Goal: Task Accomplishment & Management: Complete application form

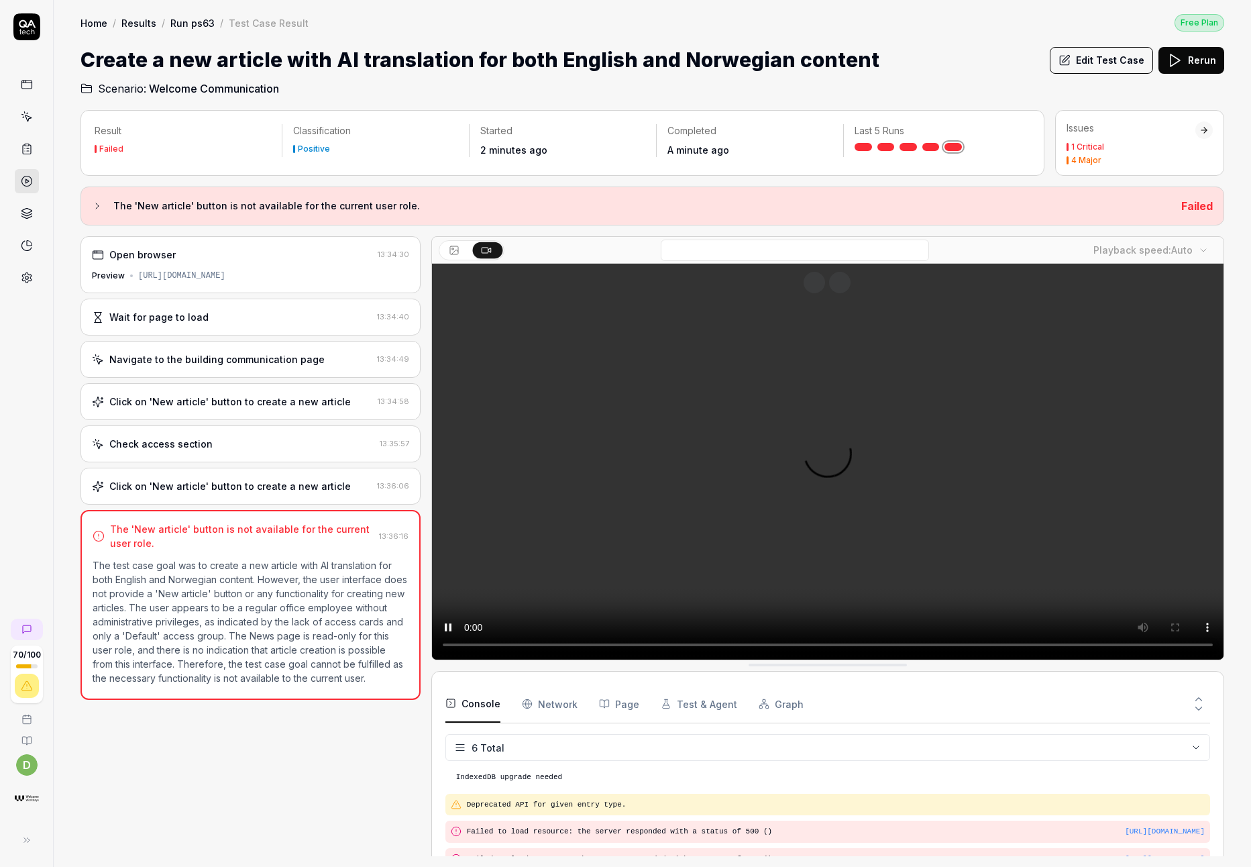
scroll to position [66, 0]
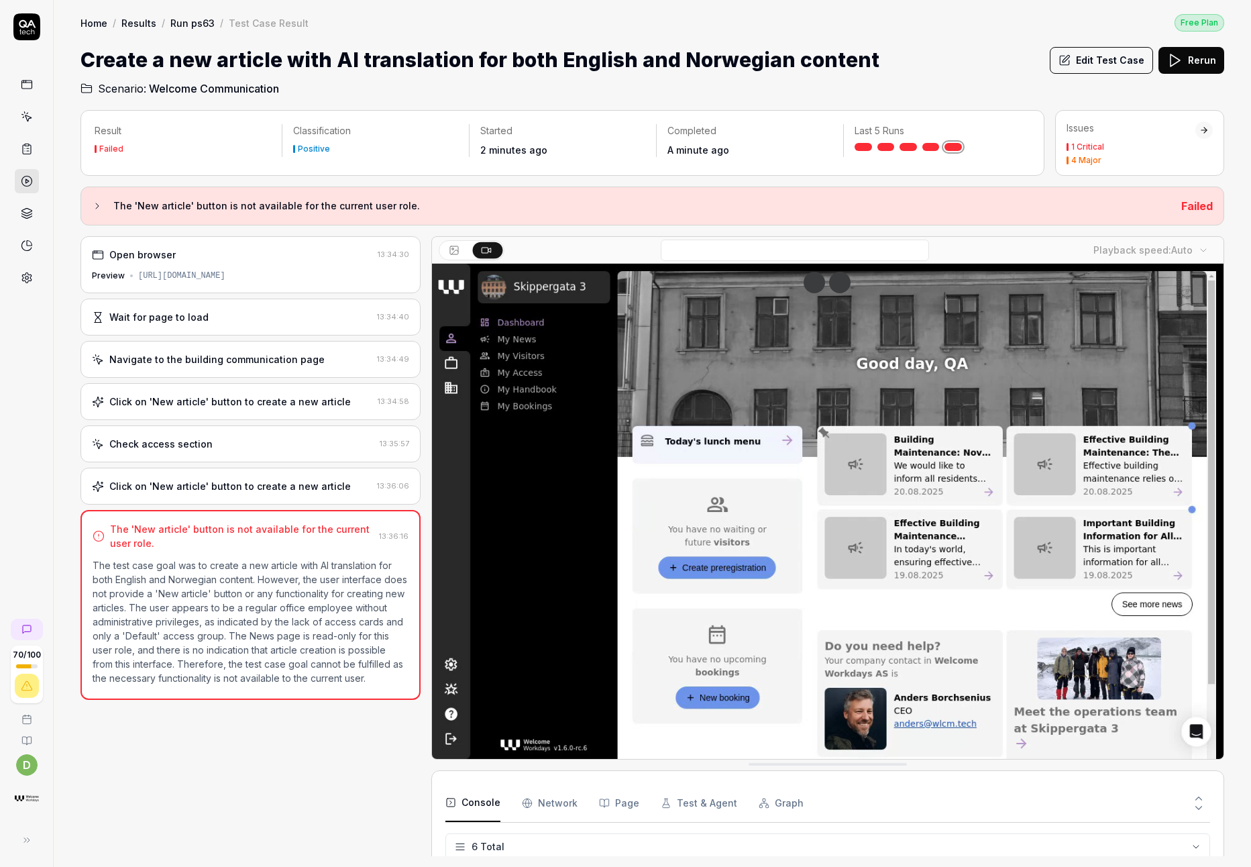
click at [85, 174] on div "Result Failed Classification Positive Started 2 minutes ago Completed A minute …" at bounding box center [562, 143] width 964 height 66
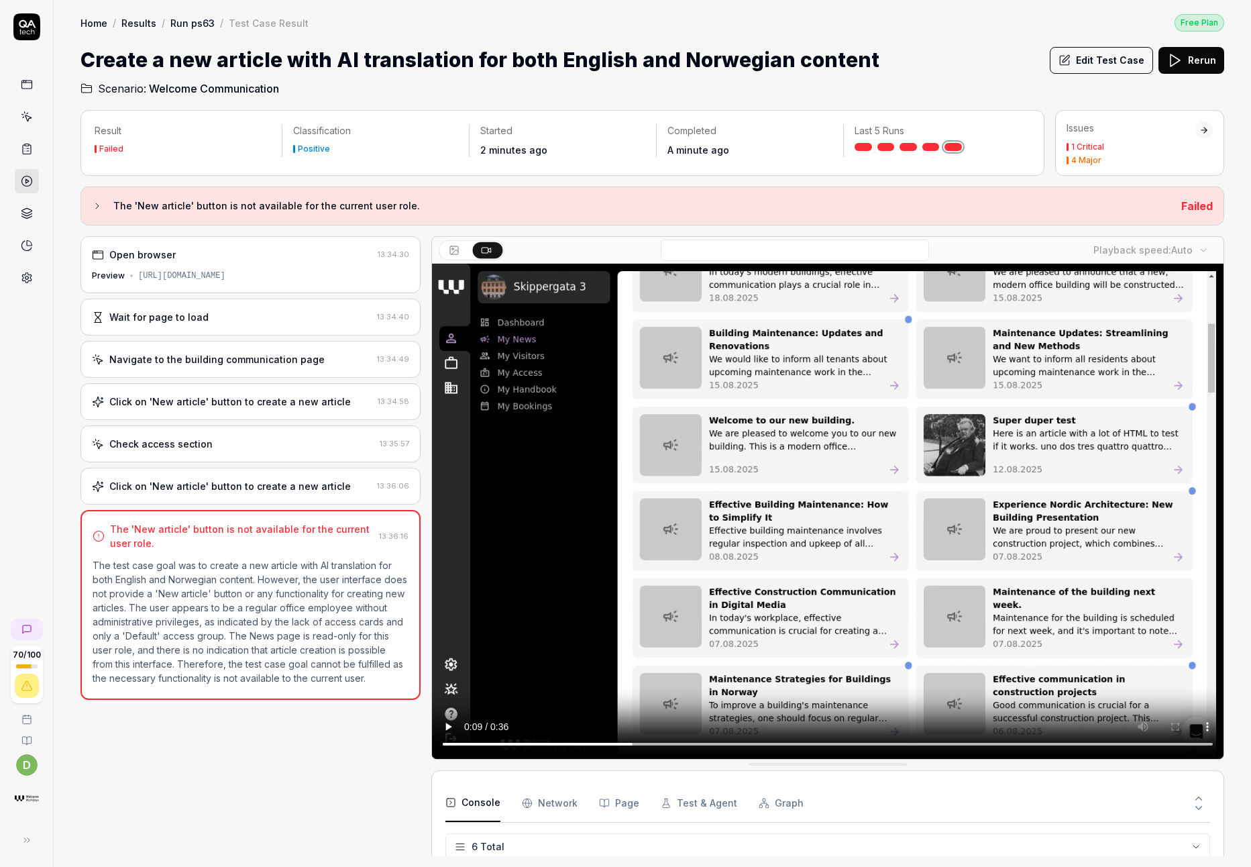
click at [1121, 60] on button "Edit Test Case" at bounding box center [1101, 60] width 103 height 27
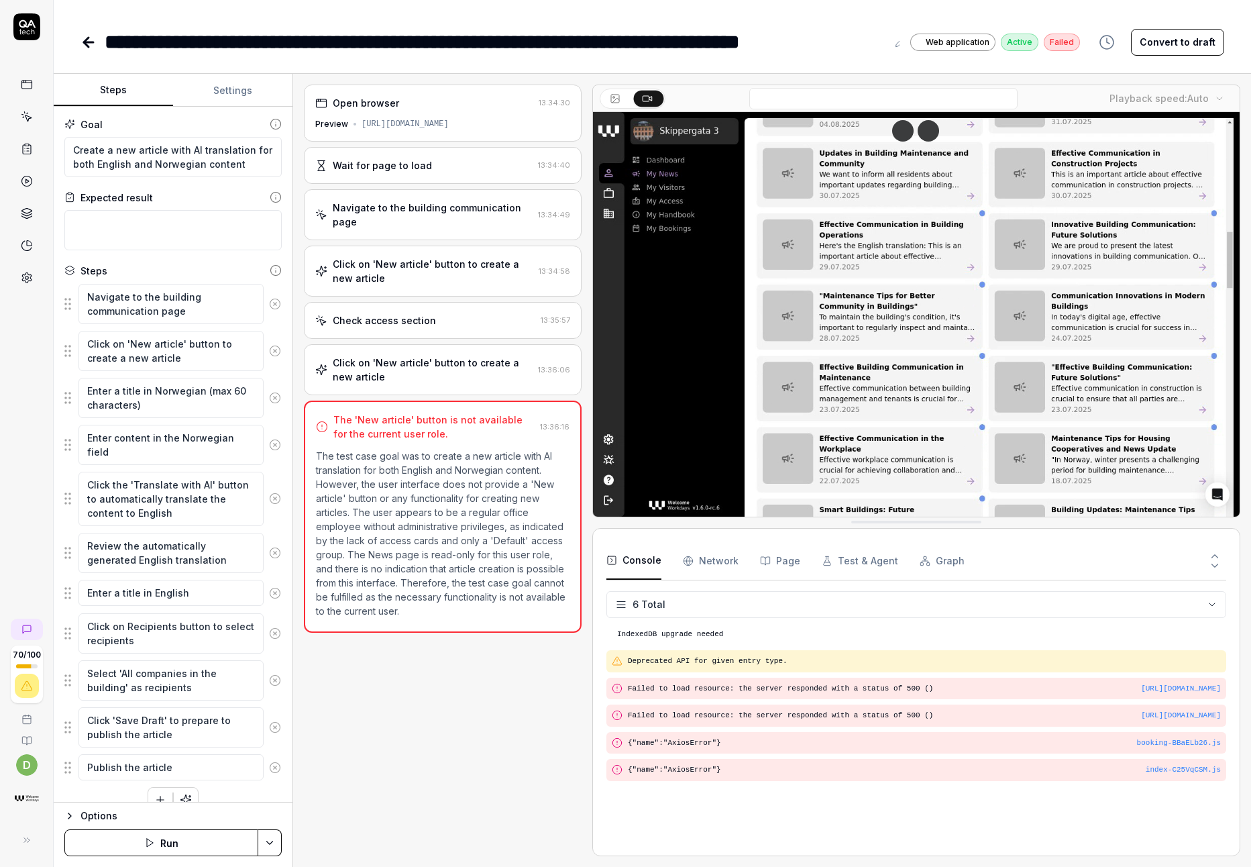
click at [158, 270] on div "Steps" at bounding box center [172, 271] width 217 height 14
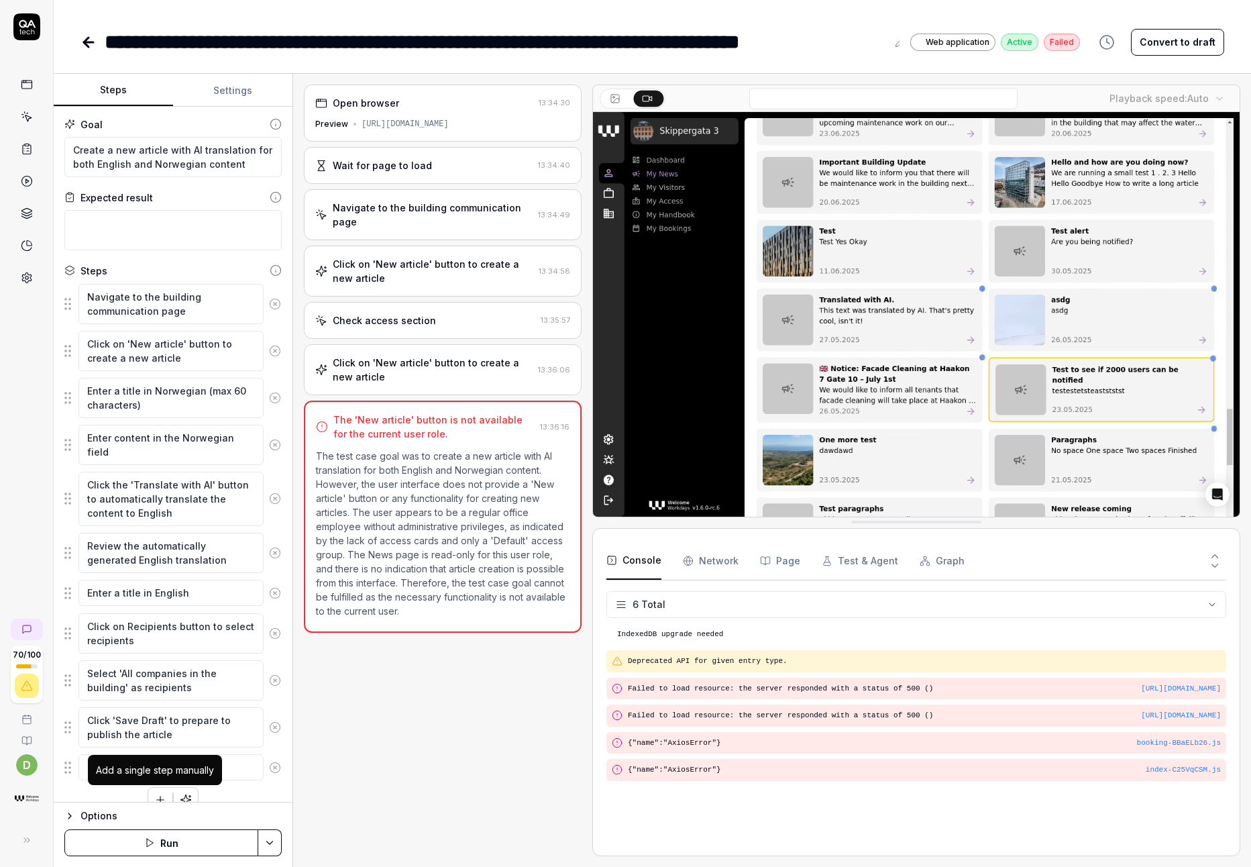
click at [150, 791] on button "button" at bounding box center [160, 799] width 24 height 24
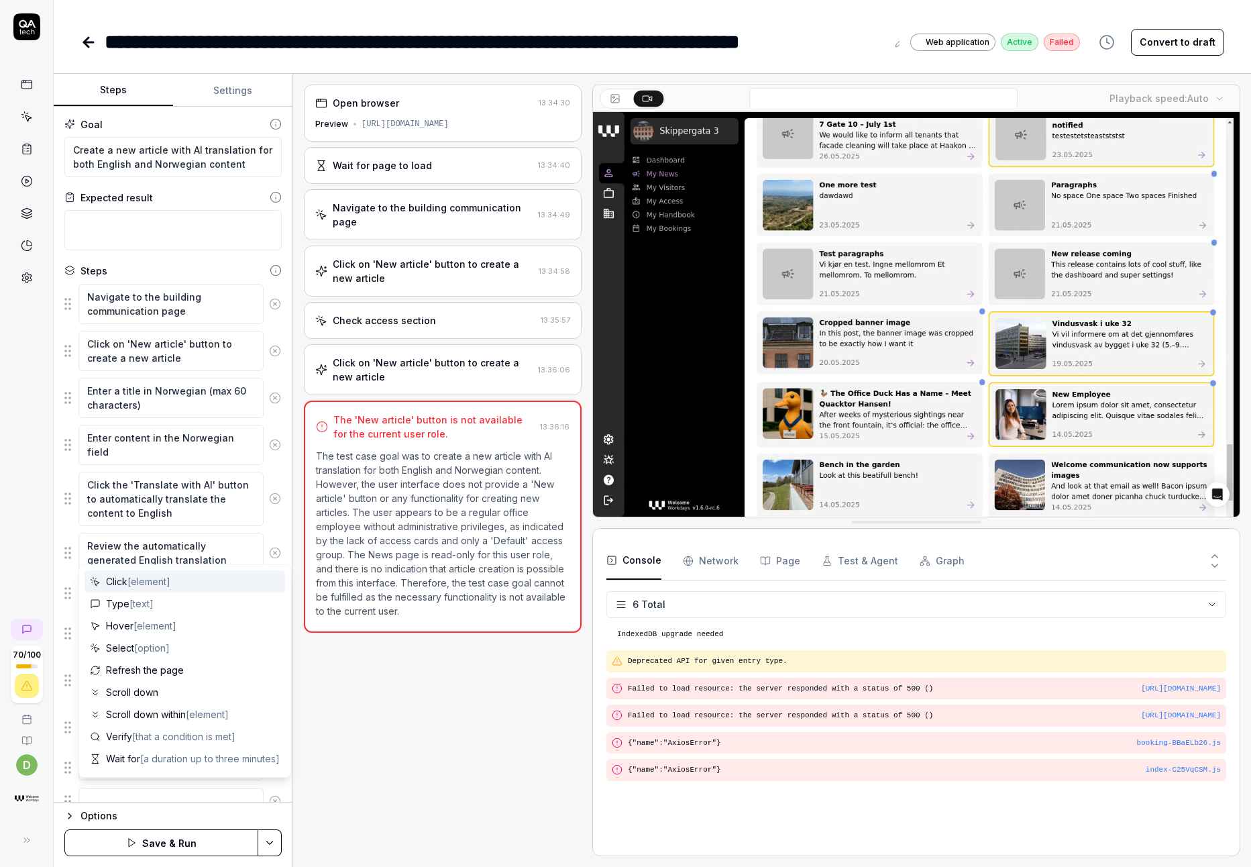
scroll to position [5, 0]
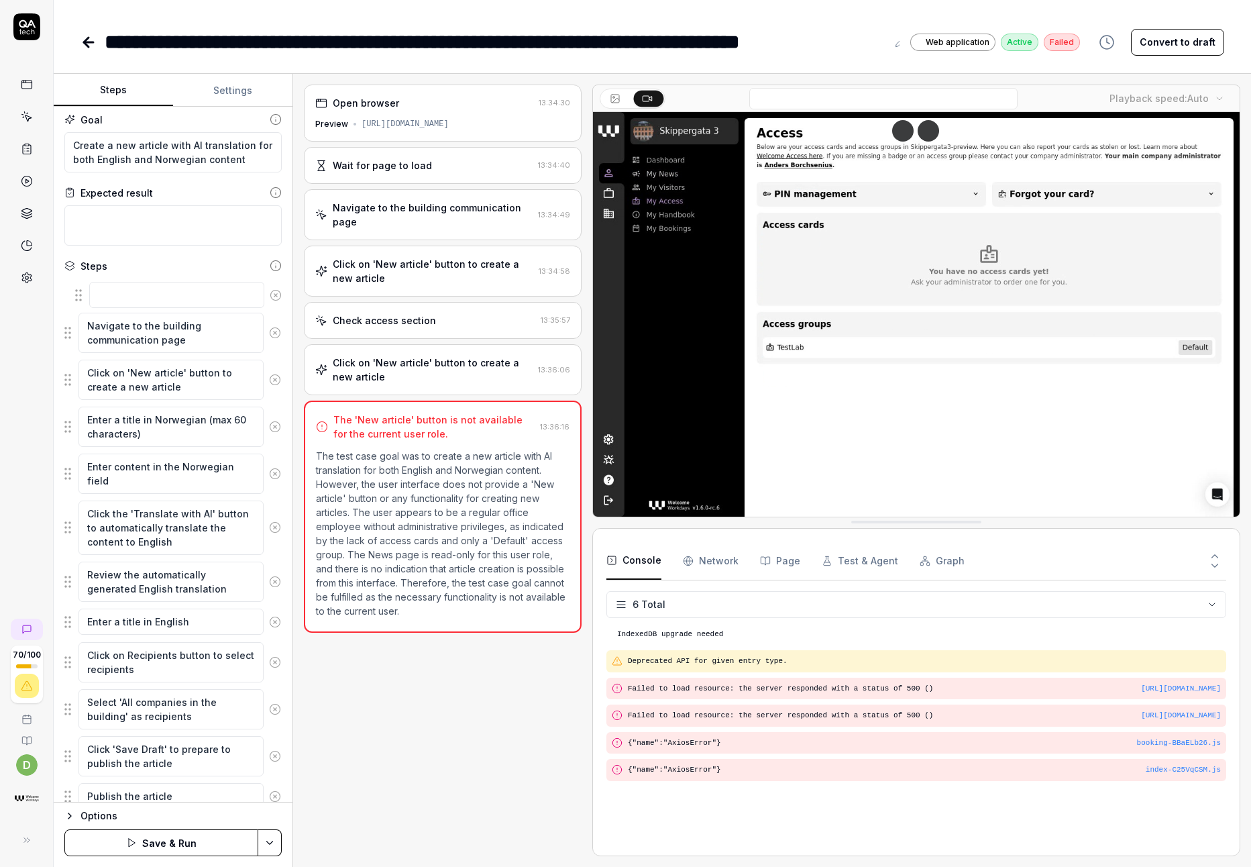
drag, startPoint x: 69, startPoint y: 790, endPoint x: 80, endPoint y: 288, distance: 501.8
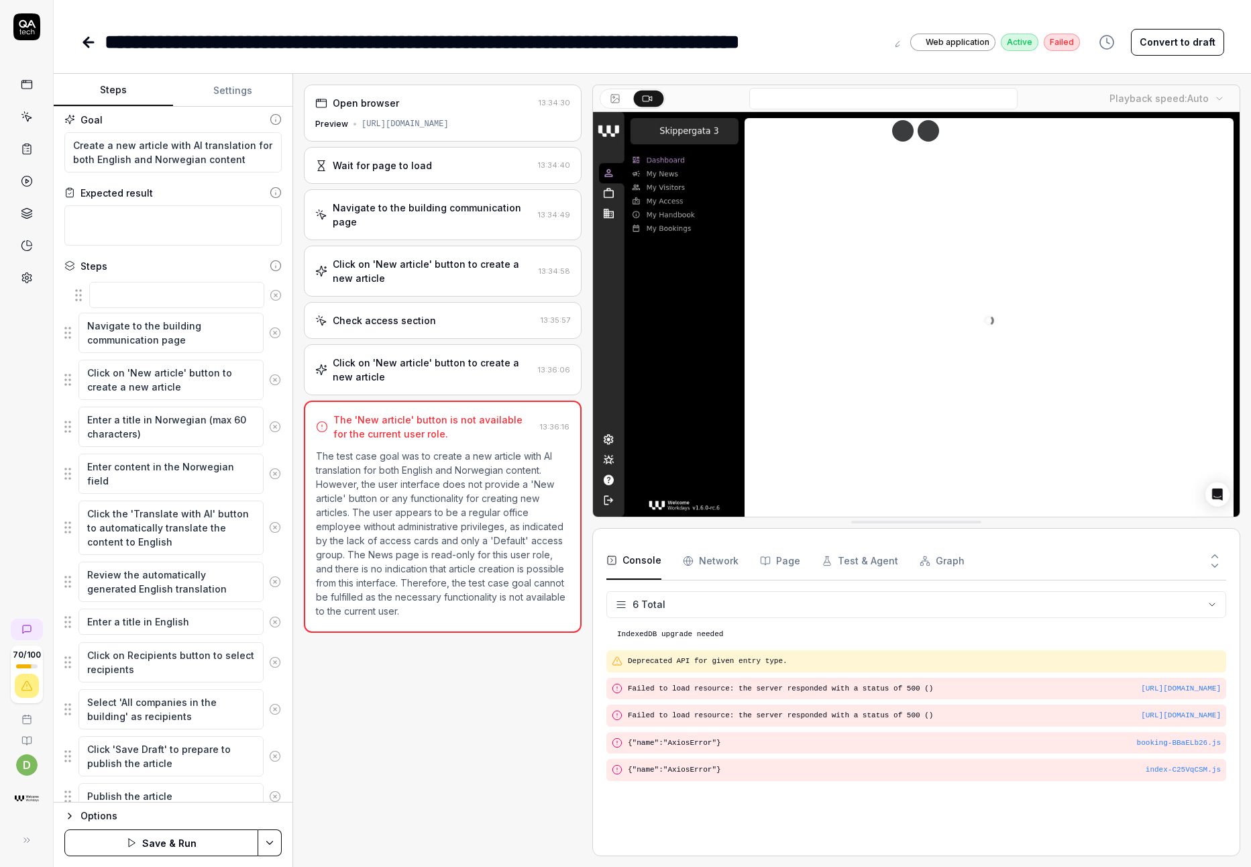
click at [80, 288] on fieldset "Navigate to the building communication page Click on 'New article' button to cr…" at bounding box center [172, 544] width 217 height 532
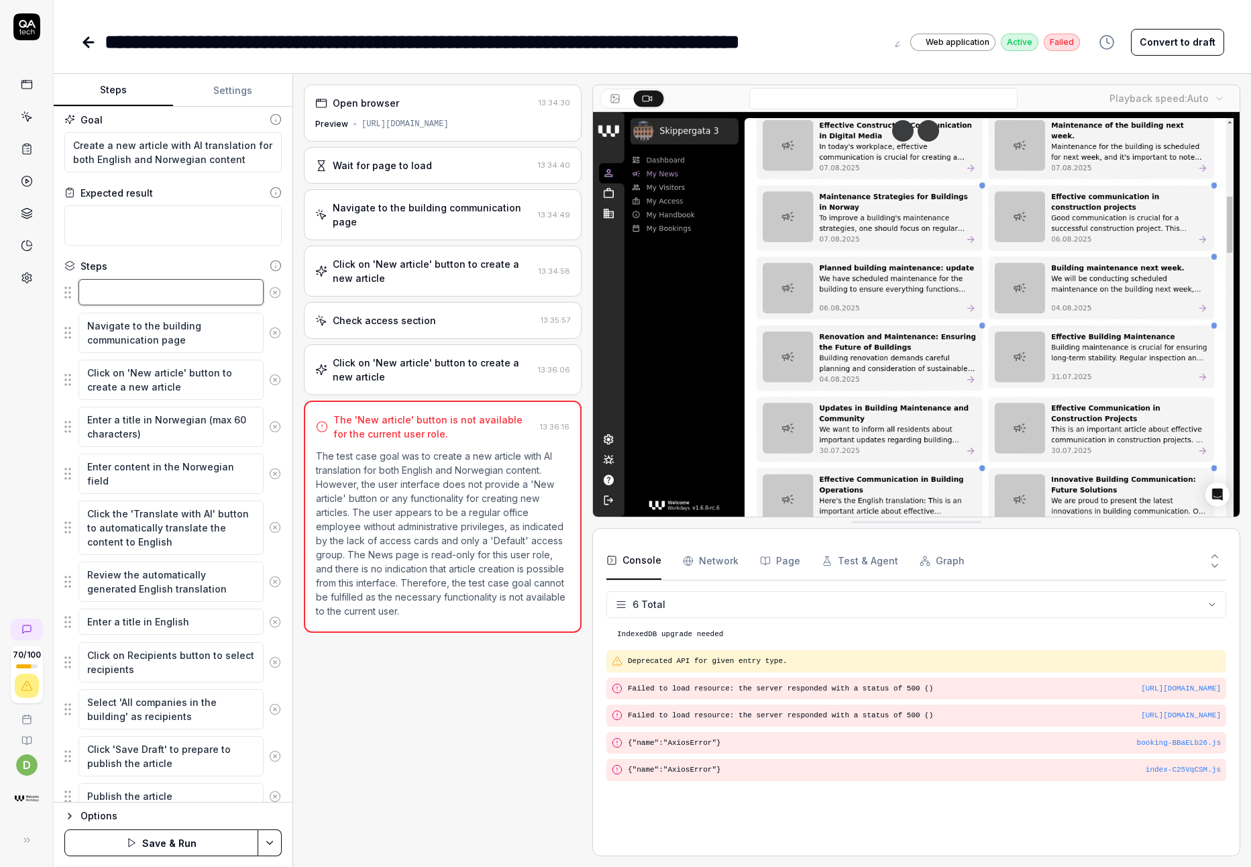
click at [147, 294] on textarea at bounding box center [170, 292] width 185 height 26
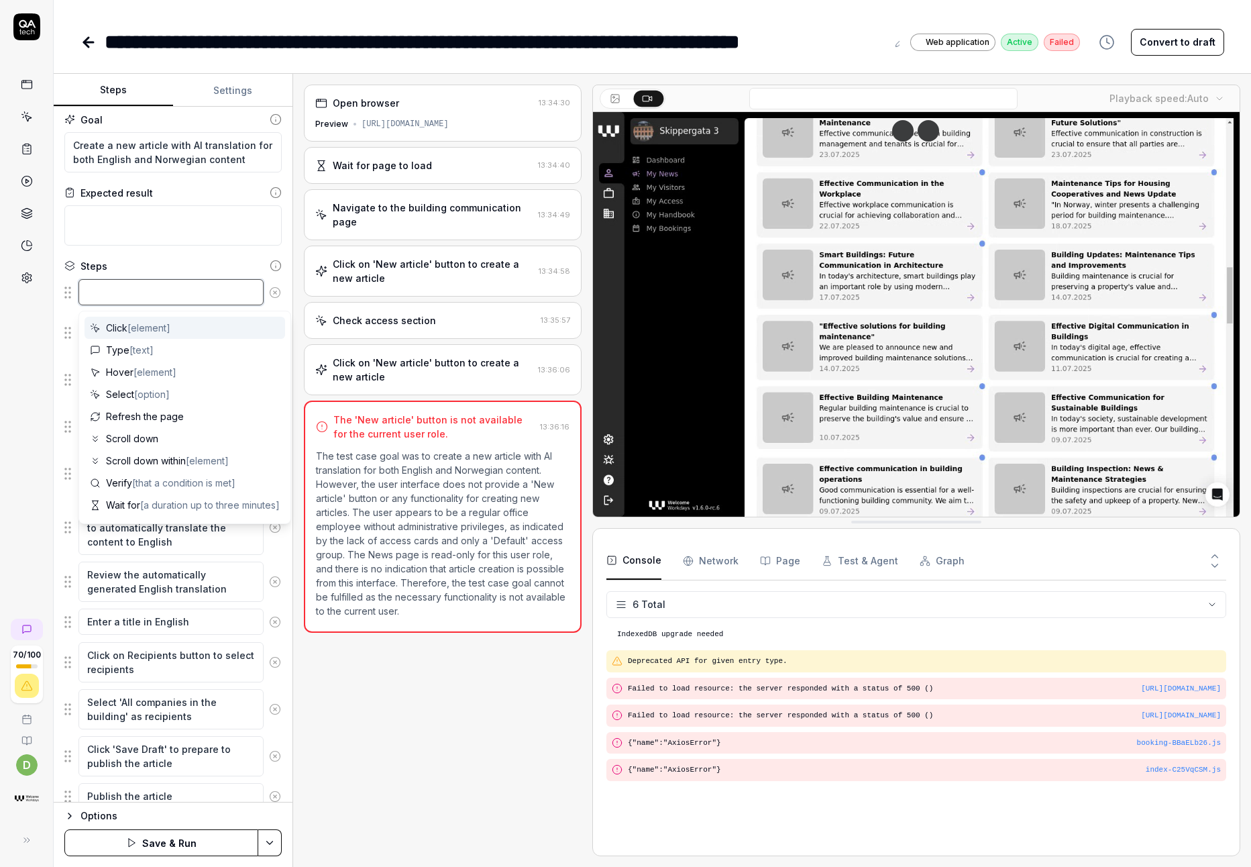
type textarea "*"
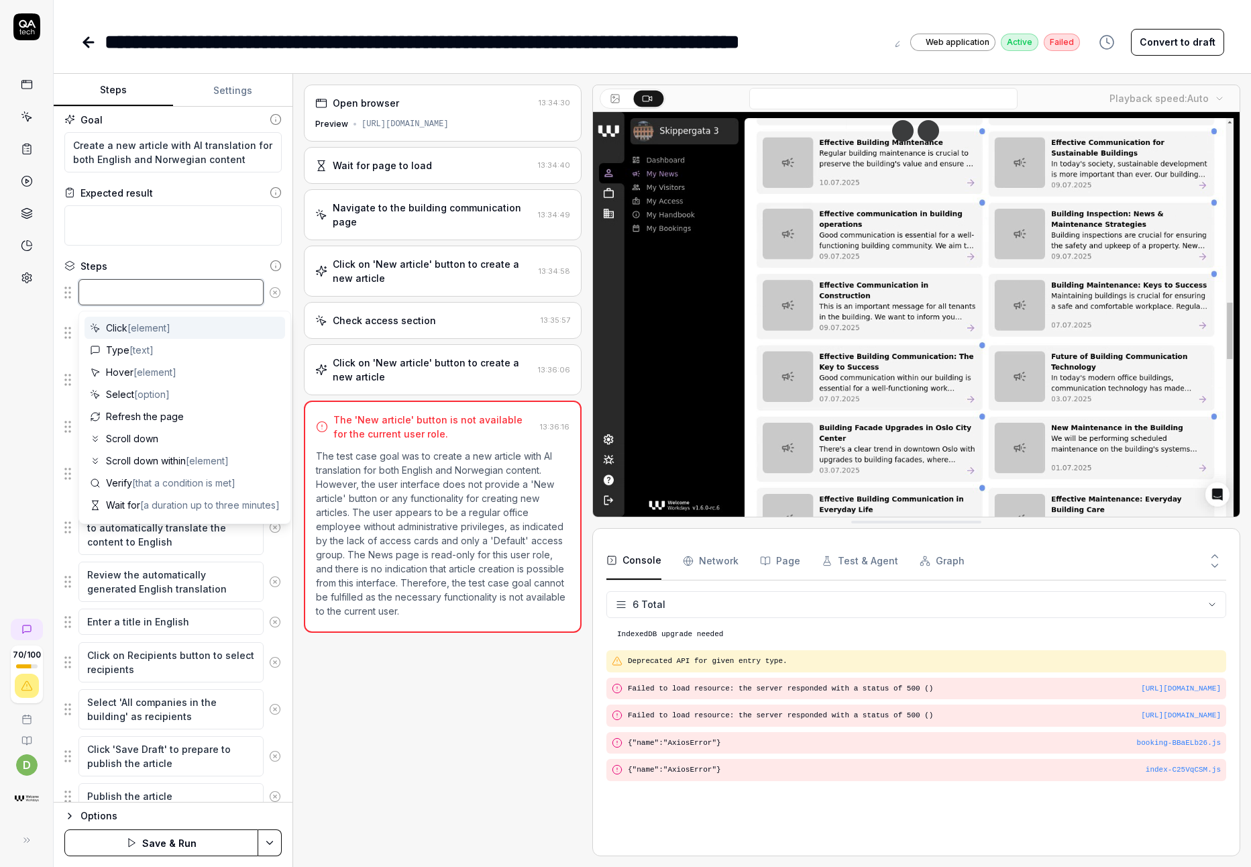
type textarea "C"
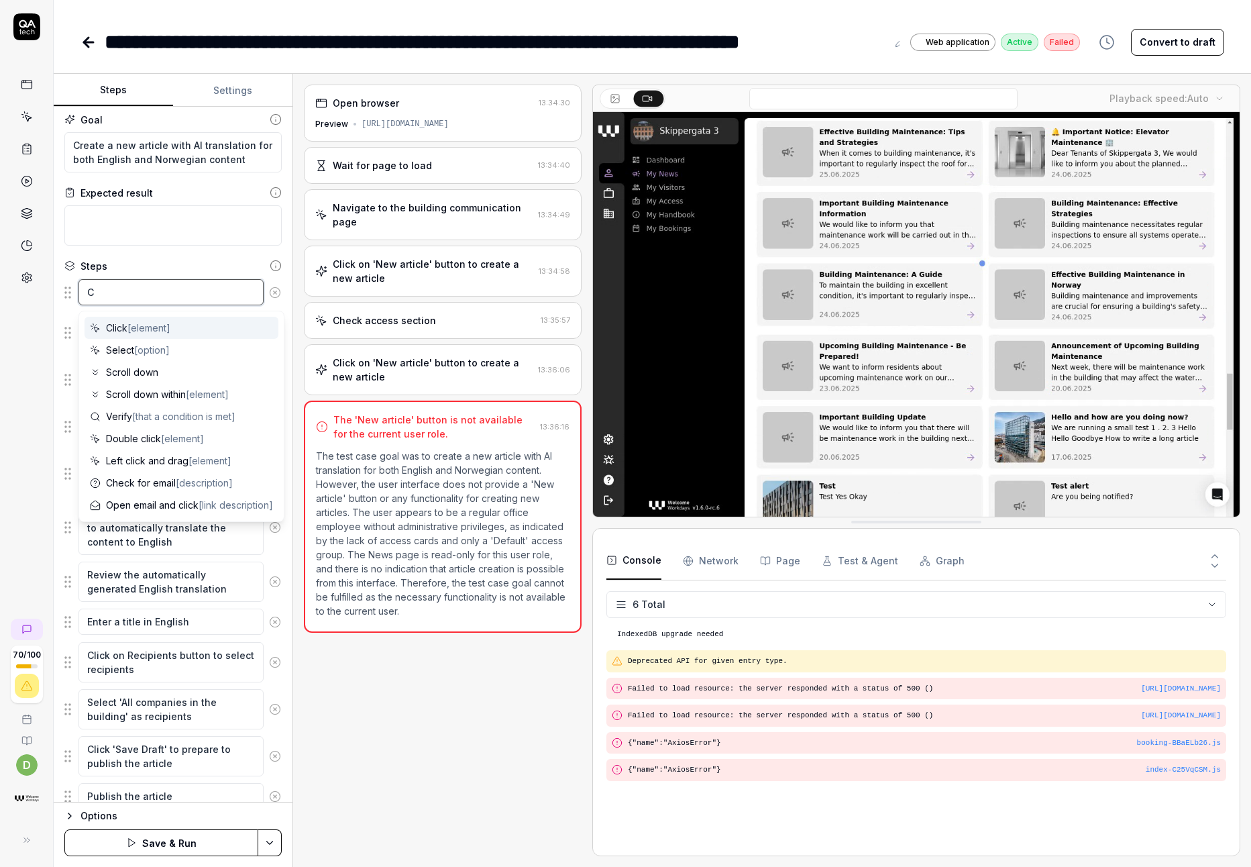
type textarea "*"
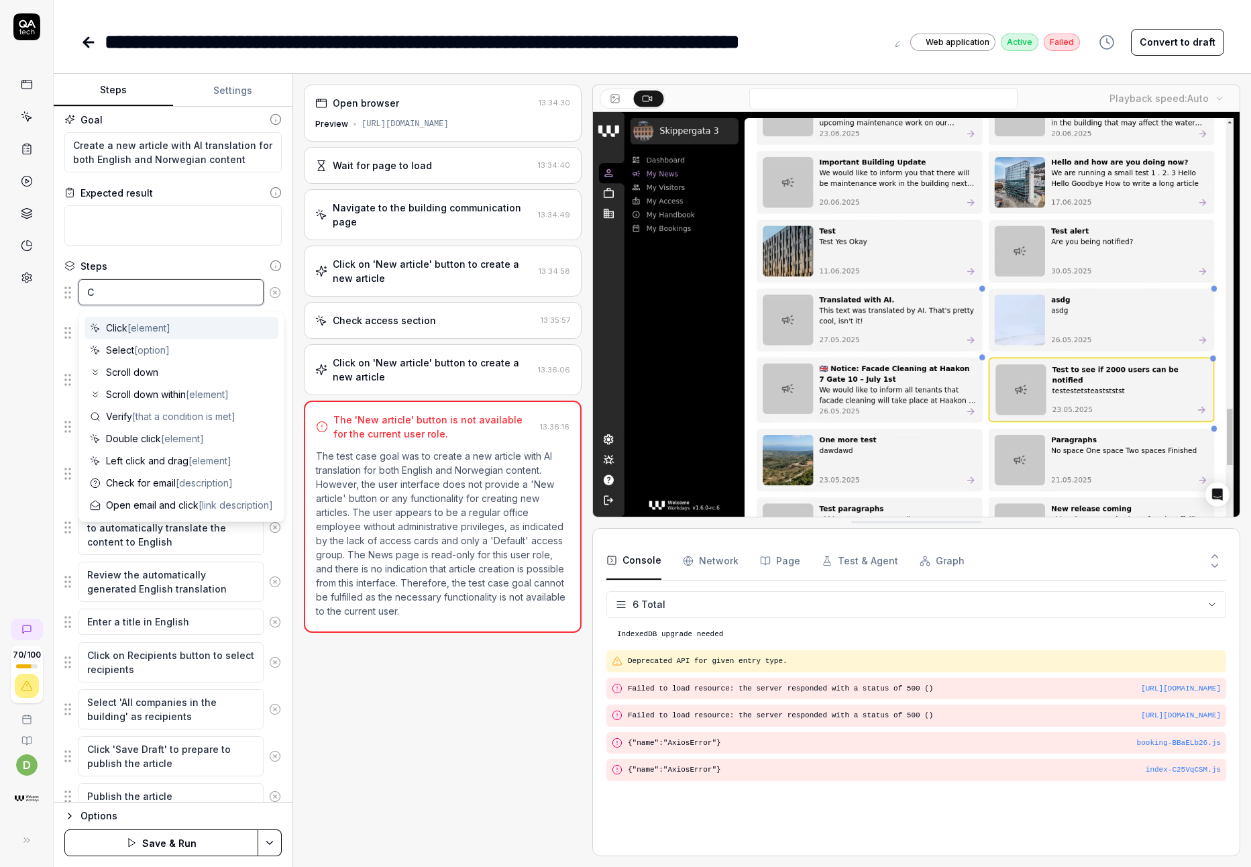
type textarea "Cl"
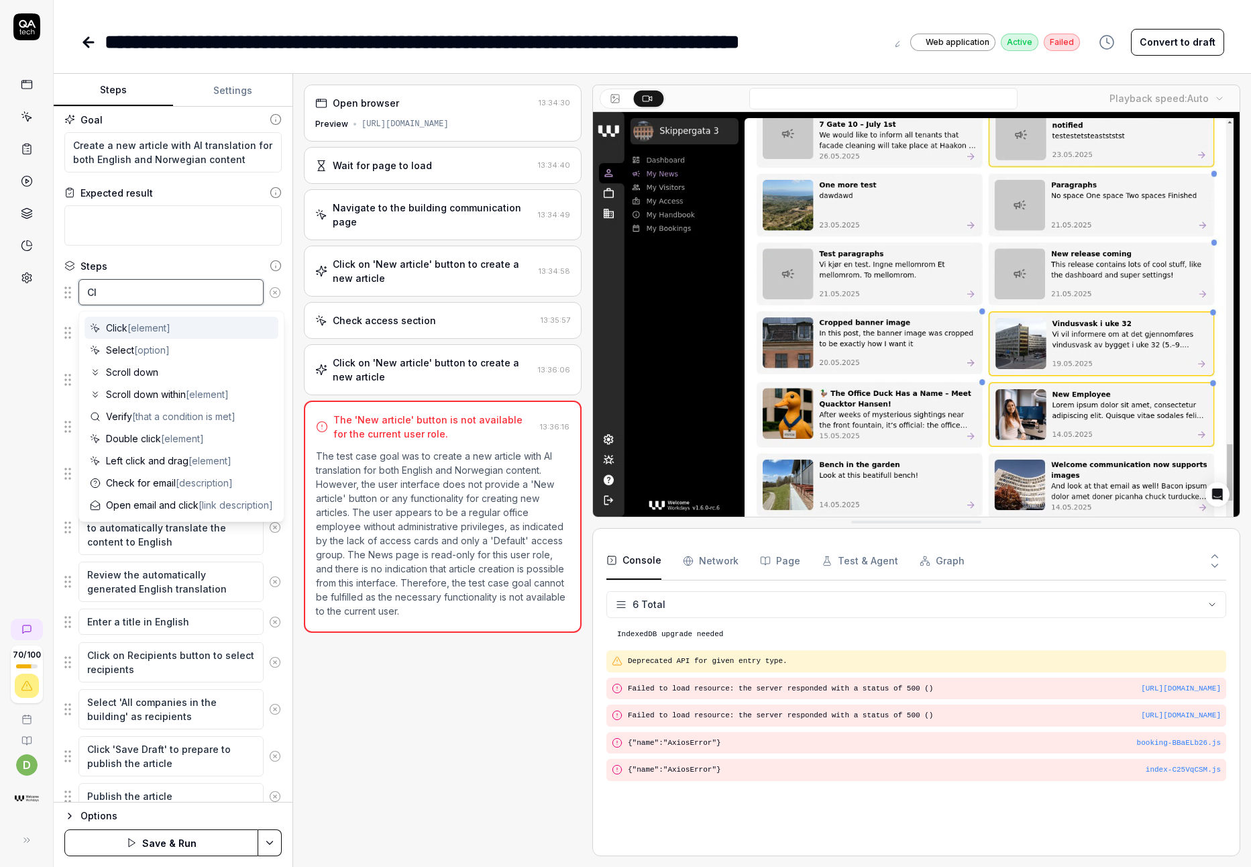
type textarea "*"
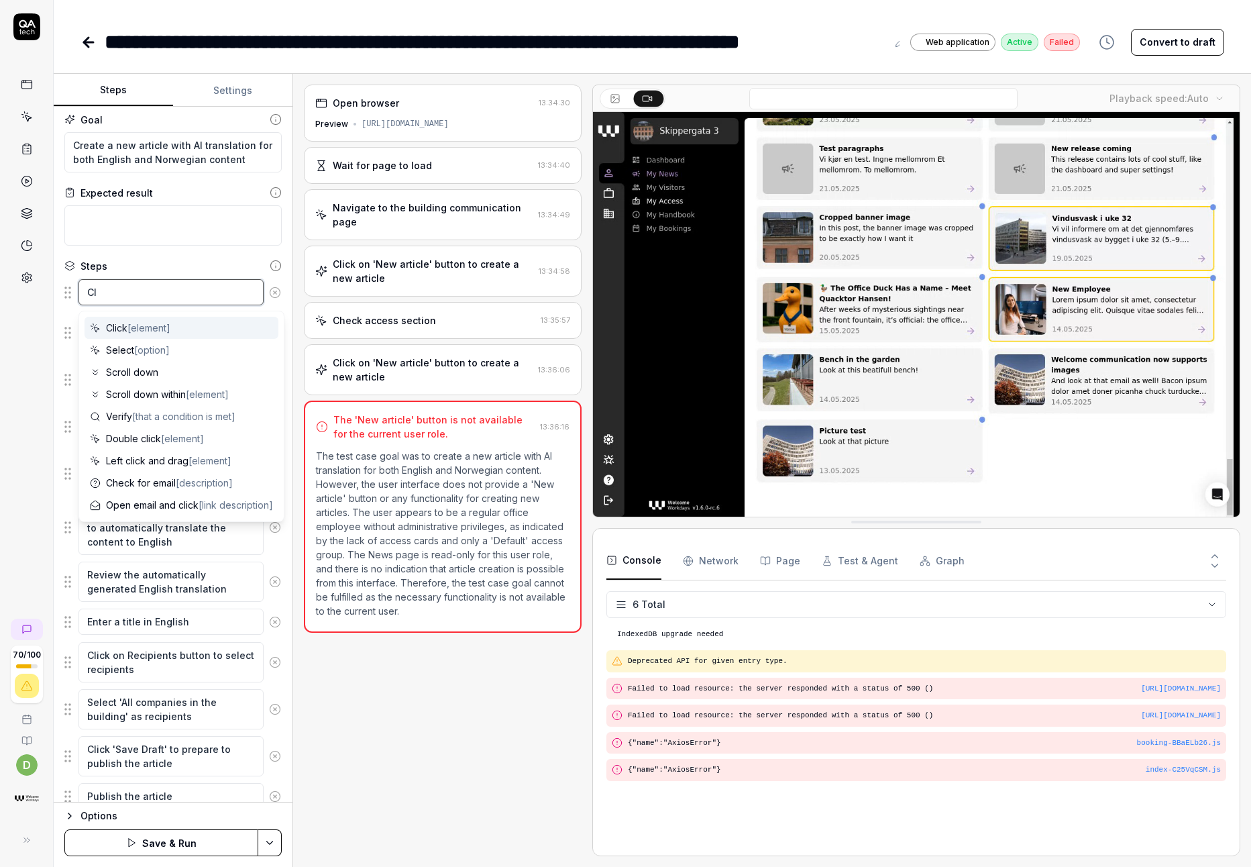
type textarea "Cli"
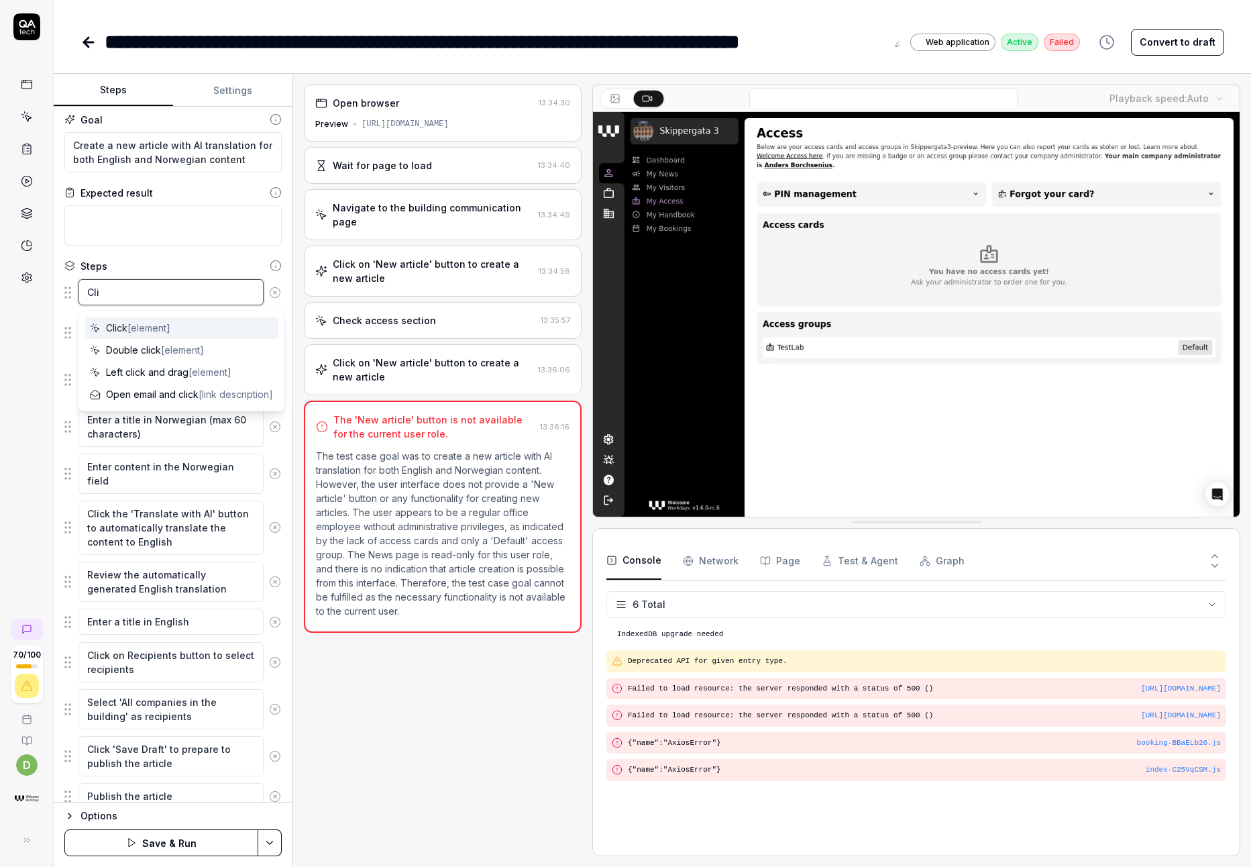
type textarea "*"
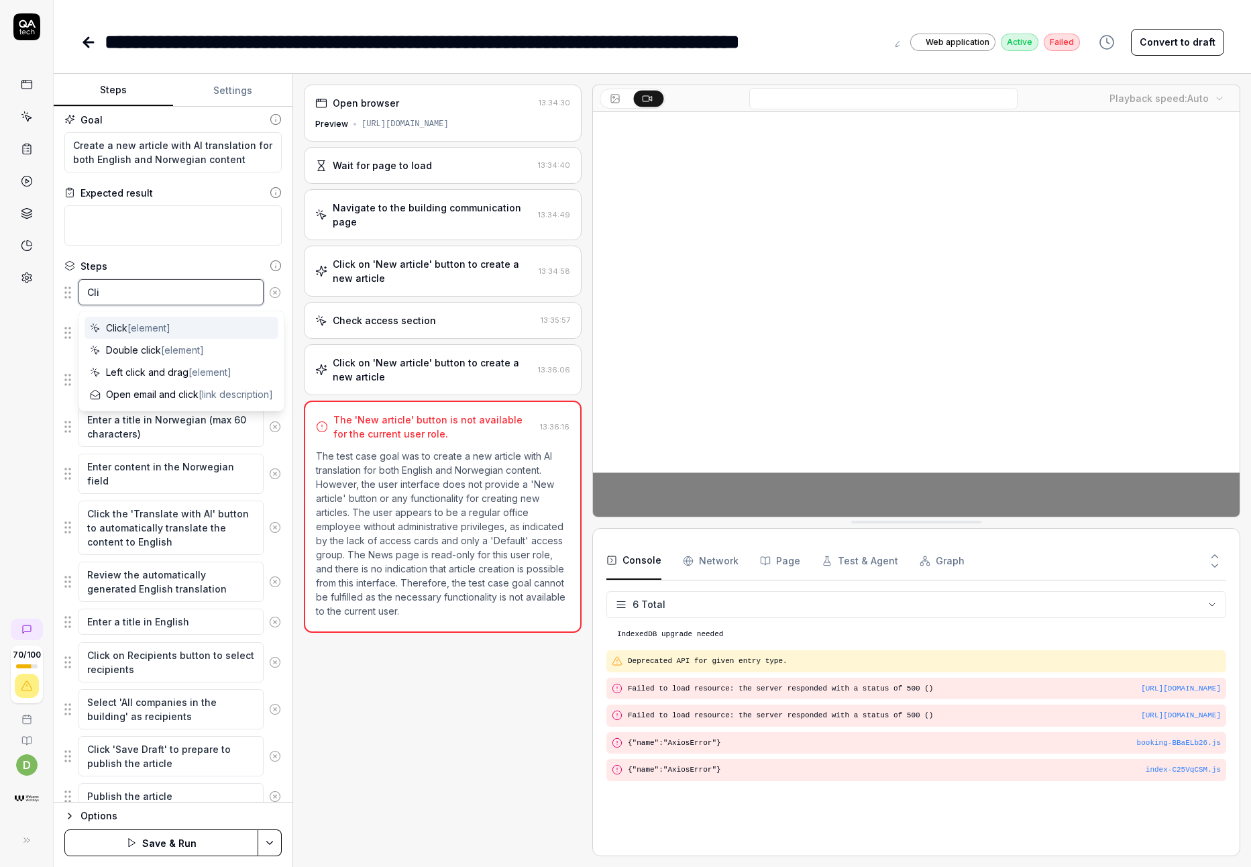
type textarea "Clic"
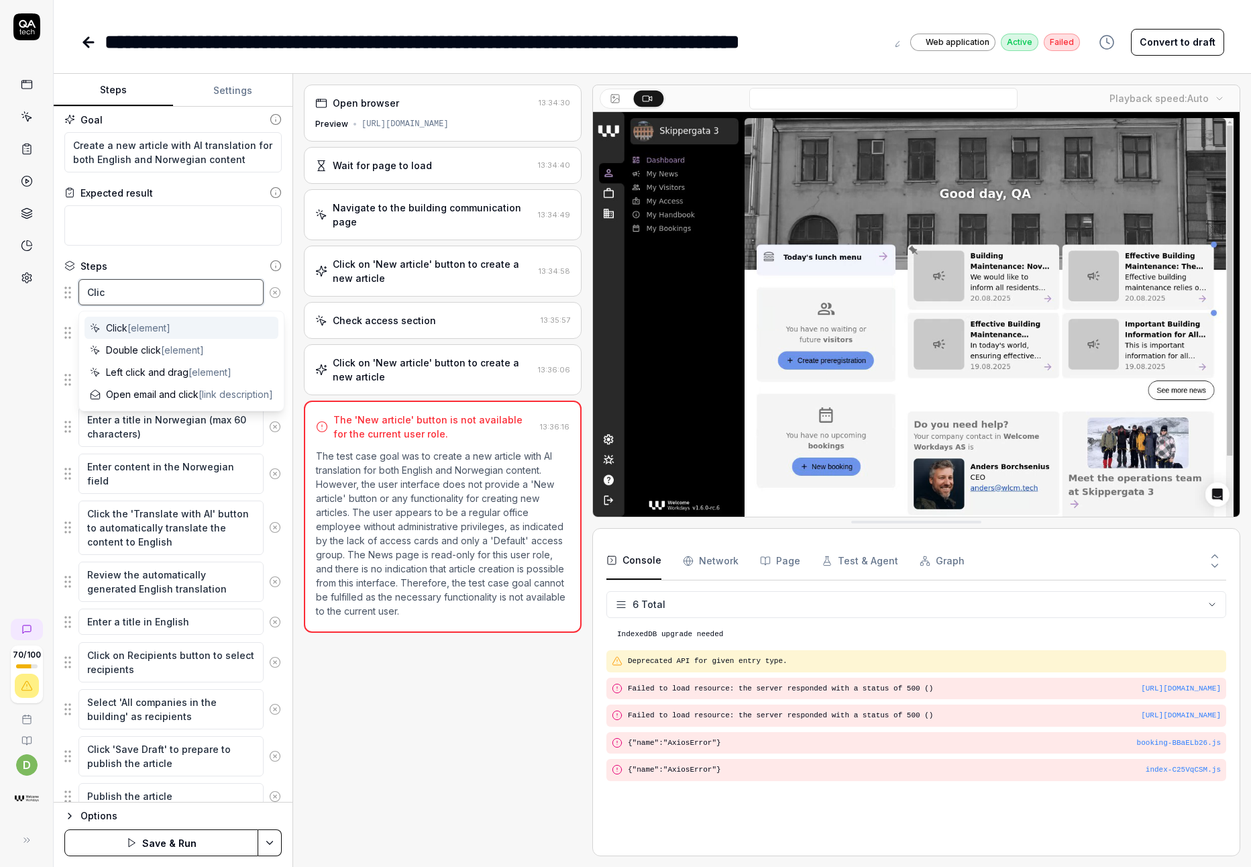
type textarea "*"
type textarea "Click"
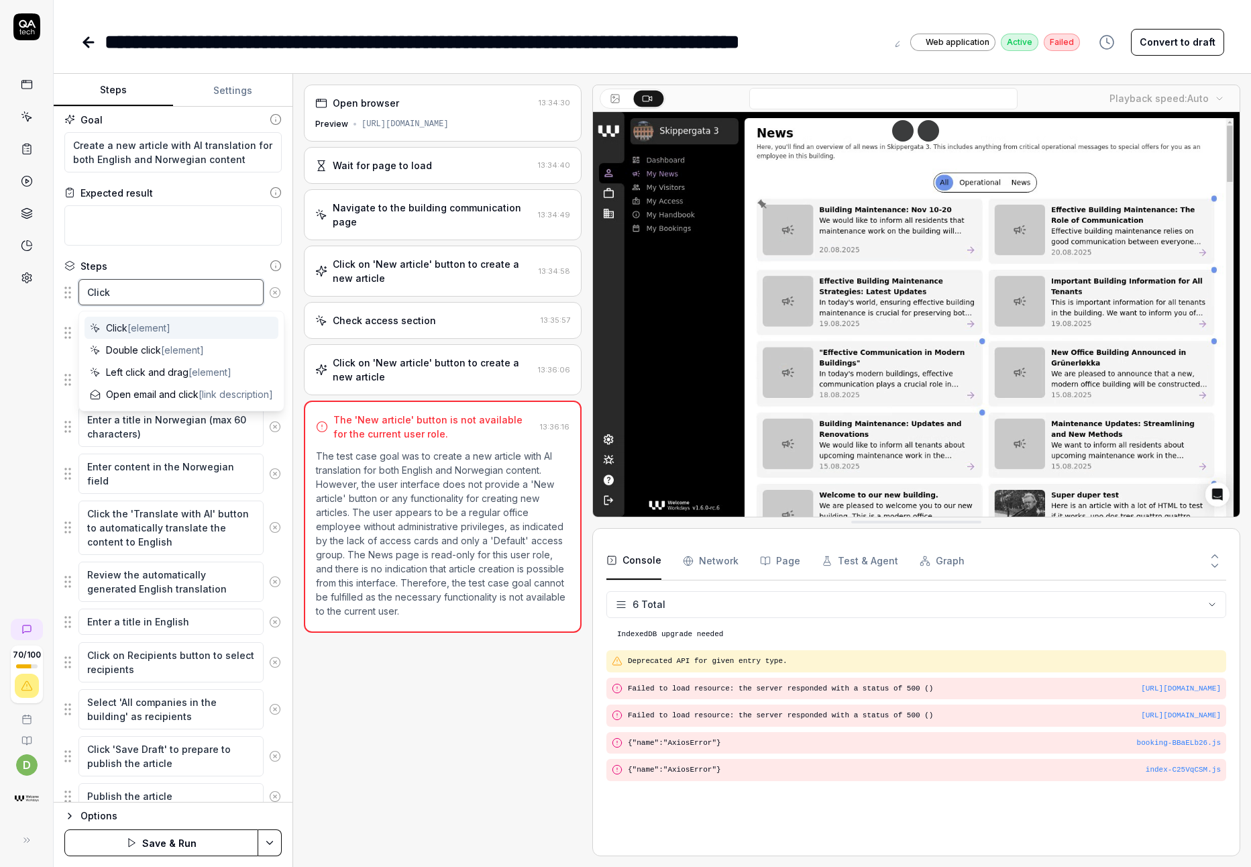
type textarea "*"
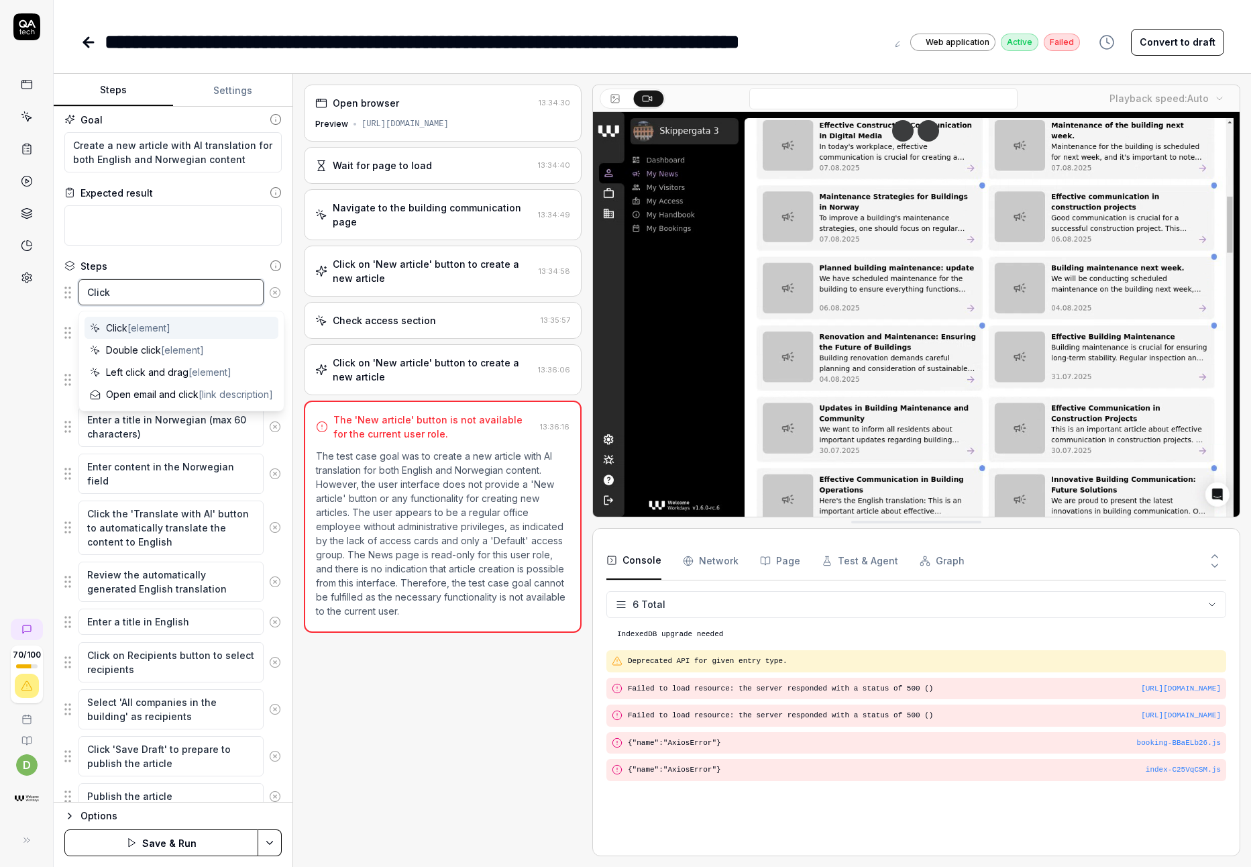
type textarea "Click"
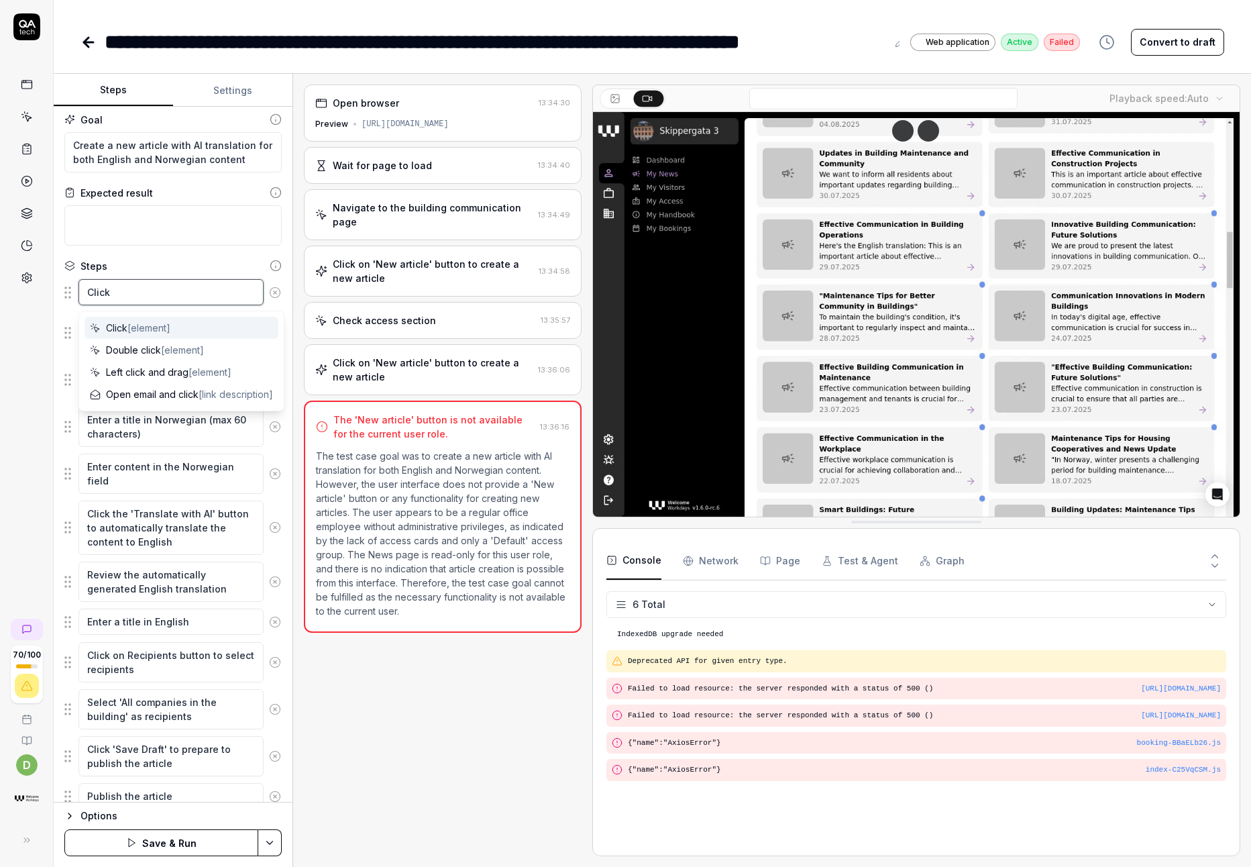
type textarea "*"
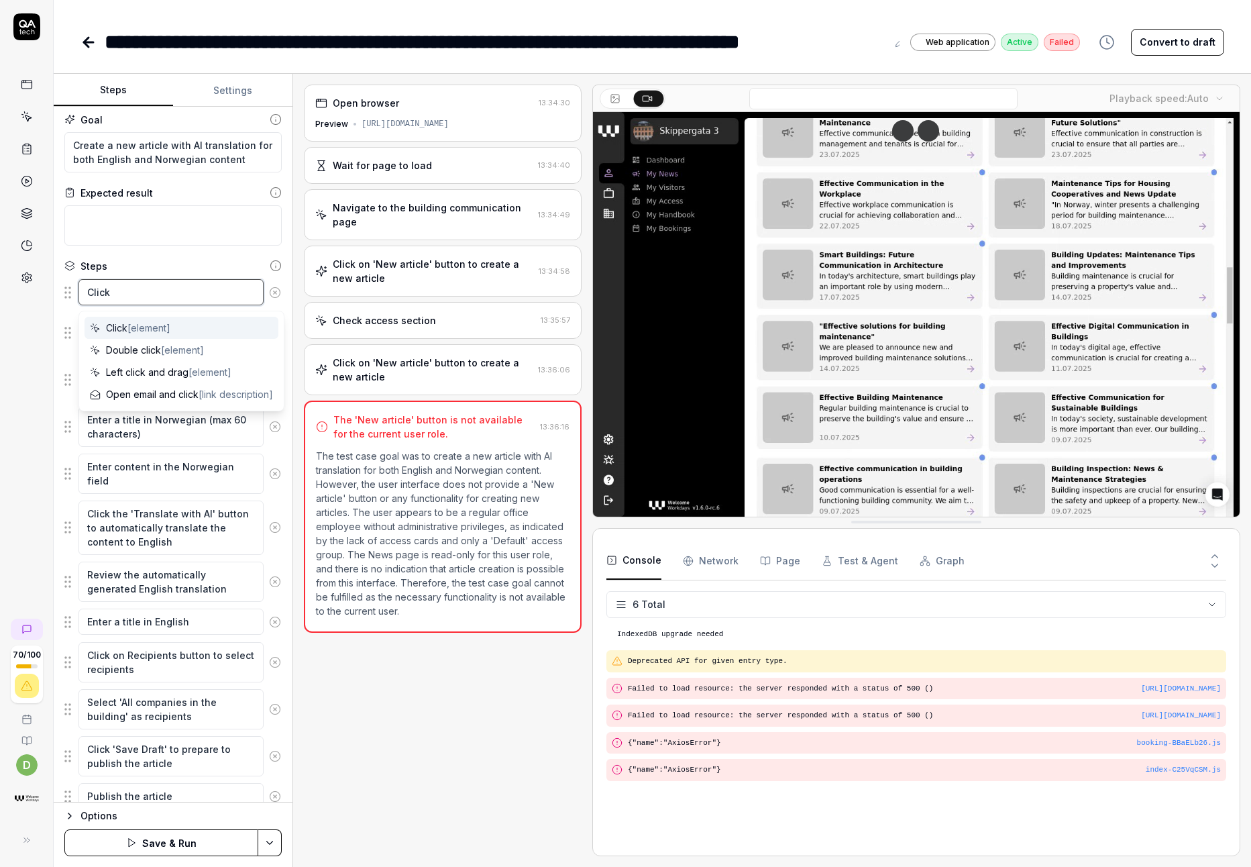
type textarea "Click t"
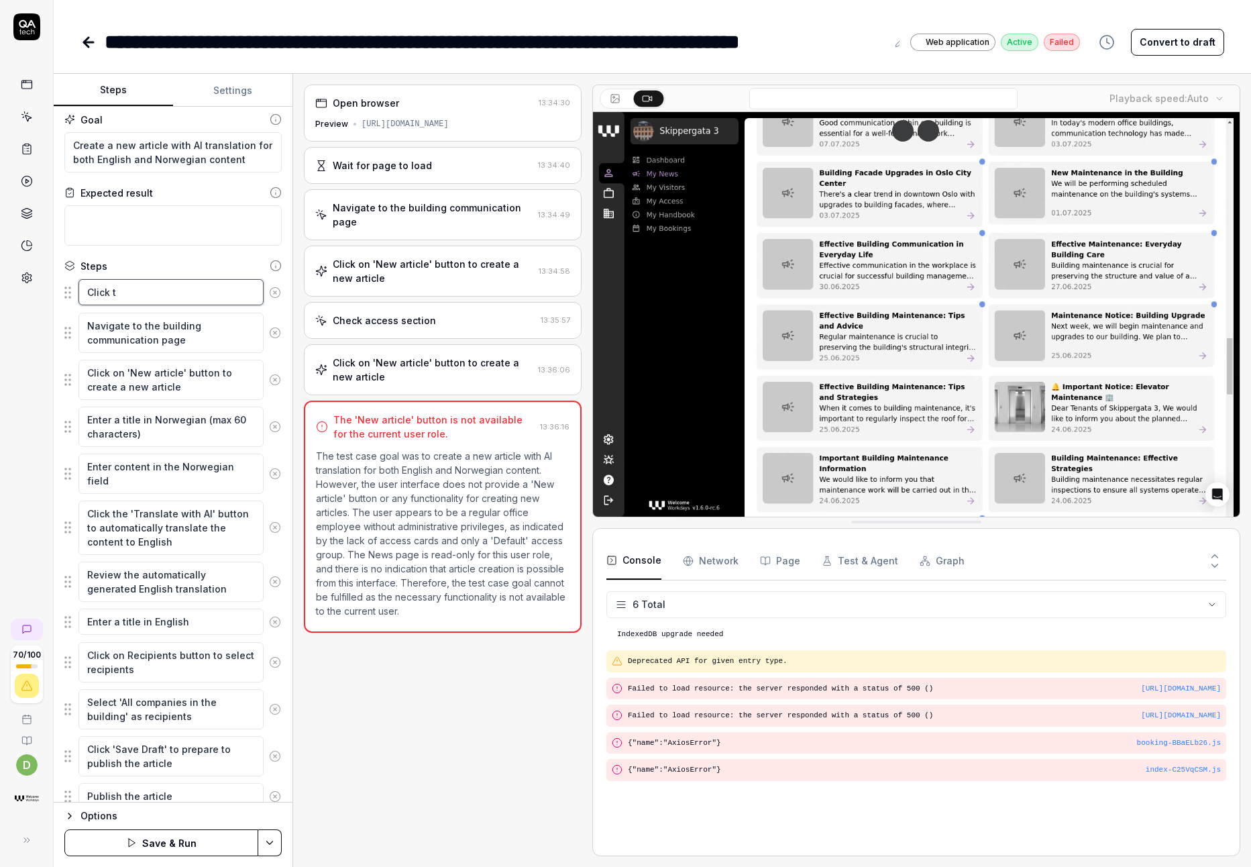
type textarea "*"
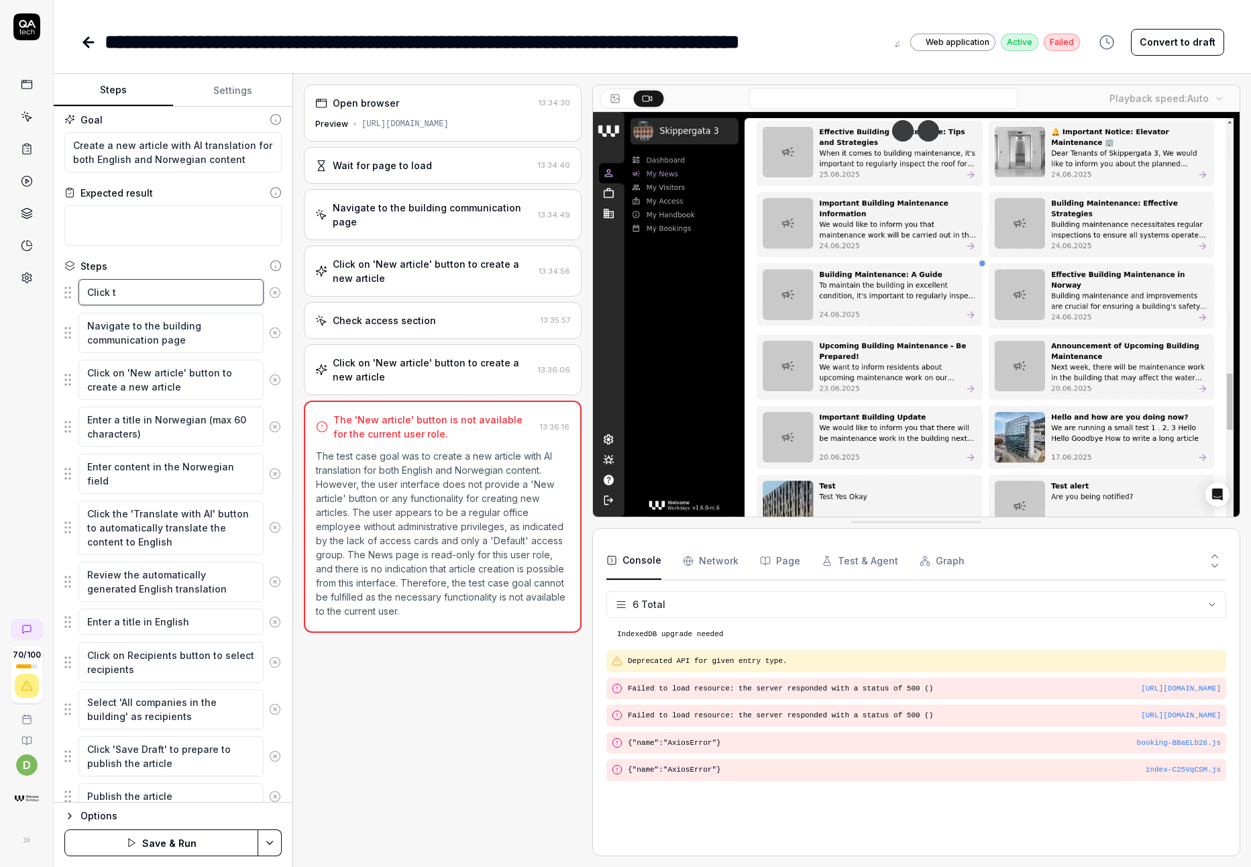
type textarea "Click th"
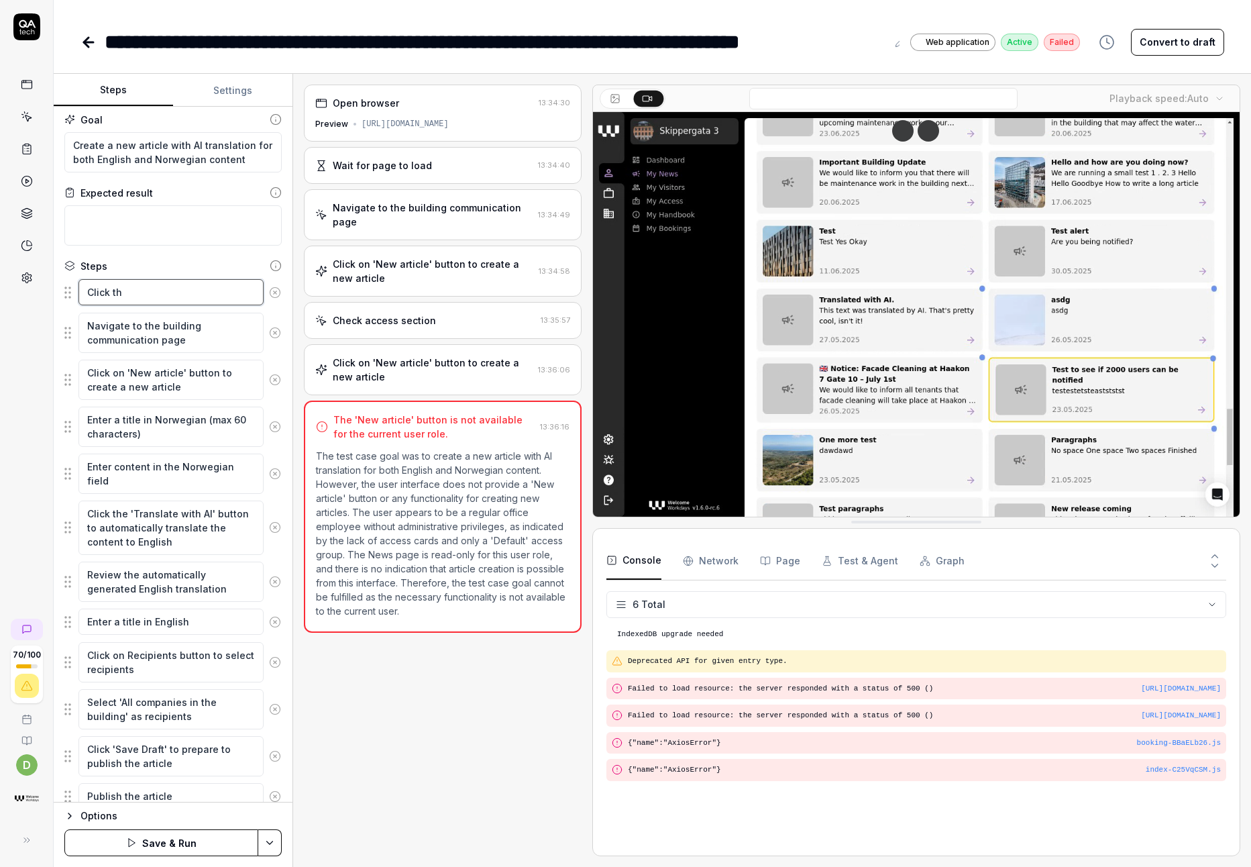
type textarea "*"
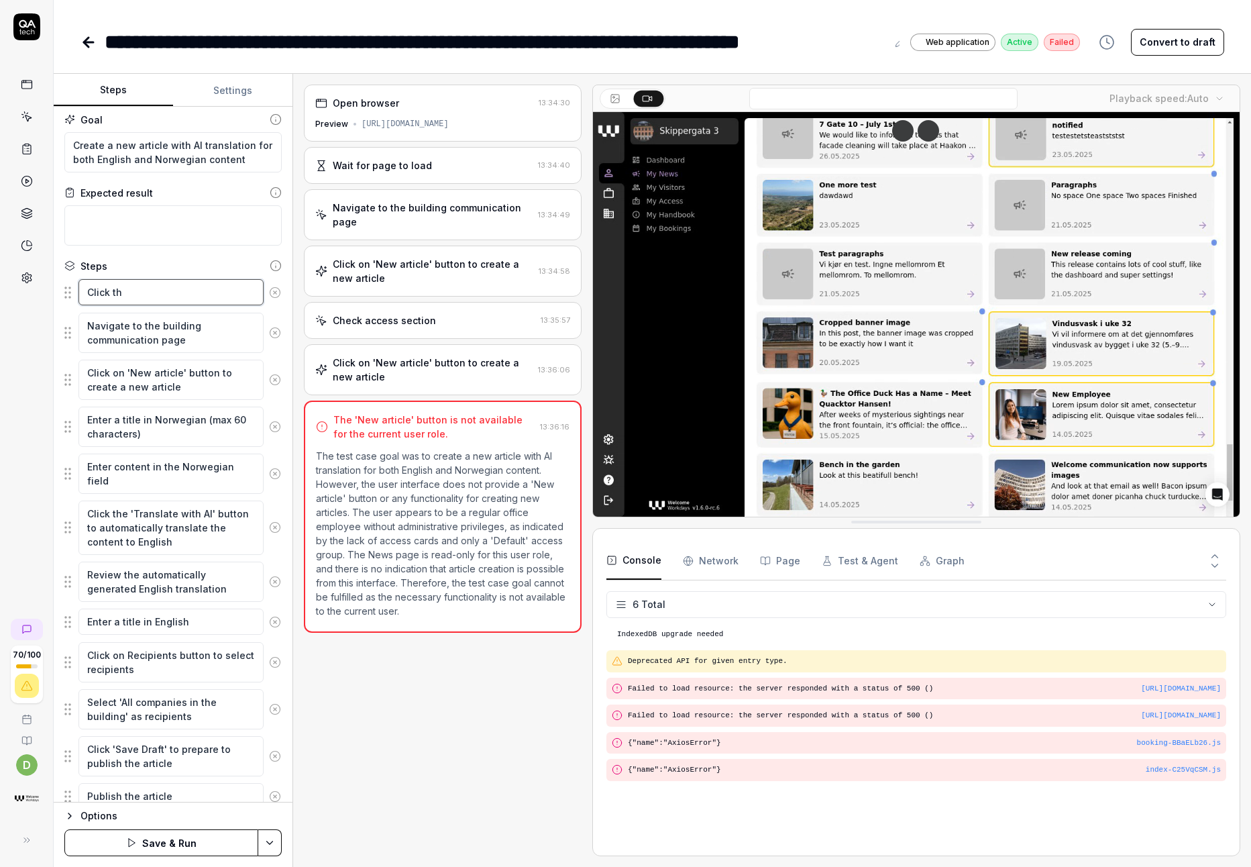
type textarea "Click the"
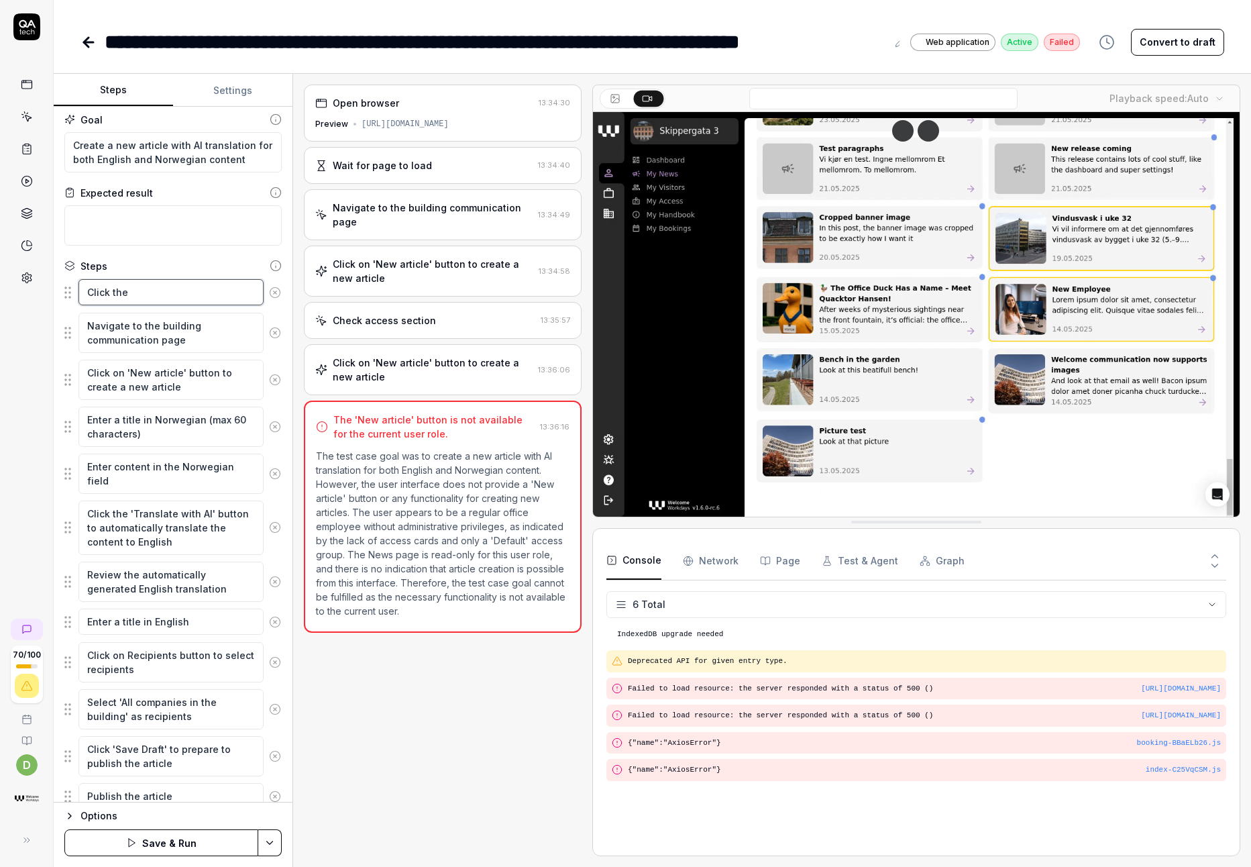
type textarea "*"
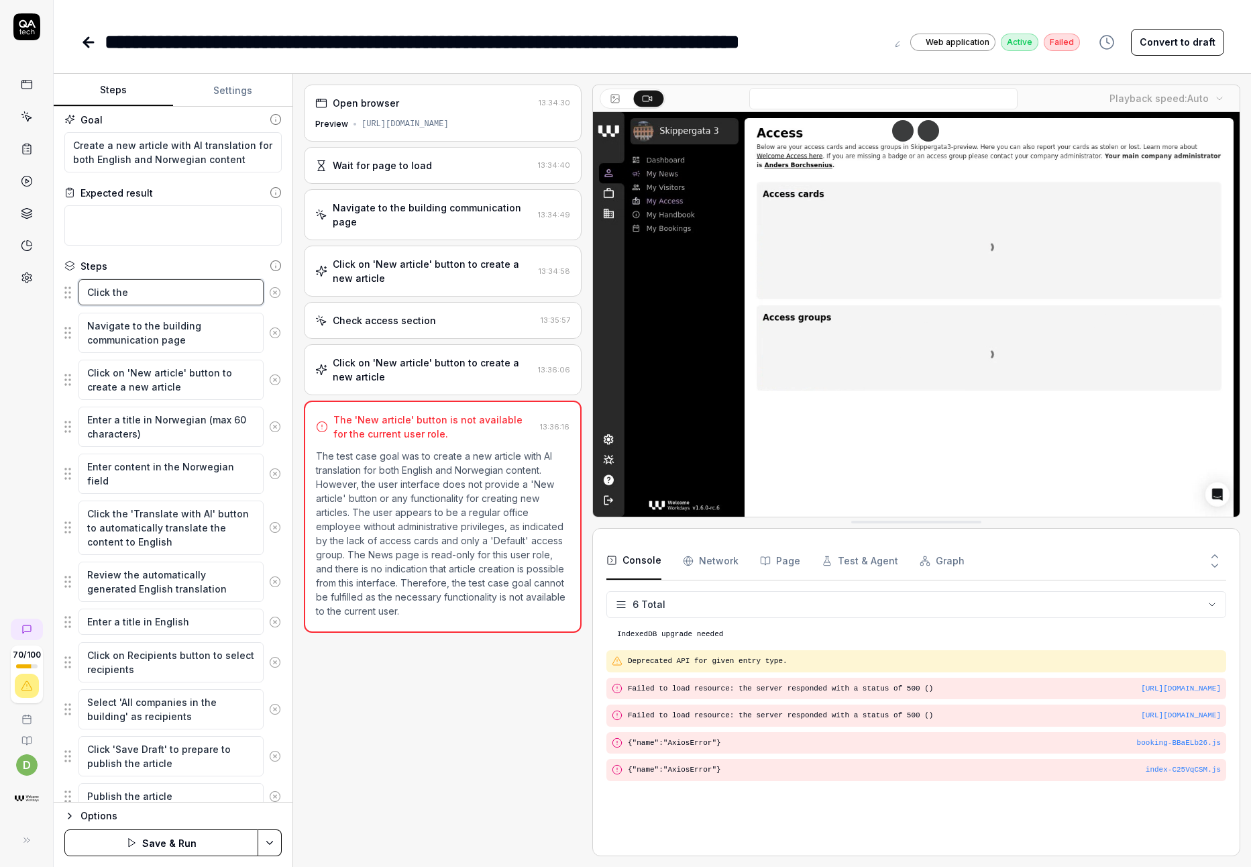
type textarea "Click the"
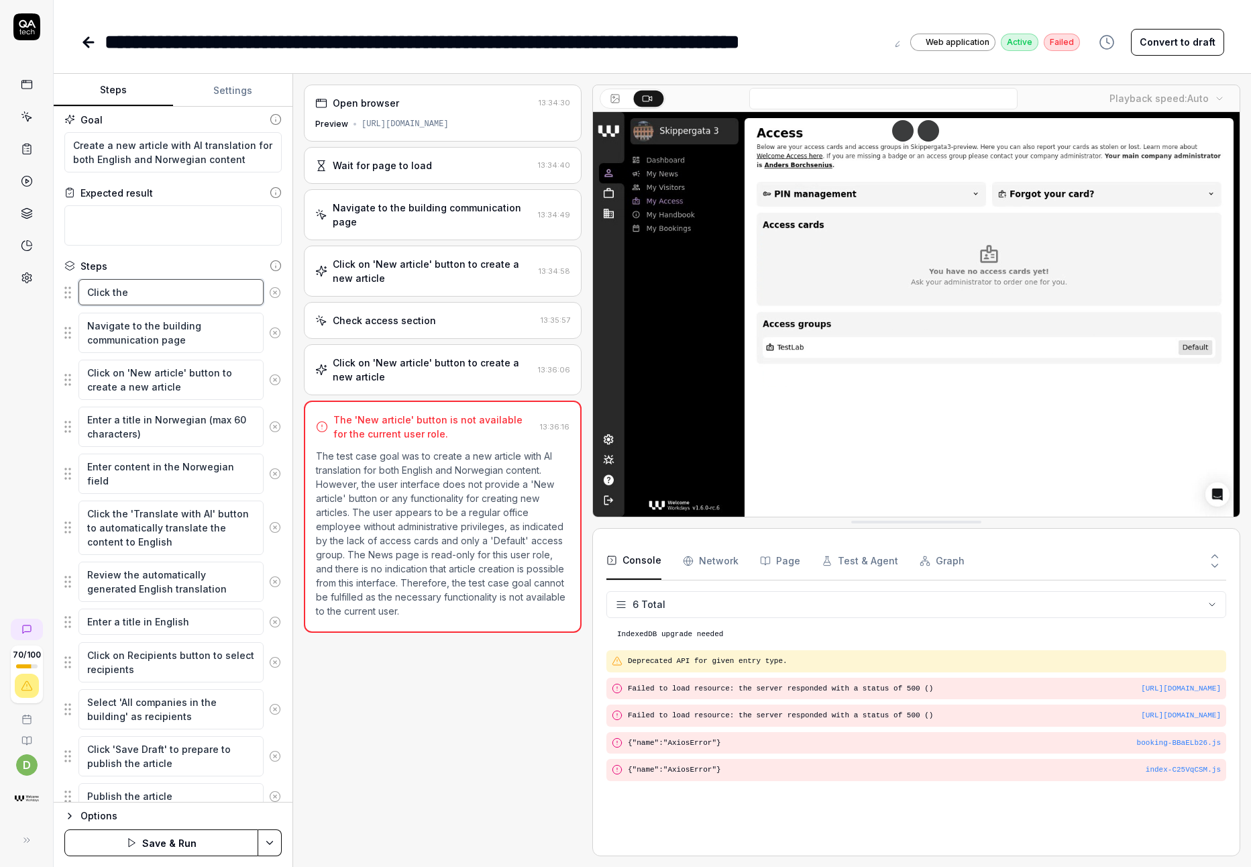
type textarea "*"
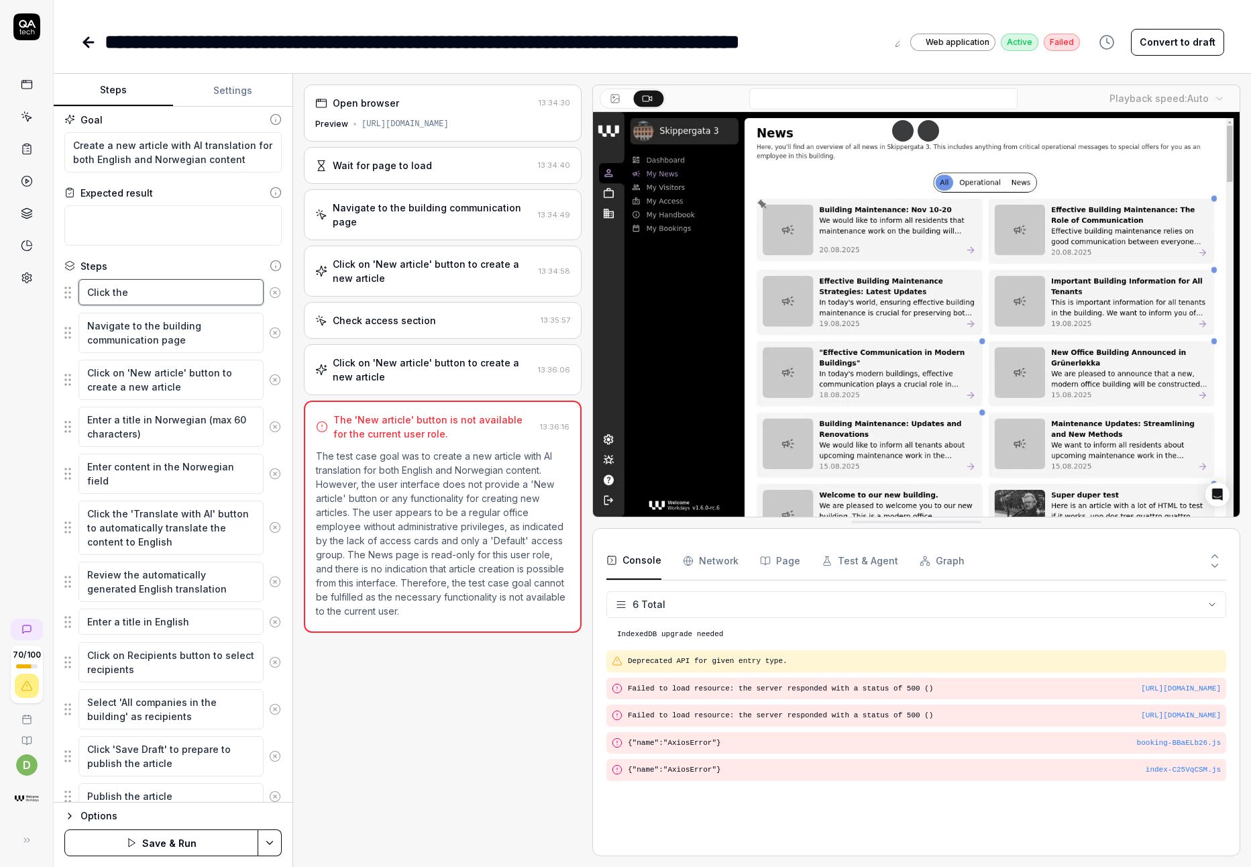
type textarea "Click the b"
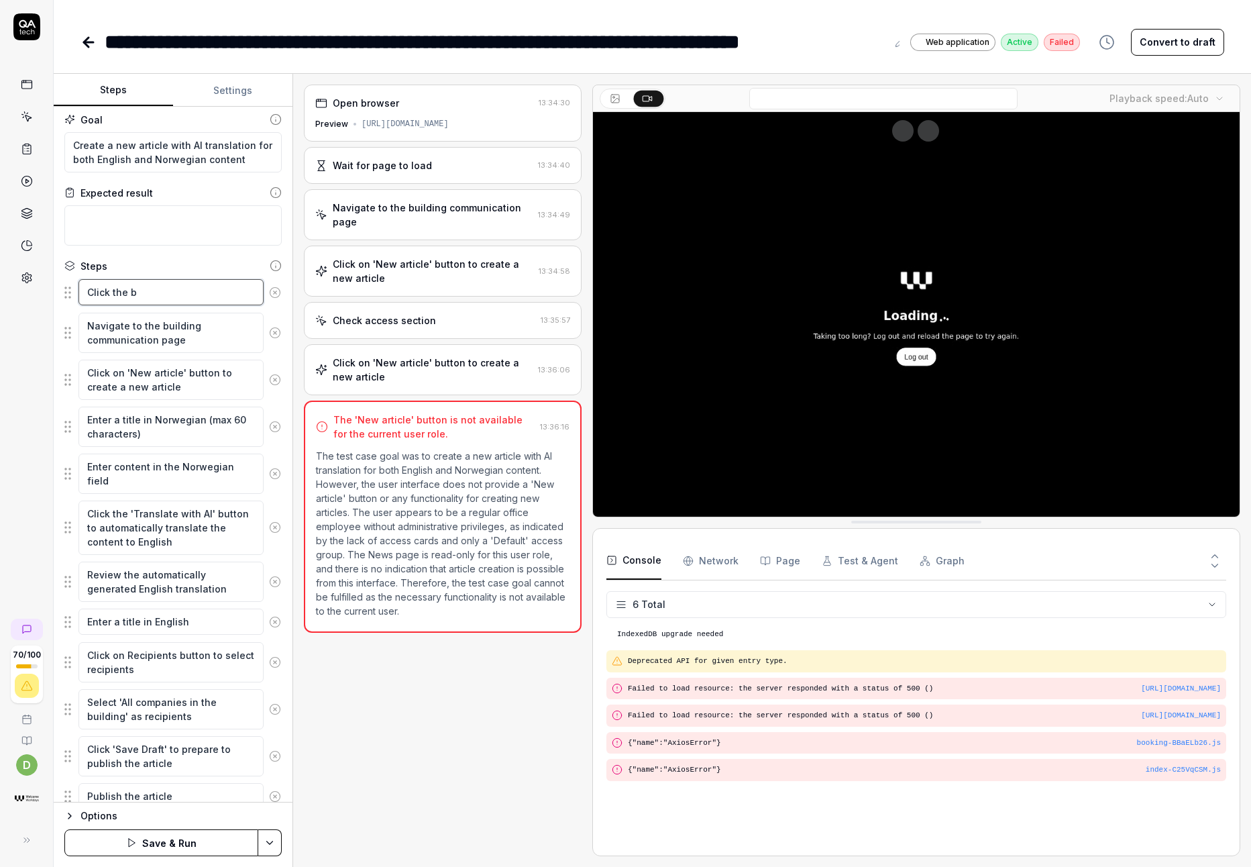
type textarea "*"
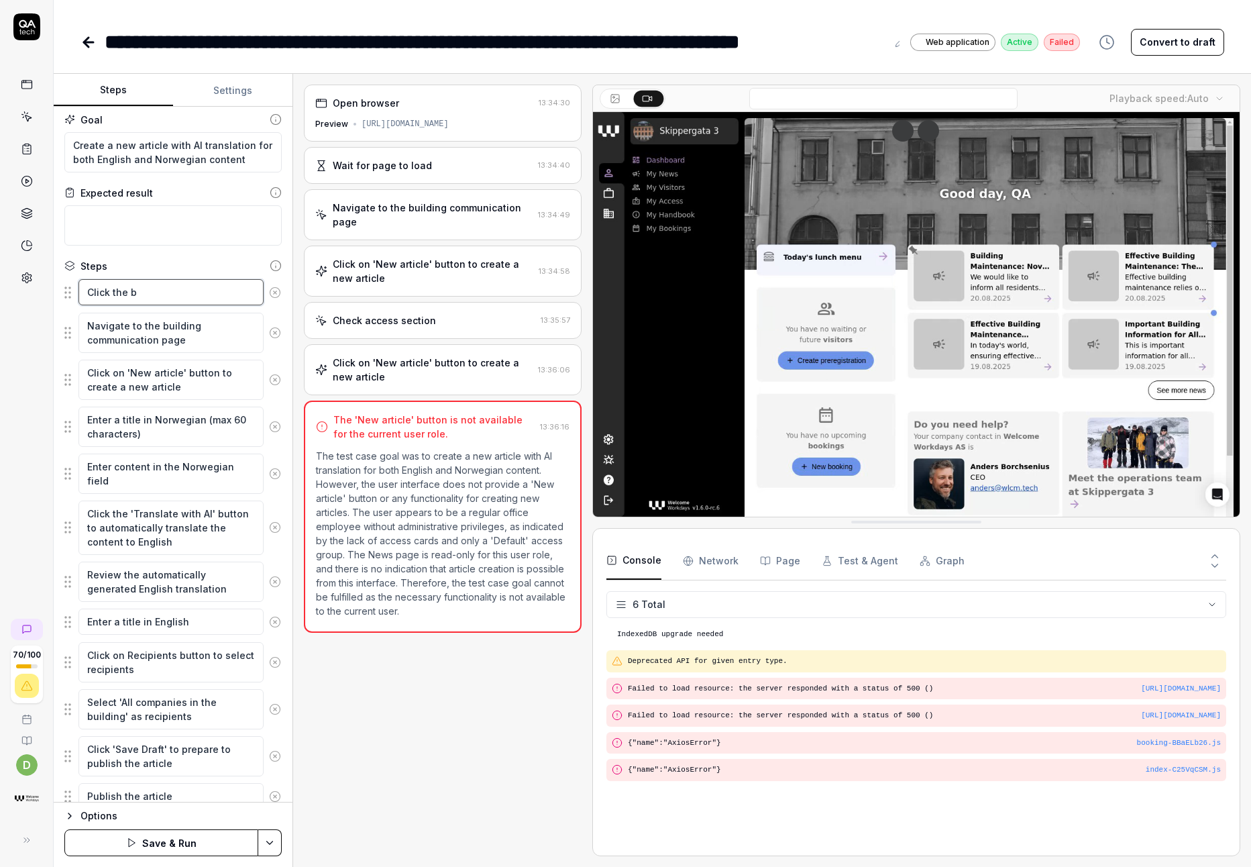
type textarea "Click the bu"
type textarea "*"
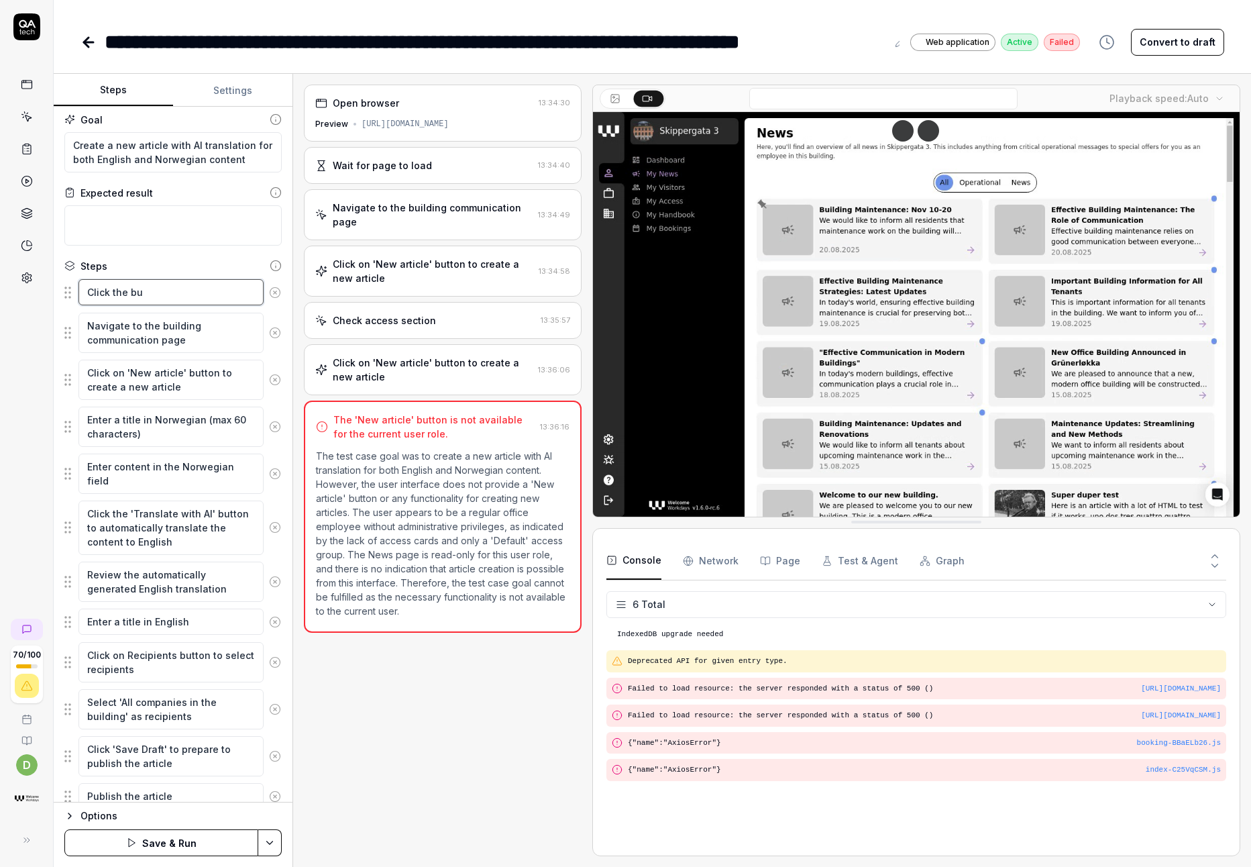
type textarea "Click the [PERSON_NAME]"
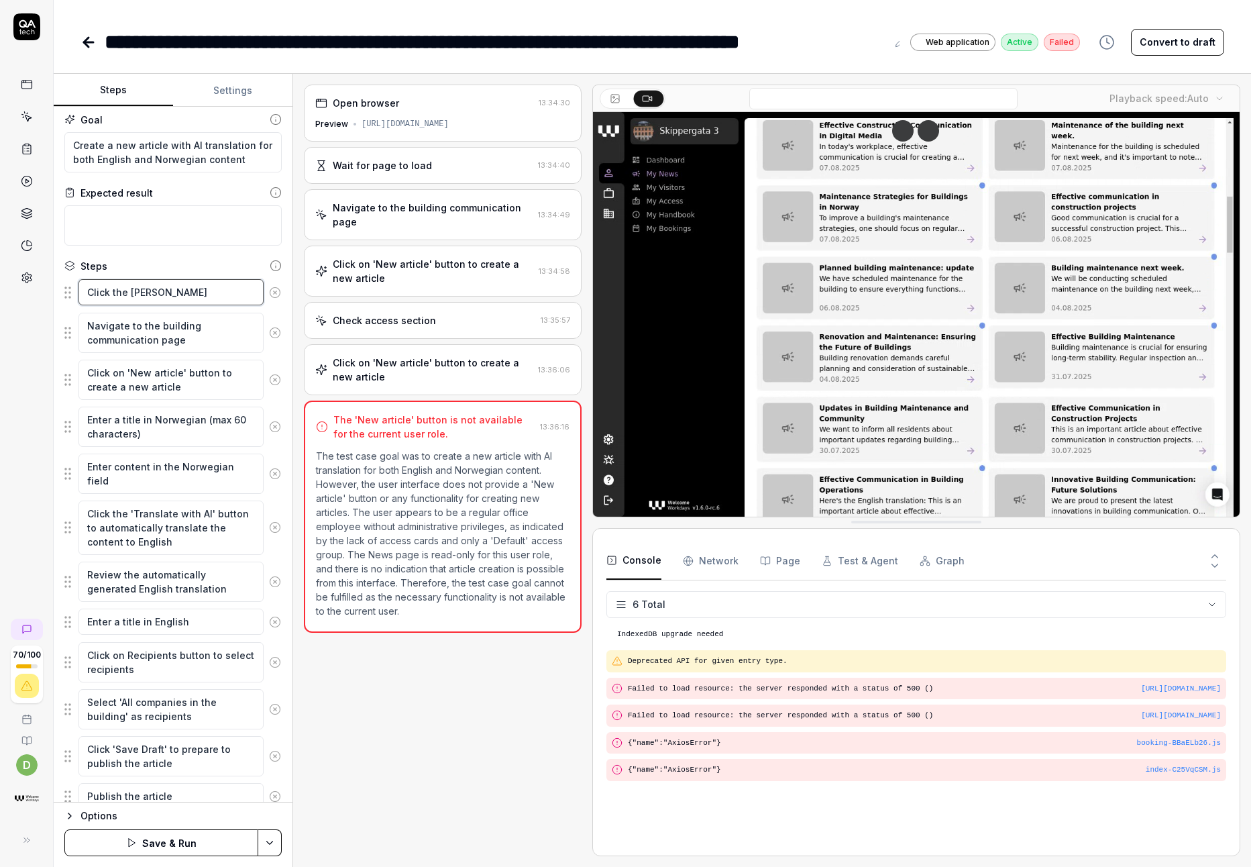
type textarea "*"
type textarea "Click the buil"
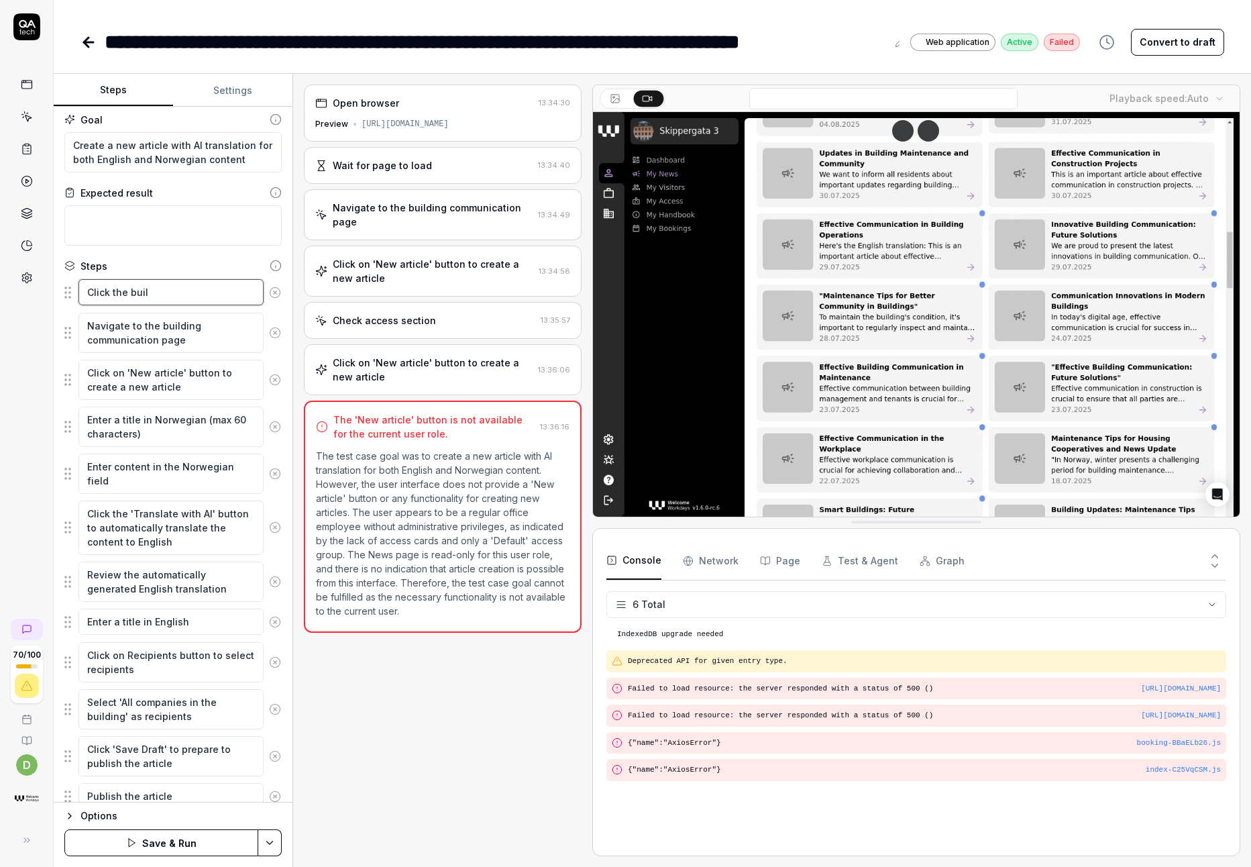
type textarea "*"
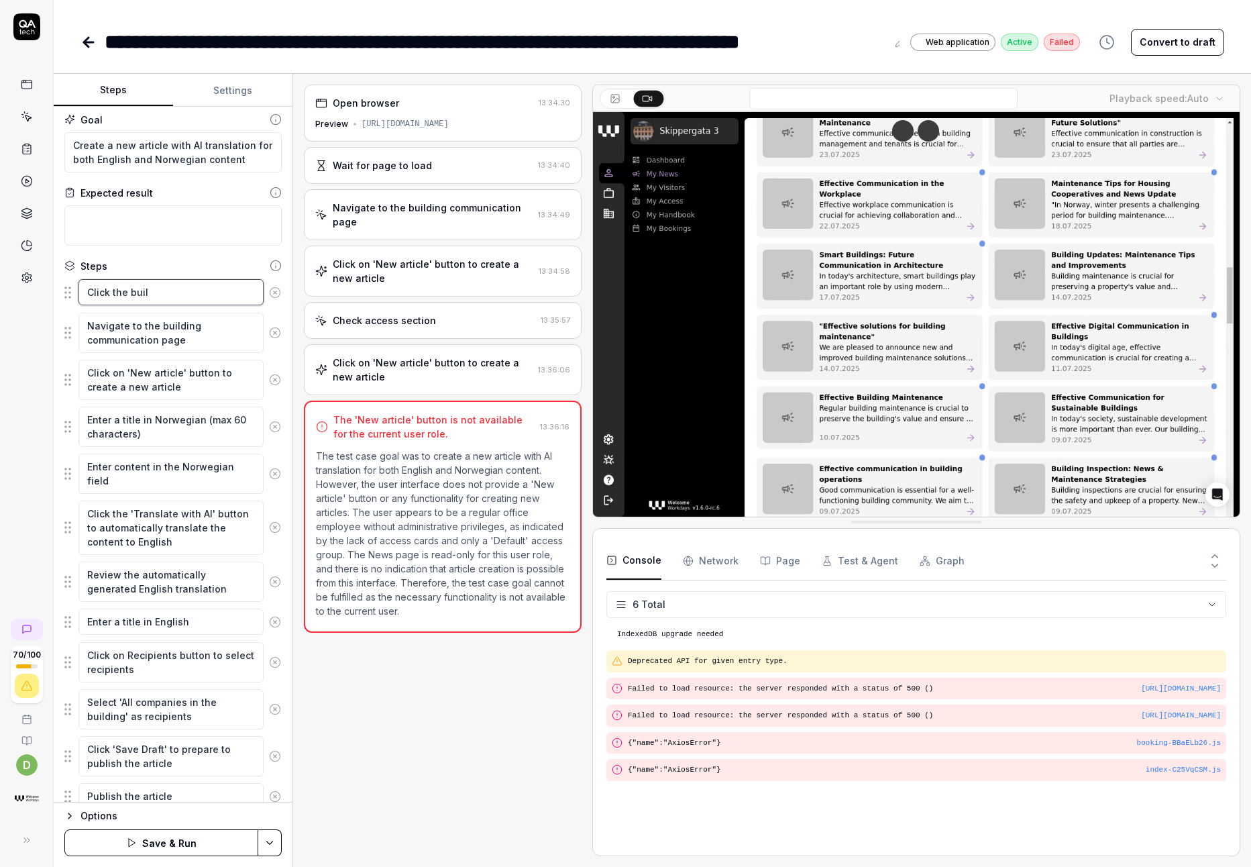
type textarea "Click the build"
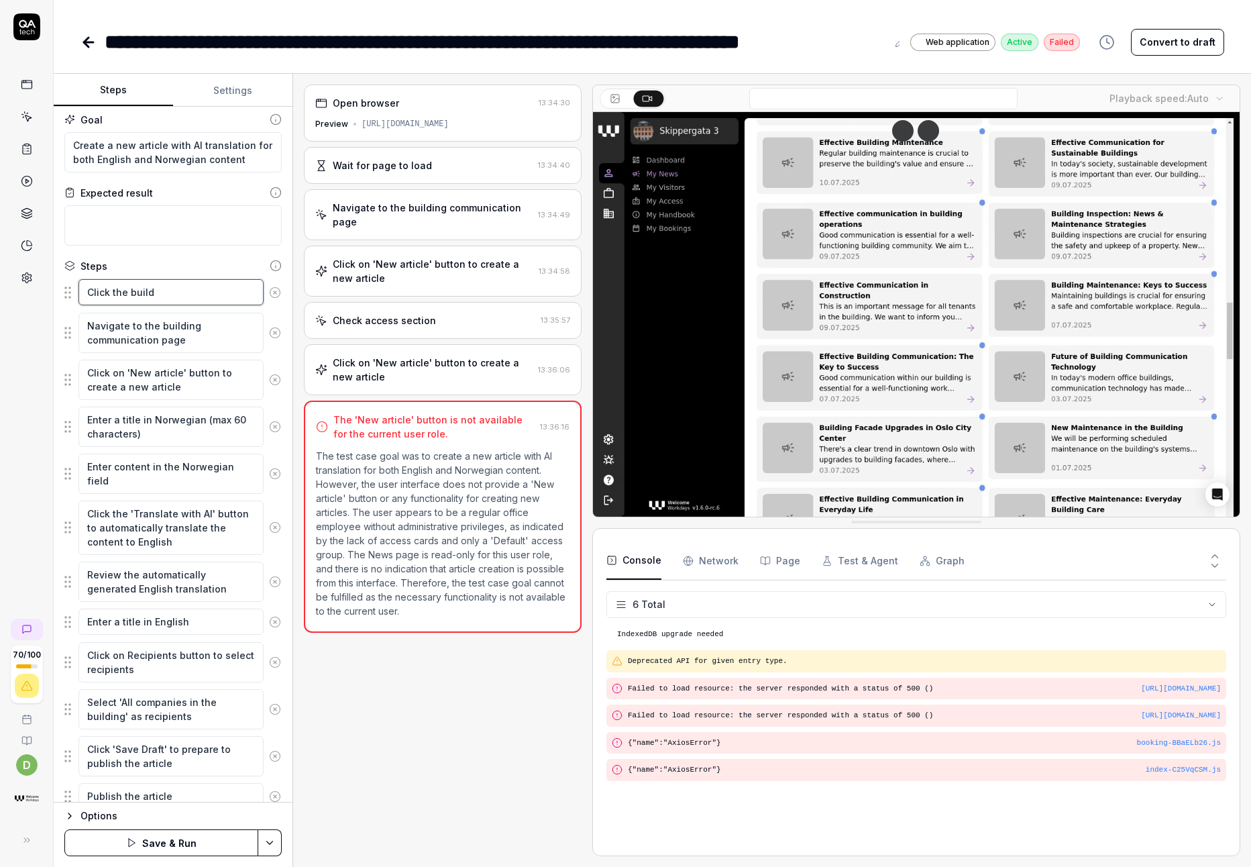
type textarea "*"
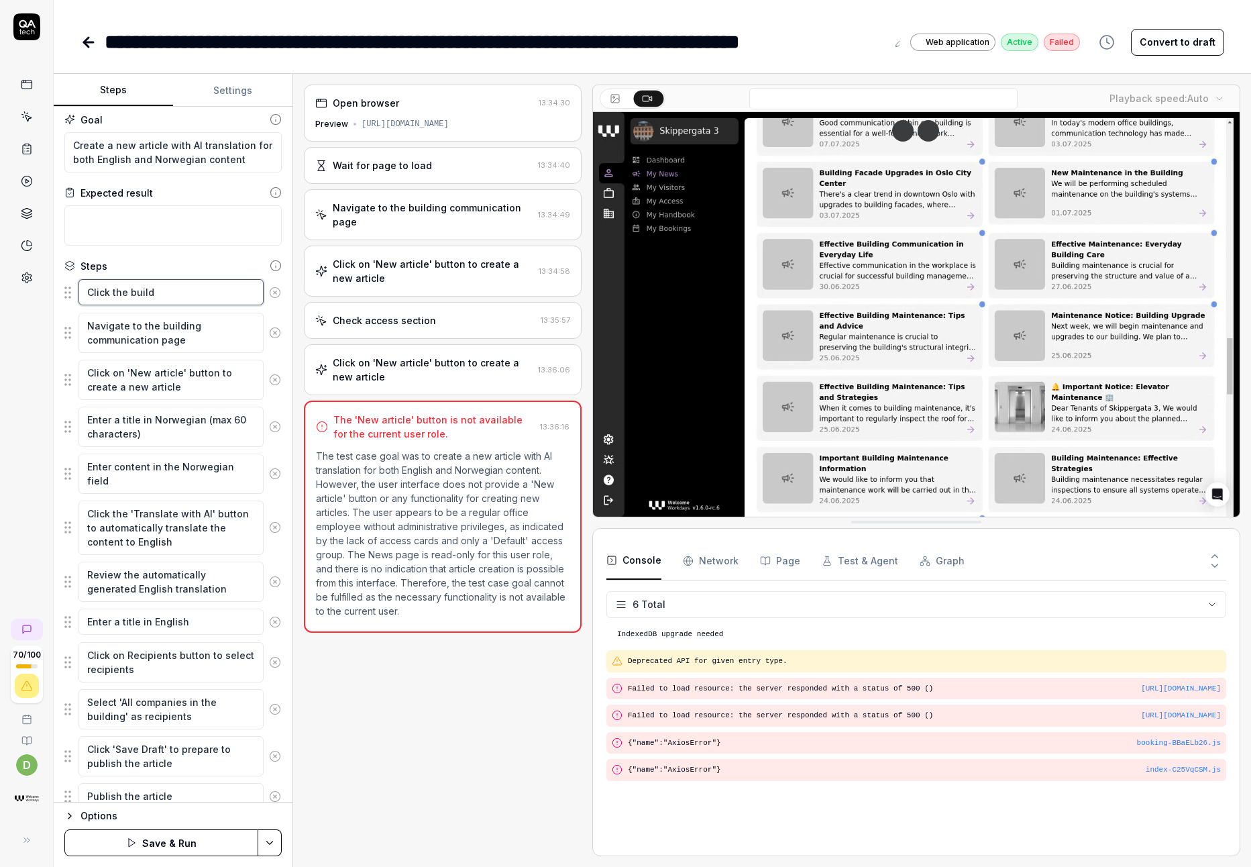
type textarea "Click the buildi"
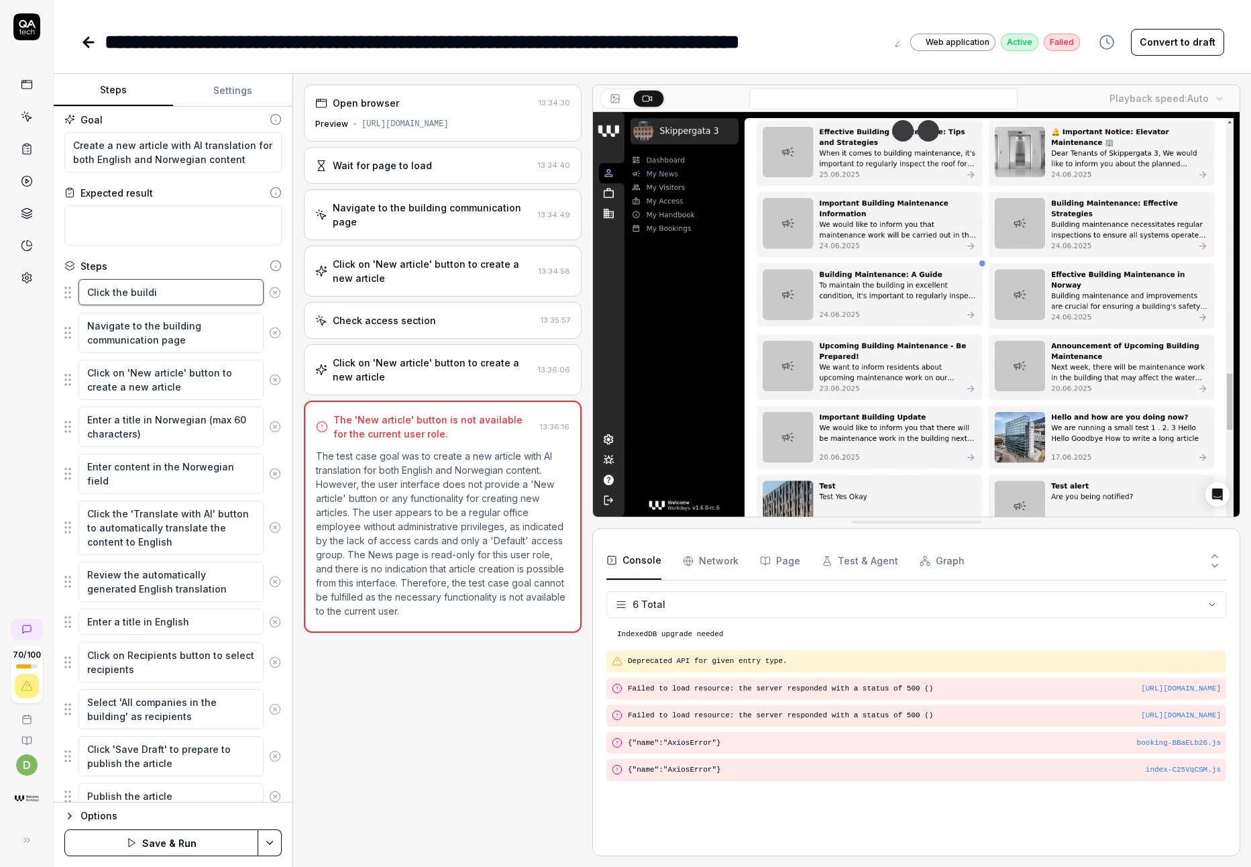
type textarea "*"
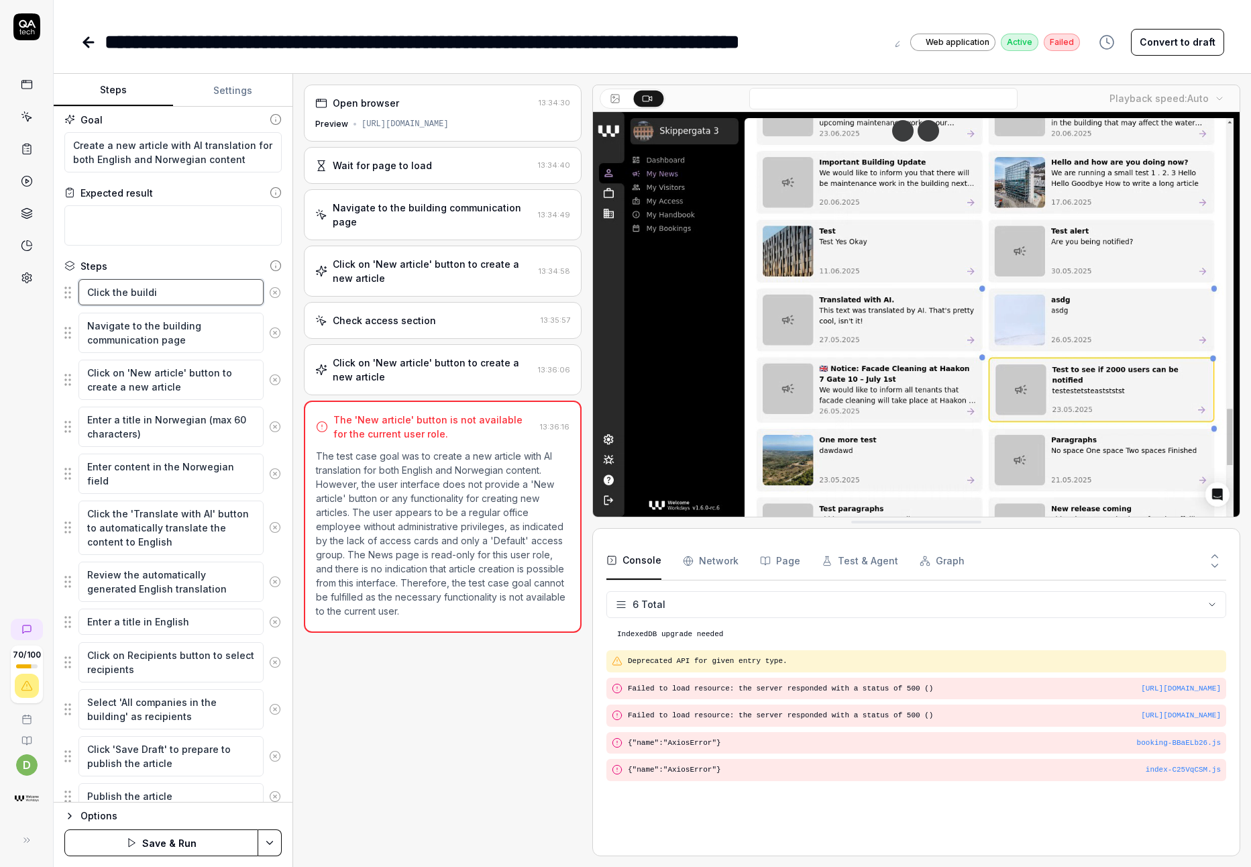
type textarea "Click the buildin"
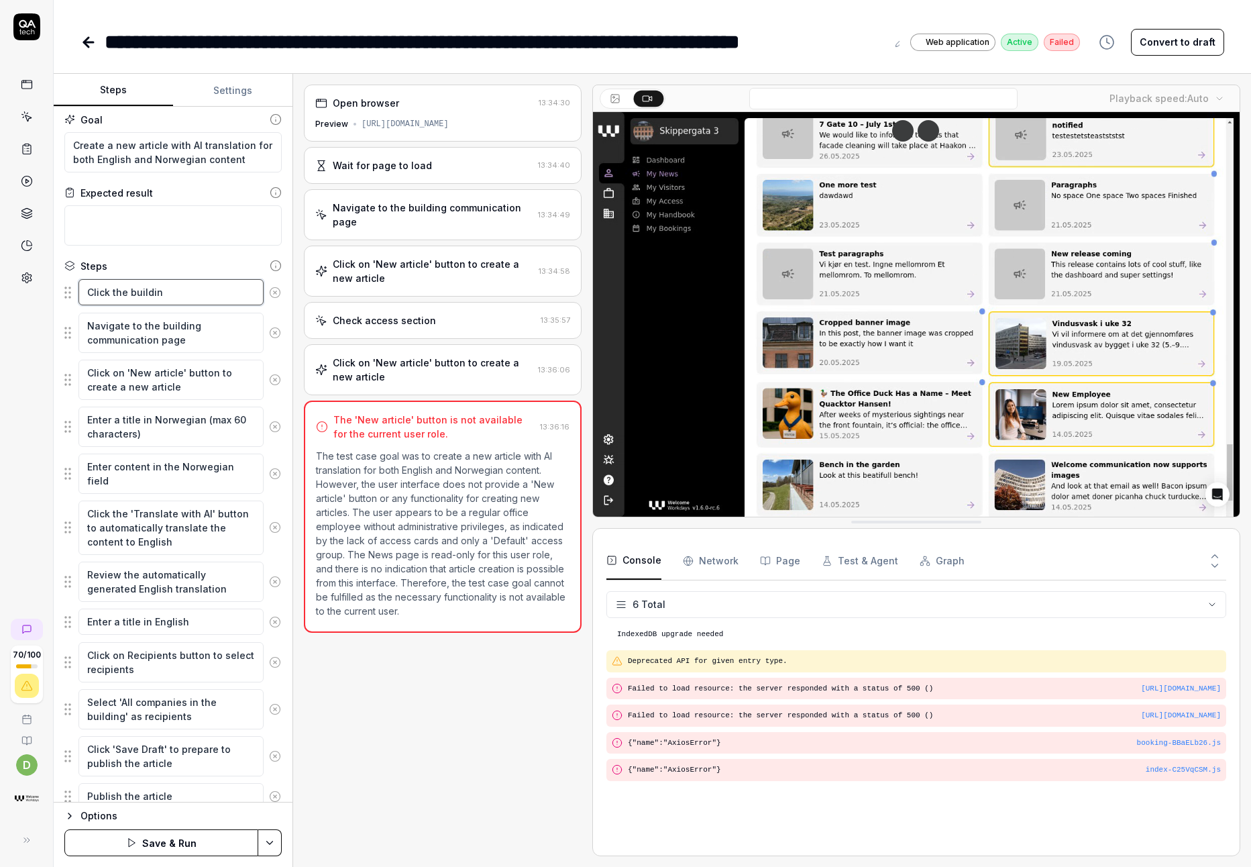
type textarea "*"
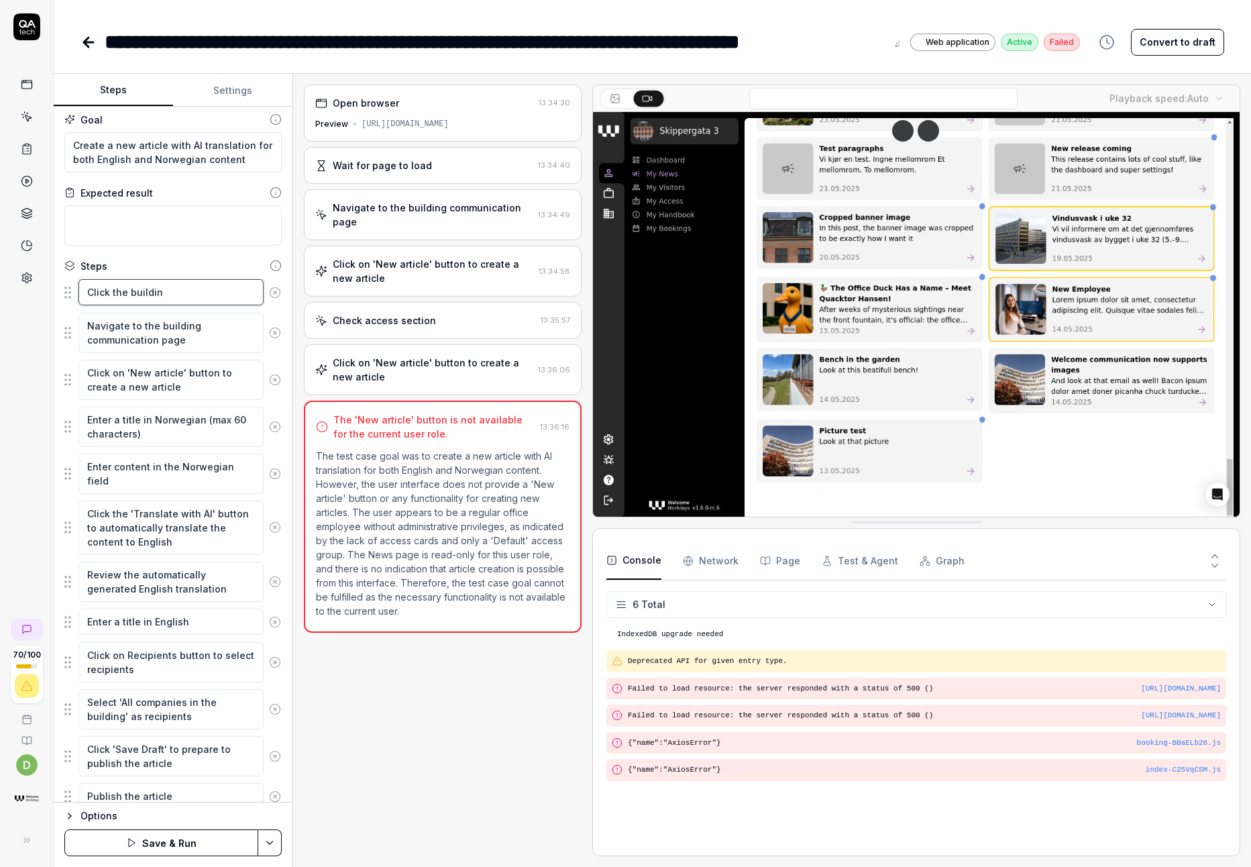
type textarea "Click the building"
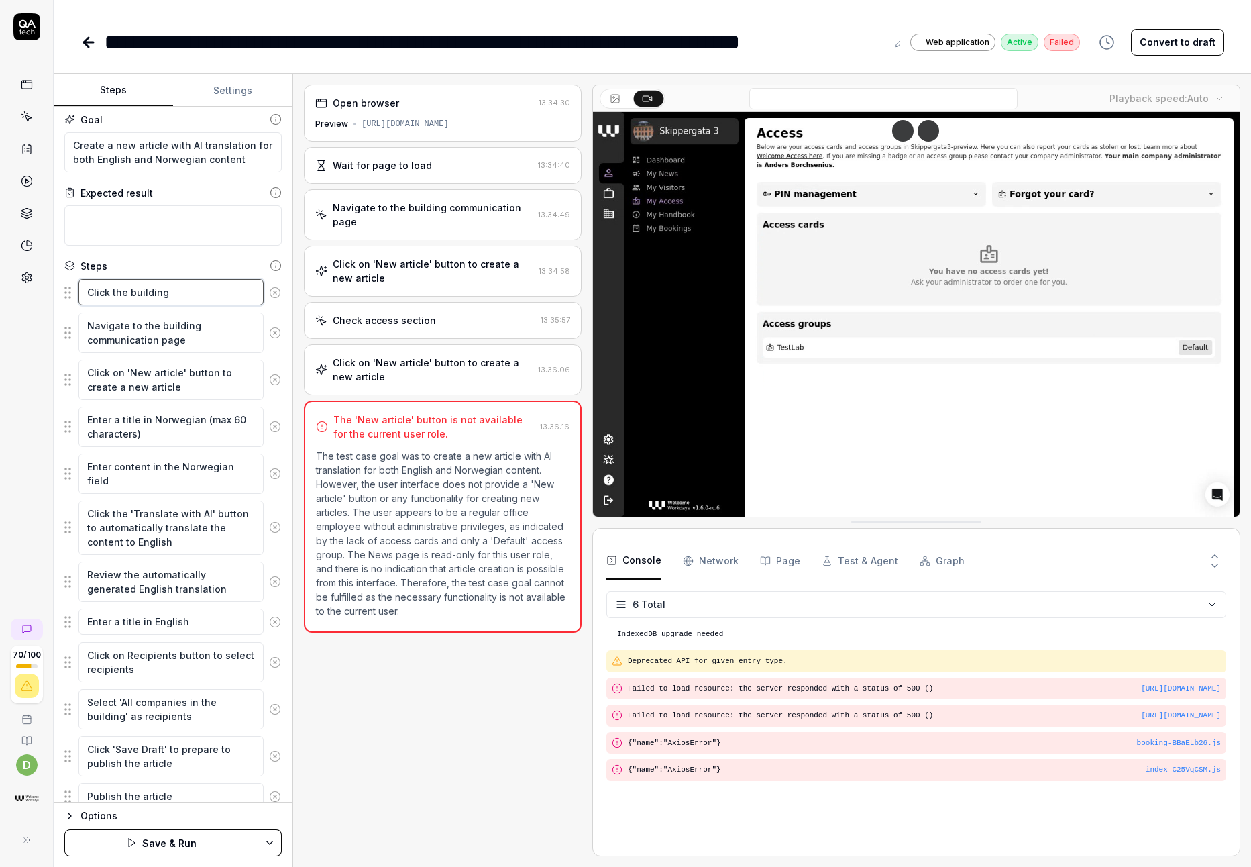
type textarea "*"
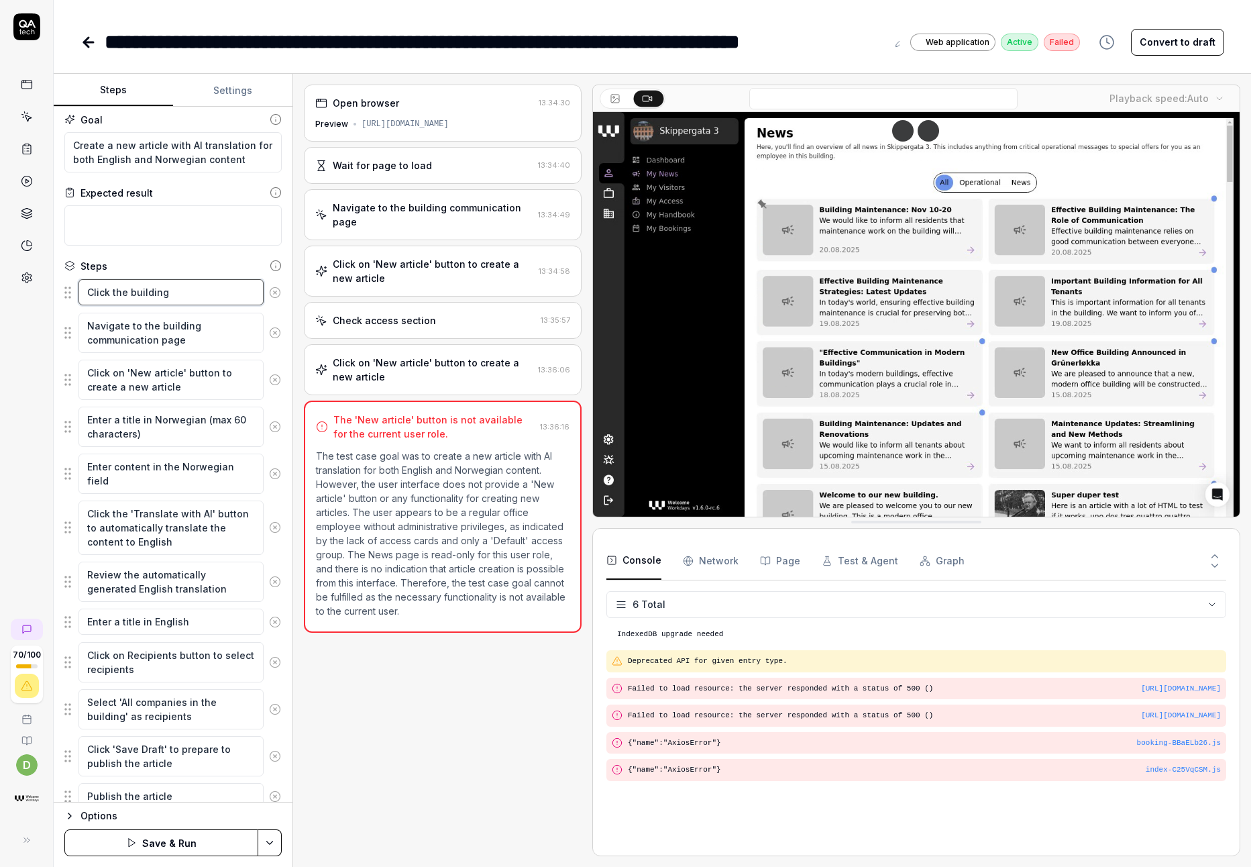
type textarea "Click the buildin"
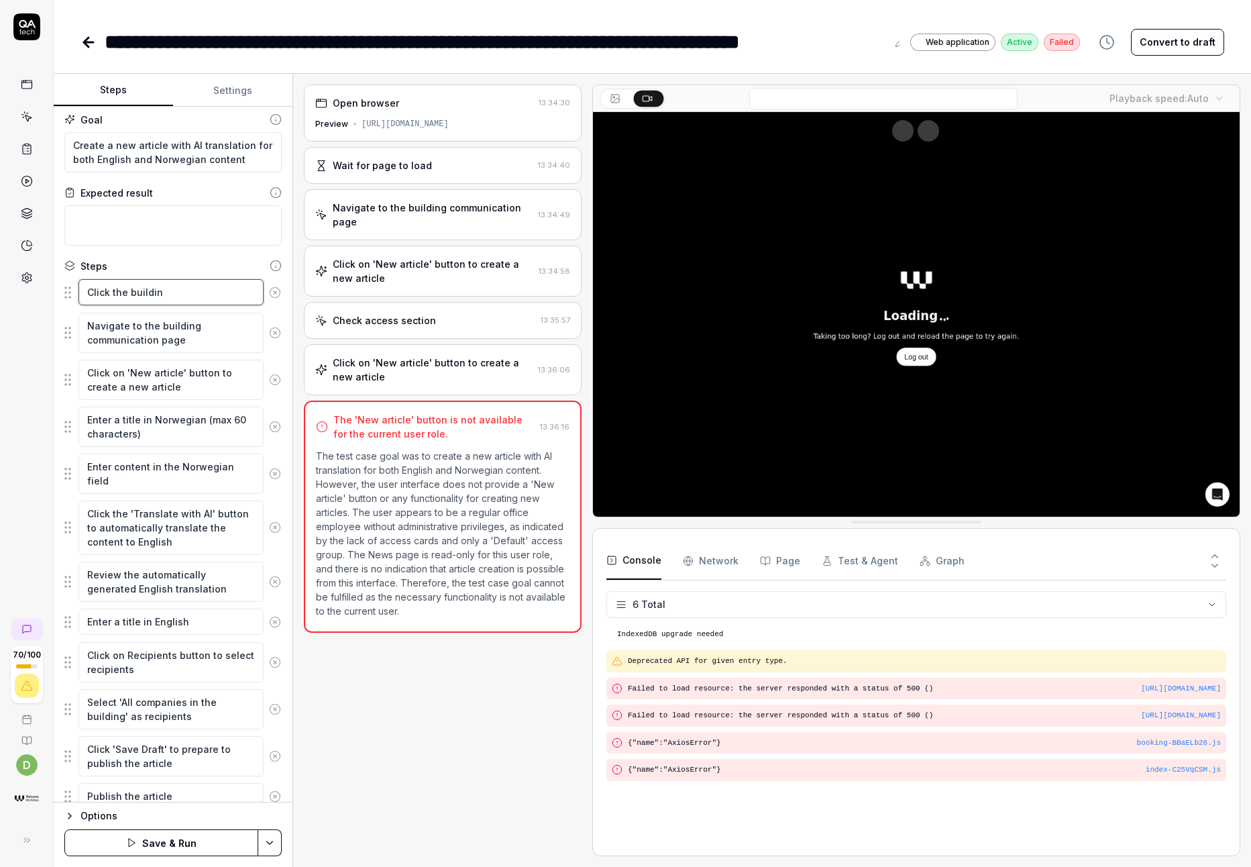
type textarea "*"
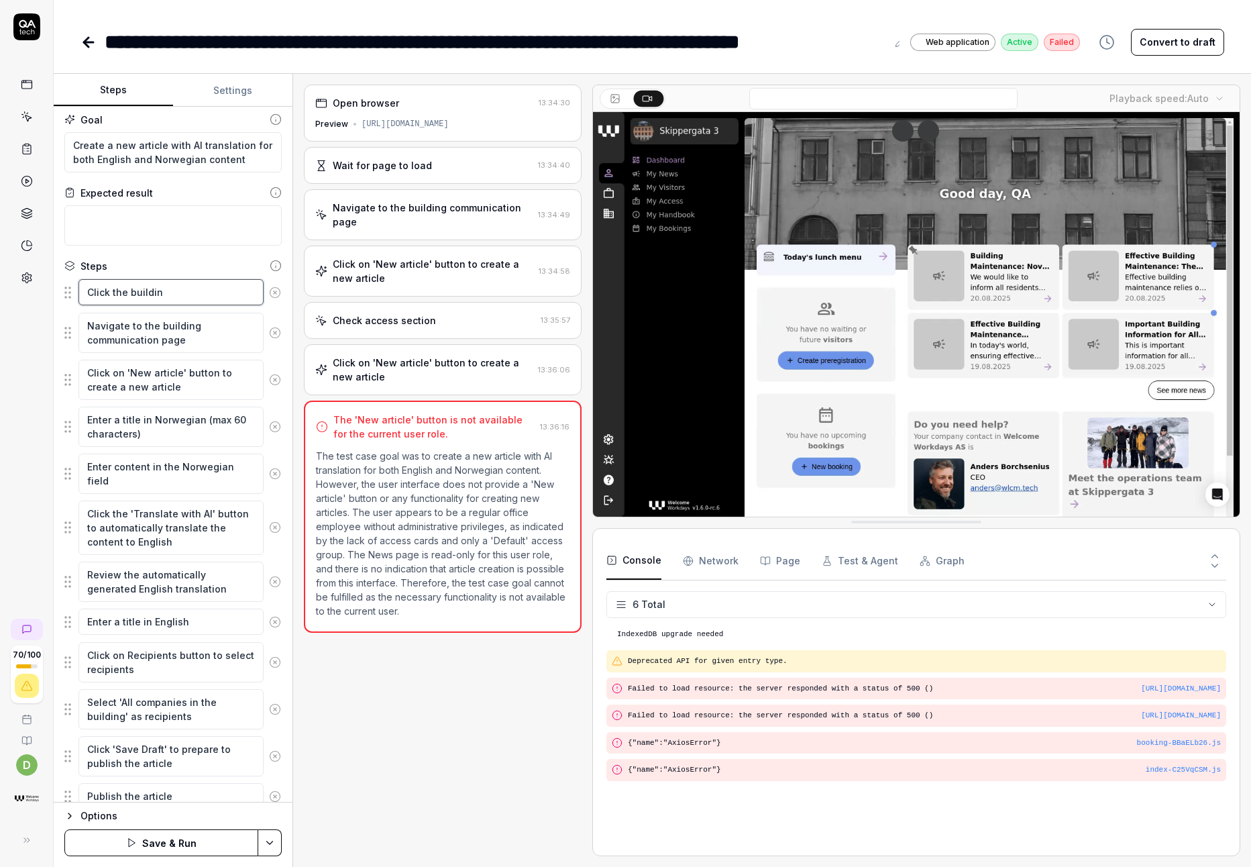
type textarea "Click the buildi"
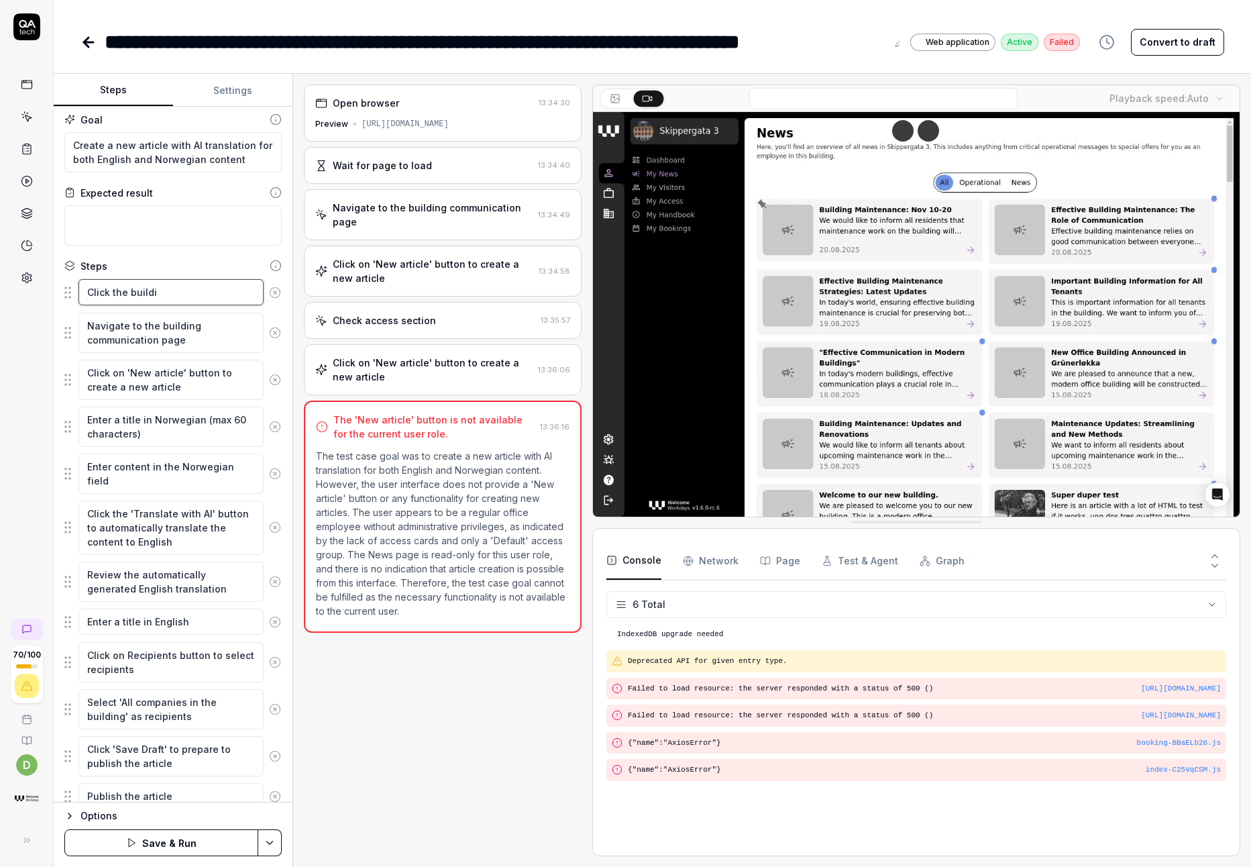
type textarea "*"
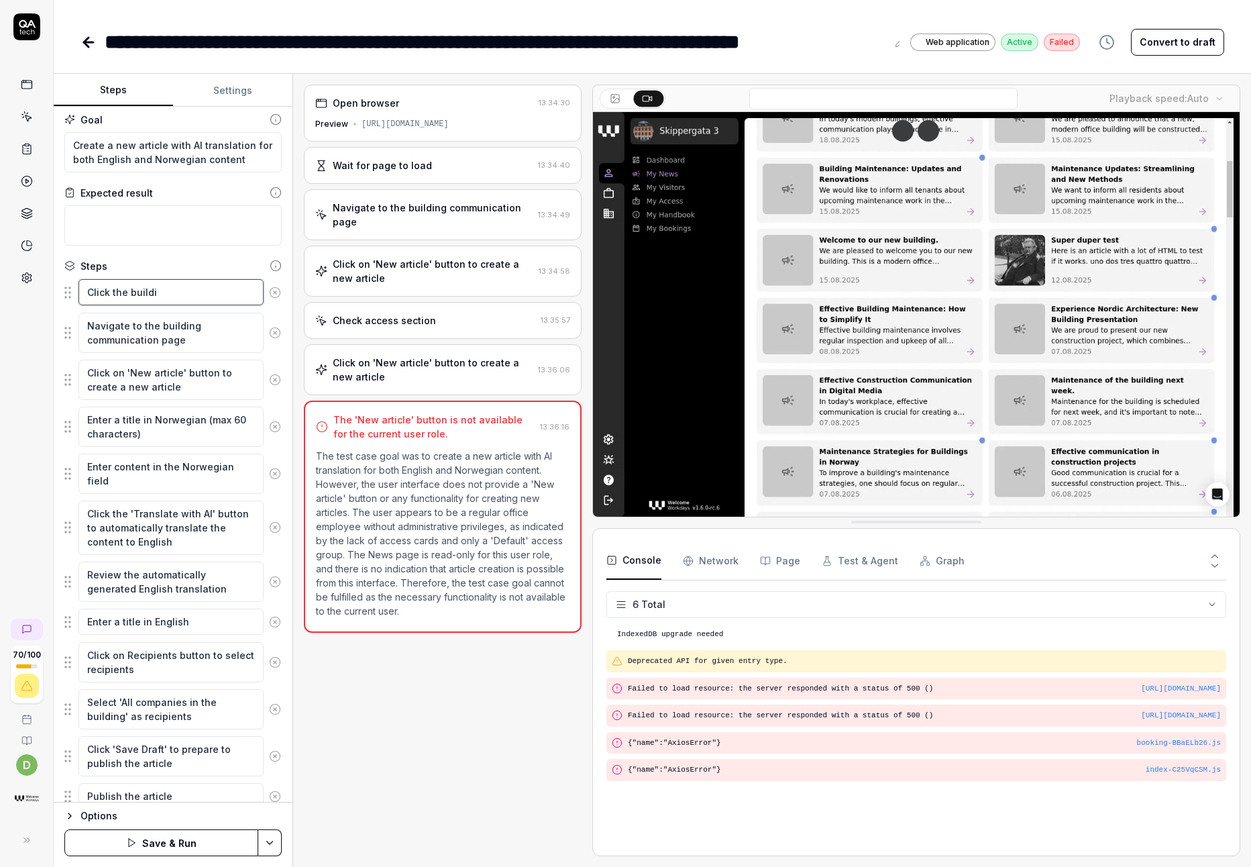
type textarea "Click the build"
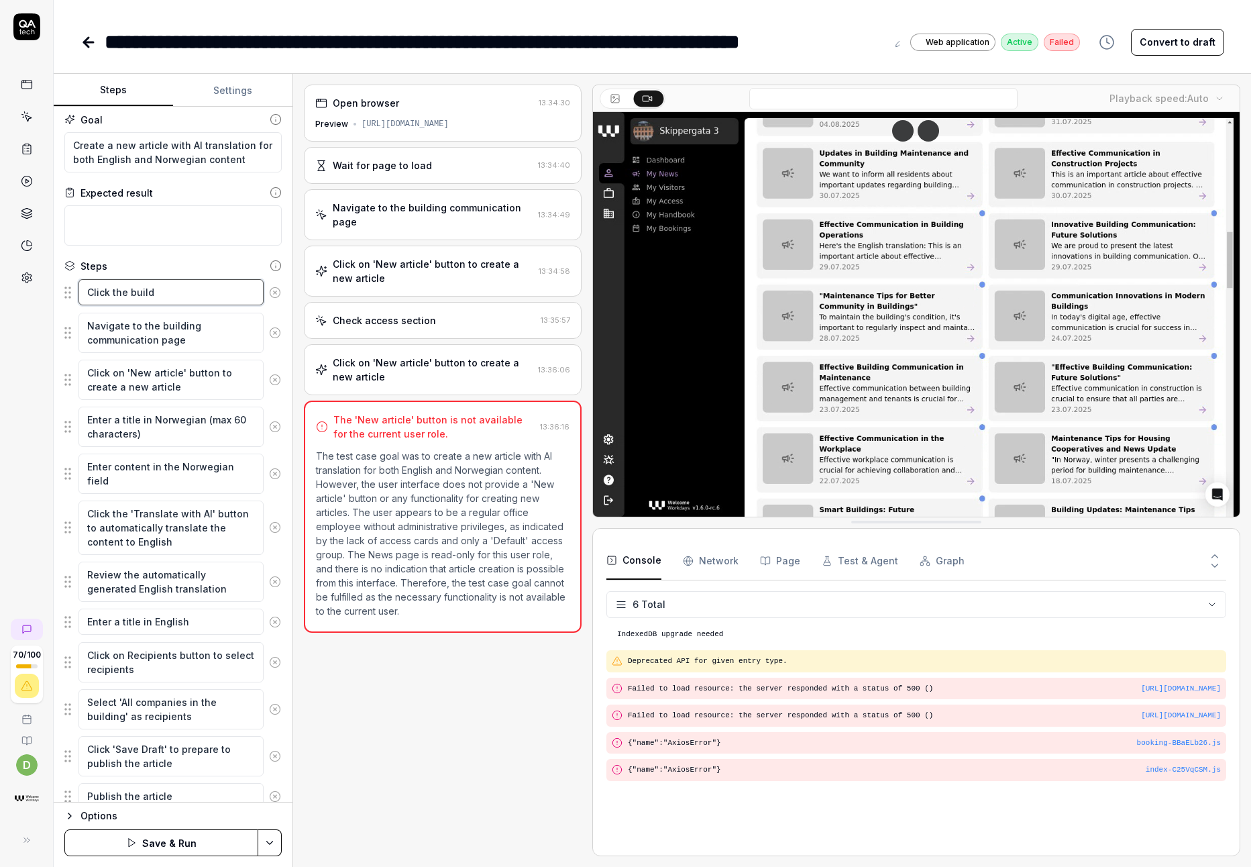
type textarea "*"
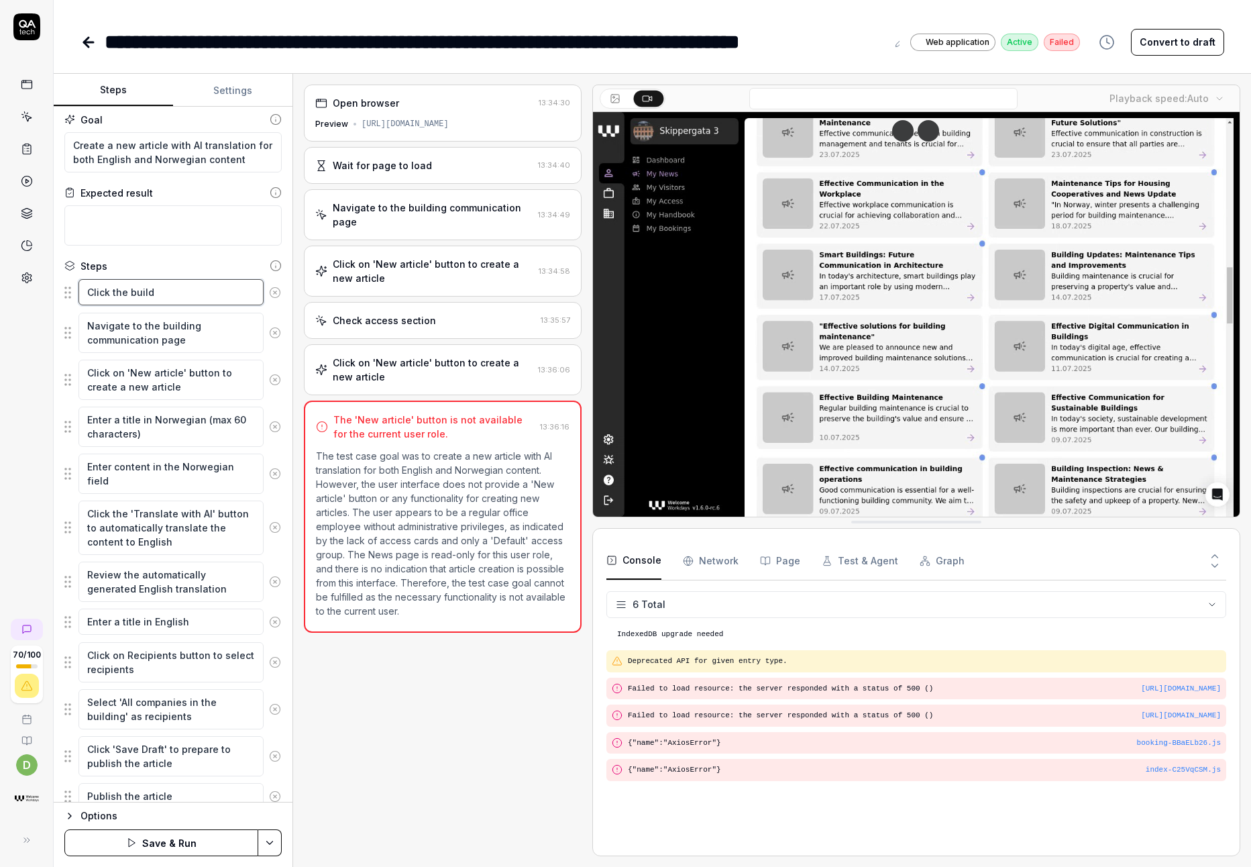
type textarea "Click the buil"
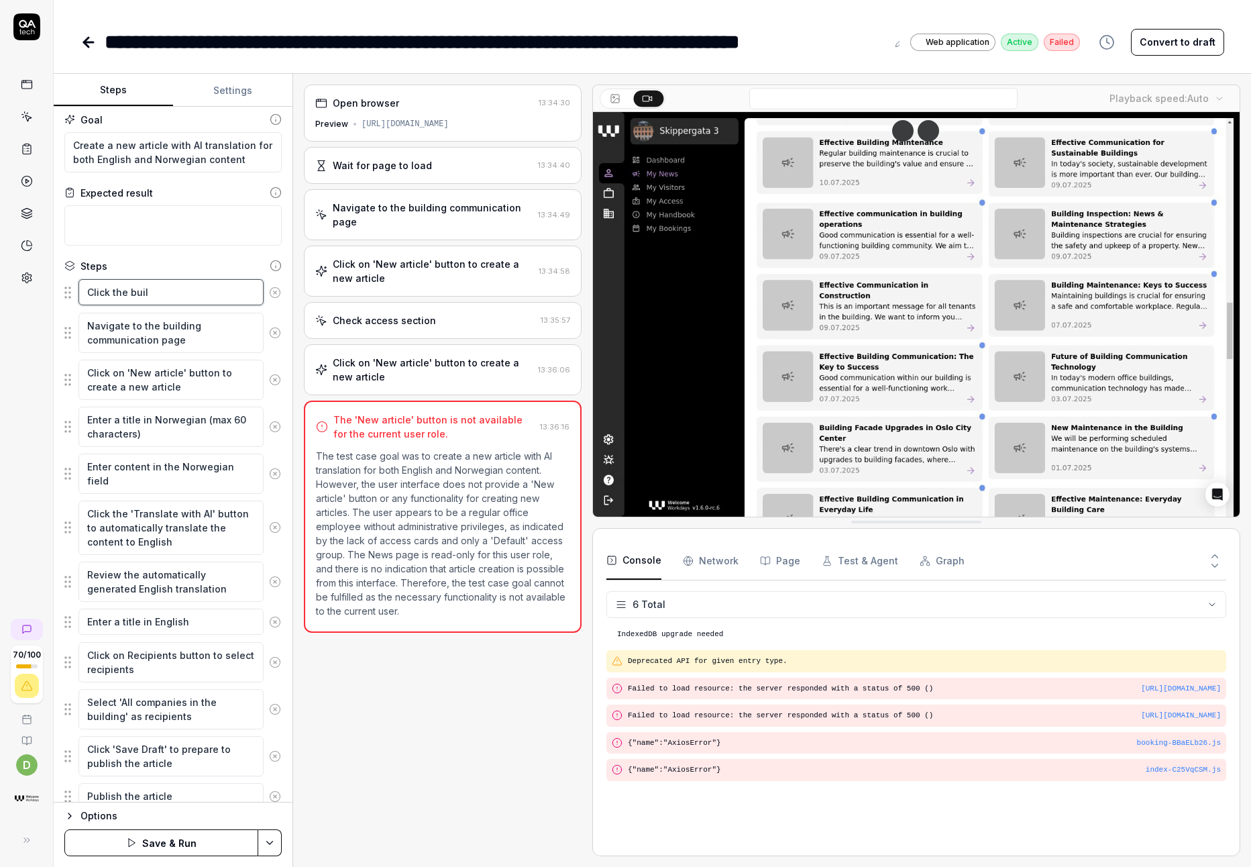
type textarea "*"
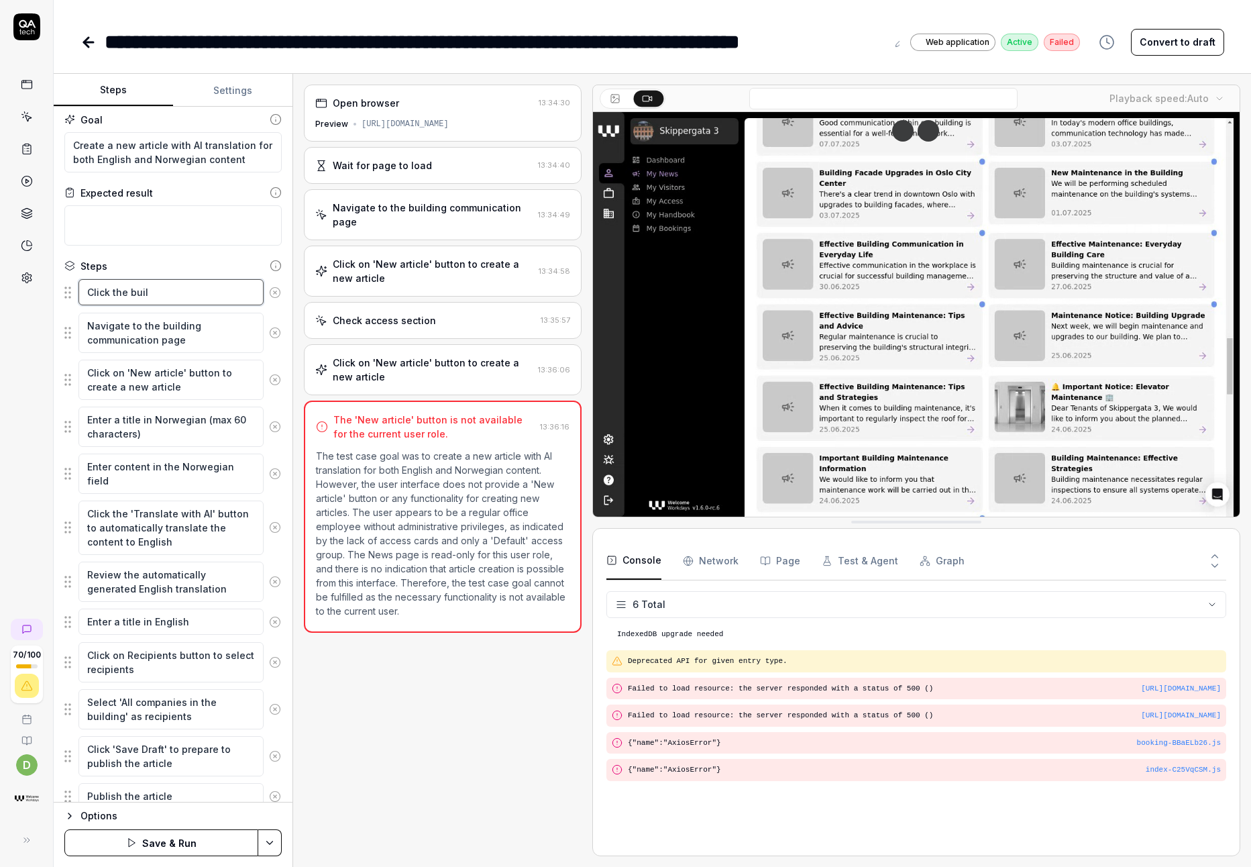
type textarea "Click the [PERSON_NAME]"
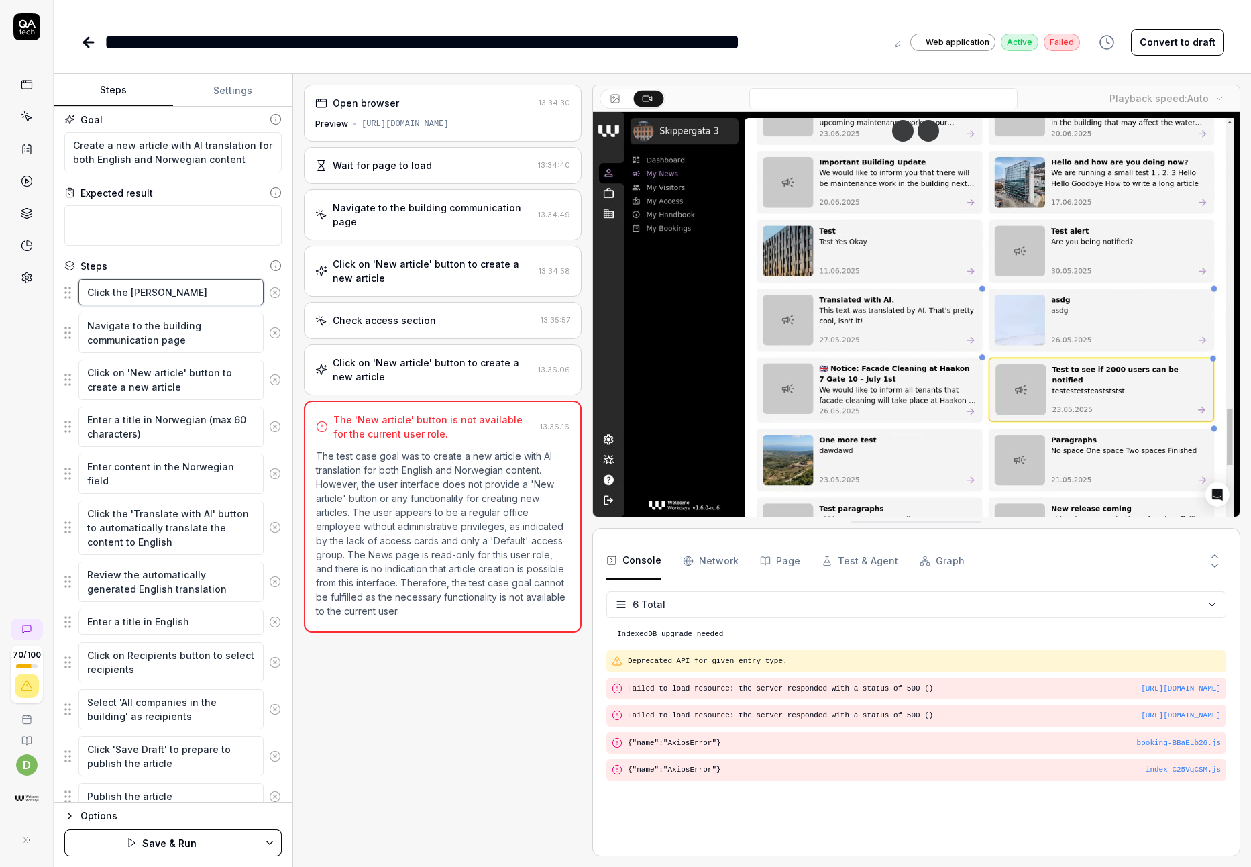
type textarea "*"
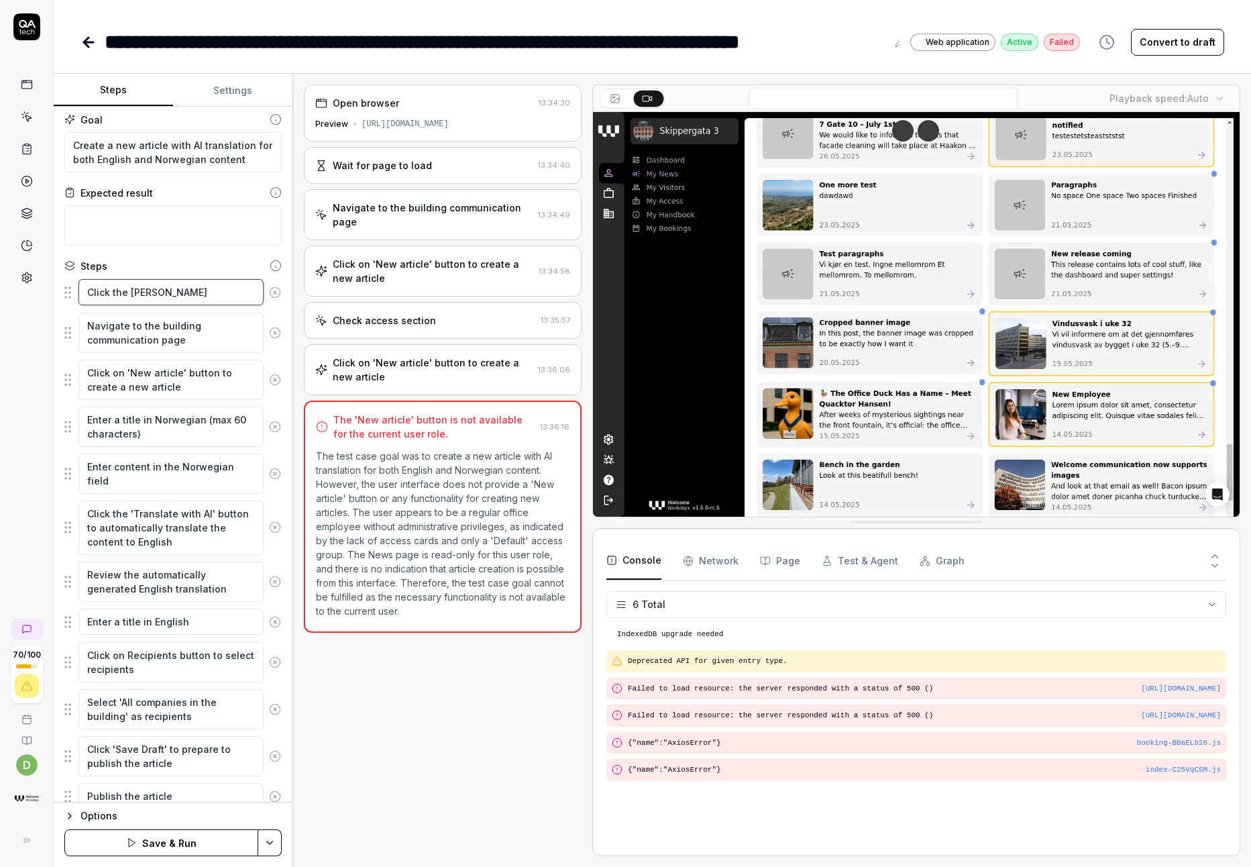
type textarea "Click the bu"
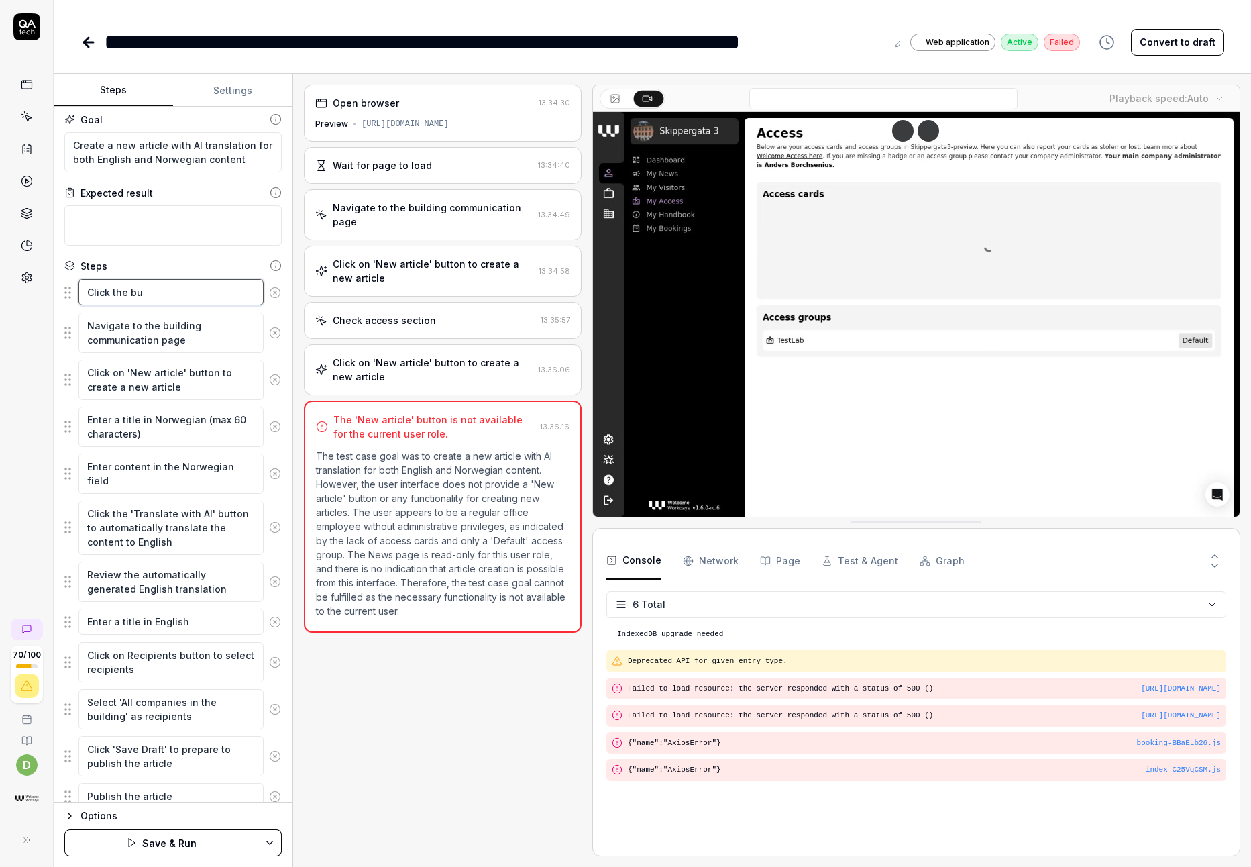
type textarea "*"
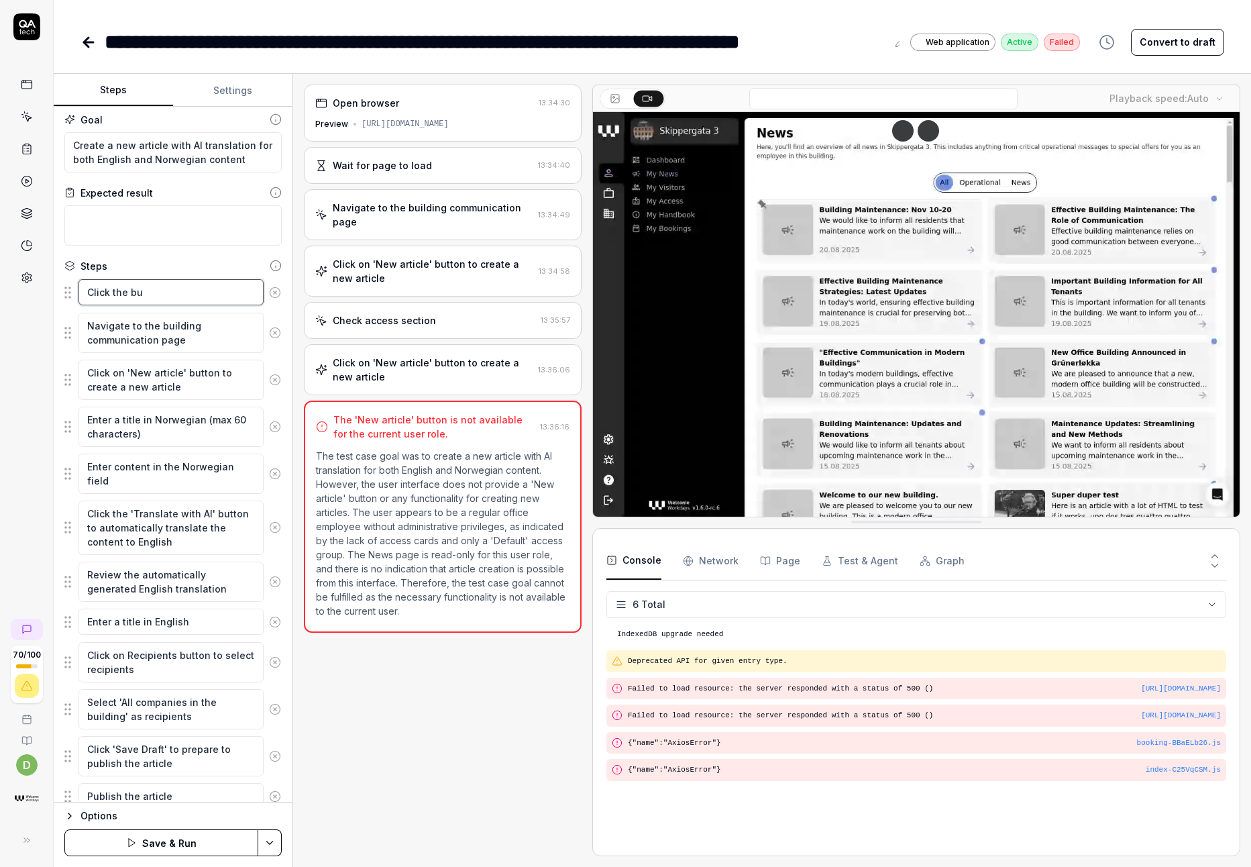
type textarea "Click the b"
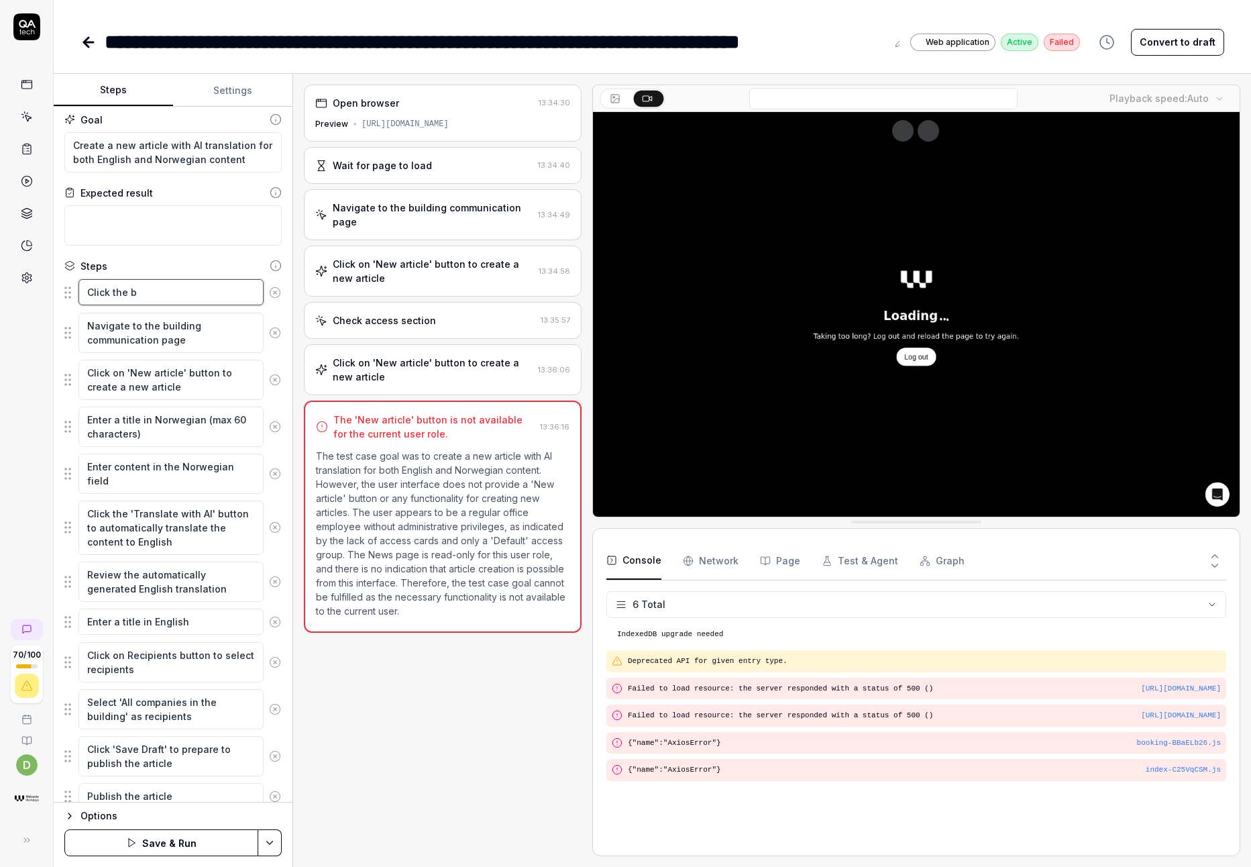
type textarea "*"
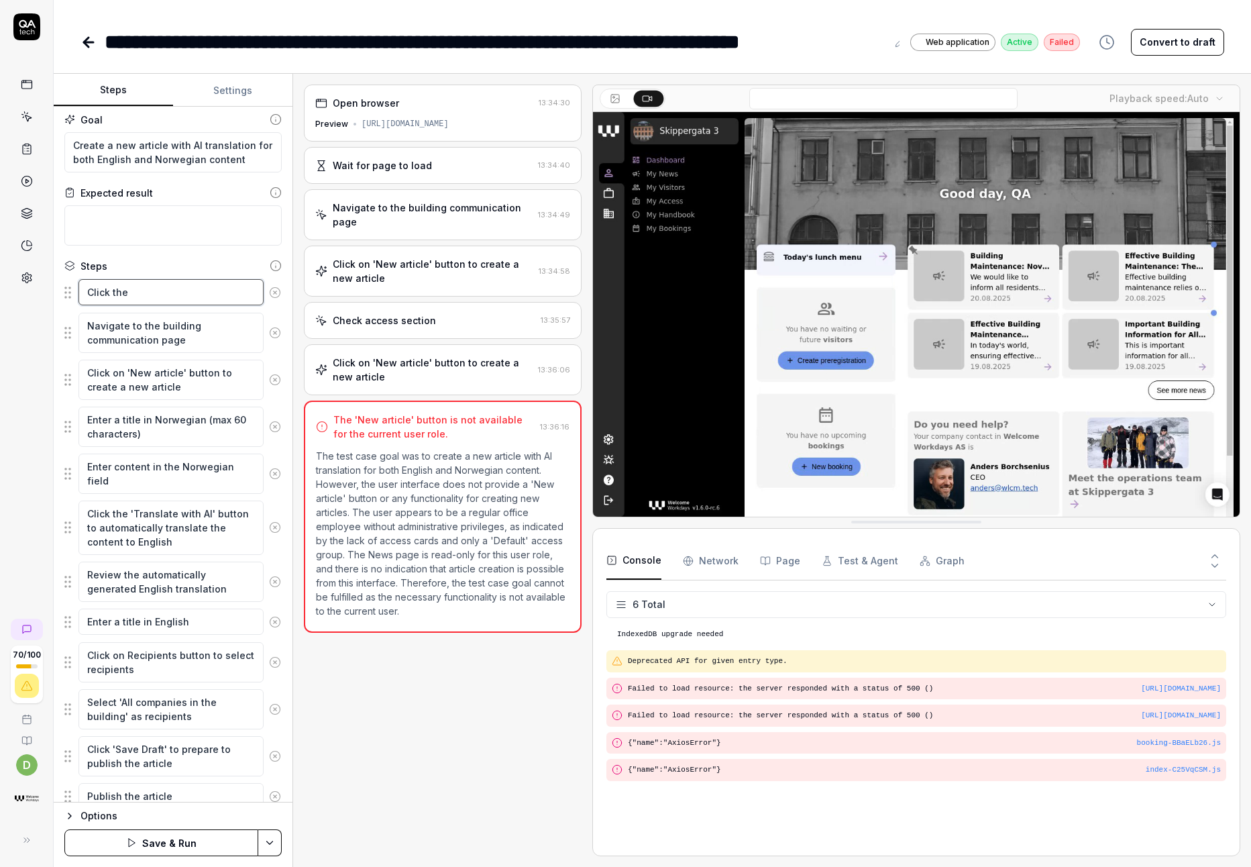
type textarea "Click the"
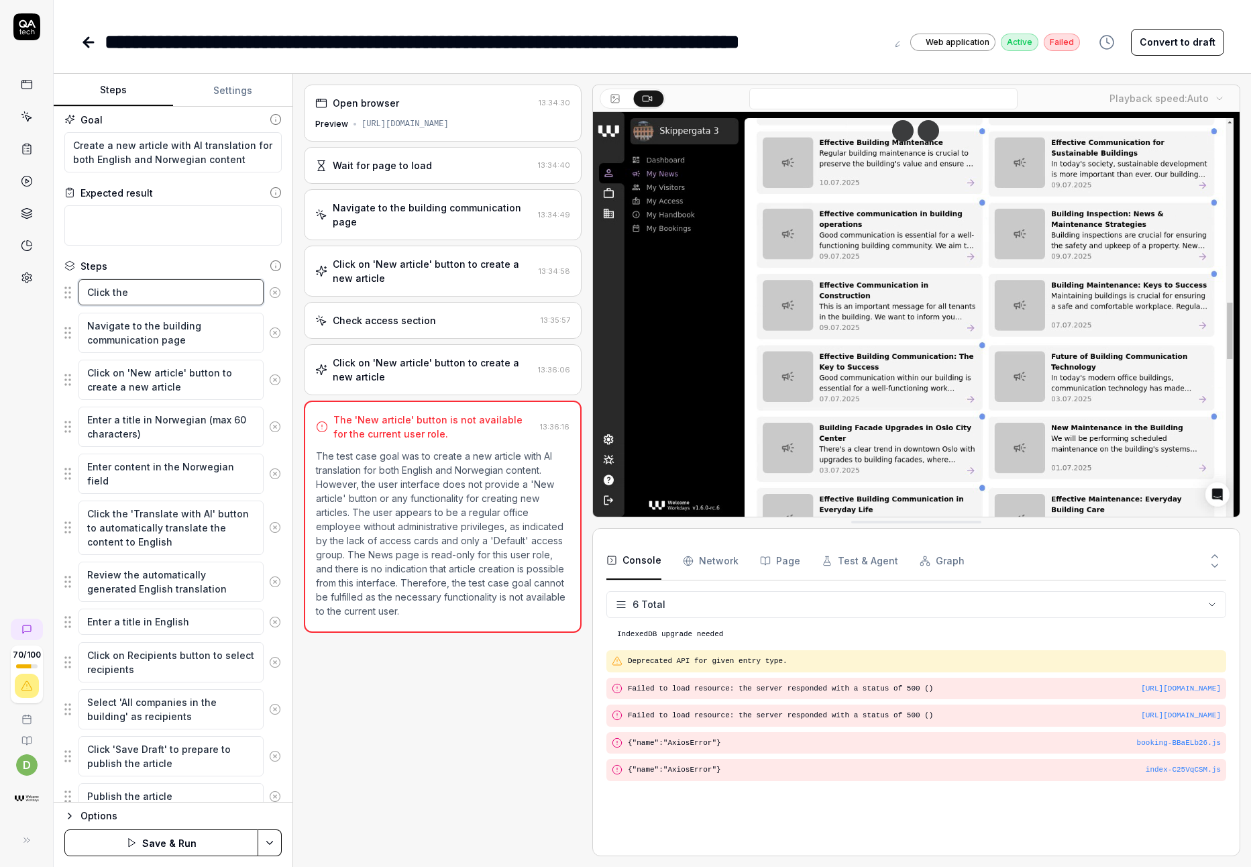
click at [154, 296] on textarea "Click the" at bounding box center [170, 292] width 185 height 26
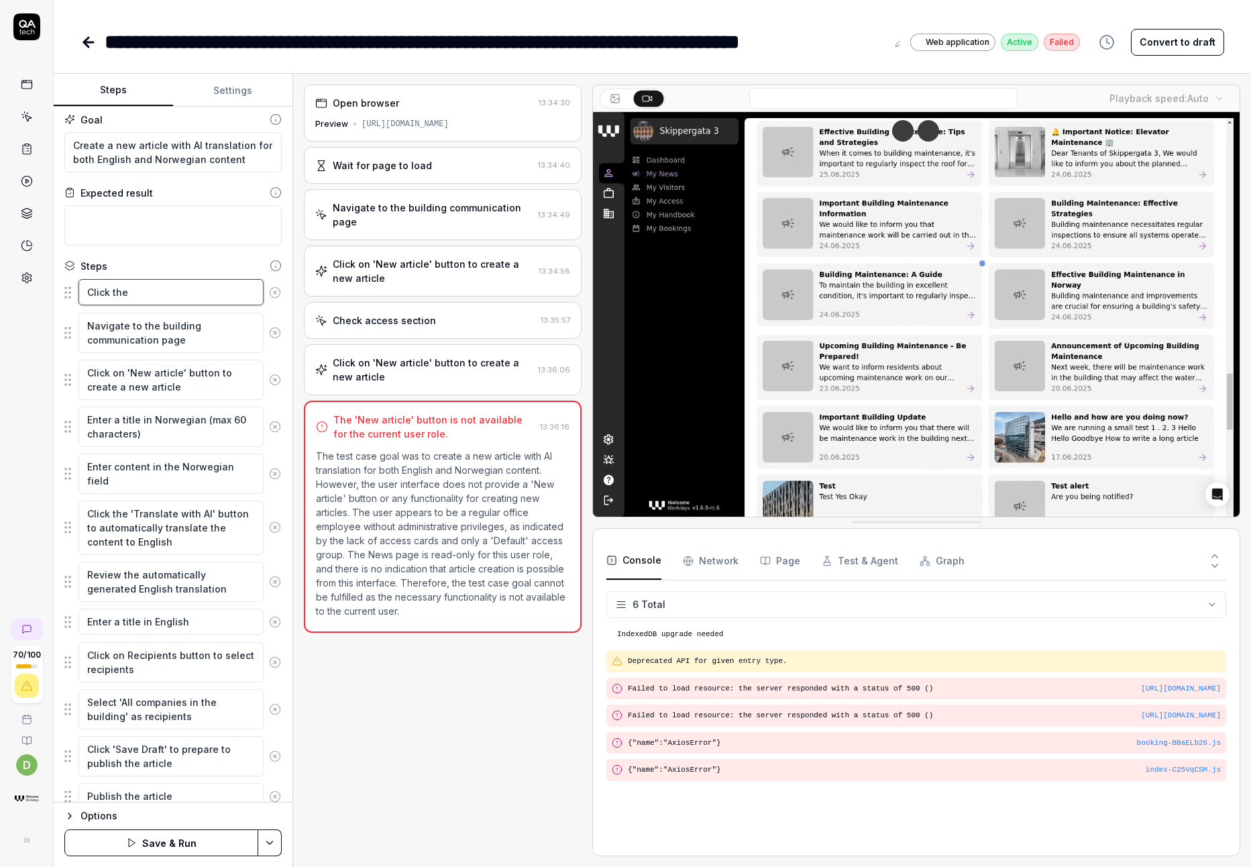
type textarea "*"
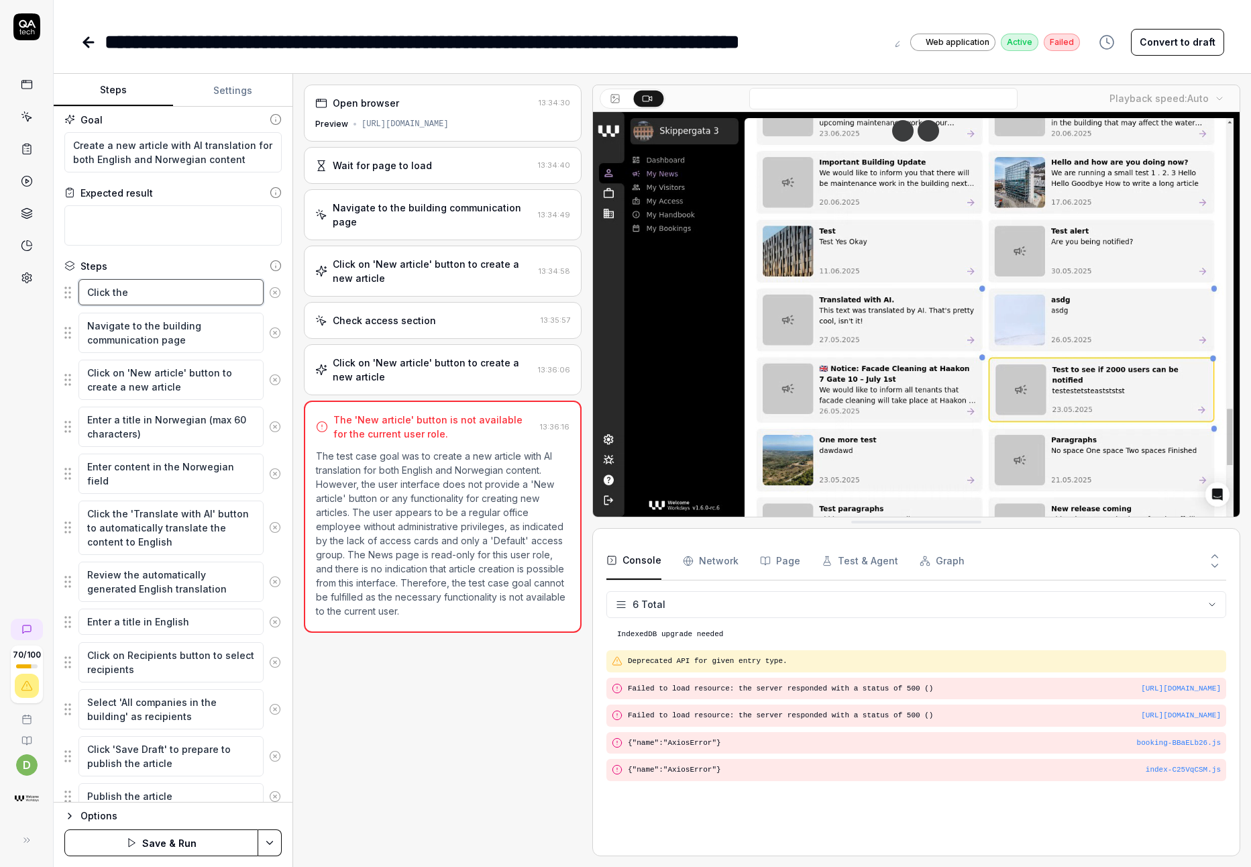
type textarea "Click the ""
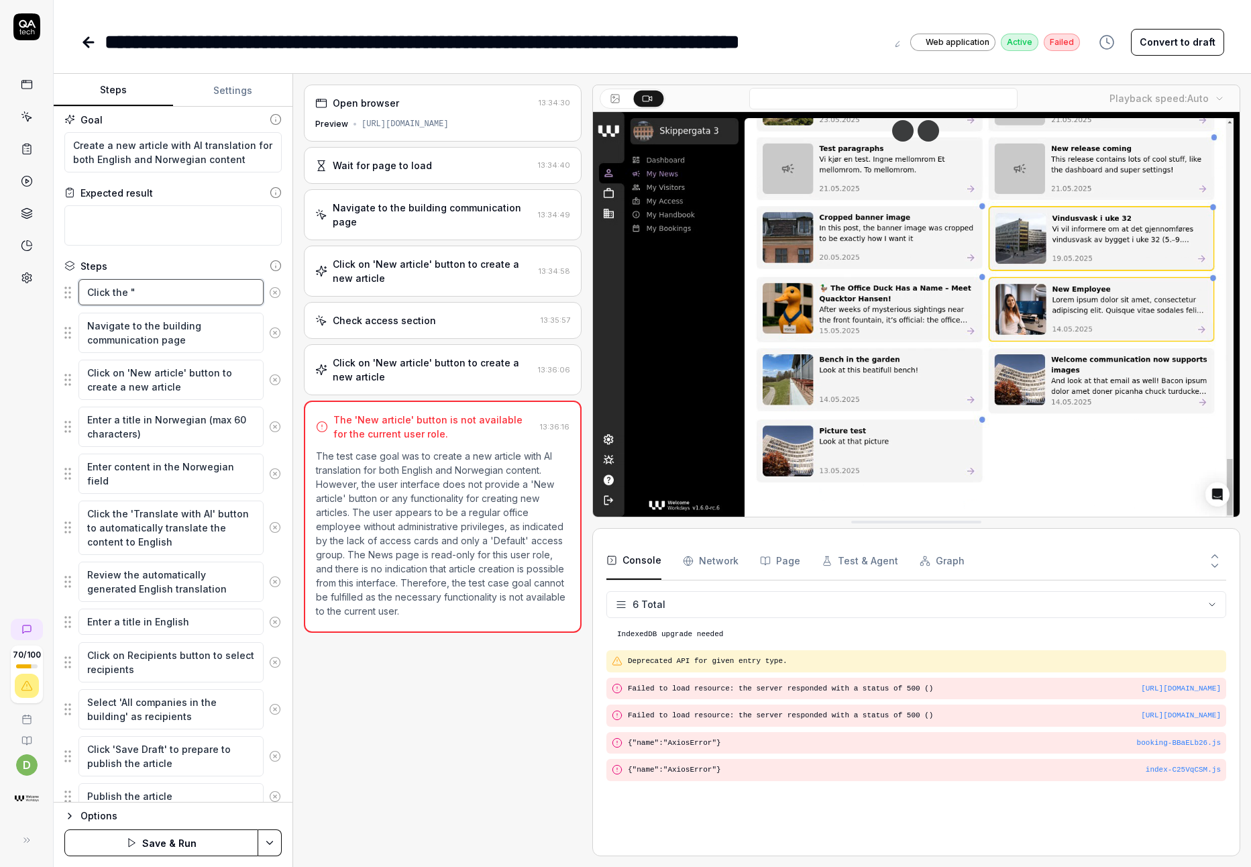
type textarea "*"
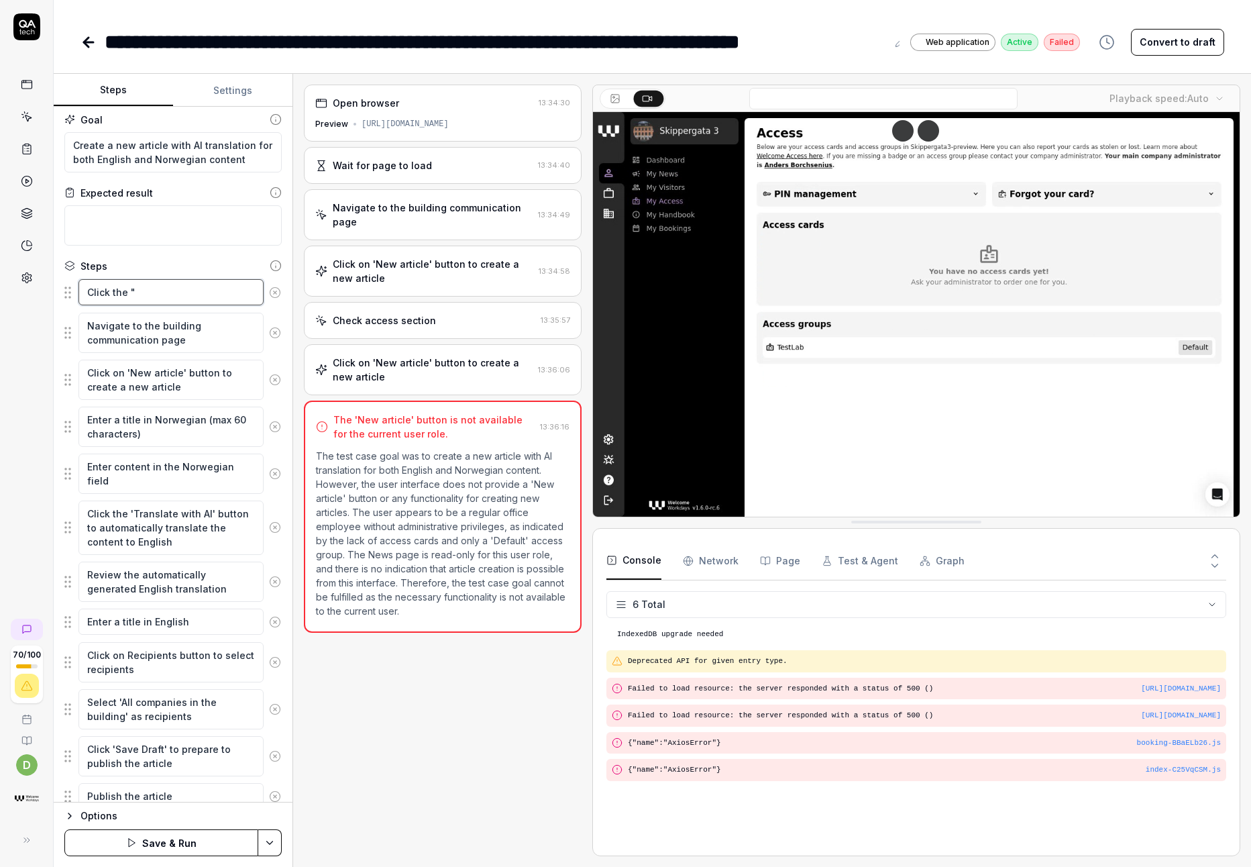
type textarea "Click the "B"
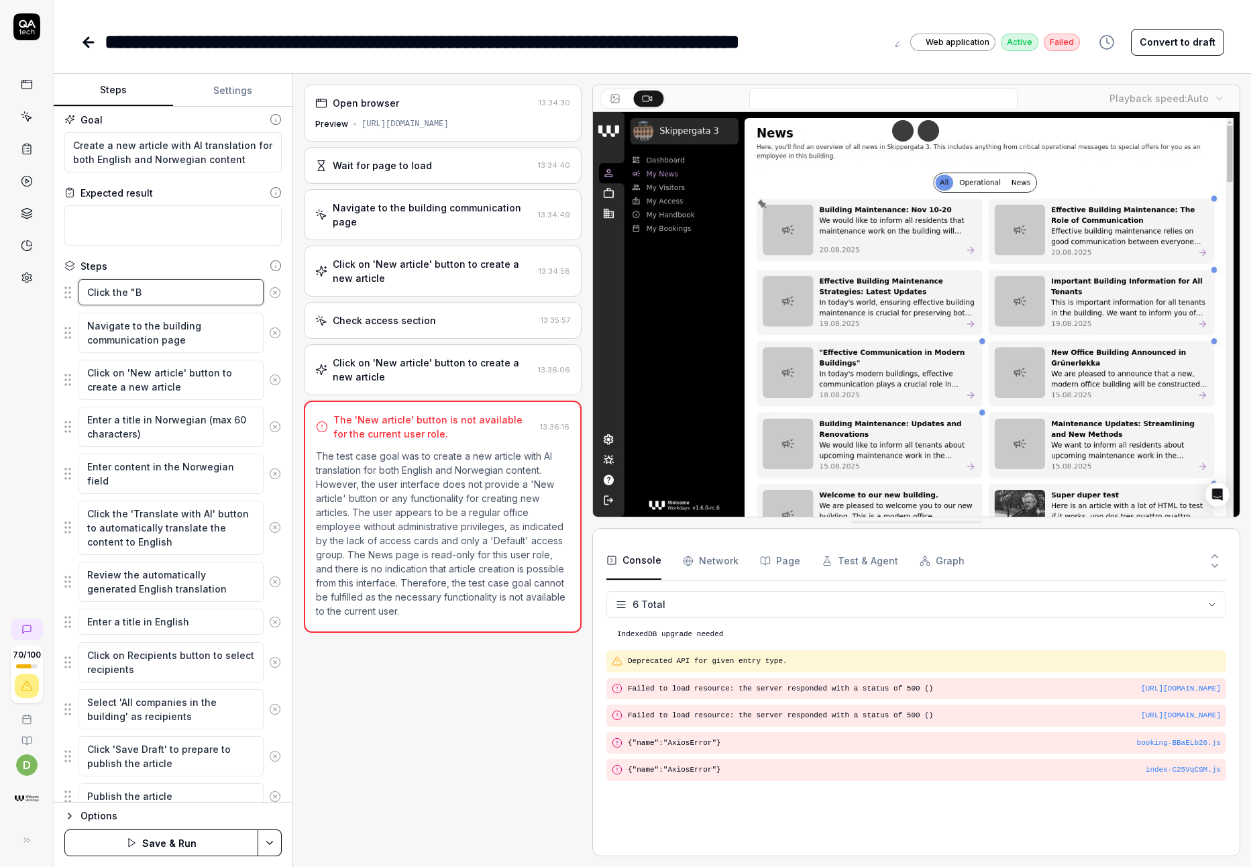
type textarea "*"
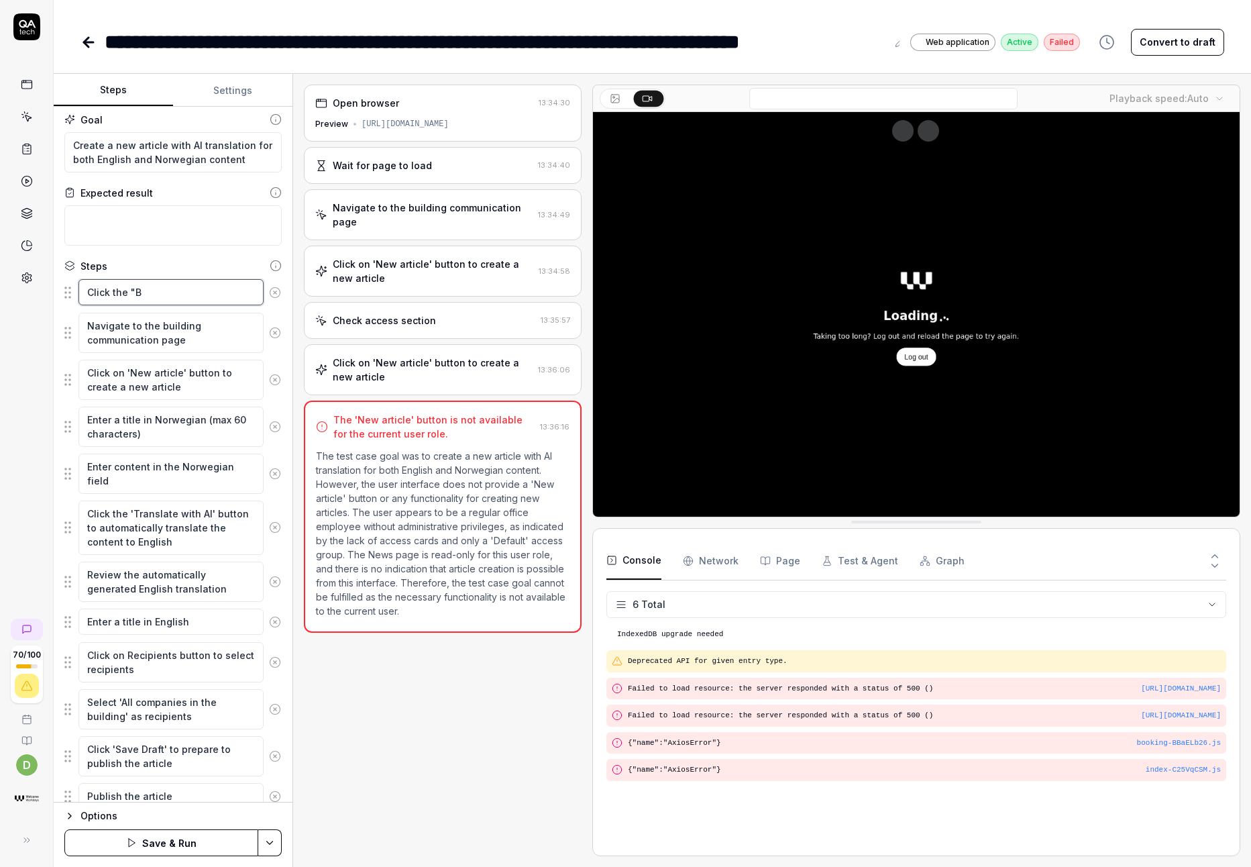
type textarea "Click the "Bu"
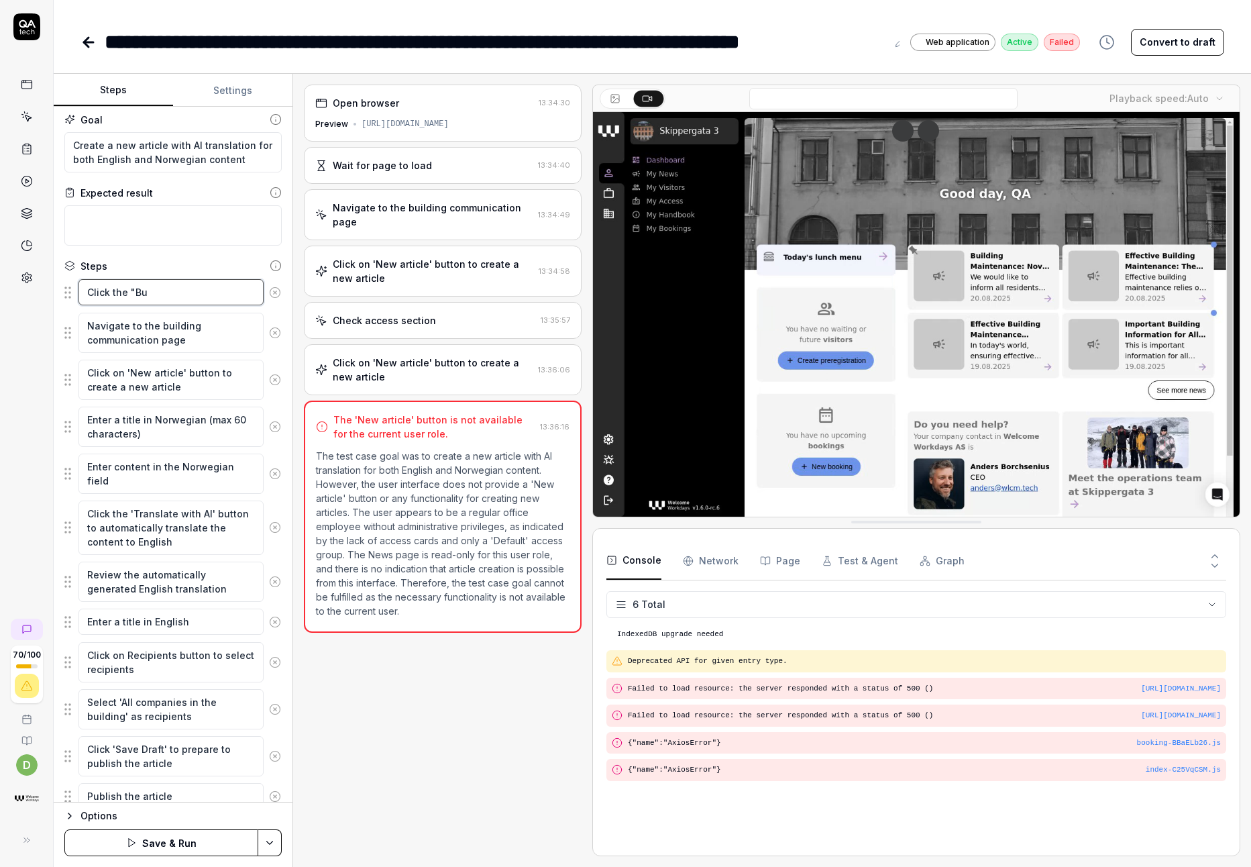
type textarea "*"
type textarea "Click the "[PERSON_NAME]"
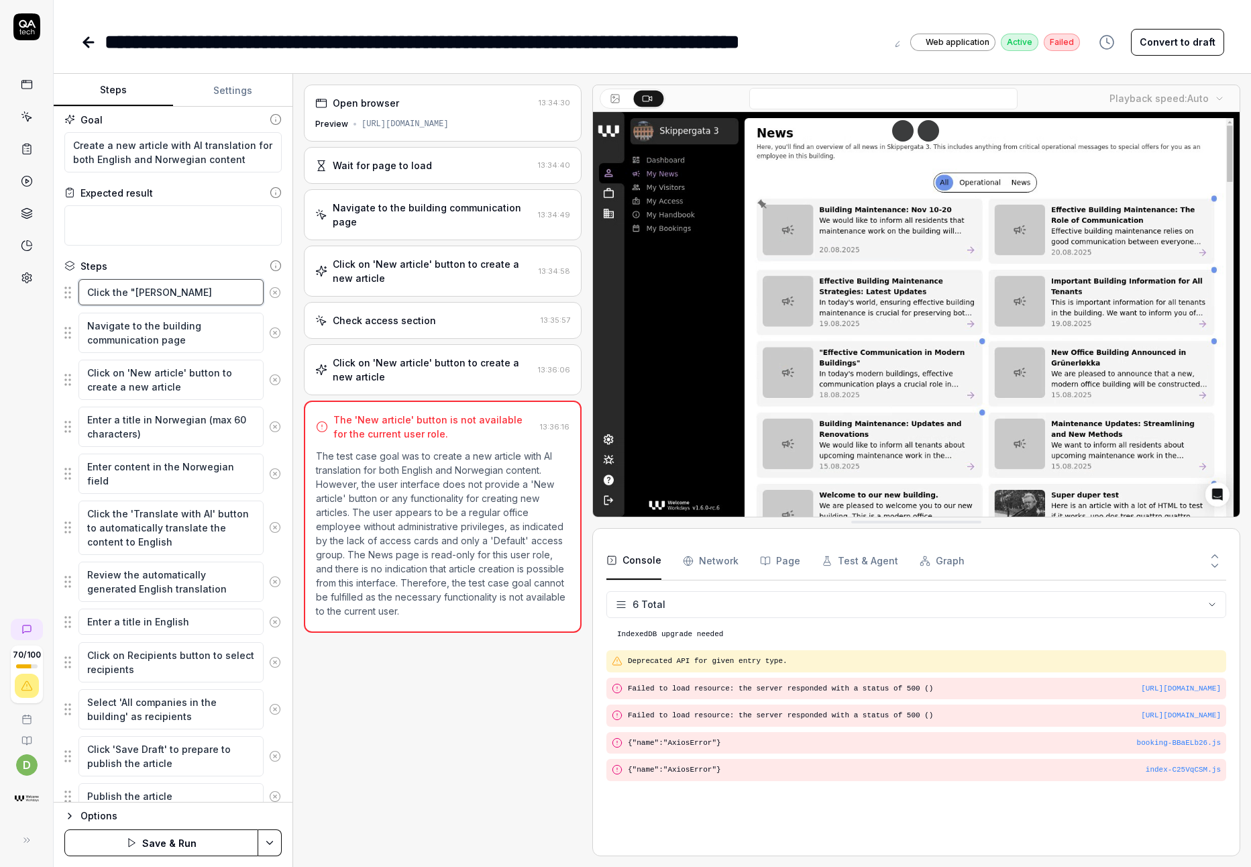
type textarea "*"
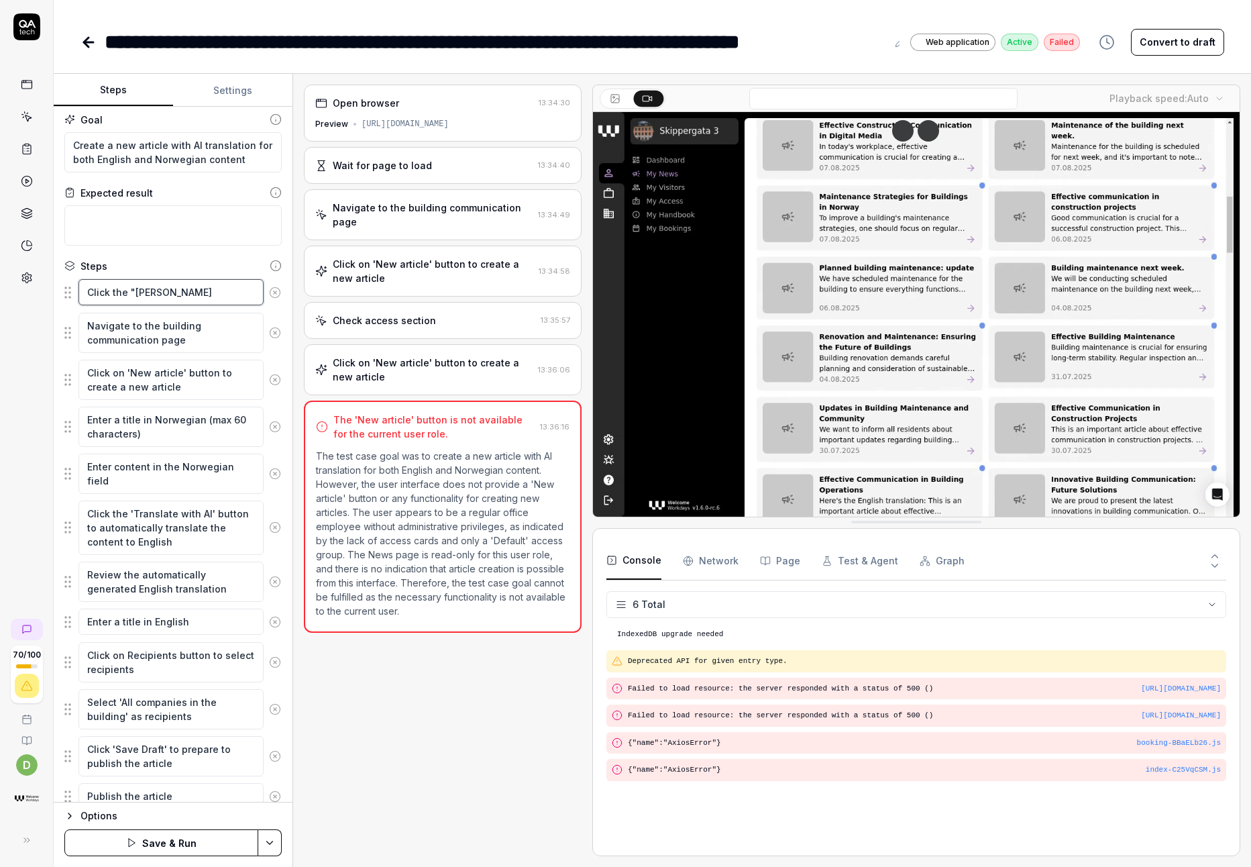
type textarea "Click the "Buil"
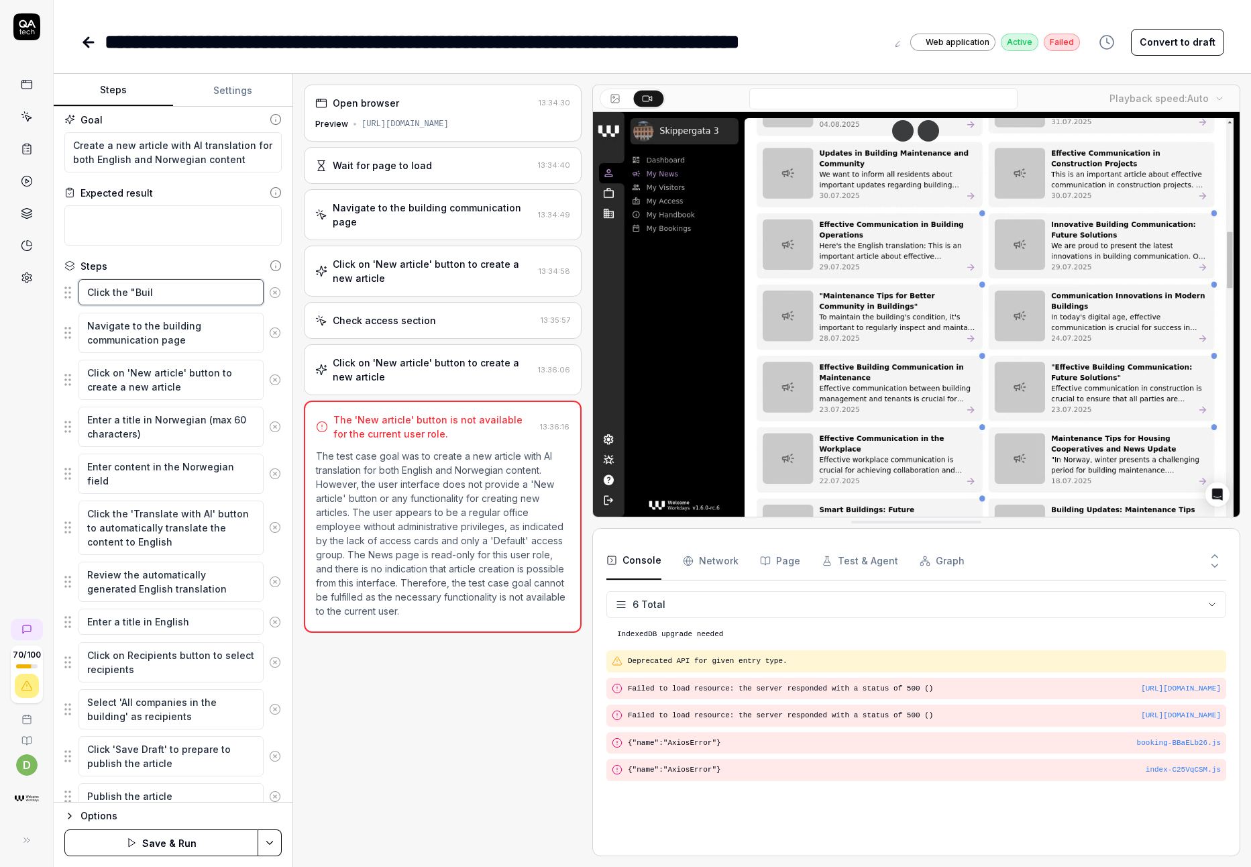
type textarea "*"
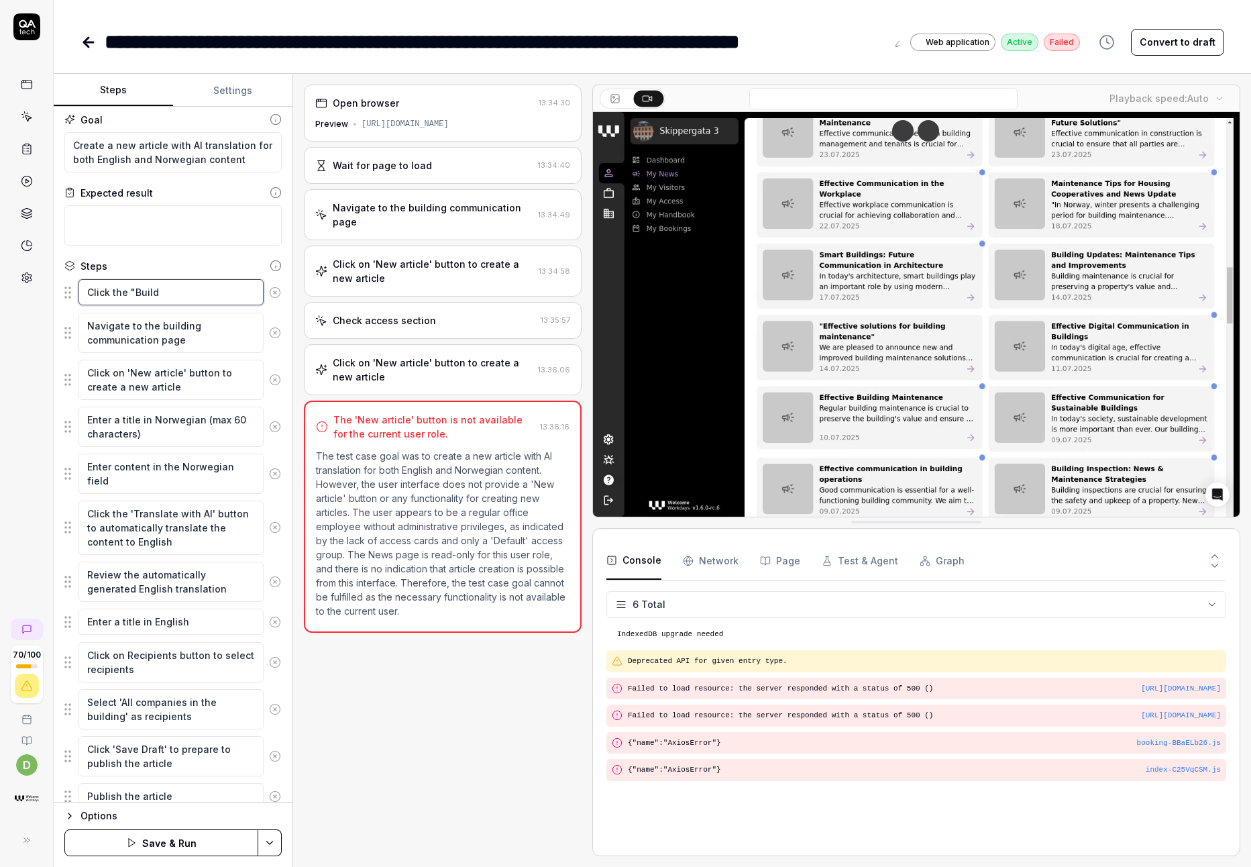
type textarea "Click the "Buildi"
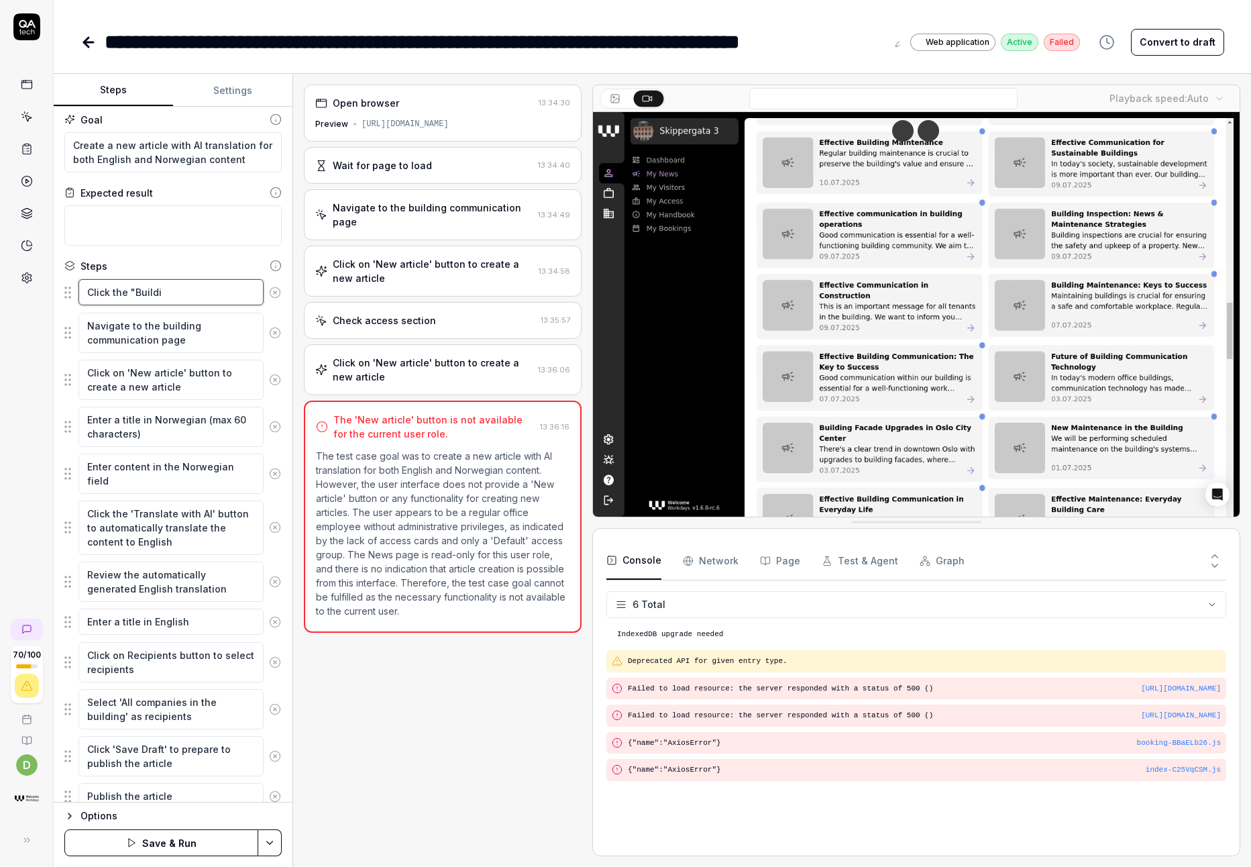
type textarea "*"
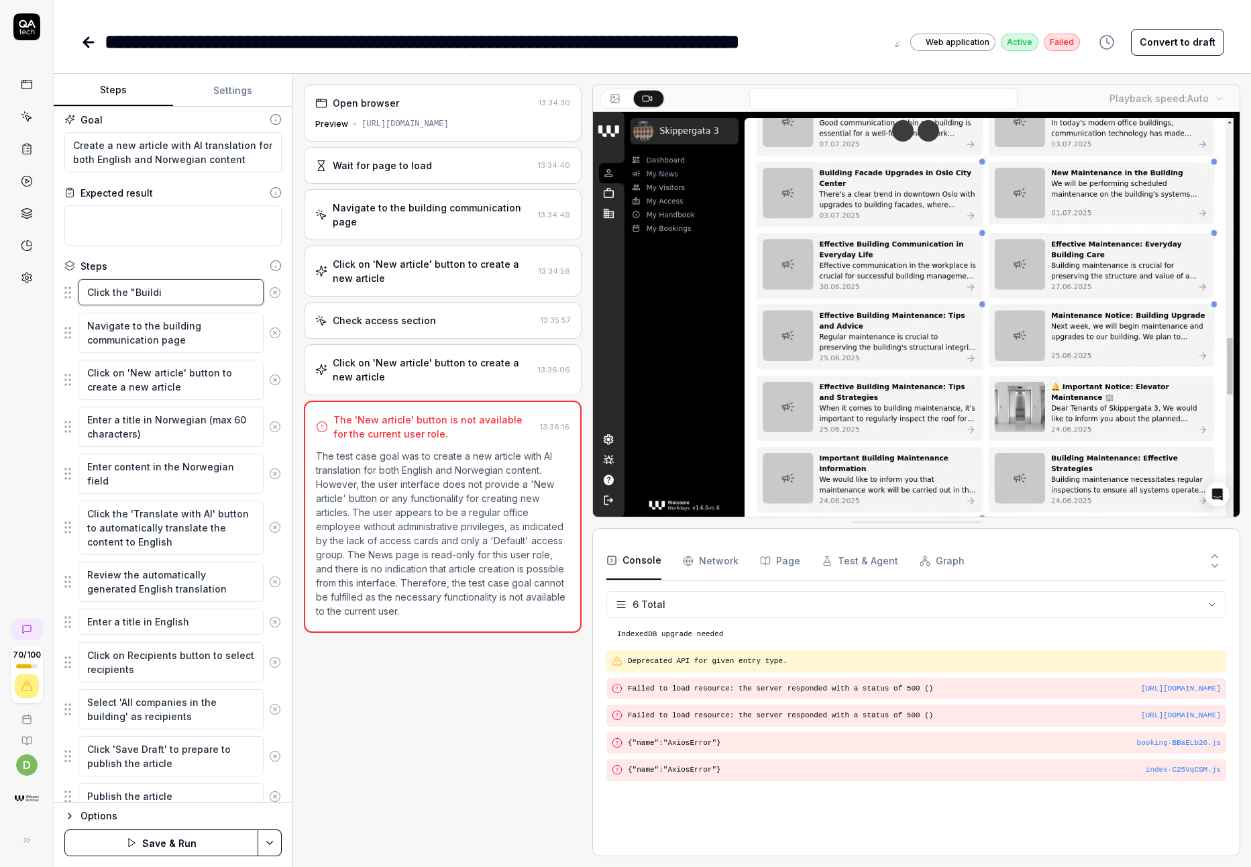
type textarea "Click the "Buildin"
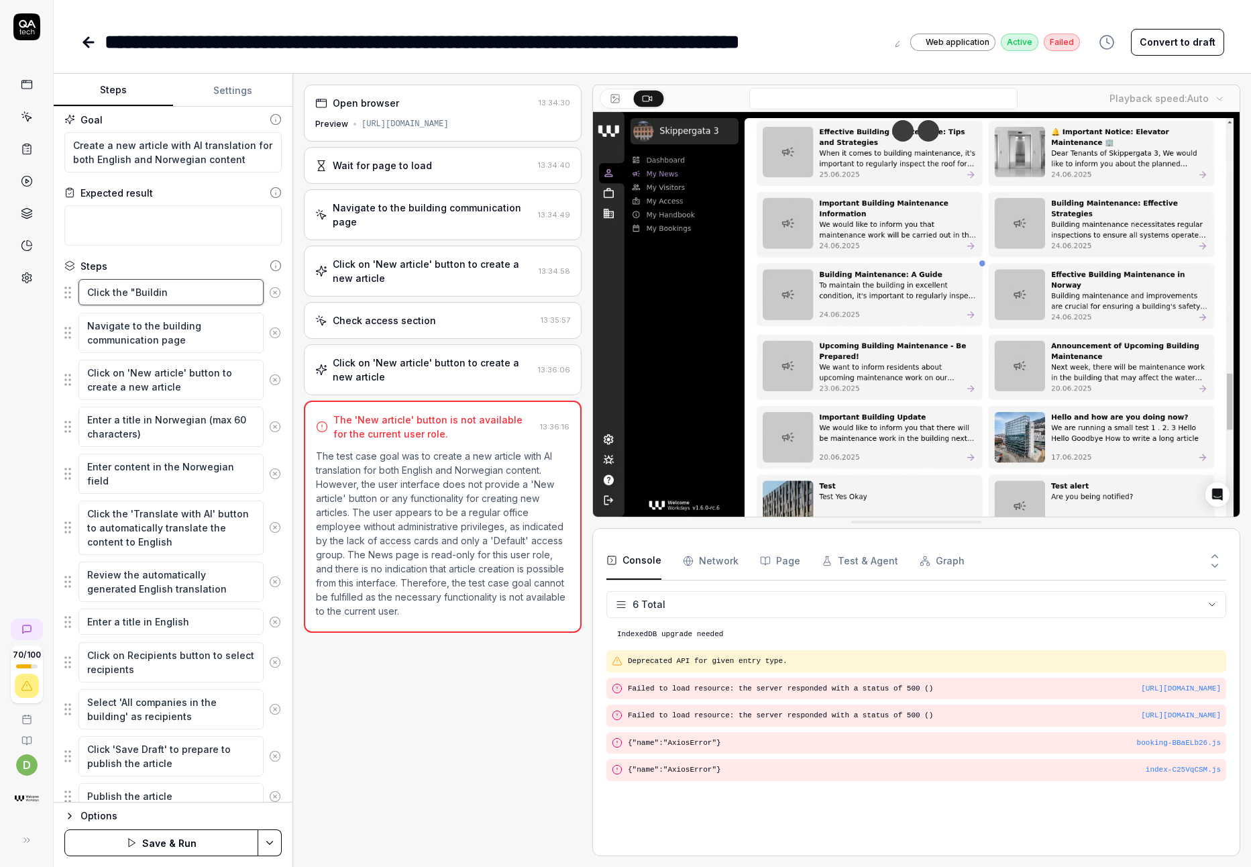
type textarea "*"
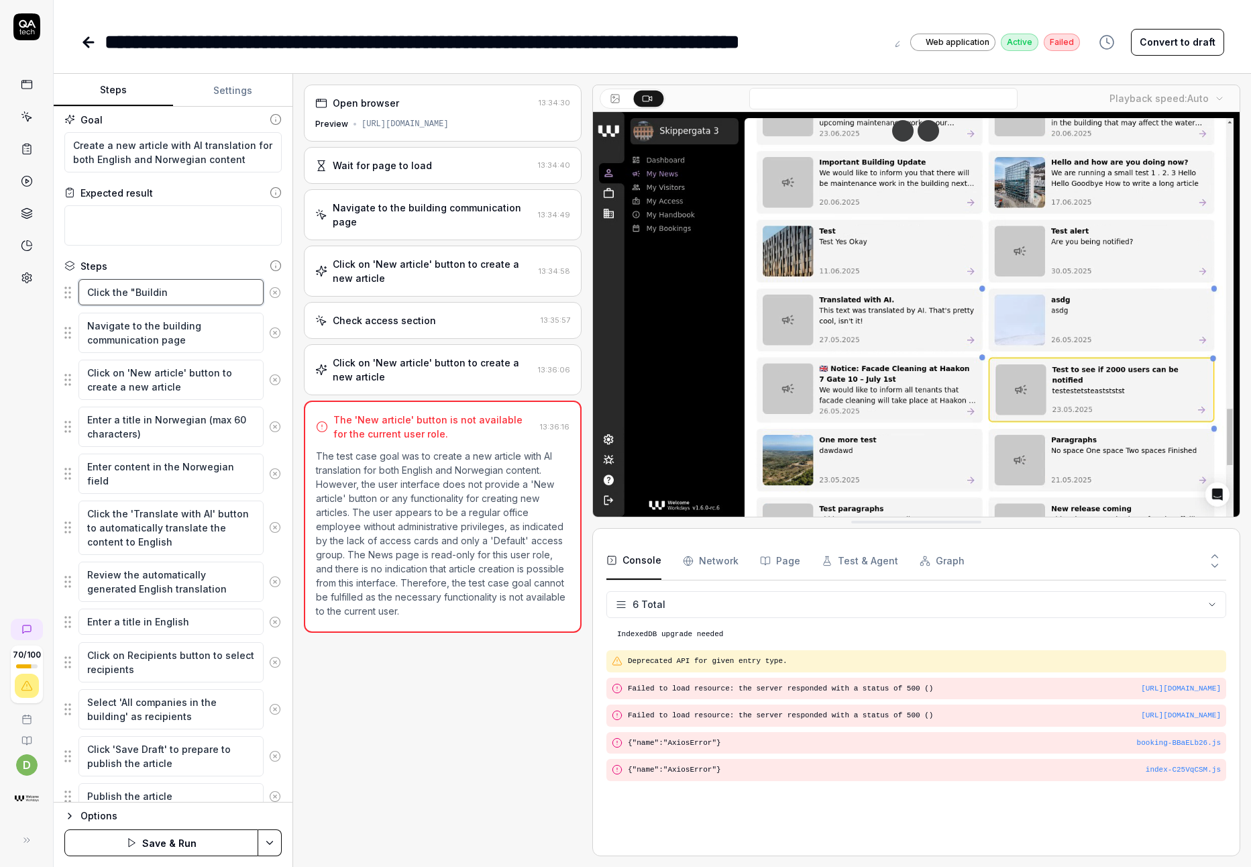
type textarea "Click the "Building"
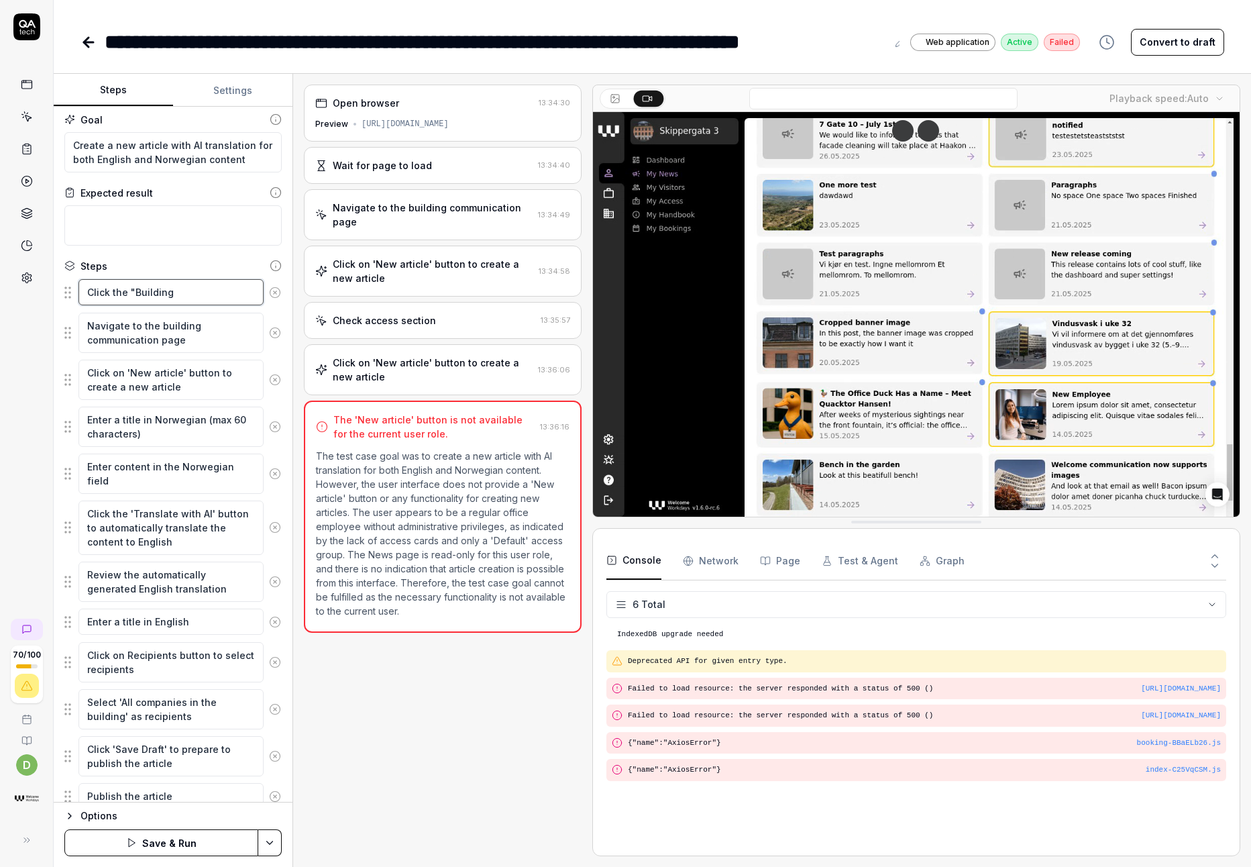
type textarea "*"
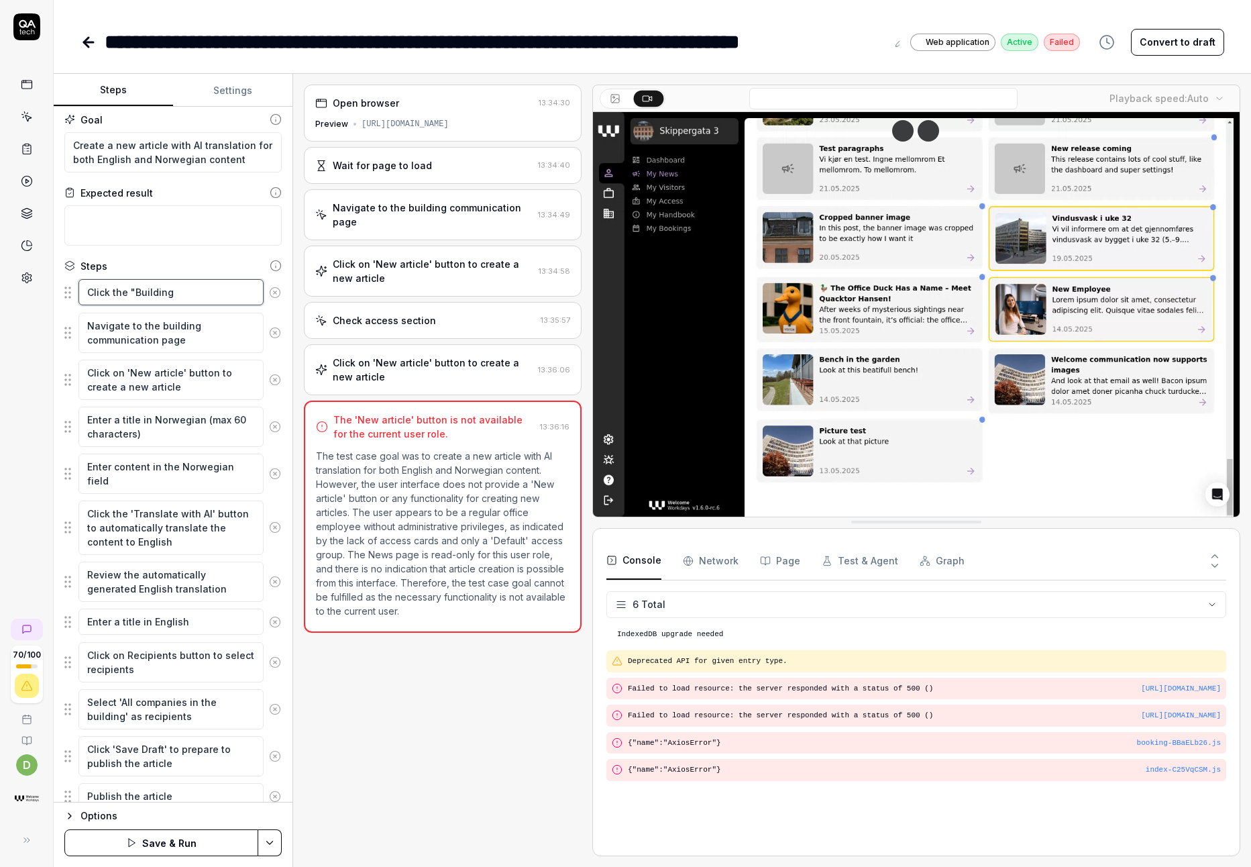
type textarea "Click the "Building"
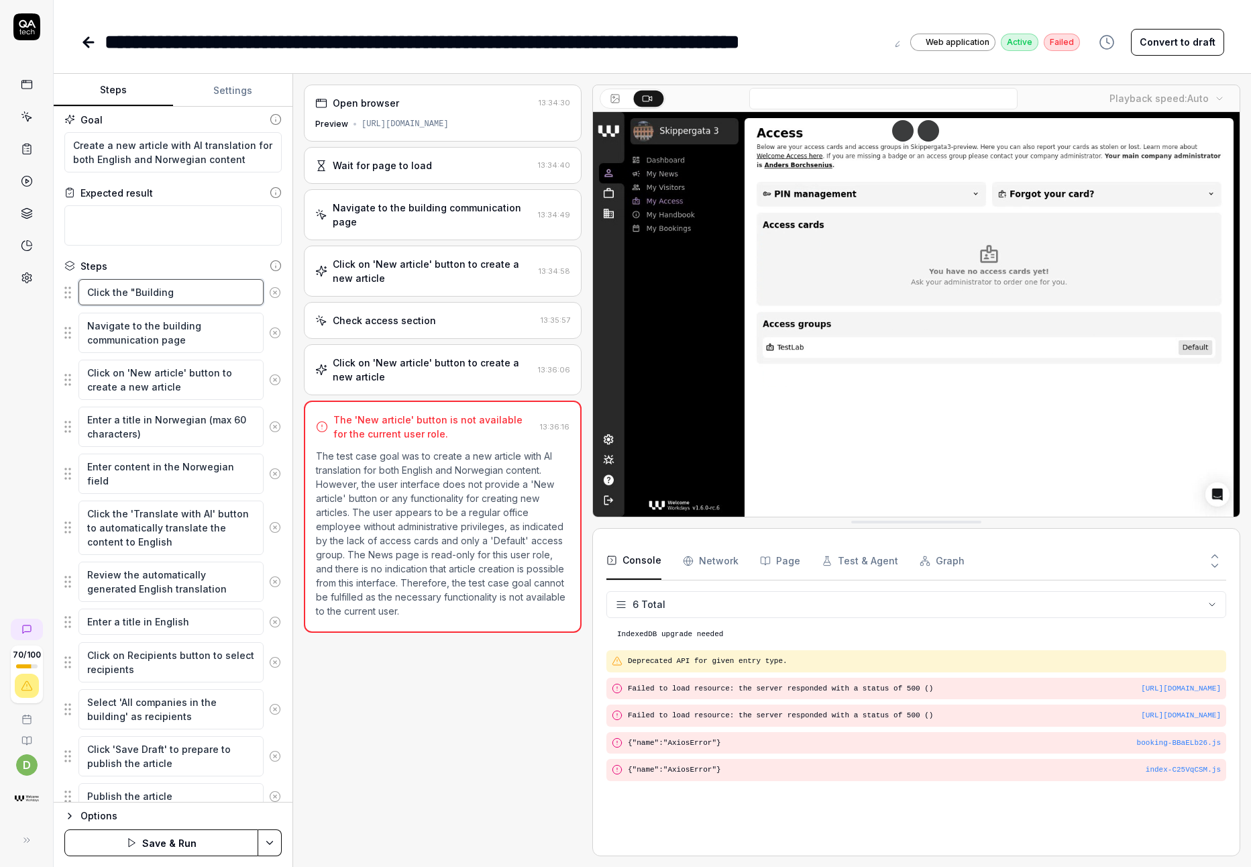
type textarea "*"
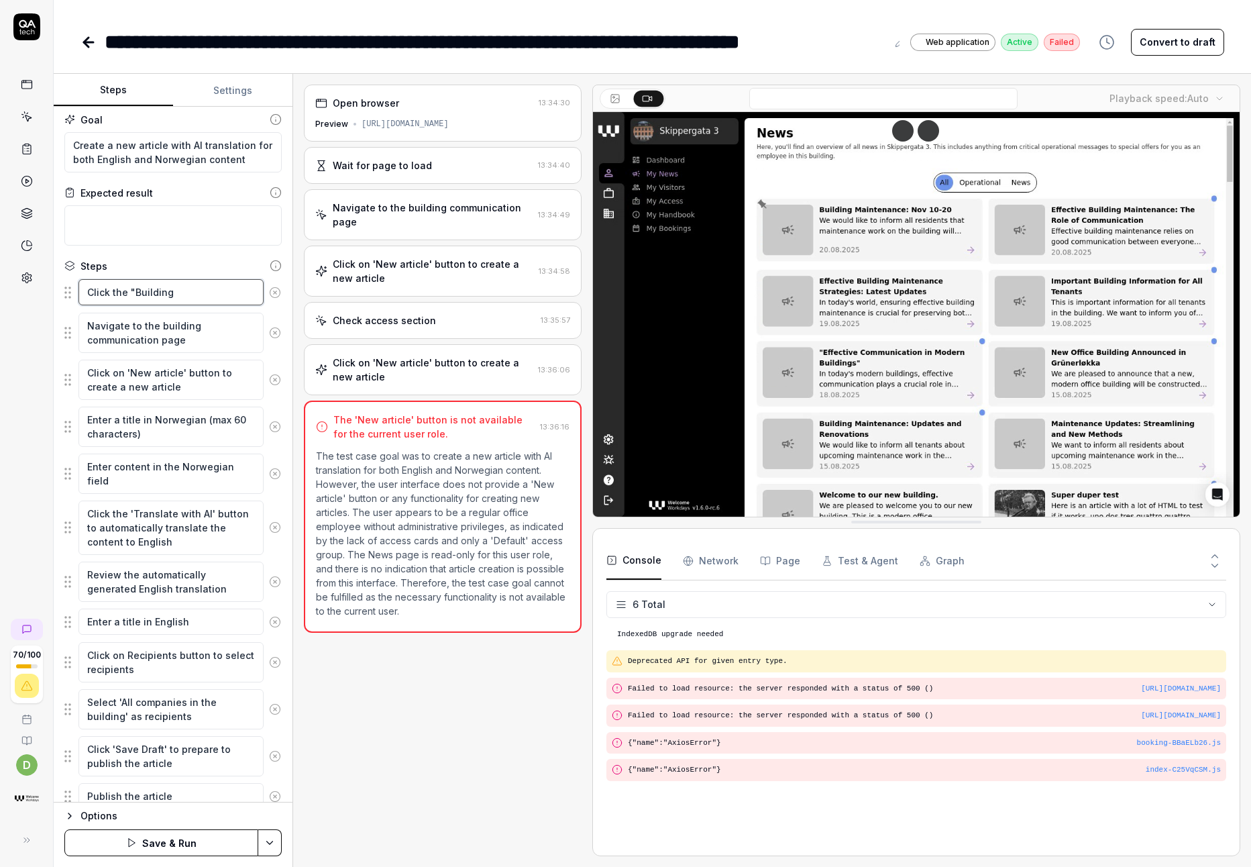
type textarea "Click the "Building p"
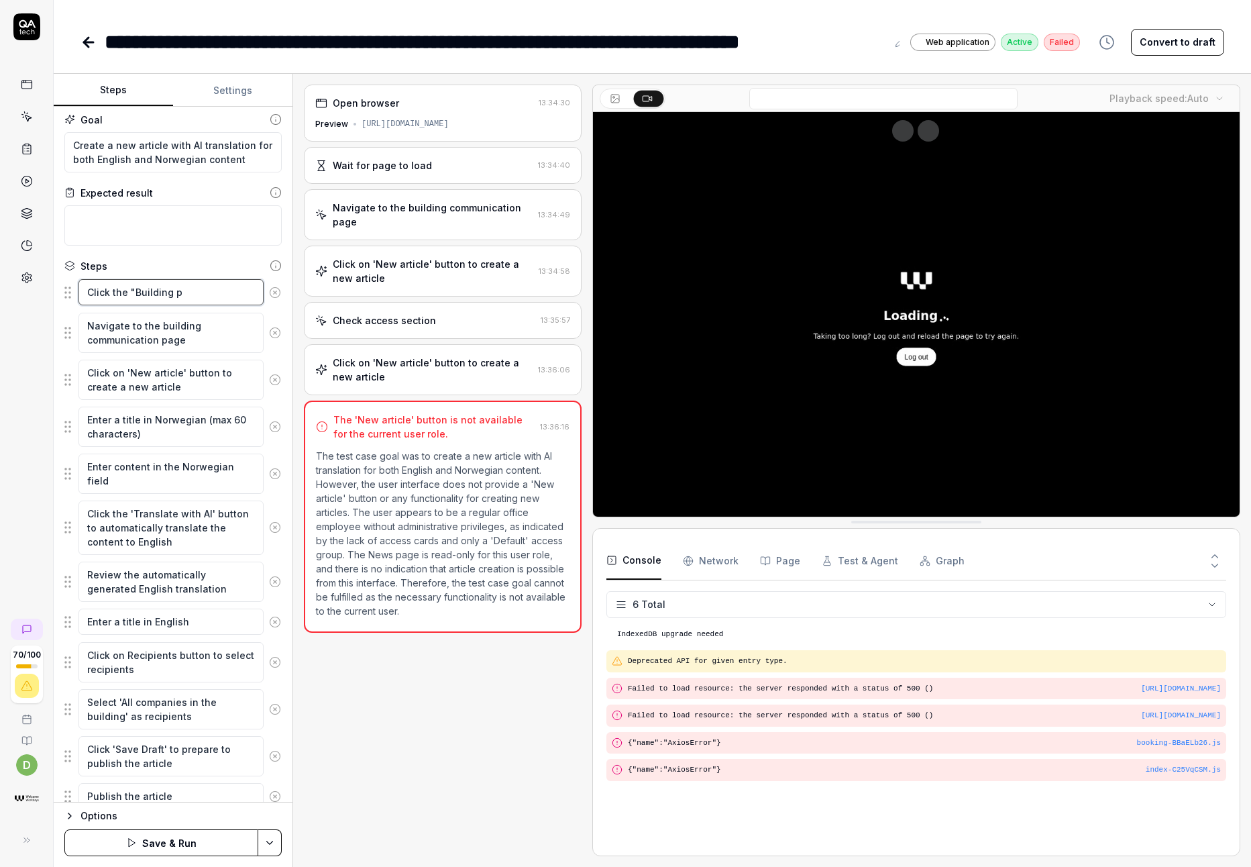
type textarea "*"
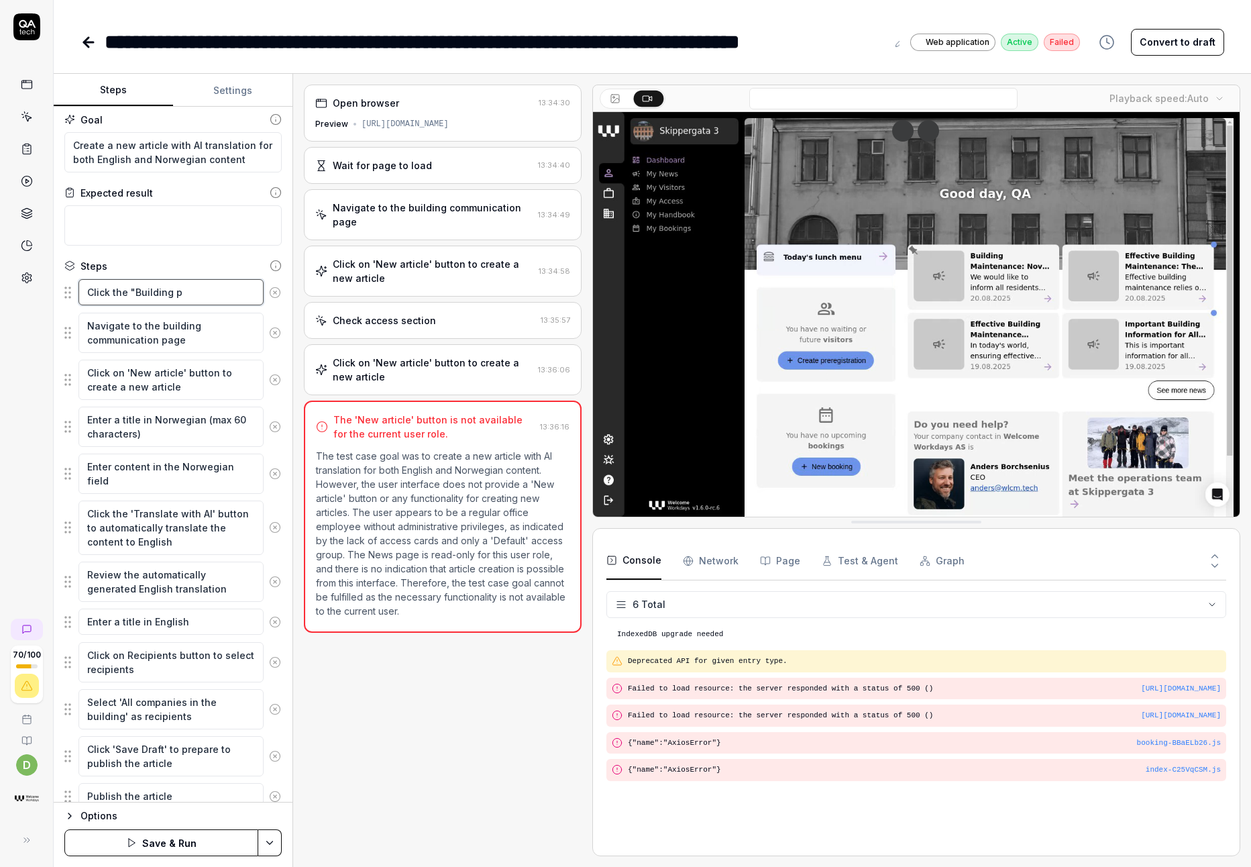
type textarea "Click the "Building pa"
type textarea "*"
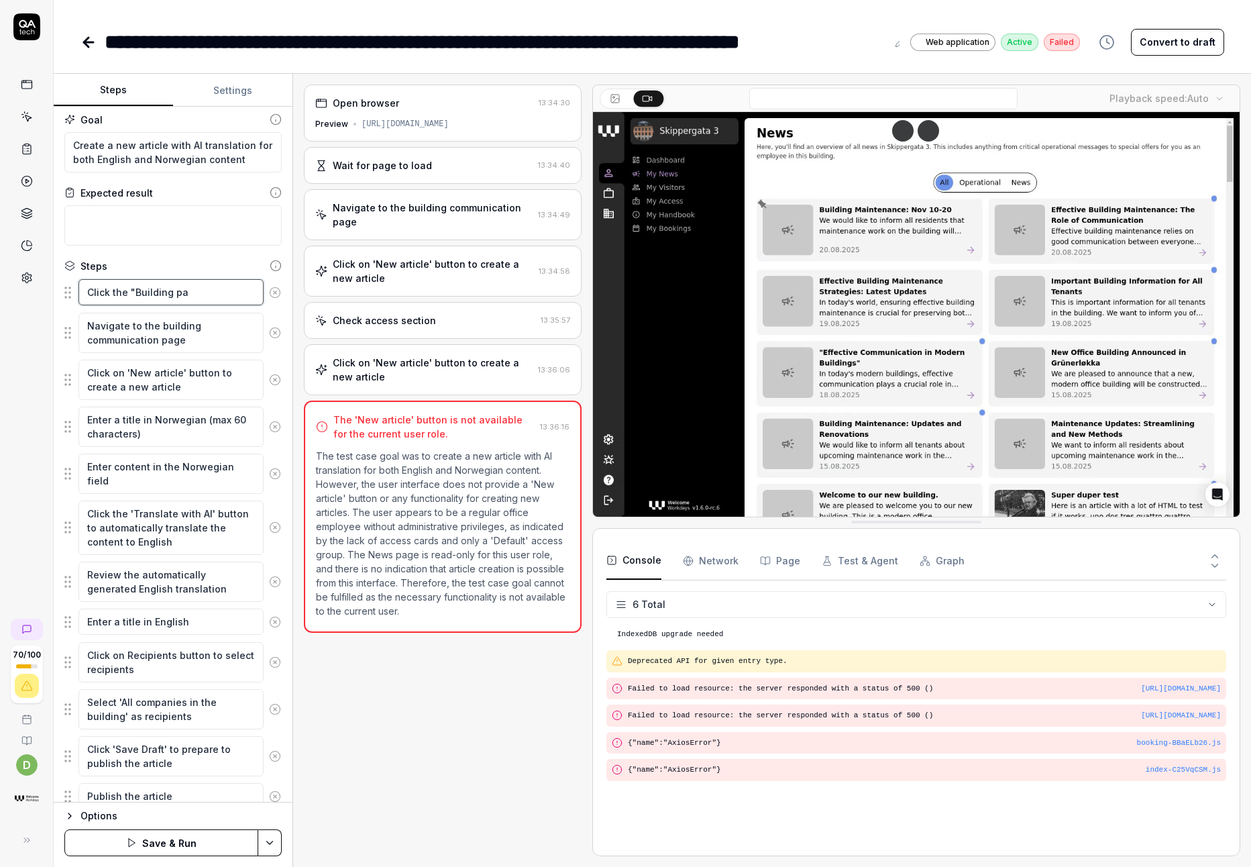
type textarea "Click the "Building pag"
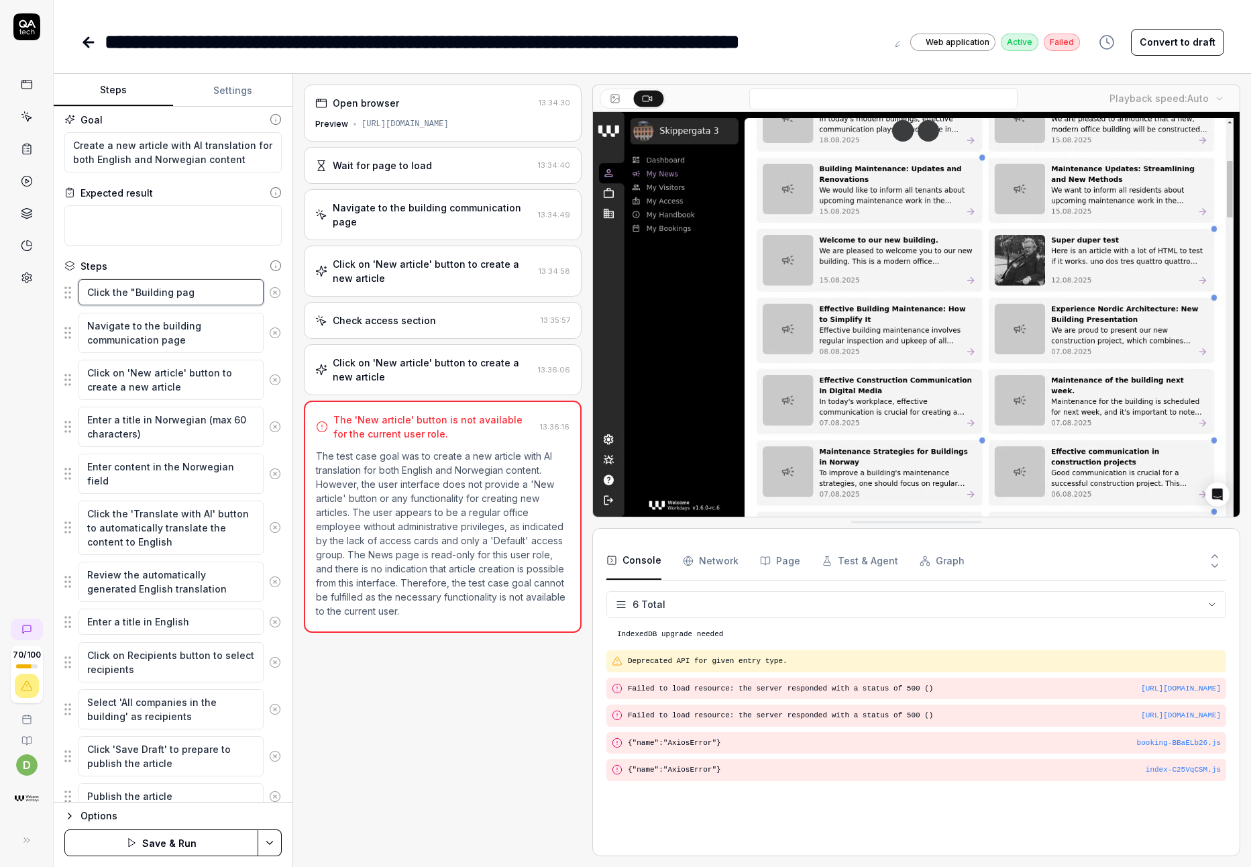
type textarea "*"
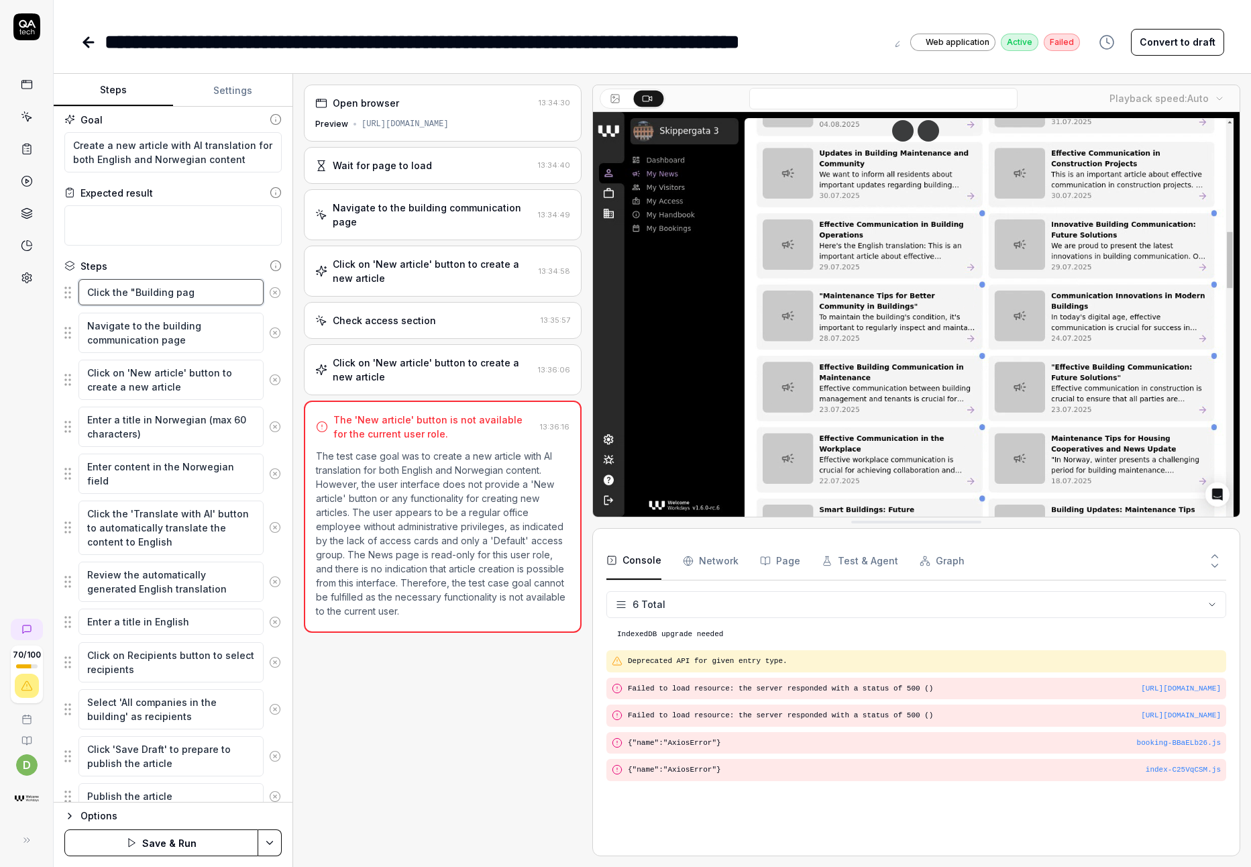
type textarea "Click the "Building page"
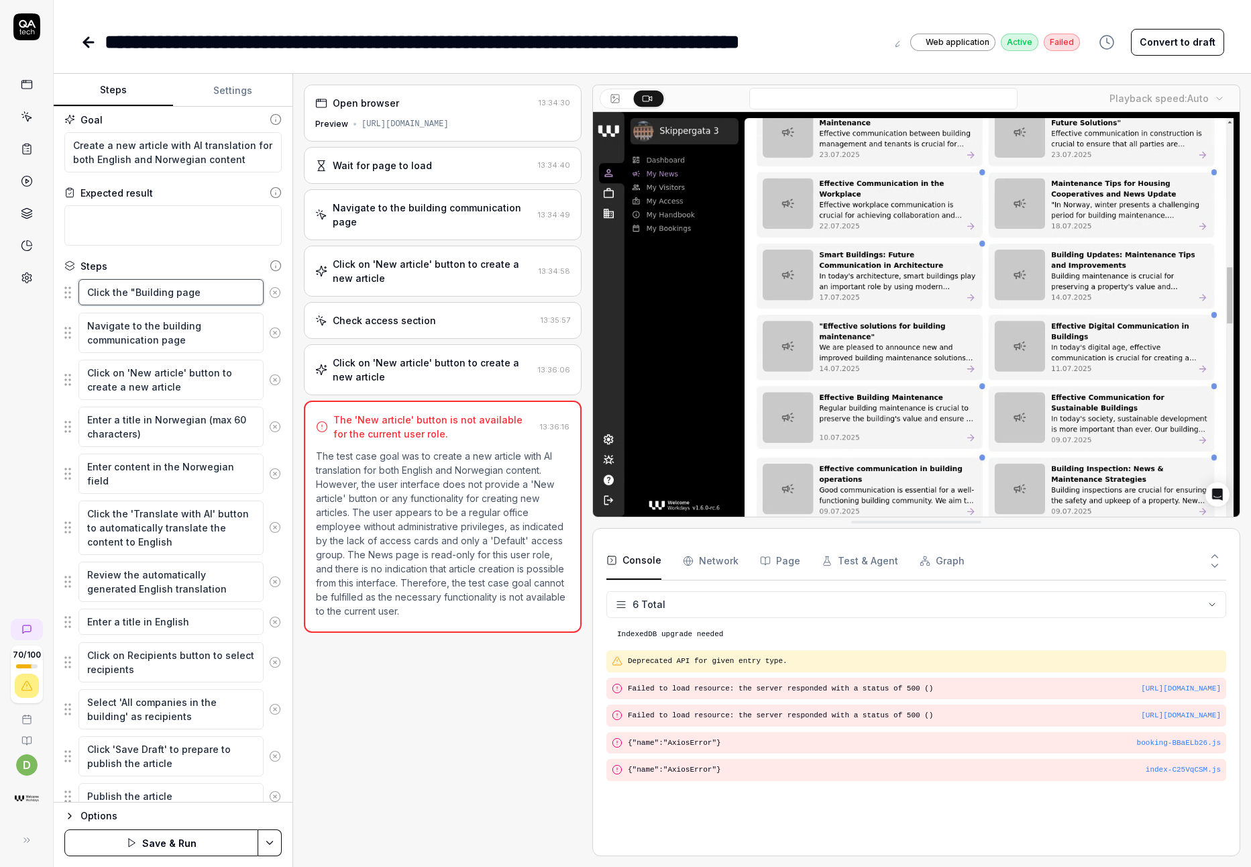
type textarea "*"
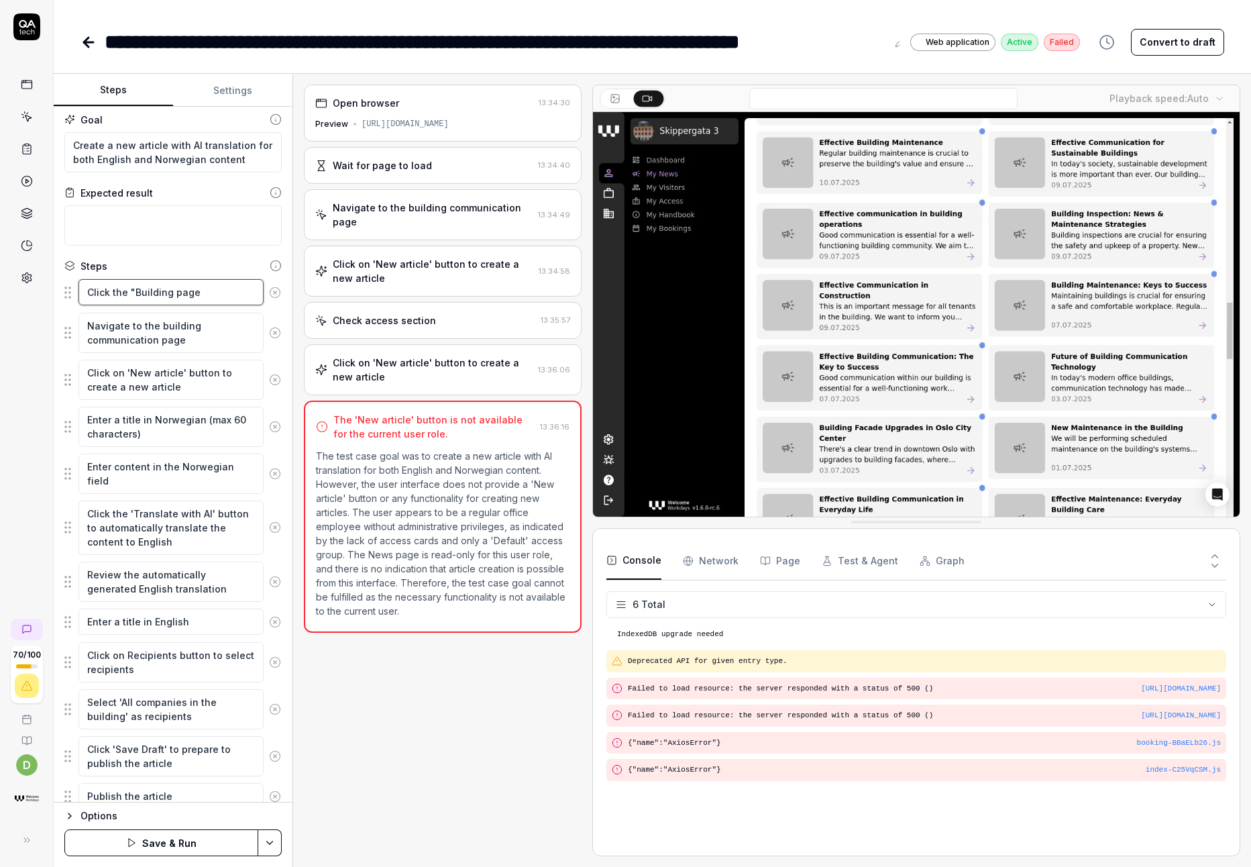
type textarea "Click the "Building pages"
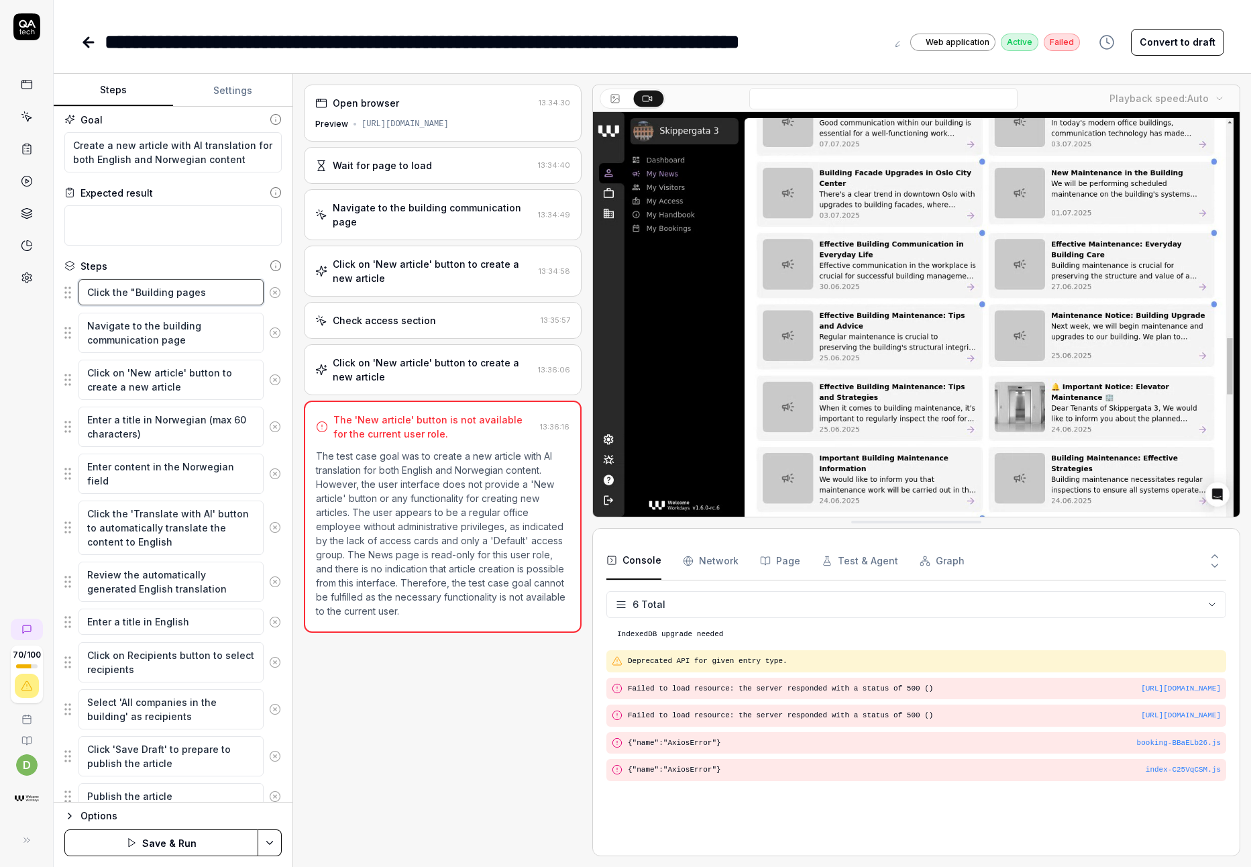
type textarea "*"
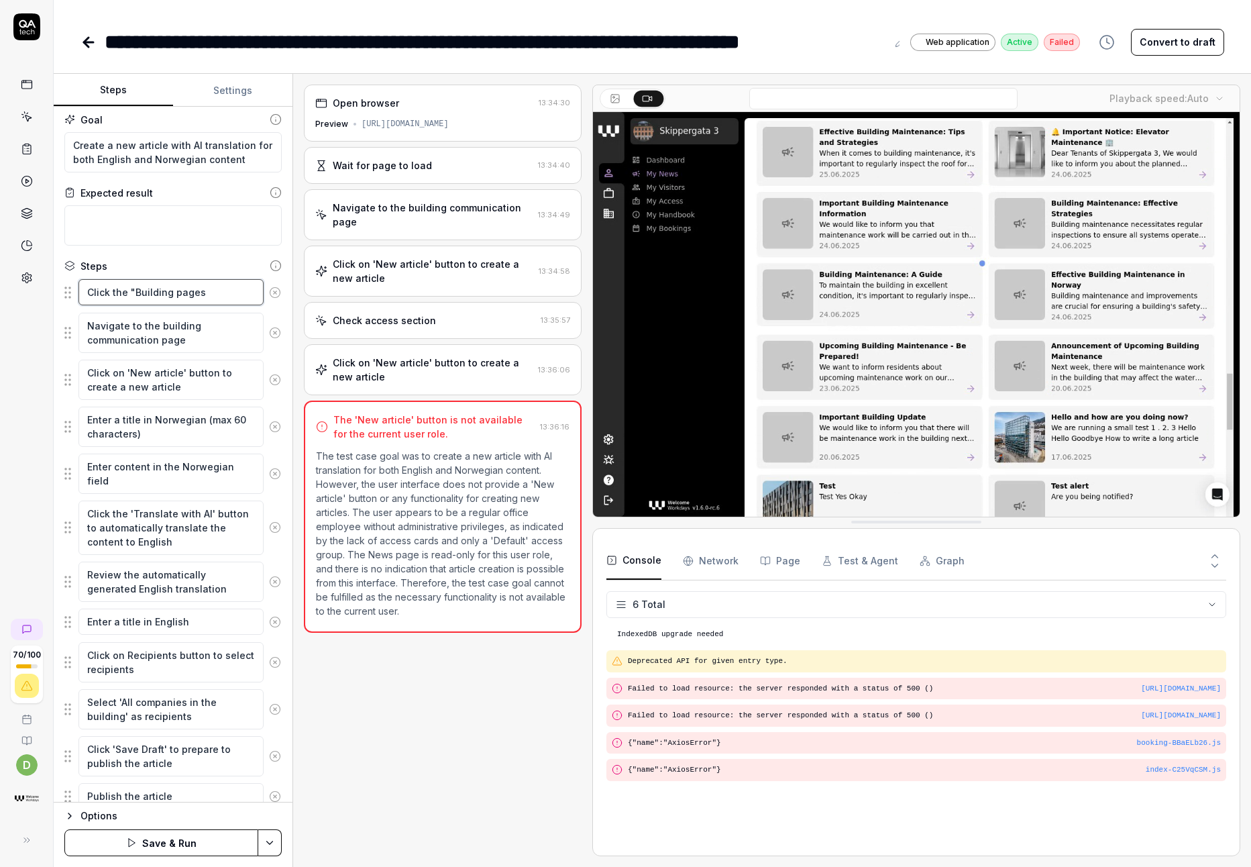
type textarea "Click the "Building pages""
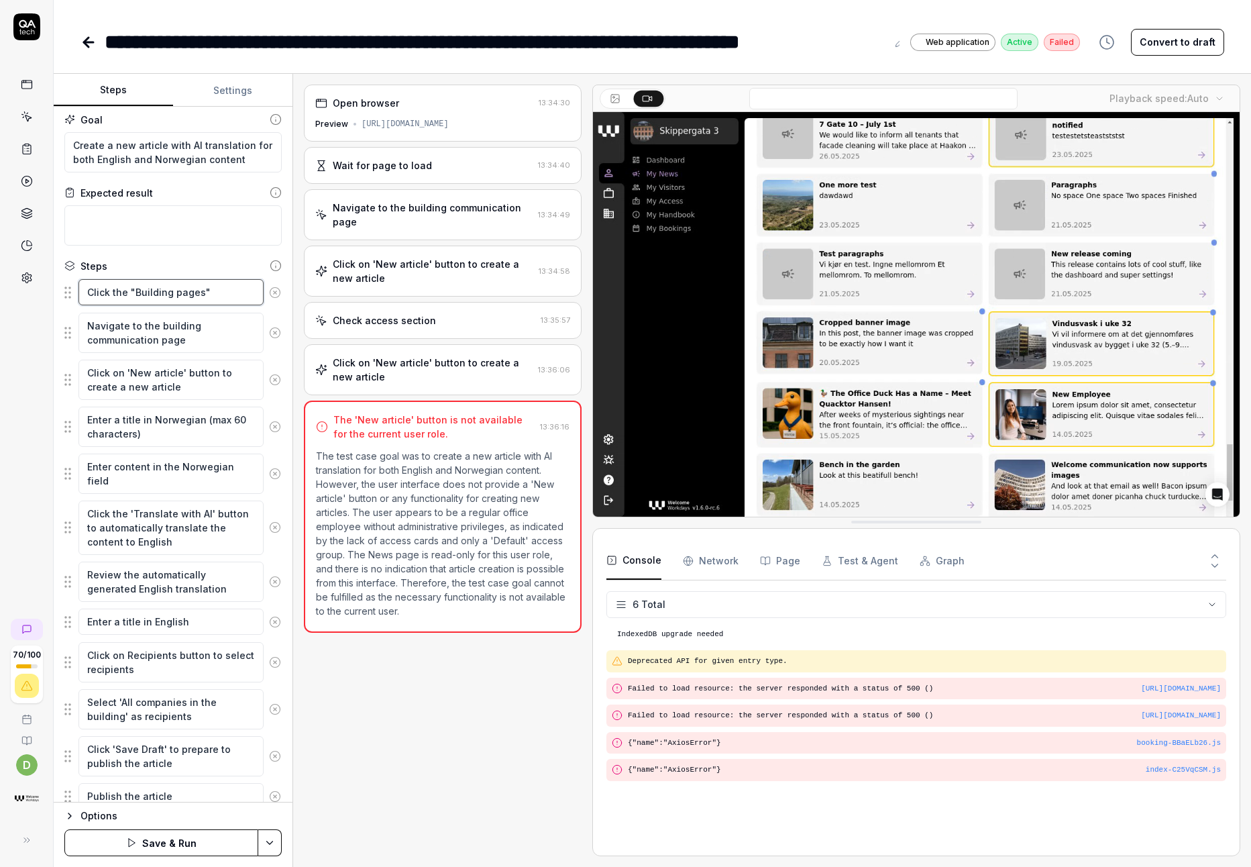
type textarea "*"
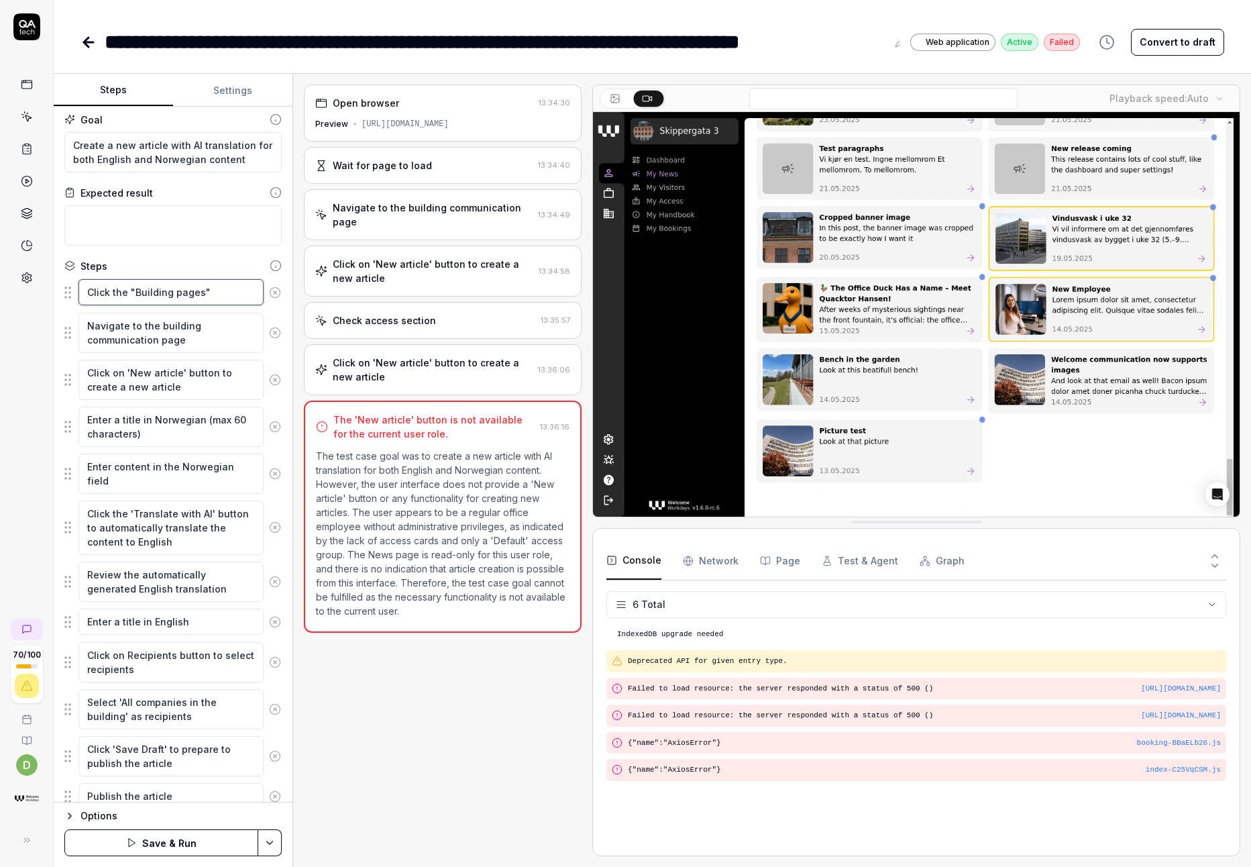
type textarea "Click the "Building pages""
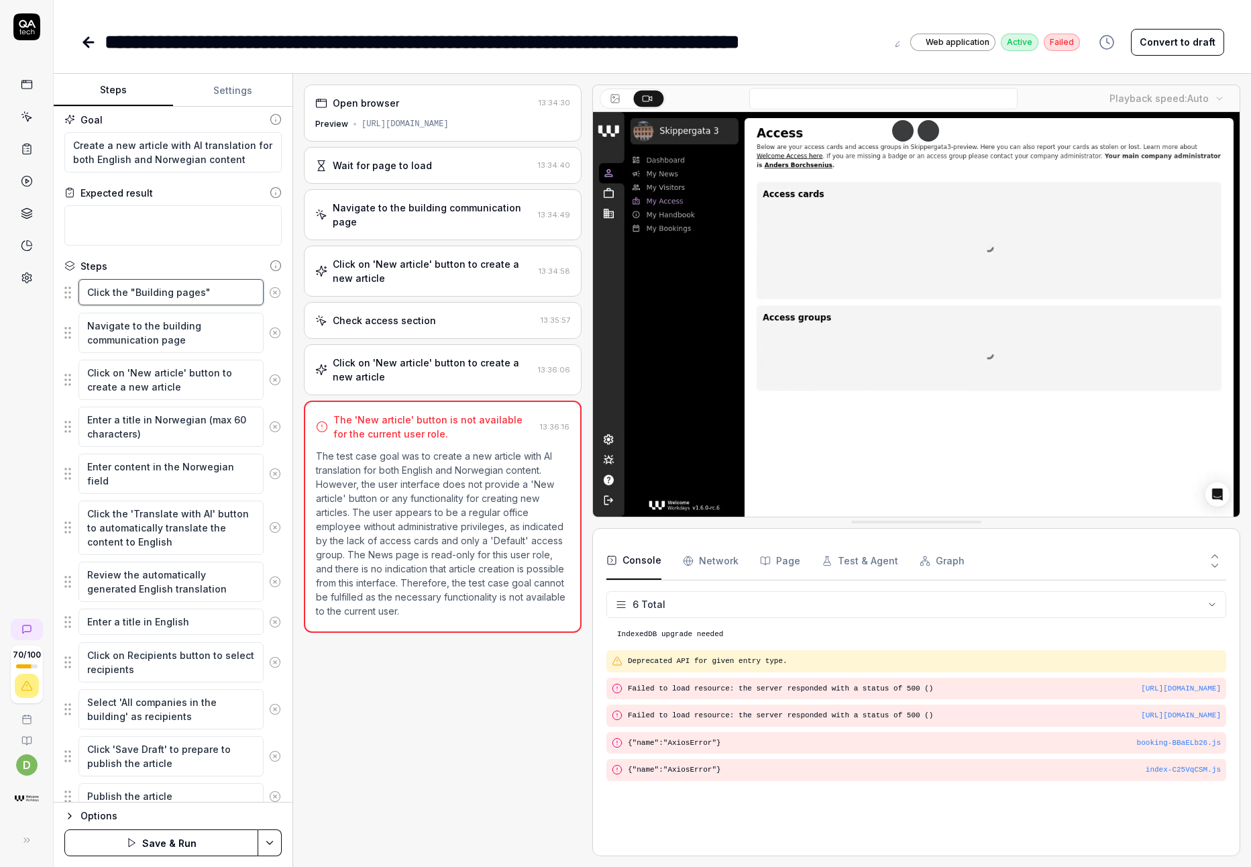
type textarea "*"
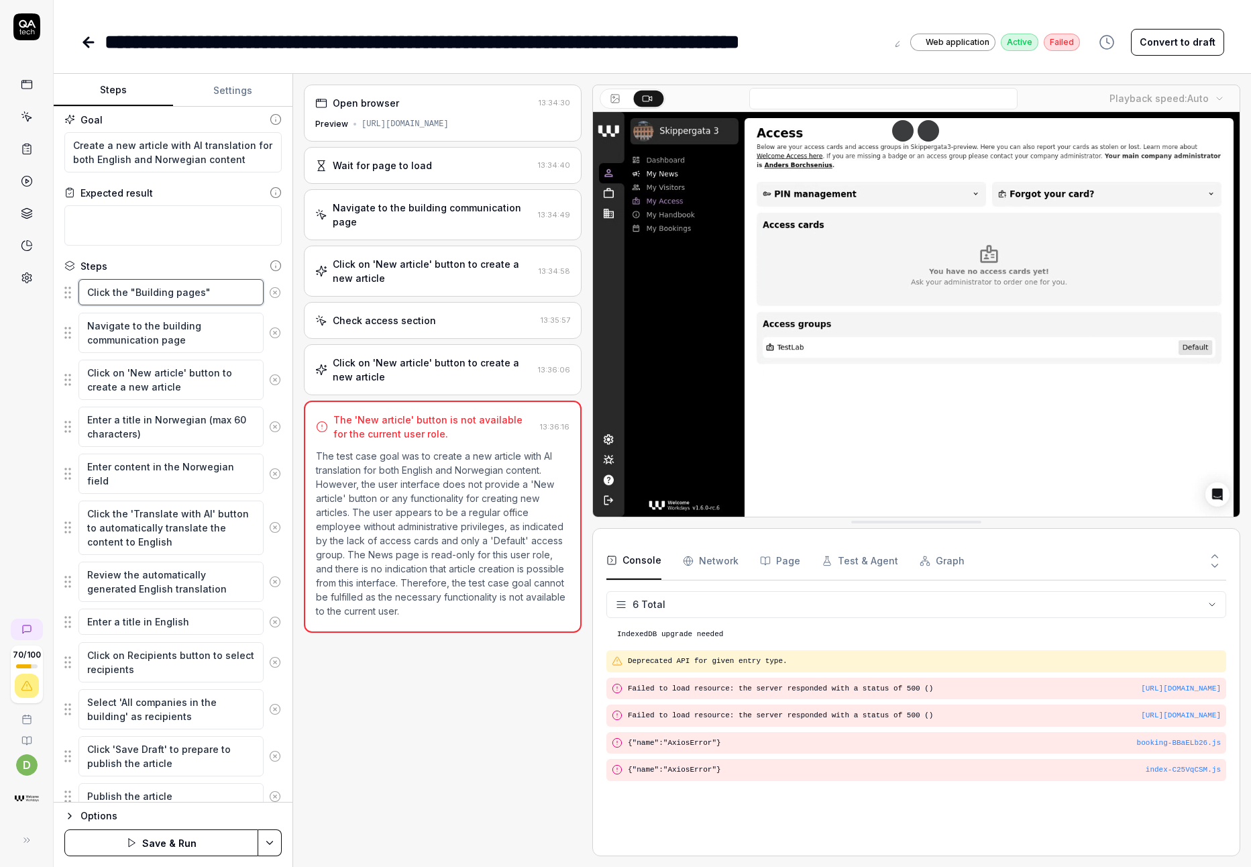
type textarea "Click the "Building pages" w"
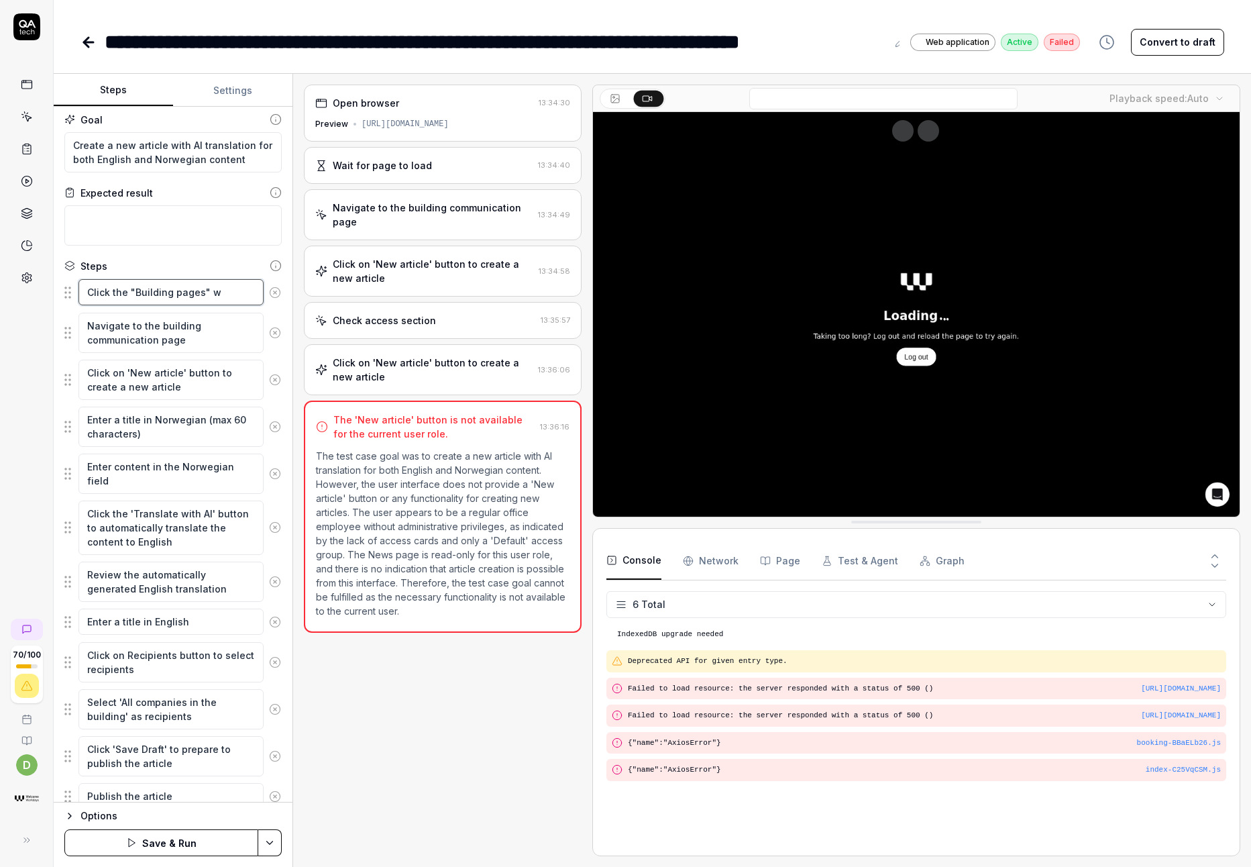
type textarea "*"
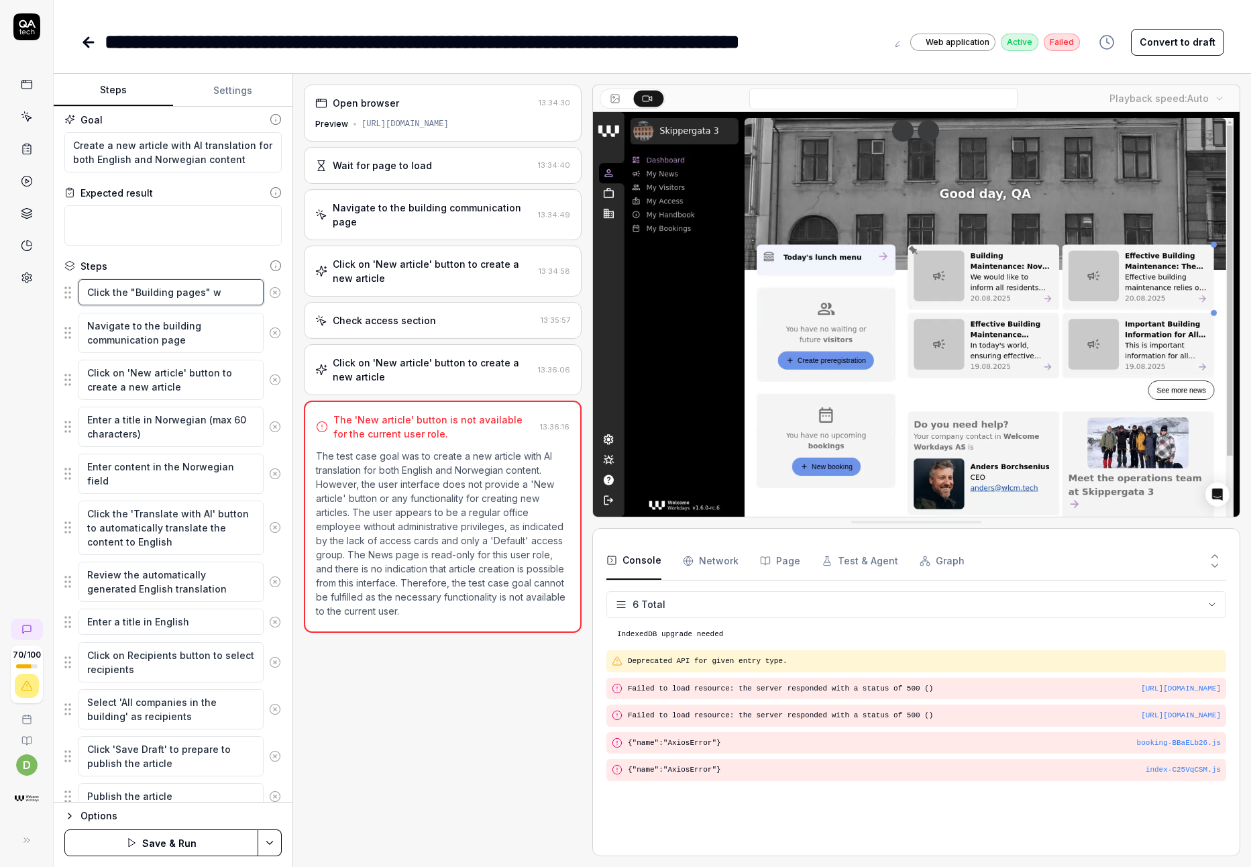
type textarea "Click the "Building pages" wo"
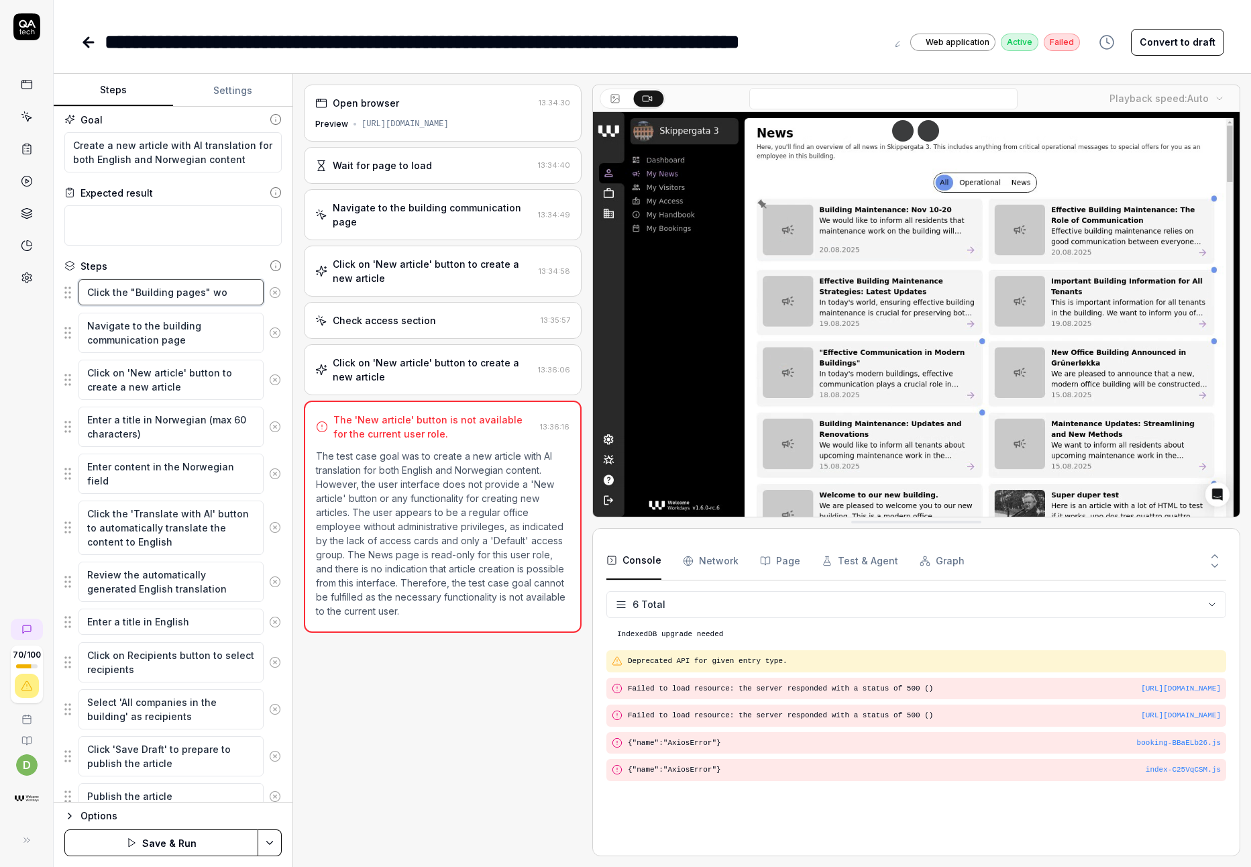
type textarea "*"
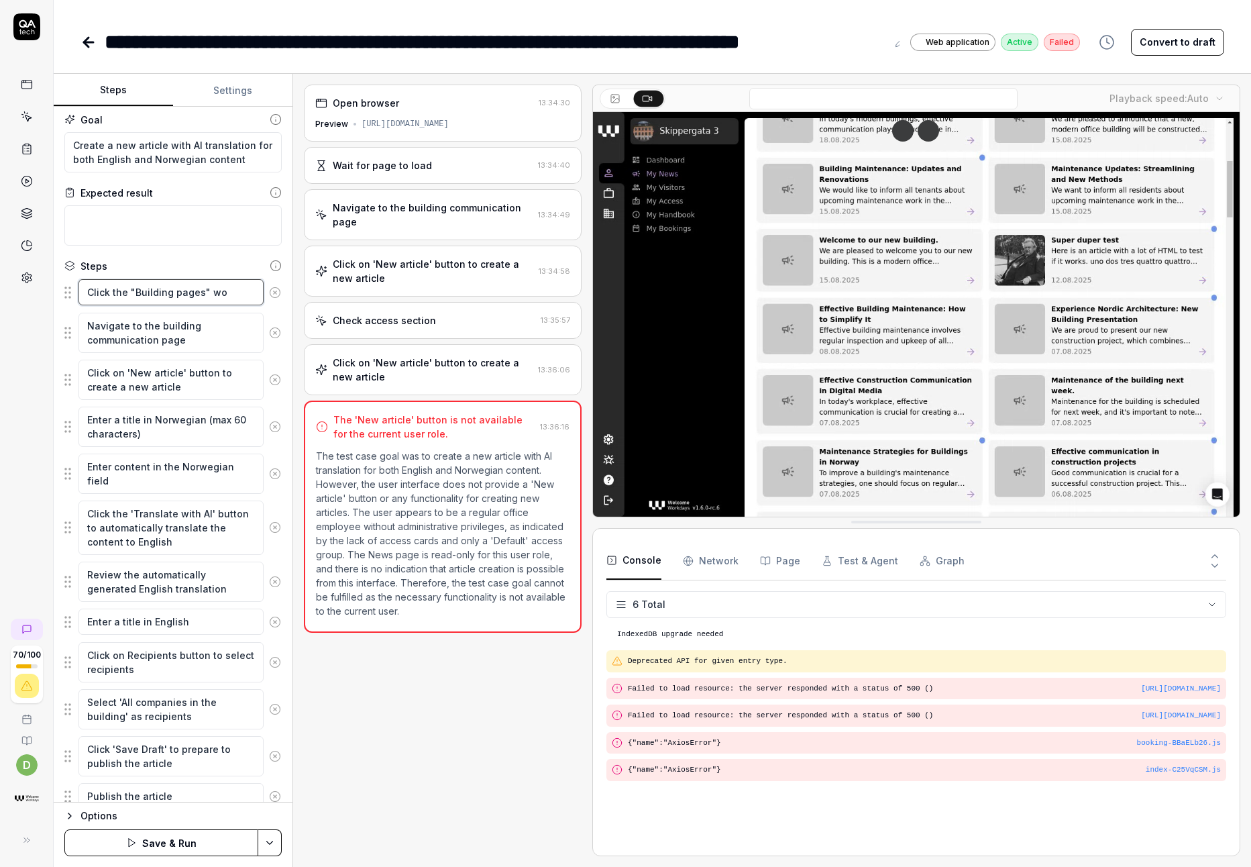
type textarea "Click the "Building pages" wor"
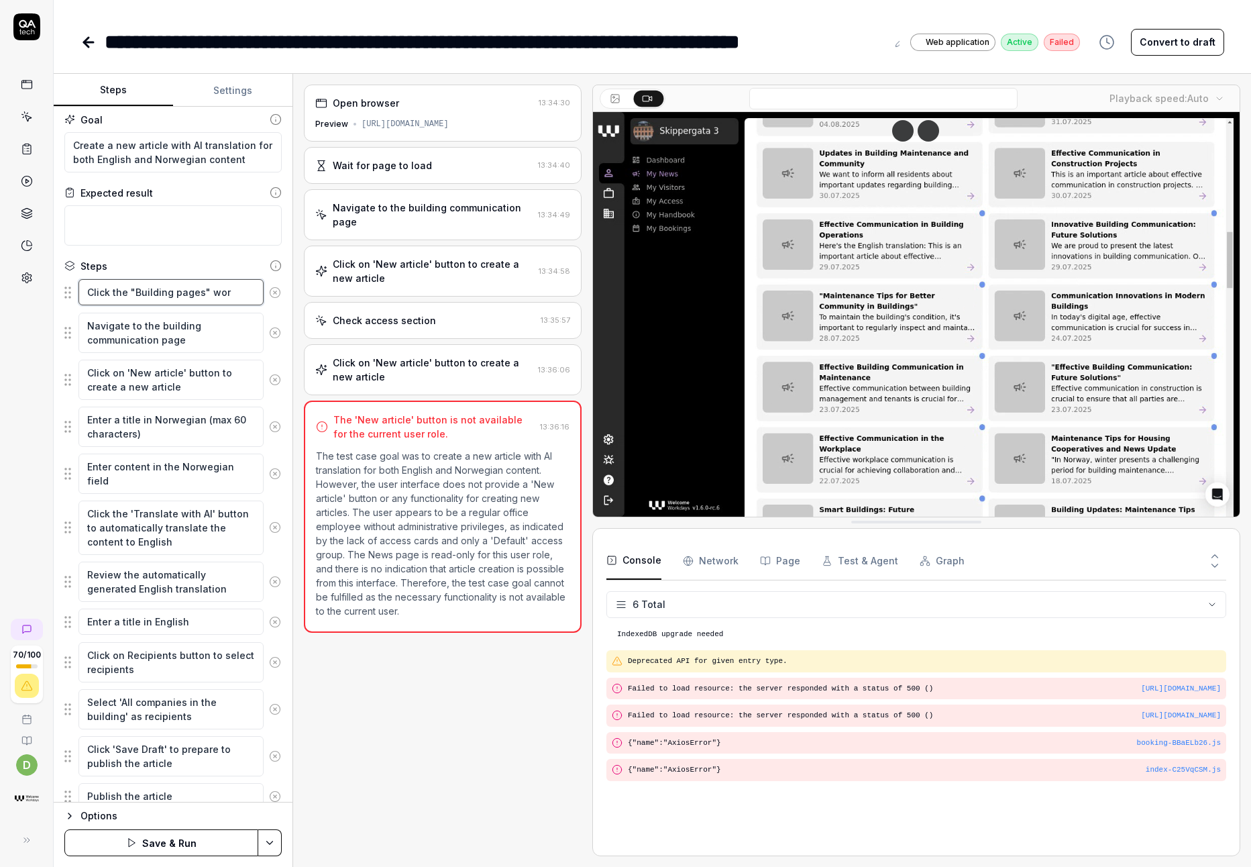
type textarea "*"
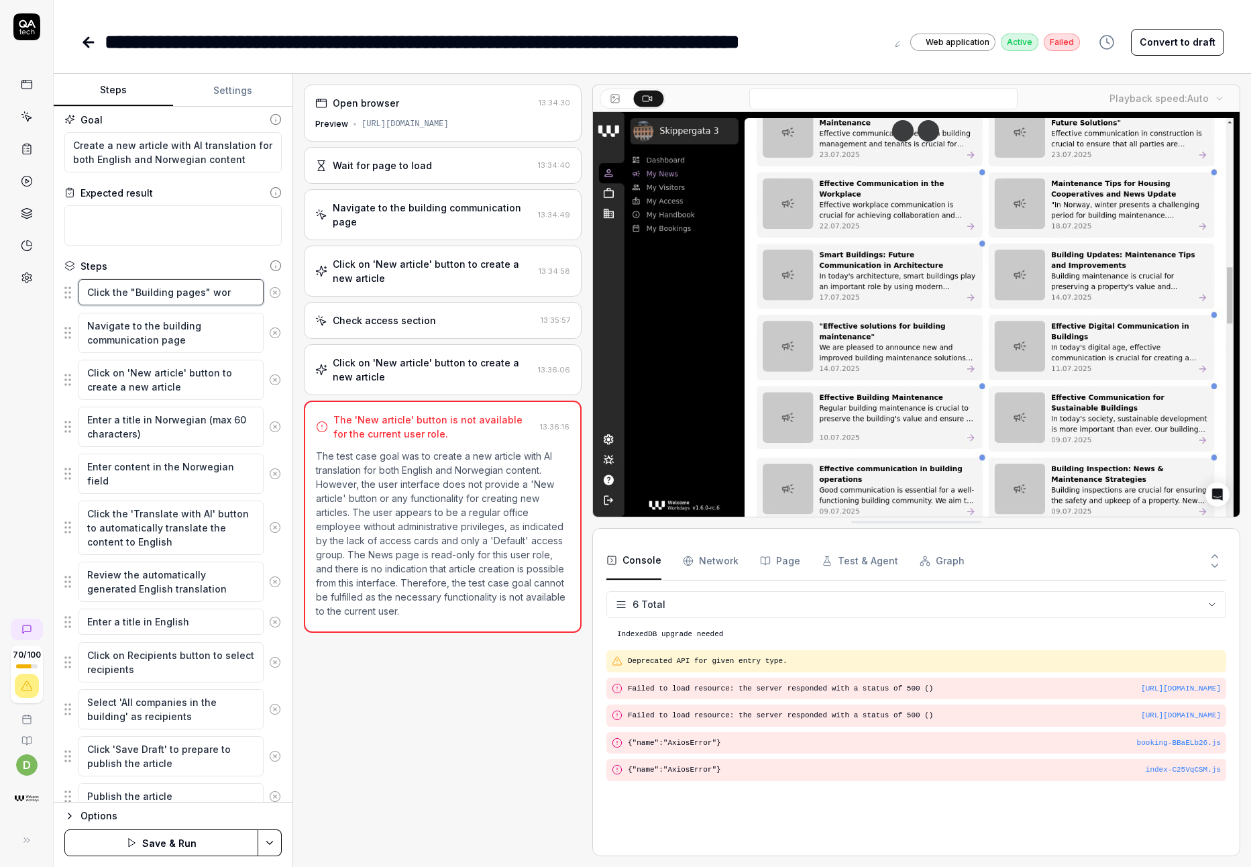
type textarea "Click the "Building pages" work"
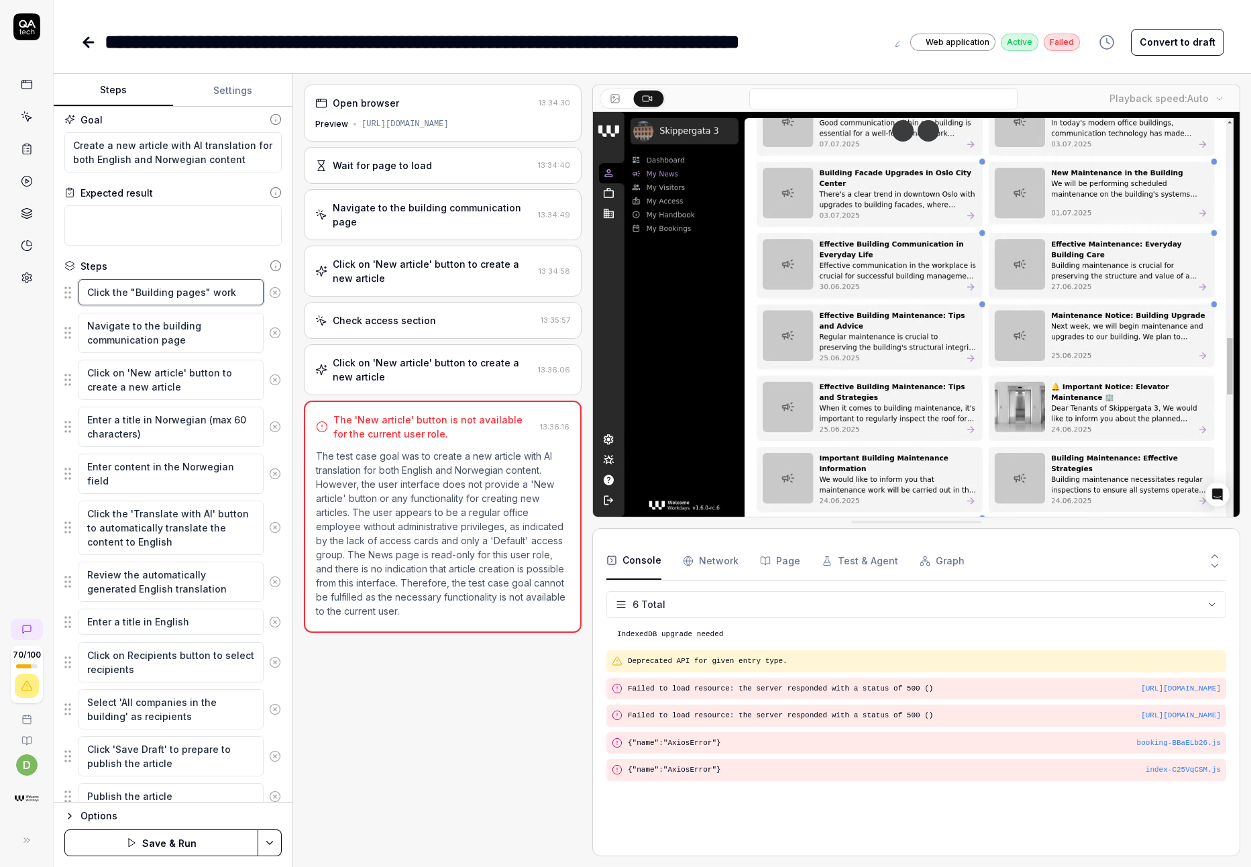
type textarea "*"
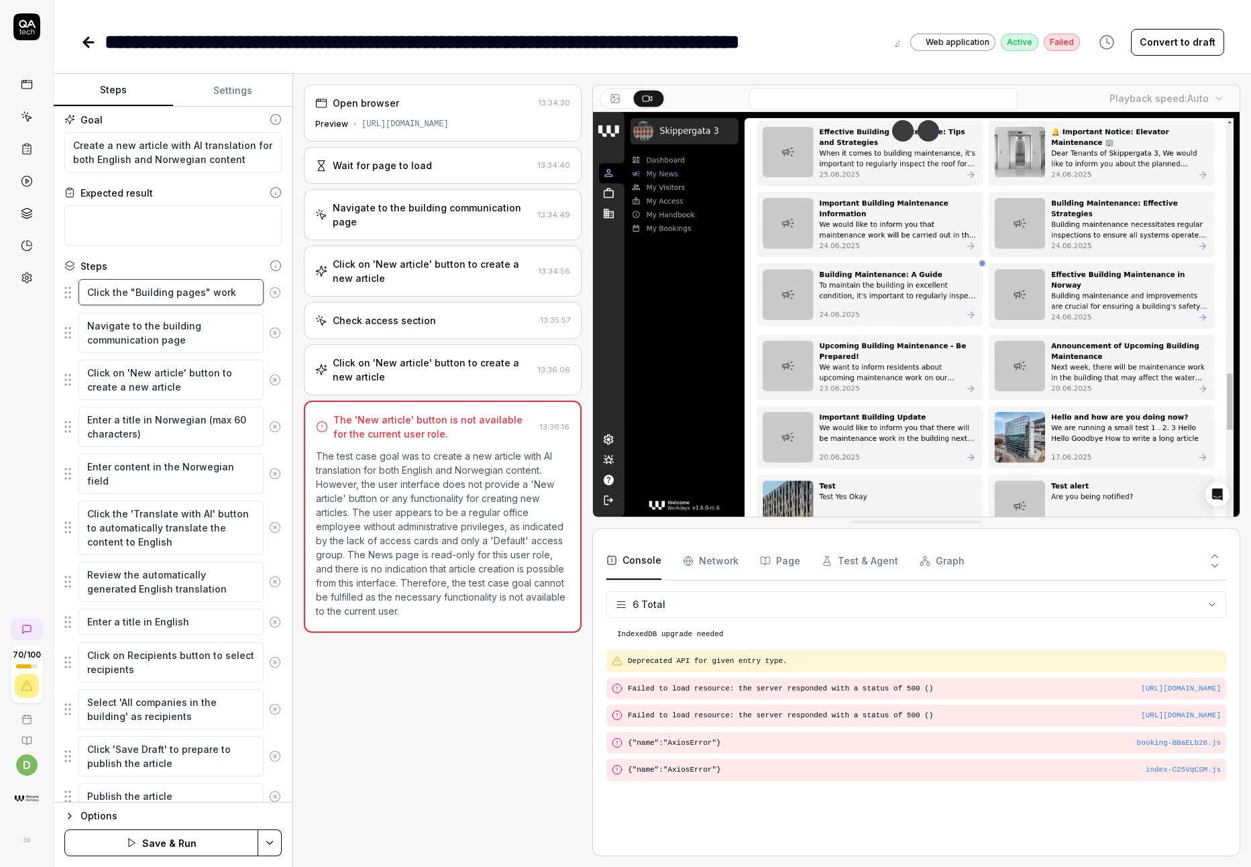
type textarea "Click the "Building pages" works"
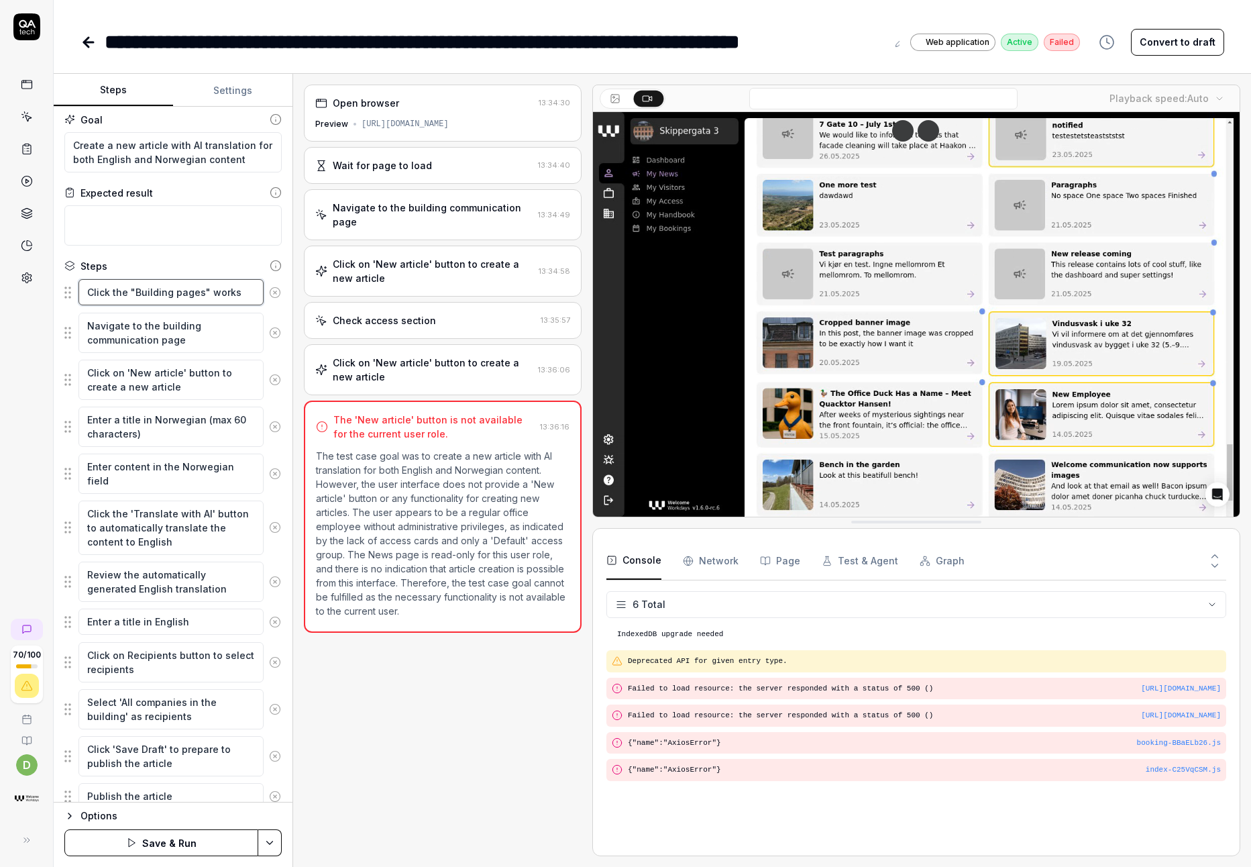
type textarea "*"
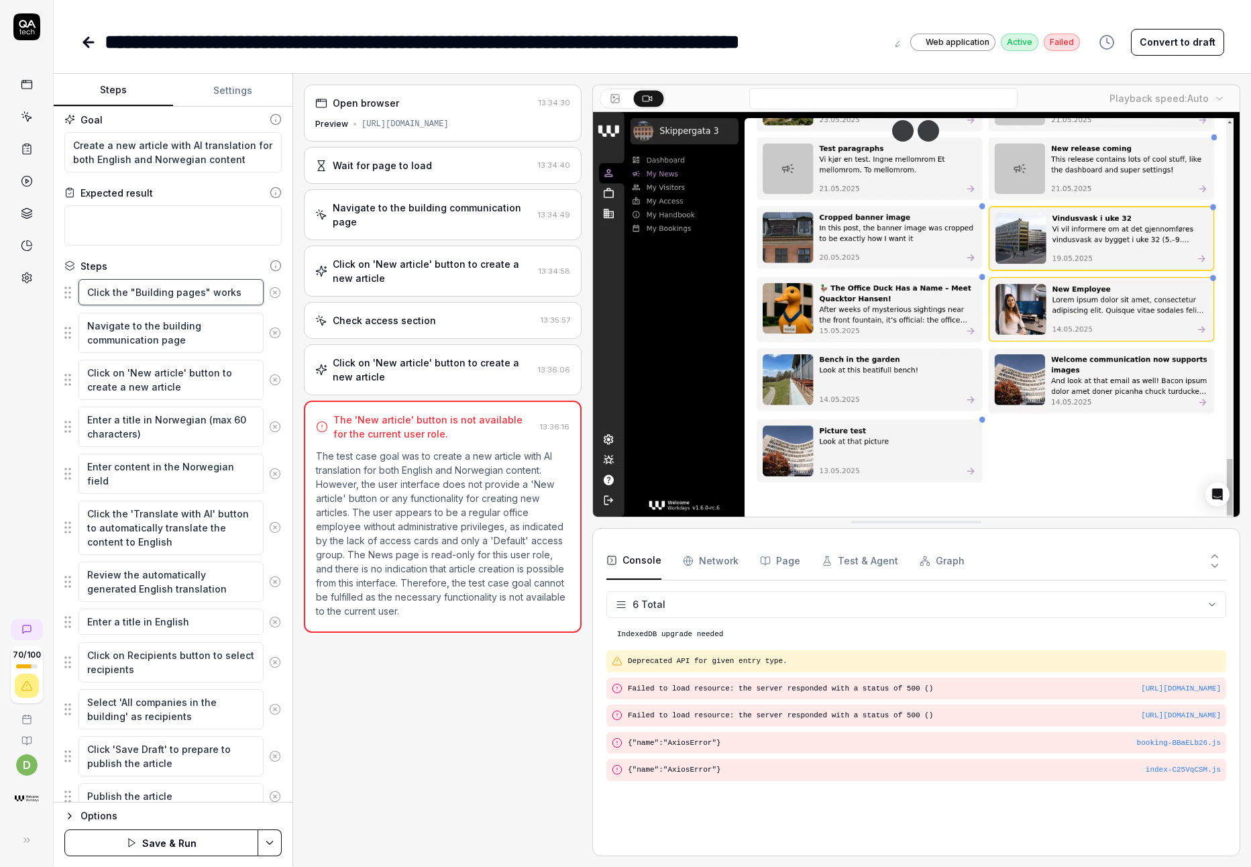
type textarea "Click the "Building pages" worksp"
type textarea "*"
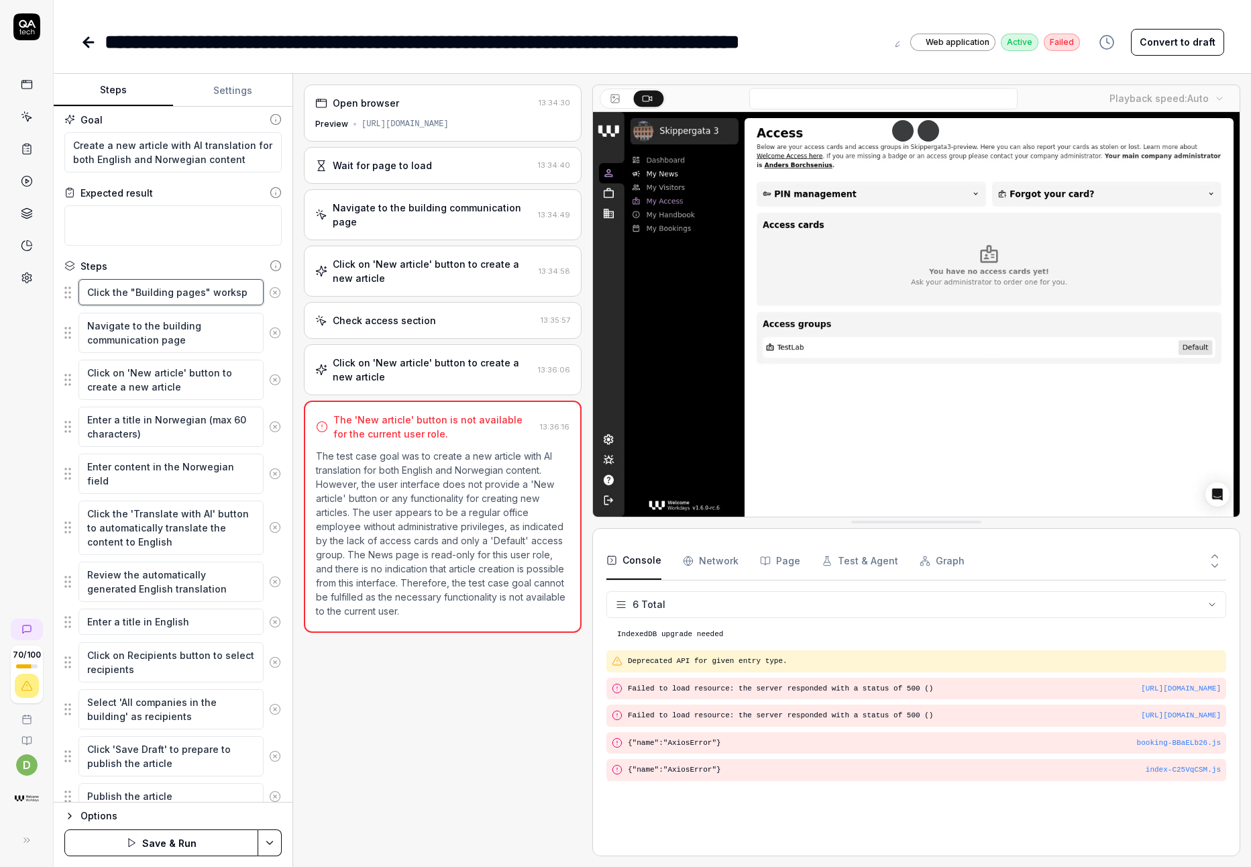
type textarea "Click the "Building pages" workspa"
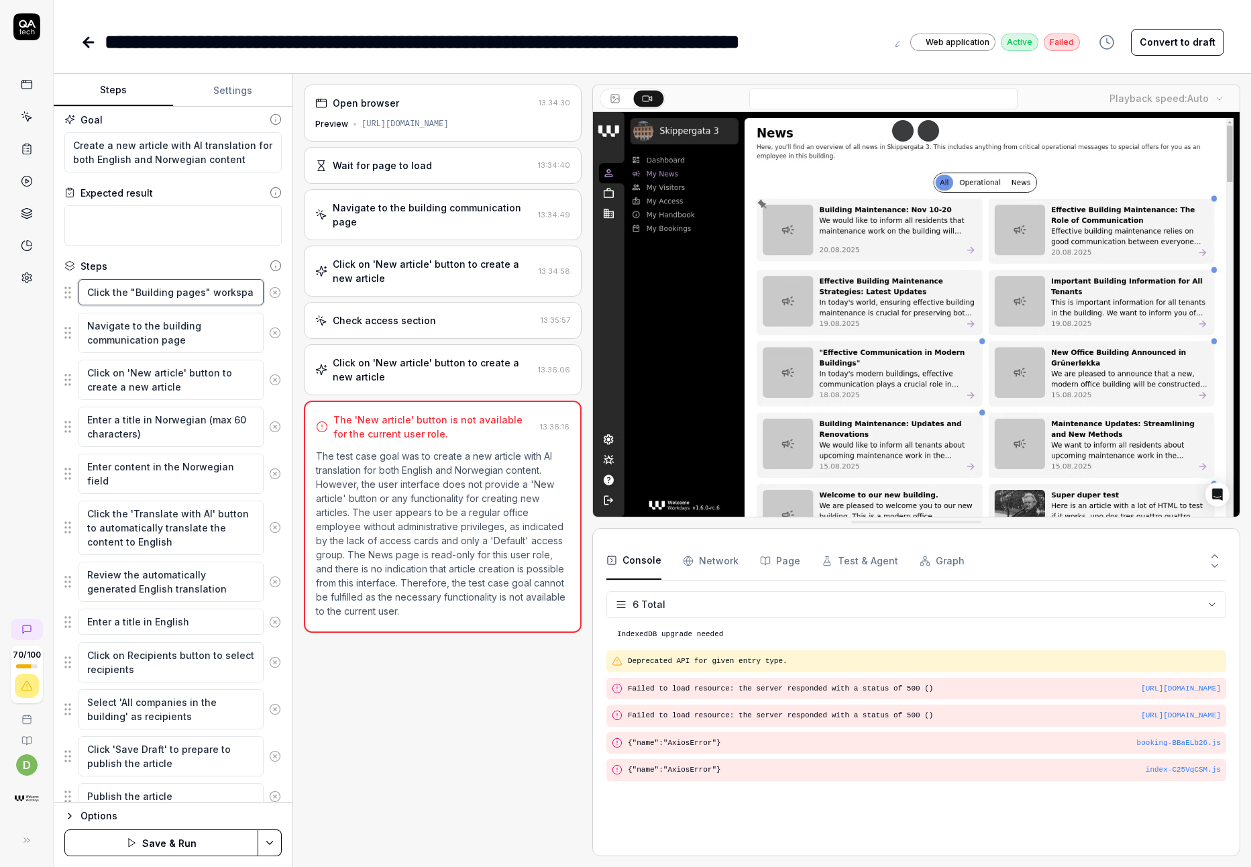
type textarea "*"
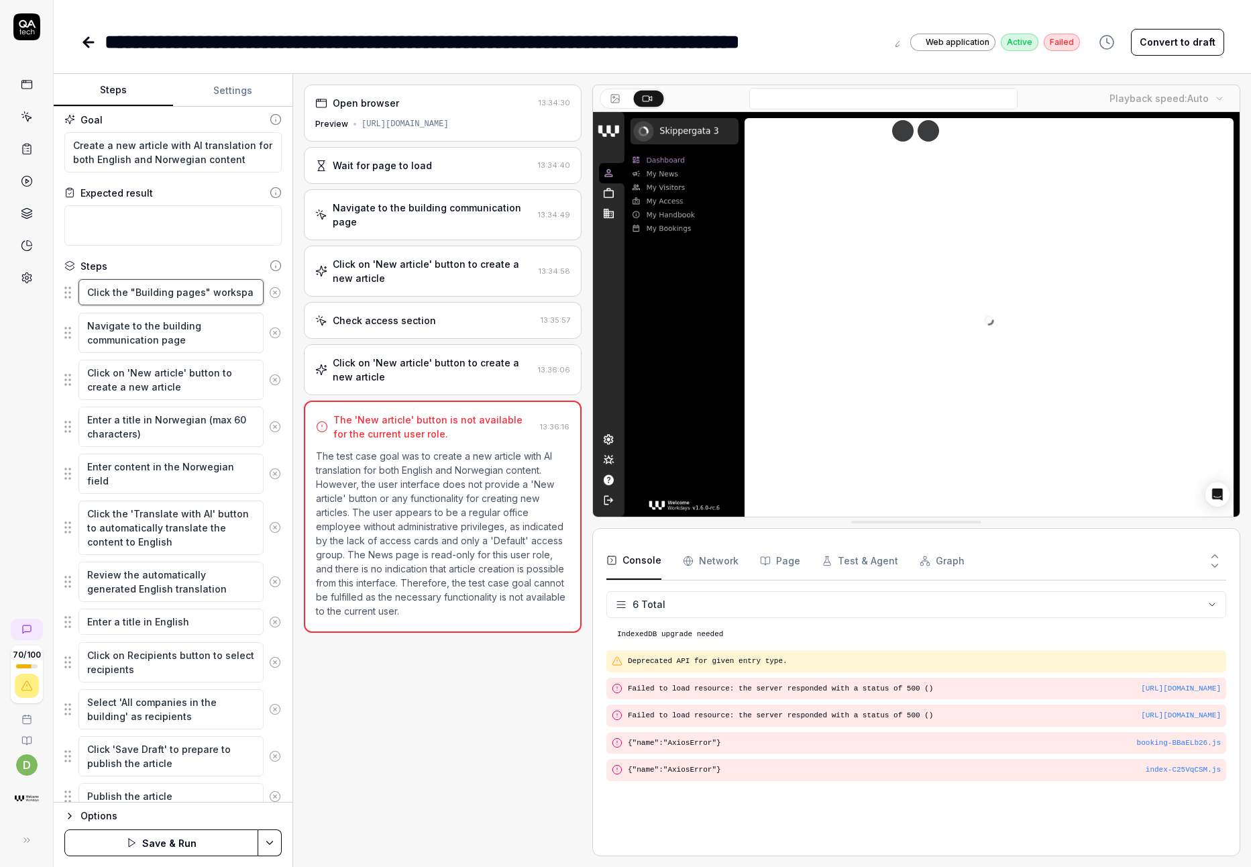
type textarea "Click the "Building pages" workspac"
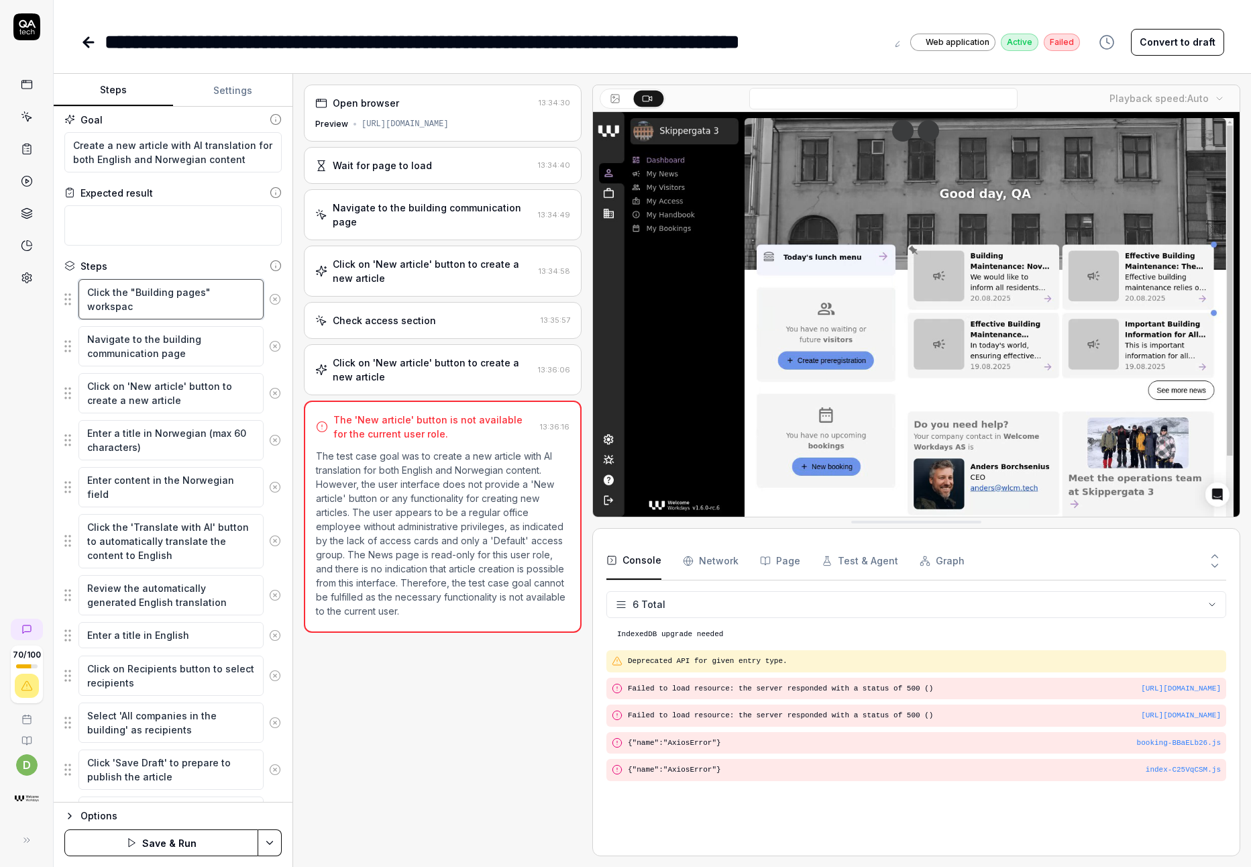
type textarea "*"
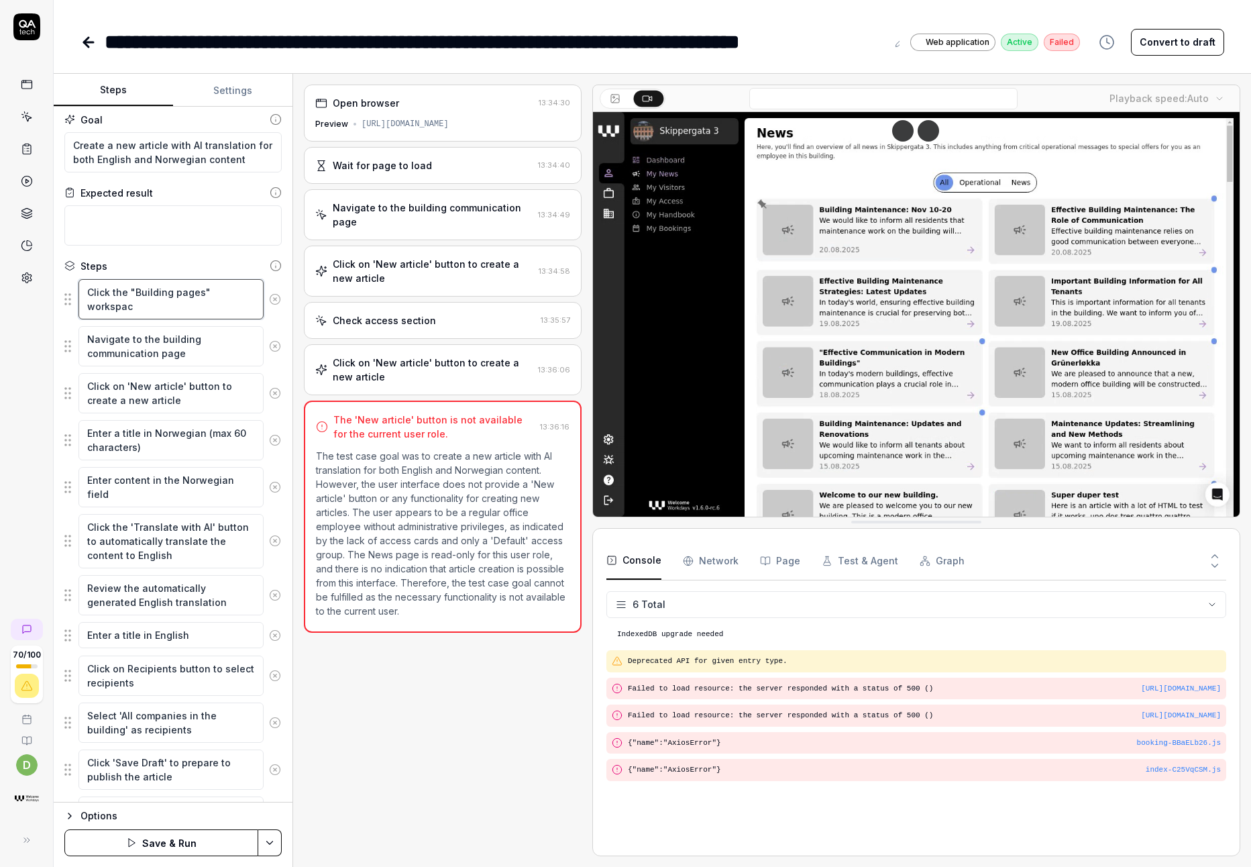
type textarea "Click the "Building pages" workspace"
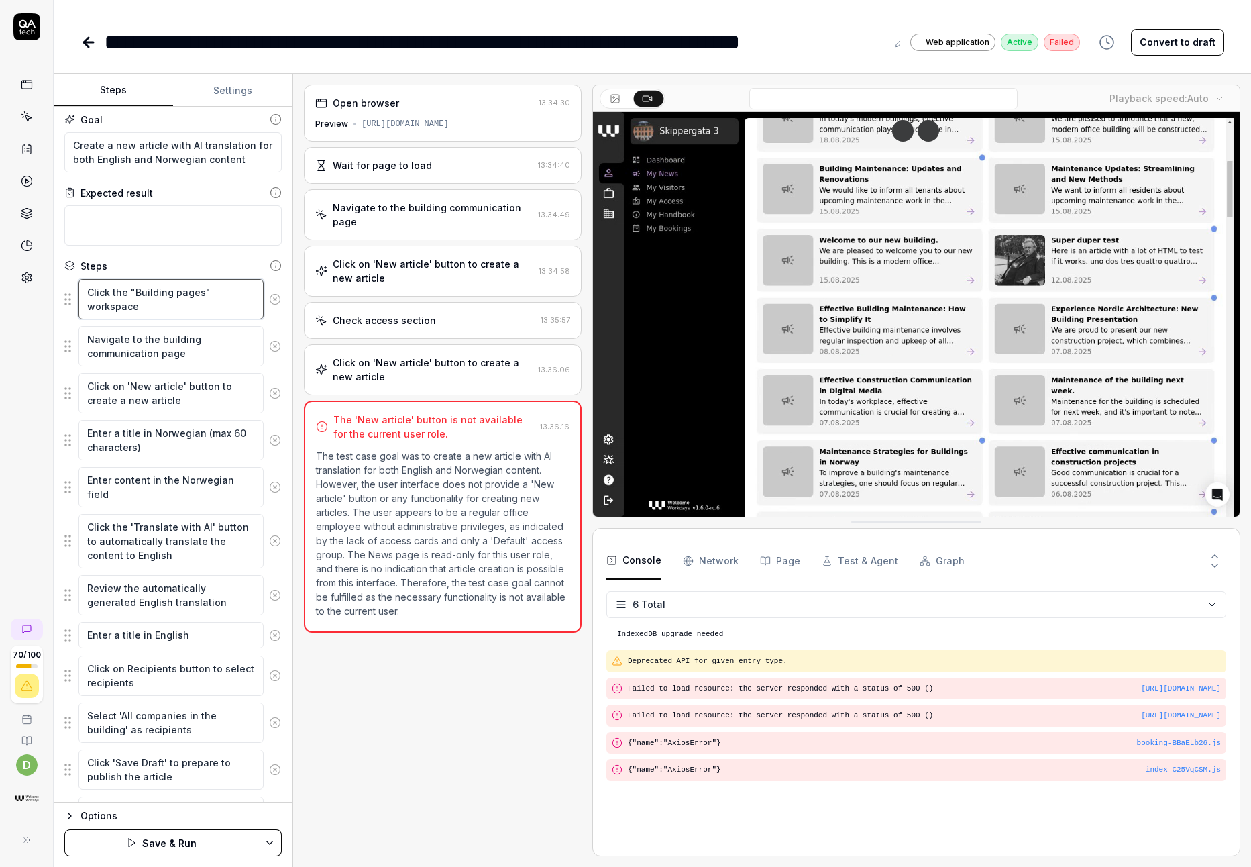
type textarea "*"
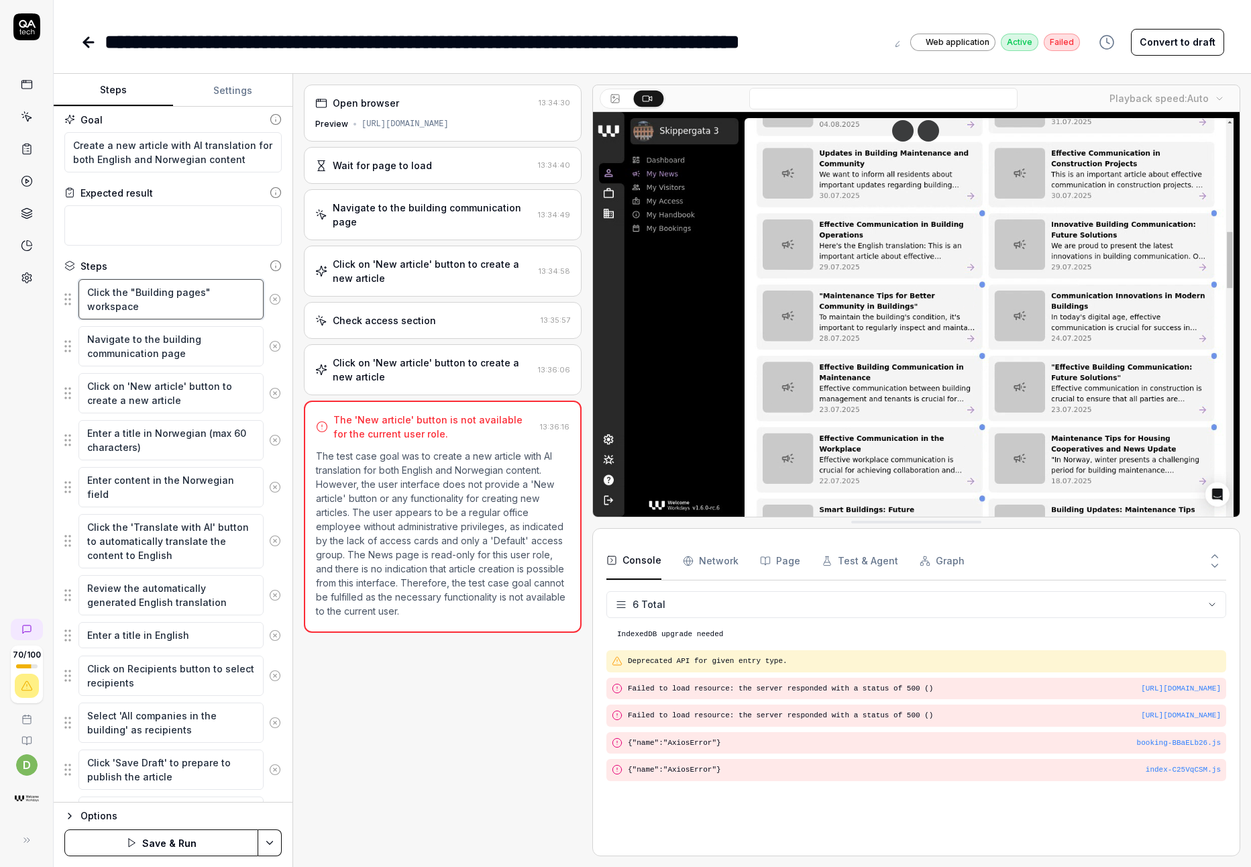
type textarea "Click the "Building pages" workspace"
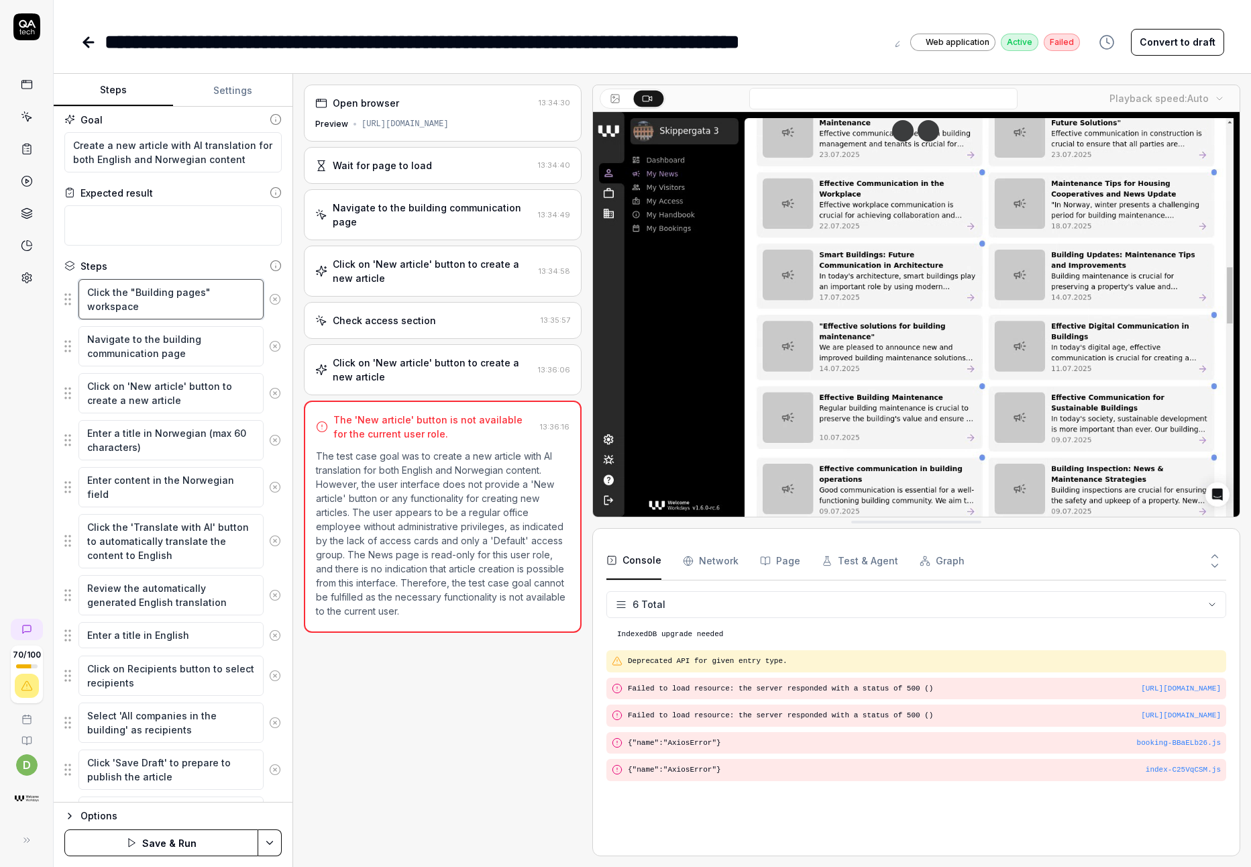
type textarea "*"
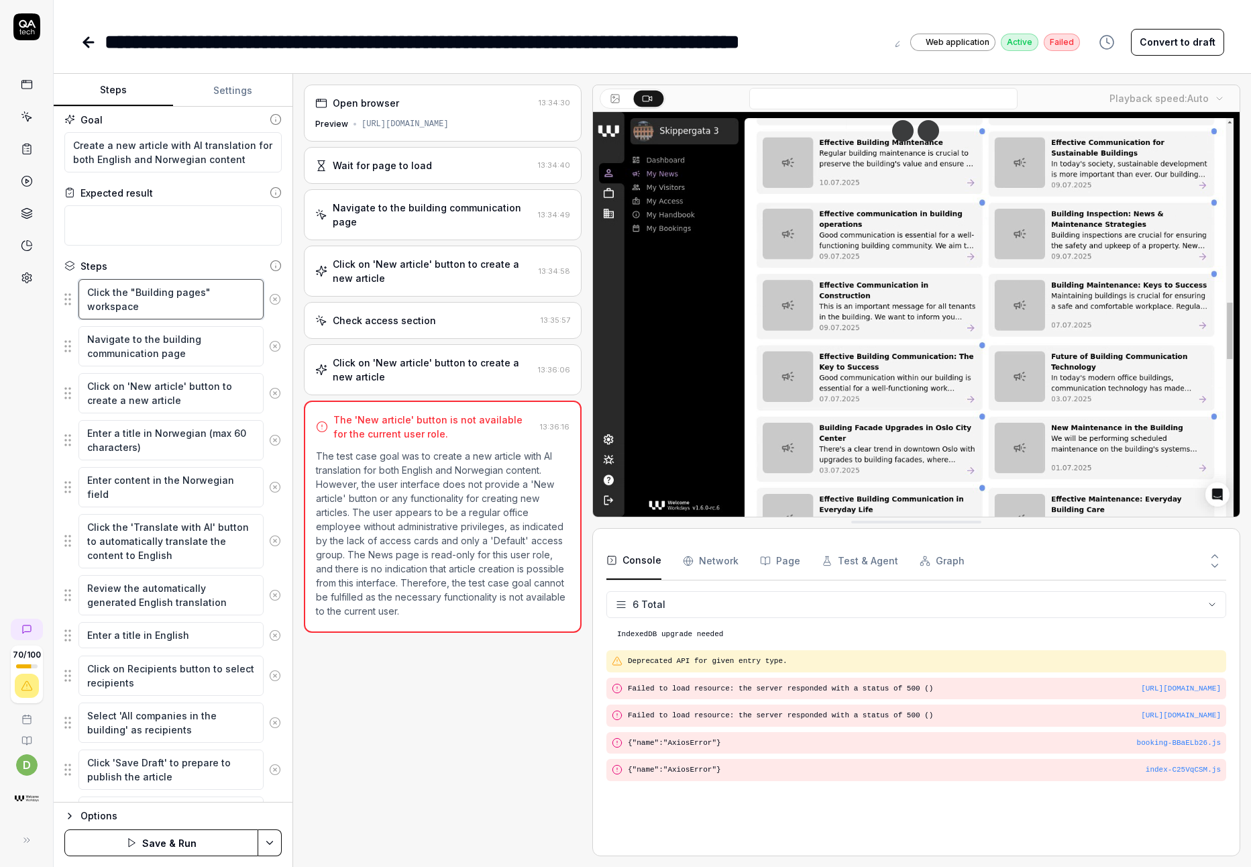
type textarea "Click the "Building pages" workspace ("
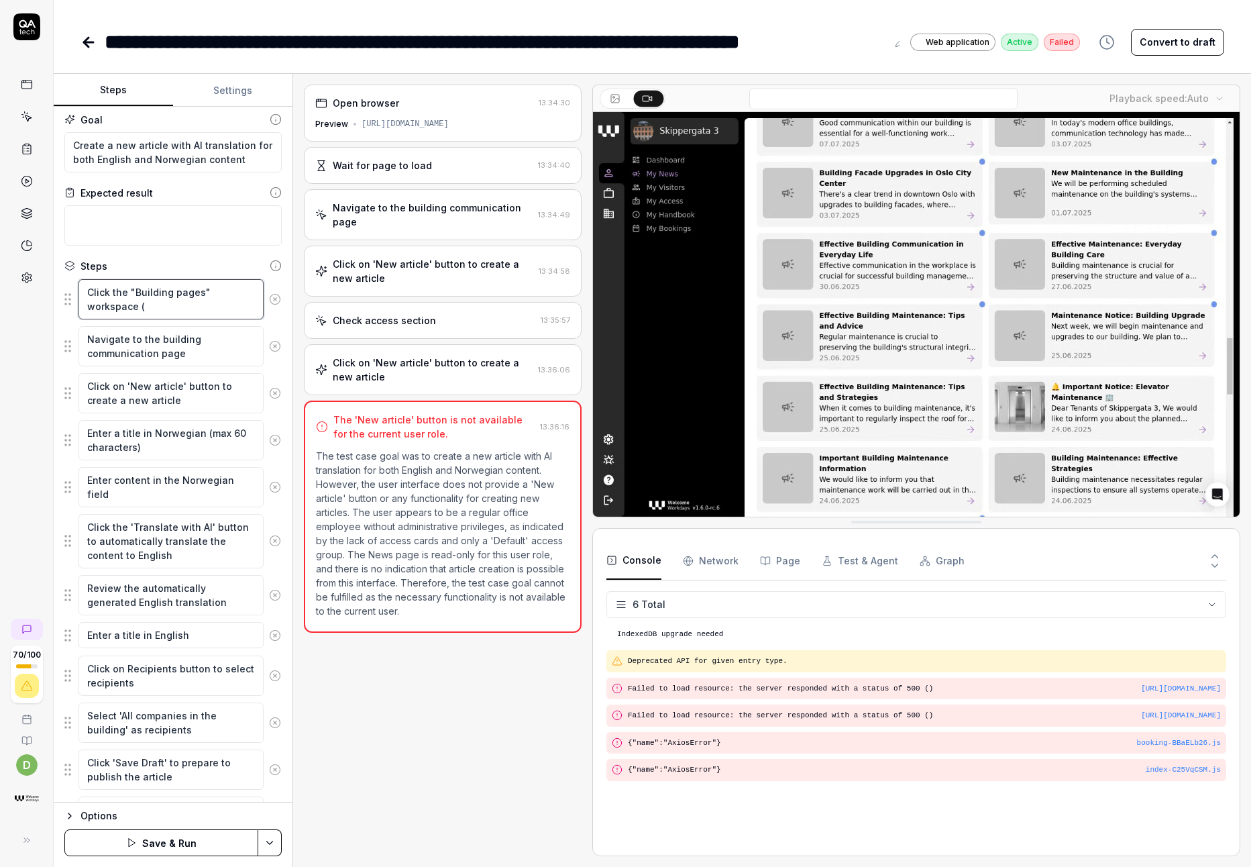
type textarea "*"
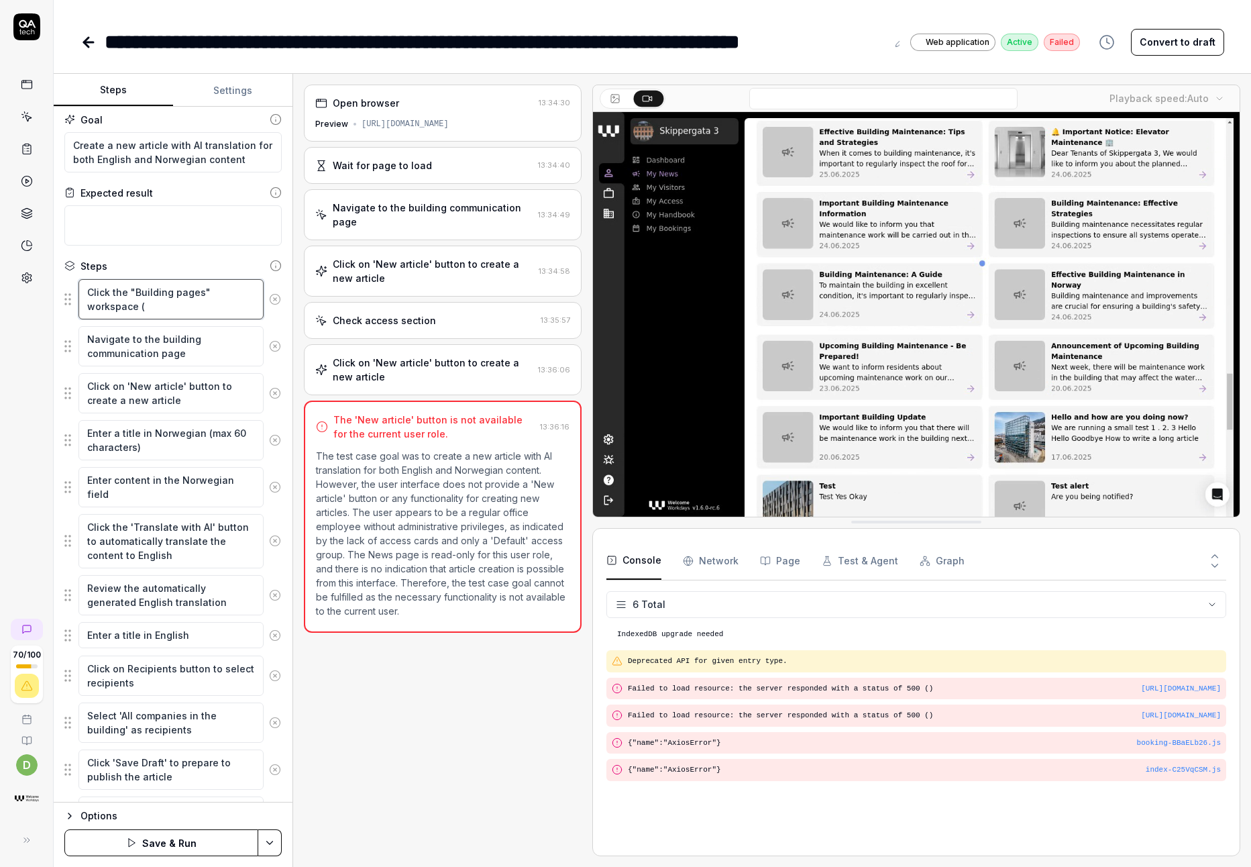
type textarea "Click the "Building pages" workspace (t"
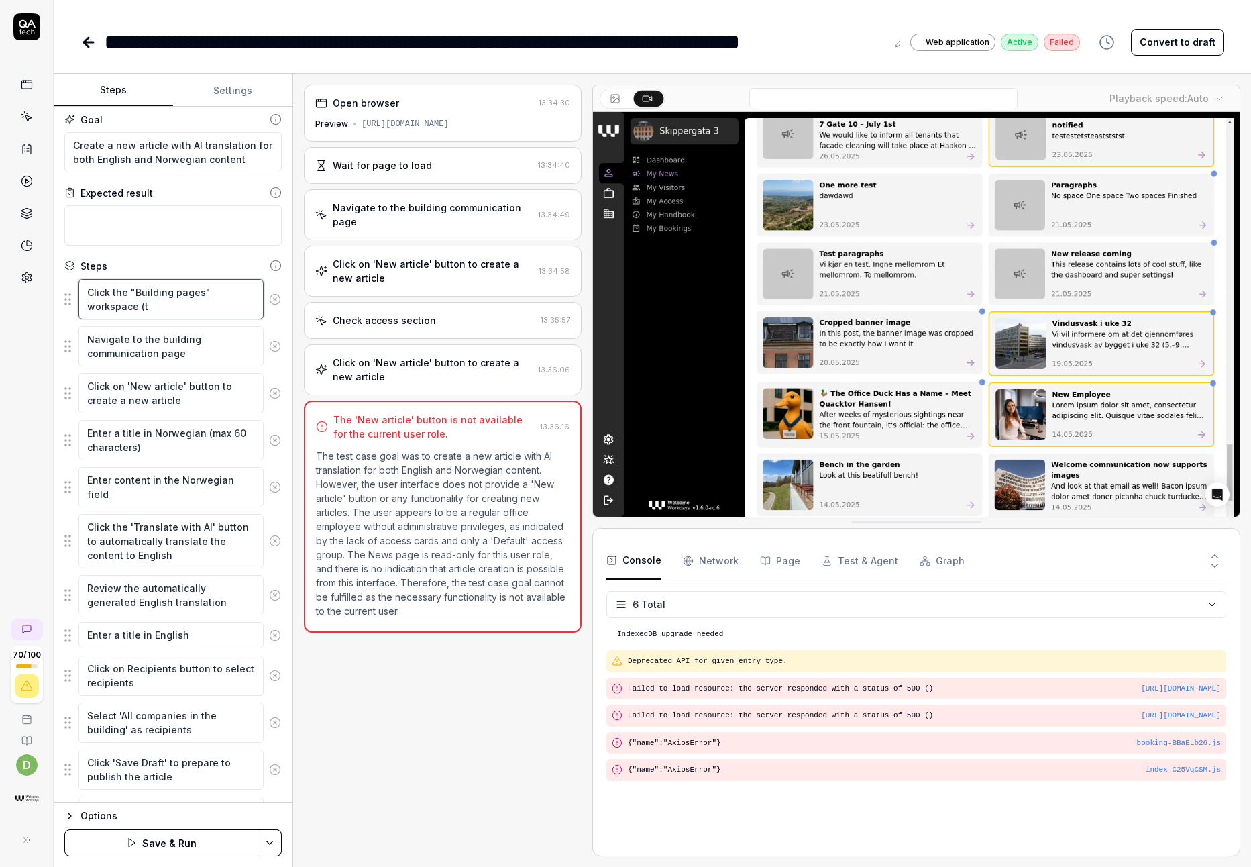
type textarea "*"
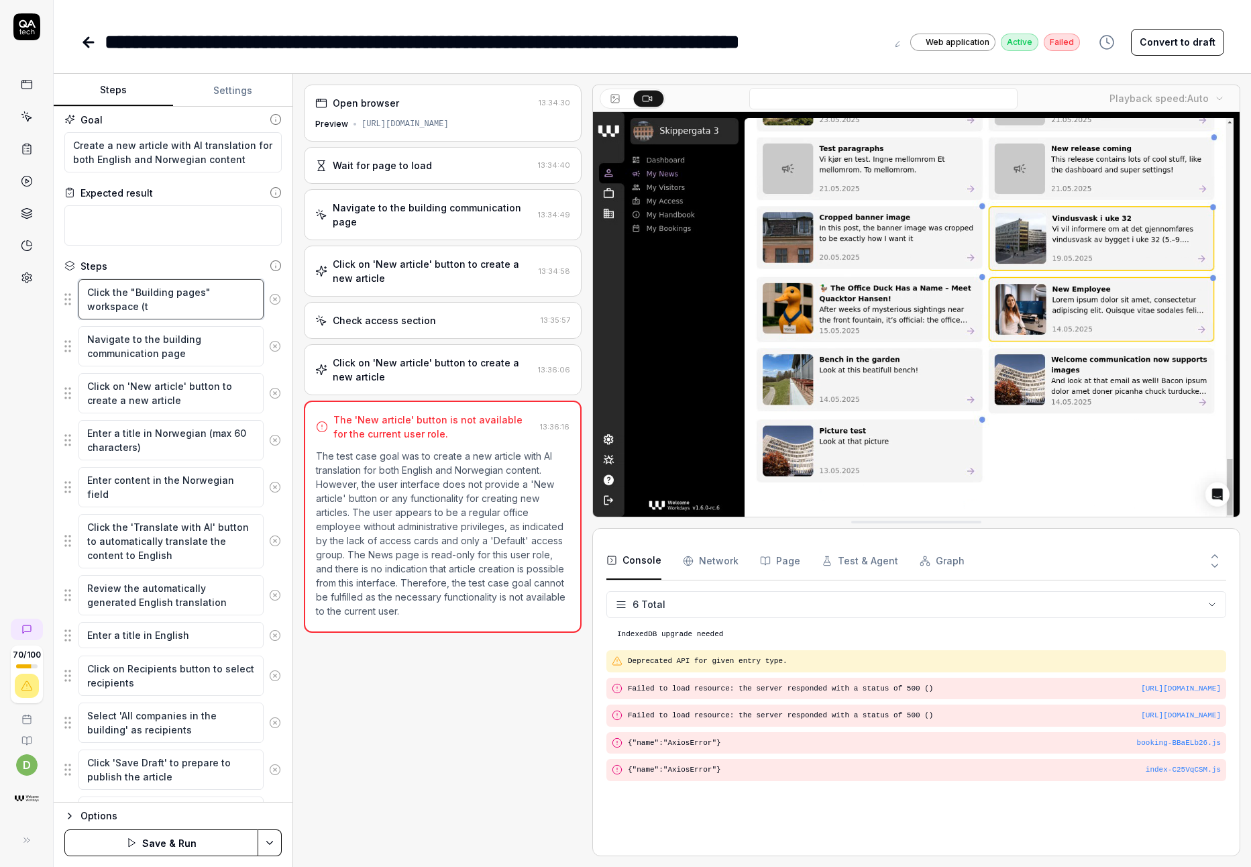
type textarea "Click the "Building pages" workspace (th"
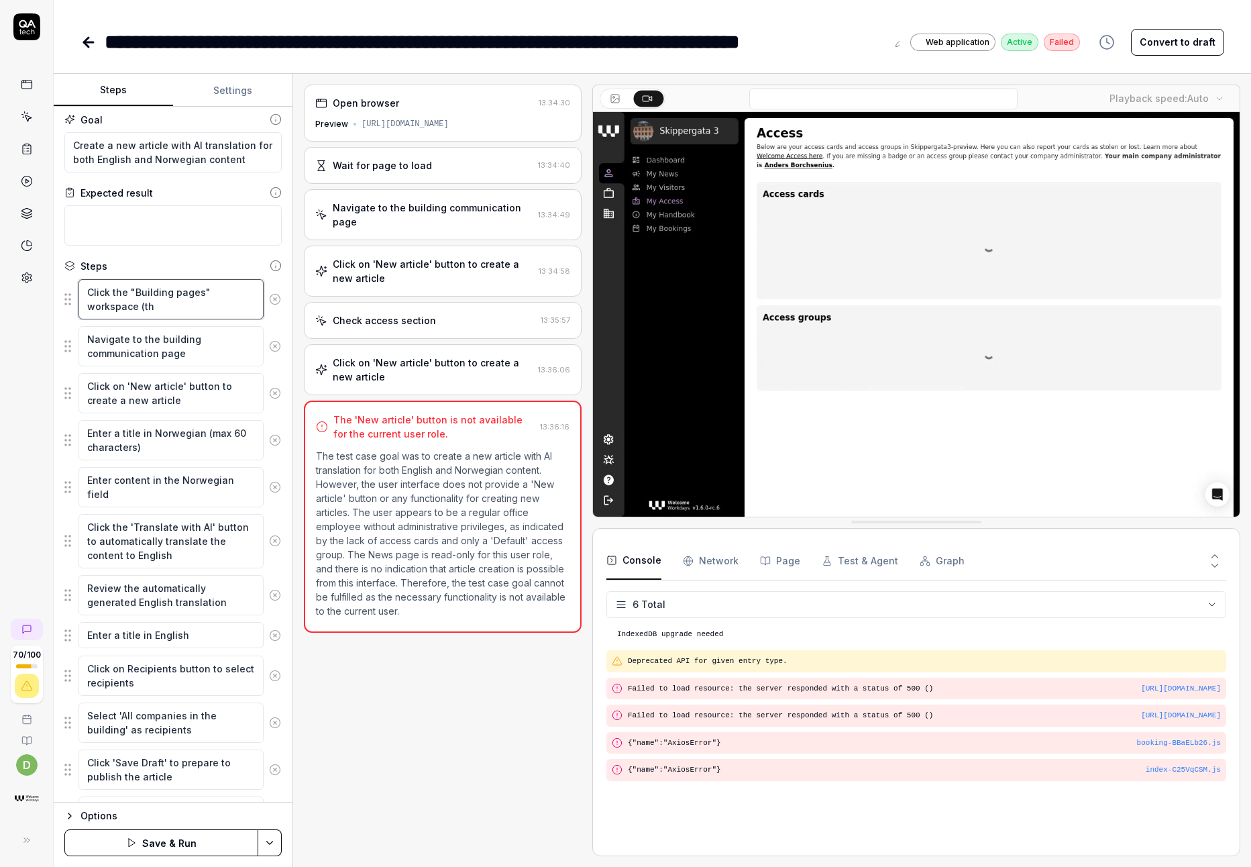
type textarea "*"
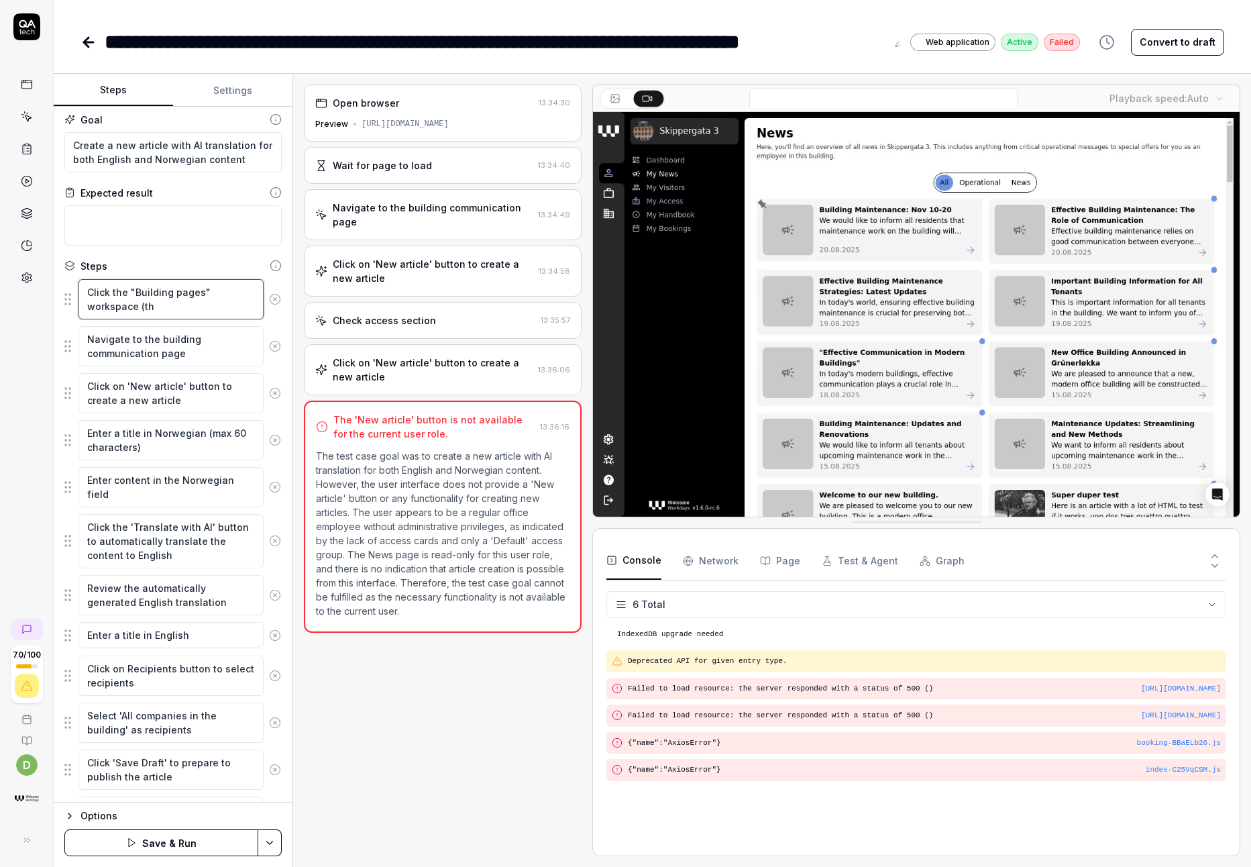
type textarea "Click the "Building pages" workspace (the"
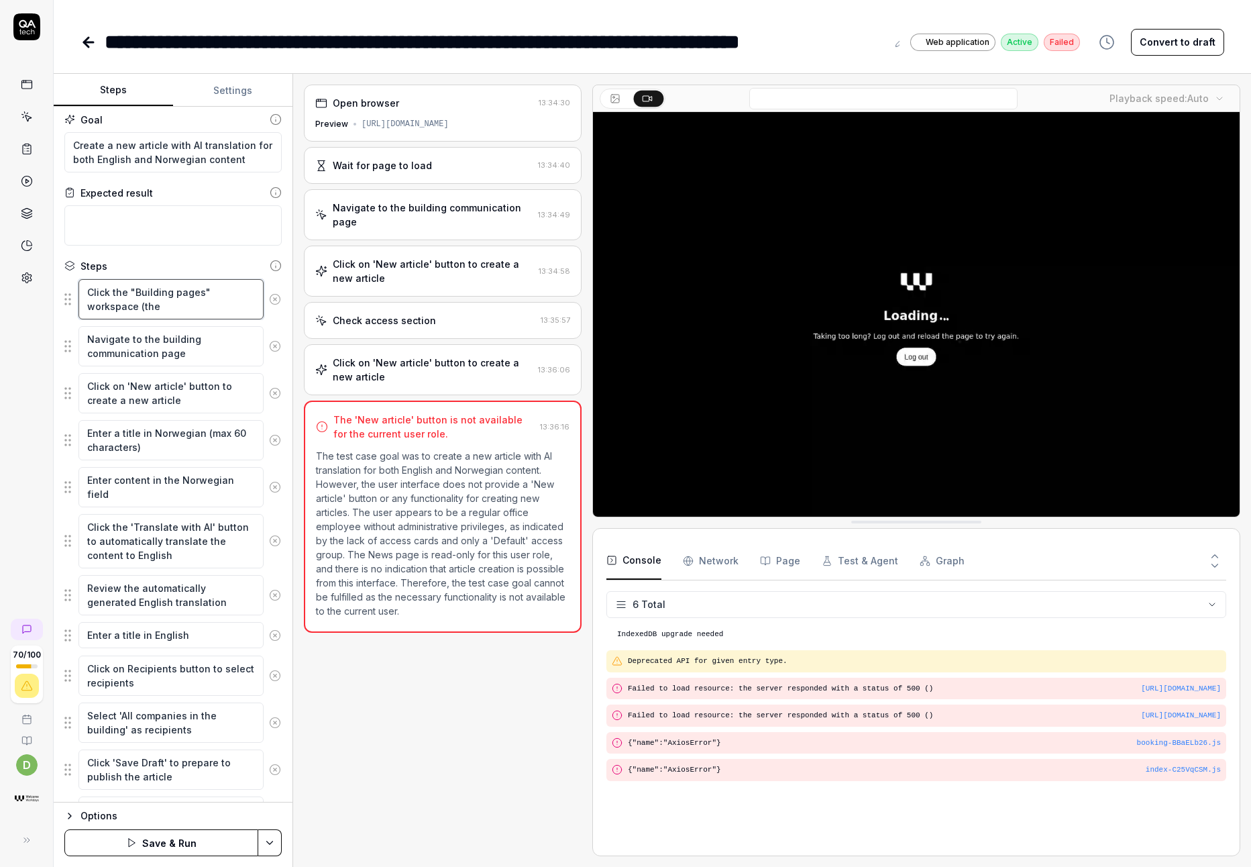
type textarea "*"
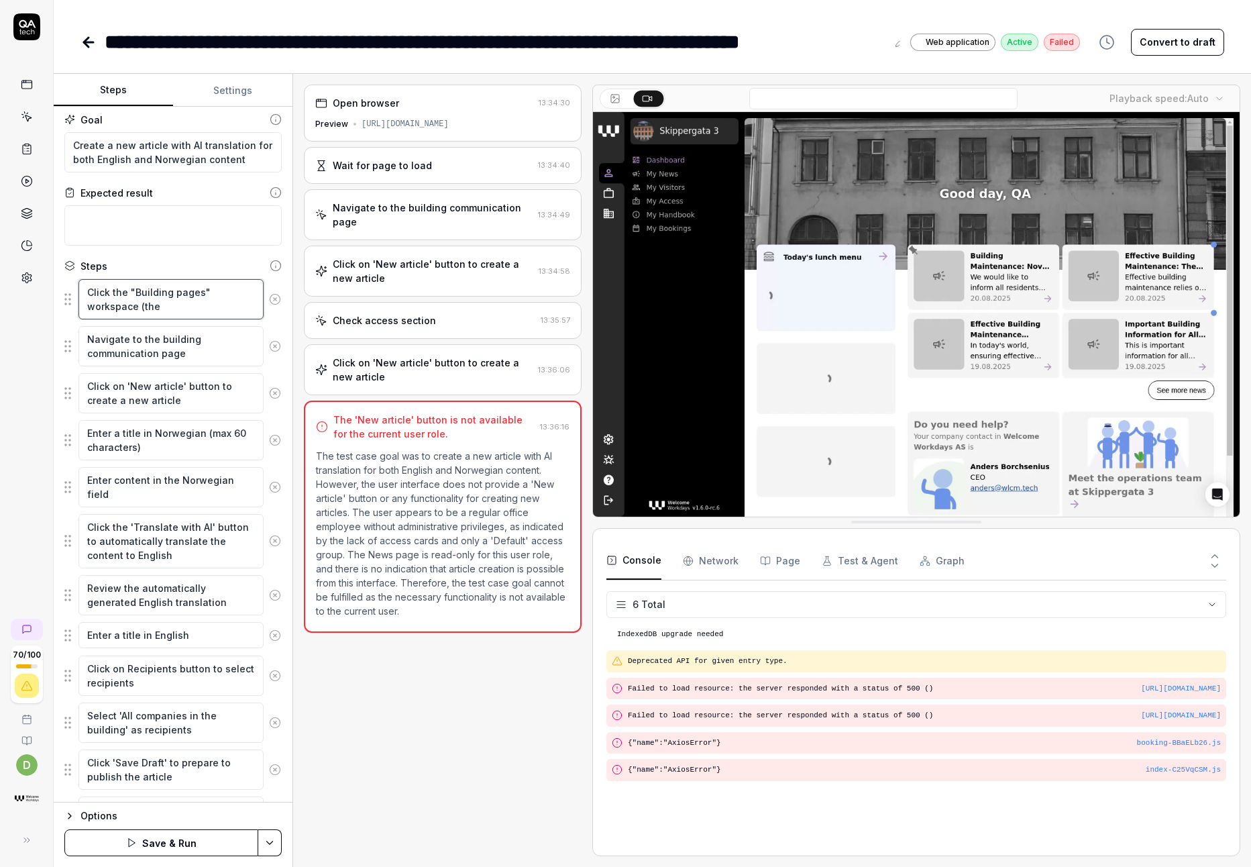
type textarea "Click the "Building pages" workspace (the"
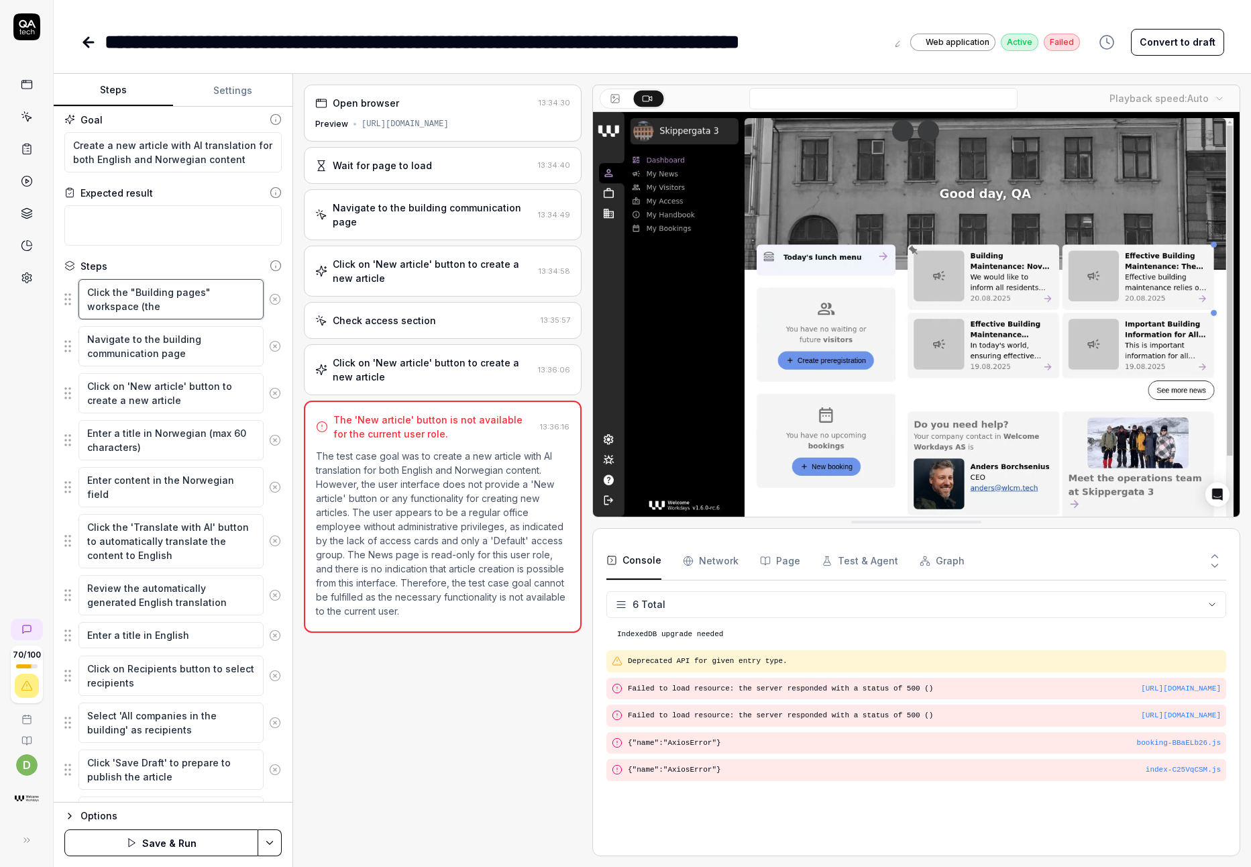
type textarea "*"
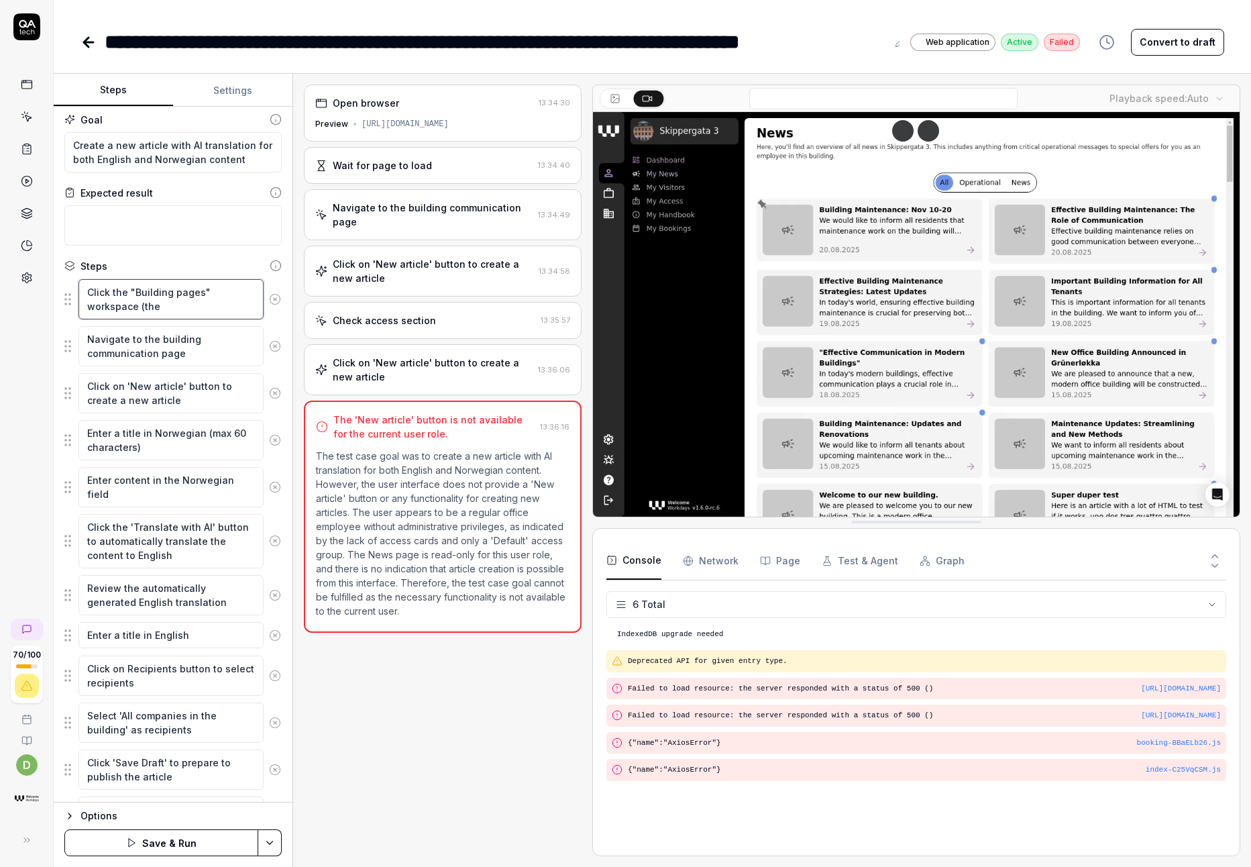
type textarea "Click the "Building pages" workspace (the b"
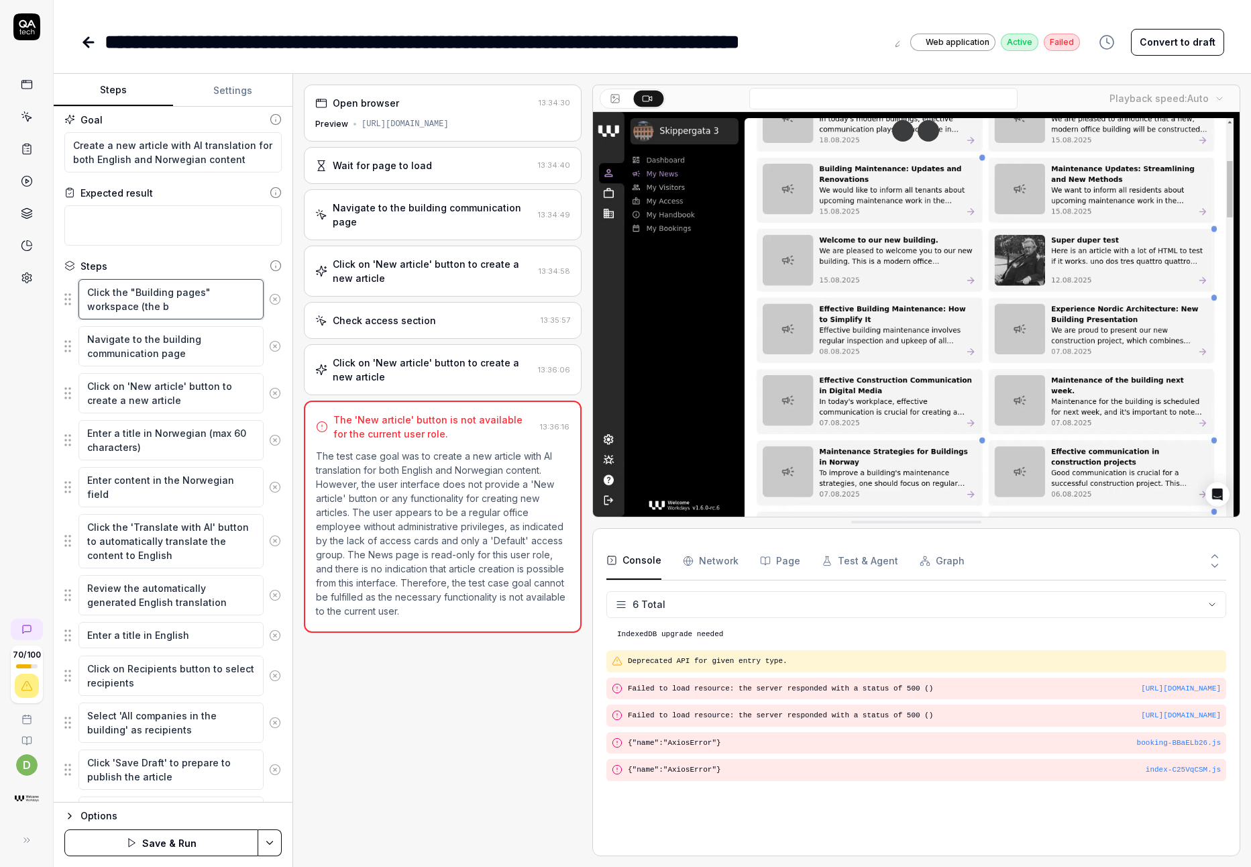
type textarea "*"
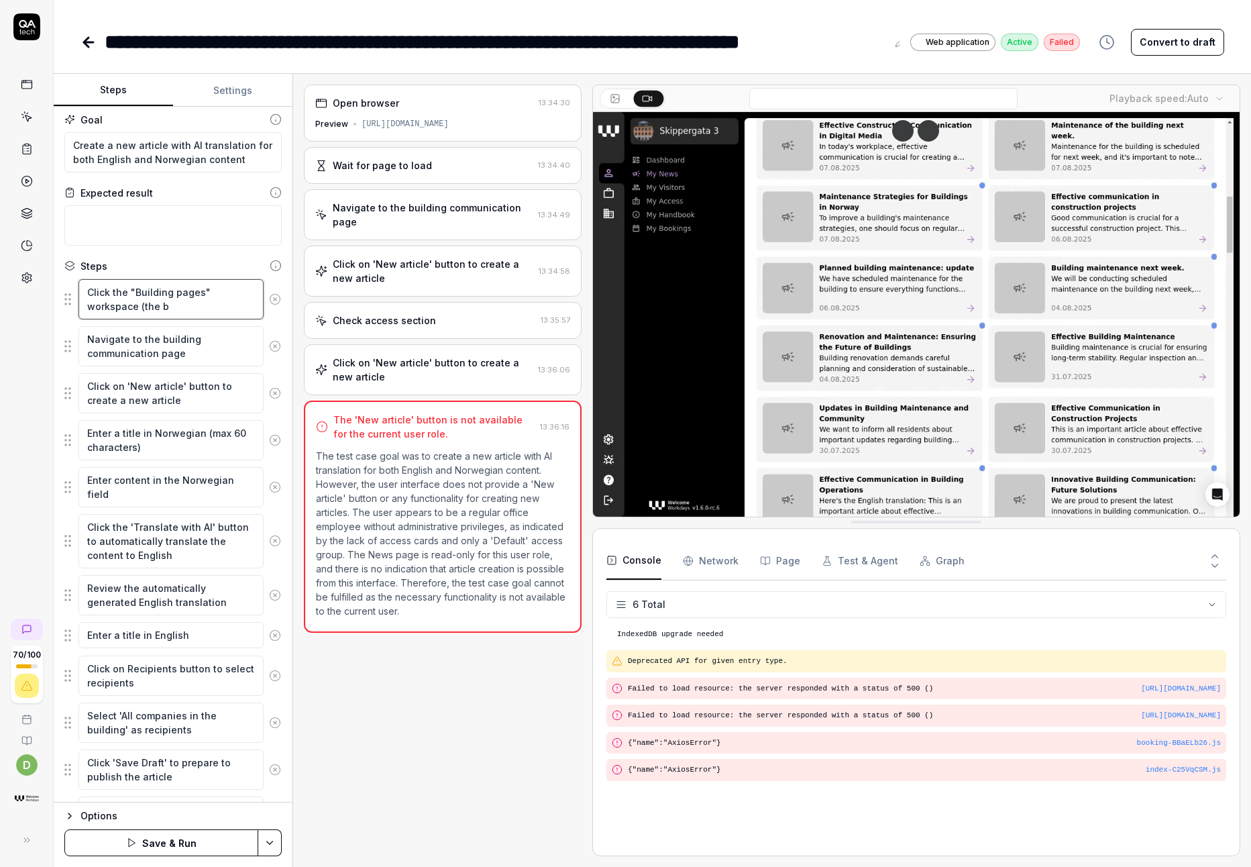
type textarea "Click the "Building pages" workspace (the bu"
type textarea "*"
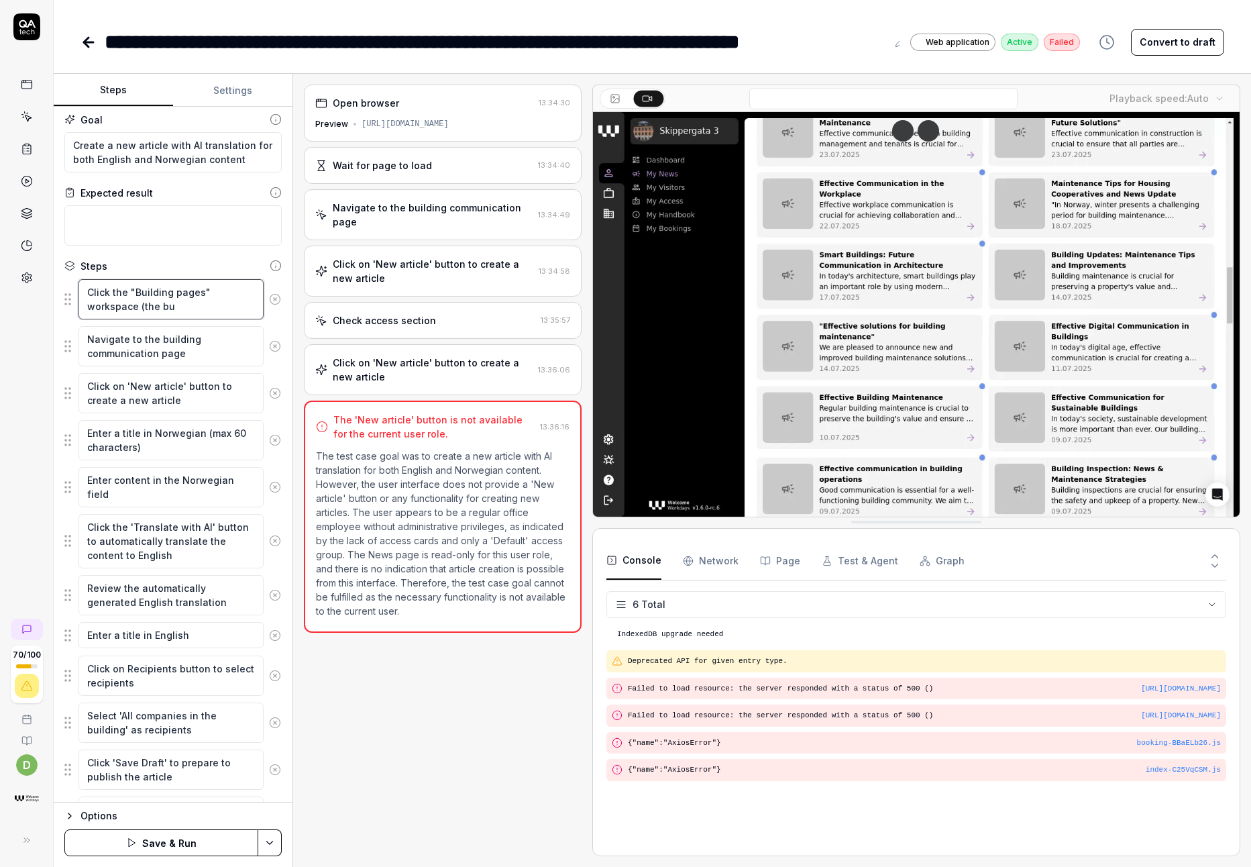
type textarea "Click the "Building pages" workspace (the [PERSON_NAME]"
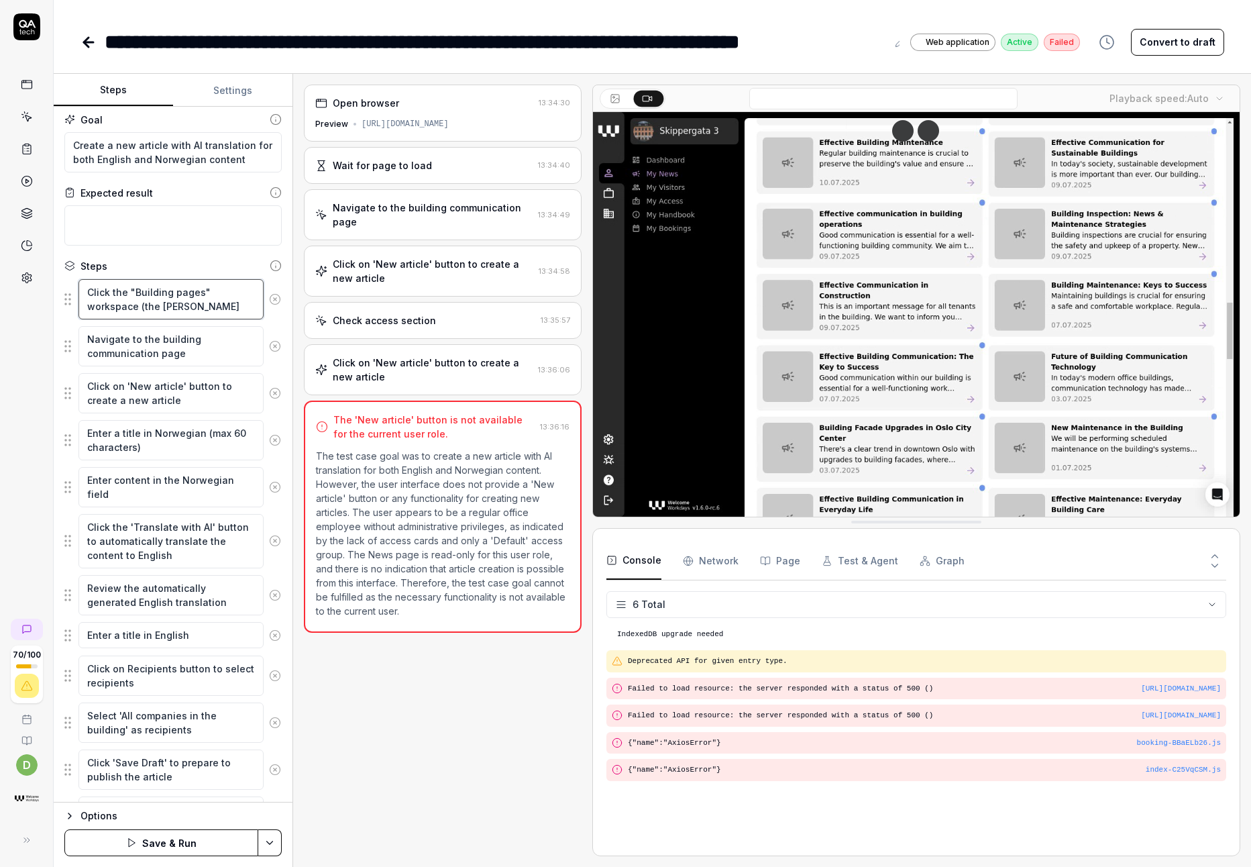
type textarea "*"
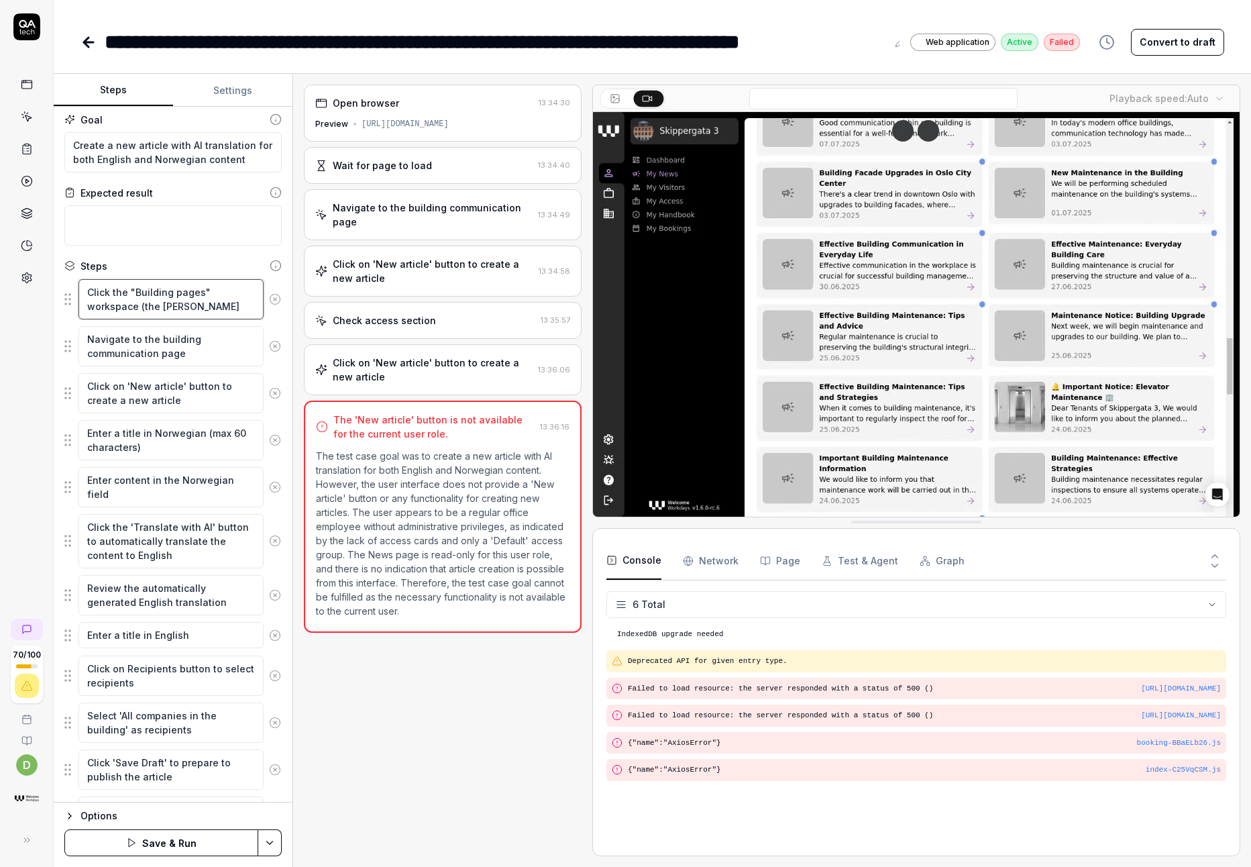
type textarea "Click the "Building pages" workspace (the buil"
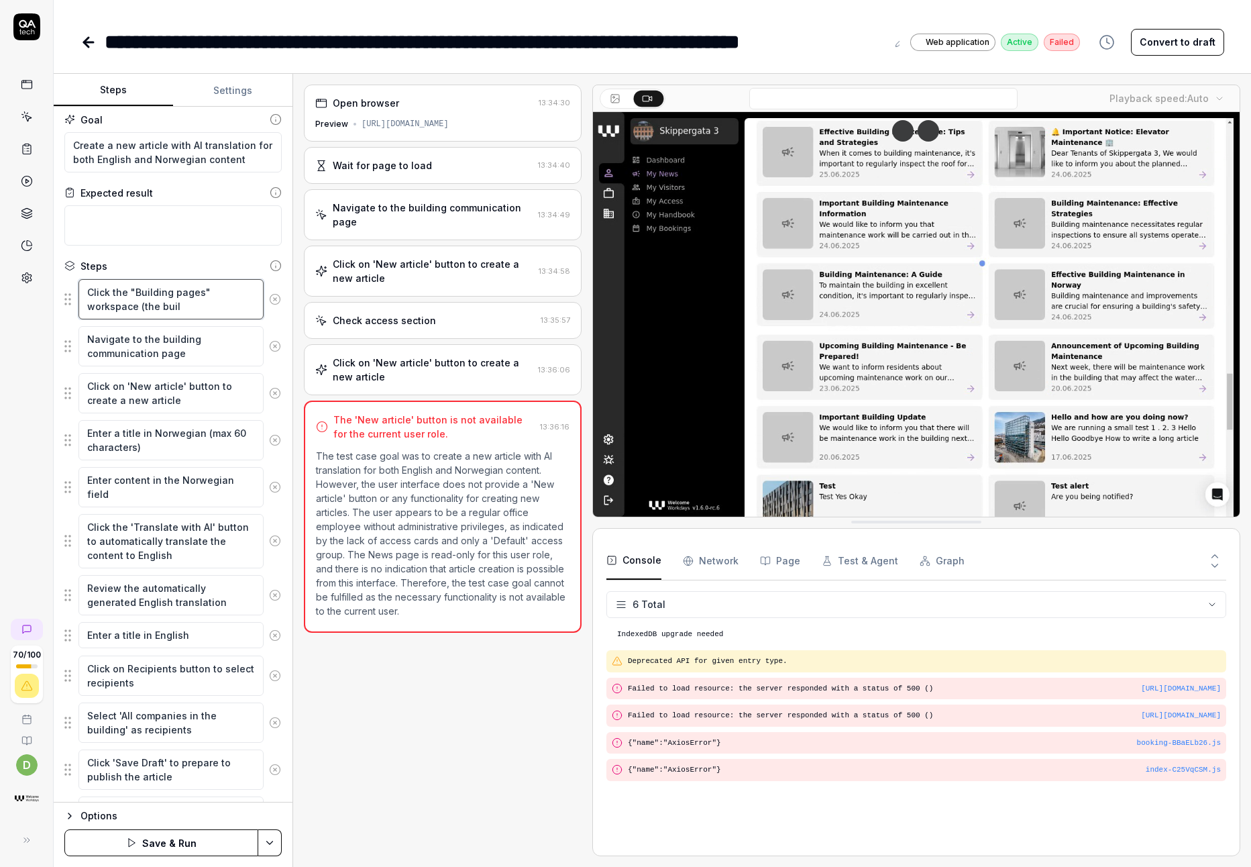
type textarea "*"
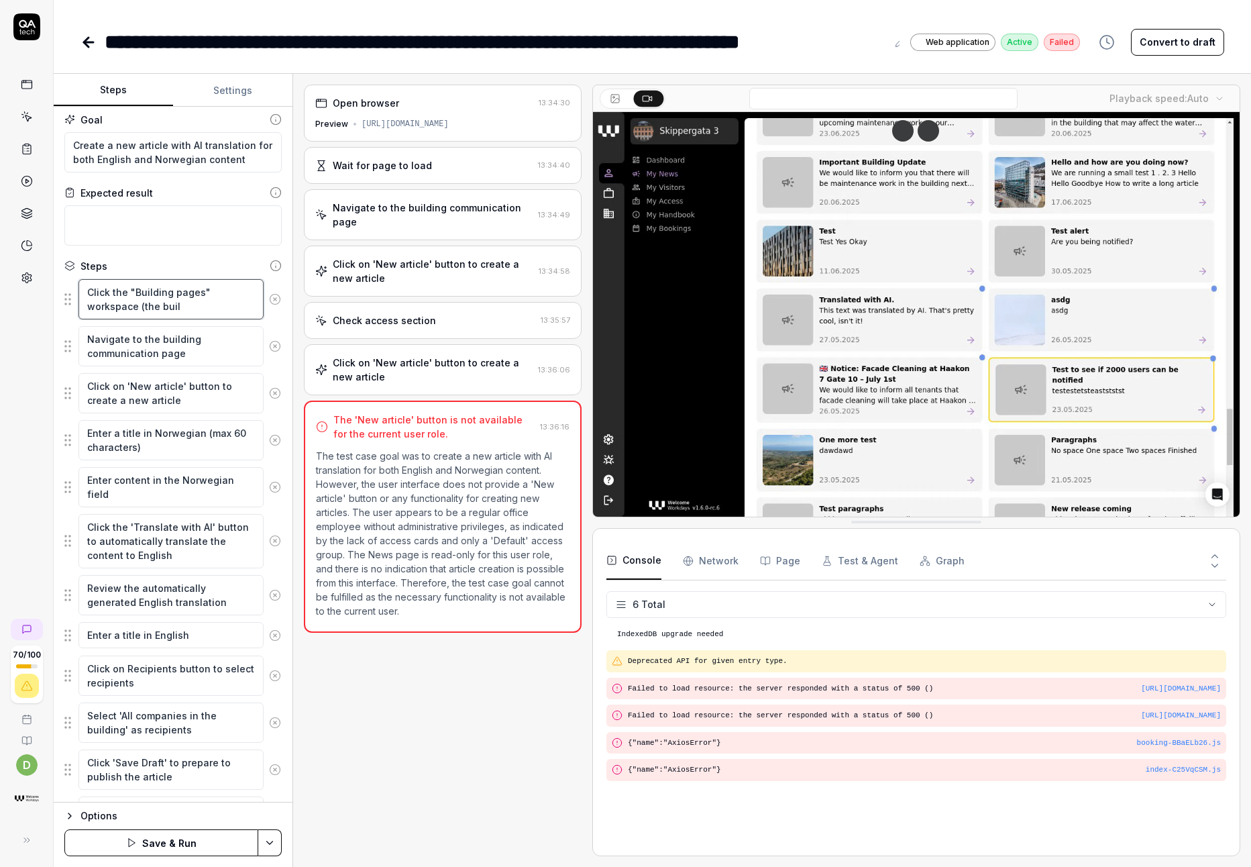
type textarea "Click the "Building pages" workspace (the build"
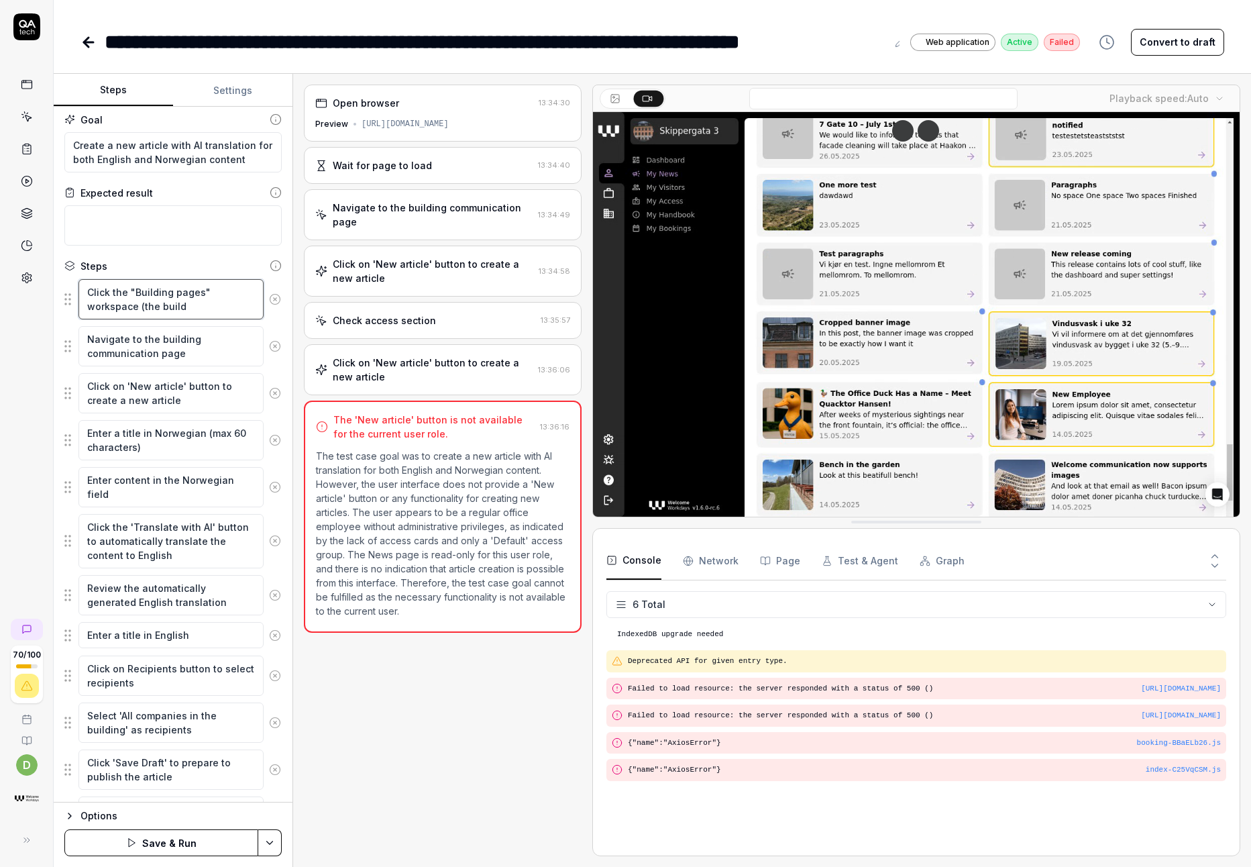
type textarea "*"
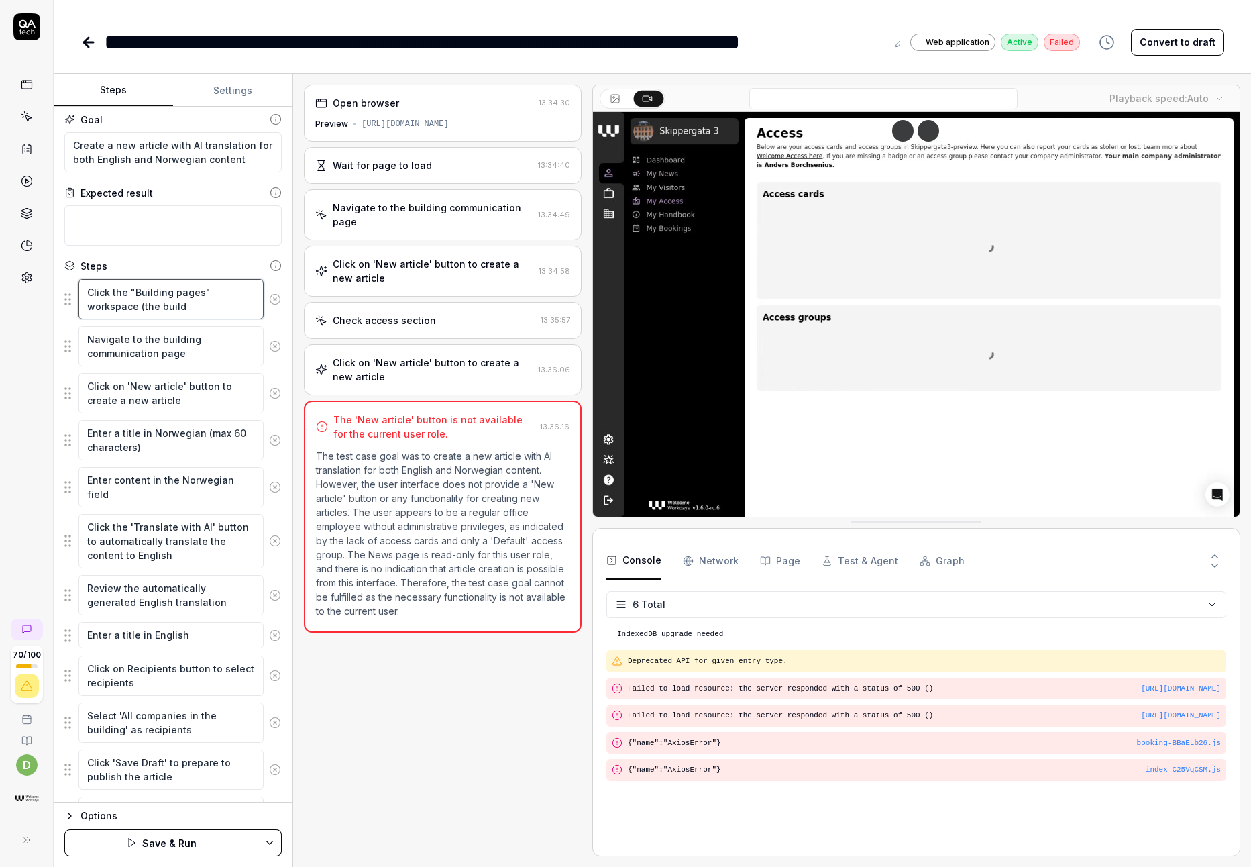
type textarea "Click the "Building pages" workspace (the buildi"
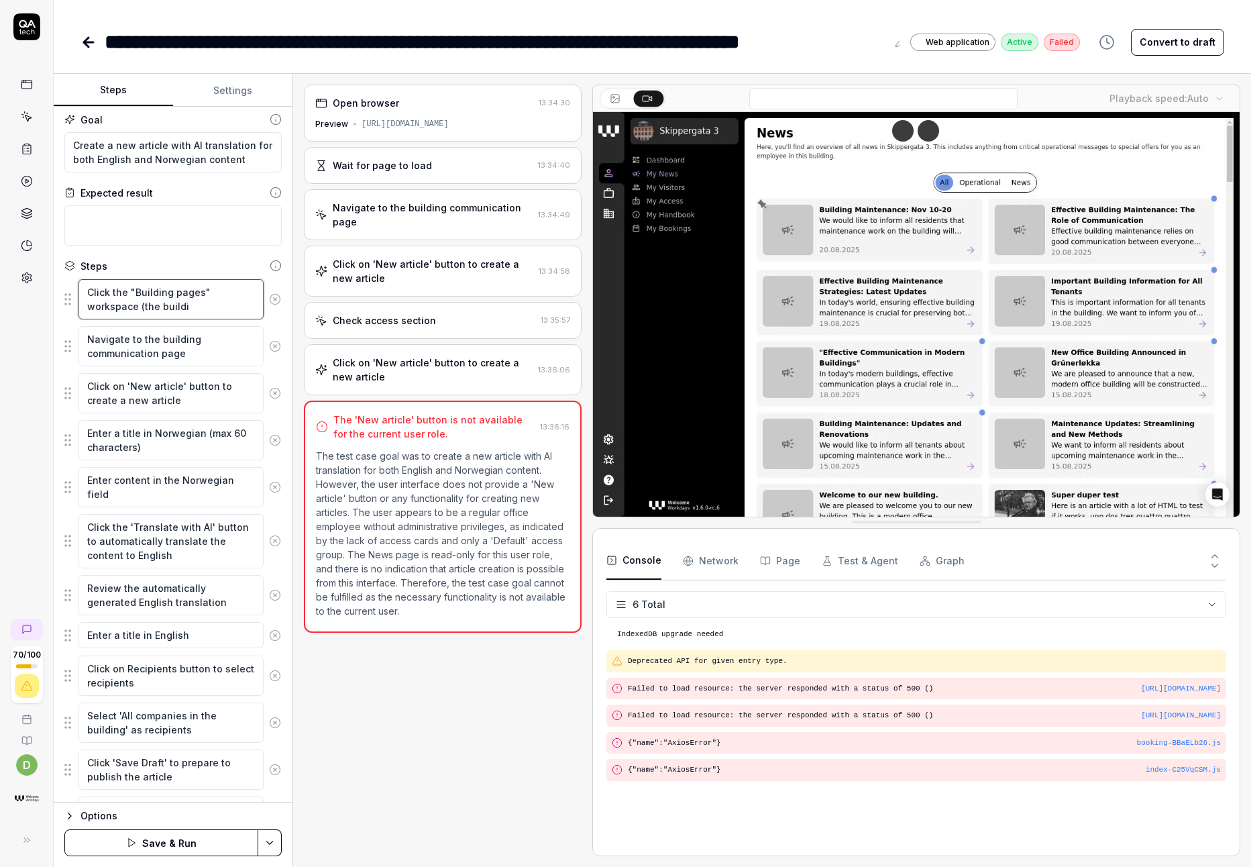
type textarea "*"
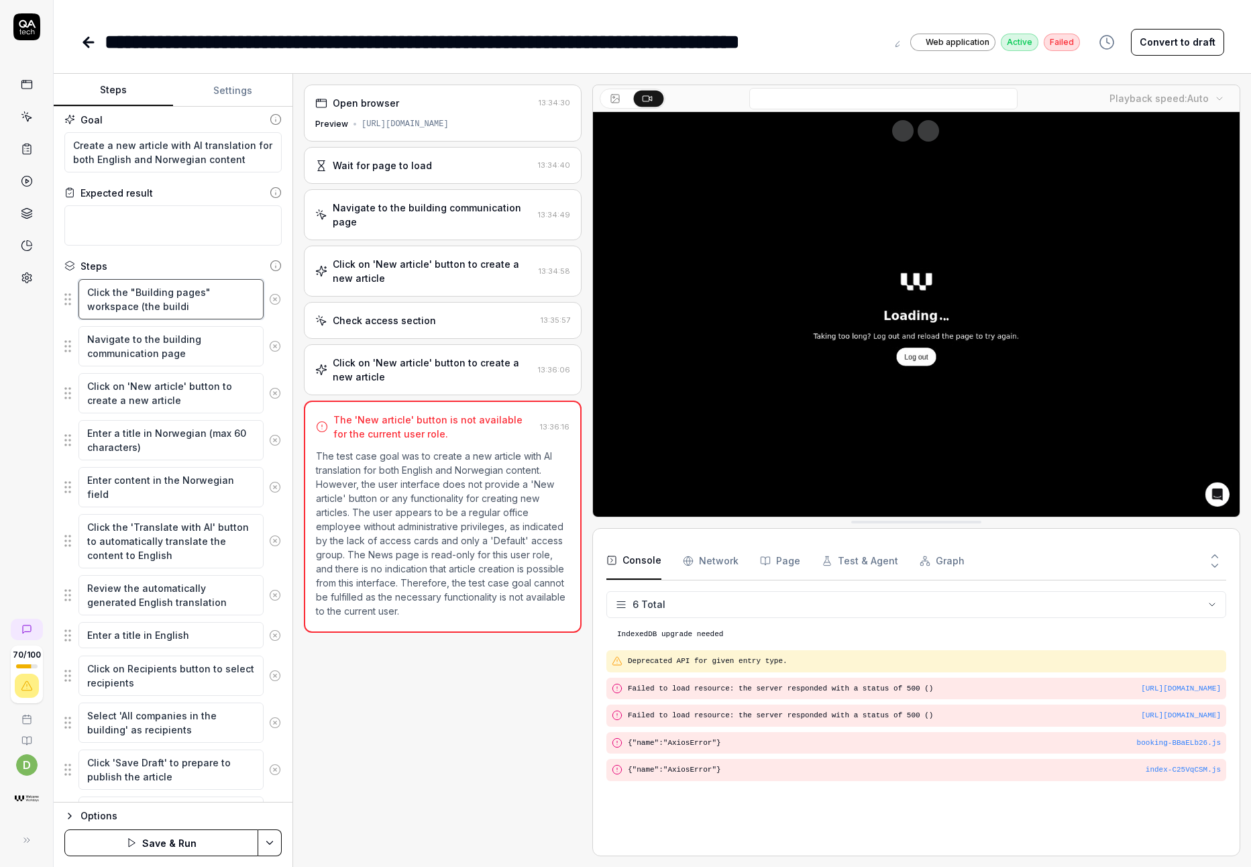
type textarea "Click the "Building pages" workspace (the buildin"
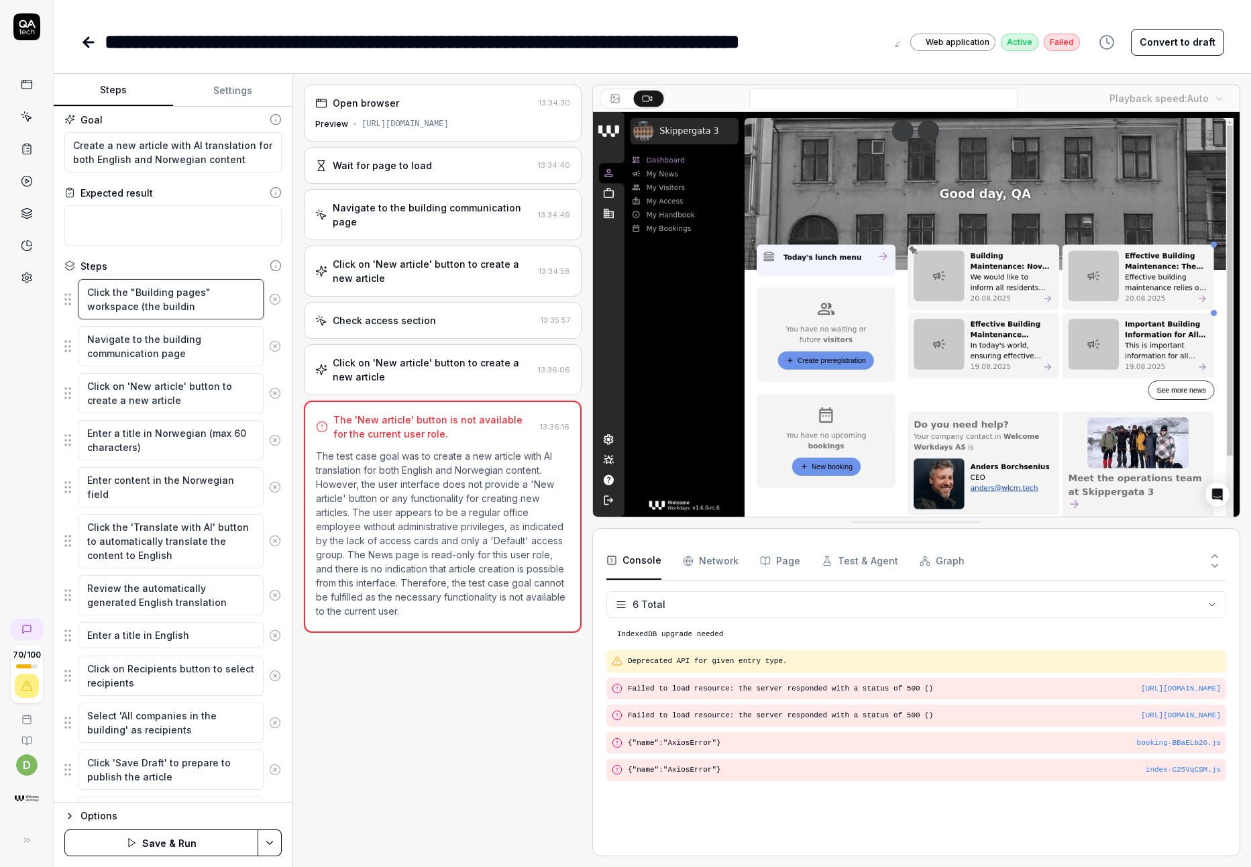
type textarea "*"
type textarea "Click the "Building pages" workspace (the building"
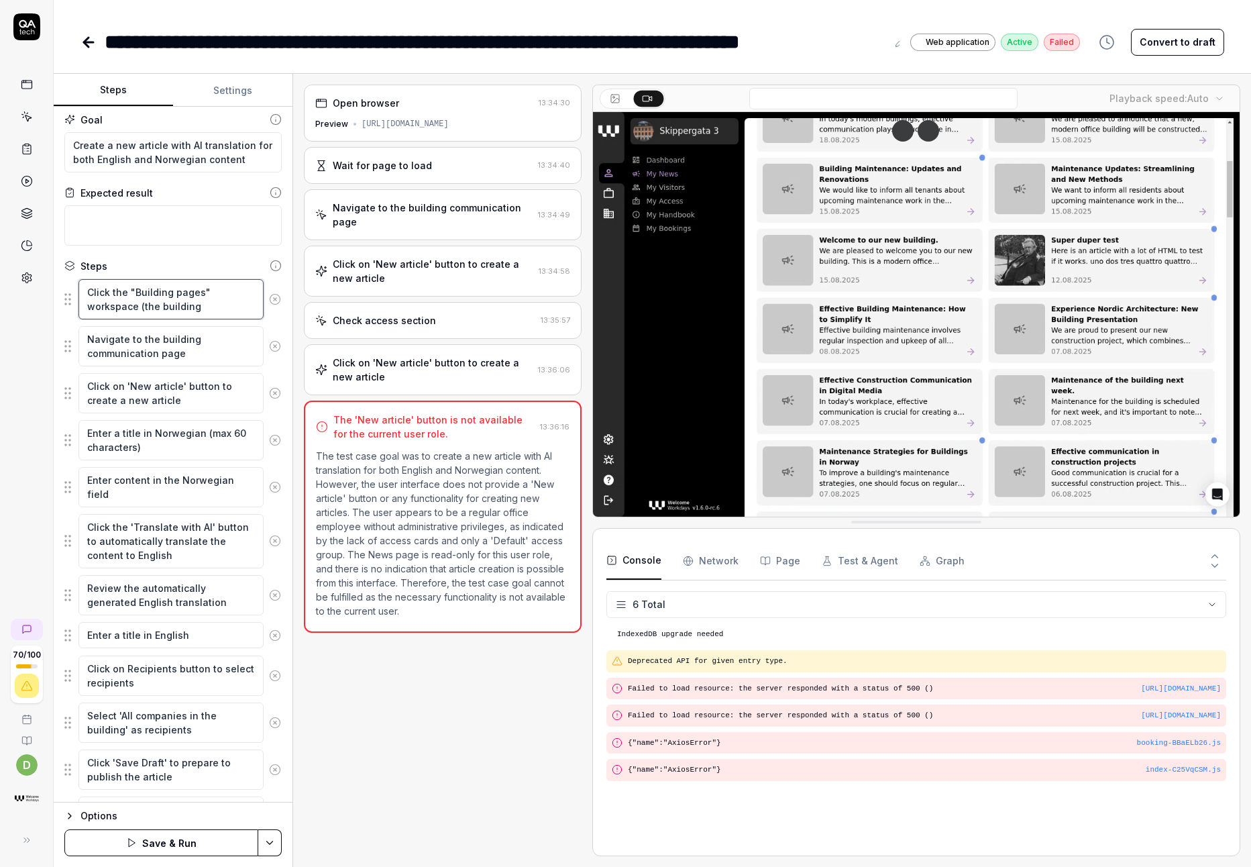
type textarea "*"
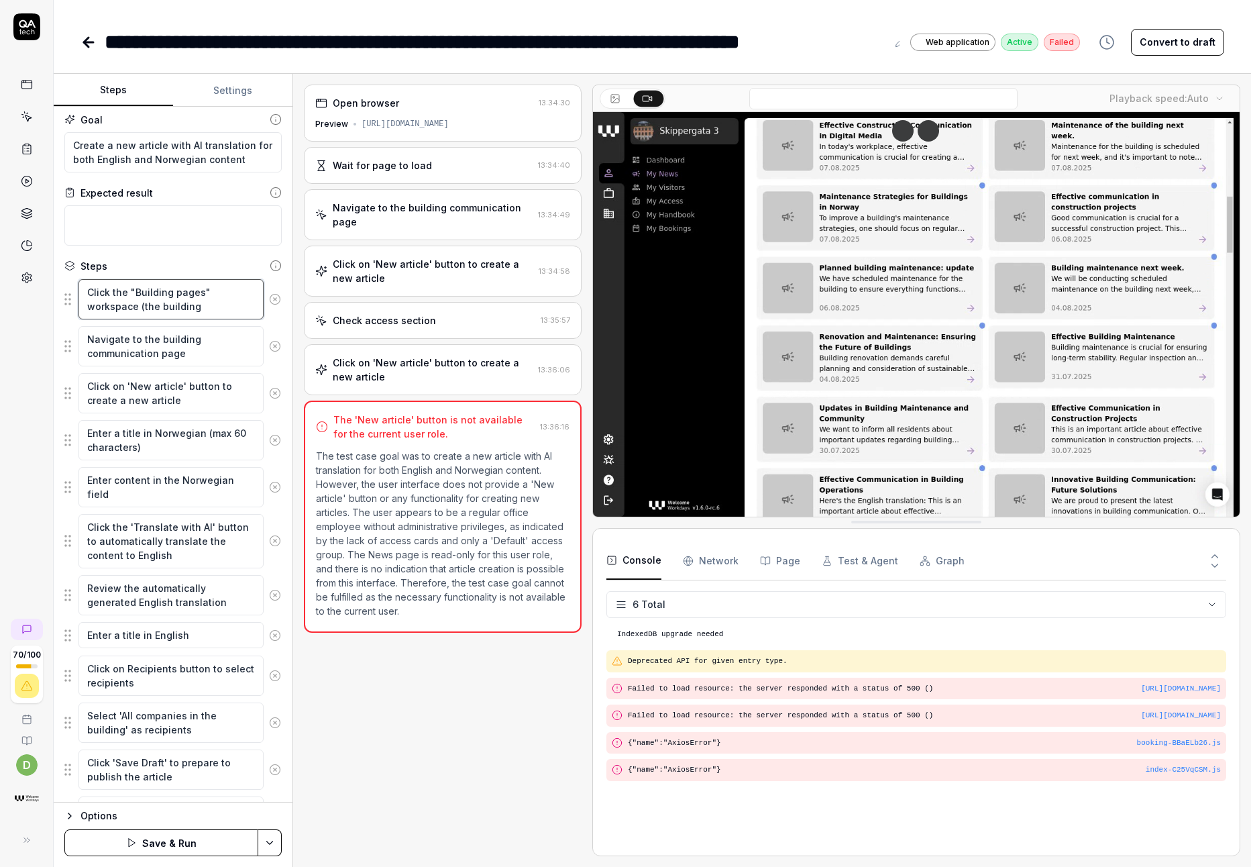
type textarea "Click the "Building pages" workspace (the building"
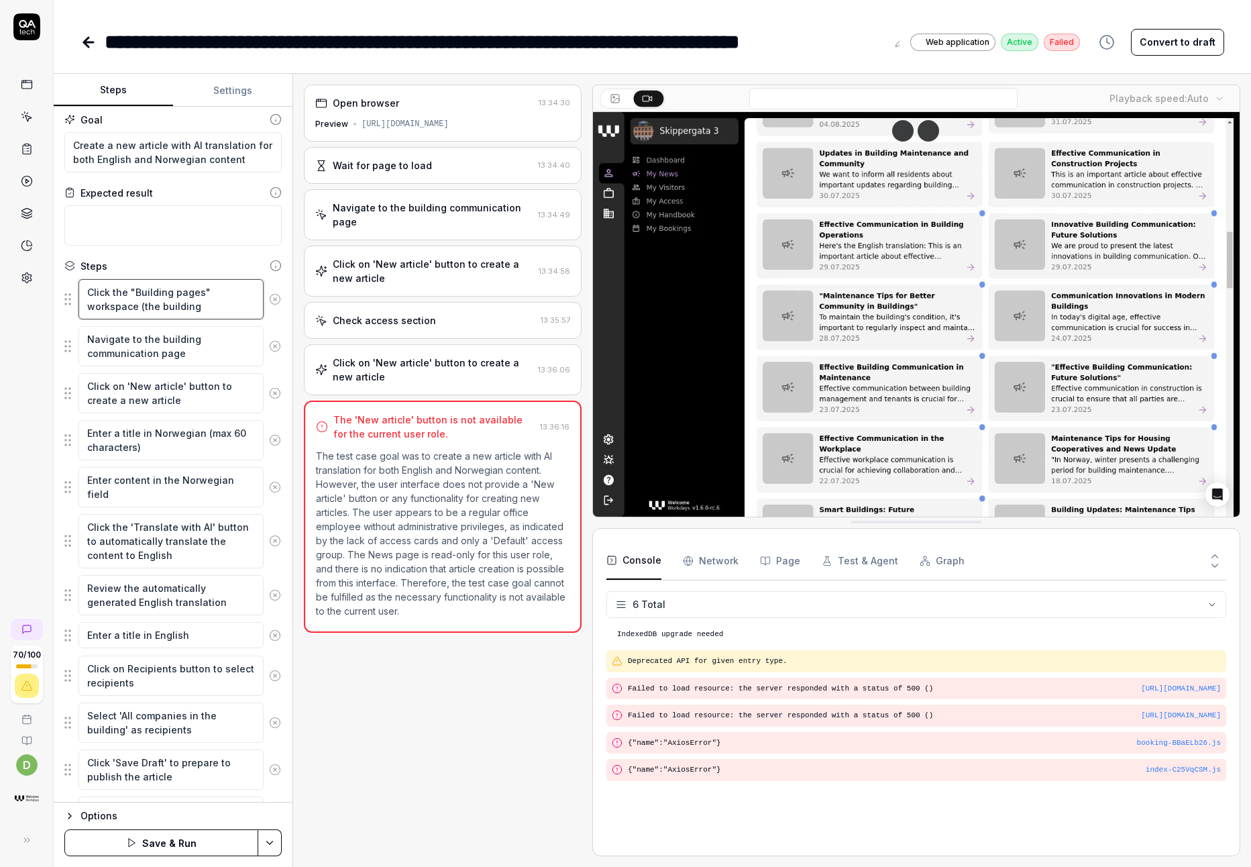
type textarea "*"
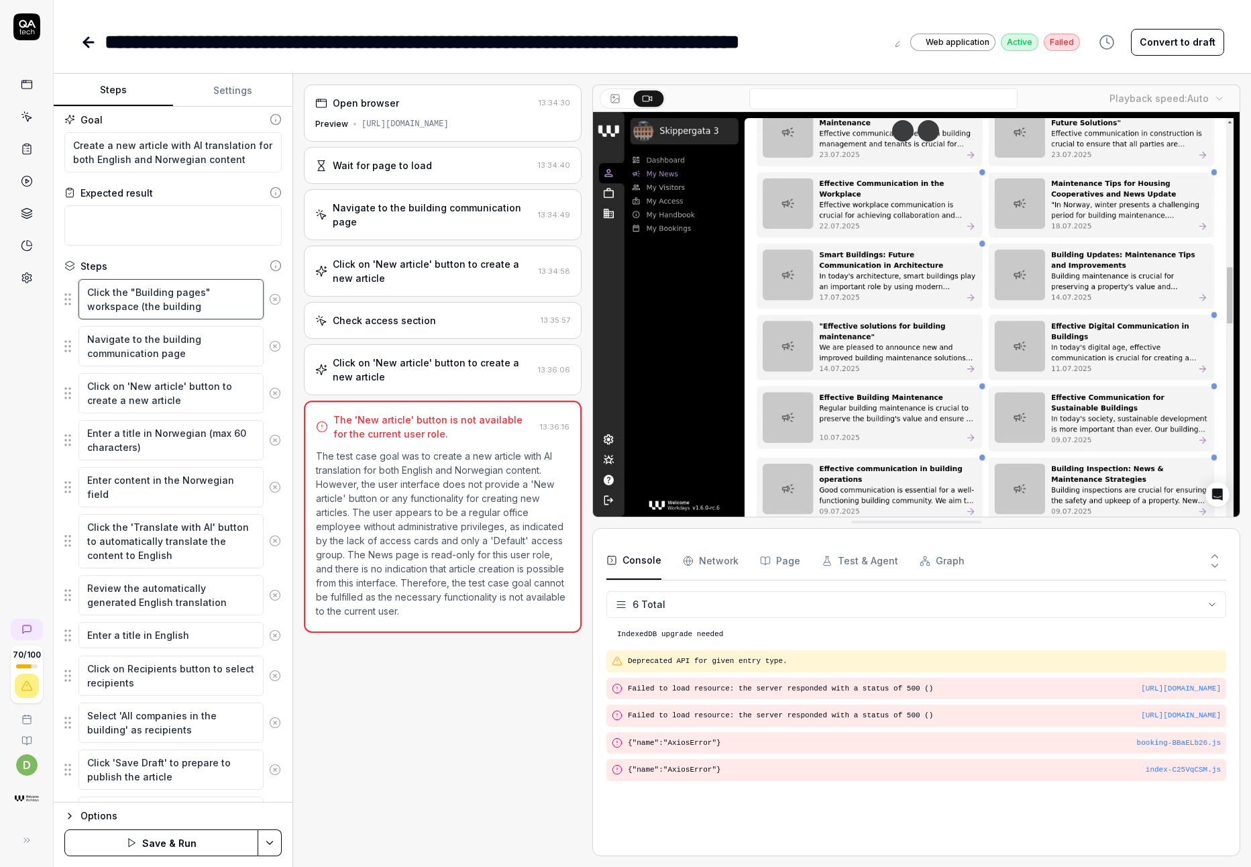
type textarea "Click the "Building pages" workspace (the building i"
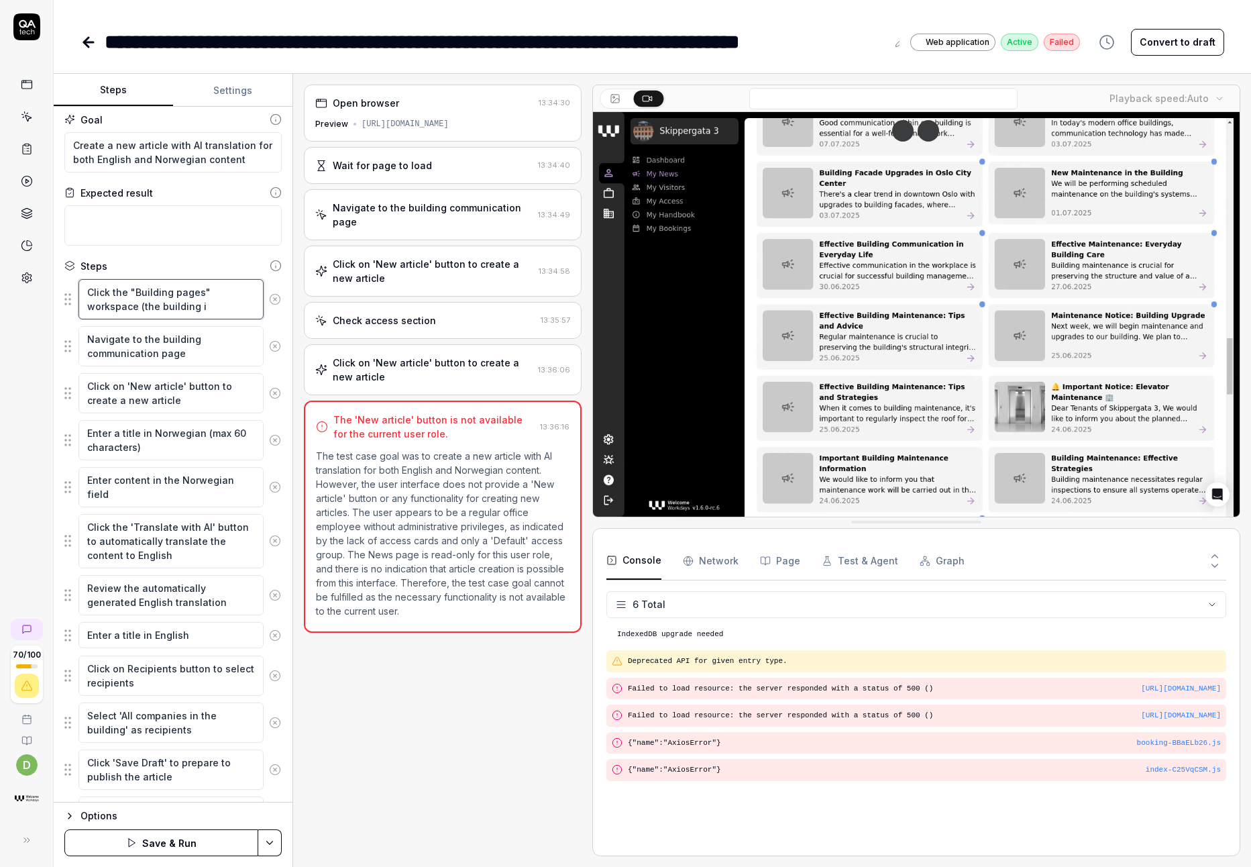
type textarea "*"
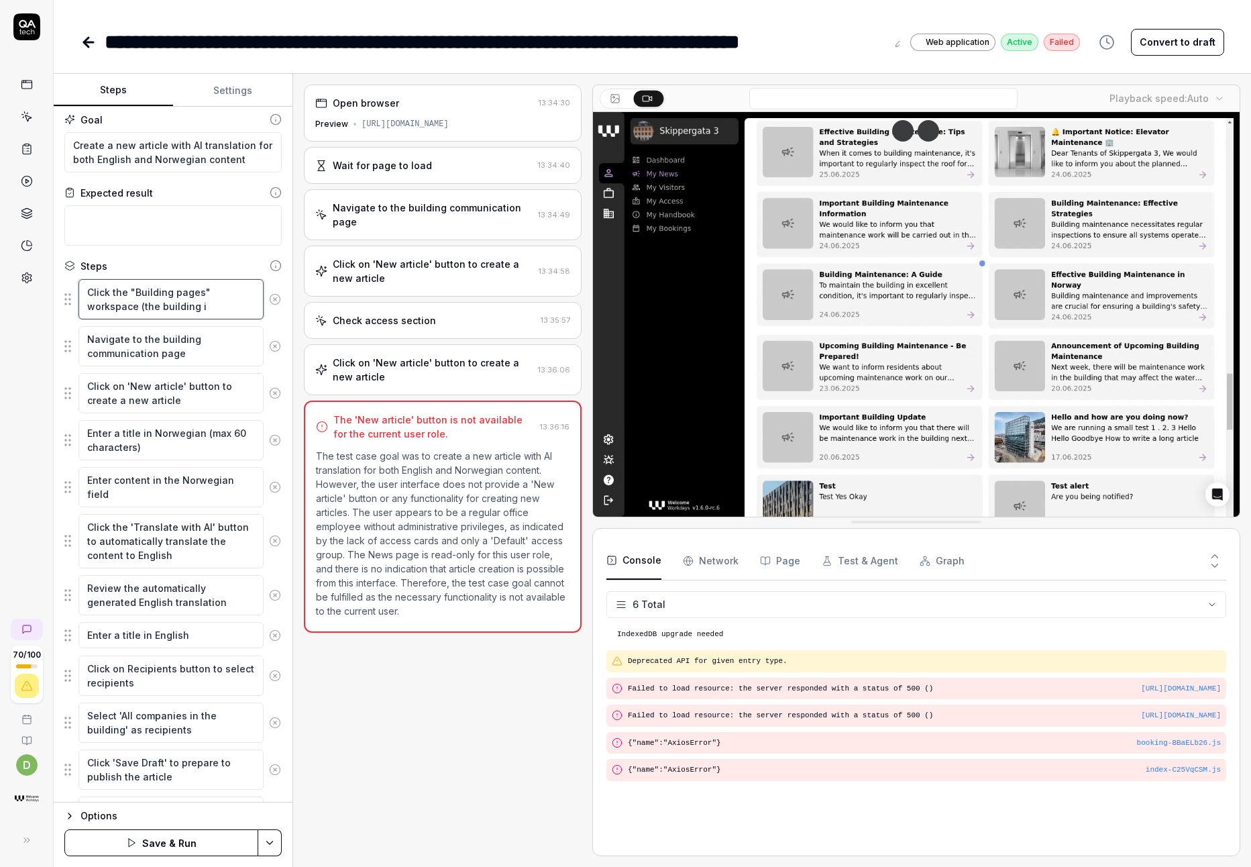
type textarea "Click the "Building pages" workspace (the building ic"
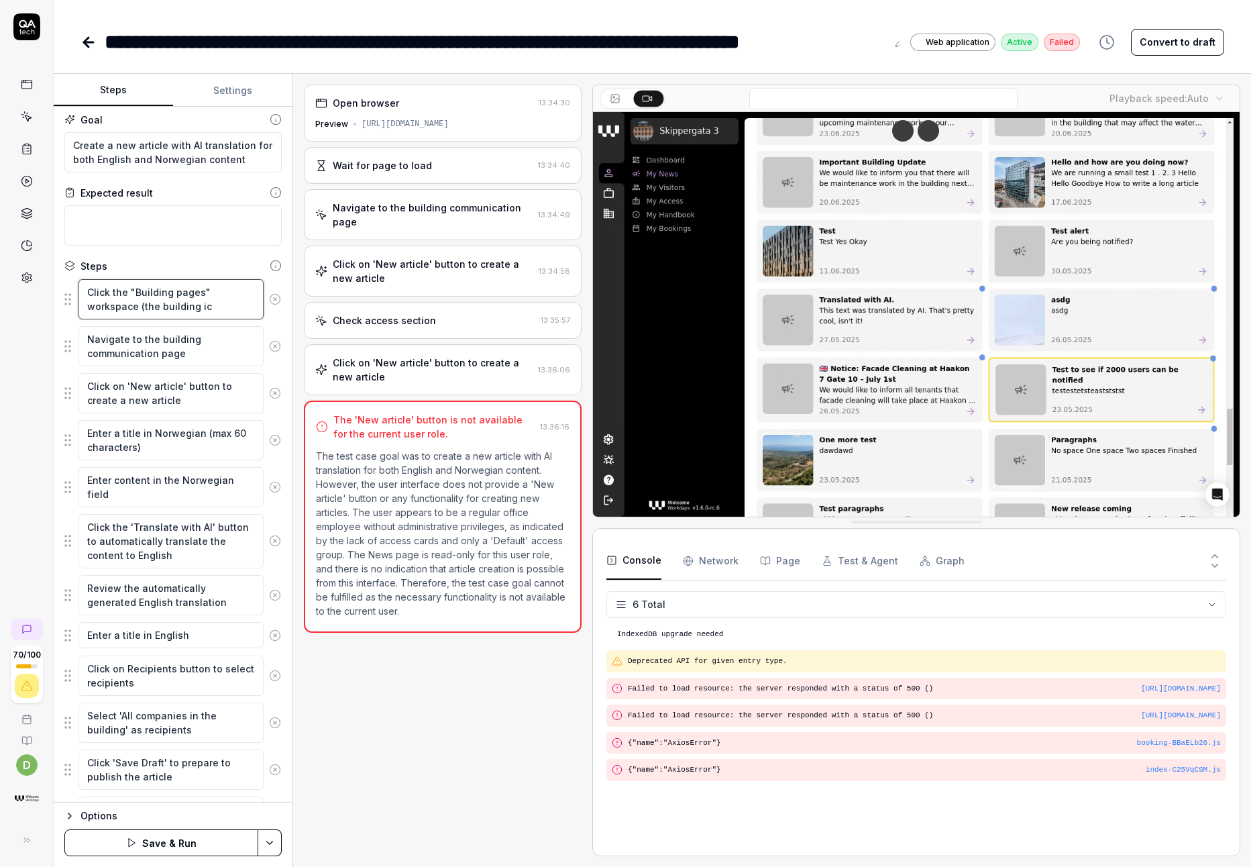
type textarea "*"
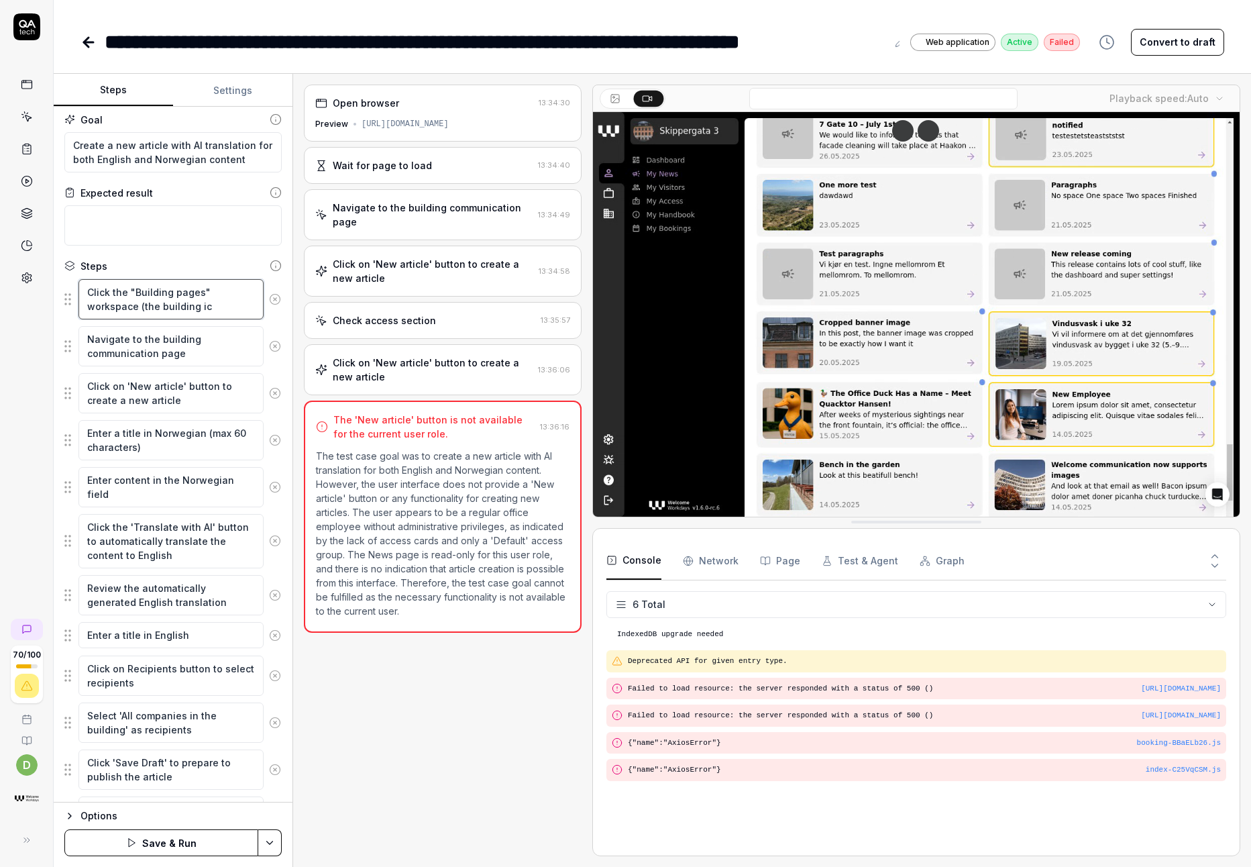
type textarea "Click the "Building pages" workspace (the building ico"
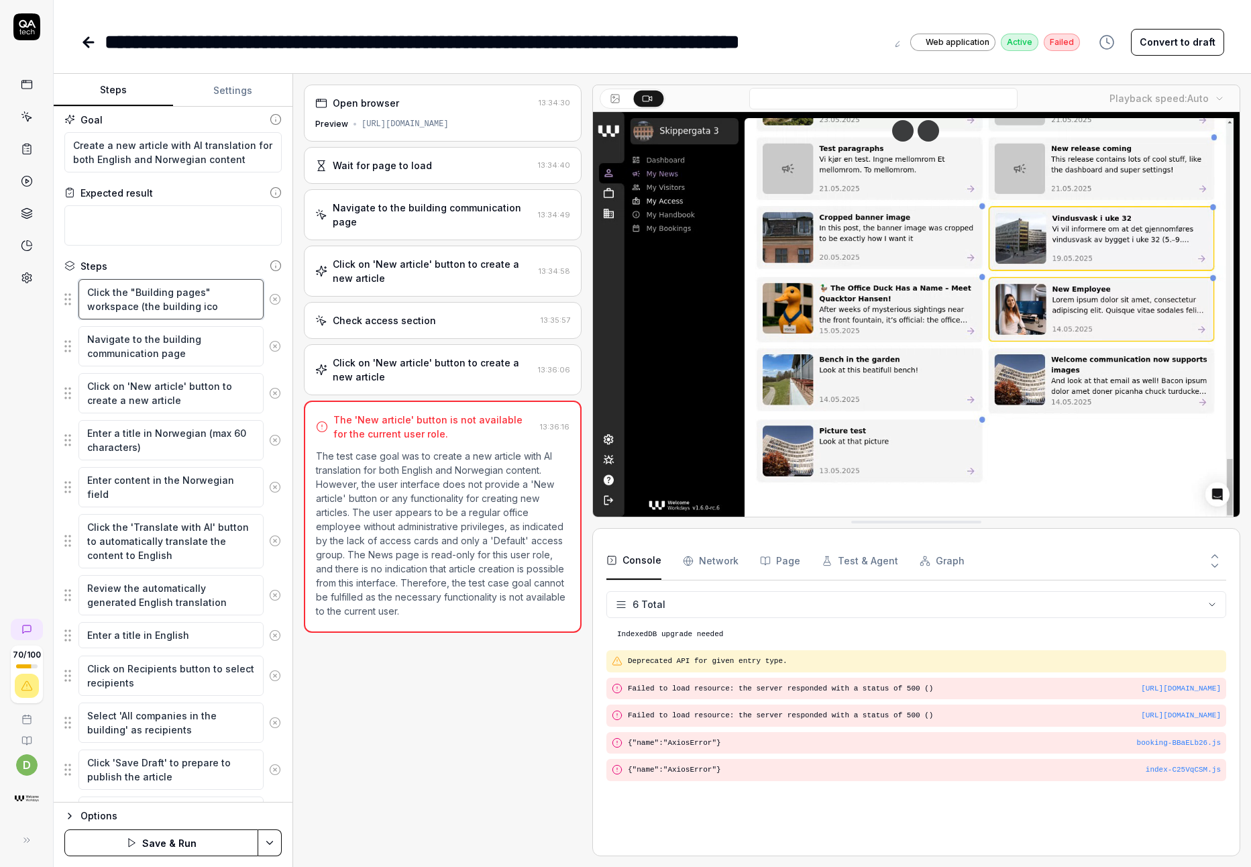
type textarea "*"
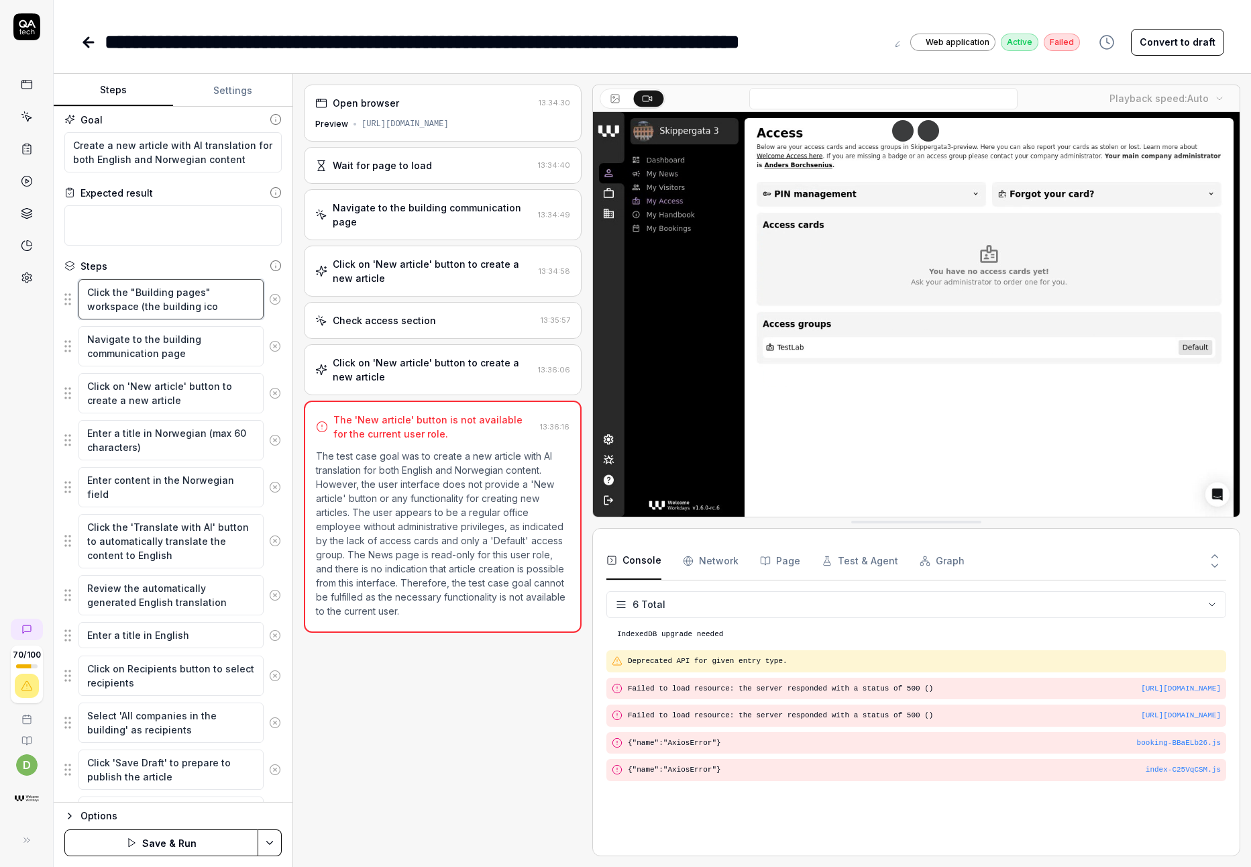
type textarea "Click the "Building pages" workspace (the building icon"
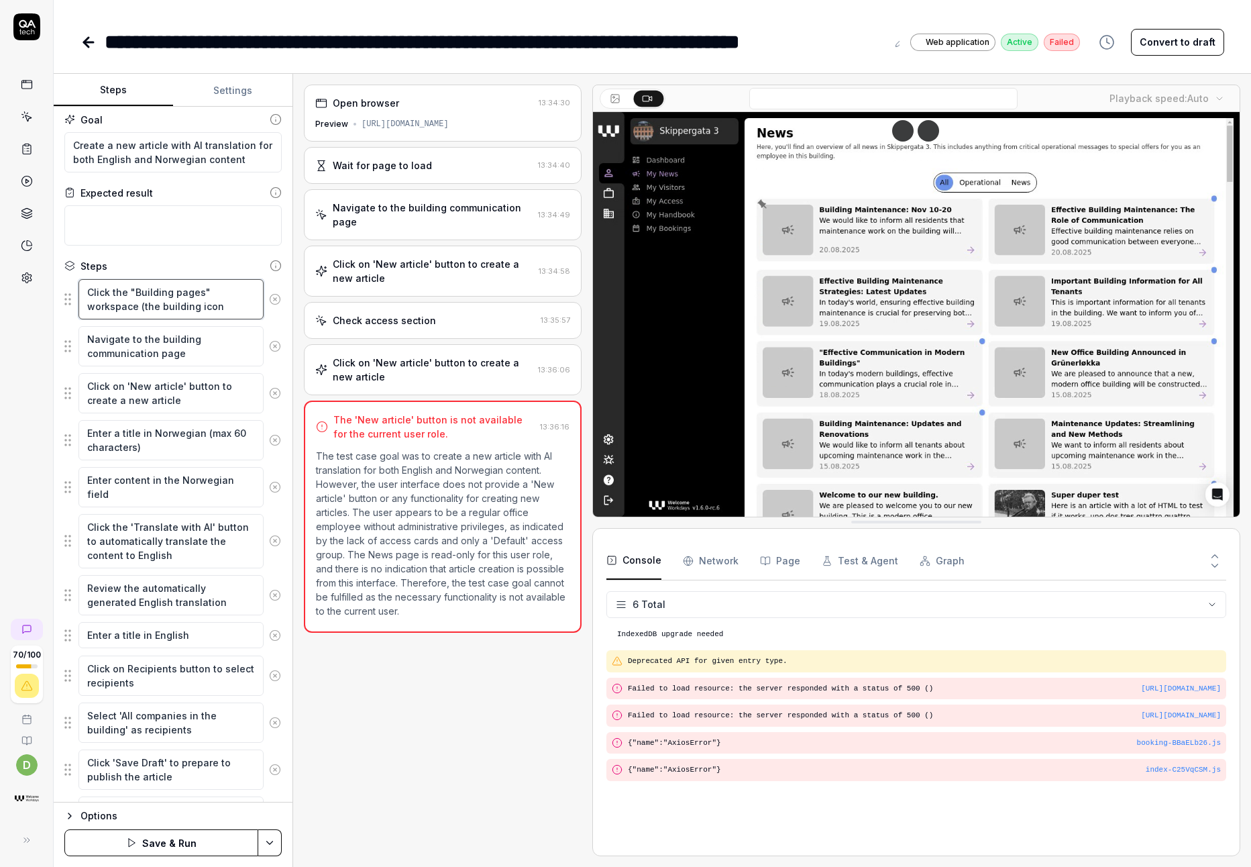
type textarea "*"
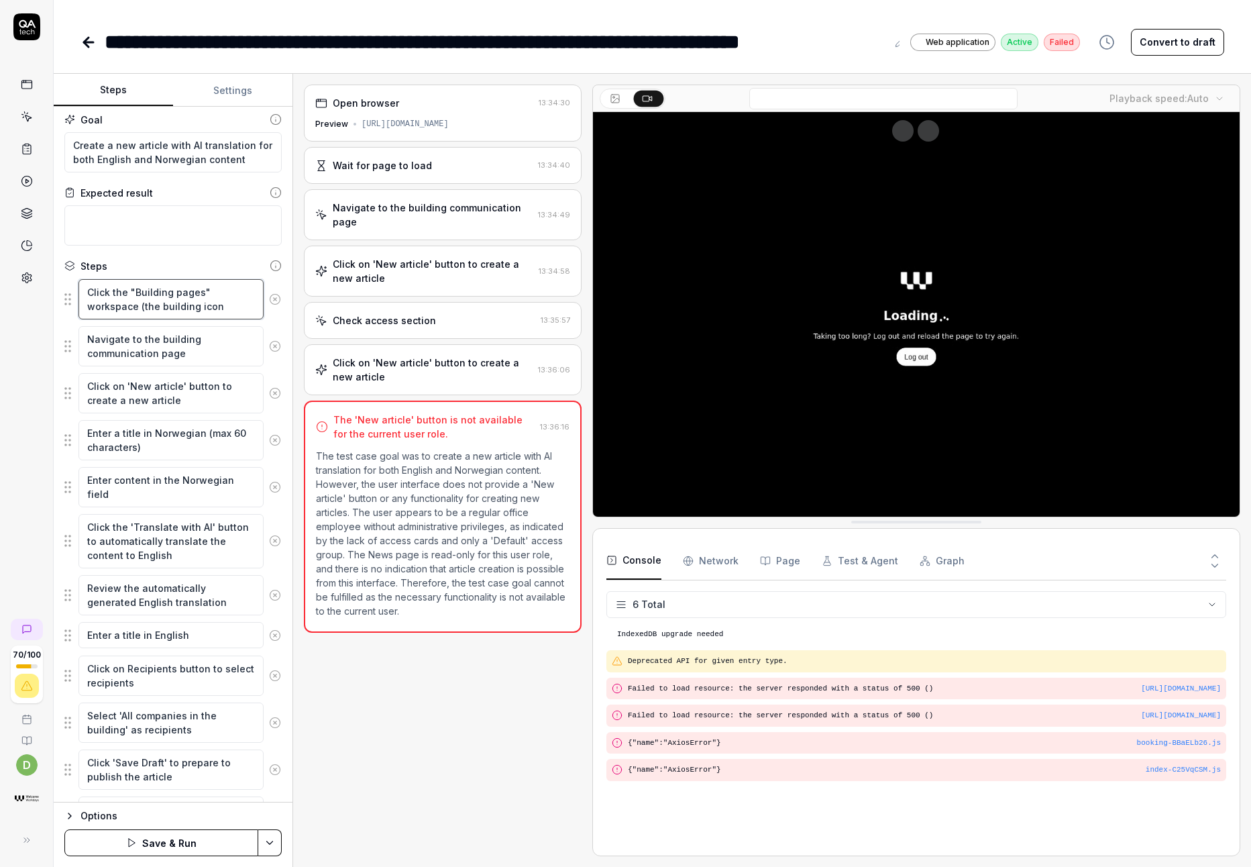
type textarea "Click the "Building pages" workspace (the building icon"
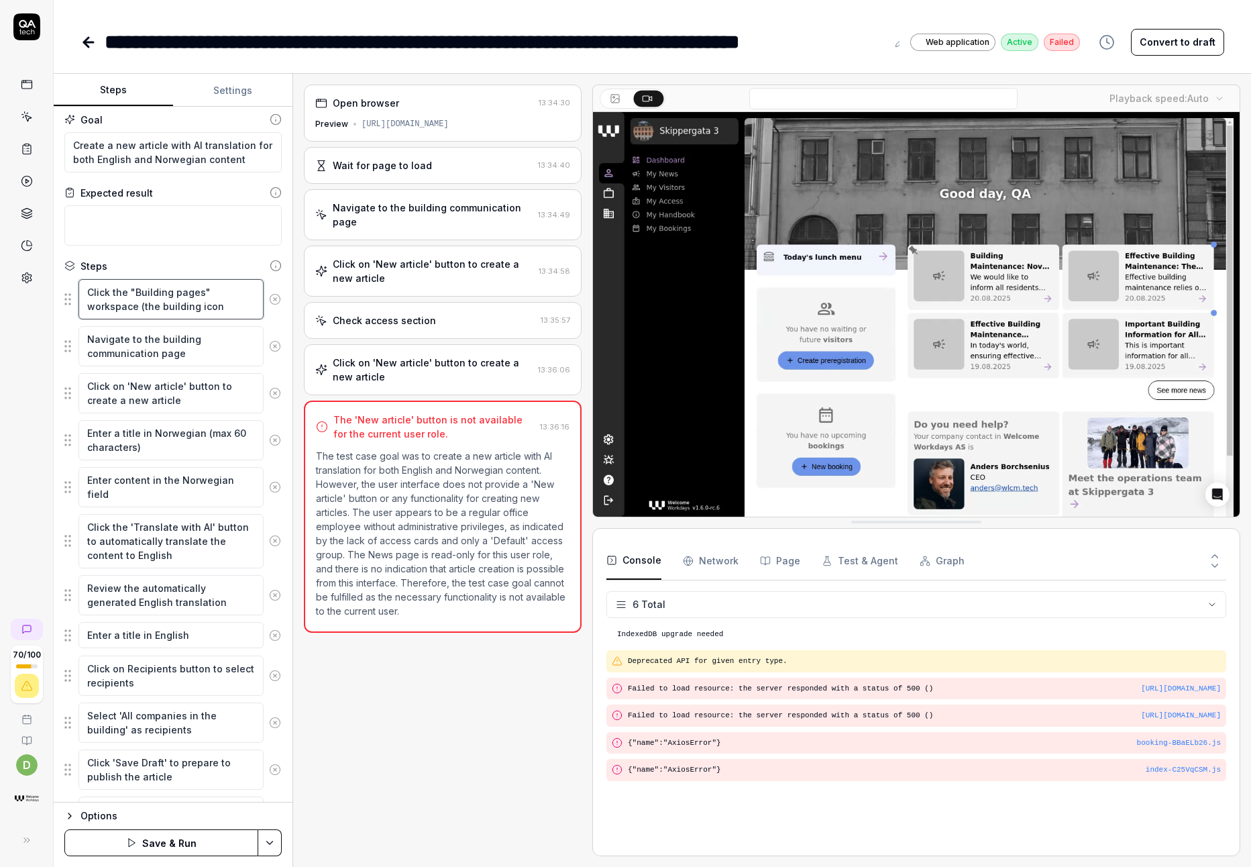
type textarea "*"
type textarea "Click the "Building pages" workspace (the building icon i"
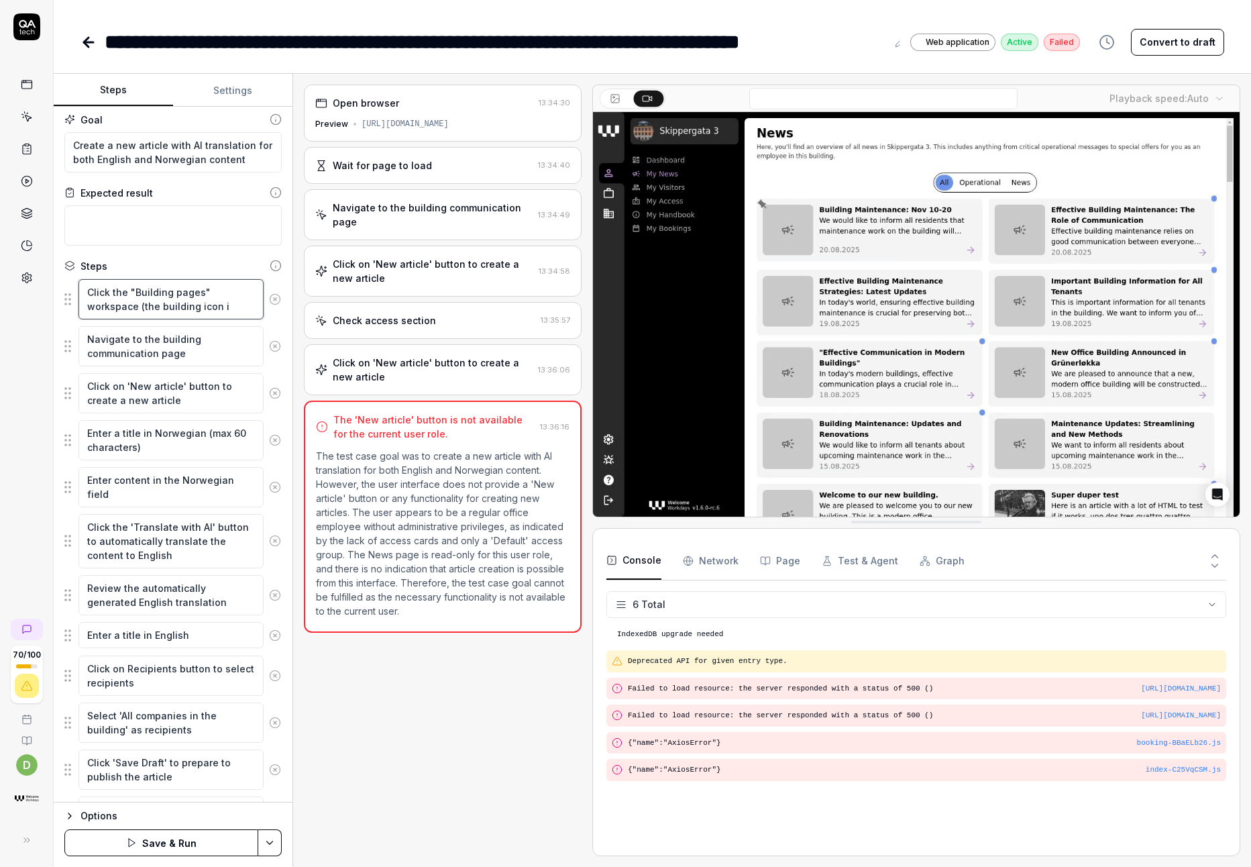
type textarea "*"
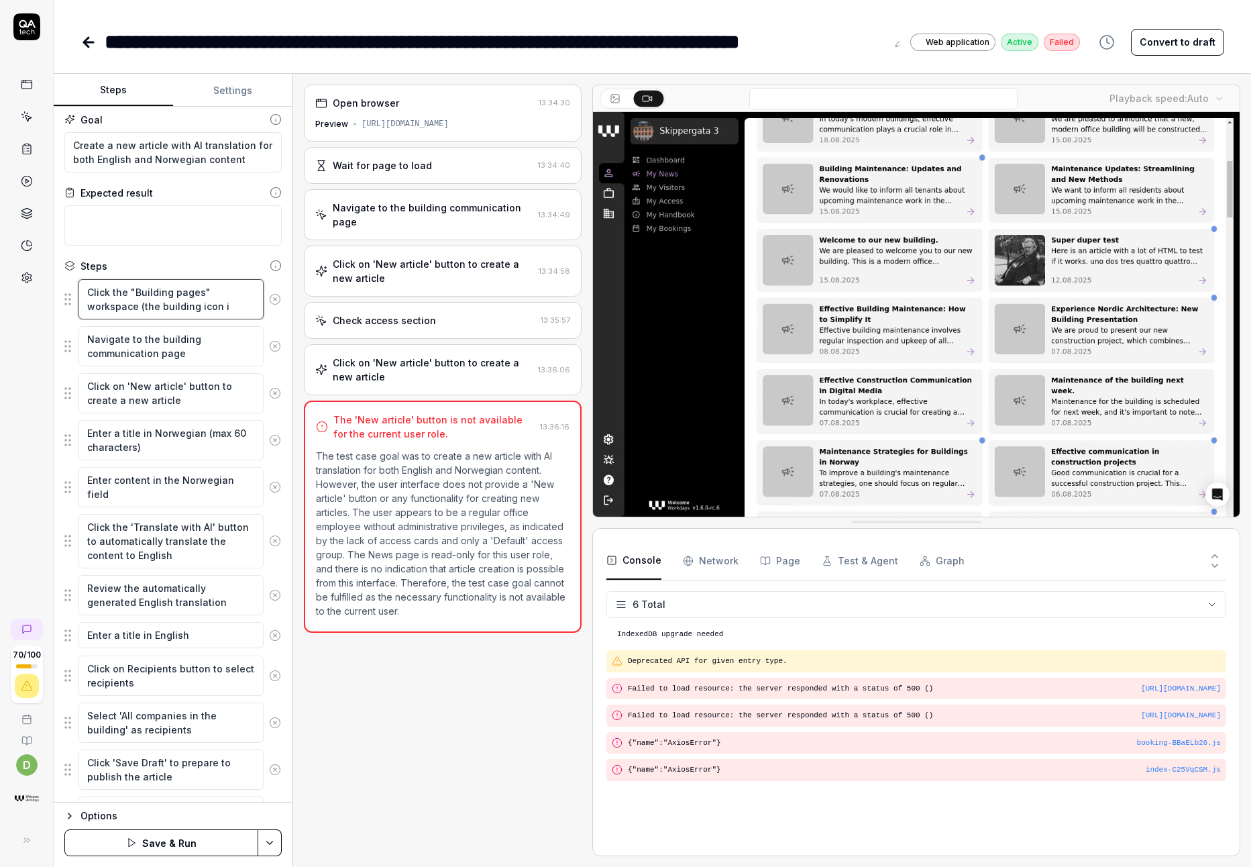
type textarea "Click the "Building pages" workspace (the building icon in"
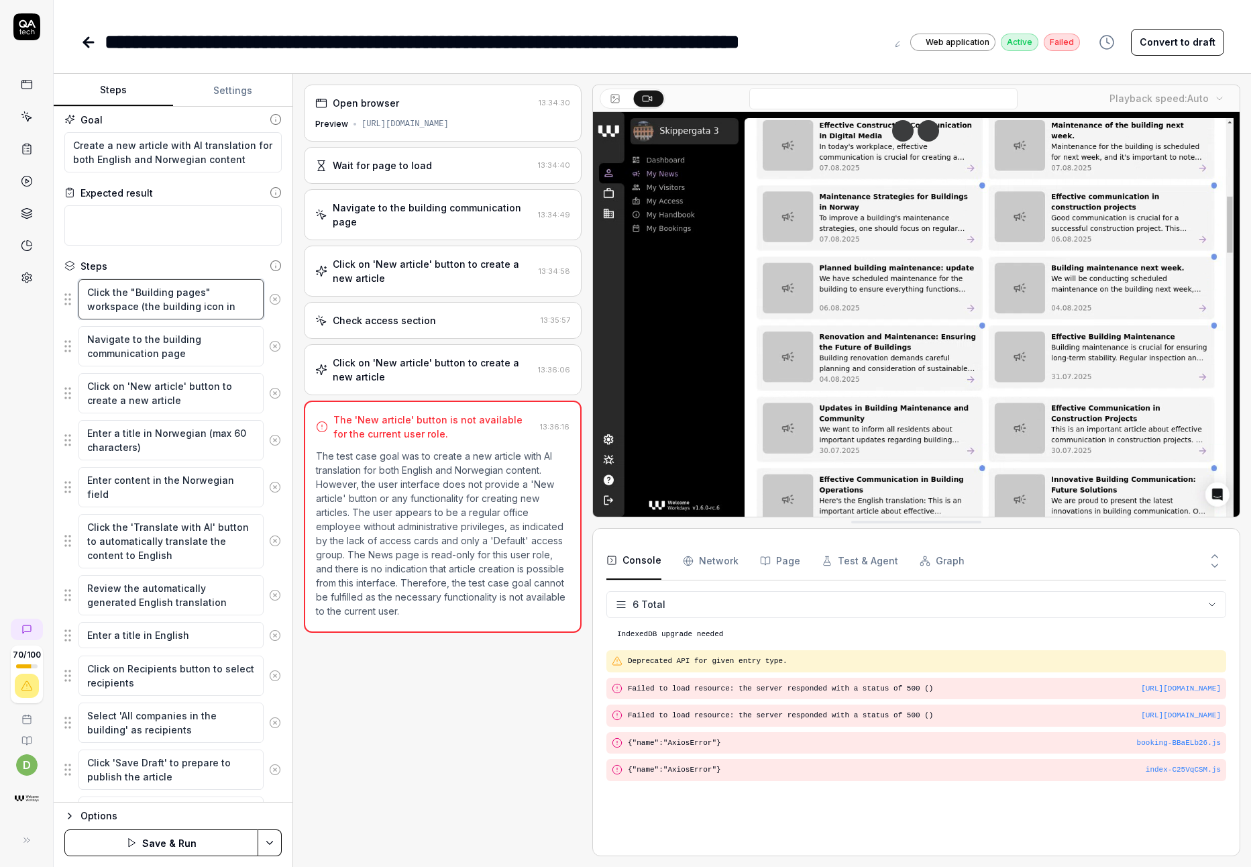
type textarea "*"
type textarea "Click the "Building pages" workspace (the building icon in"
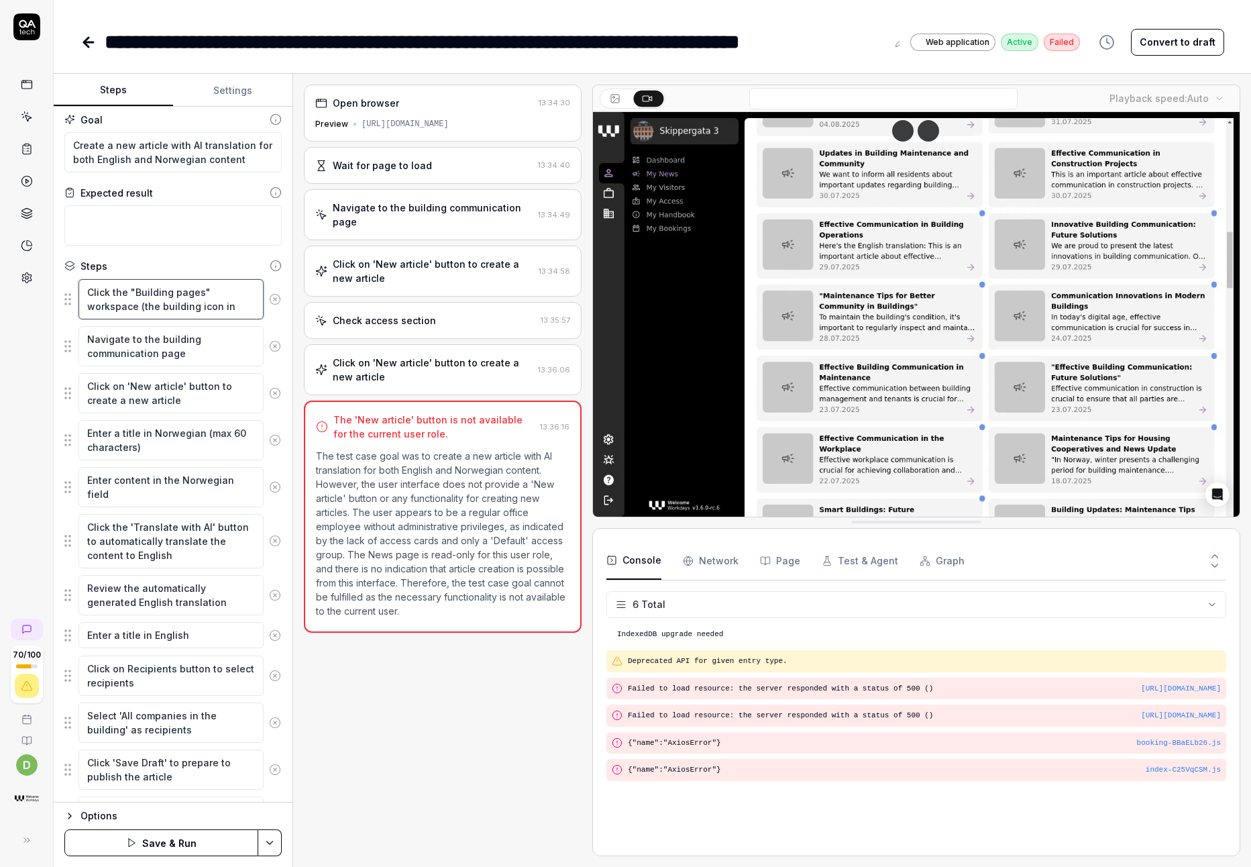
type textarea "*"
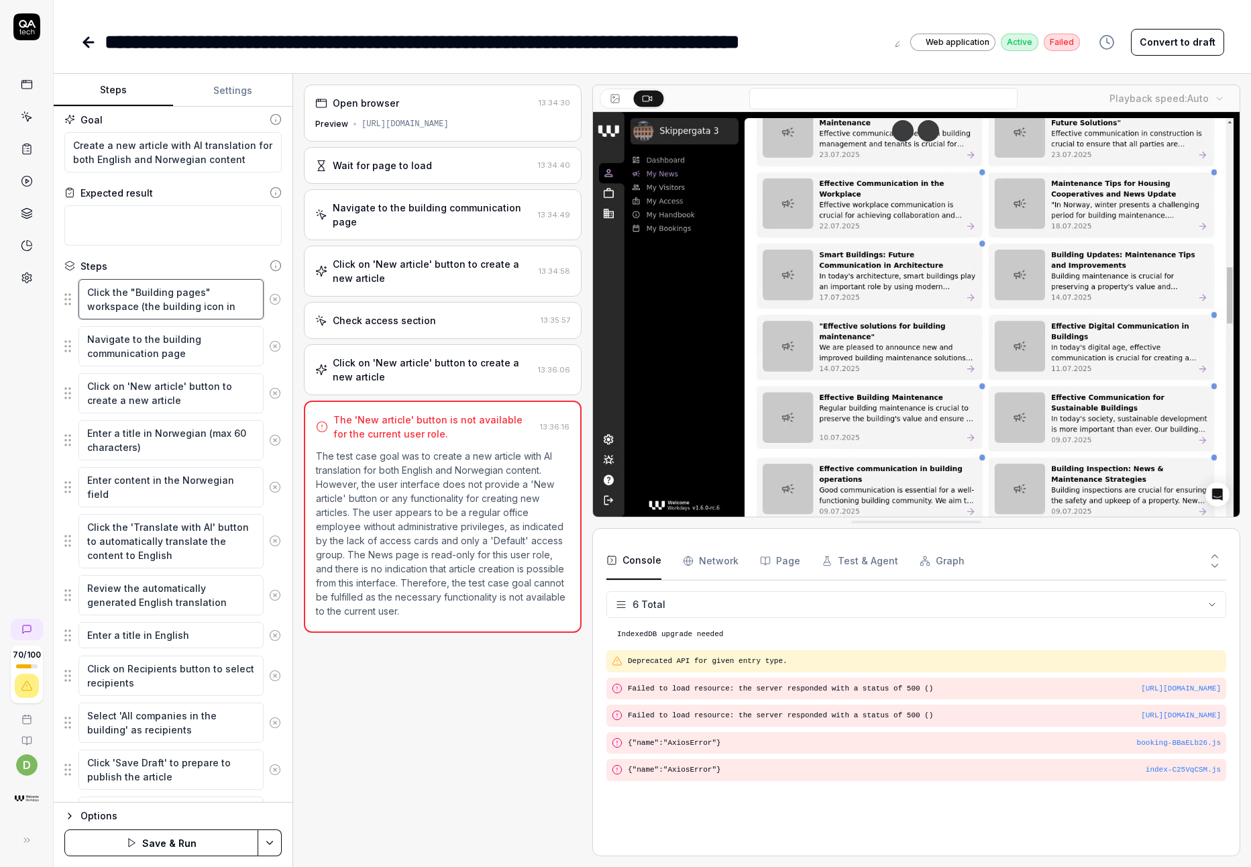
type textarea "Click the "Building pages" workspace (the building icon in t"
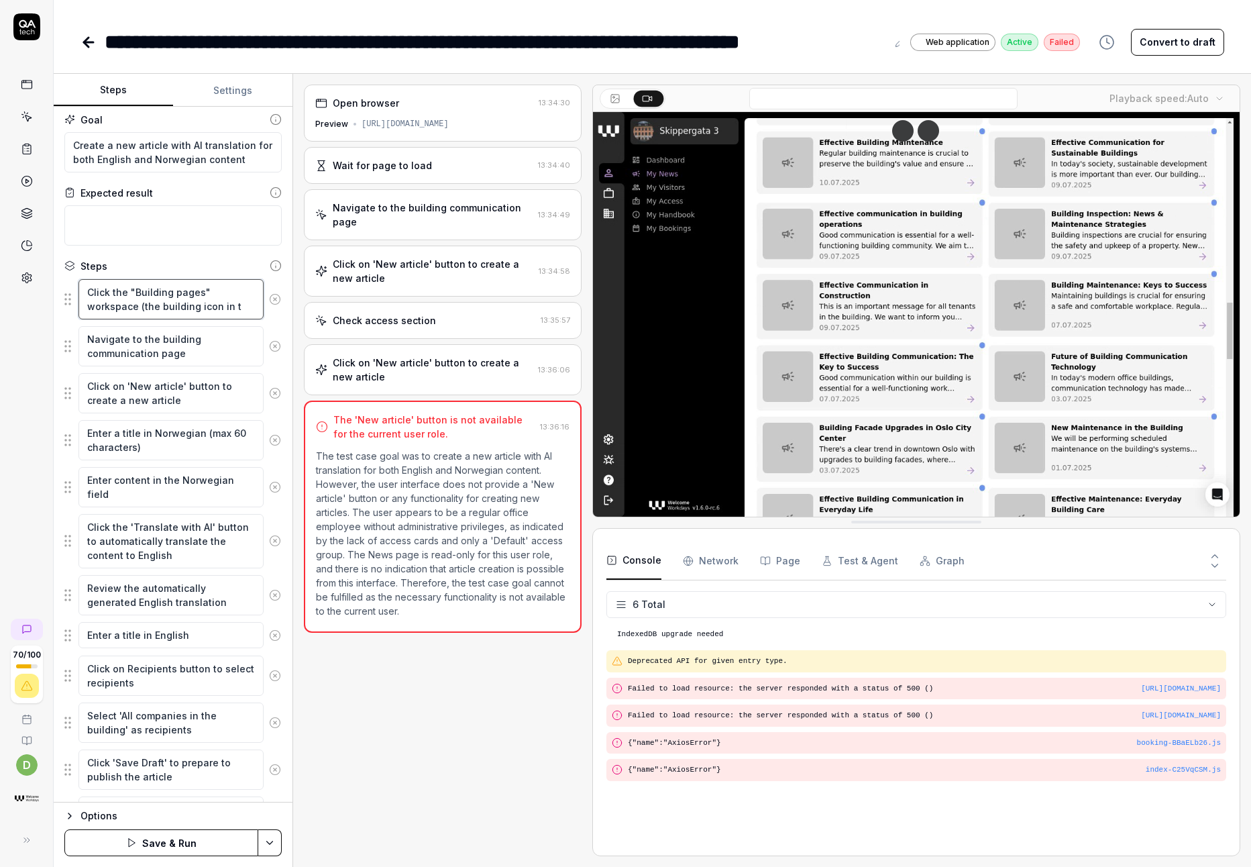
type textarea "*"
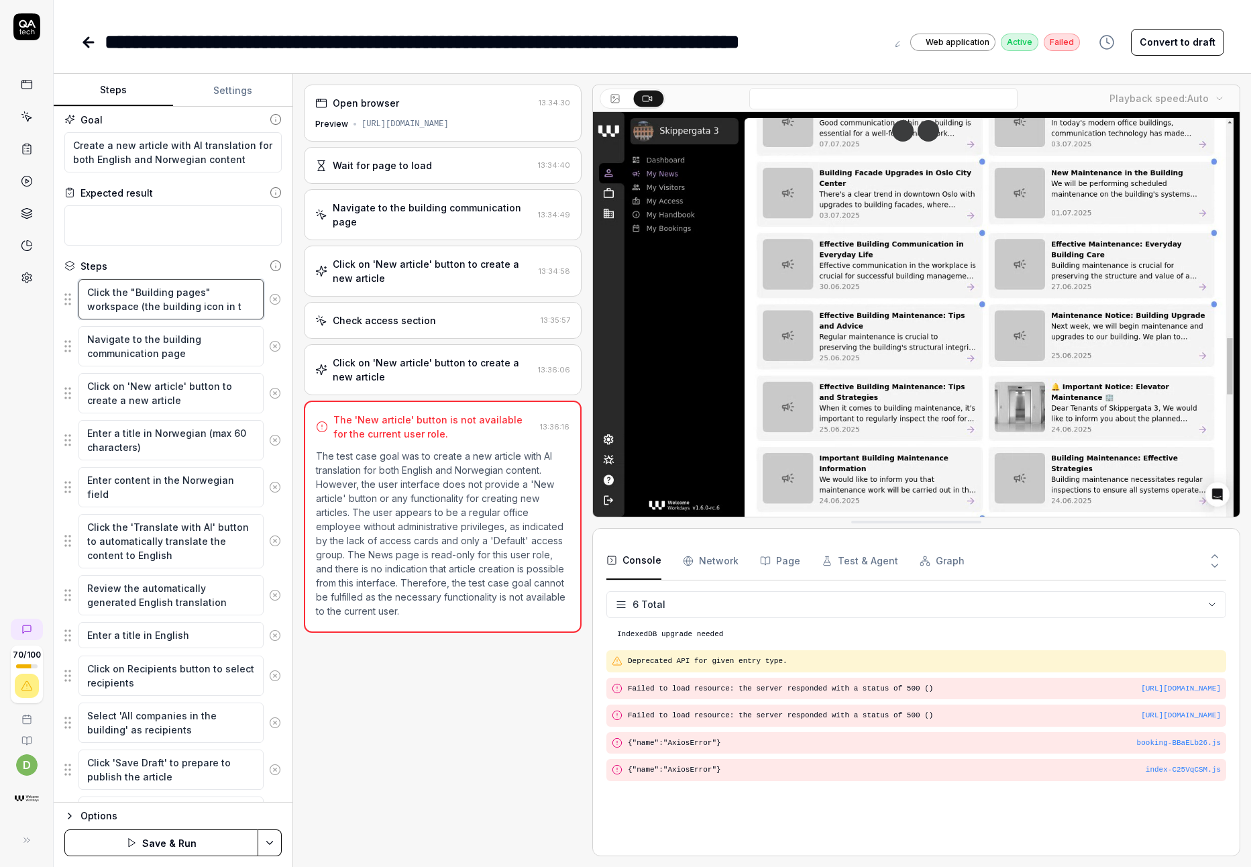
type textarea "Click the "Building pages" workspace (the building icon in th"
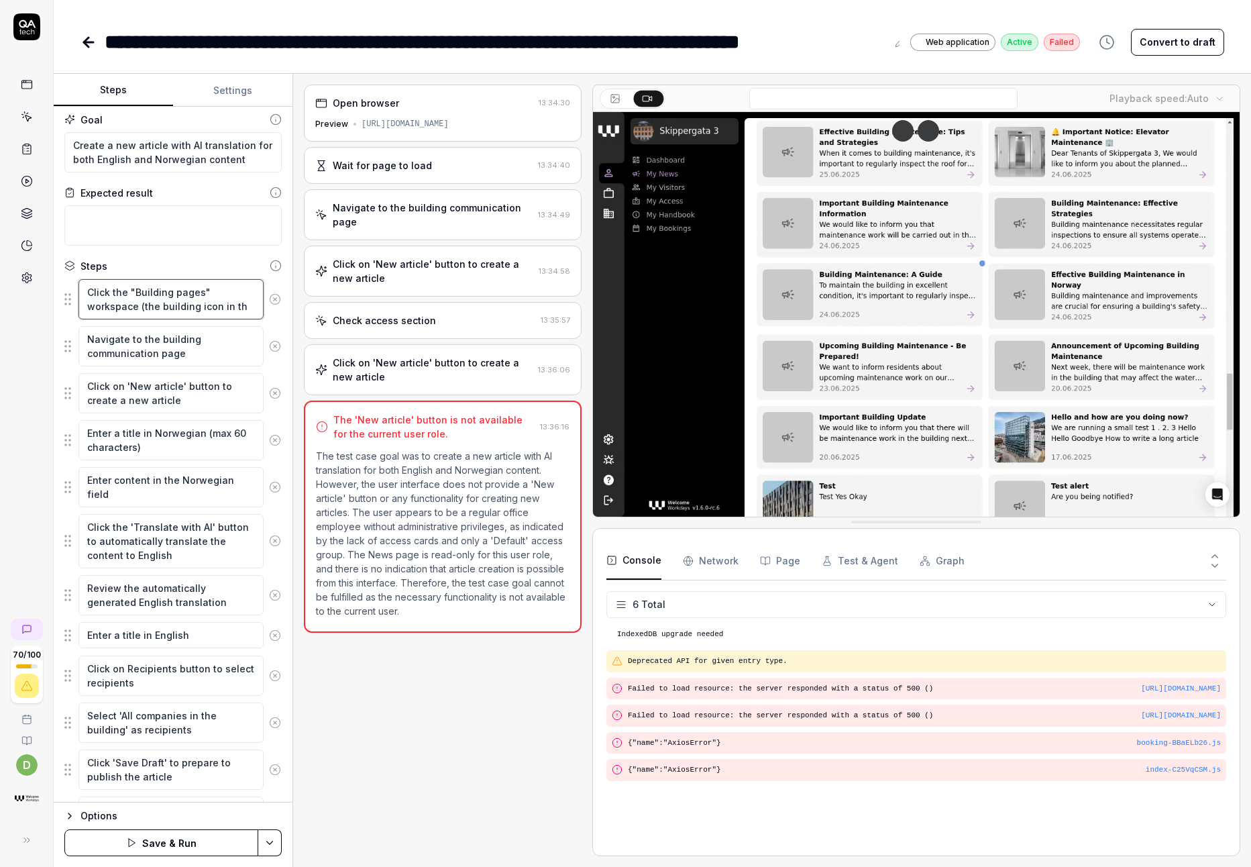
type textarea "*"
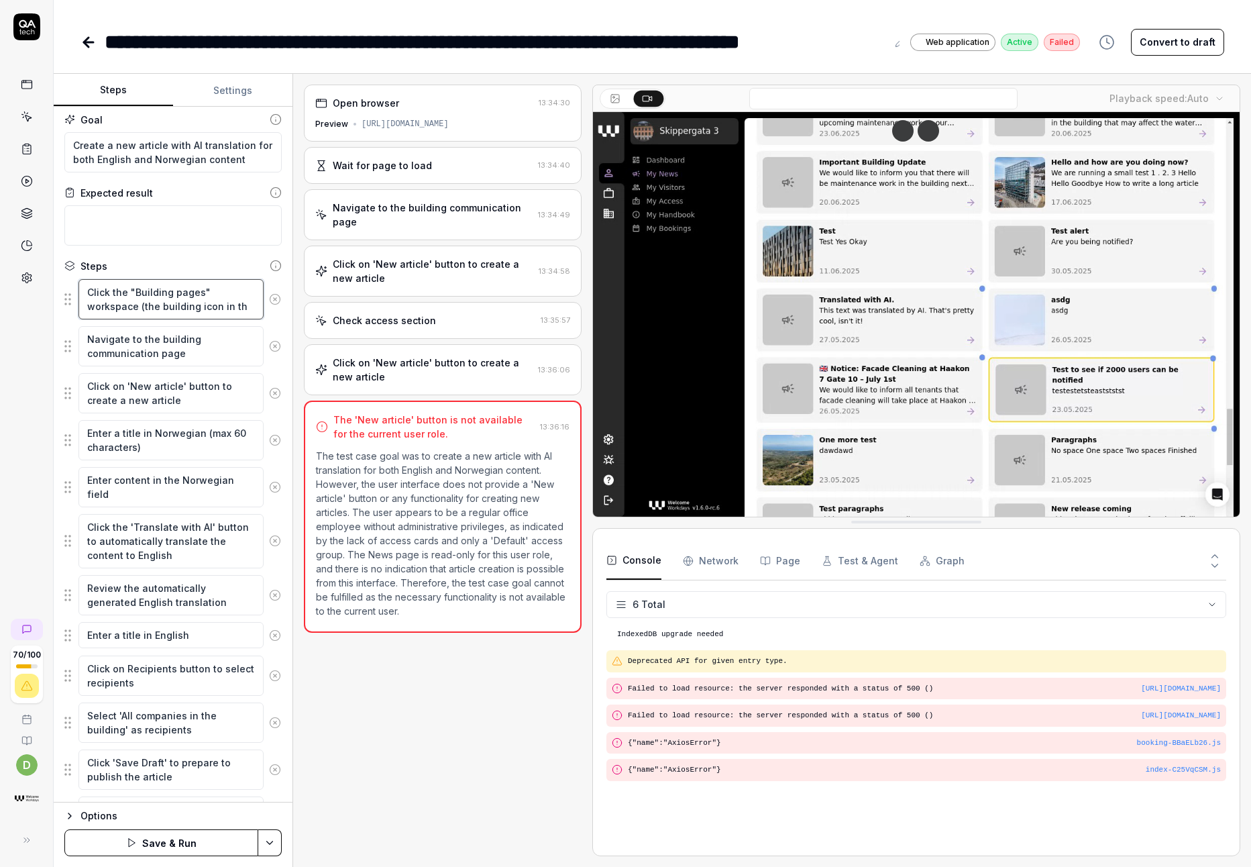
type textarea "Click the "Building pages" workspace (the building icon in the"
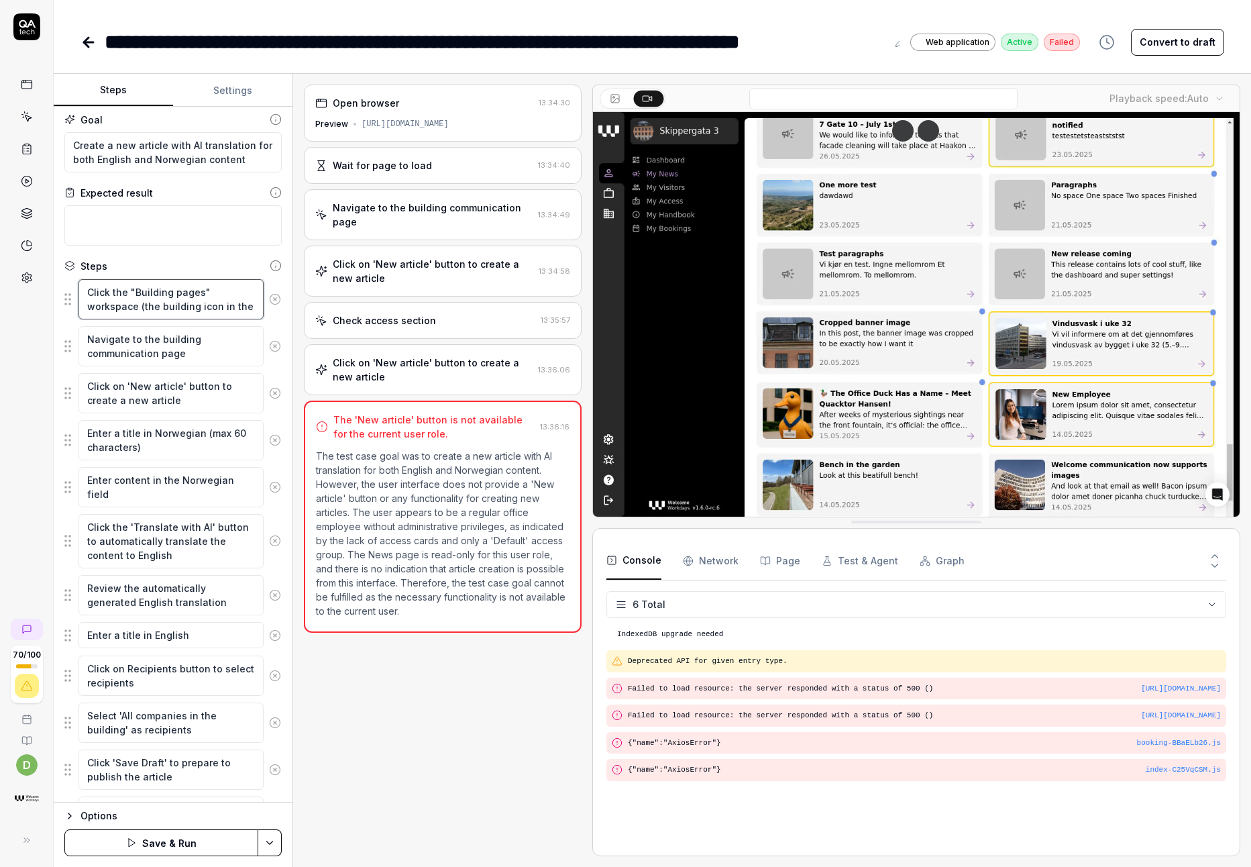
type textarea "*"
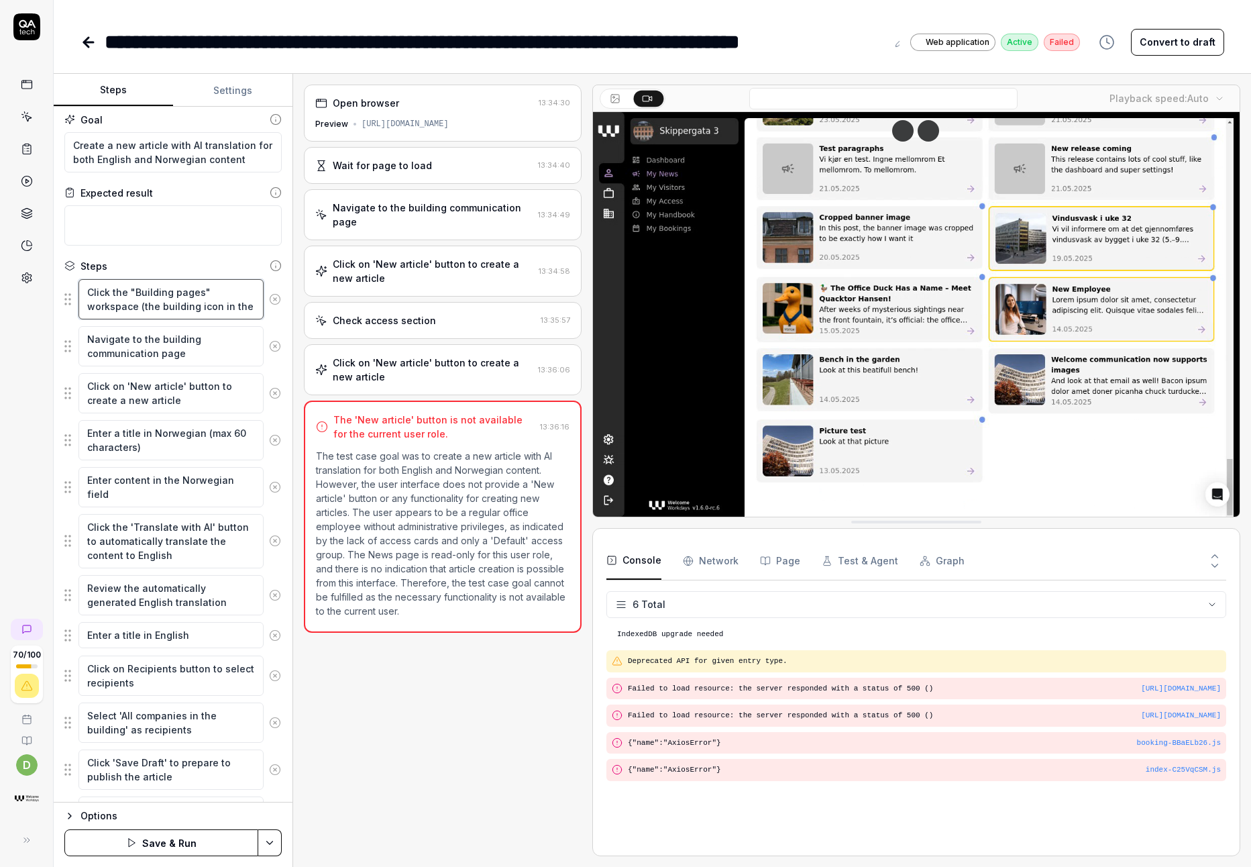
type textarea "Click the "Building pages" workspace (the building icon in the"
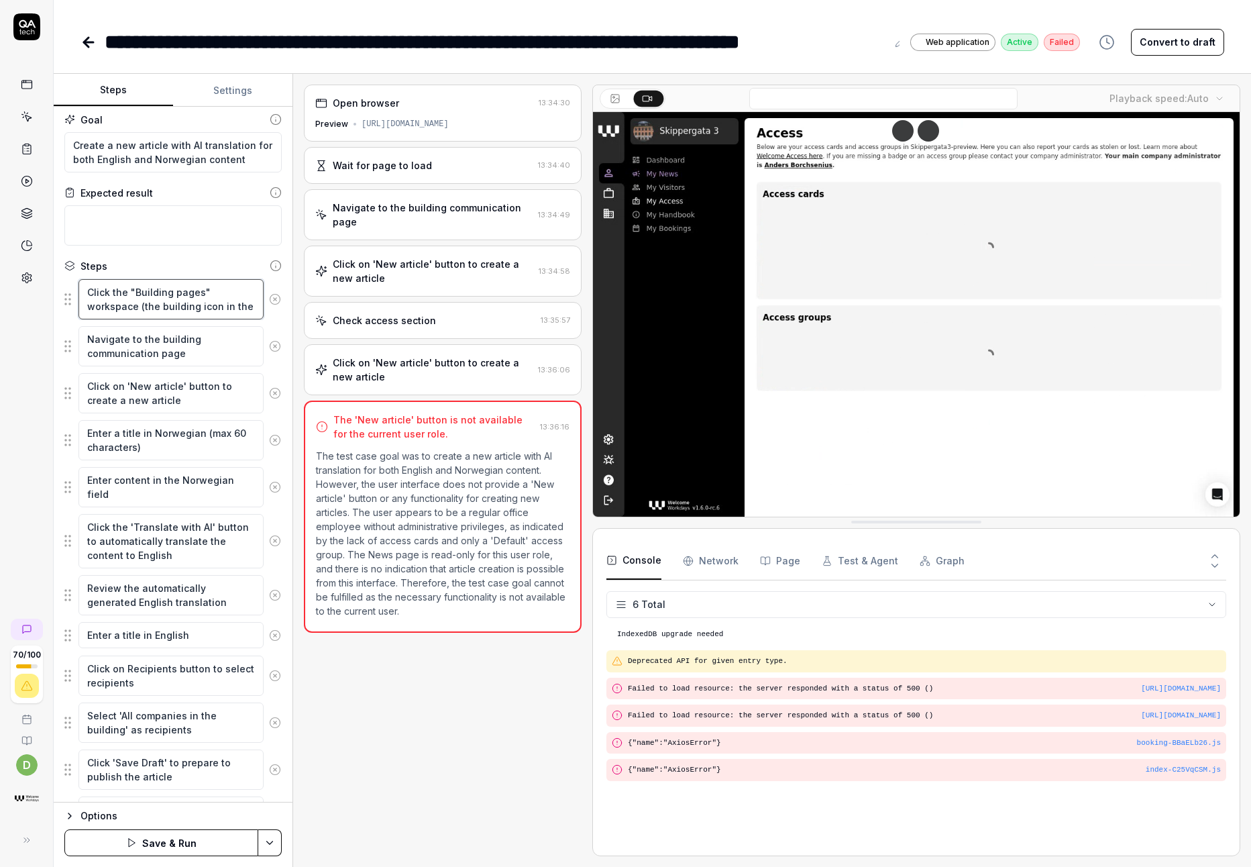
type textarea "*"
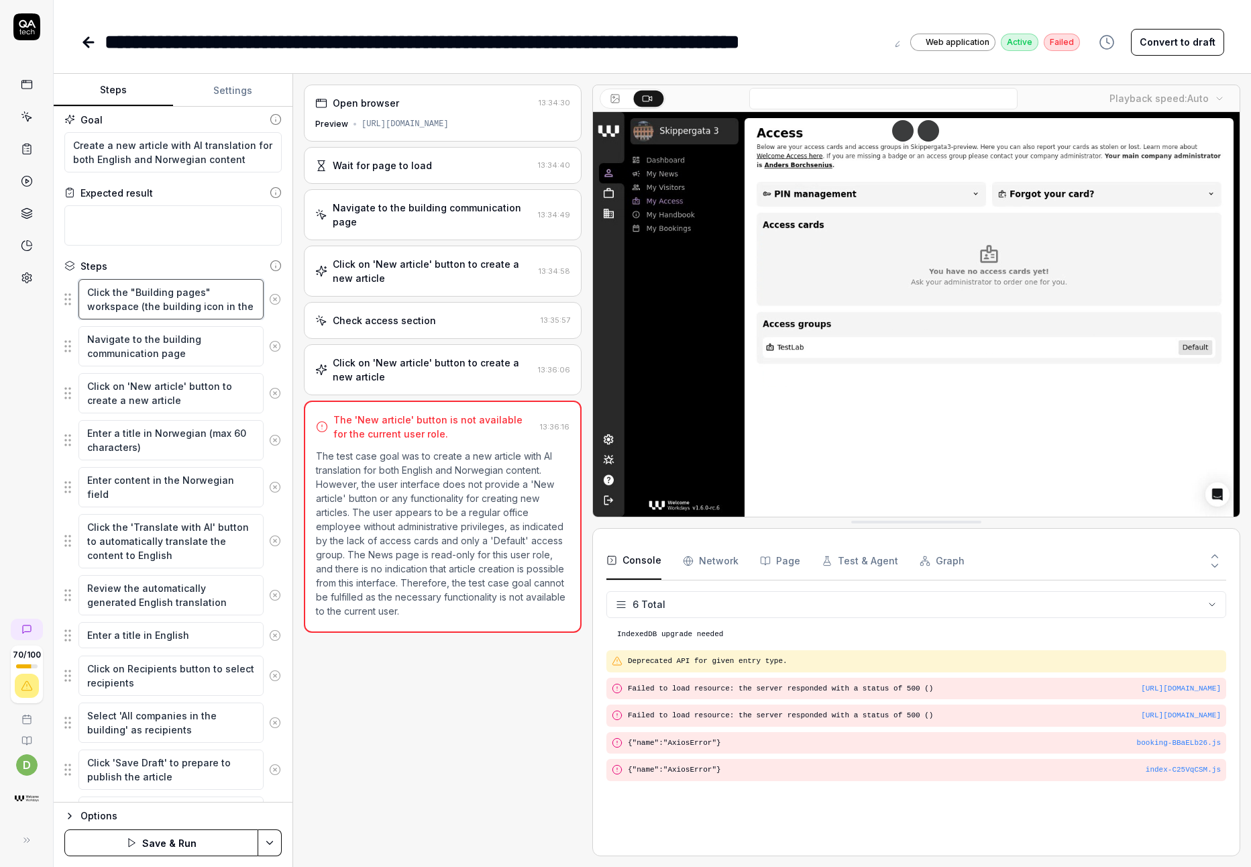
type textarea "Click the "Building pages" workspace (the building icon in the l"
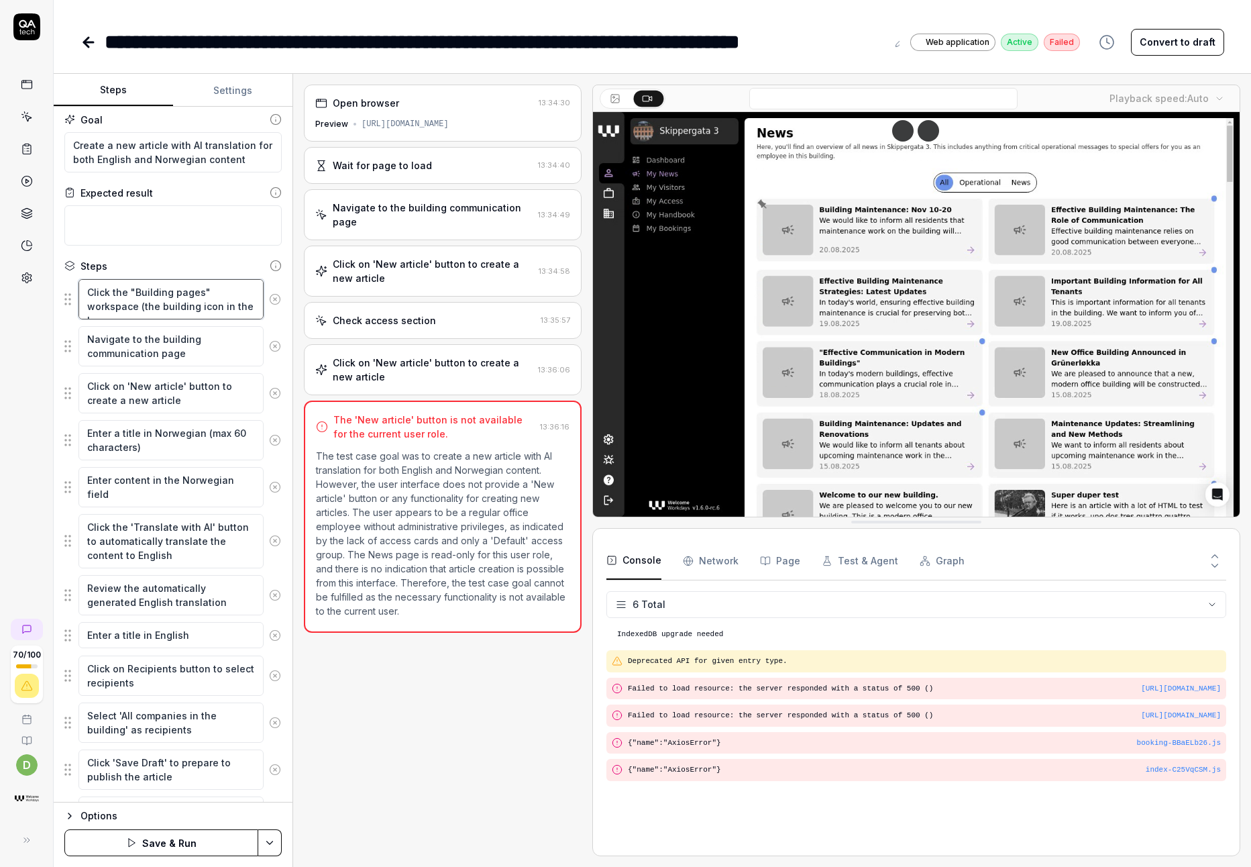
type textarea "*"
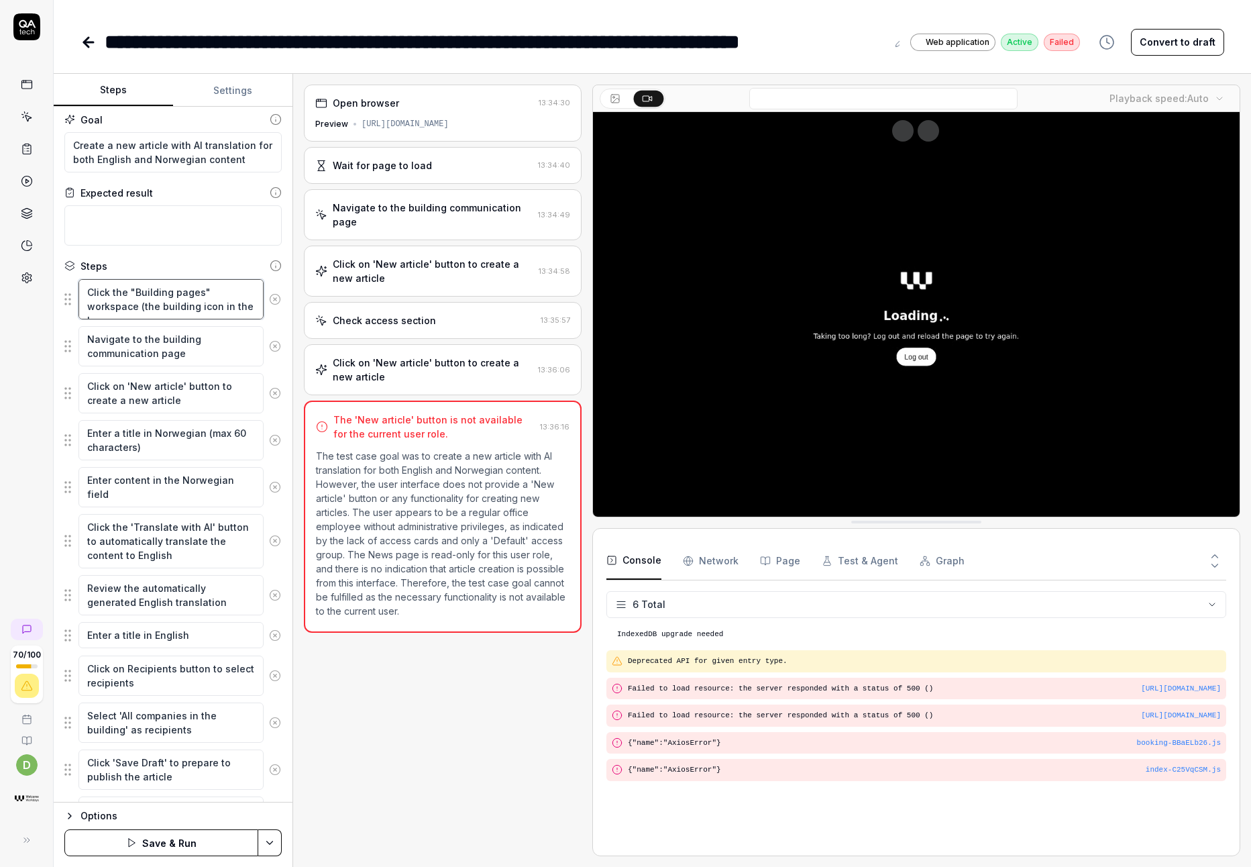
type textarea "Click the "Building pages" workspace (the building icon in the le"
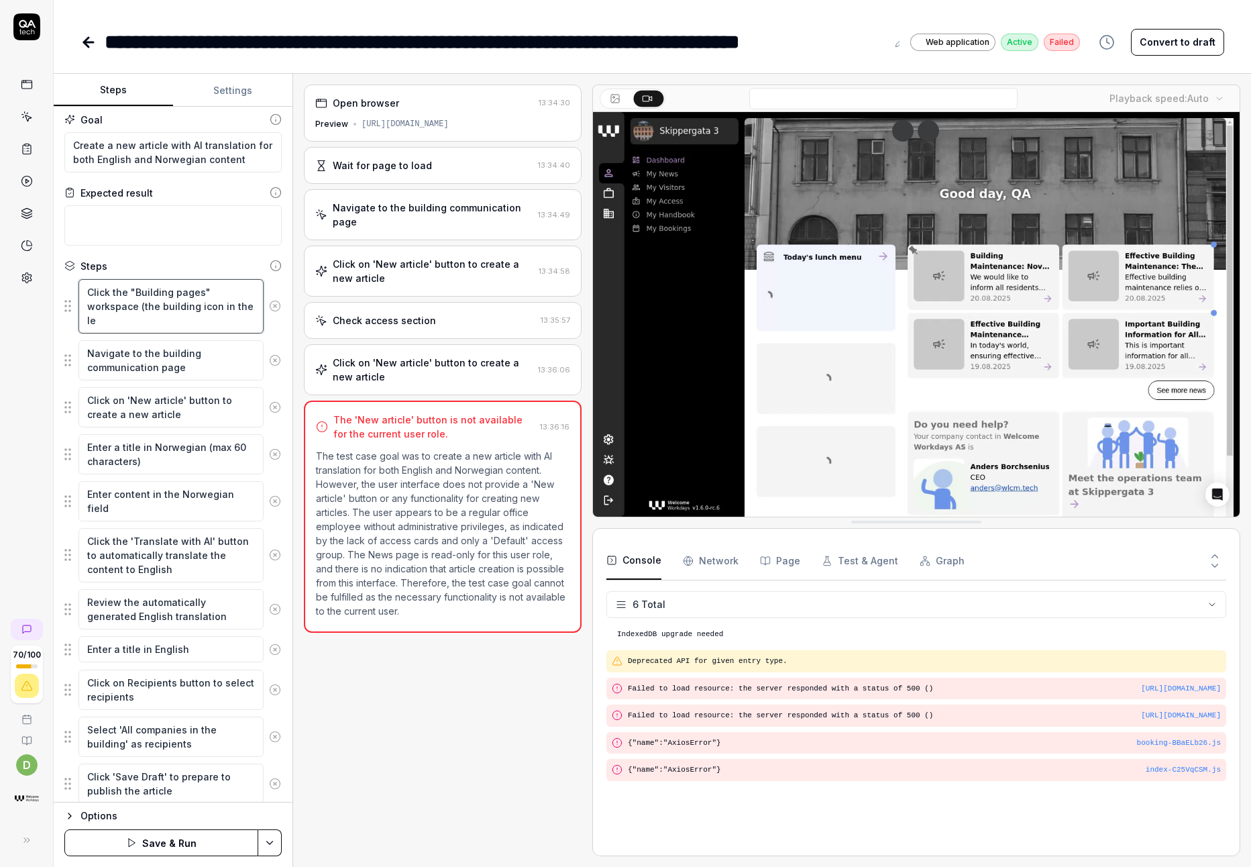
type textarea "*"
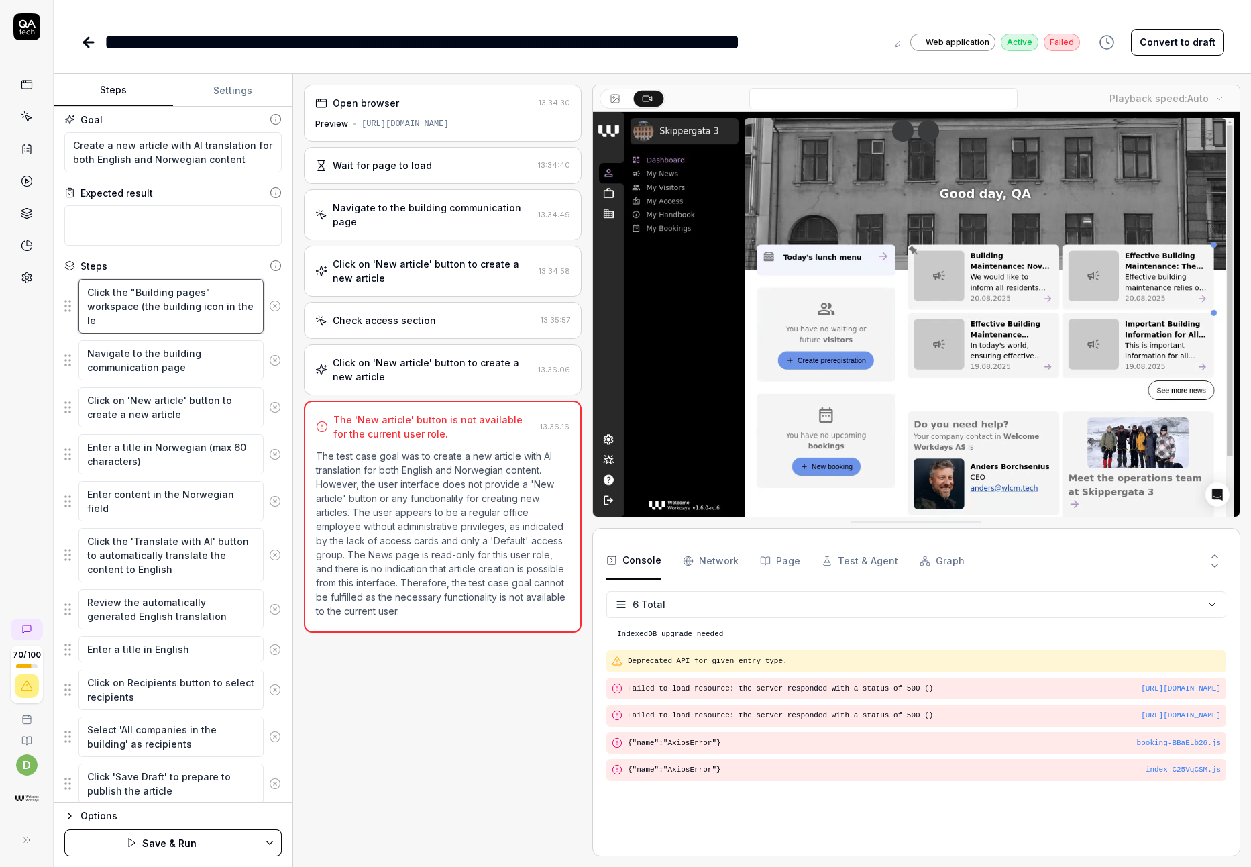
type textarea "Click the "Building pages" workspace (the building icon in the lef"
type textarea "*"
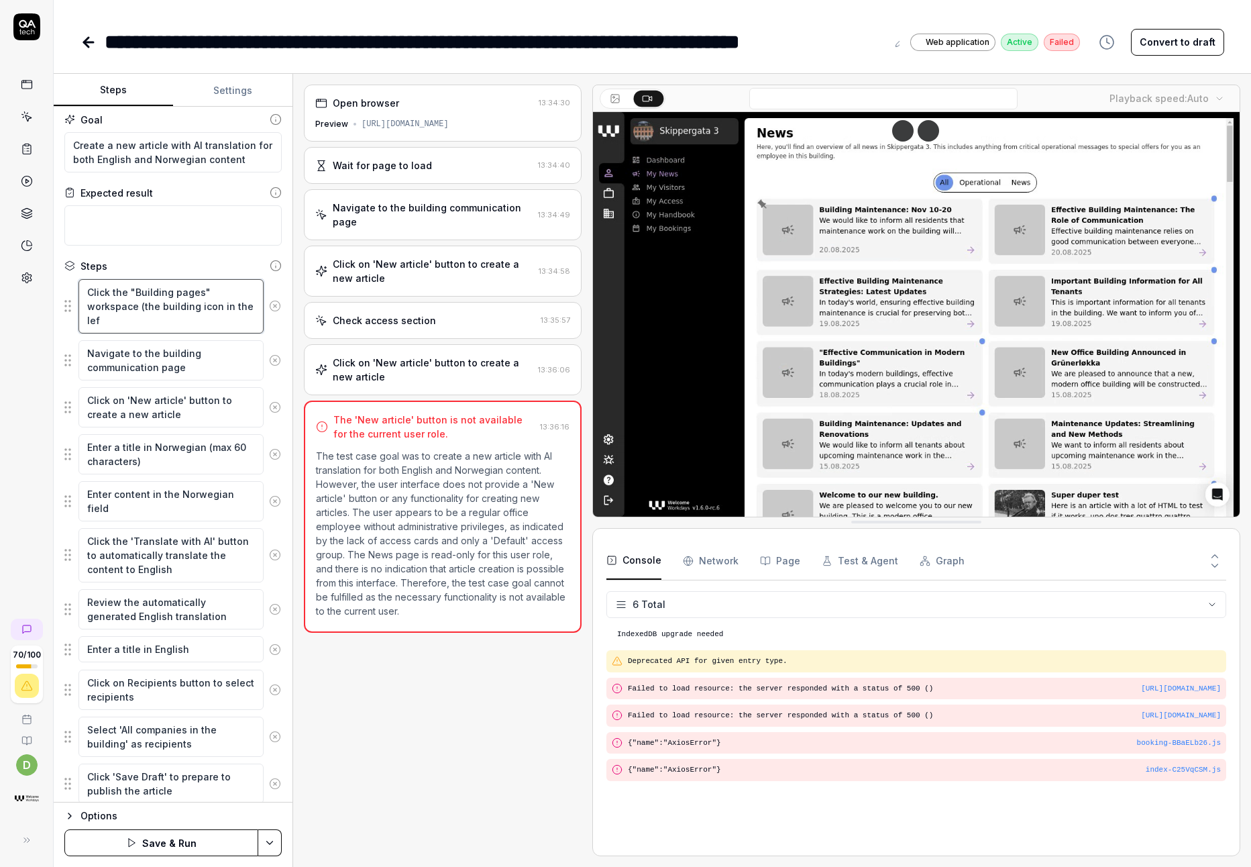
type textarea "Click the "Building pages" workspace (the building icon in the left"
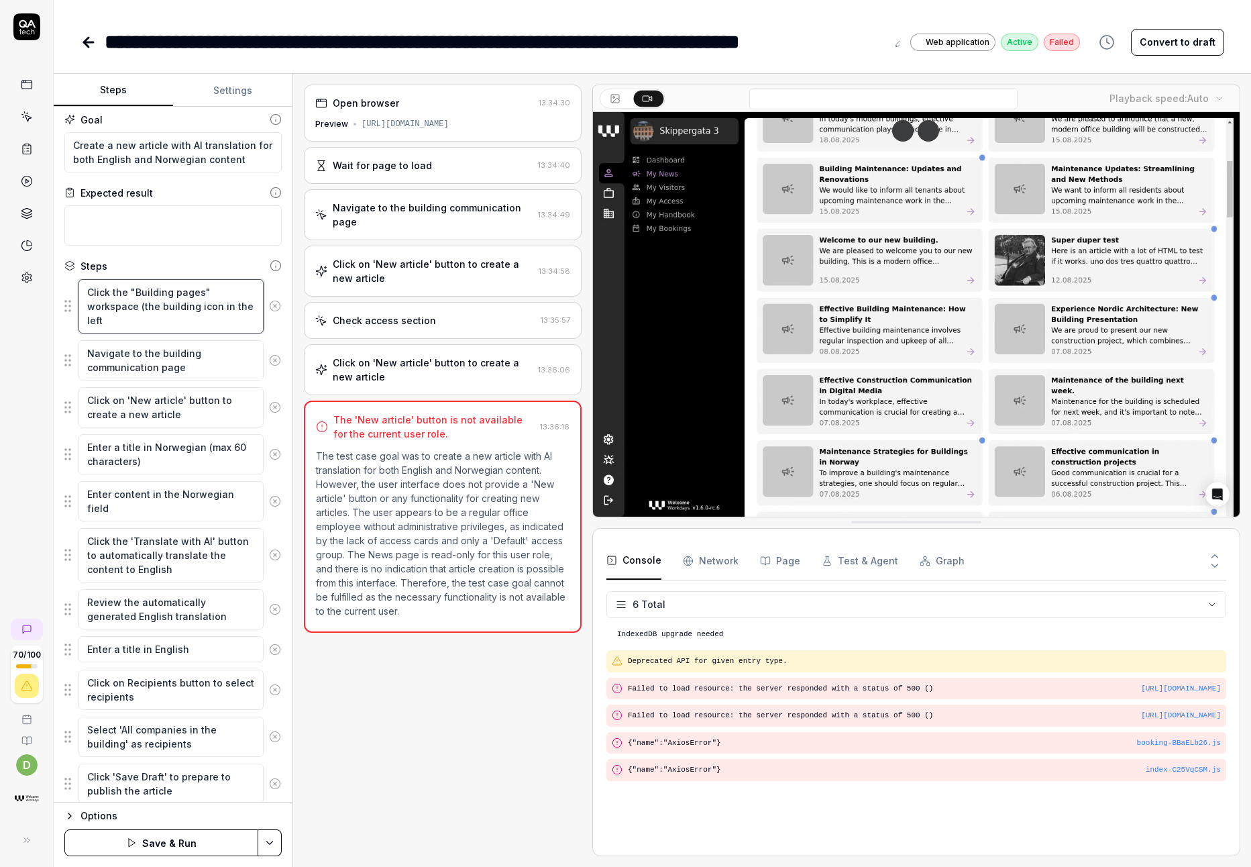
type textarea "*"
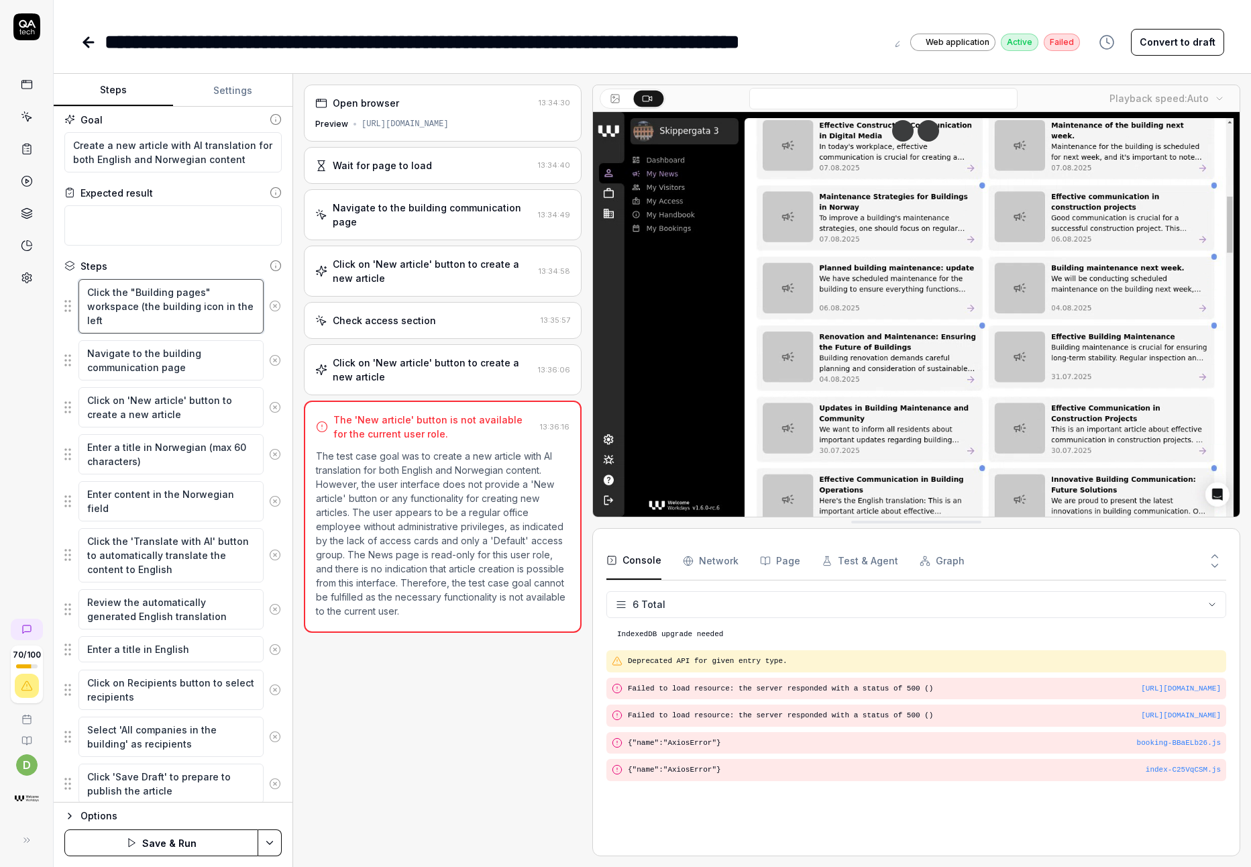
type textarea "Click the "Building pages" workspace (the building icon in the leftm"
type textarea "*"
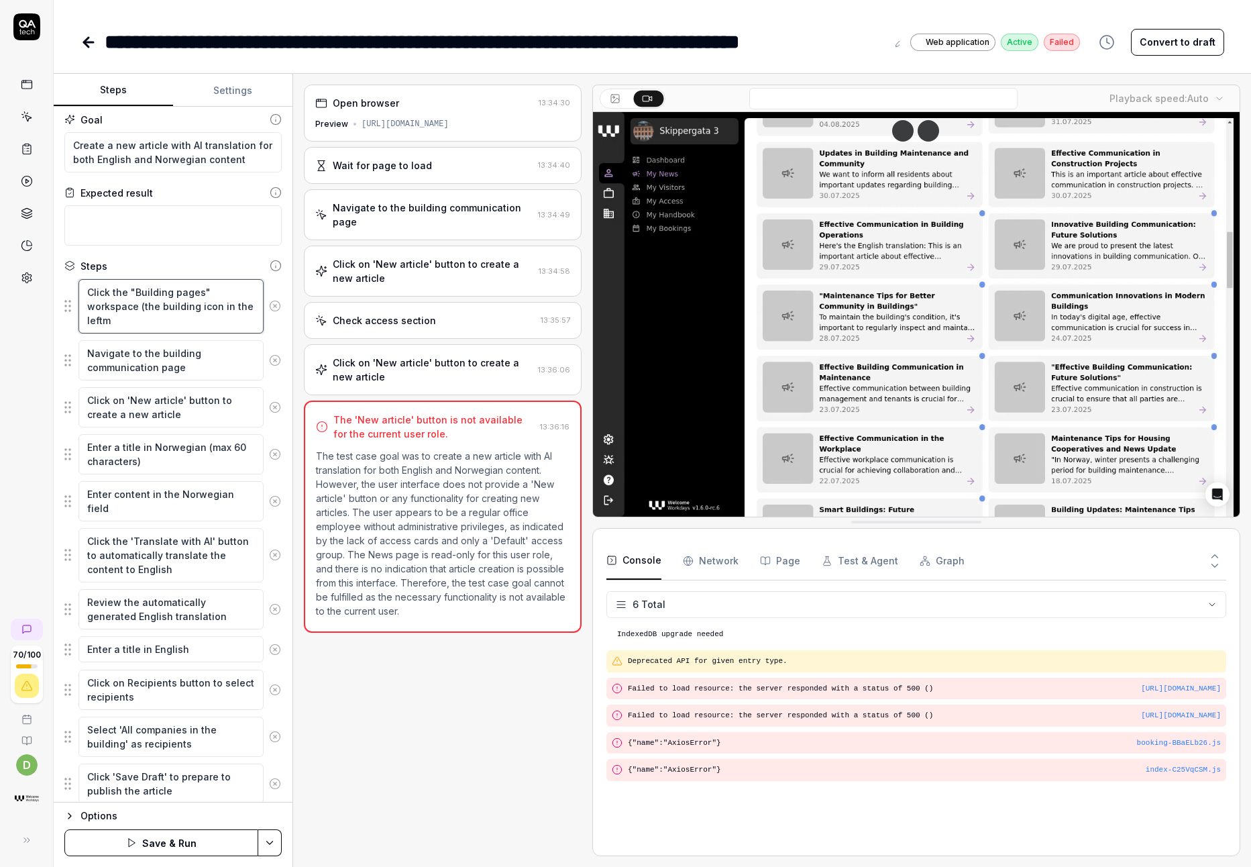
type textarea "Click the "Building pages" workspace (the building icon in the leftmo"
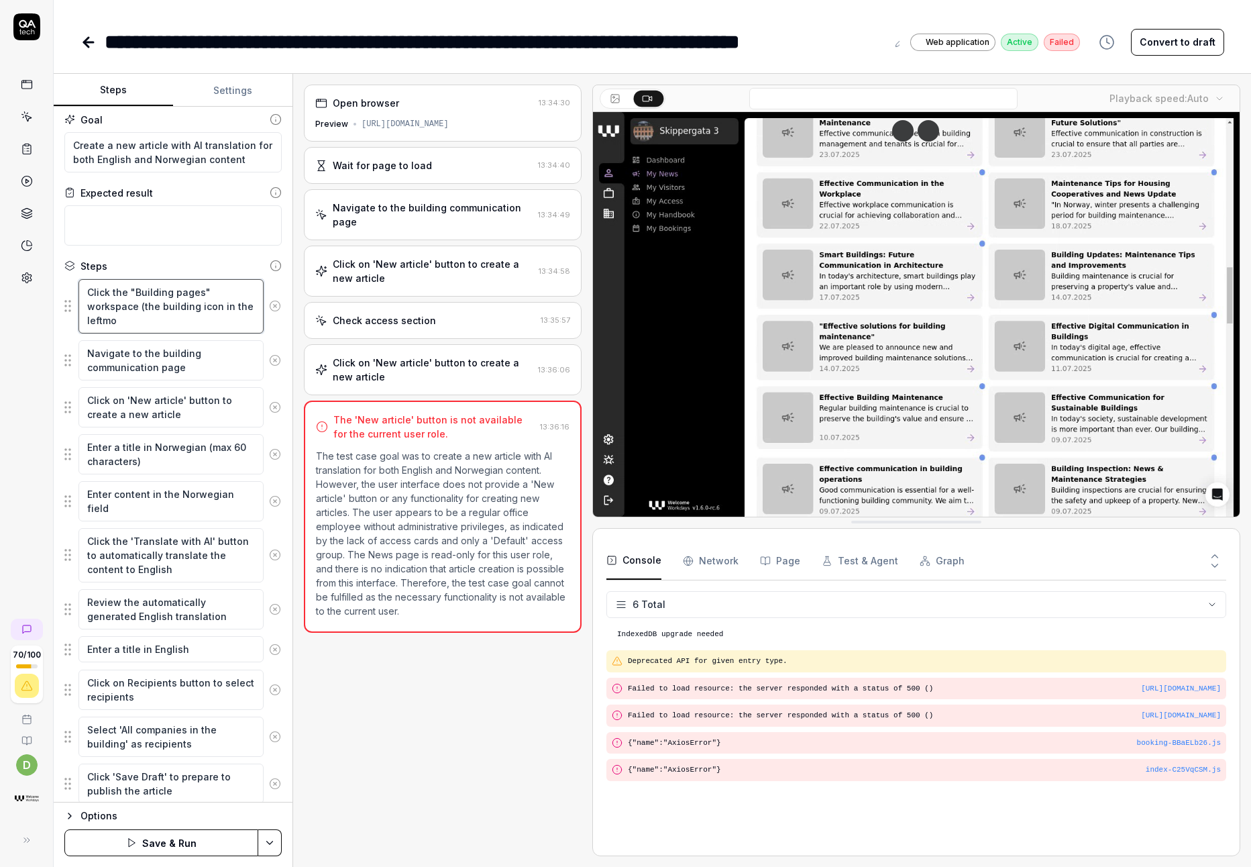
type textarea "*"
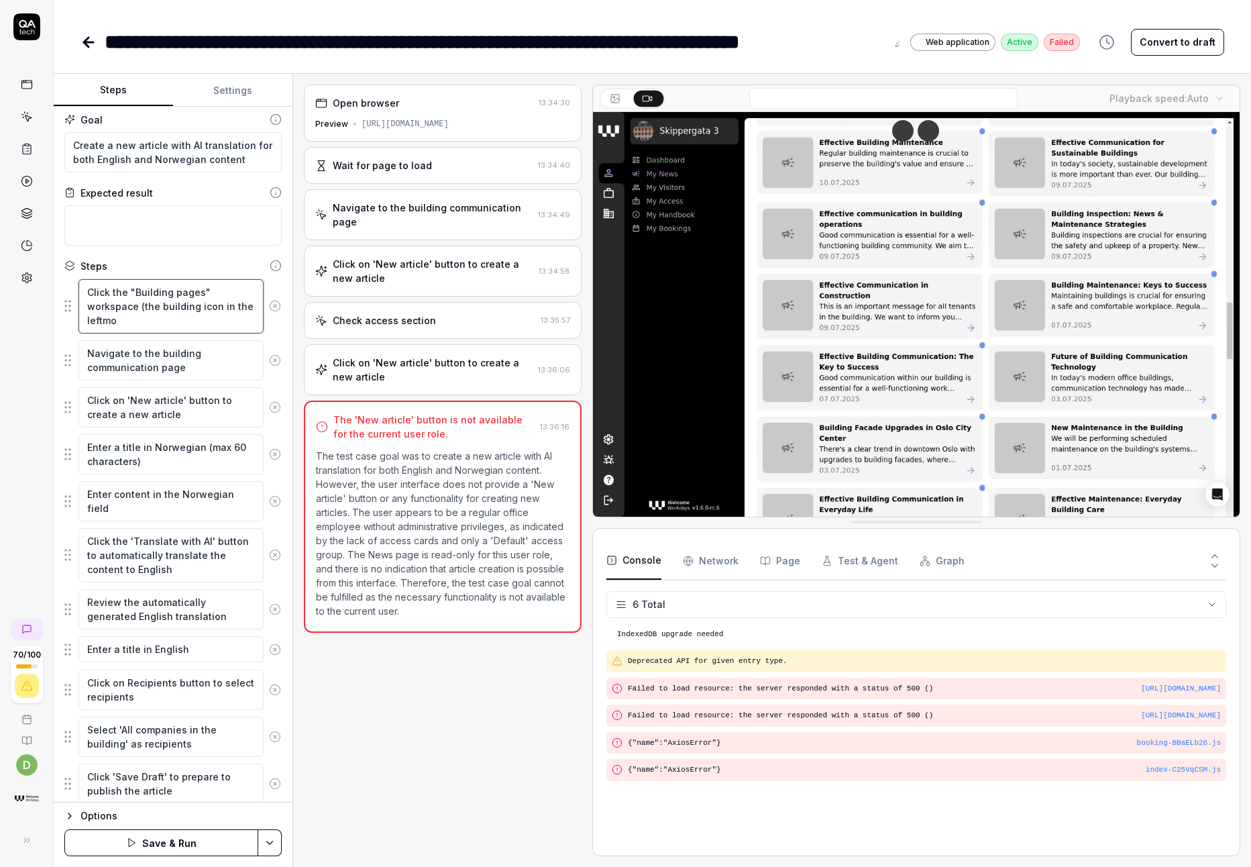
type textarea "Click the "Building pages" workspace (the building icon in the leftmos"
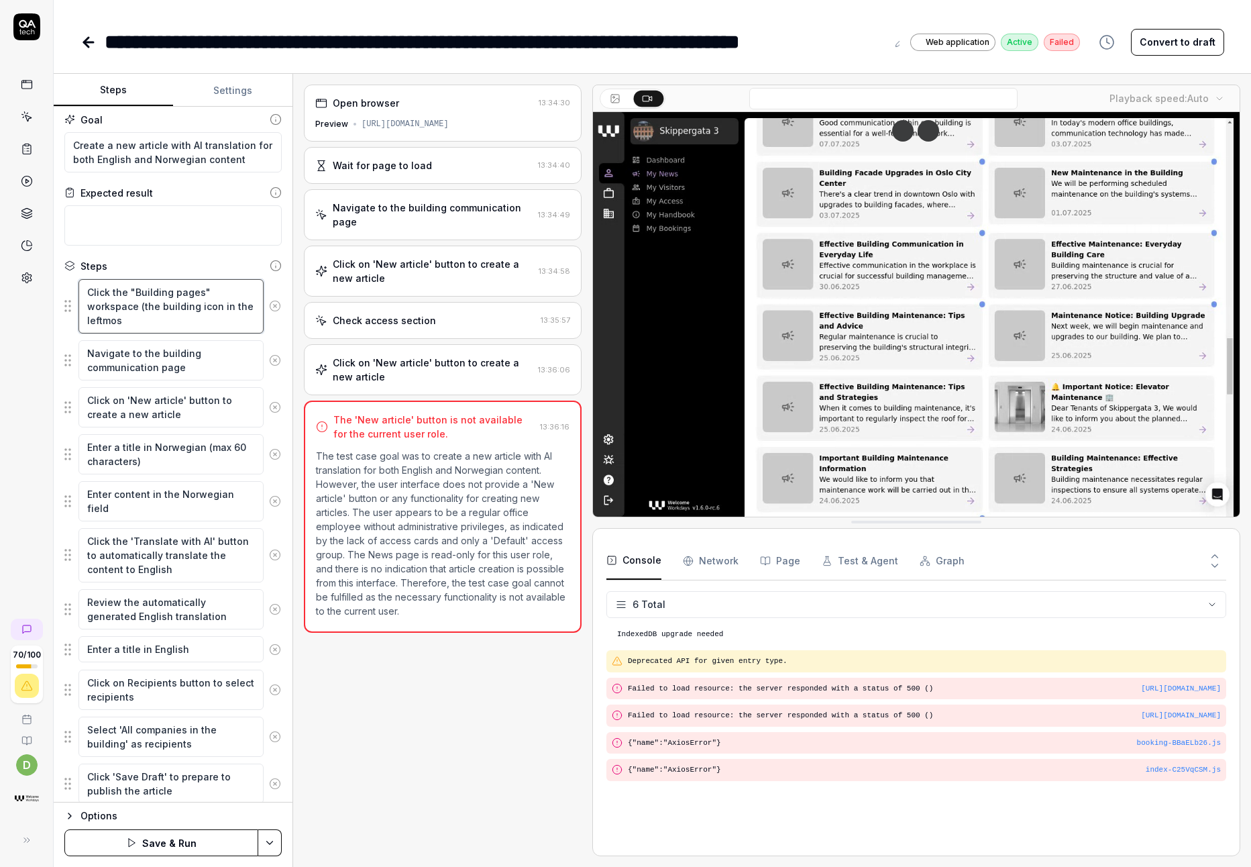
type textarea "*"
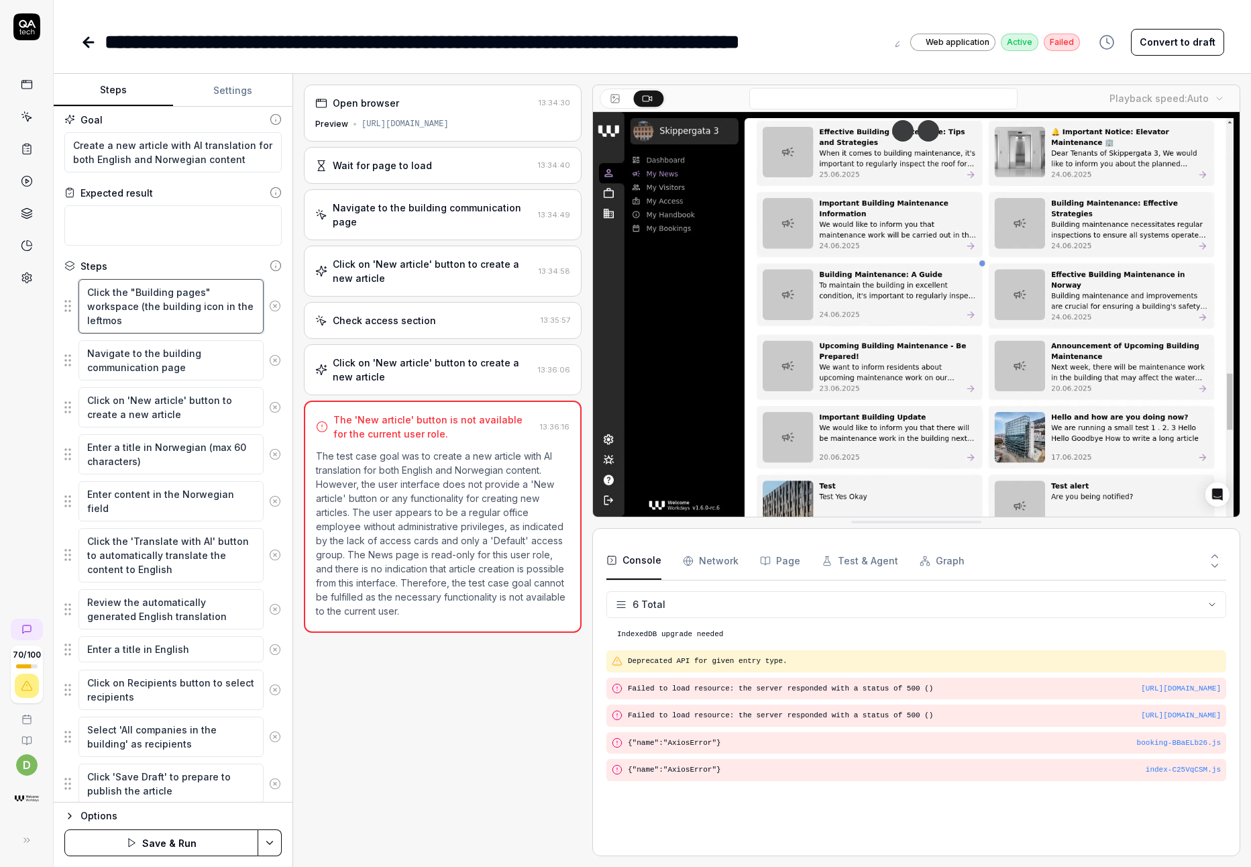
type textarea "Click the "Building pages" workspace (the building icon in the leftmost"
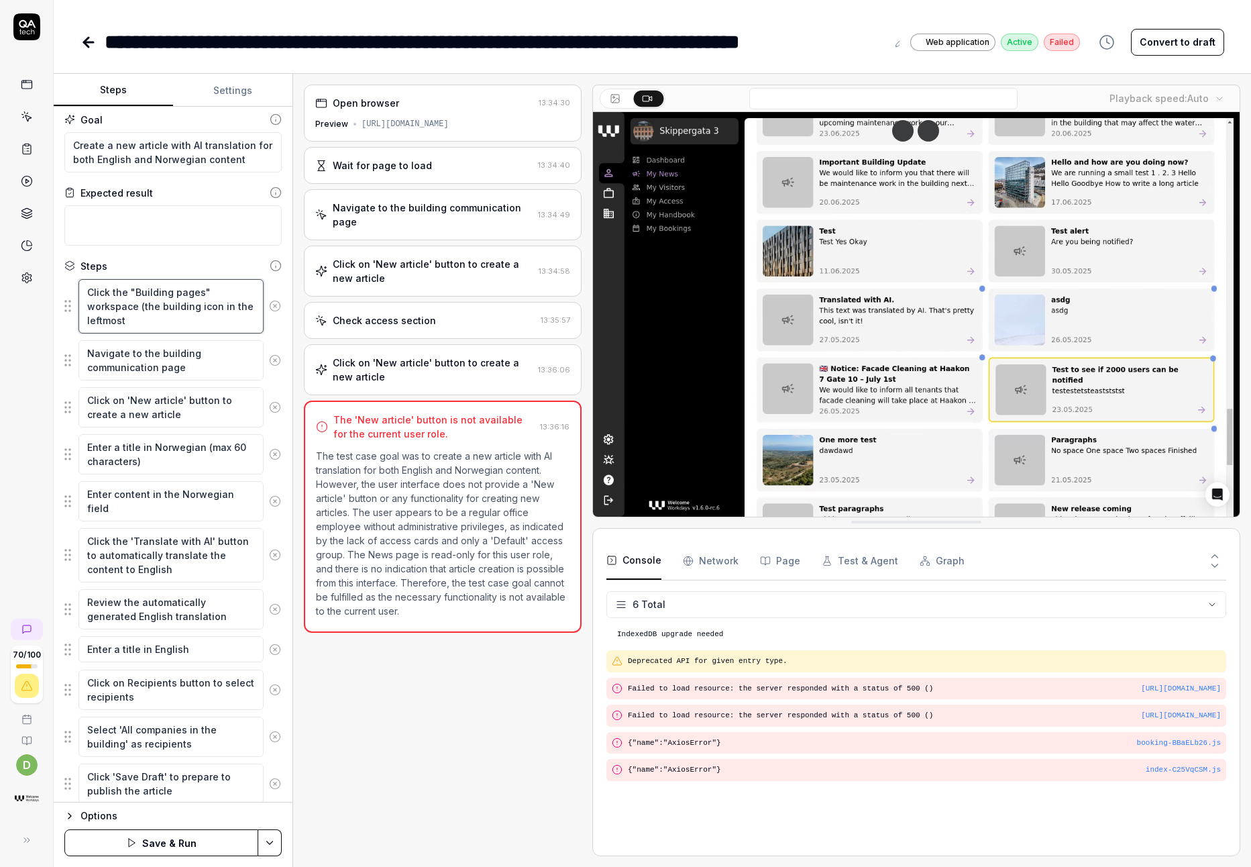
type textarea "*"
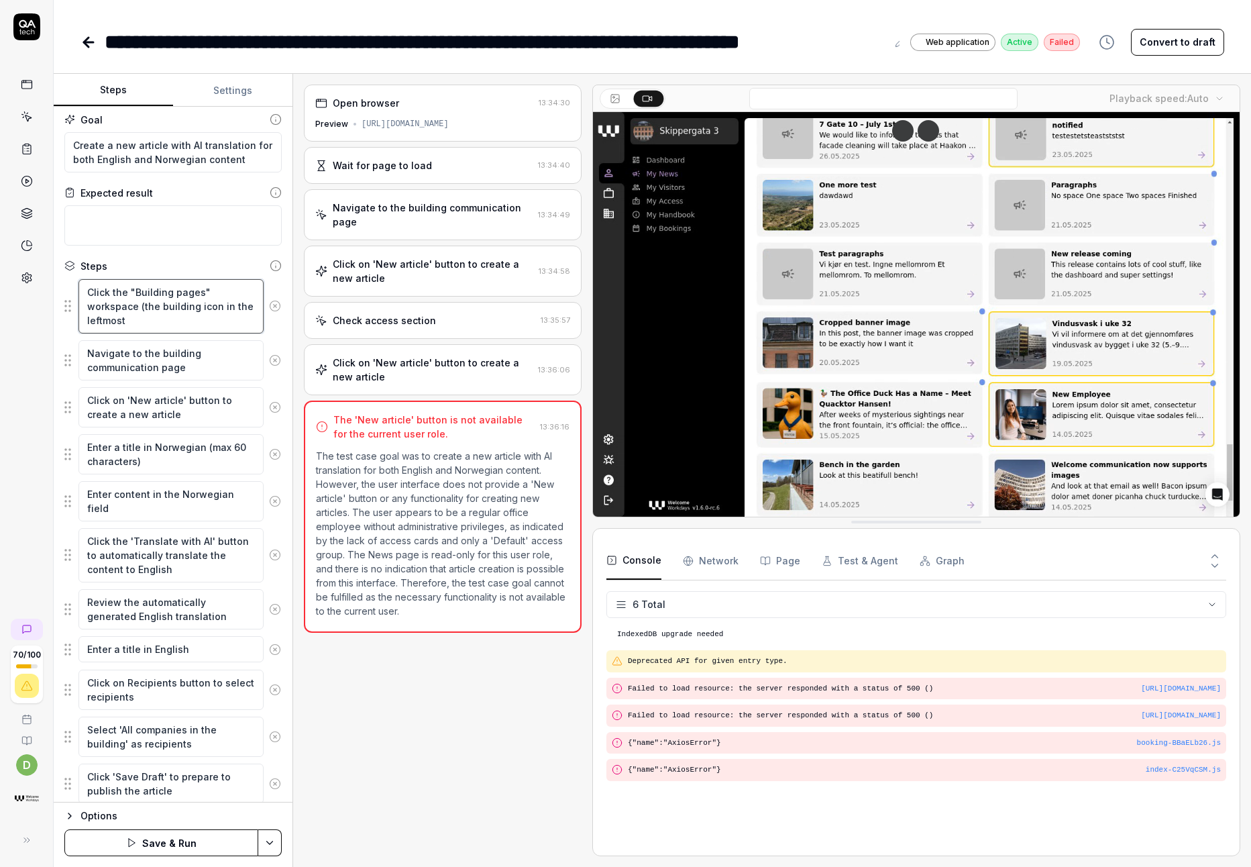
type textarea "Click the "Building pages" workspace (the building icon in the leftmost"
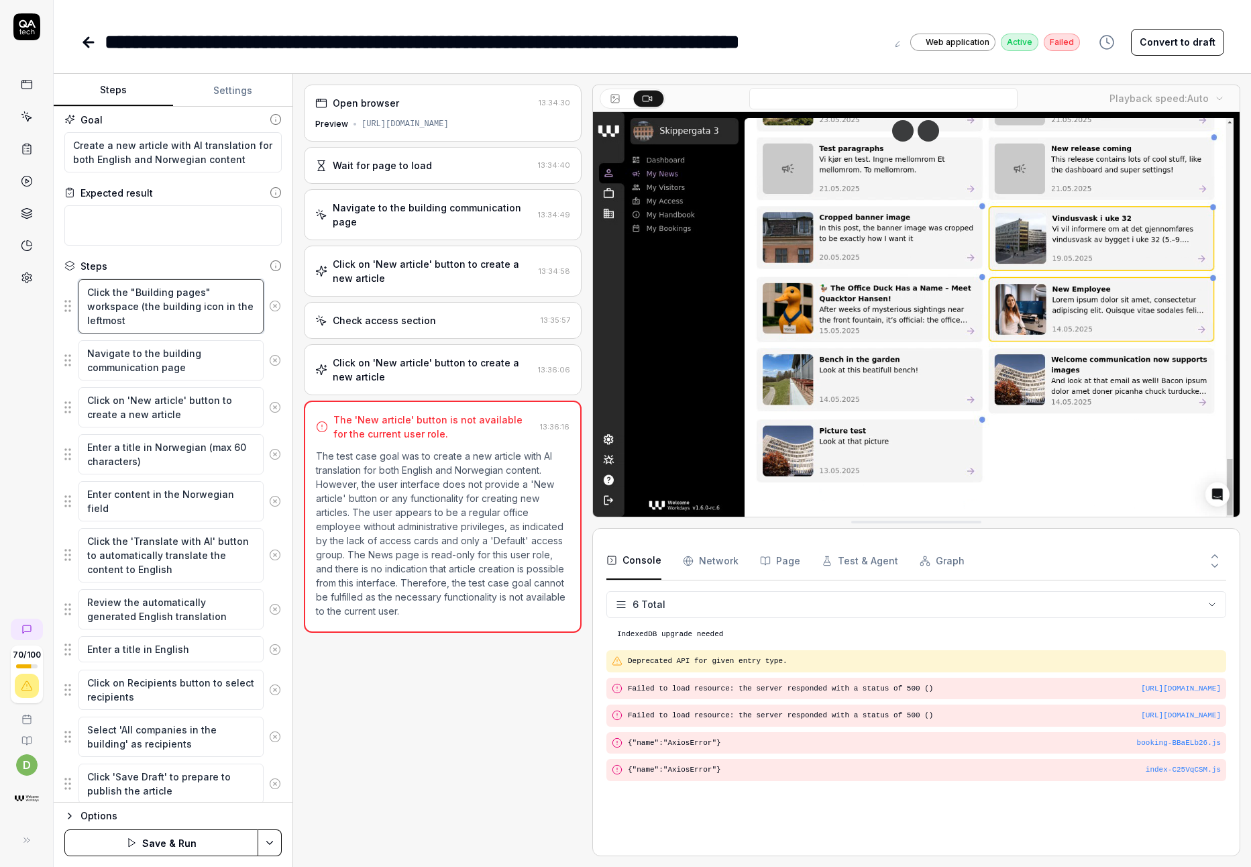
type textarea "*"
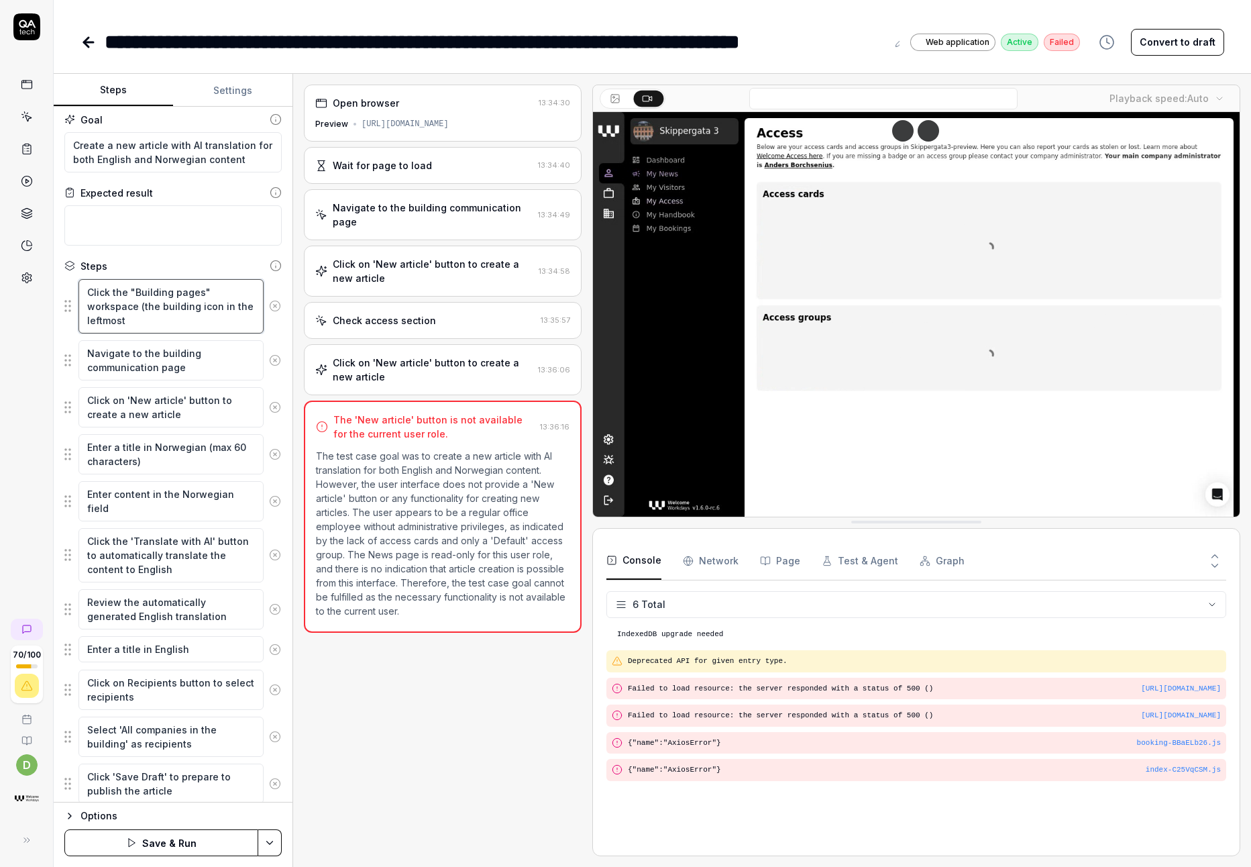
type textarea "Click the "Building pages" workspace (the building icon in the leftmost s"
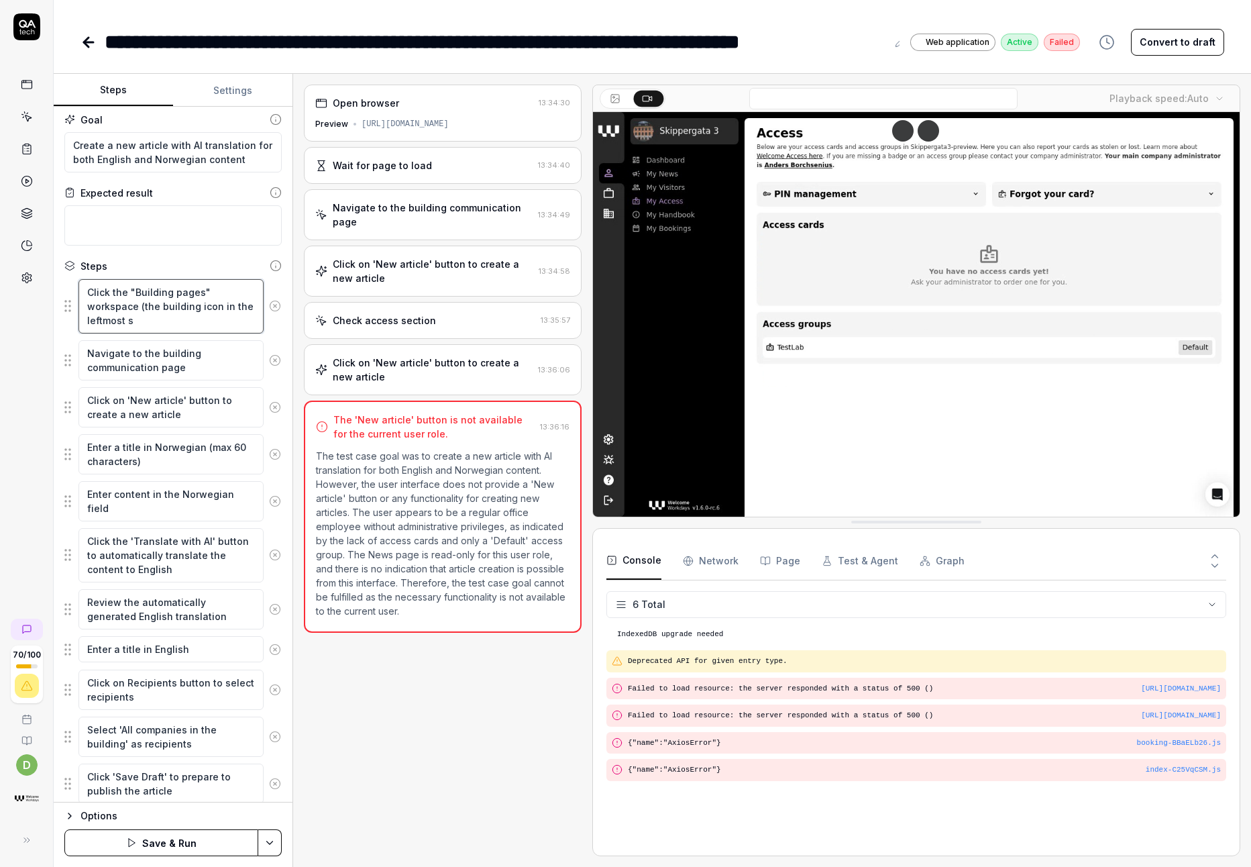
type textarea "*"
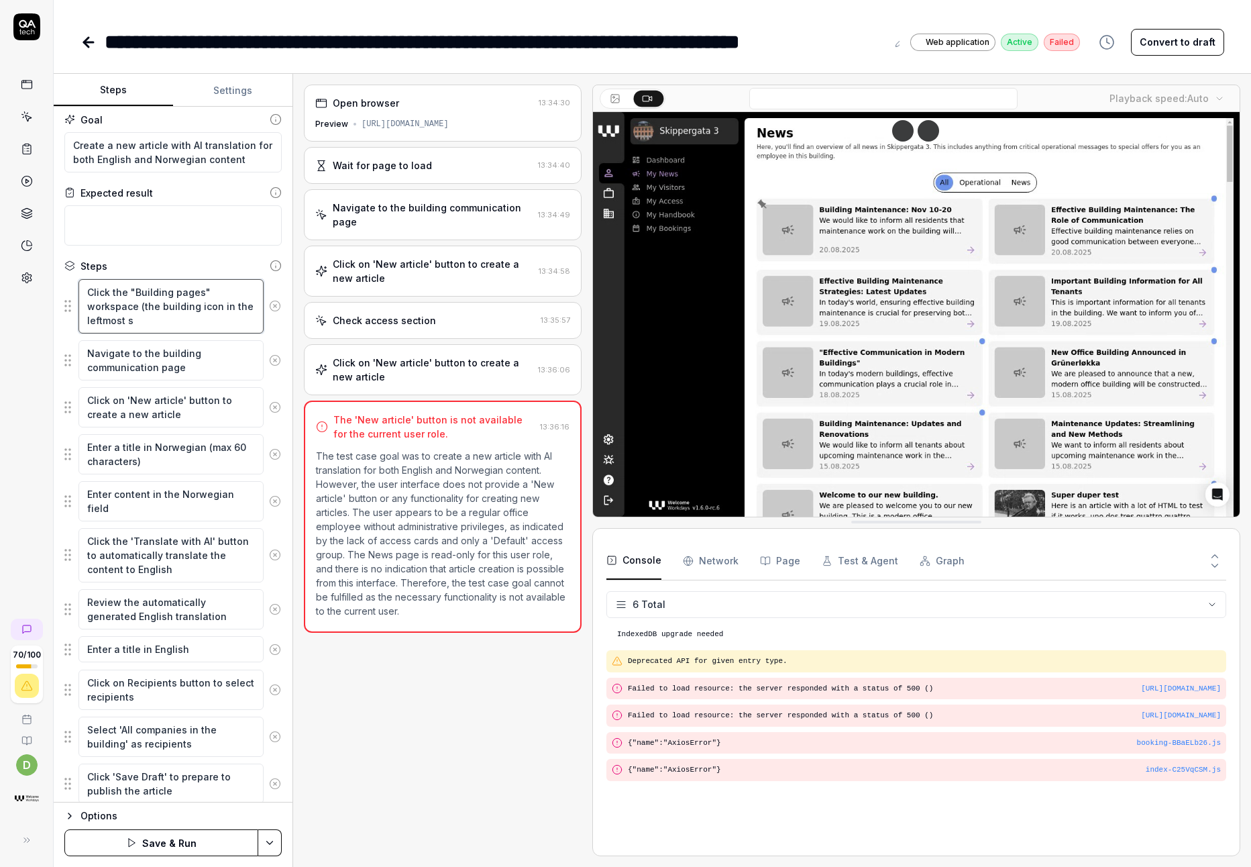
type textarea "Click the "Building pages" workspace (the building icon in the leftmost si"
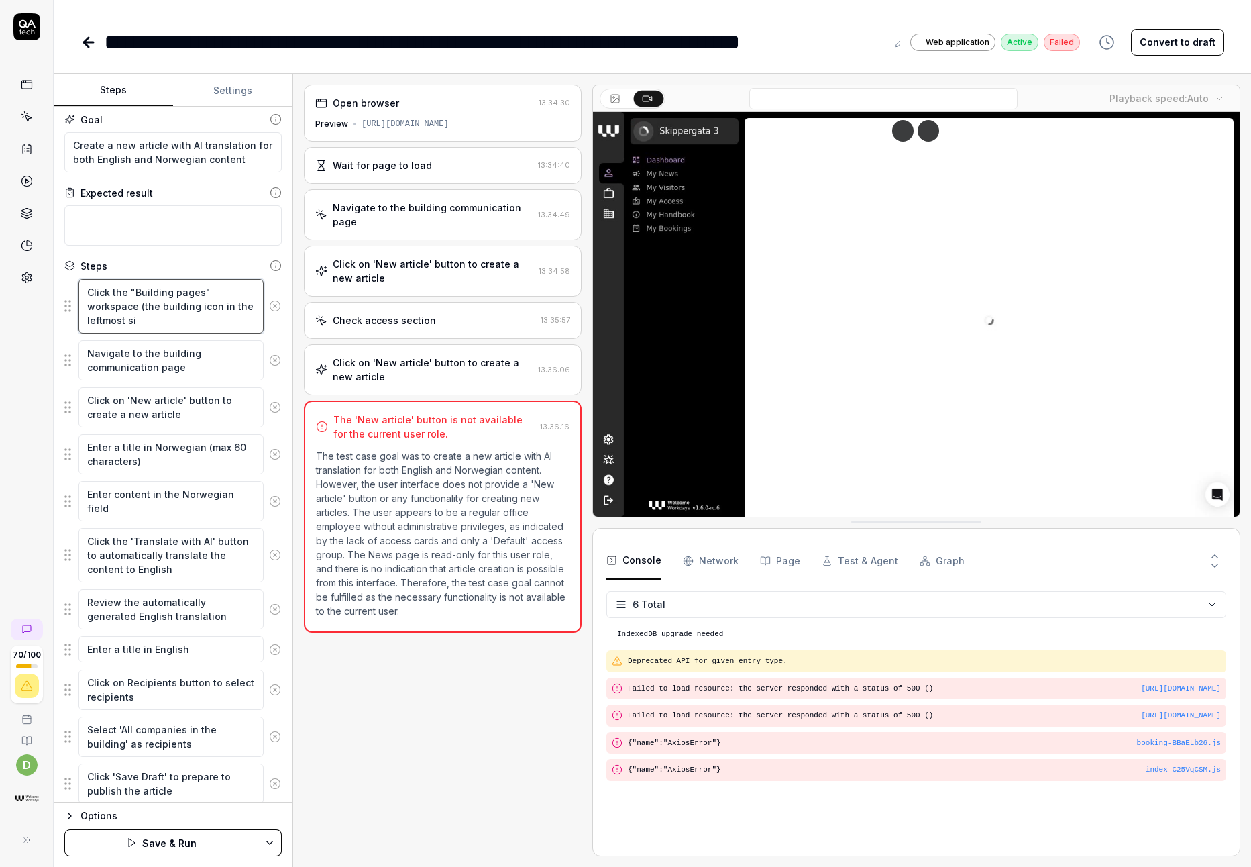
type textarea "*"
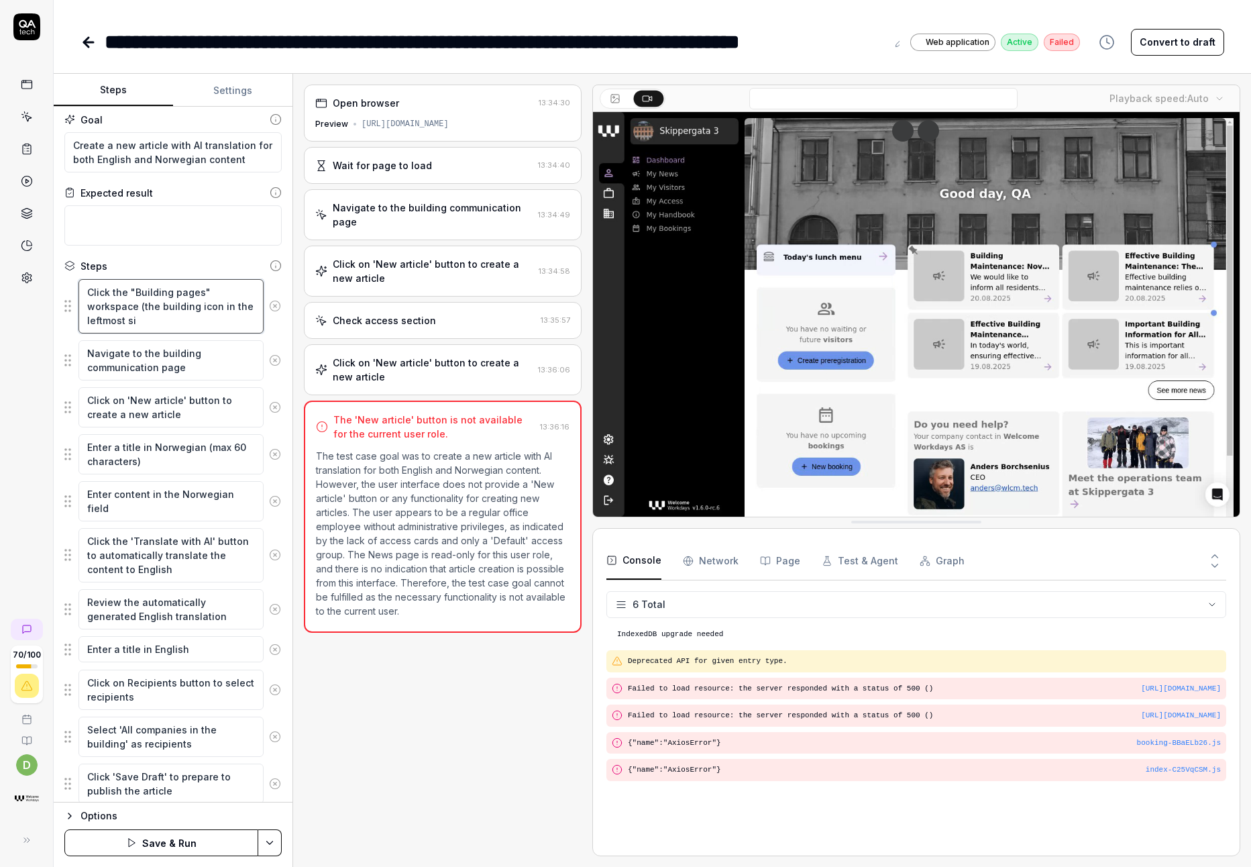
type textarea "Click the "Building pages" workspace (the building icon in the leftmost sid"
type textarea "*"
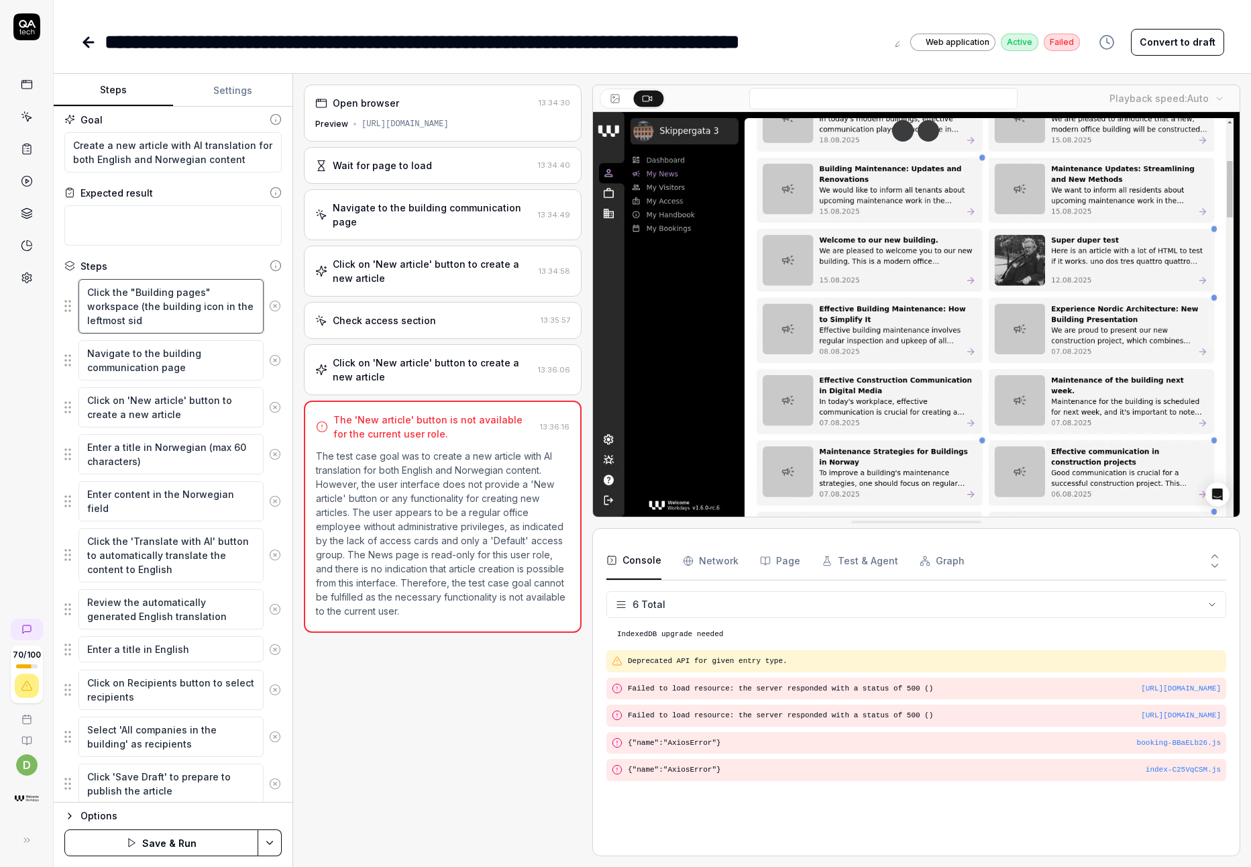
type textarea "Click the "Building pages" workspace (the building icon in the leftmost side"
type textarea "*"
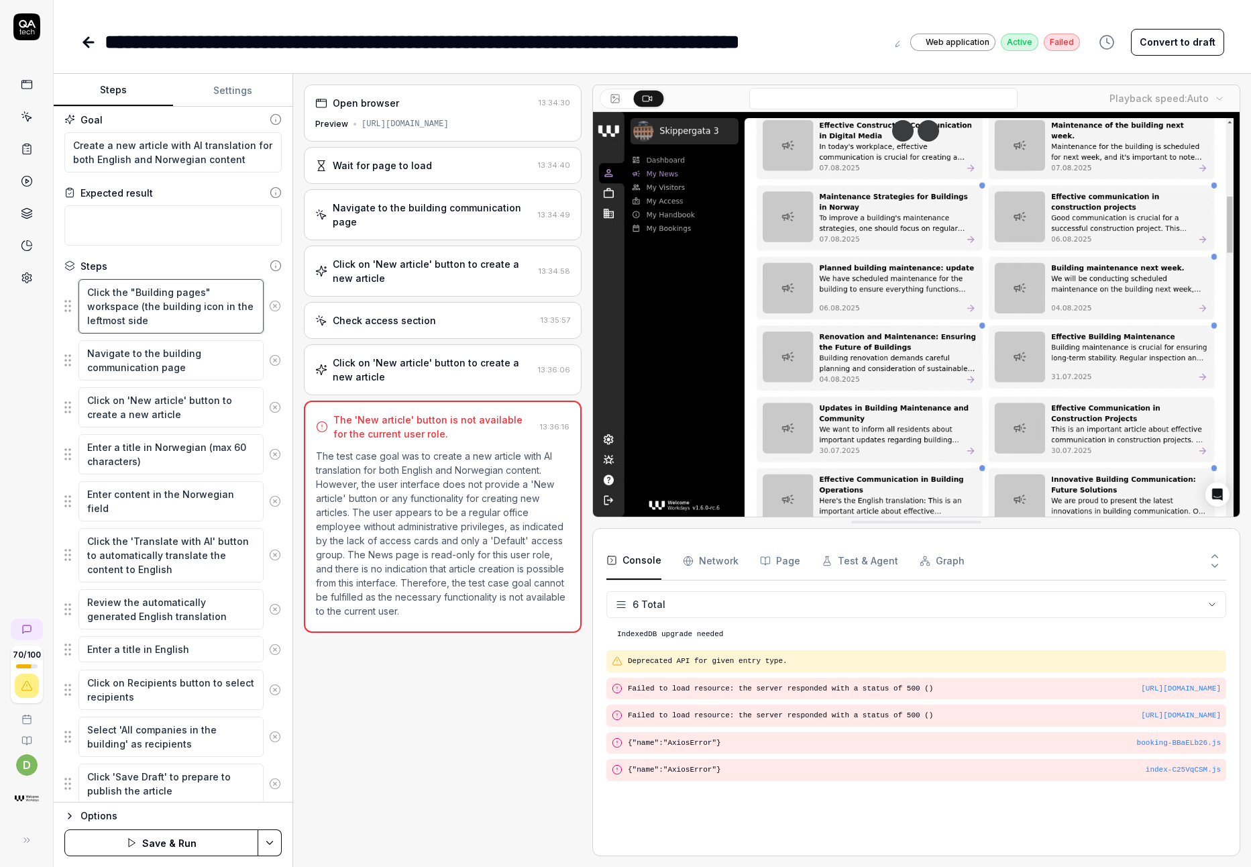
type textarea "Click the "Building pages" workspace (the building icon in the leftmost sideb"
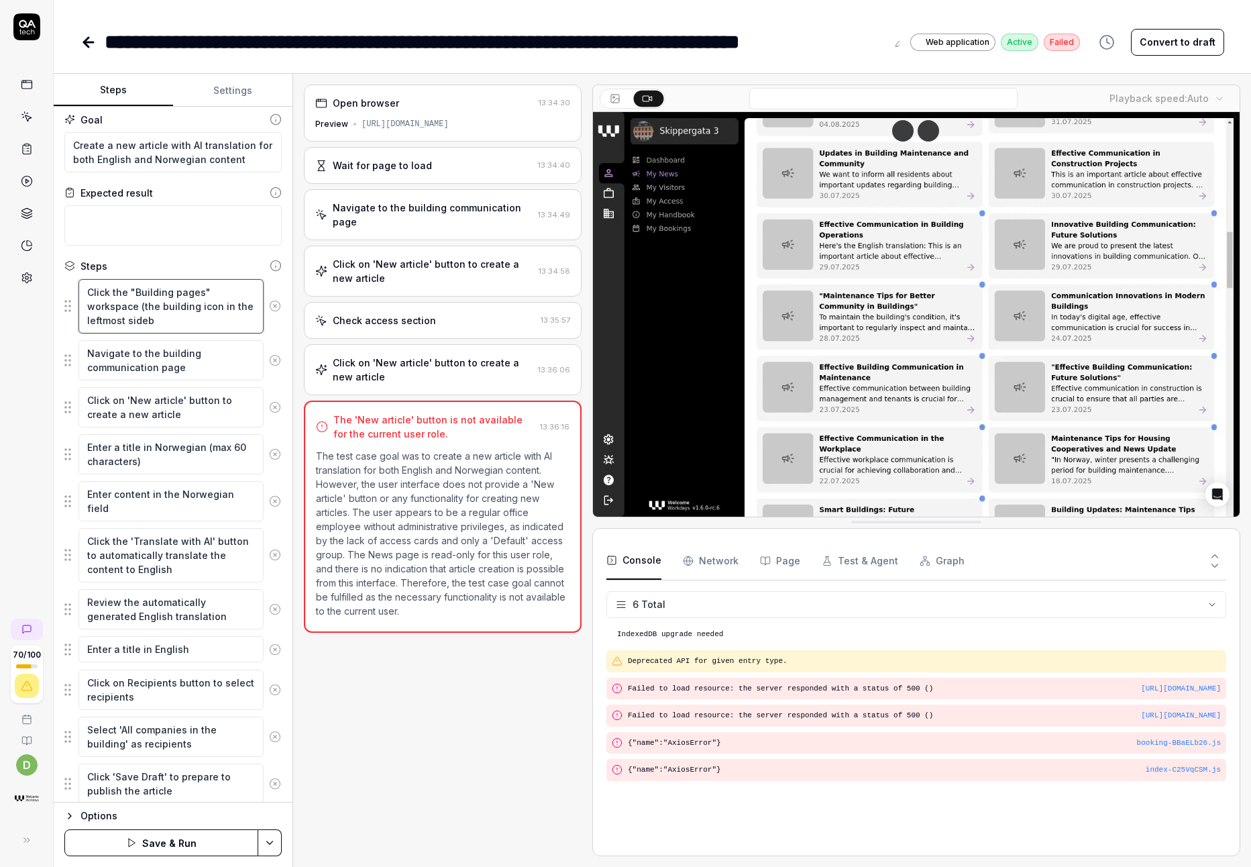
type textarea "*"
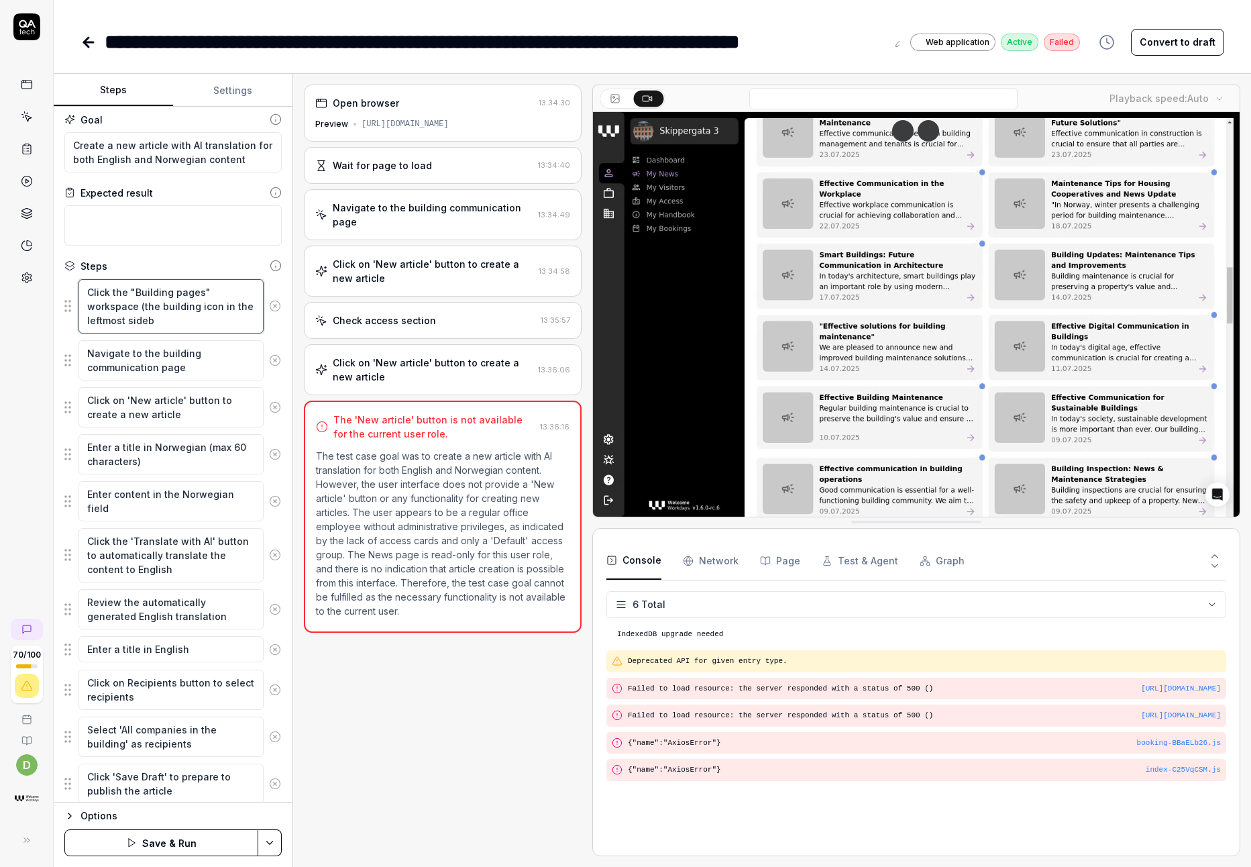
type textarea "Click the "Building pages" workspace (the building icon in the leftmost sideba"
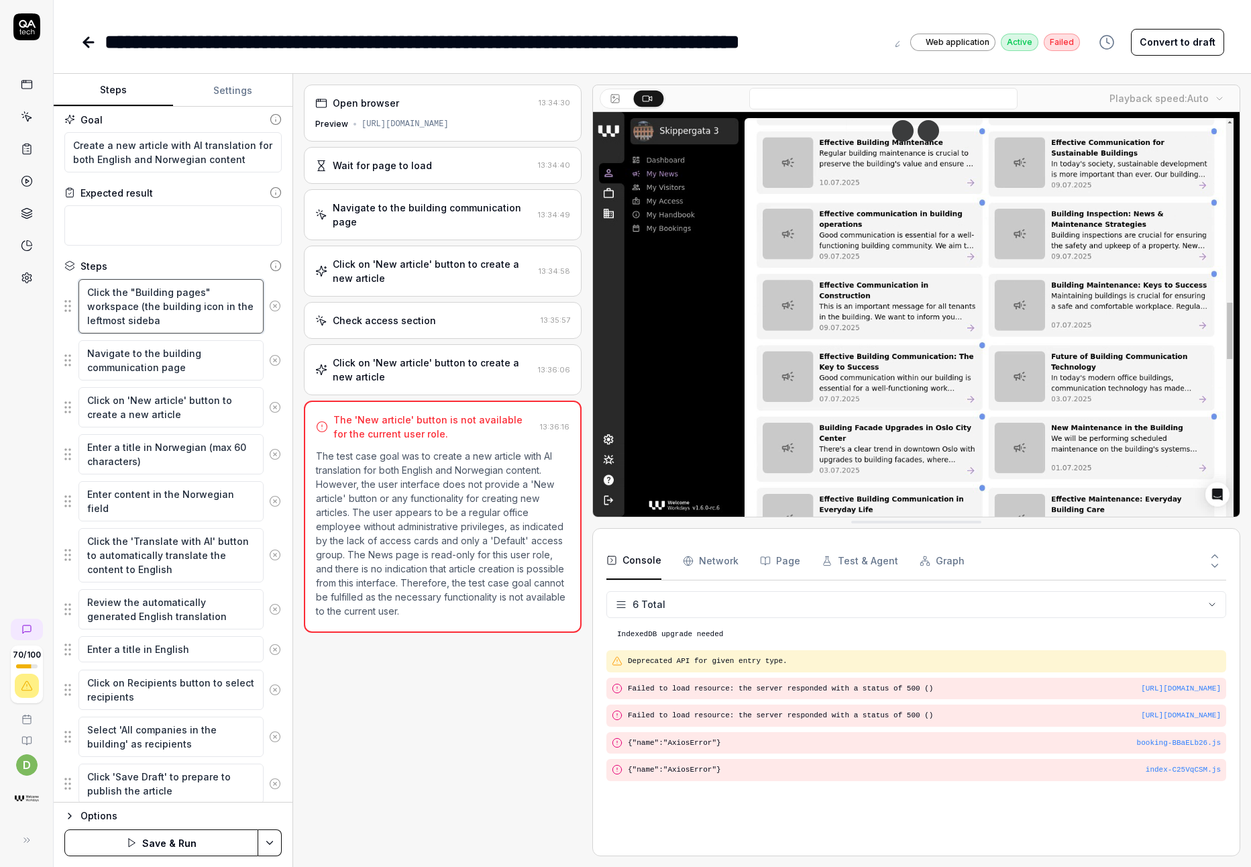
type textarea "*"
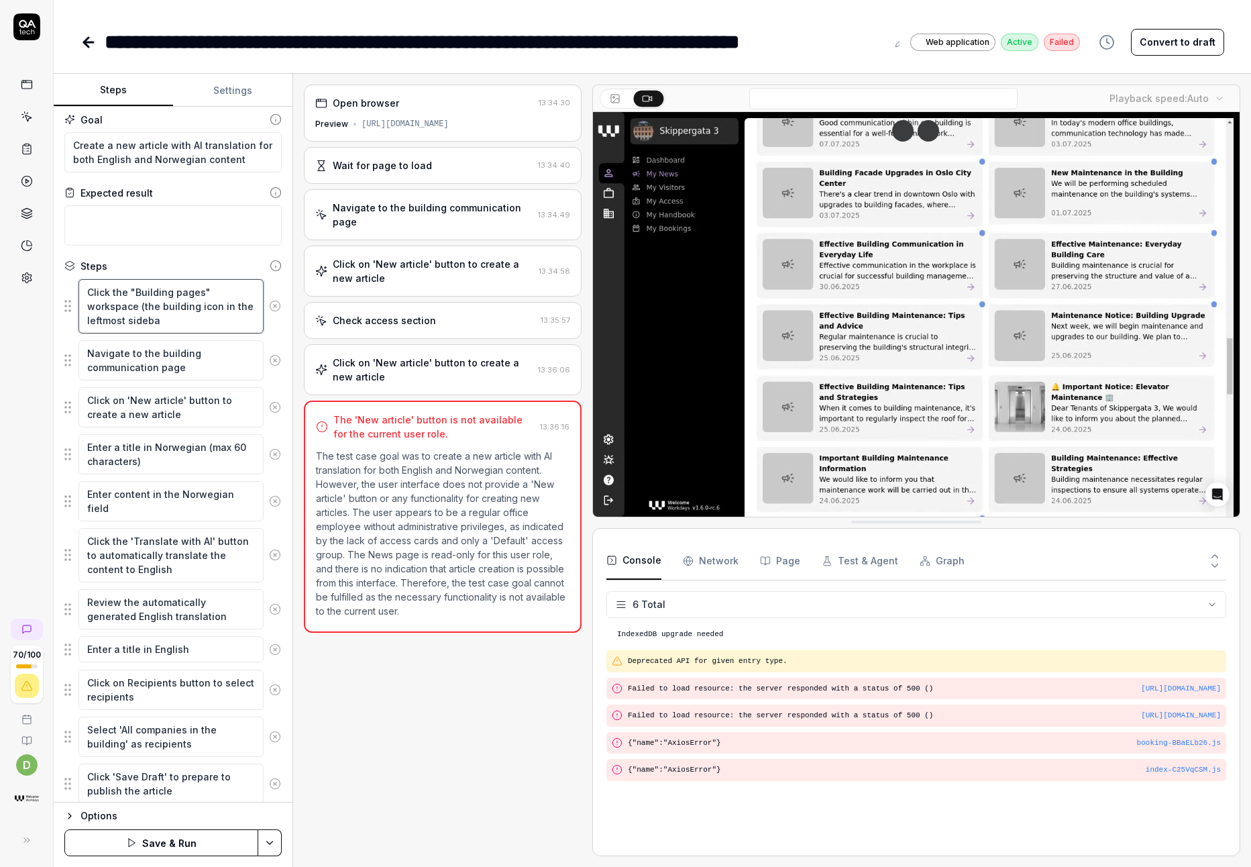
type textarea "Click the "Building pages" workspace (the building icon in the leftmost sidebar"
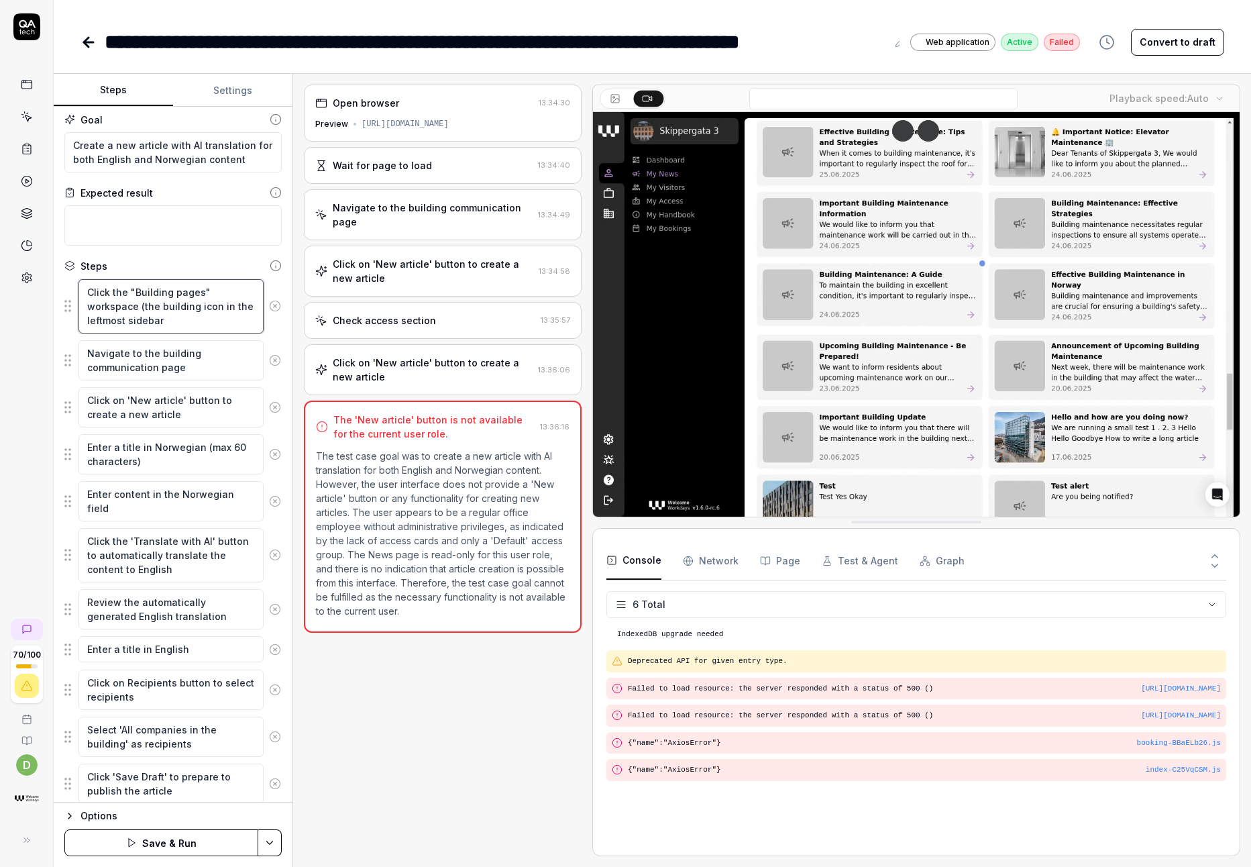
type textarea "*"
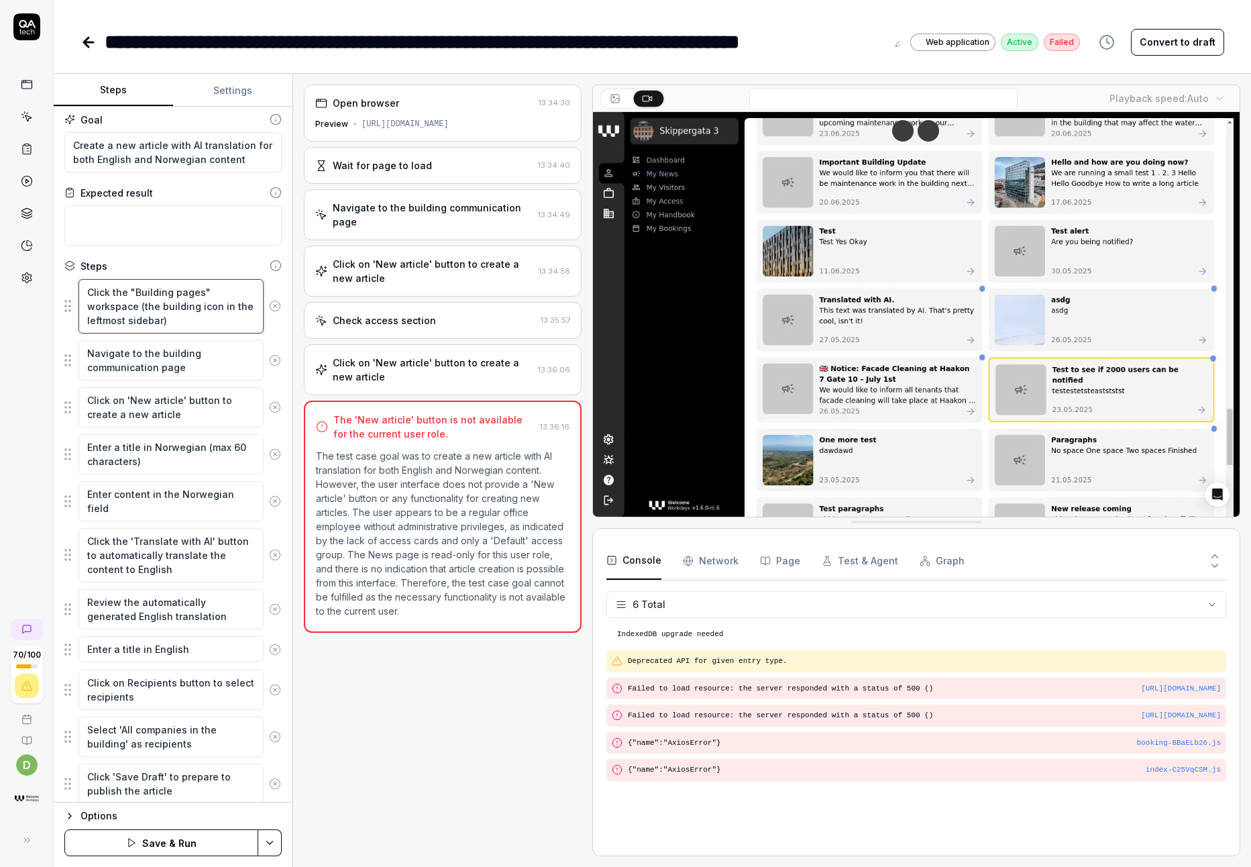
type textarea "Click the "Building pages" workspace (the building icon in the leftmost sidebar)"
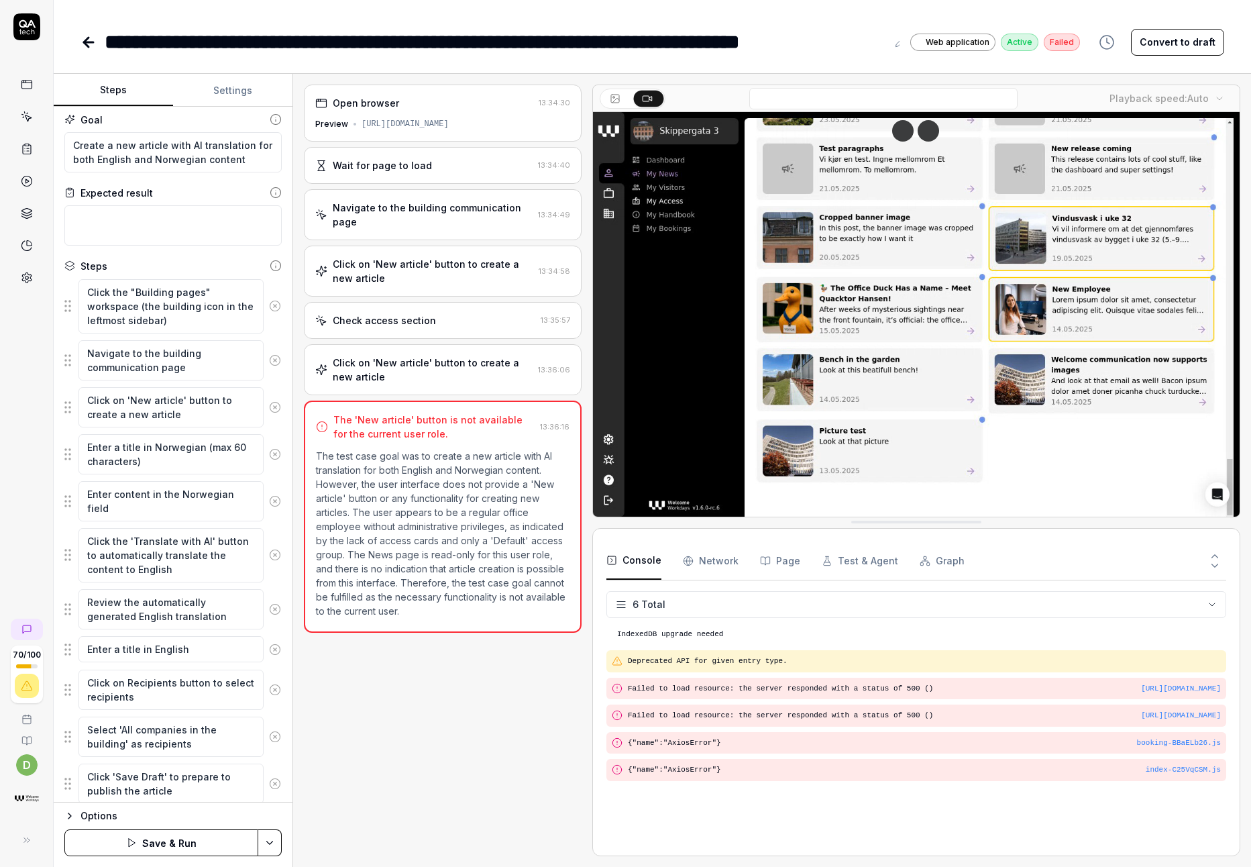
click at [195, 846] on button "Save & Run" at bounding box center [161, 842] width 194 height 27
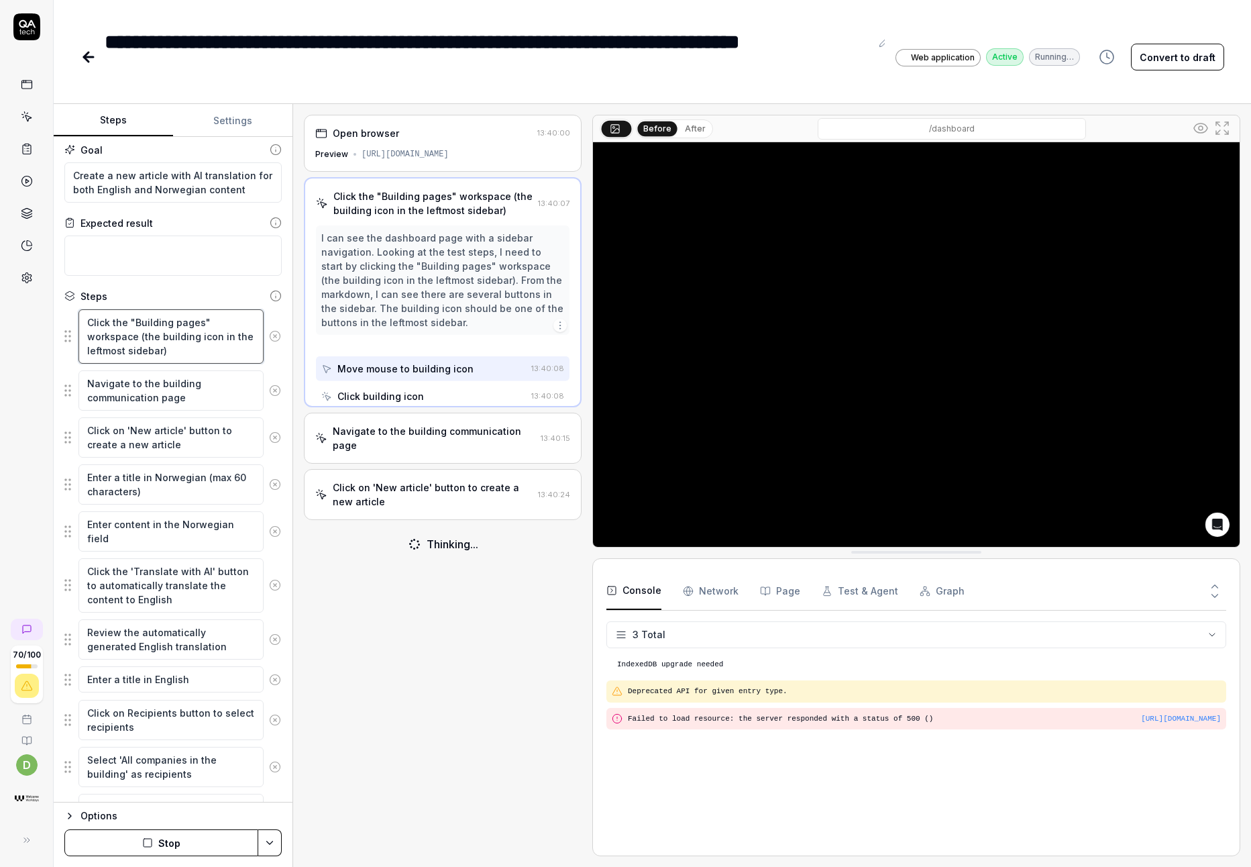
click at [186, 353] on textarea "Click the "Building pages" workspace (the building icon in the leftmost sidebar)" at bounding box center [170, 336] width 185 height 54
drag, startPoint x: 185, startPoint y: 356, endPoint x: 83, endPoint y: 307, distance: 113.1
click at [83, 307] on div "Steps Click the "Building pages" workspace (the building icon in the leftmost s…" at bounding box center [172, 594] width 217 height 610
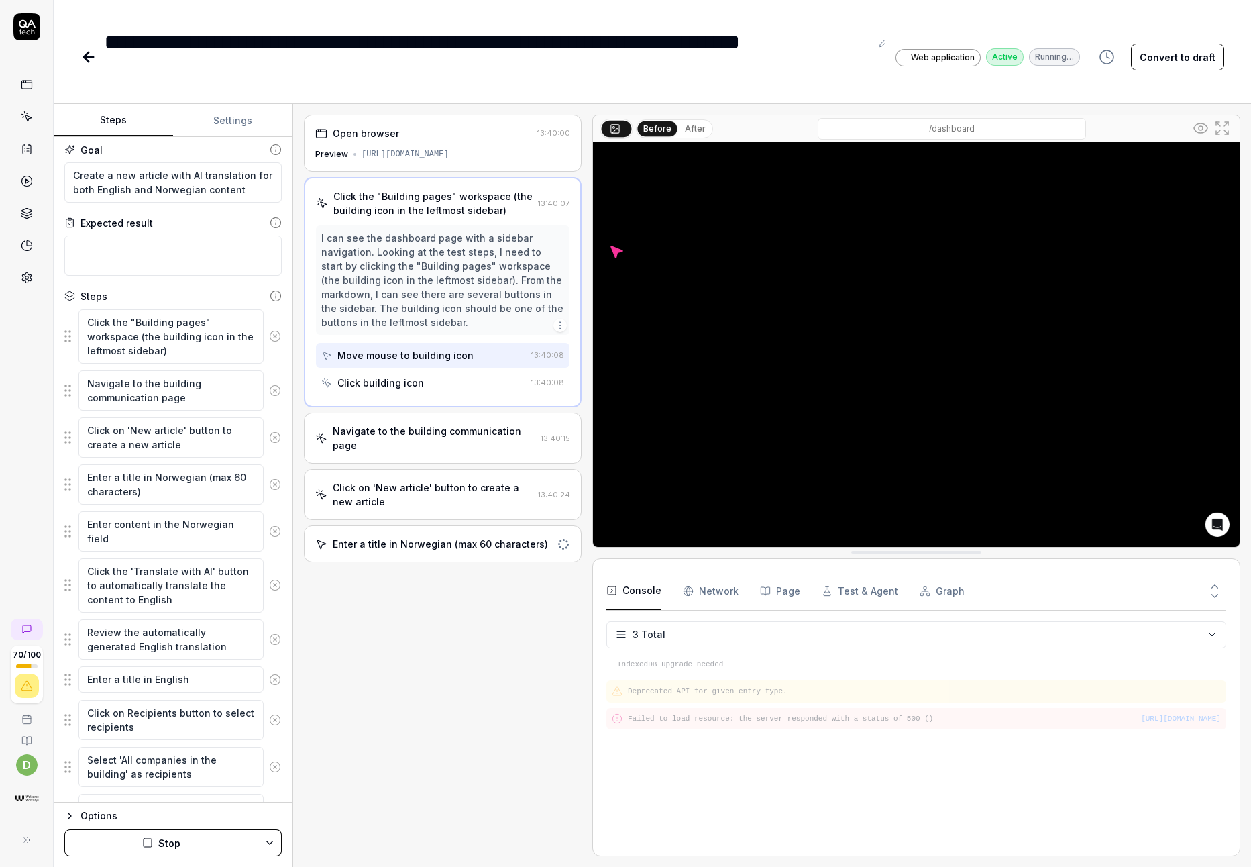
click at [320, 84] on div "**********" at bounding box center [488, 57] width 766 height 60
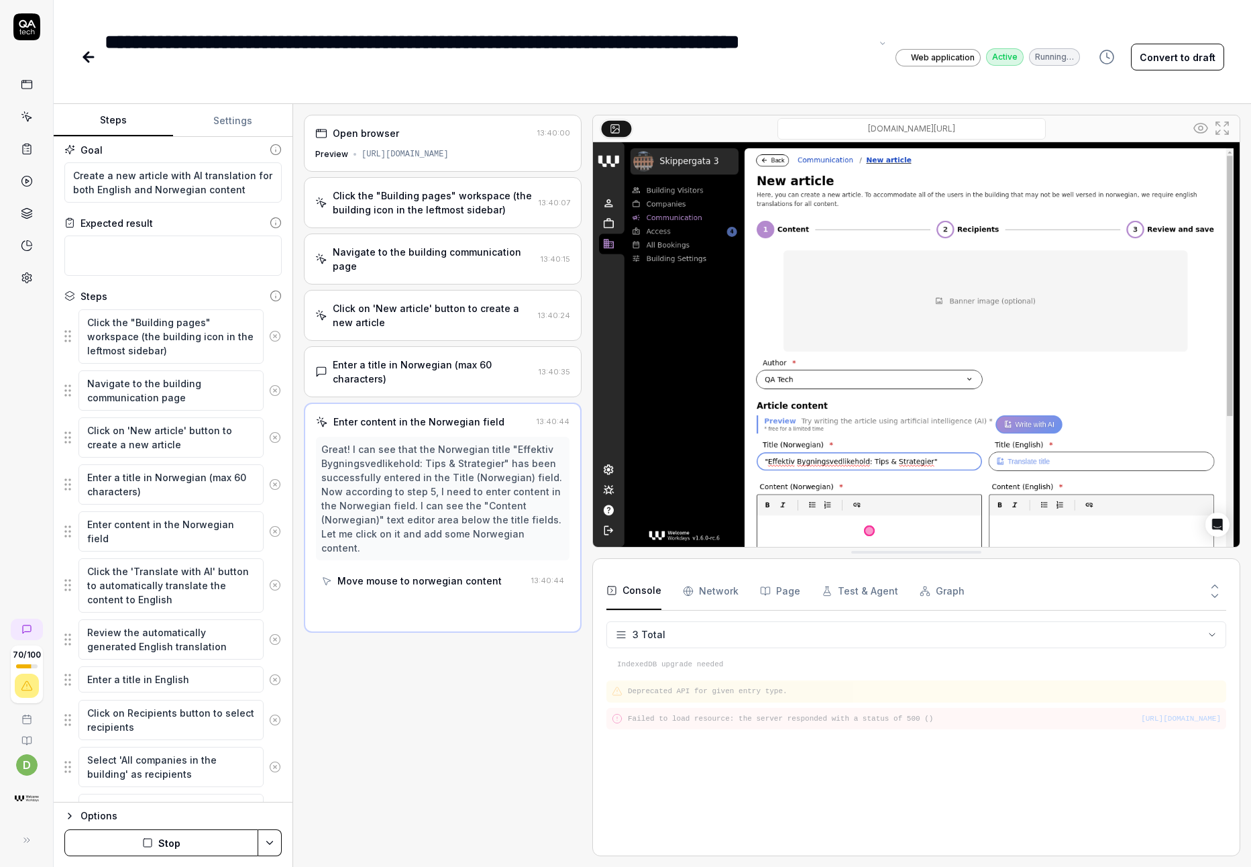
click at [85, 61] on icon at bounding box center [88, 57] width 16 height 16
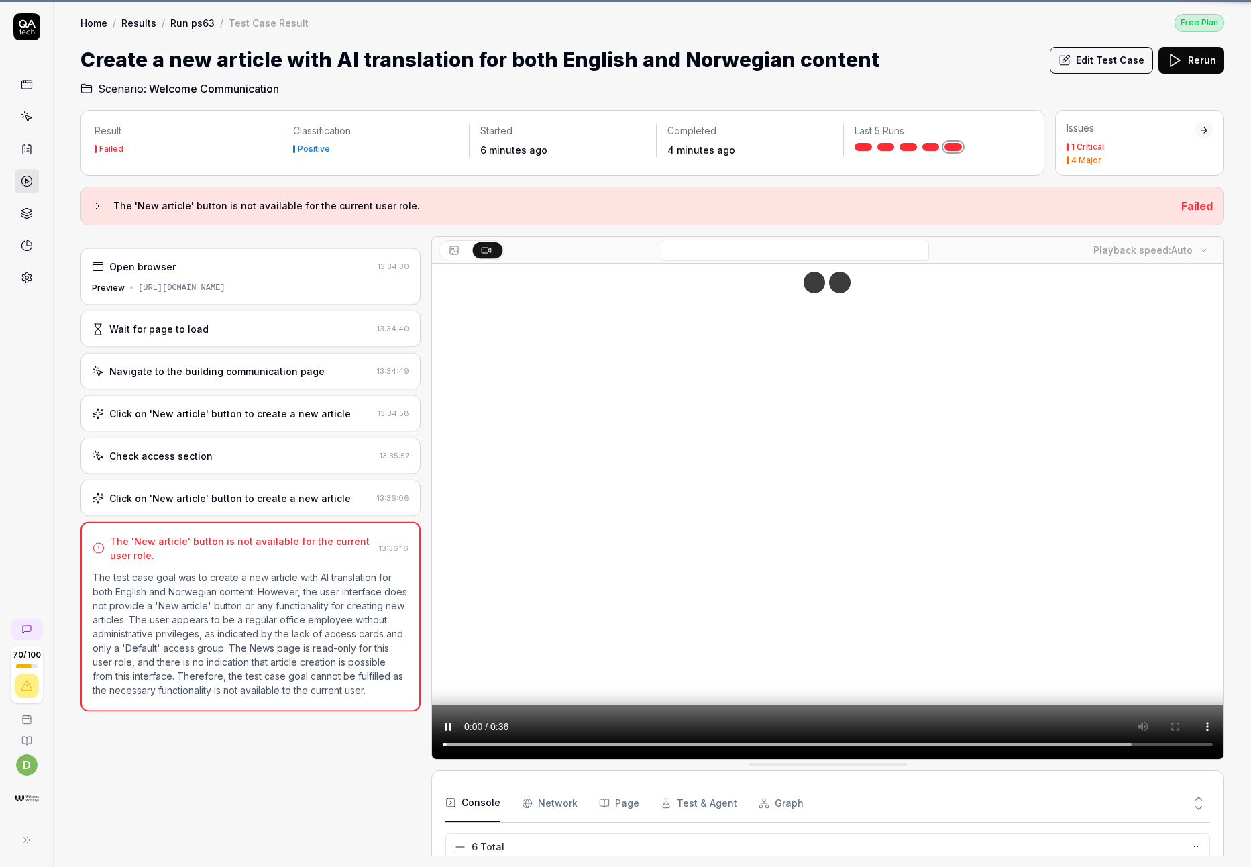
scroll to position [66, 0]
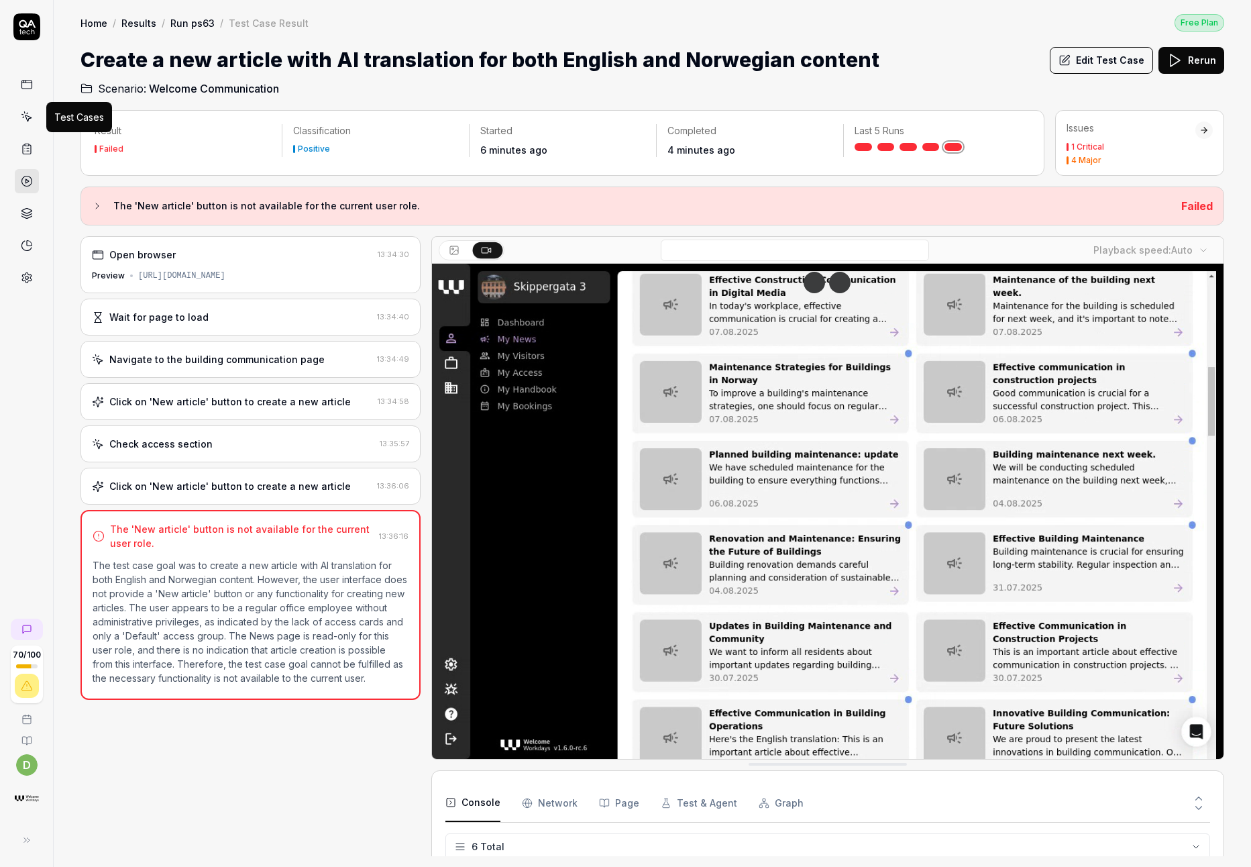
click at [28, 117] on icon at bounding box center [28, 118] width 6 height 6
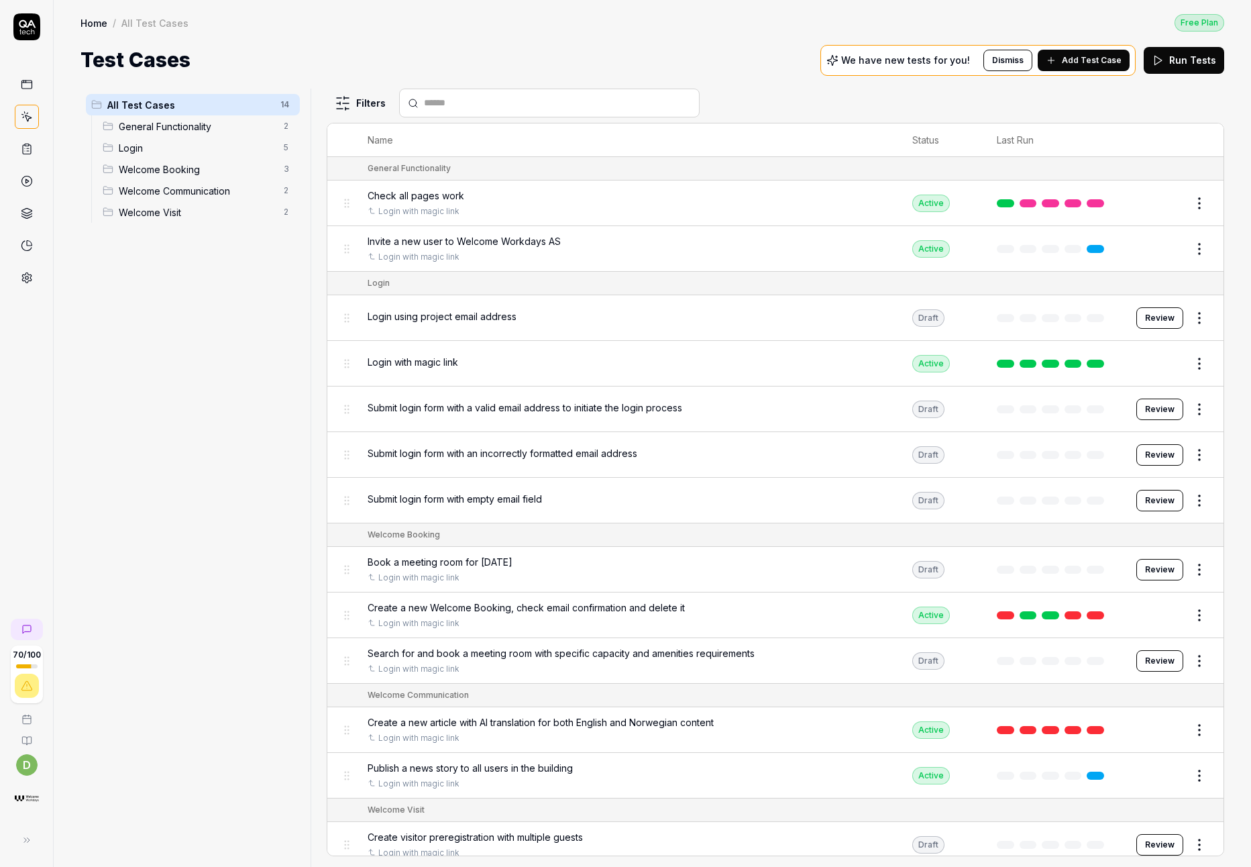
click at [608, 204] on div "Check all pages work Login with magic link" at bounding box center [627, 202] width 518 height 29
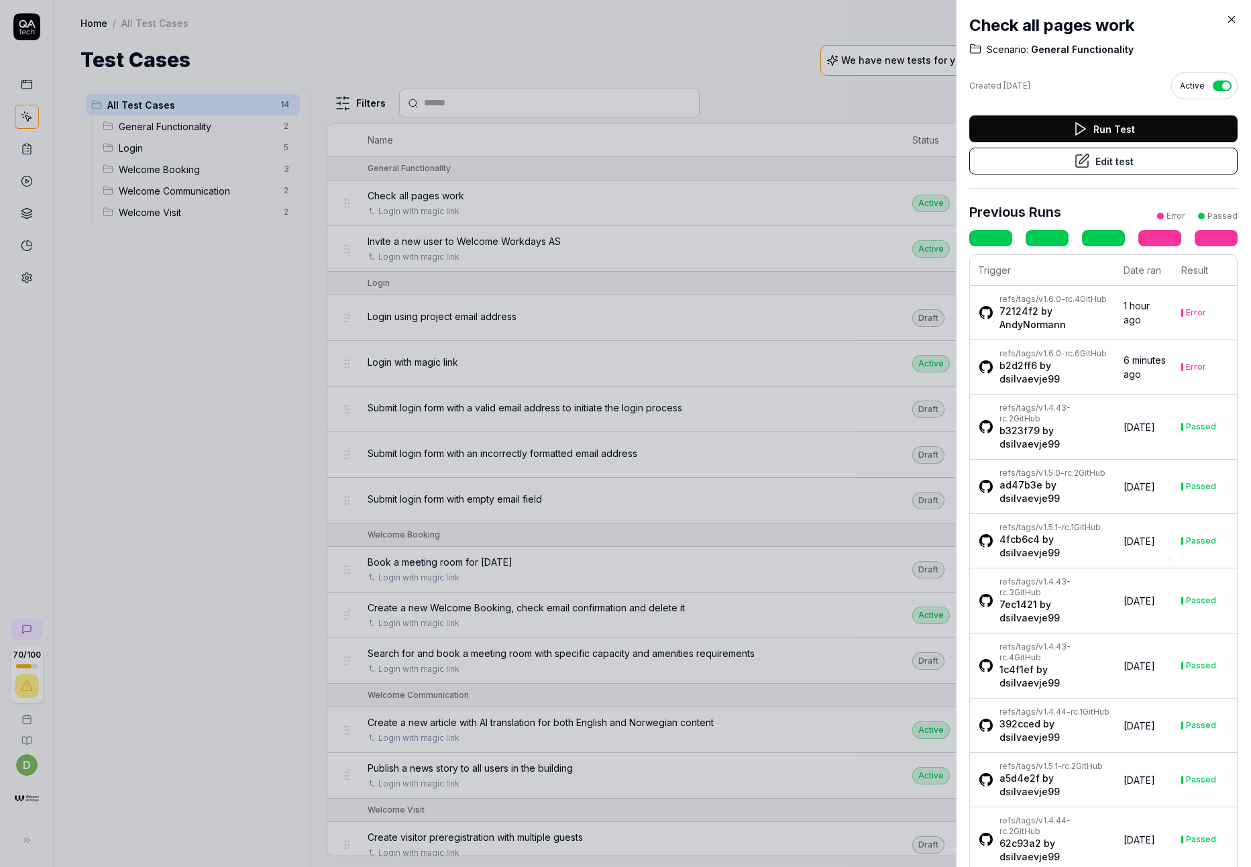
click at [625, 208] on div at bounding box center [625, 433] width 1251 height 867
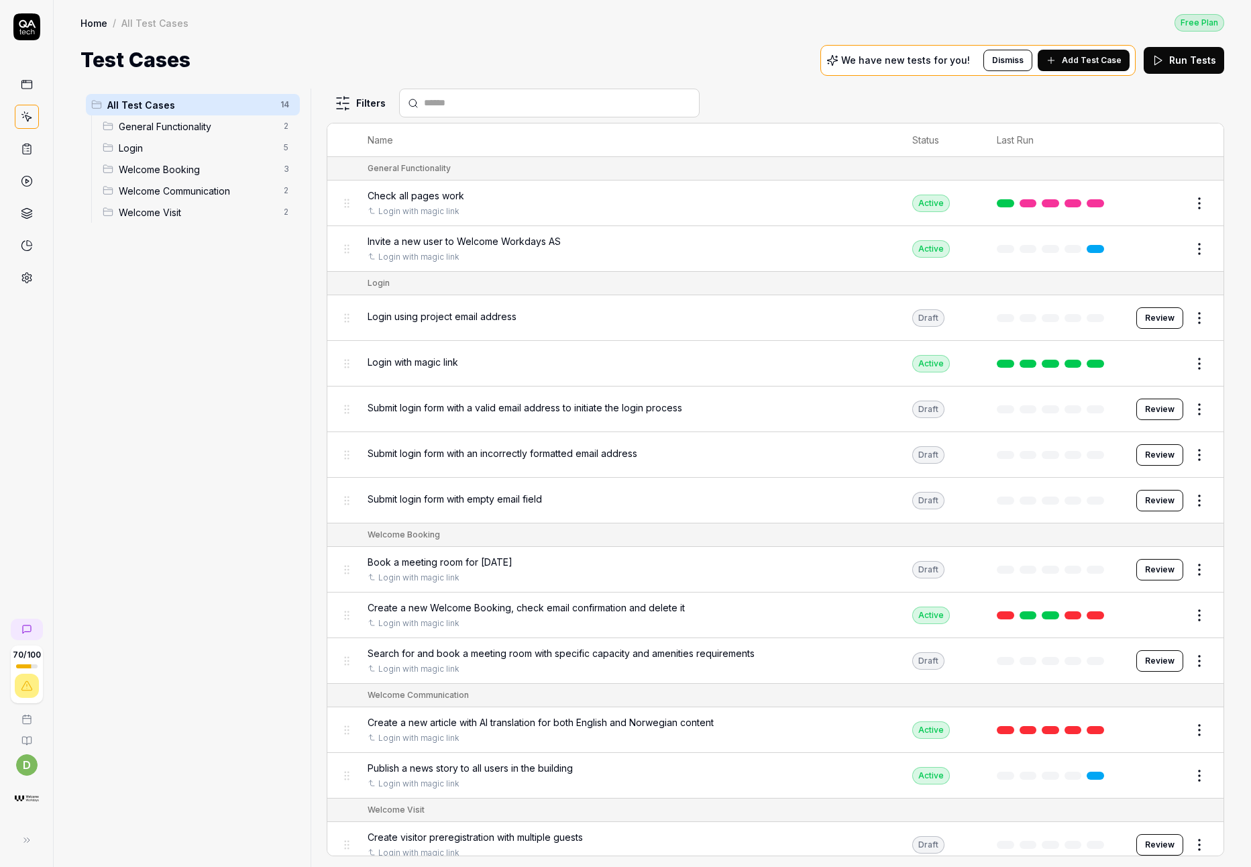
click at [1158, 203] on button "Edit" at bounding box center [1167, 203] width 32 height 21
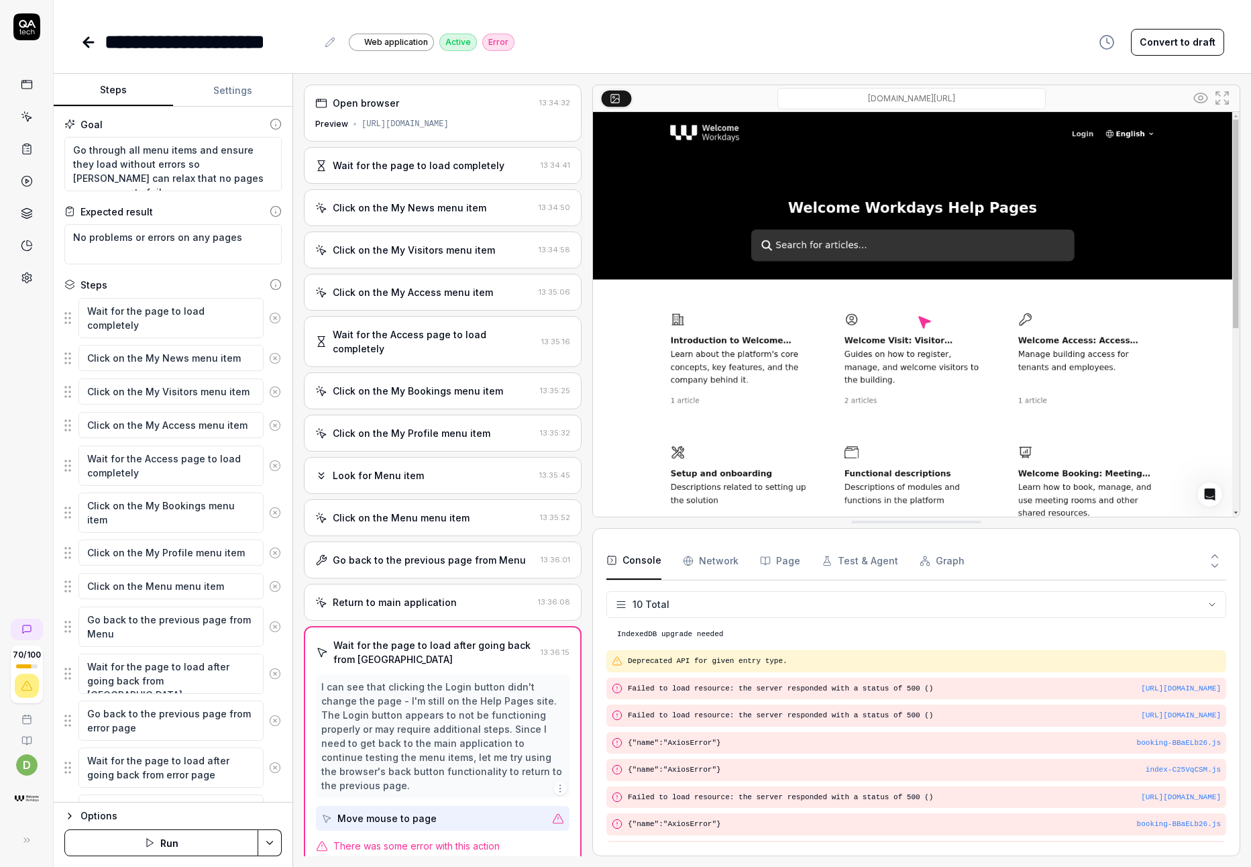
scroll to position [47, 0]
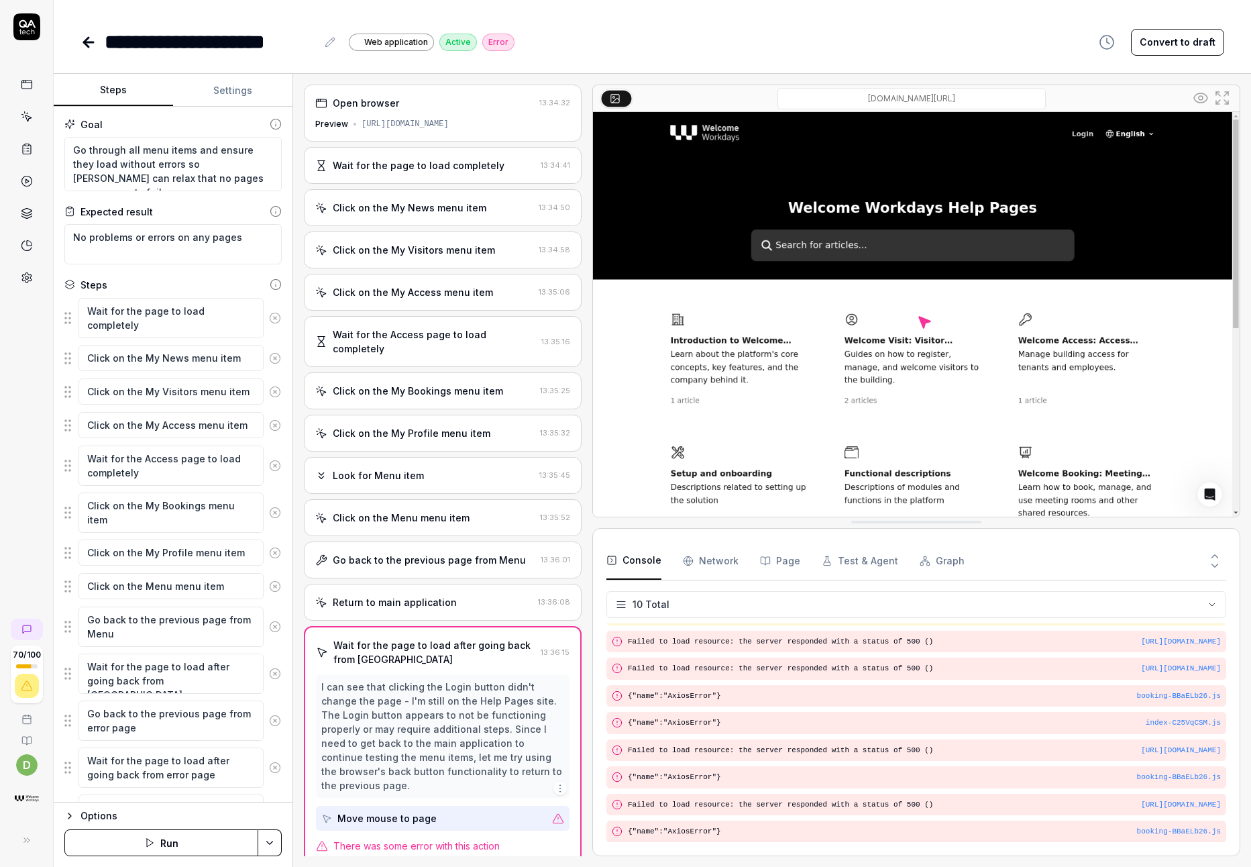
click at [435, 201] on div "Click on the My News menu item" at bounding box center [410, 208] width 154 height 14
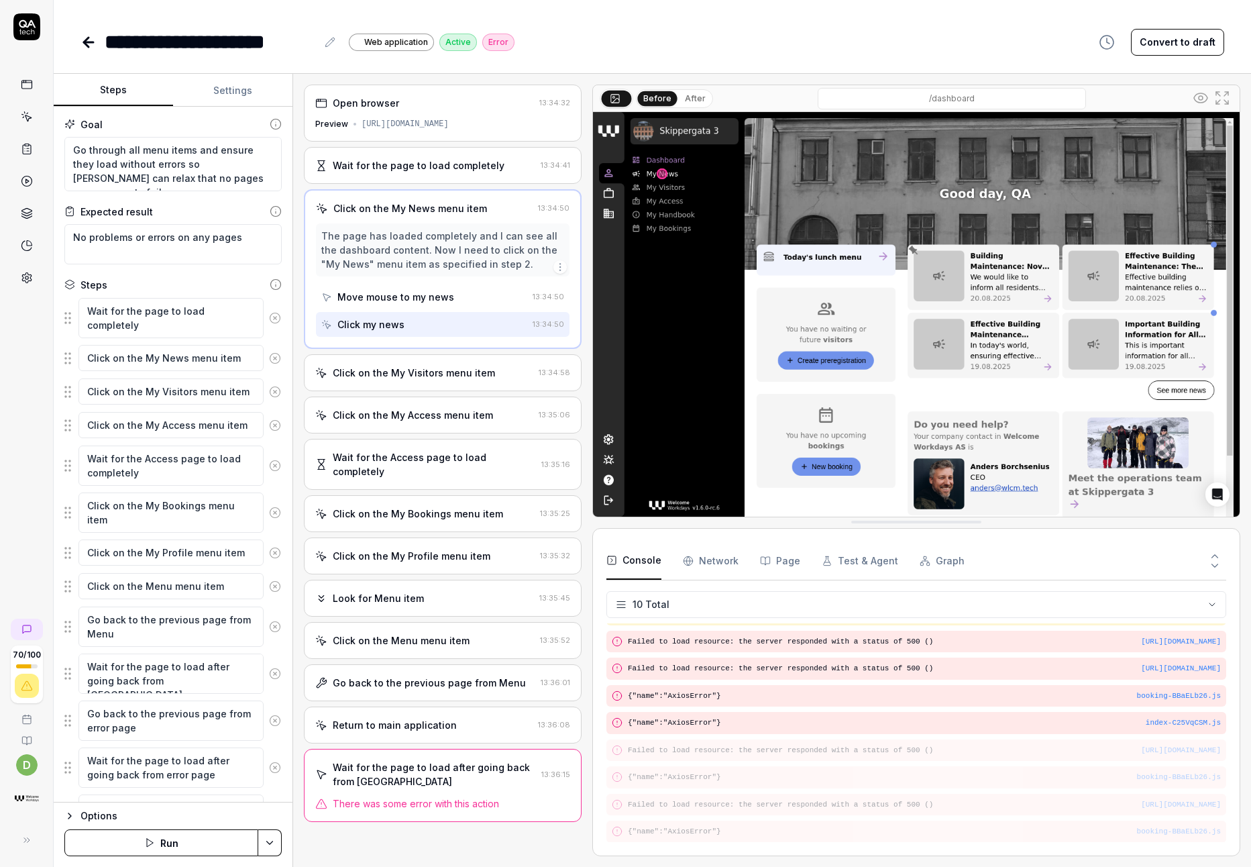
click at [454, 370] on div "Click on the My Visitors menu item" at bounding box center [414, 373] width 162 height 14
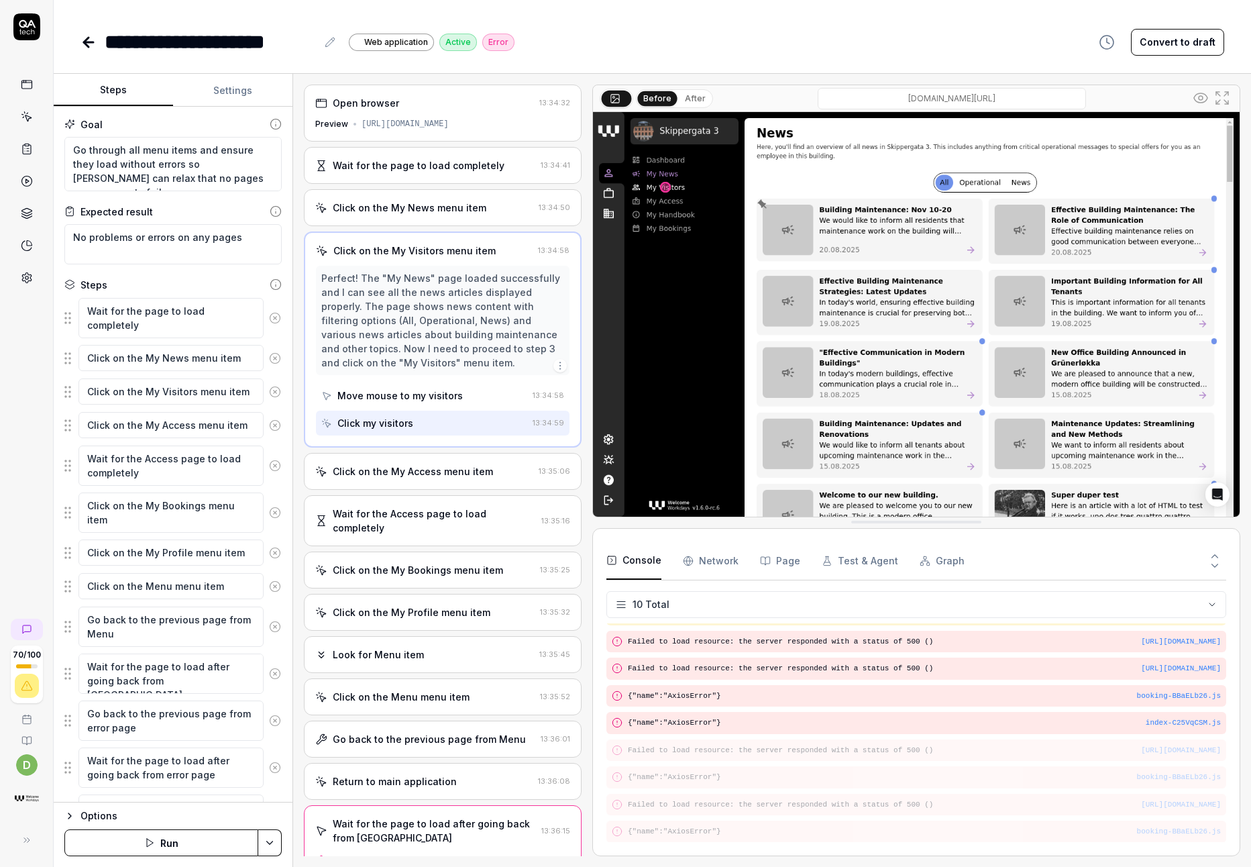
click at [479, 573] on div "Click on the My Bookings menu item" at bounding box center [418, 570] width 170 height 14
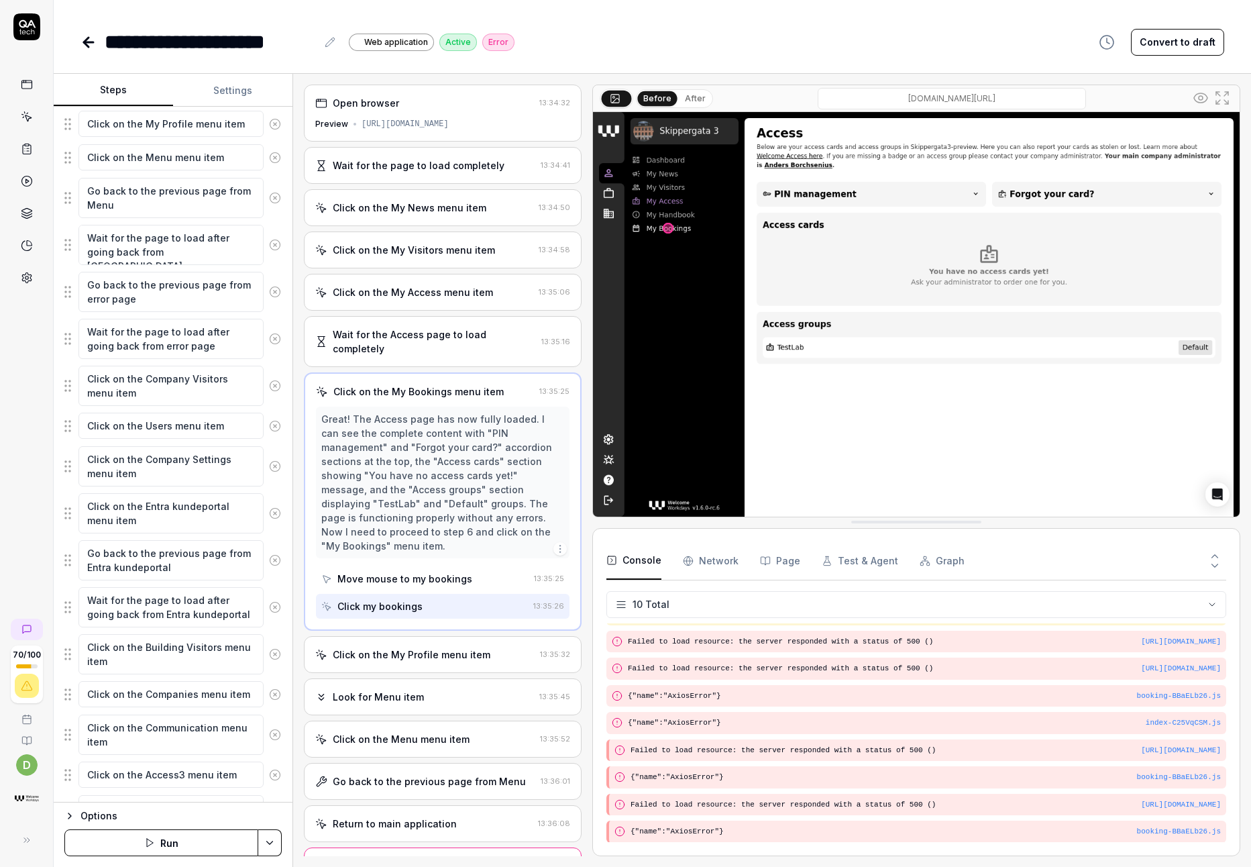
scroll to position [785, 0]
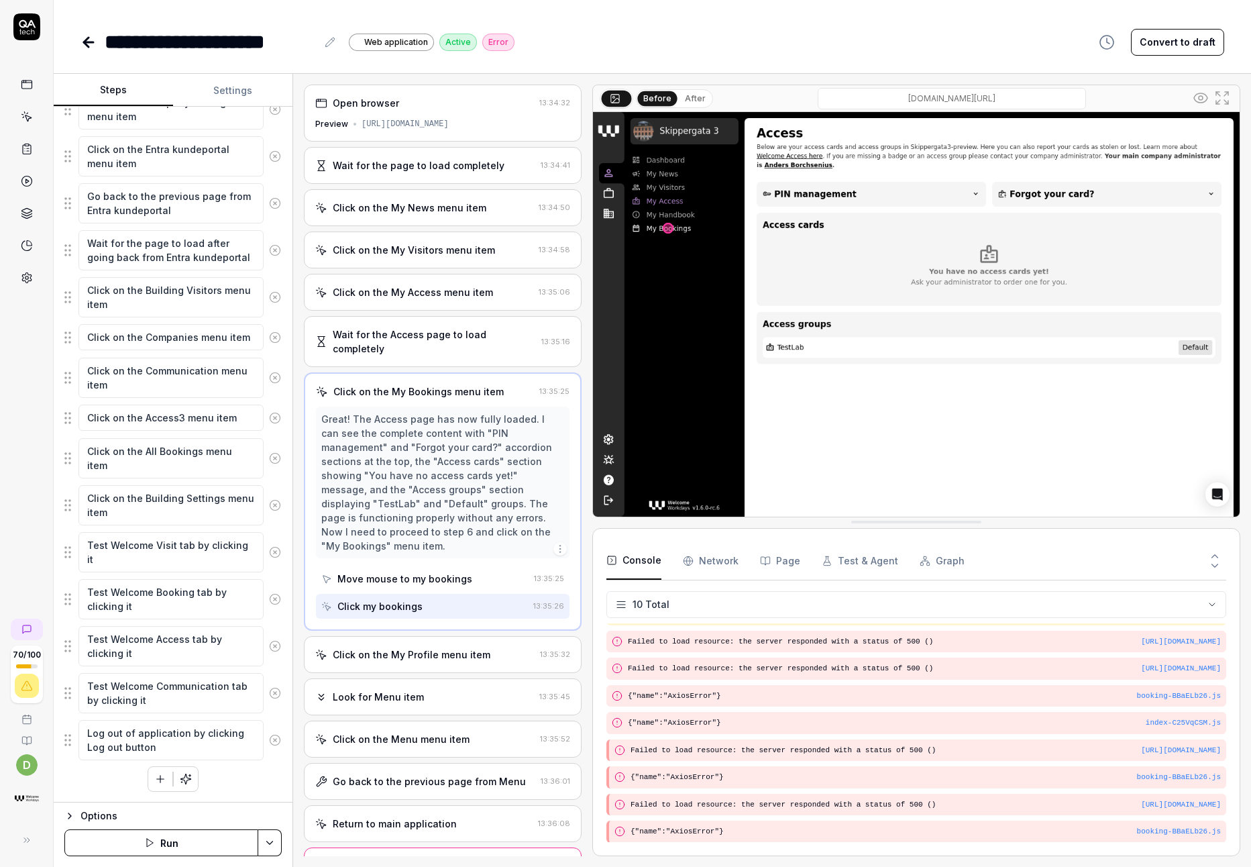
click at [154, 773] on icon "button" at bounding box center [160, 779] width 12 height 12
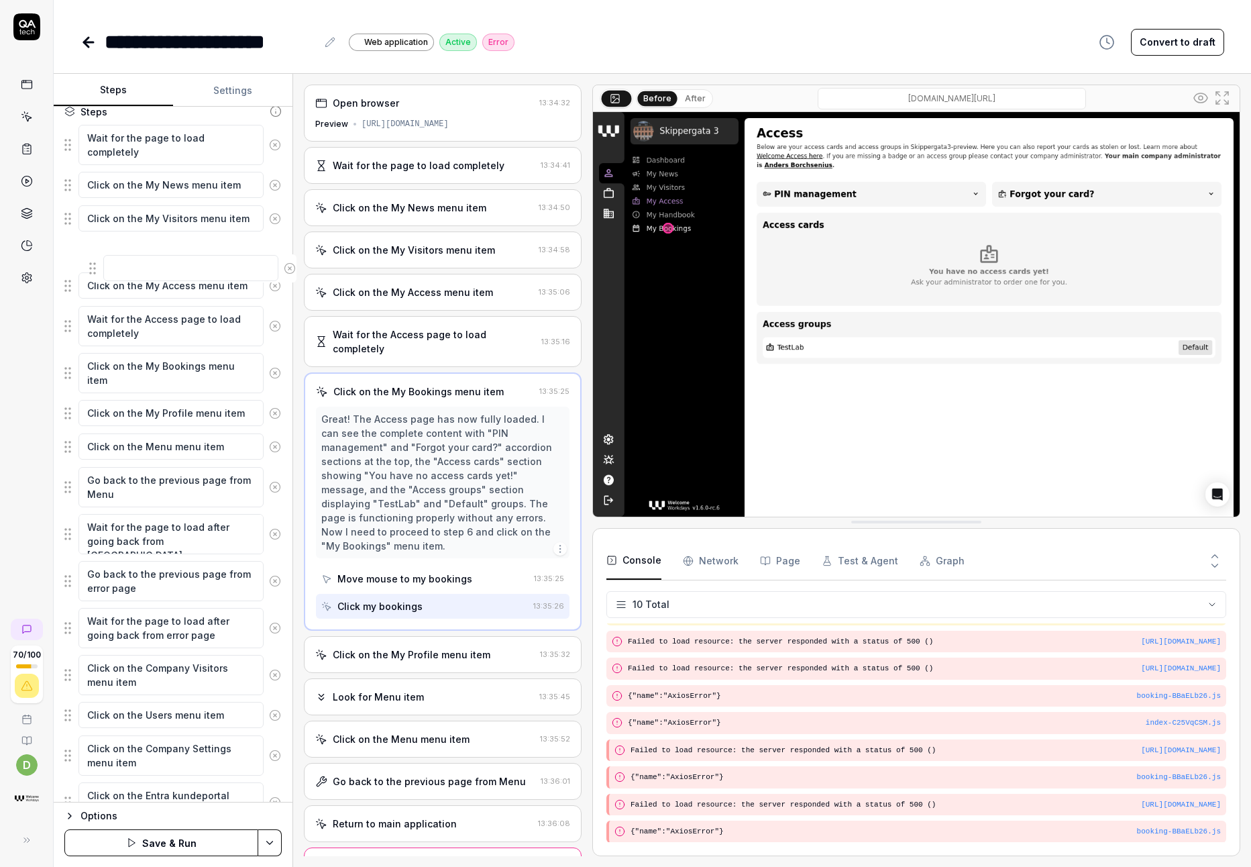
scroll to position [170, 0]
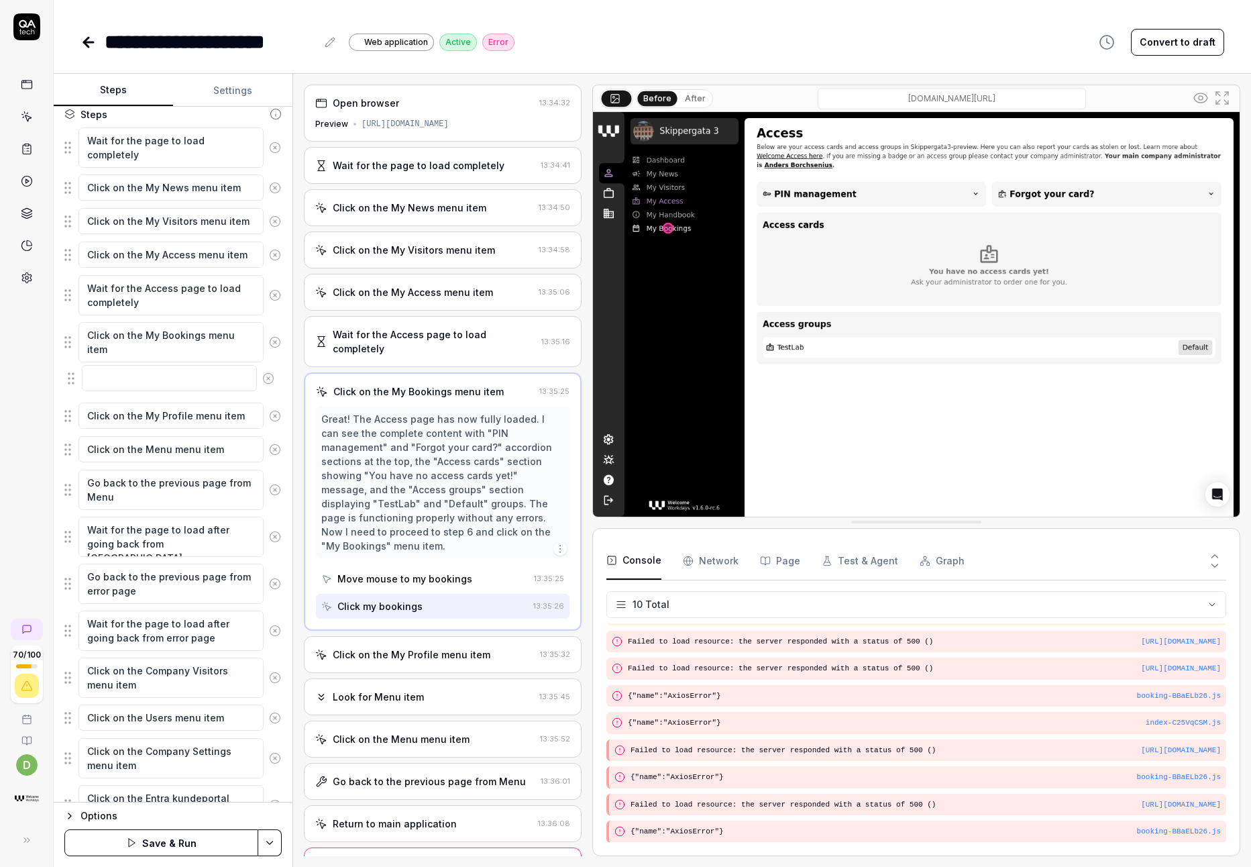
drag, startPoint x: 71, startPoint y: 743, endPoint x: 74, endPoint y: 375, distance: 368.3
click at [74, 375] on fieldset "Wait for the page to load completely Click on the My News menu item Click on th…" at bounding box center [172, 768] width 217 height 1282
click at [135, 380] on textarea at bounding box center [170, 382] width 185 height 26
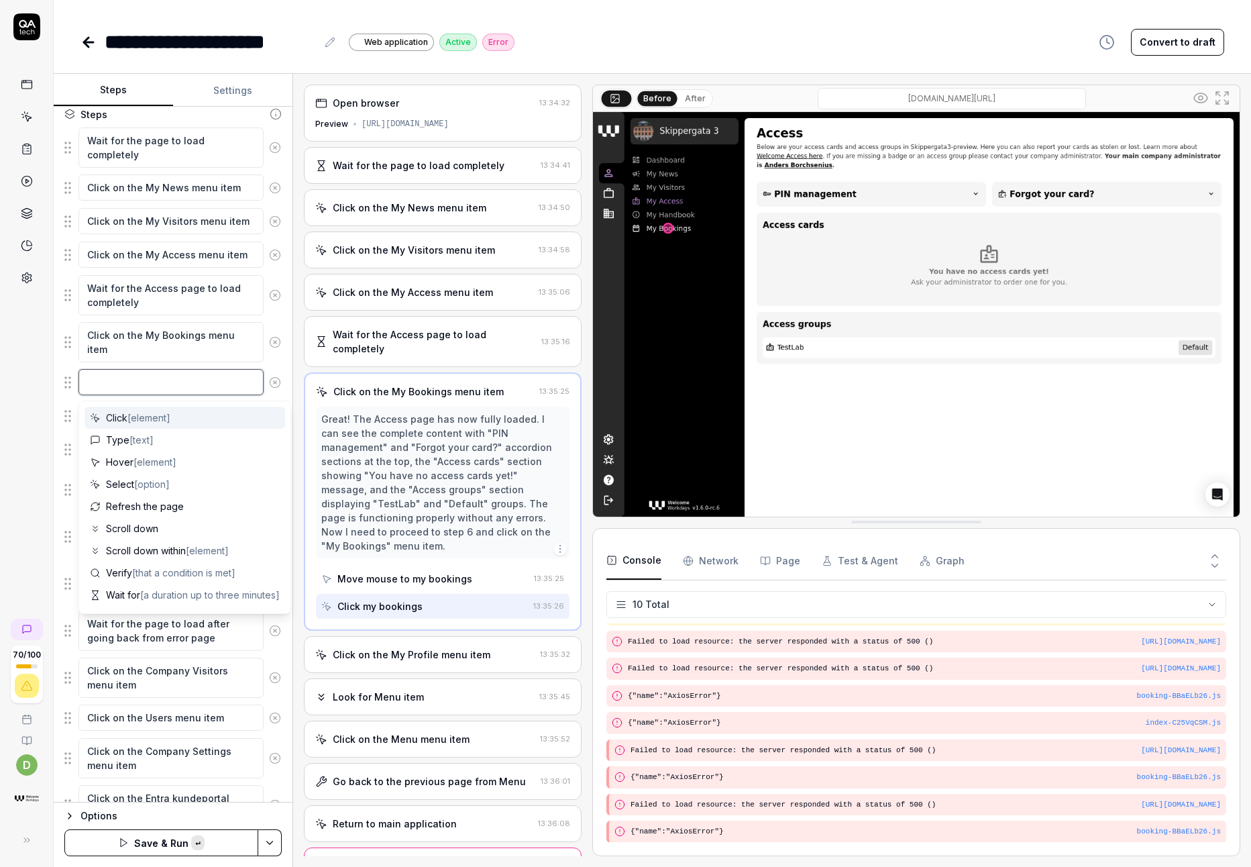
paste textarea "Click the "Building pages" workspace (the building icon in the leftmost sidebar)"
type textarea "*"
type textarea "Click the "Building pages" workspace (the building icon in the leftmost sidebar)"
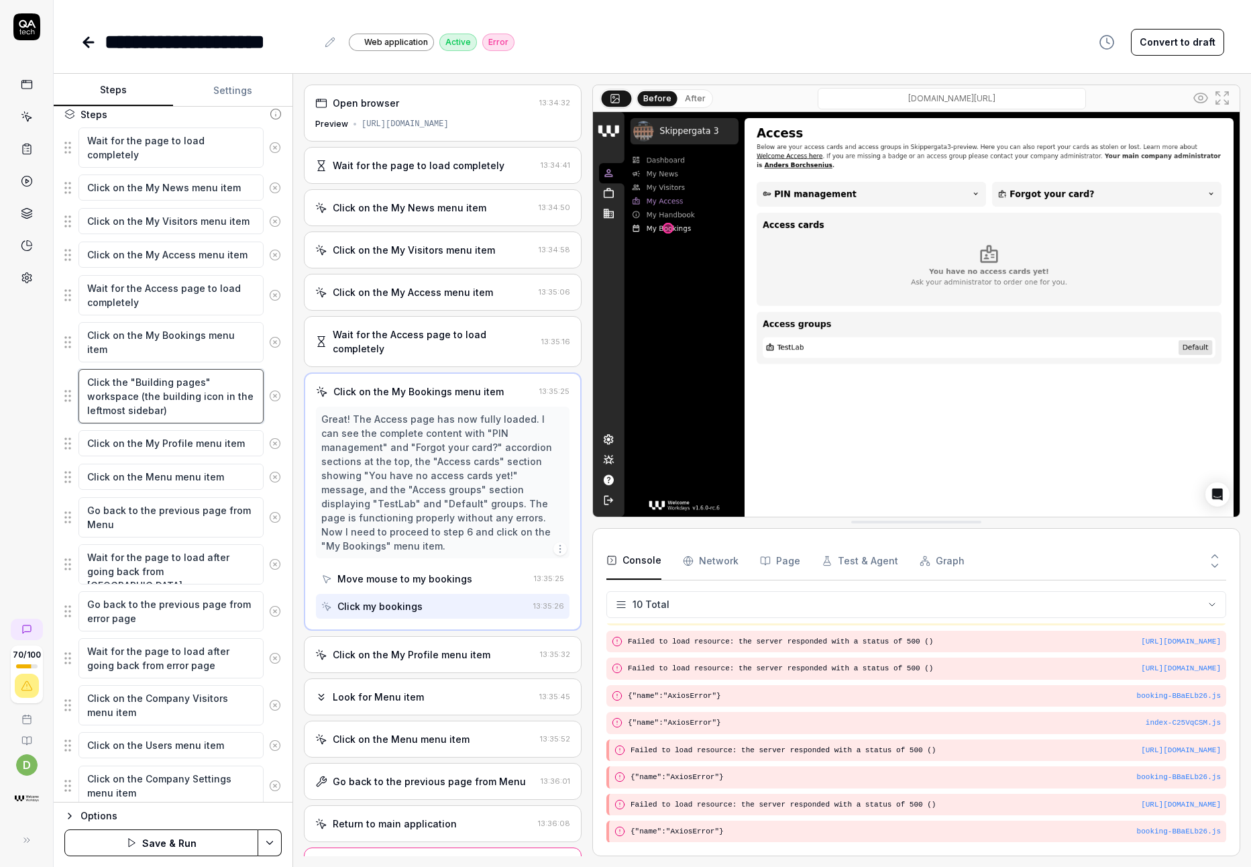
click at [152, 384] on textarea "Click the "Building pages" workspace (the building icon in the leftmost sidebar)" at bounding box center [170, 396] width 185 height 54
type textarea "*"
type textarea "Click the "C pages" workspace (the building icon in the leftmost sidebar)"
type textarea "*"
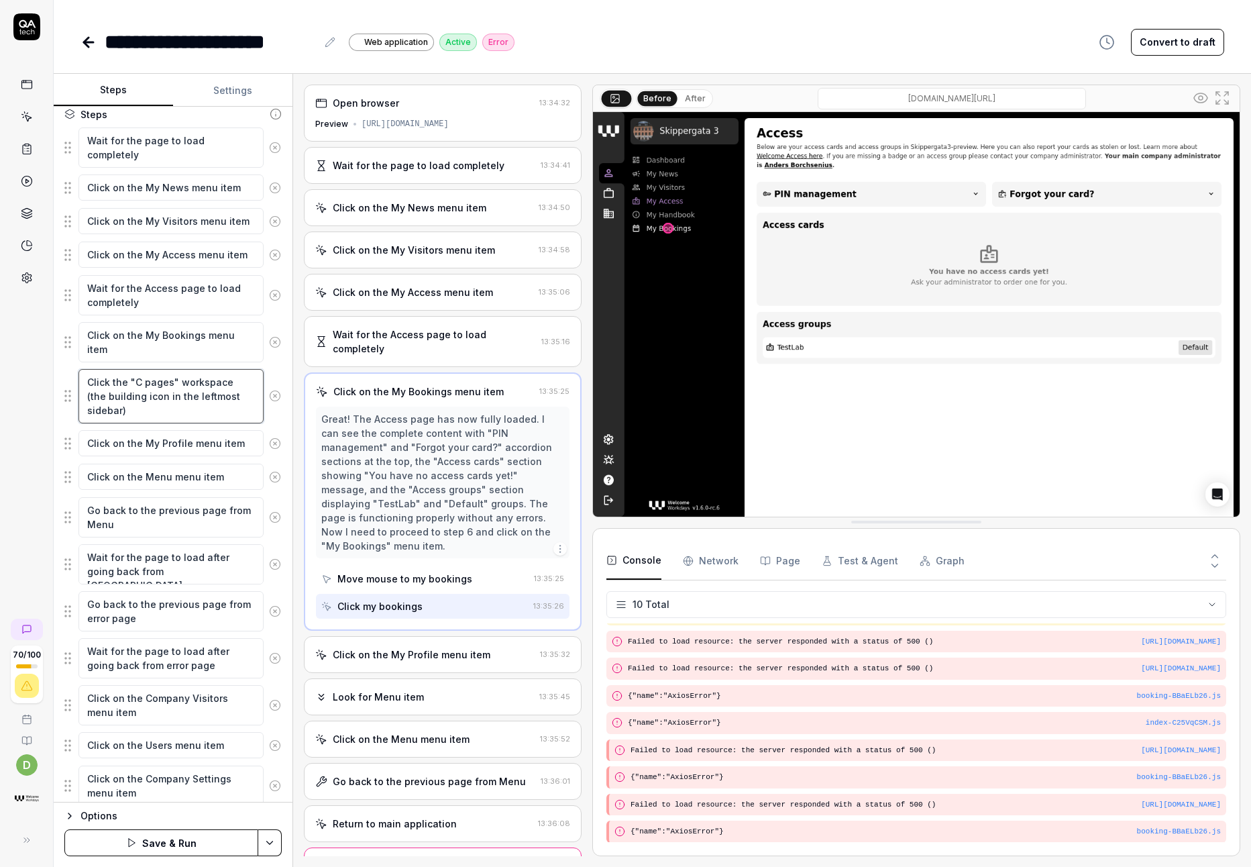
type textarea "Click the "Co pages" workspace (the building icon in the leftmost sidebar)"
type textarea "*"
type textarea "Click the "Com pages" workspace (the building icon in the leftmost sidebar)"
type textarea "*"
type textarea "Click the "Comp pages" workspace (the building icon in the leftmost sidebar)"
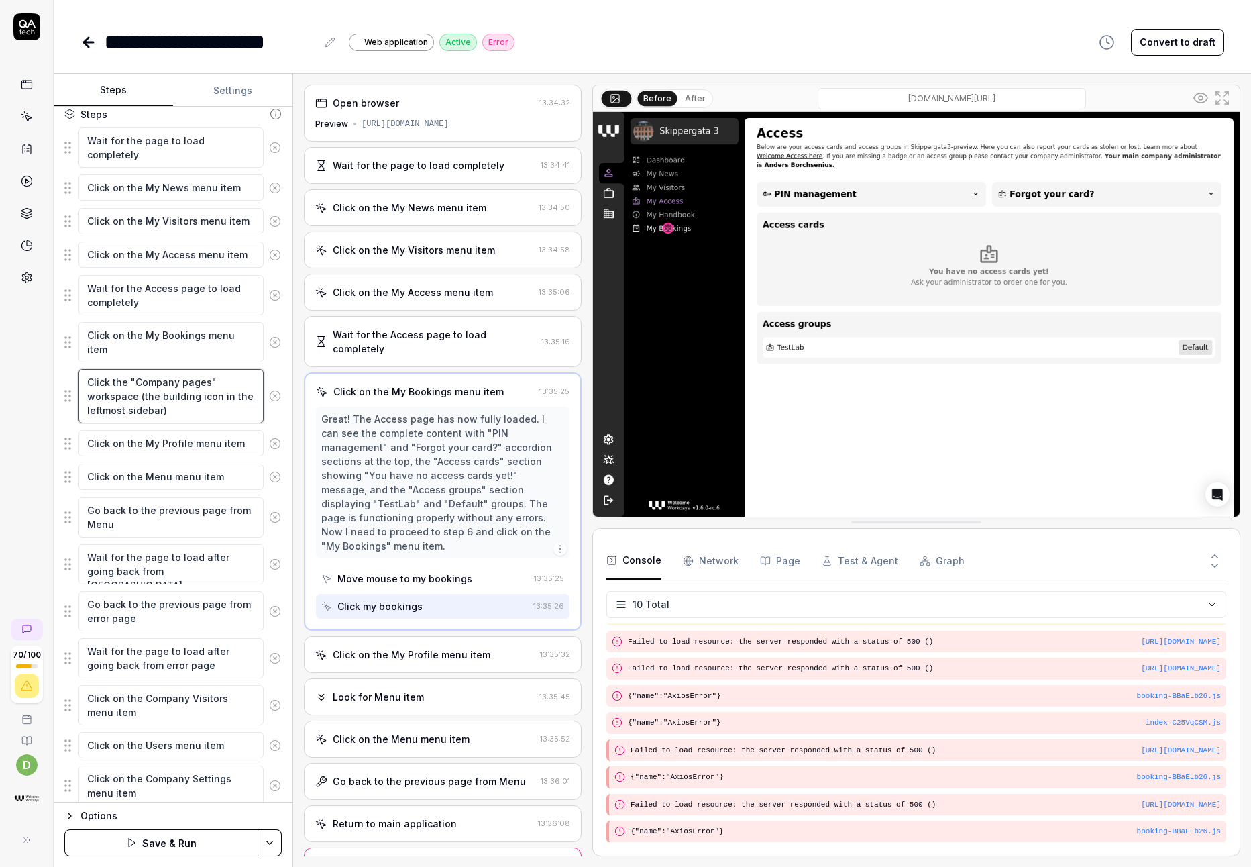
click at [178, 399] on textarea "Click the "Company pages" workspace (the building icon in the leftmost sidebar)" at bounding box center [170, 396] width 185 height 54
click at [207, 406] on textarea "Click the "Company pages" workspace (the briefcase icon in the leftmost sidebar)" at bounding box center [170, 396] width 185 height 54
drag, startPoint x: 205, startPoint y: 411, endPoint x: 76, endPoint y: 386, distance: 130.5
click at [76, 386] on div "Click the "Company pages" workspace (the briefcase icon in the leftmost sidebar)" at bounding box center [172, 396] width 217 height 56
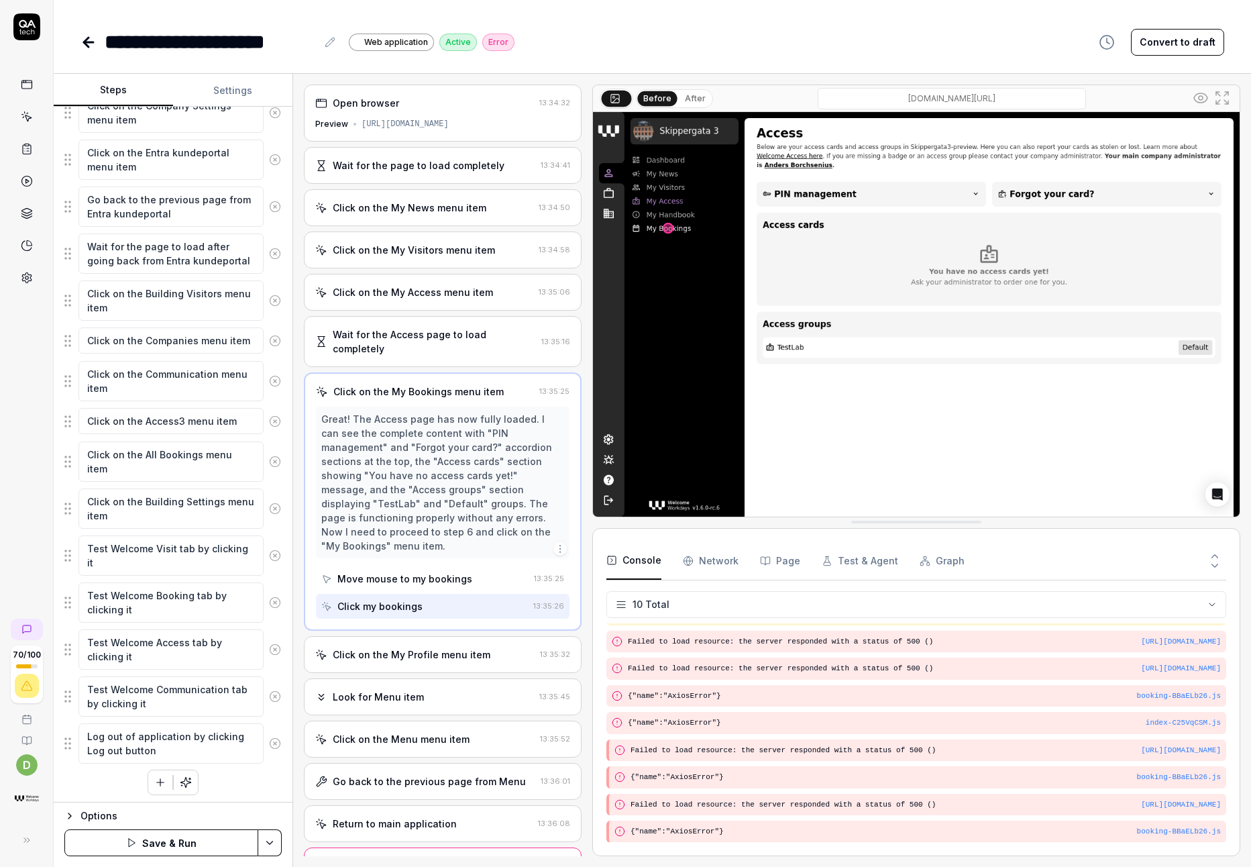
scroll to position [846, 0]
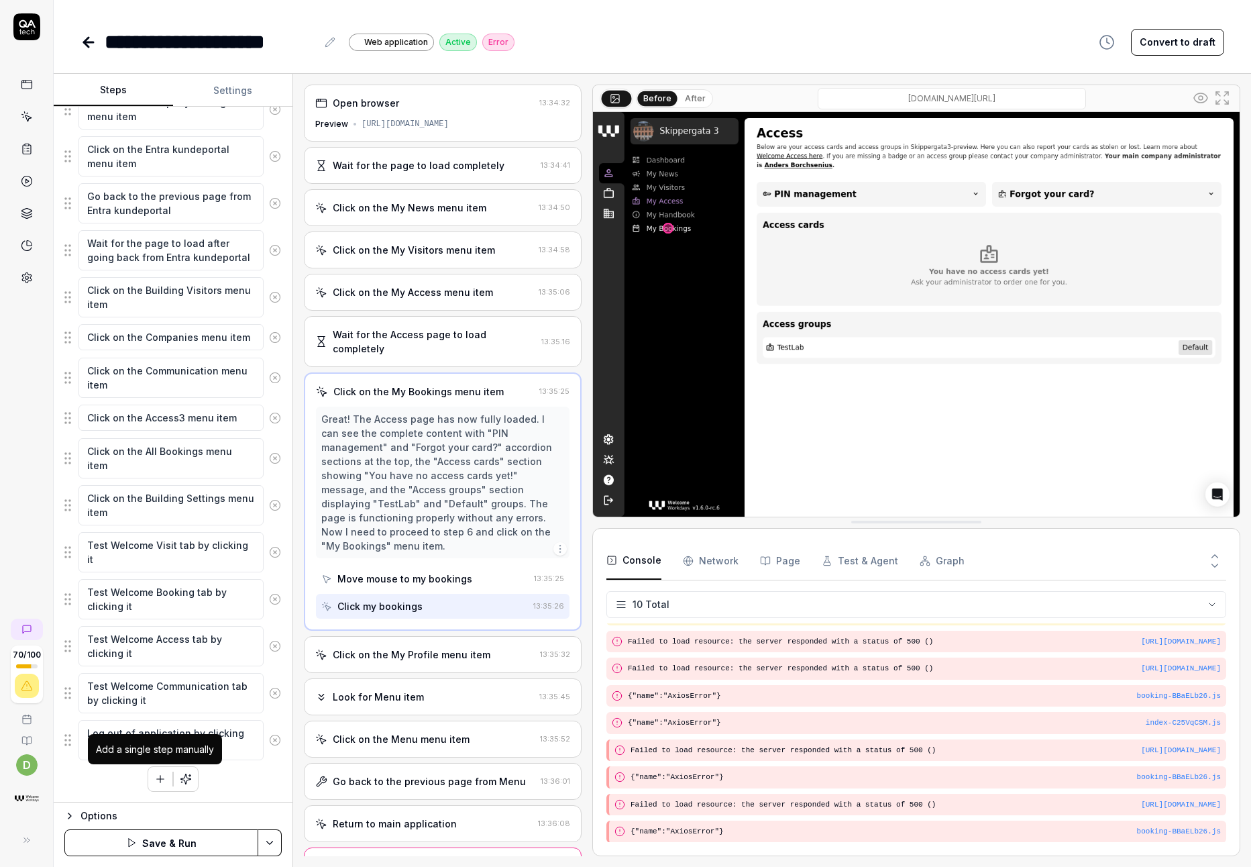
click at [158, 771] on button "button" at bounding box center [160, 779] width 24 height 24
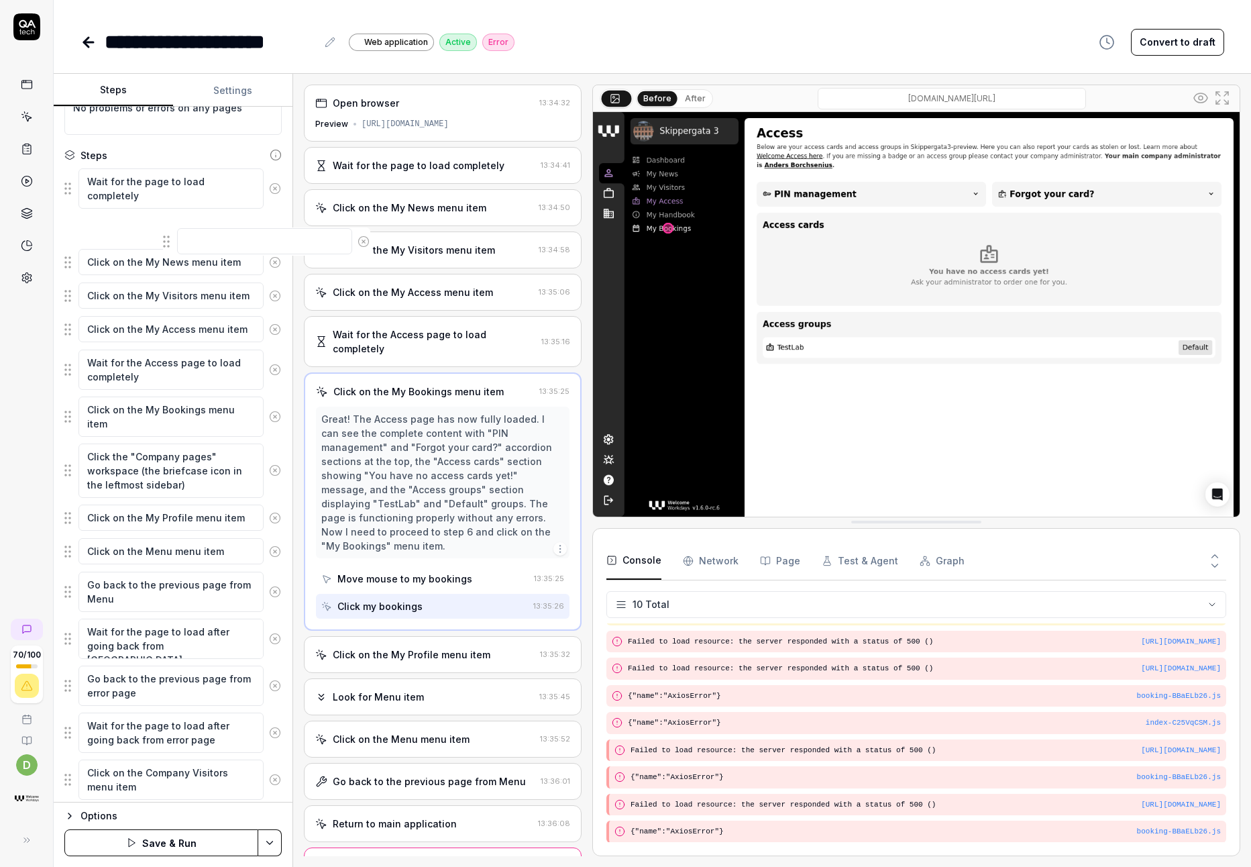
scroll to position [129, 0]
drag, startPoint x: 68, startPoint y: 751, endPoint x: 75, endPoint y: 435, distance: 316.7
click at [75, 435] on fieldset "Wait for the page to load completely Click on the My News menu item Click on th…" at bounding box center [172, 840] width 217 height 1344
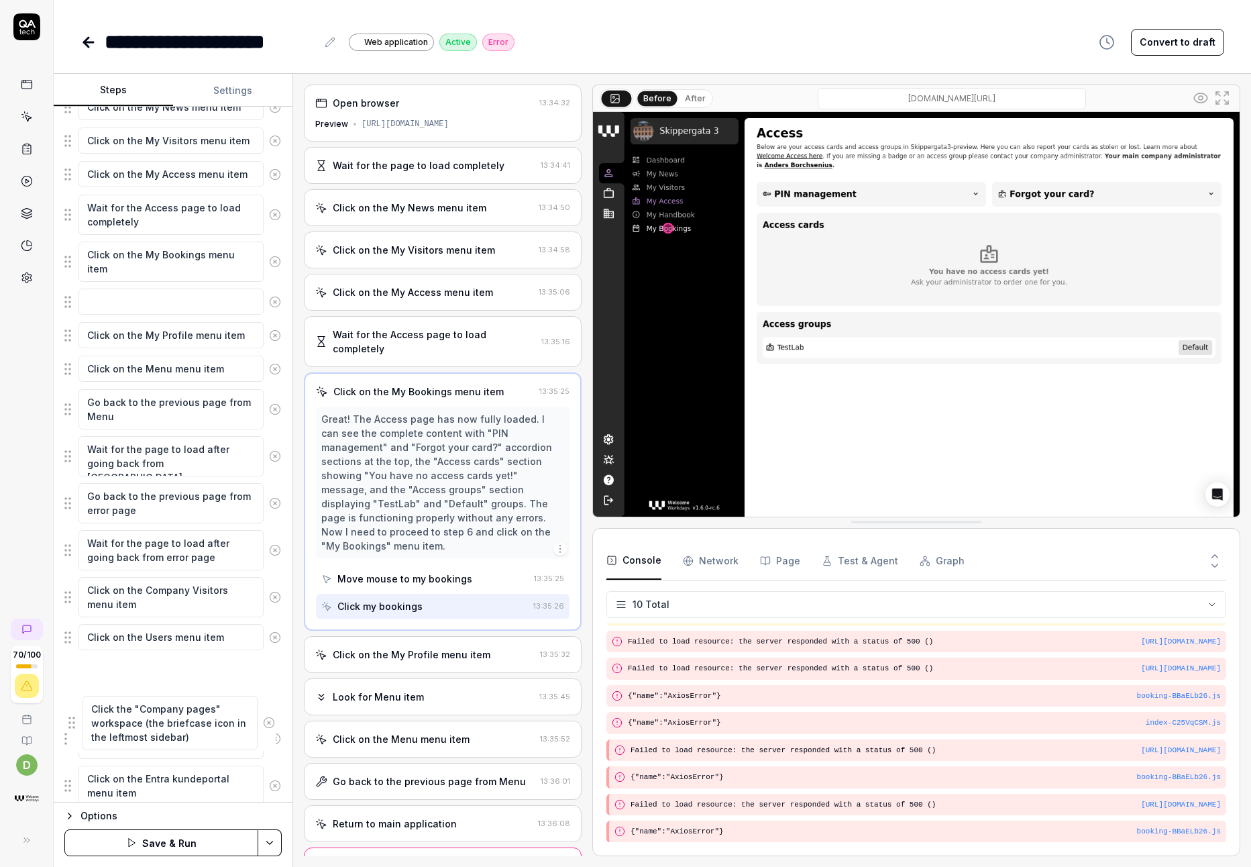
scroll to position [265, 0]
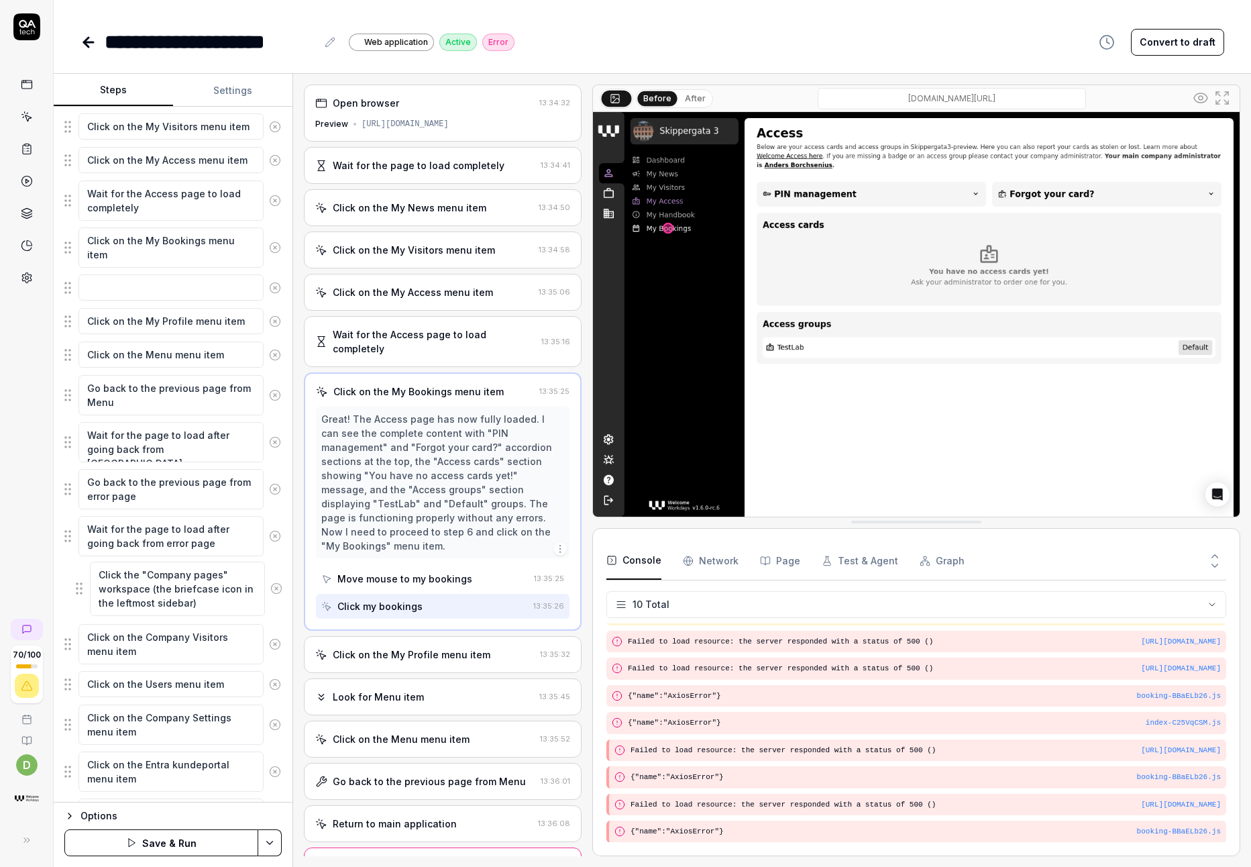
drag, startPoint x: 72, startPoint y: 472, endPoint x: 83, endPoint y: 588, distance: 117.3
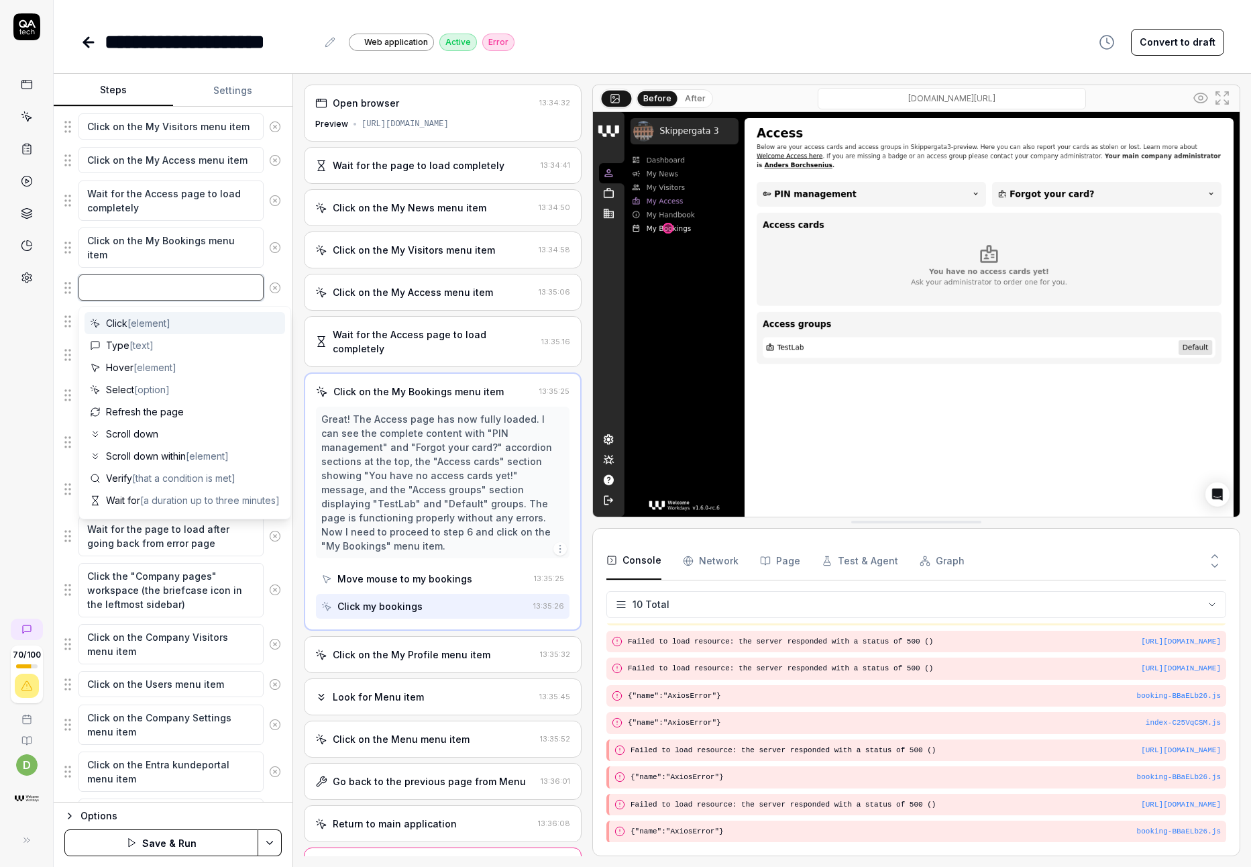
click at [159, 292] on textarea at bounding box center [170, 287] width 185 height 26
paste textarea "Click the "Company pages" workspace (the briefcase icon in the leftmost sidebar)"
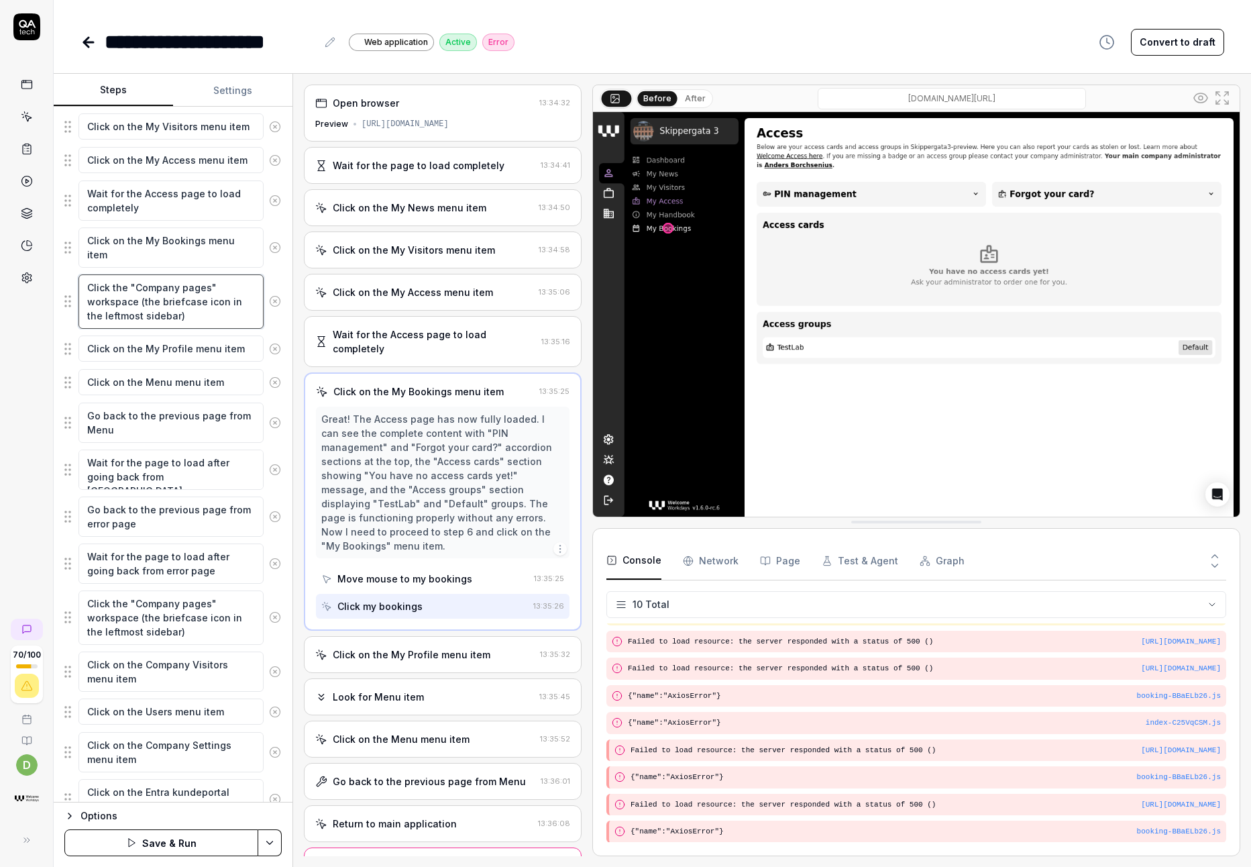
click at [166, 287] on textarea "Click the "Company pages" workspace (the briefcase icon in the leftmost sidebar)" at bounding box center [170, 301] width 185 height 54
click at [166, 288] on textarea "Click the "Company pages" workspace (the briefcase icon in the leftmost sidebar)" at bounding box center [170, 301] width 185 height 54
click at [135, 299] on textarea "Click the "My pages" workspace (the briefcase icon in the leftmost sidebar)" at bounding box center [170, 301] width 185 height 54
click at [205, 315] on textarea "Click the "My pages" workspace (the user icon in the leftmost sidebar)" at bounding box center [170, 301] width 185 height 54
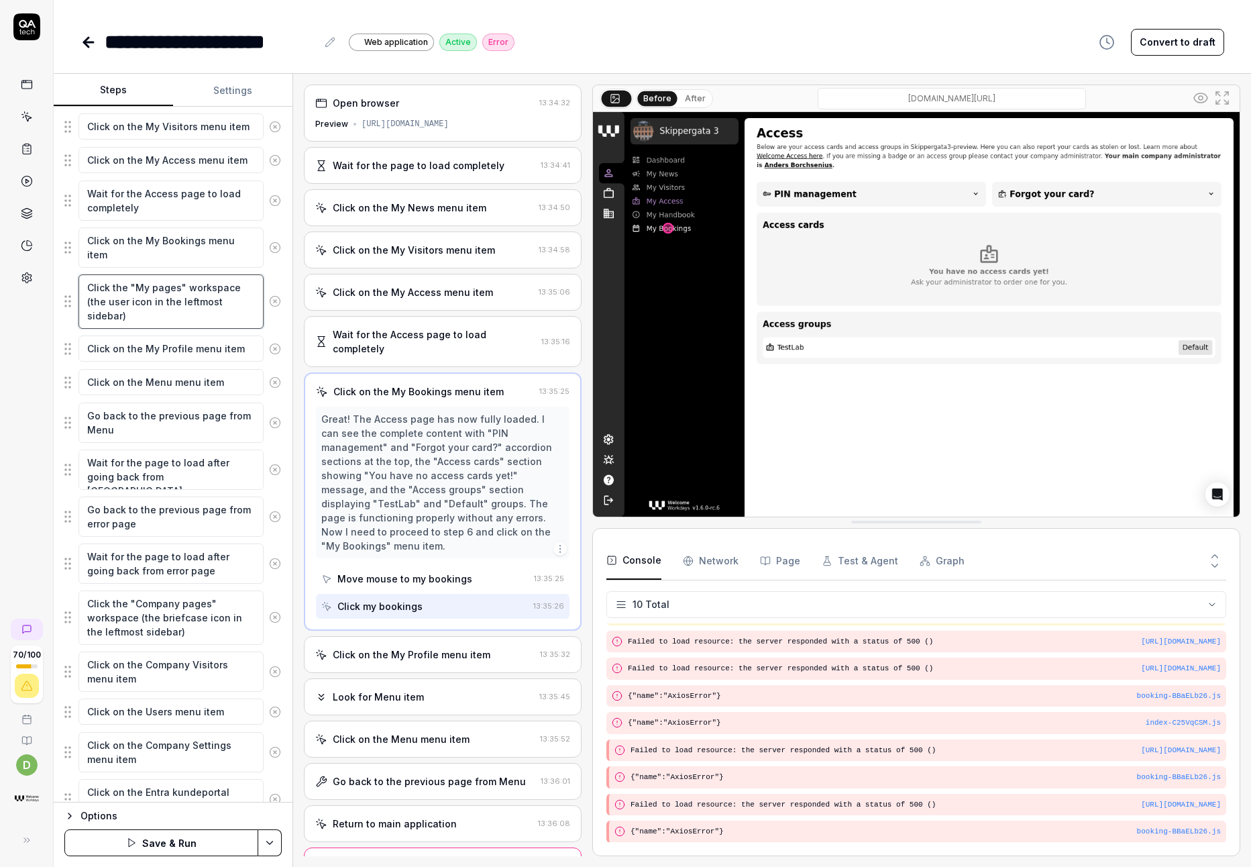
click at [163, 288] on textarea "Click the "My pages" workspace (the user icon in the leftmost sidebar)" at bounding box center [170, 301] width 185 height 54
click at [113, 305] on textarea "Click the "My profile" workspace (the user icon in the leftmost sidebar)" at bounding box center [170, 301] width 185 height 54
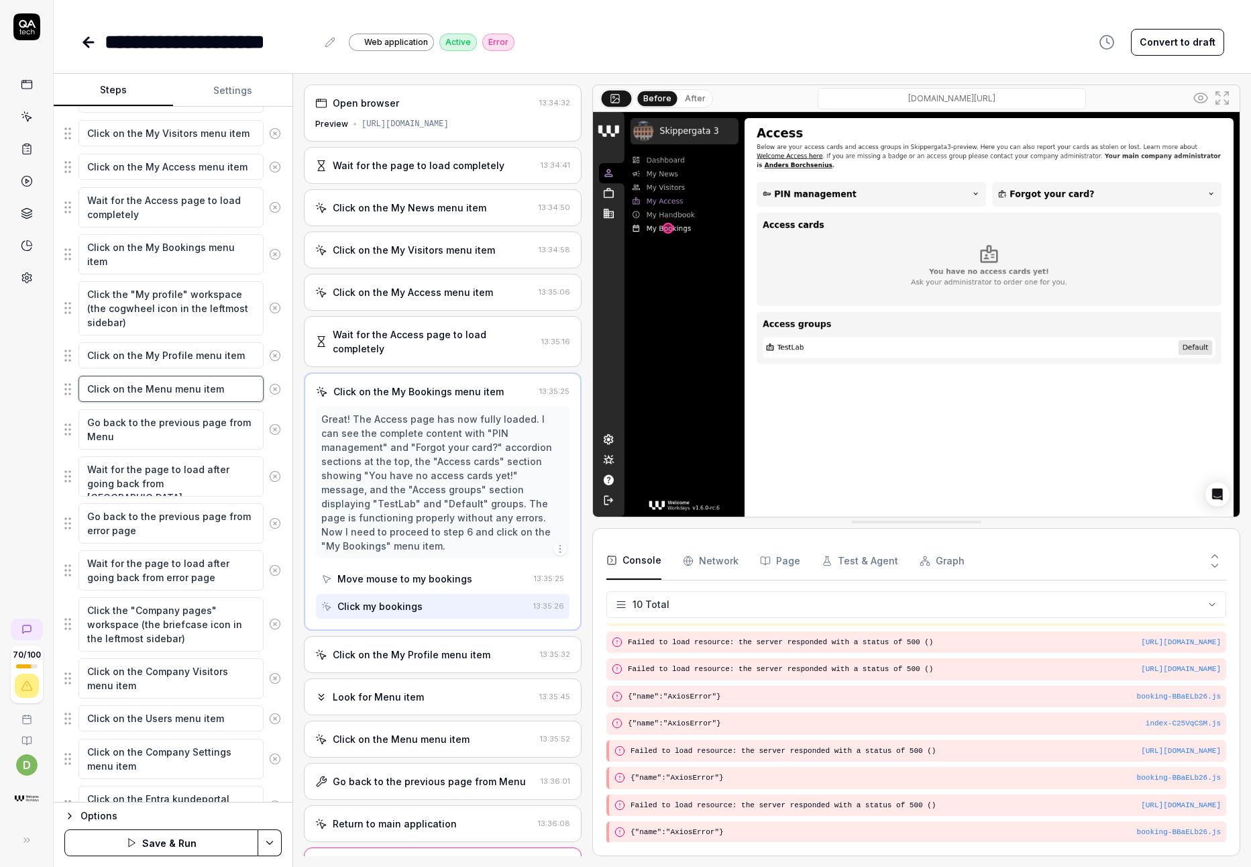
click at [221, 390] on textarea "Click on the Menu menu item" at bounding box center [170, 389] width 185 height 26
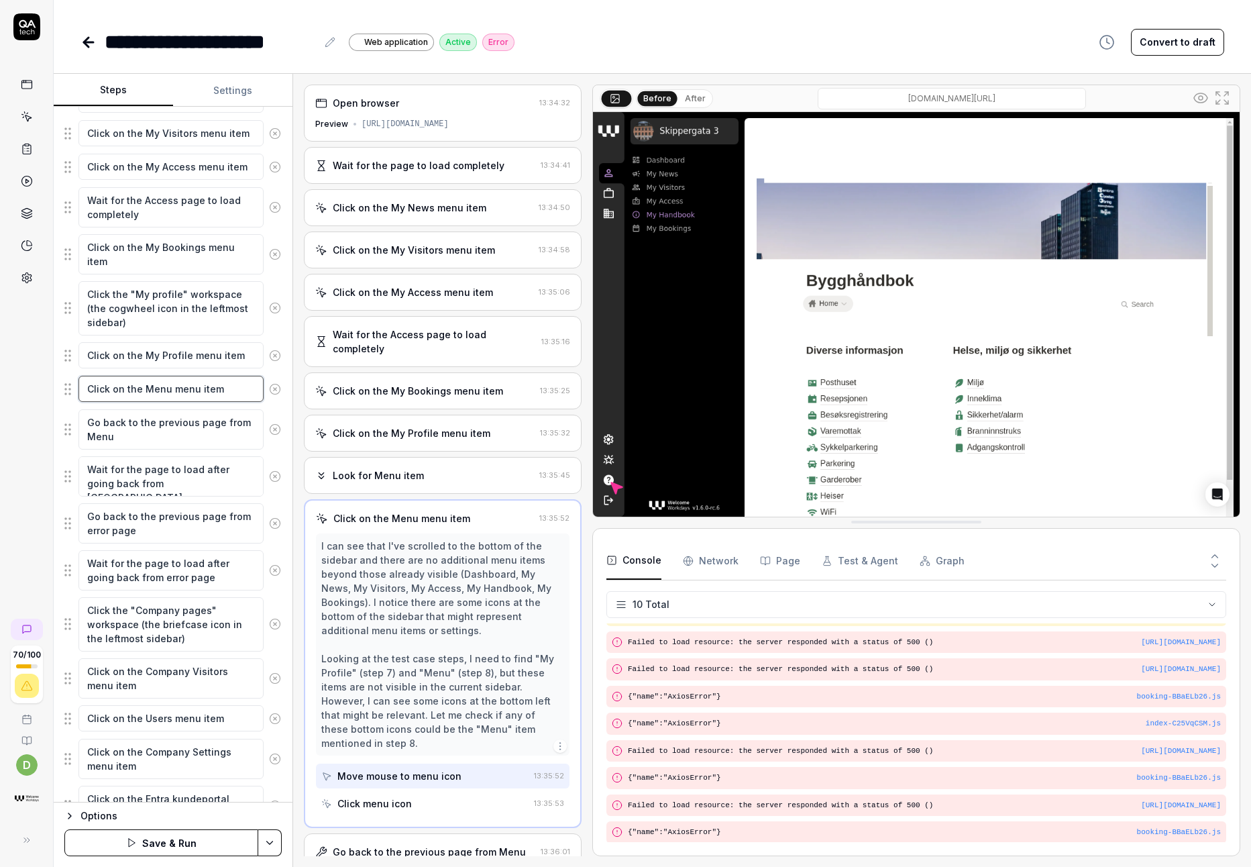
drag, startPoint x: 227, startPoint y: 389, endPoint x: 145, endPoint y: 388, distance: 81.8
click at [145, 388] on textarea "Click on the Menu menu item" at bounding box center [170, 389] width 185 height 26
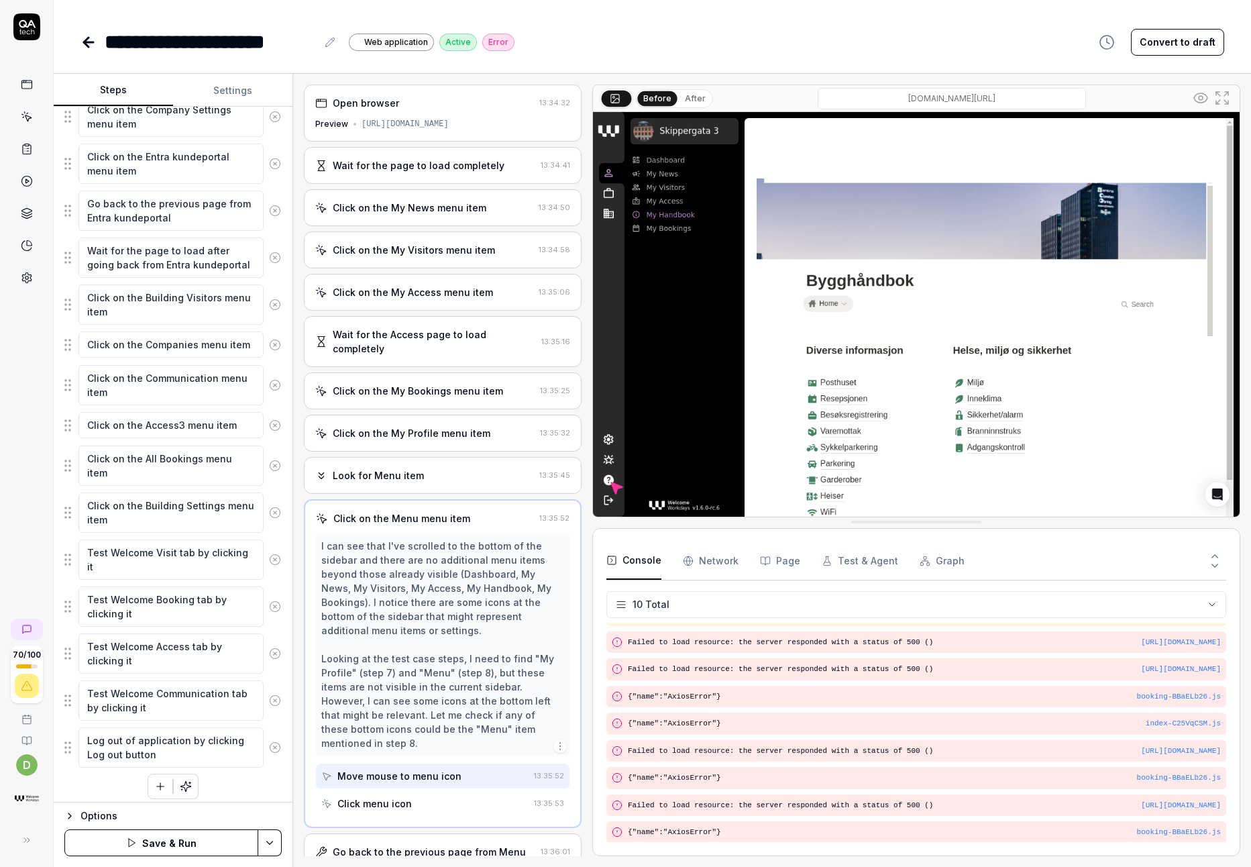
scroll to position [921, 0]
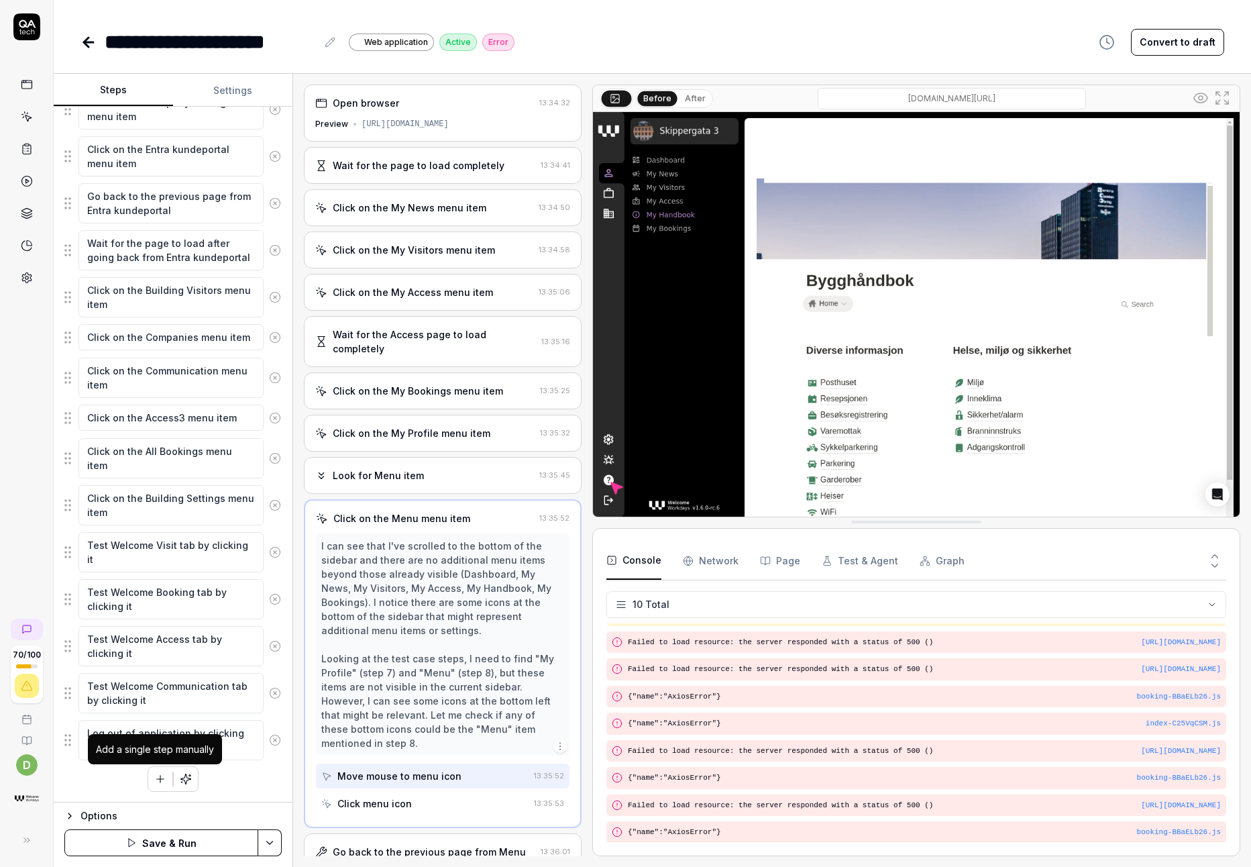
click at [148, 771] on button "button" at bounding box center [160, 779] width 24 height 24
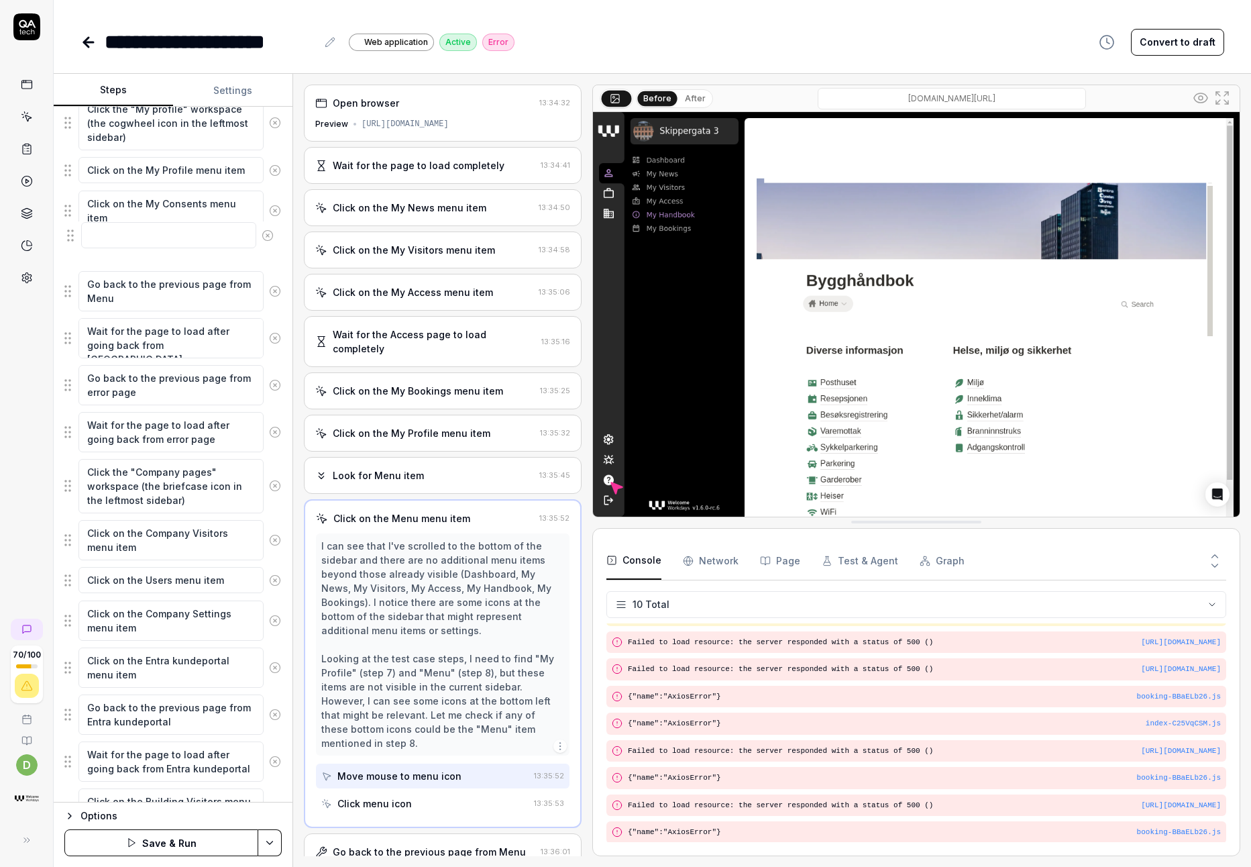
scroll to position [435, 0]
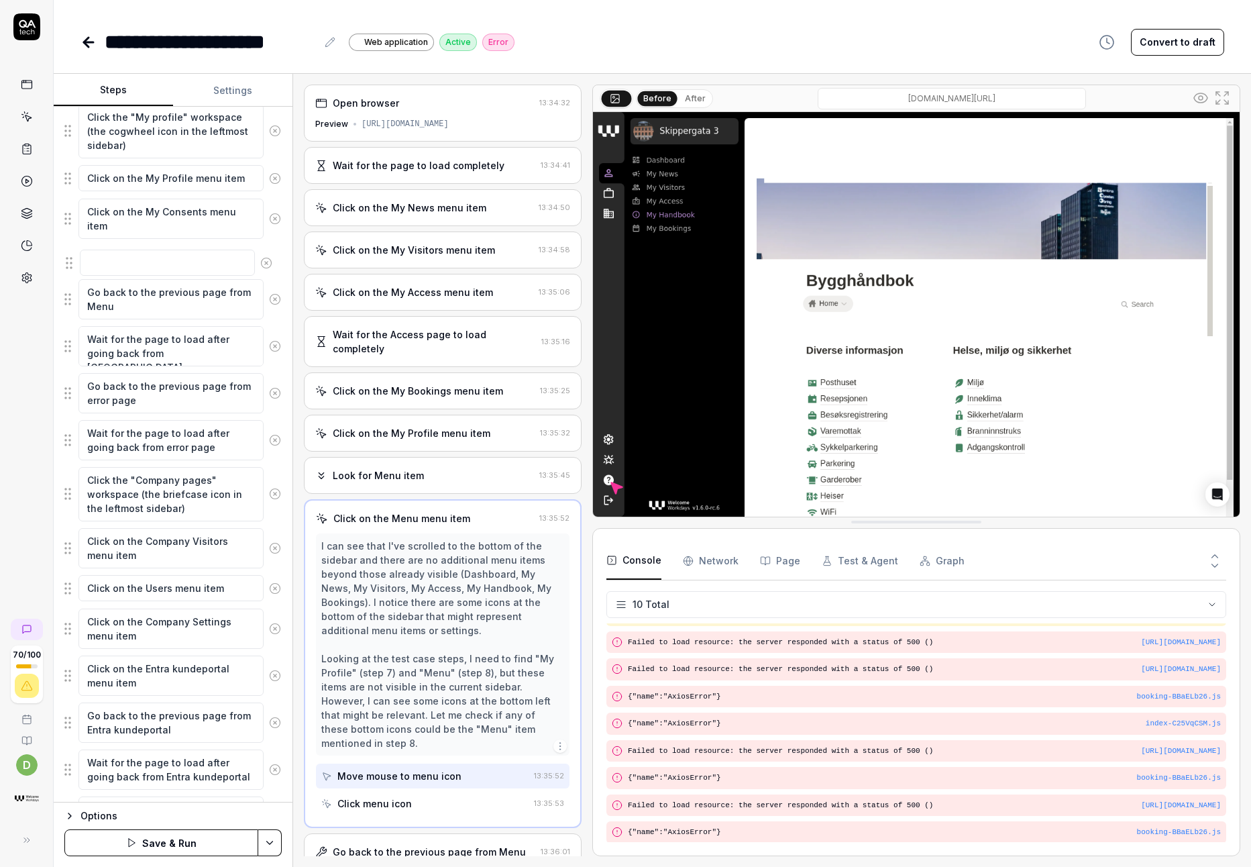
drag, startPoint x: 65, startPoint y: 745, endPoint x: 66, endPoint y: 262, distance: 483.6
click at [66, 262] on fieldset "Wait for the page to load completely Click on the My News menu item Click on th…" at bounding box center [172, 571] width 217 height 1418
click at [123, 259] on textarea at bounding box center [170, 258] width 185 height 26
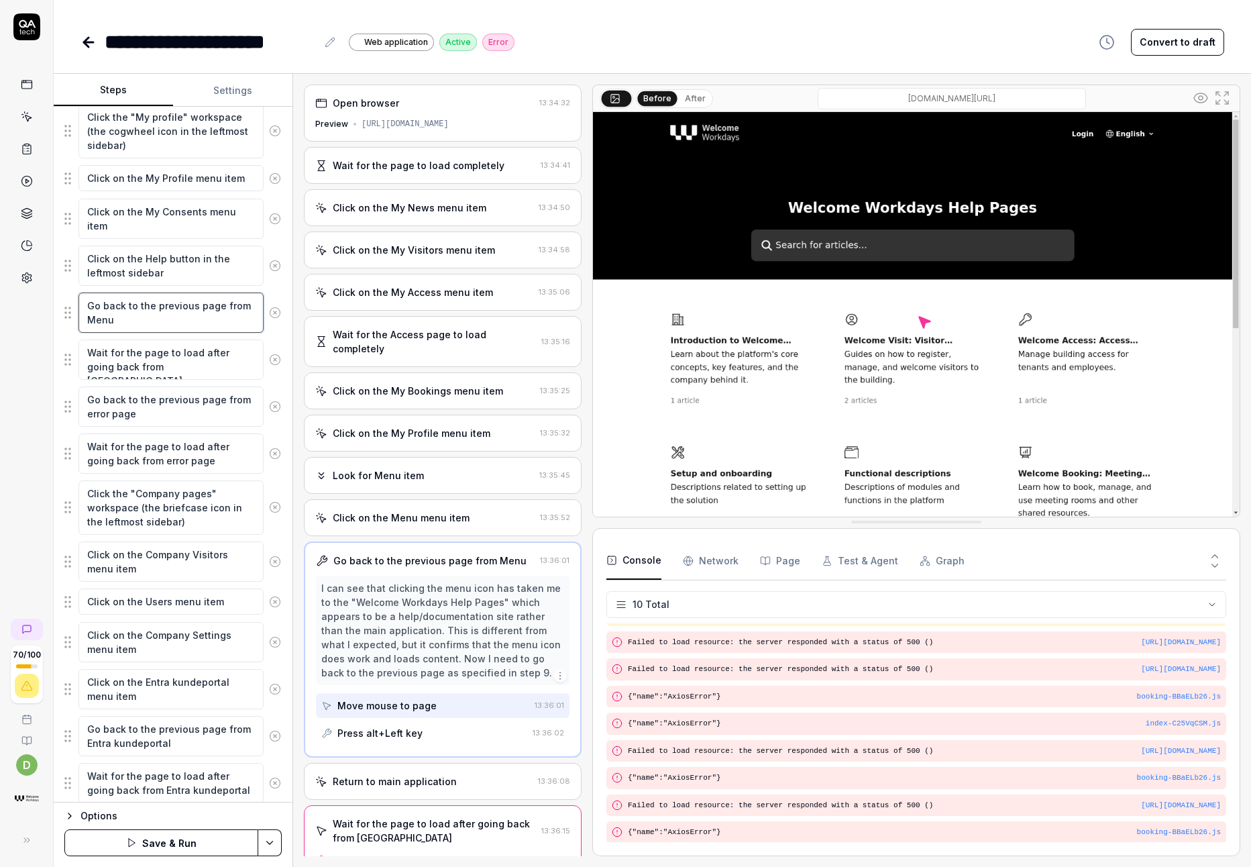
click at [182, 327] on textarea "Go back to the previous page from Menu" at bounding box center [170, 312] width 185 height 40
drag, startPoint x: 195, startPoint y: 323, endPoint x: 89, endPoint y: 317, distance: 105.5
click at [89, 317] on textarea "Go back to the previous page from Menu" at bounding box center [170, 312] width 185 height 40
click at [179, 360] on textarea "Wait for the page to load after going back from [GEOGRAPHIC_DATA]" at bounding box center [170, 359] width 185 height 40
click at [172, 324] on textarea "Go back to the previous page from Menu" at bounding box center [170, 312] width 185 height 40
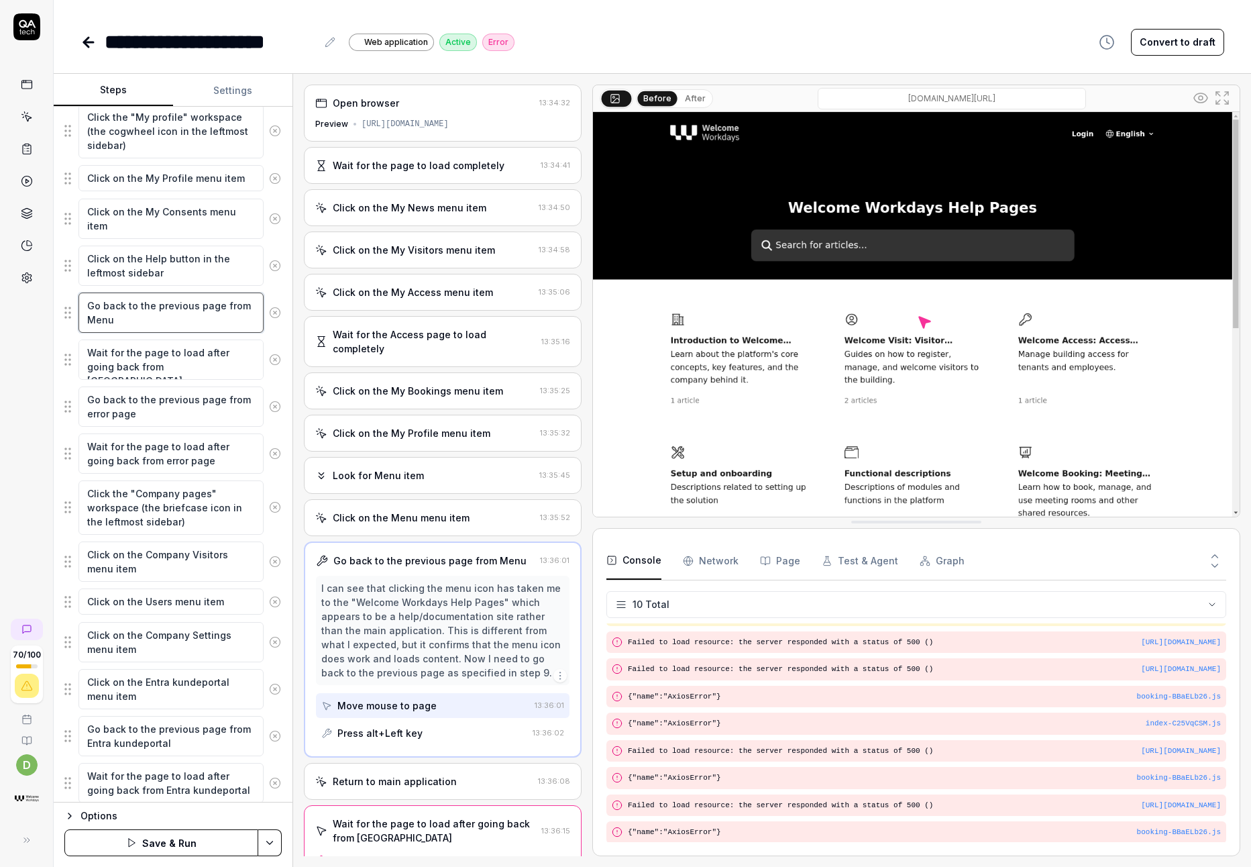
drag, startPoint x: 180, startPoint y: 321, endPoint x: 225, endPoint y: 311, distance: 46.7
click at [225, 311] on textarea "Go back to the previous page from Menu" at bounding box center [170, 312] width 185 height 40
drag, startPoint x: 225, startPoint y: 325, endPoint x: 221, endPoint y: 309, distance: 17.2
click at [221, 309] on textarea "Go back to the previous page from Menu" at bounding box center [170, 312] width 185 height 40
click at [138, 315] on textarea "Go back to the previous page from Menu" at bounding box center [170, 312] width 185 height 40
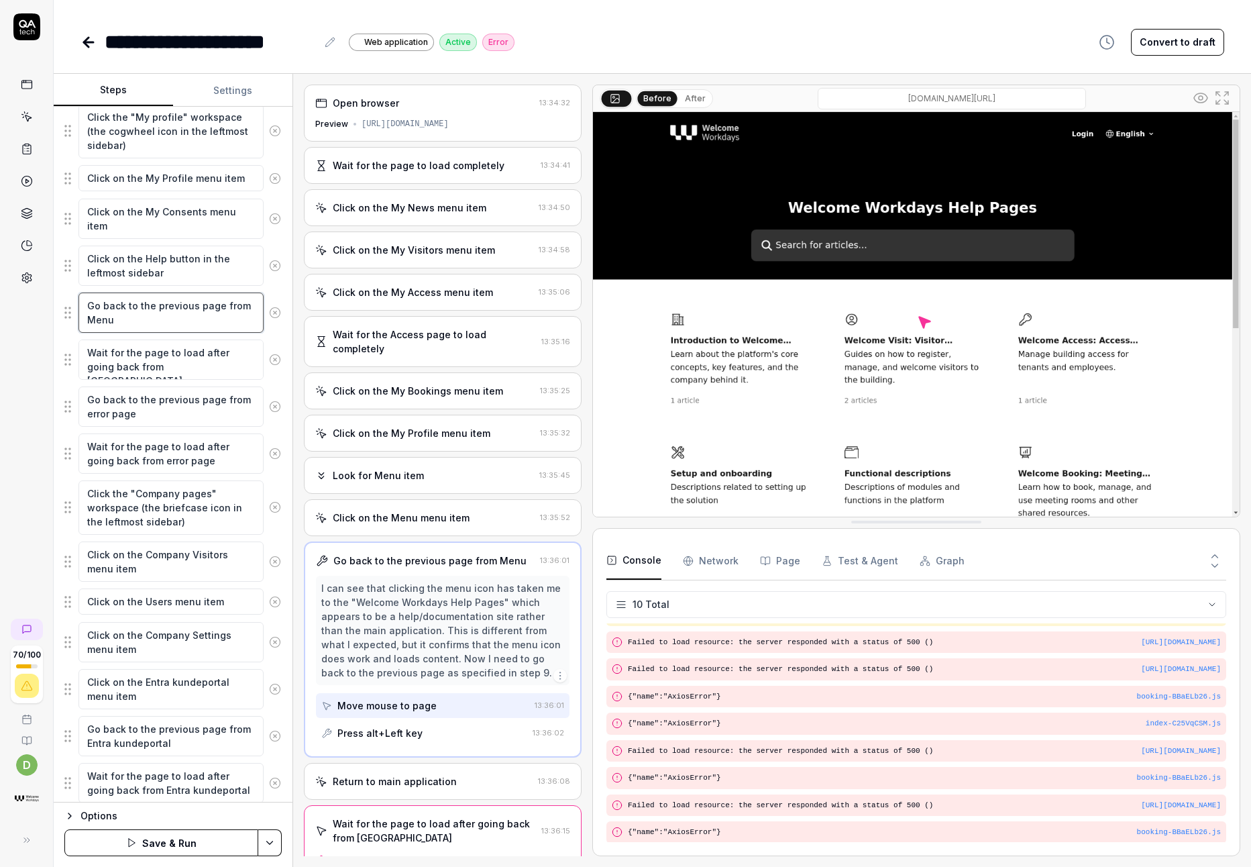
drag, startPoint x: 144, startPoint y: 321, endPoint x: 82, endPoint y: 307, distance: 63.4
click at [82, 307] on textarea "Go back to the previous page from Menu" at bounding box center [170, 312] width 185 height 40
click at [158, 364] on textarea "Wait for the page to load after going back from [GEOGRAPHIC_DATA]" at bounding box center [170, 359] width 185 height 40
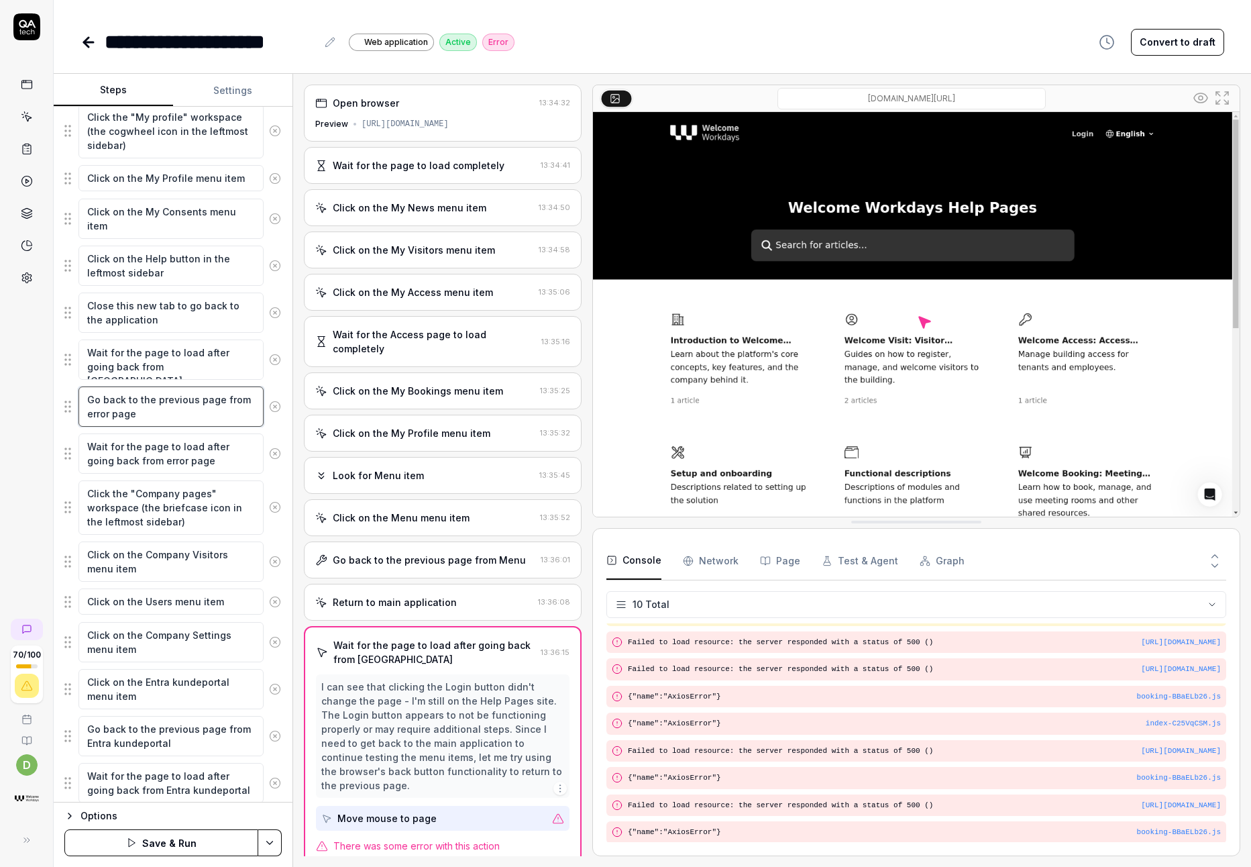
click at [233, 417] on textarea "Go back to the previous page from error page" at bounding box center [170, 406] width 185 height 40
click at [191, 373] on textarea "Wait for the page to load after going back from [GEOGRAPHIC_DATA]" at bounding box center [170, 359] width 185 height 40
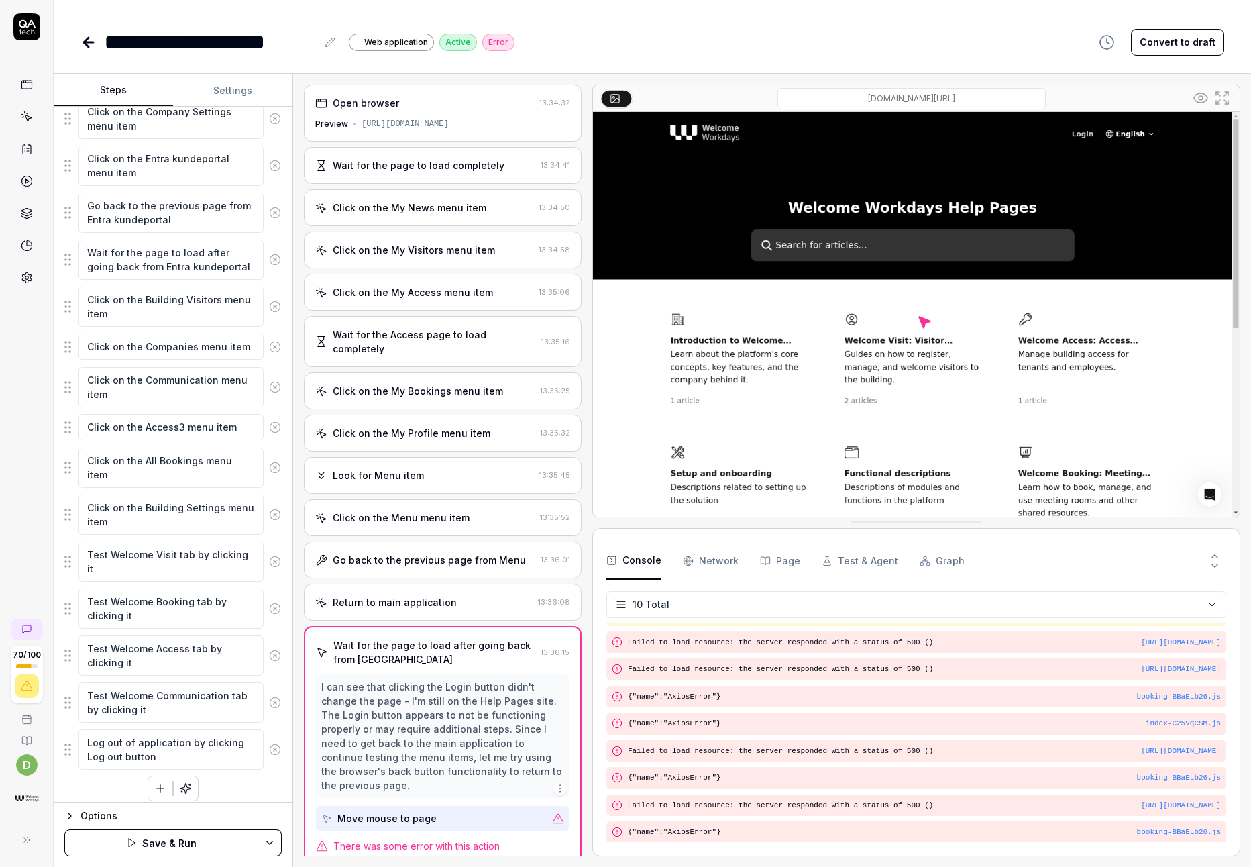
scroll to position [968, 0]
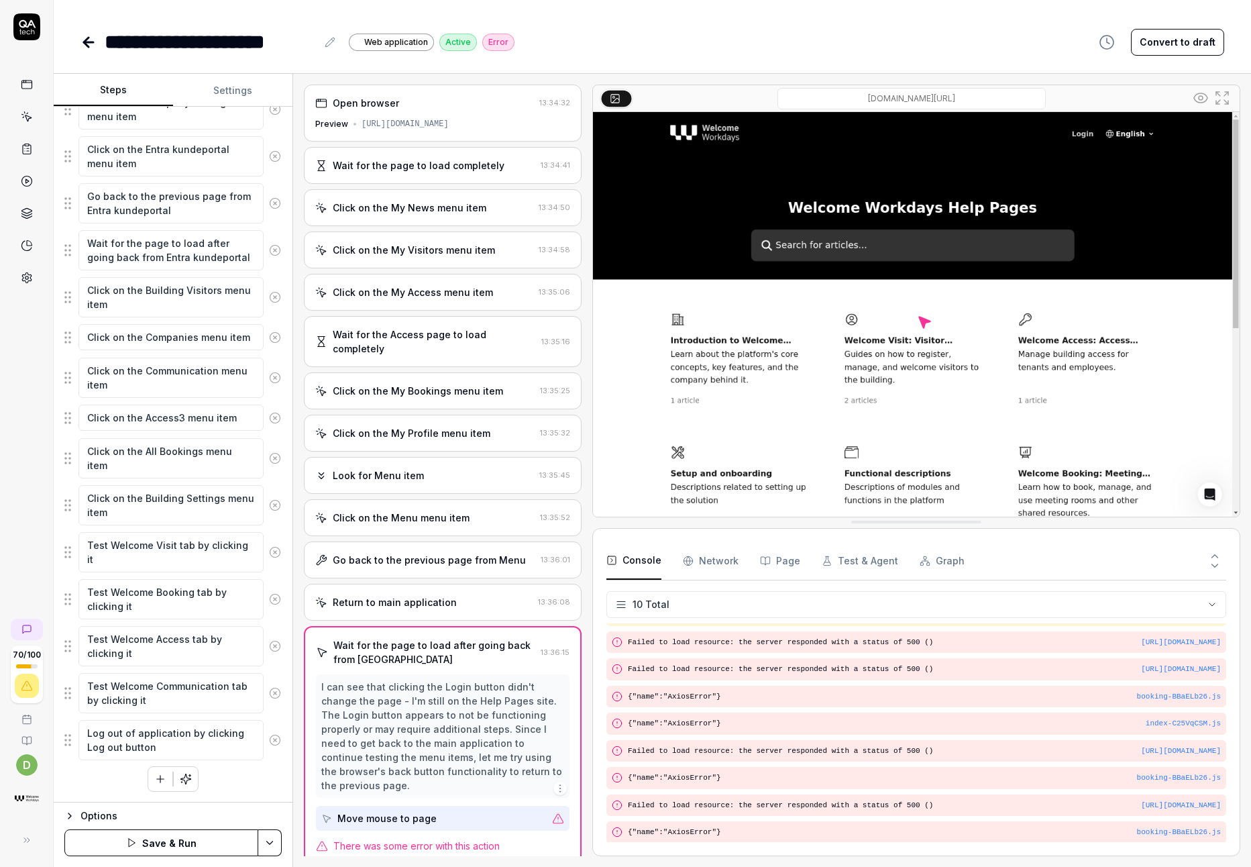
click at [160, 780] on icon "button" at bounding box center [160, 779] width 12 height 12
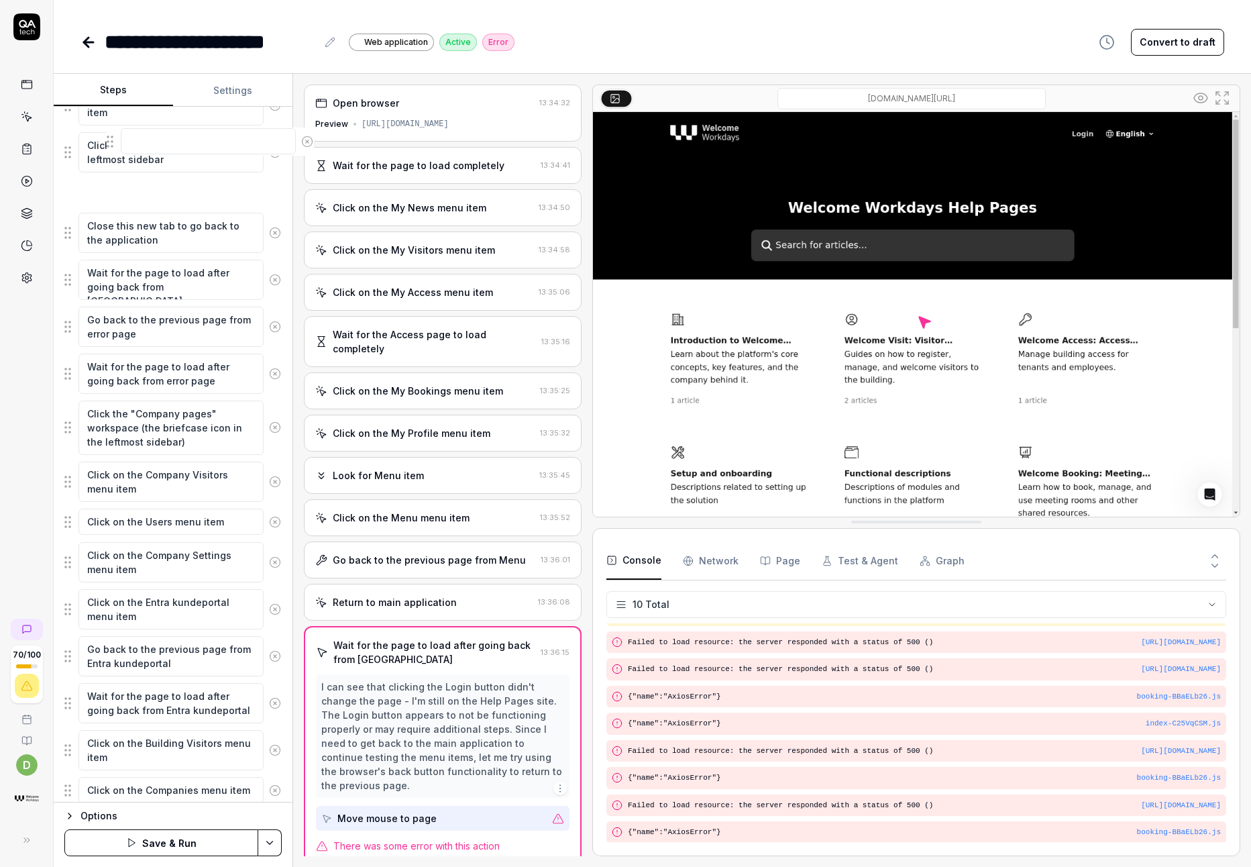
scroll to position [533, 0]
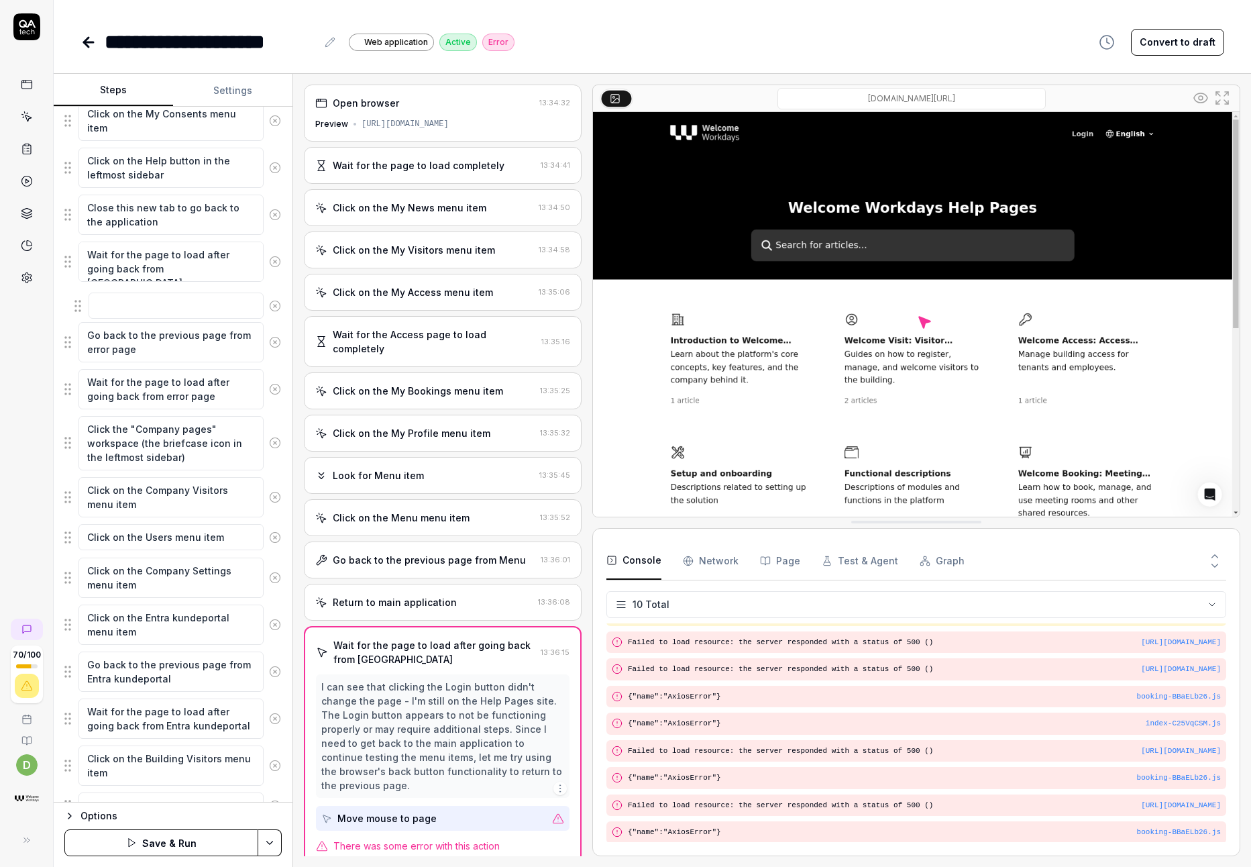
drag, startPoint x: 72, startPoint y: 745, endPoint x: 81, endPoint y: 304, distance: 440.8
click at [81, 304] on fieldset "Wait for the page to load completely Click on the My News menu item Click on th…" at bounding box center [172, 496] width 217 height 1465
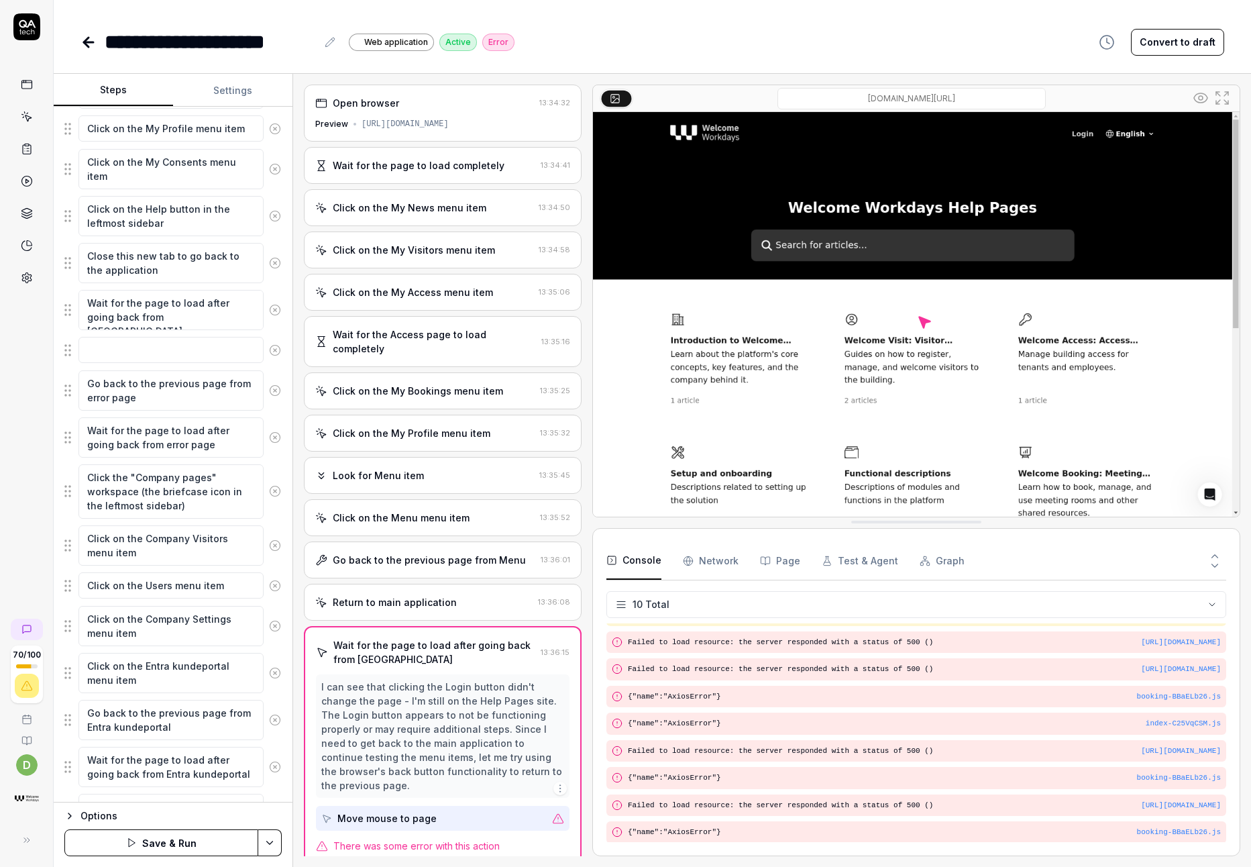
scroll to position [478, 0]
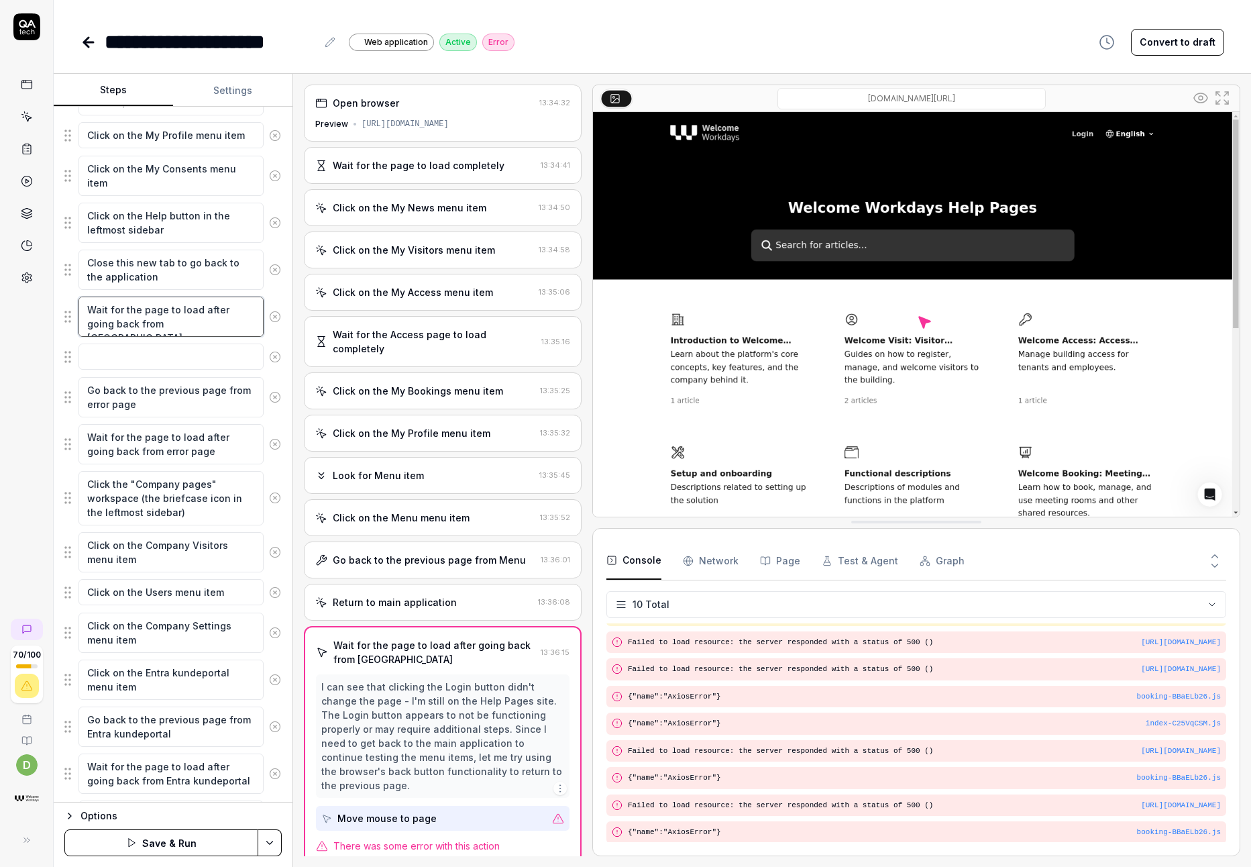
click at [199, 321] on textarea "Wait for the page to load after going back from [GEOGRAPHIC_DATA]" at bounding box center [170, 316] width 185 height 40
drag, startPoint x: 202, startPoint y: 321, endPoint x: 89, endPoint y: 326, distance: 113.5
click at [89, 326] on textarea "Wait for the page to load after going back from [GEOGRAPHIC_DATA]" at bounding box center [170, 316] width 185 height 40
click at [144, 266] on textarea "Close this new tab to go back to the application" at bounding box center [170, 270] width 185 height 40
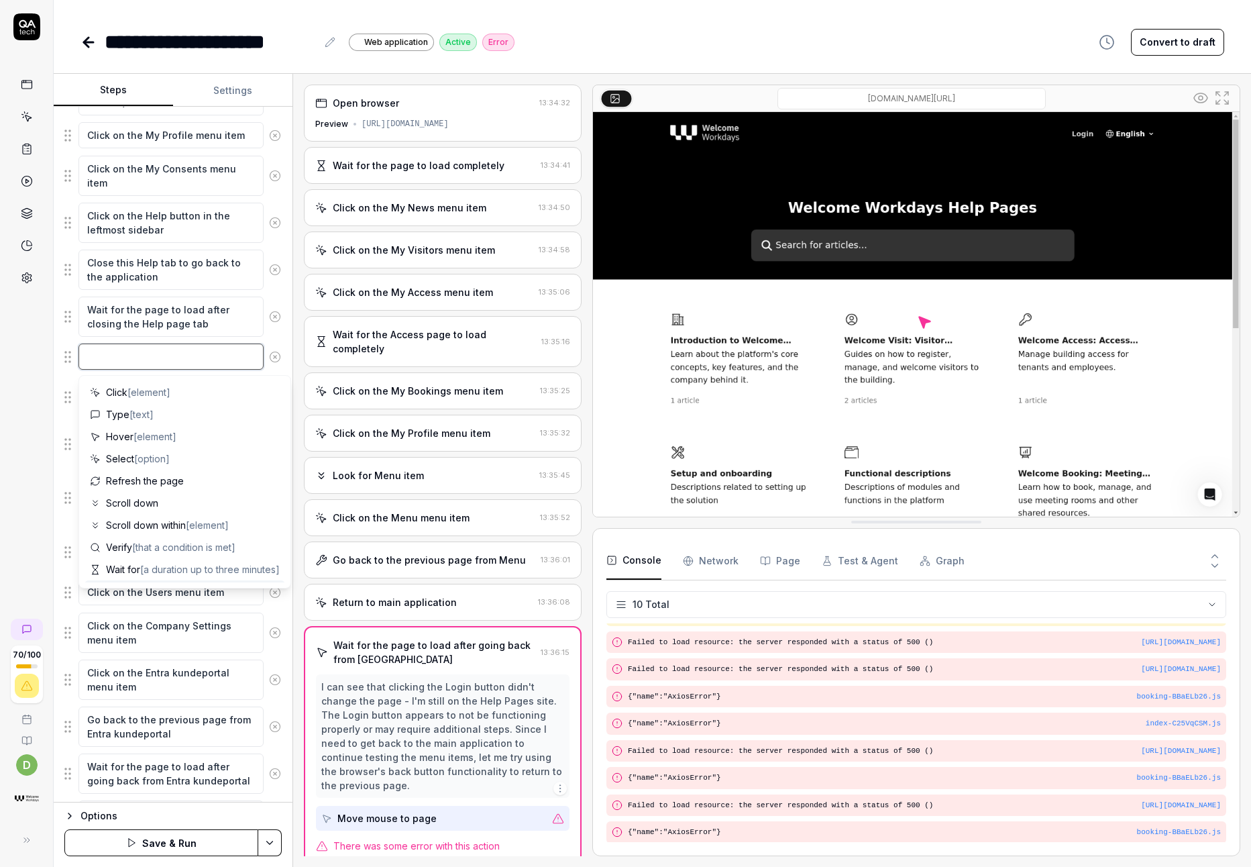
click at [142, 354] on textarea at bounding box center [170, 356] width 185 height 26
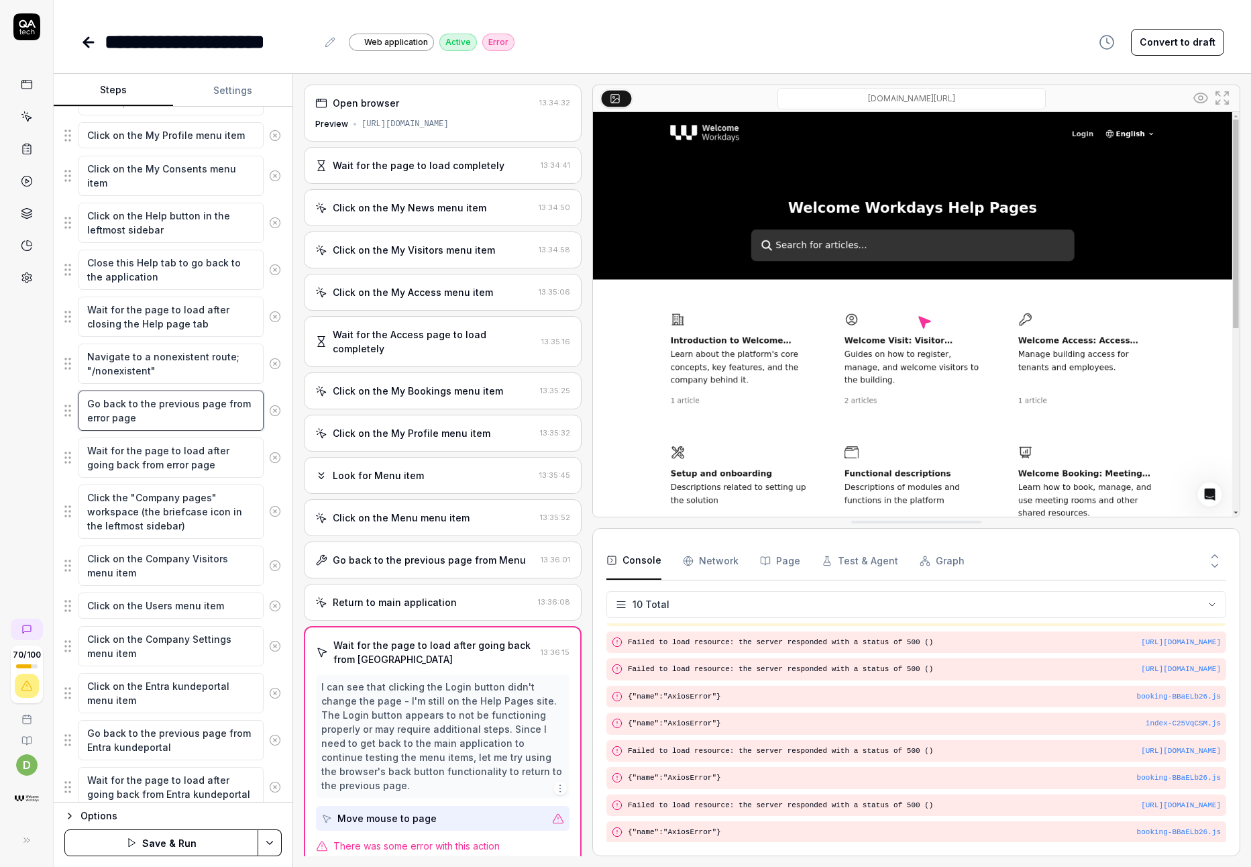
click at [157, 413] on textarea "Go back to the previous page from error page" at bounding box center [170, 410] width 185 height 40
click at [153, 421] on textarea "Go back to the previous page from error page" at bounding box center [170, 410] width 185 height 40
click at [269, 413] on icon at bounding box center [275, 410] width 12 height 12
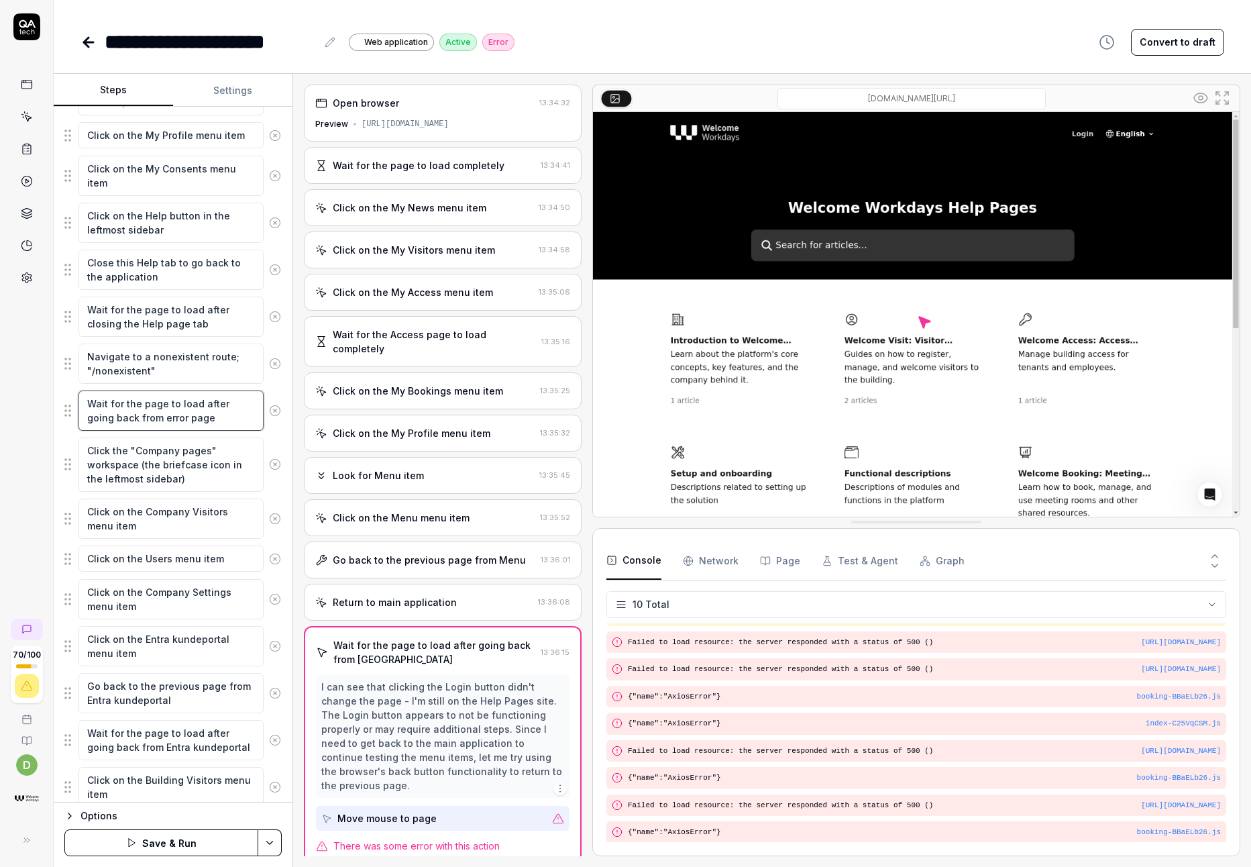
drag, startPoint x: 223, startPoint y: 421, endPoint x: 60, endPoint y: 406, distance: 163.0
click at [60, 406] on div "Goal Go through all menu items and ensure they load without errors so [PERSON_N…" at bounding box center [173, 455] width 239 height 696
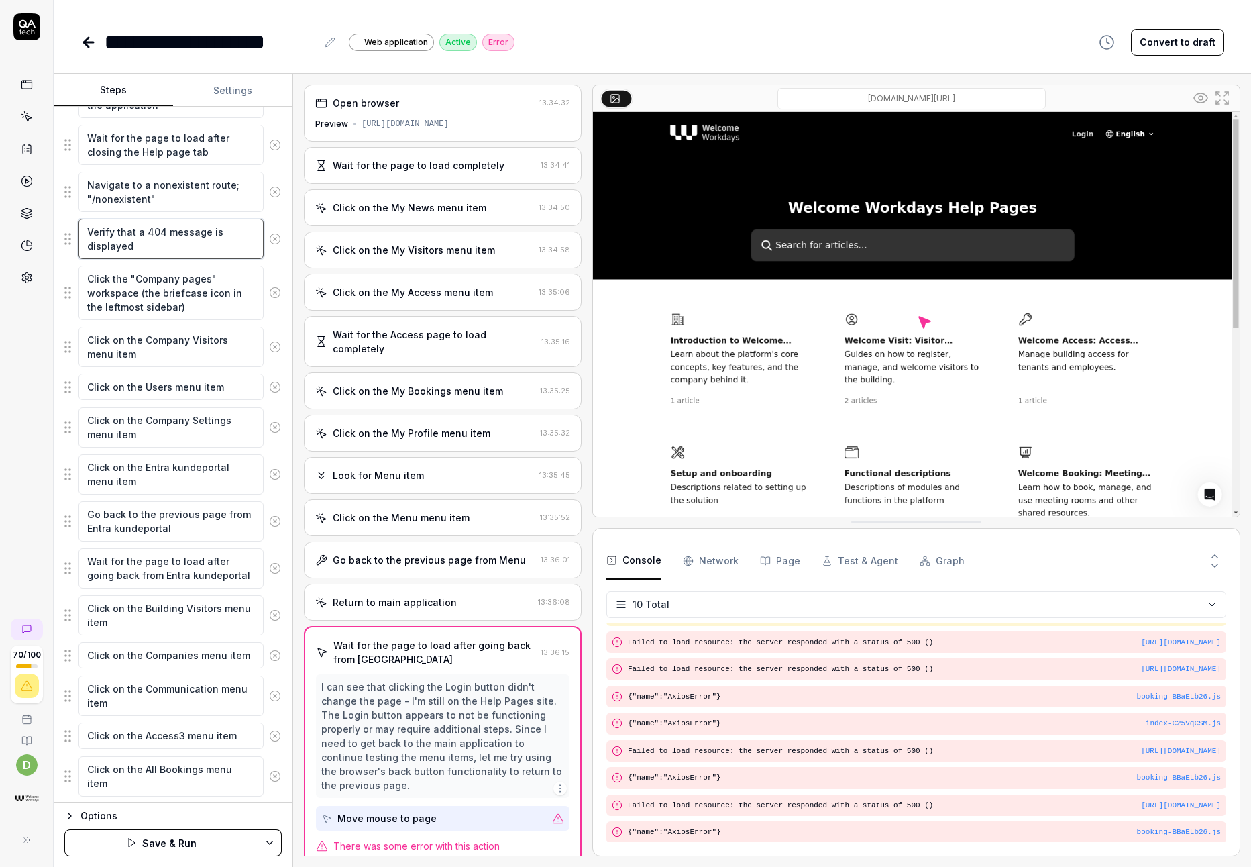
scroll to position [659, 0]
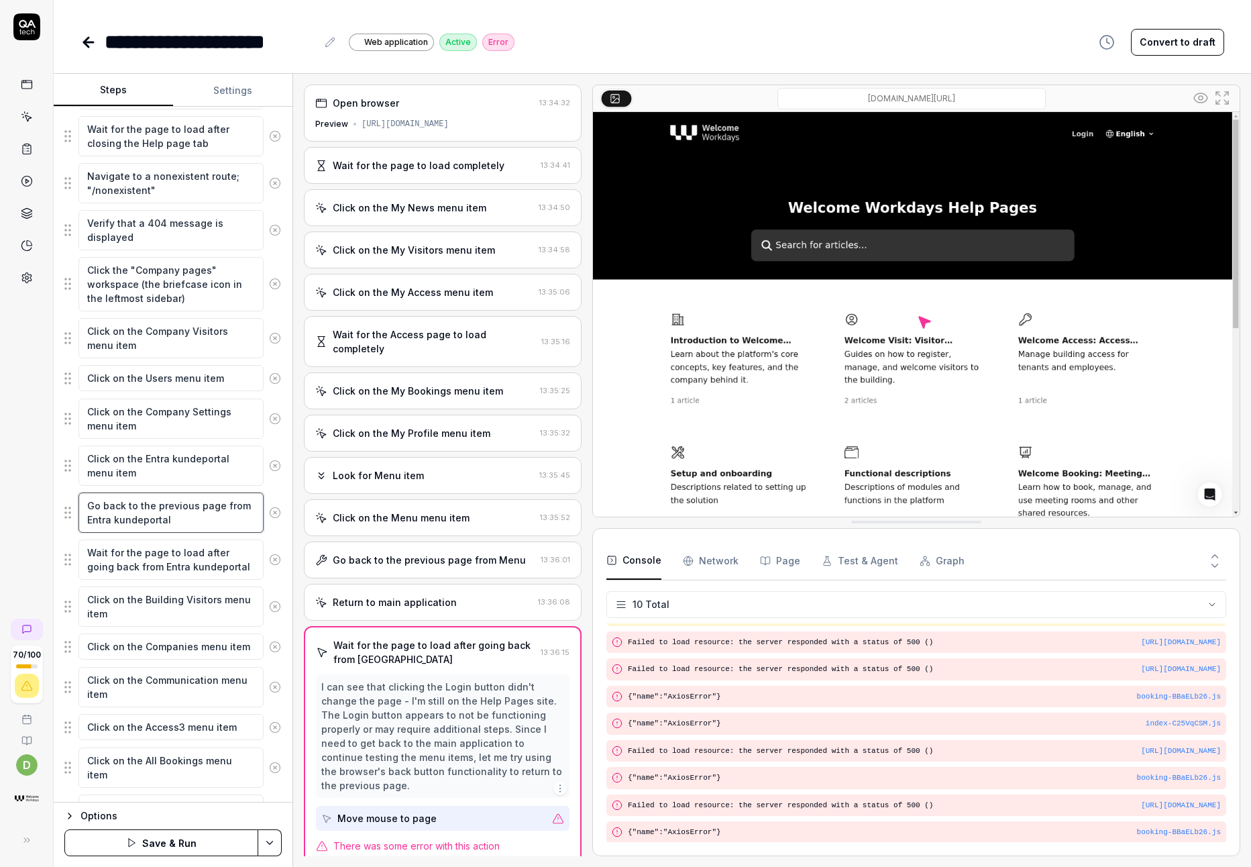
click at [188, 523] on textarea "Go back to the previous page from Entra kundeportal" at bounding box center [170, 512] width 185 height 40
click at [89, 508] on textarea "Go back to the previous page from Entra kundeportal" at bounding box center [170, 512] width 185 height 40
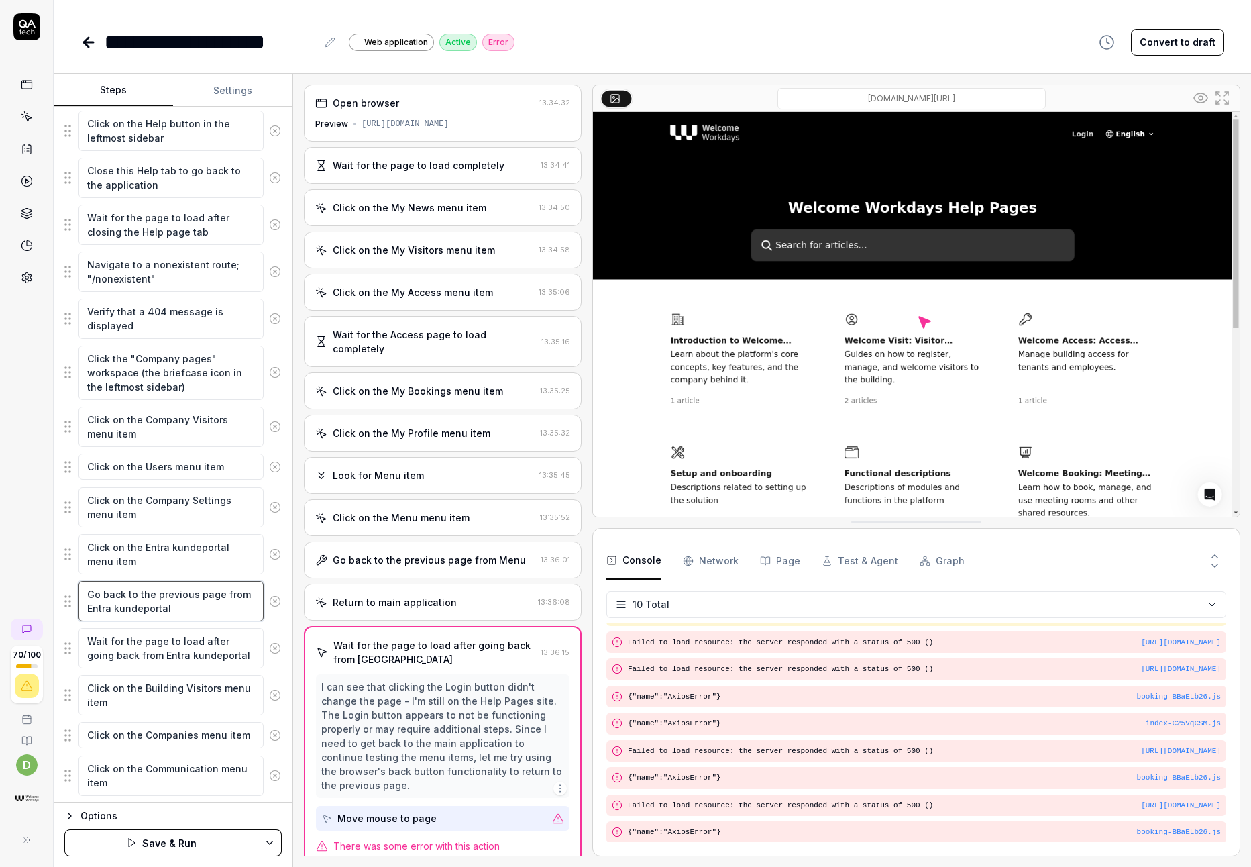
scroll to position [569, 0]
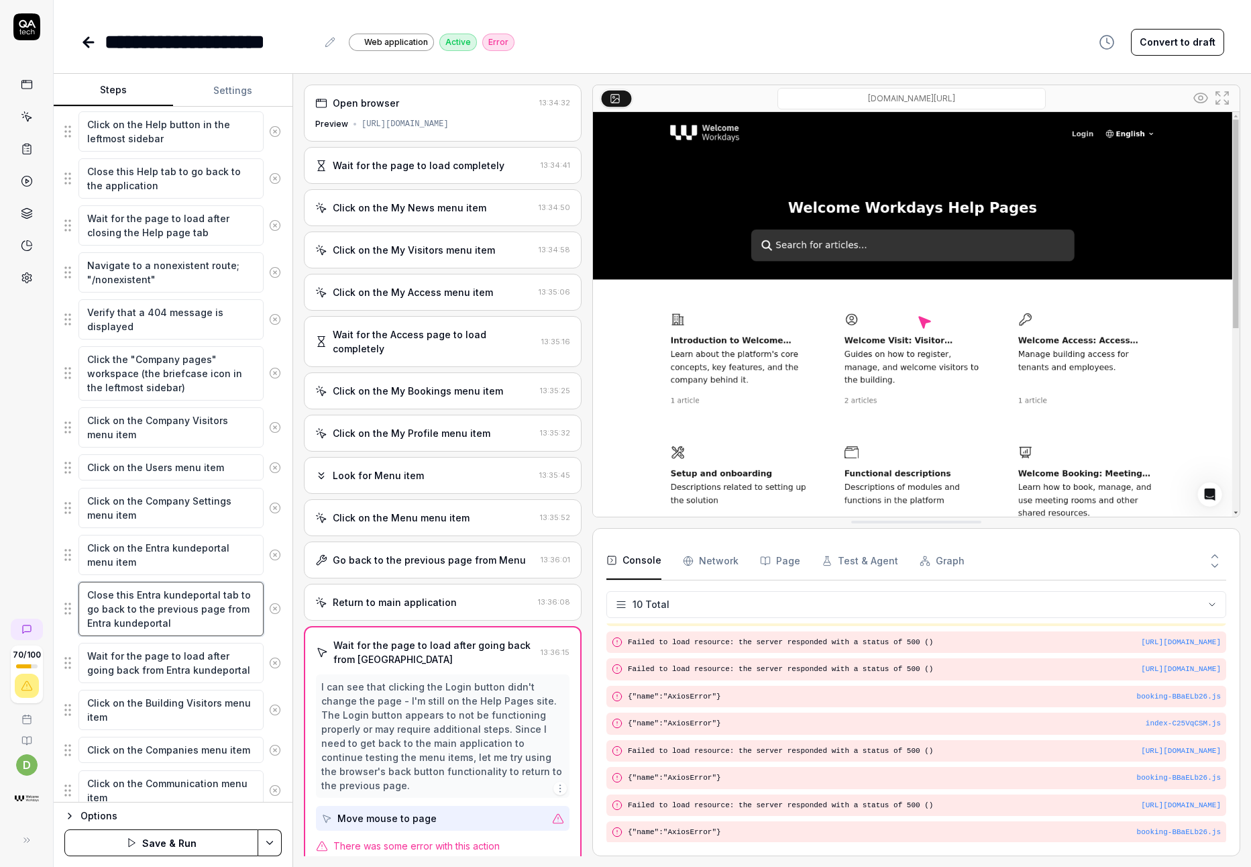
drag, startPoint x: 154, startPoint y: 610, endPoint x: 221, endPoint y: 623, distance: 68.9
click at [221, 623] on textarea "Close this Entra kundeportal tab to go back to the previous page from Entra kun…" at bounding box center [170, 609] width 185 height 54
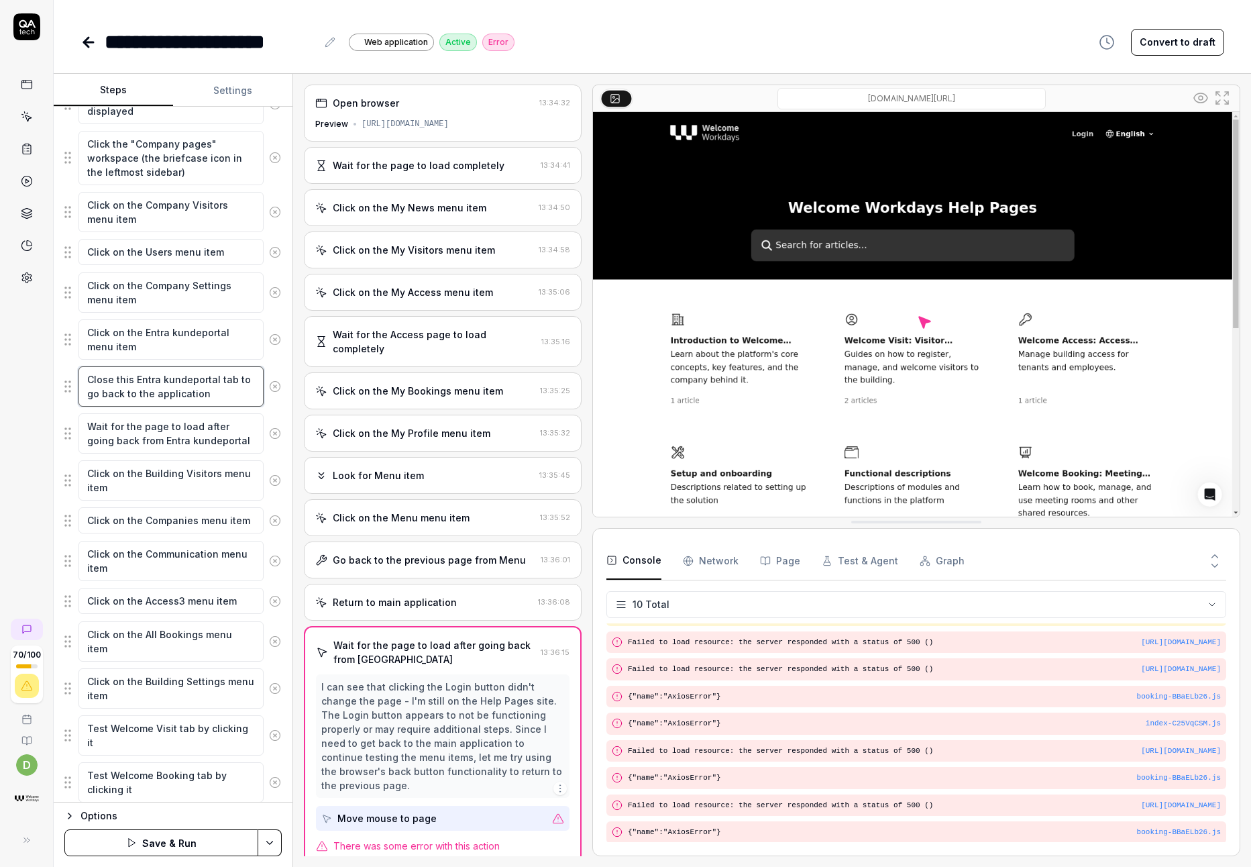
scroll to position [802, 0]
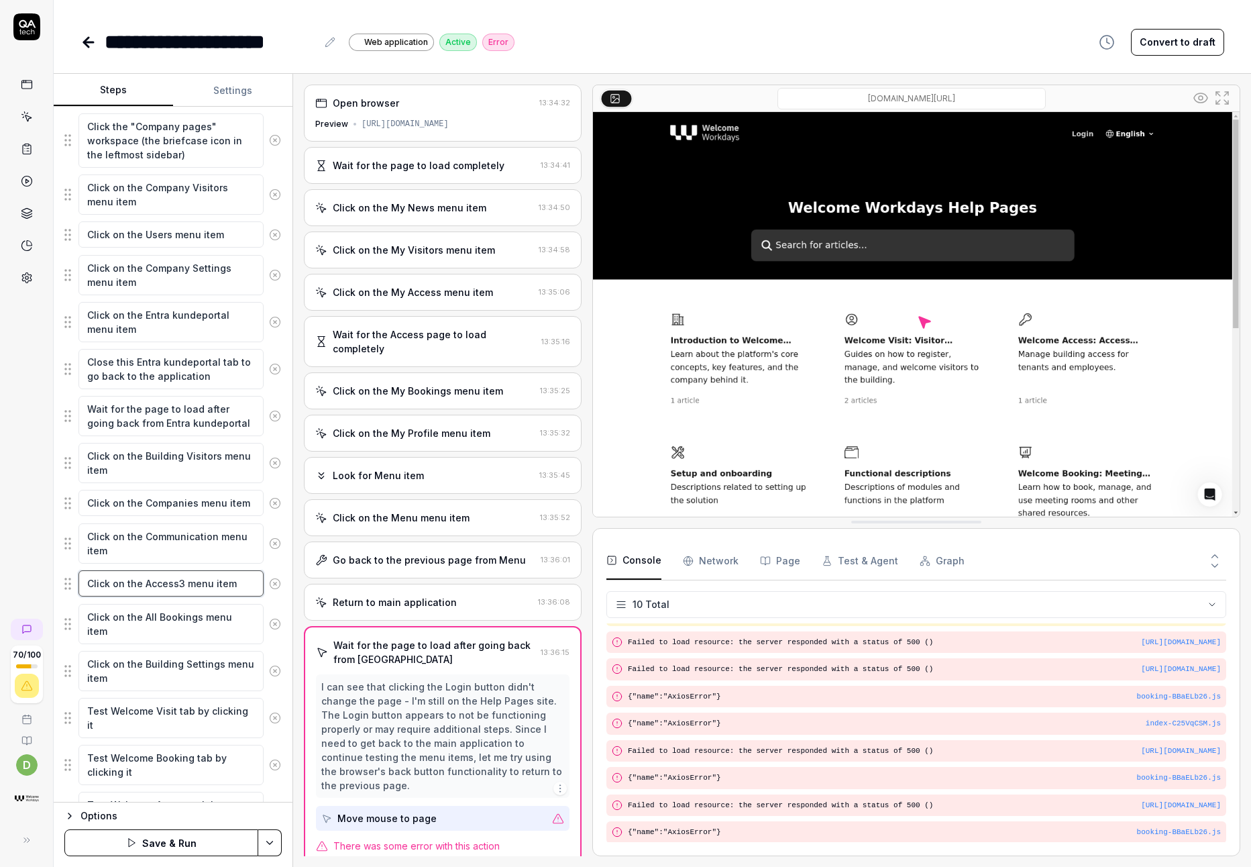
click at [181, 584] on textarea "Click on the Access3 menu item" at bounding box center [170, 583] width 185 height 26
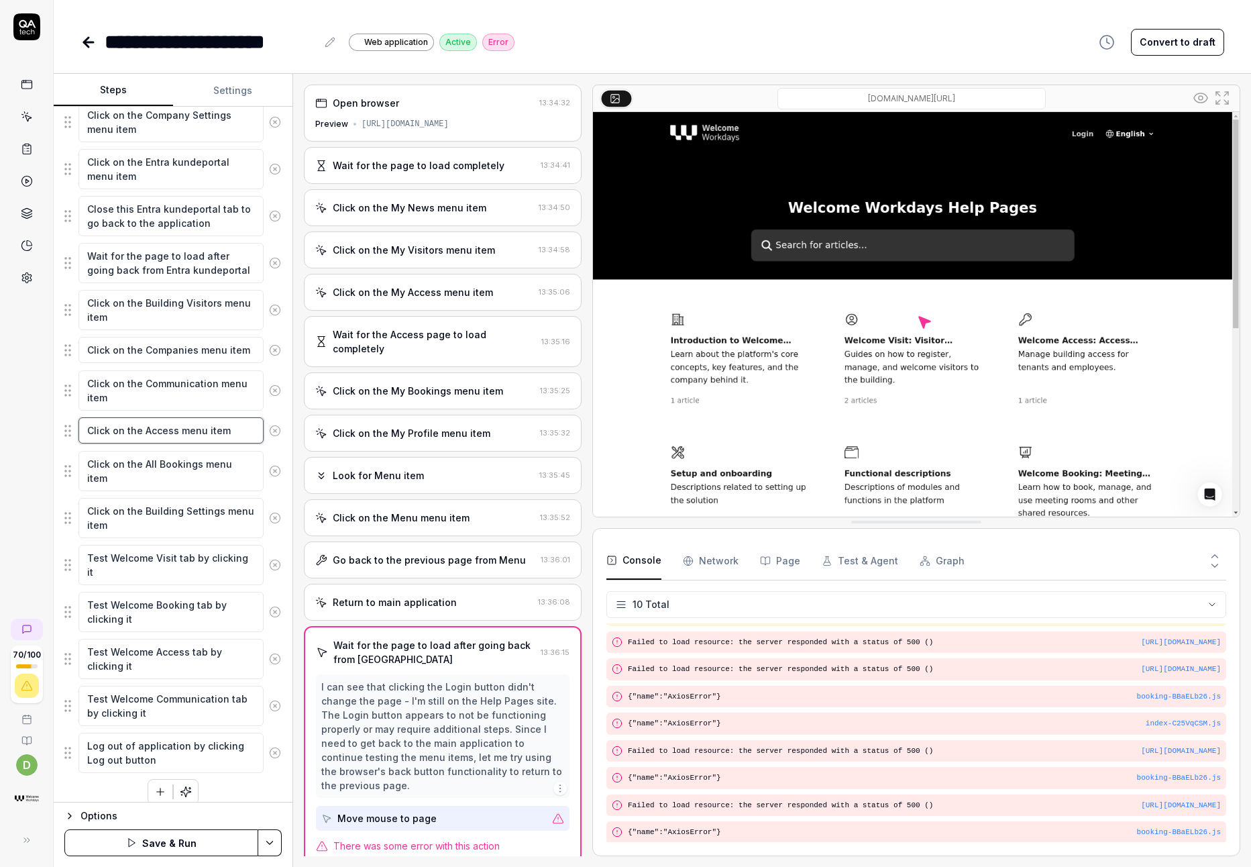
scroll to position [968, 0]
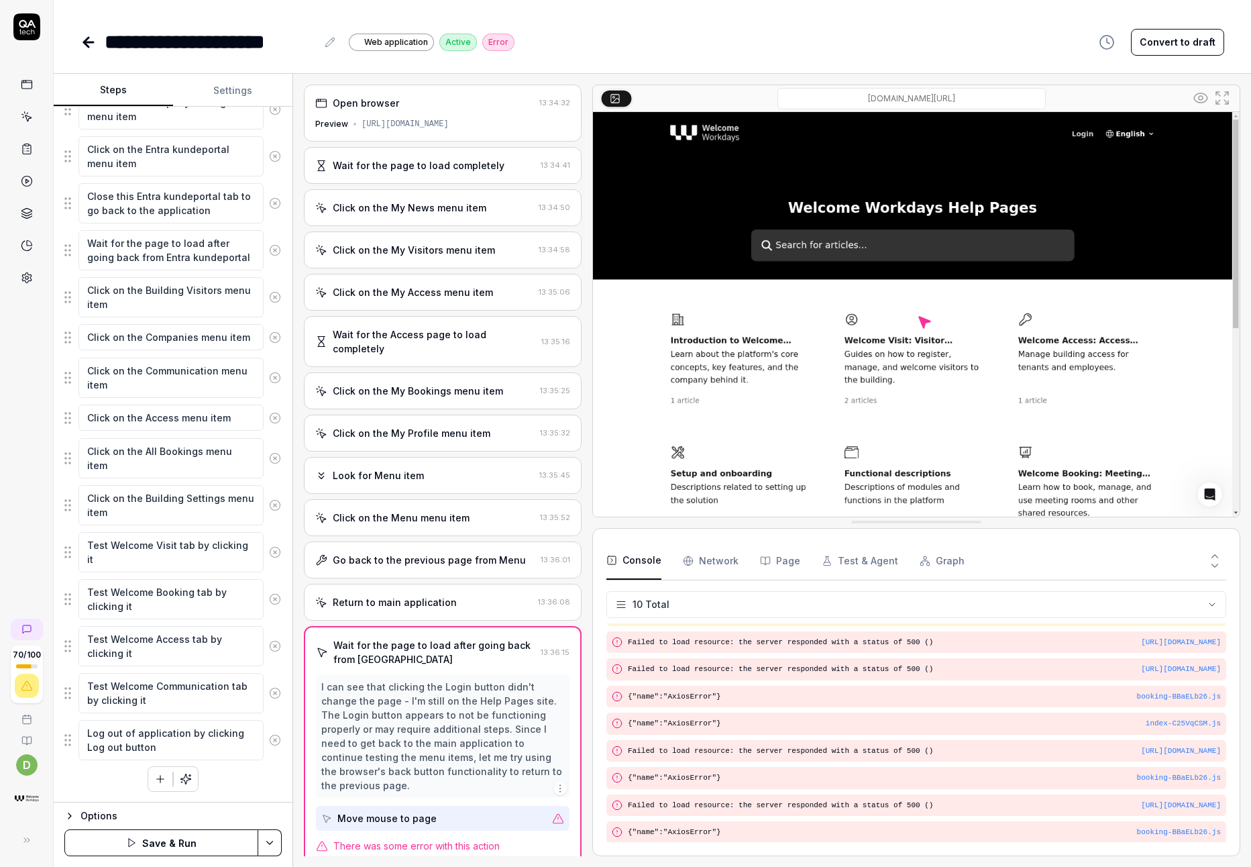
click at [226, 794] on div "Goal Go through all menu items and ensure they load without errors so [PERSON_N…" at bounding box center [173, 455] width 239 height 696
click at [227, 837] on button "Save & Run" at bounding box center [161, 842] width 194 height 27
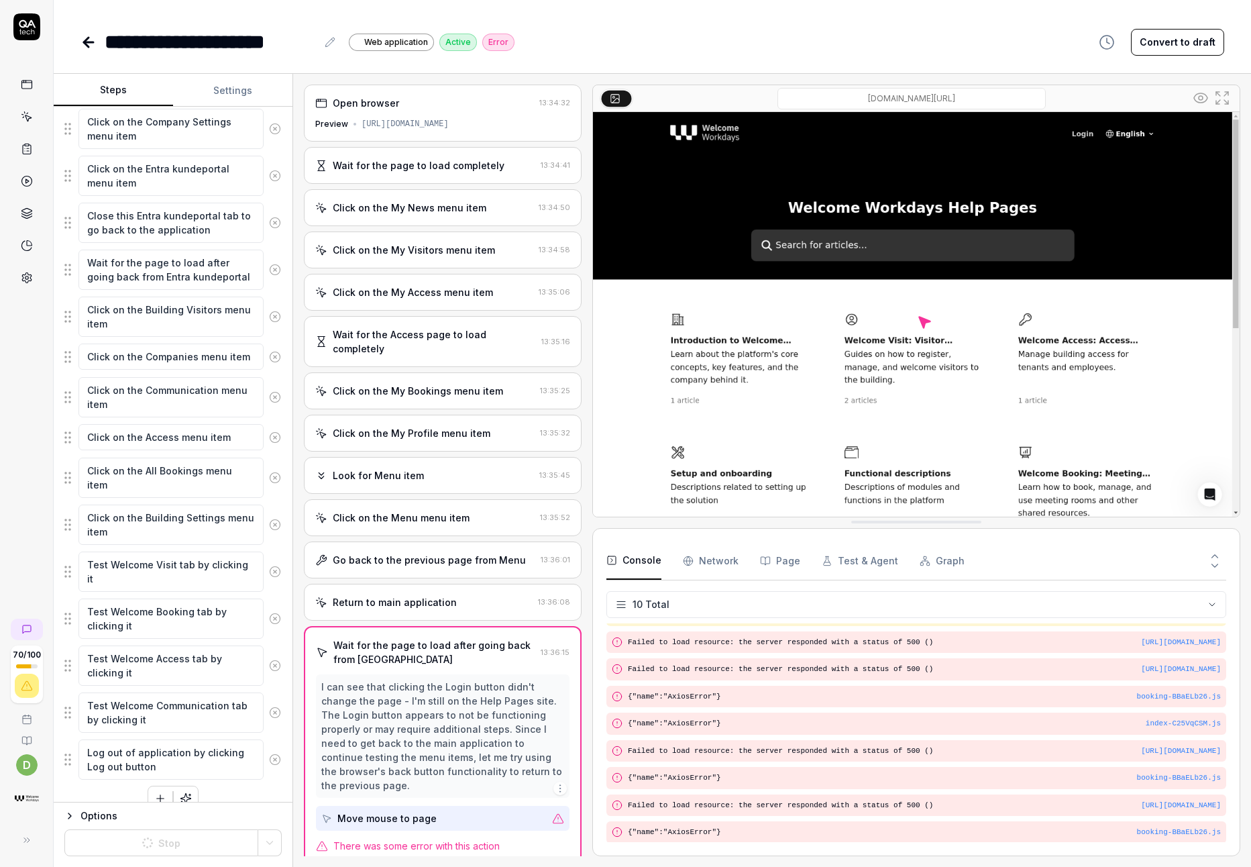
scroll to position [945, 0]
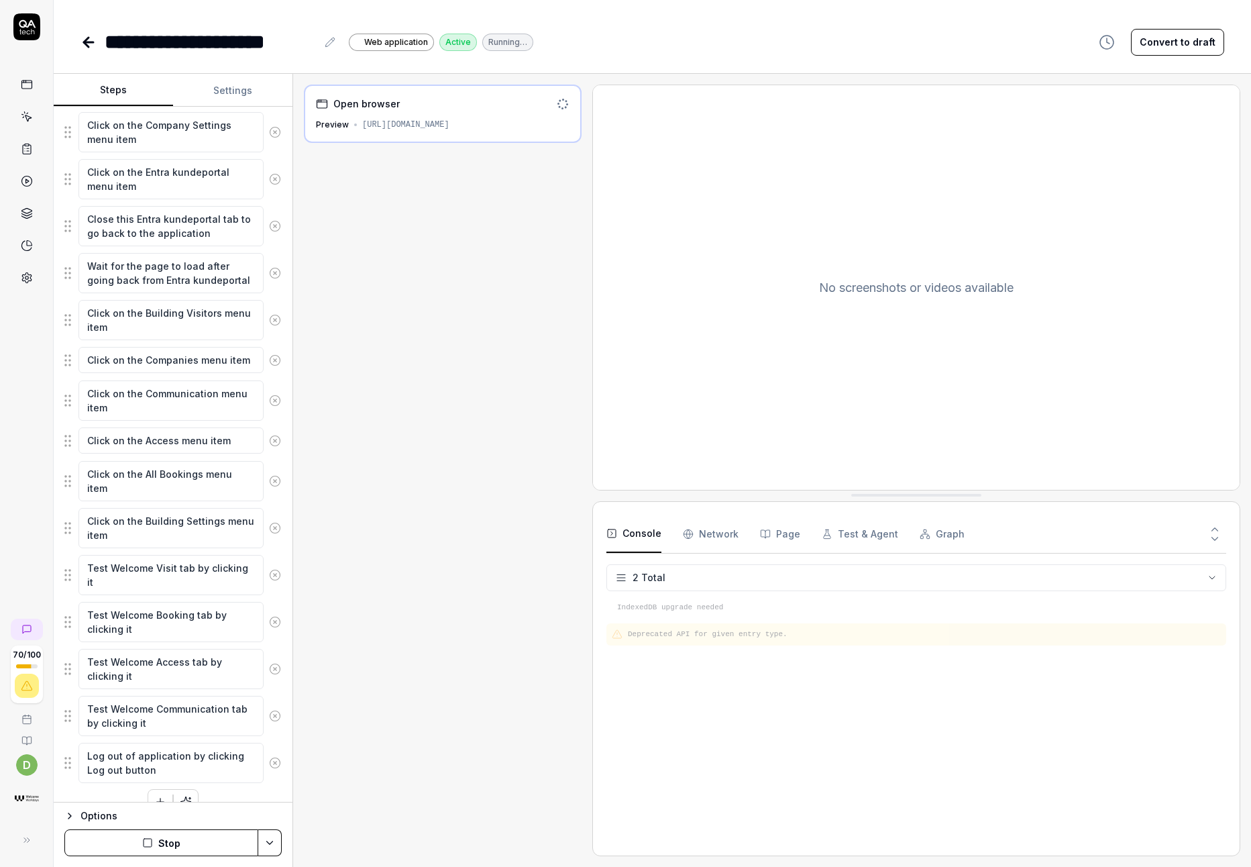
scroll to position [942, 0]
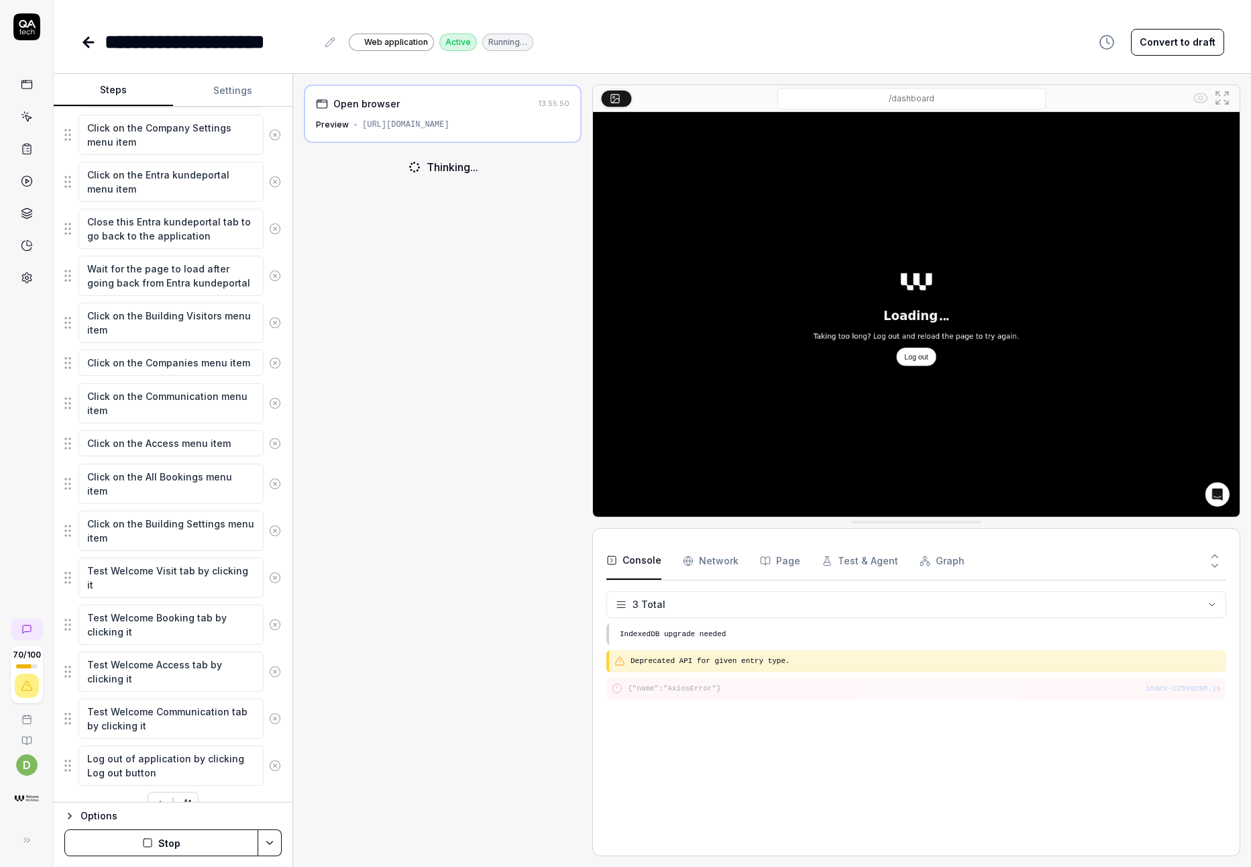
click at [180, 836] on button "Stop" at bounding box center [161, 842] width 194 height 27
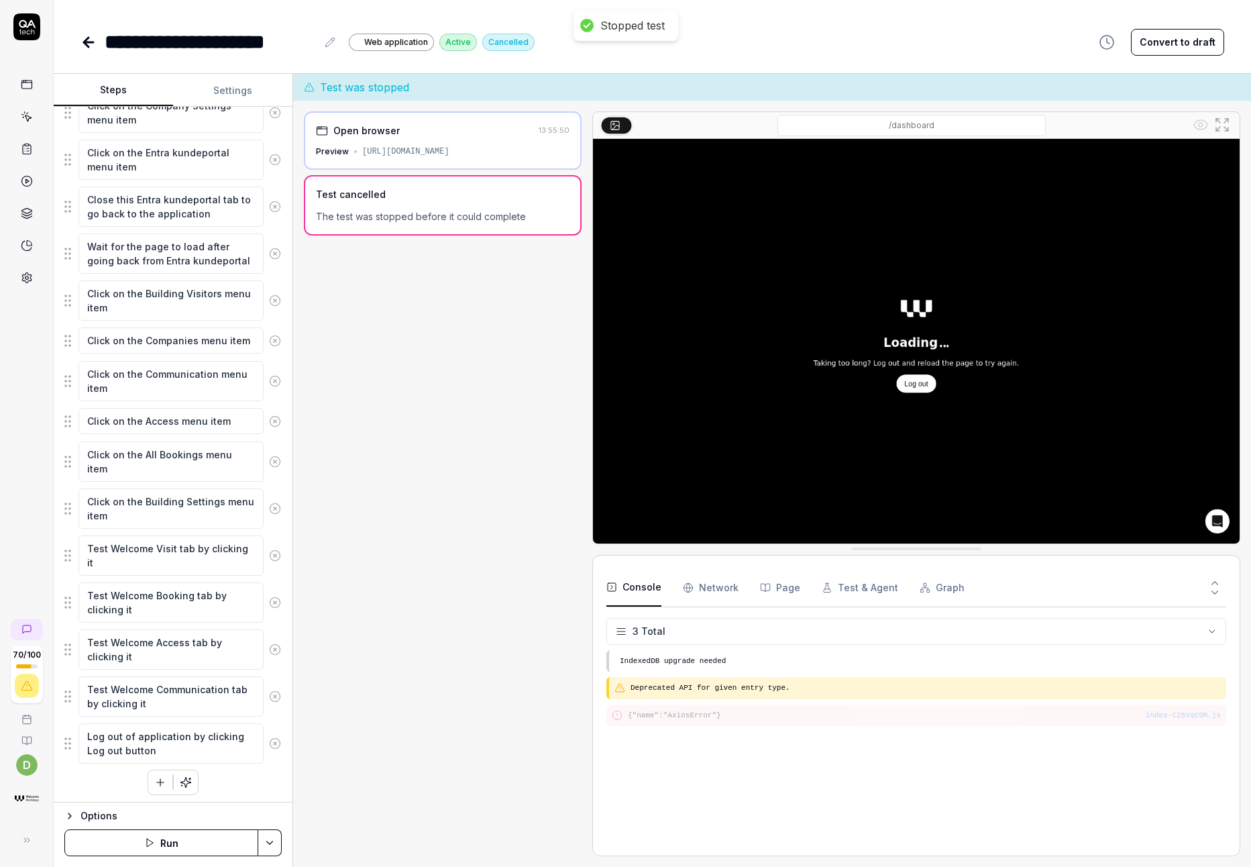
scroll to position [968, 0]
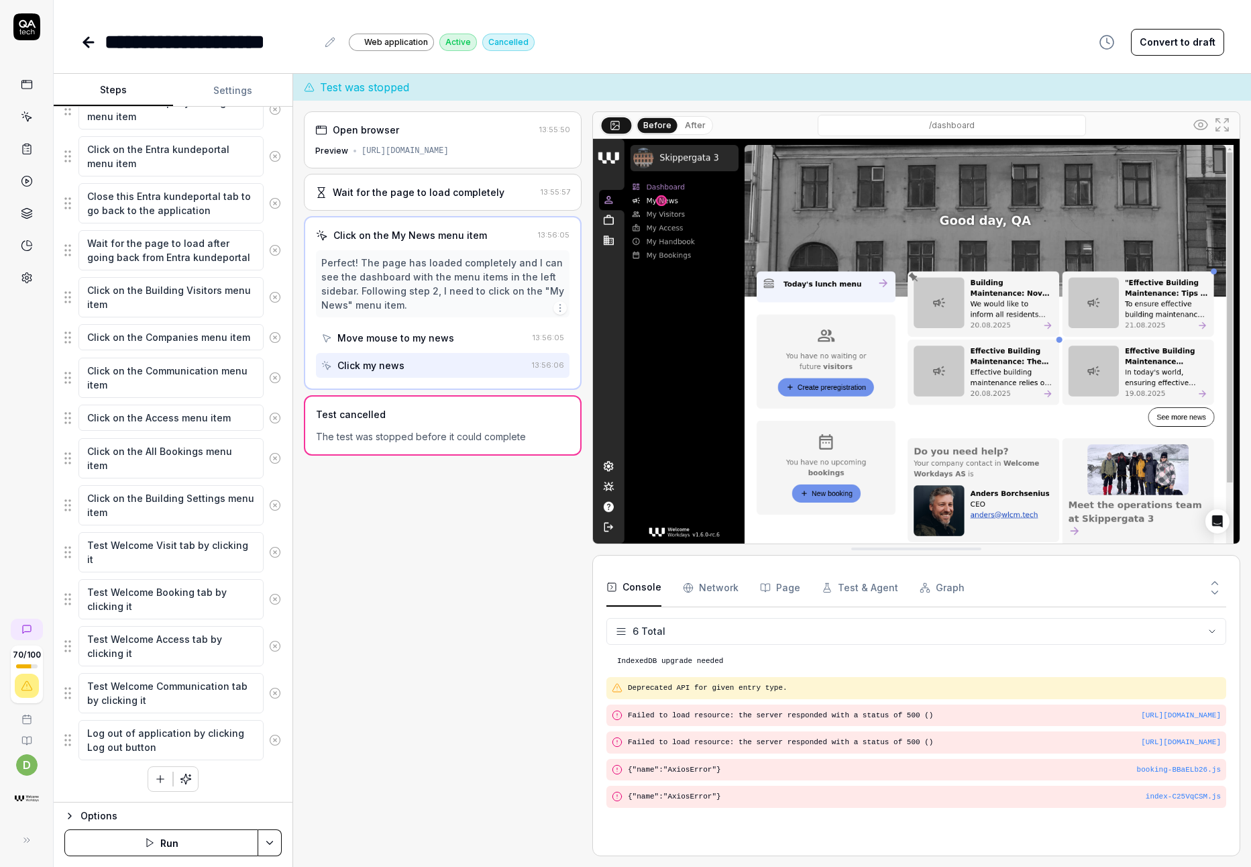
click at [154, 779] on icon "button" at bounding box center [160, 779] width 12 height 12
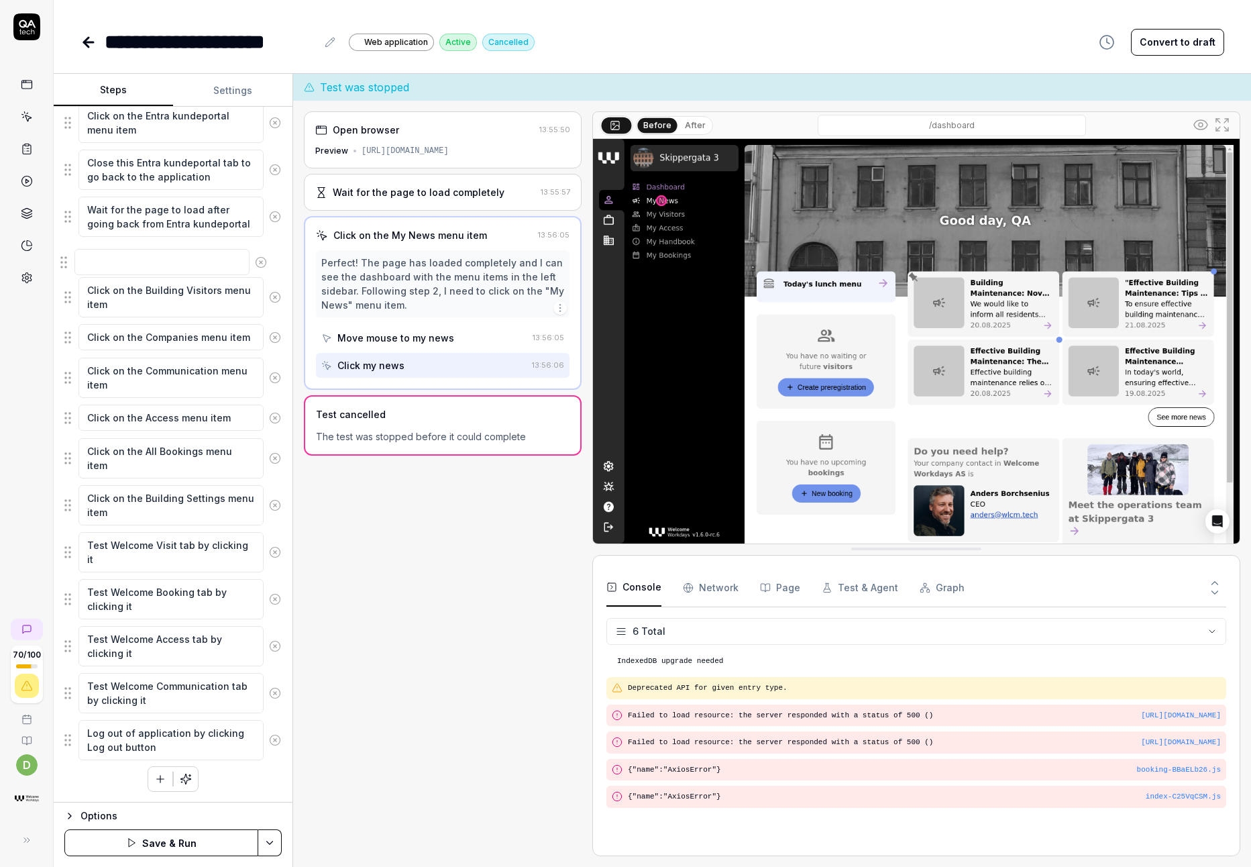
drag, startPoint x: 71, startPoint y: 749, endPoint x: 67, endPoint y: 264, distance: 484.3
click at [67, 264] on fieldset "Wait for the page to load completely Click on the My News menu item Click on th…" at bounding box center [172, 28] width 217 height 1465
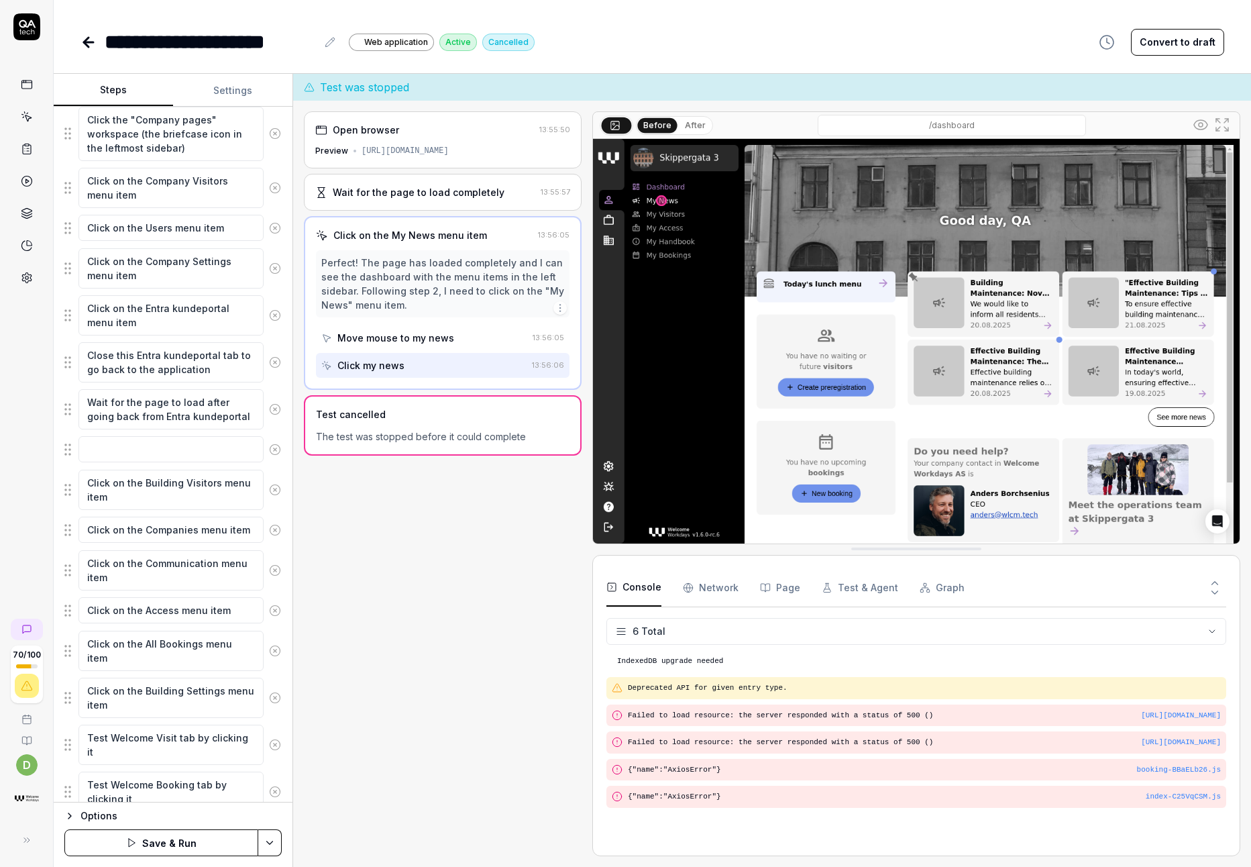
scroll to position [724, 0]
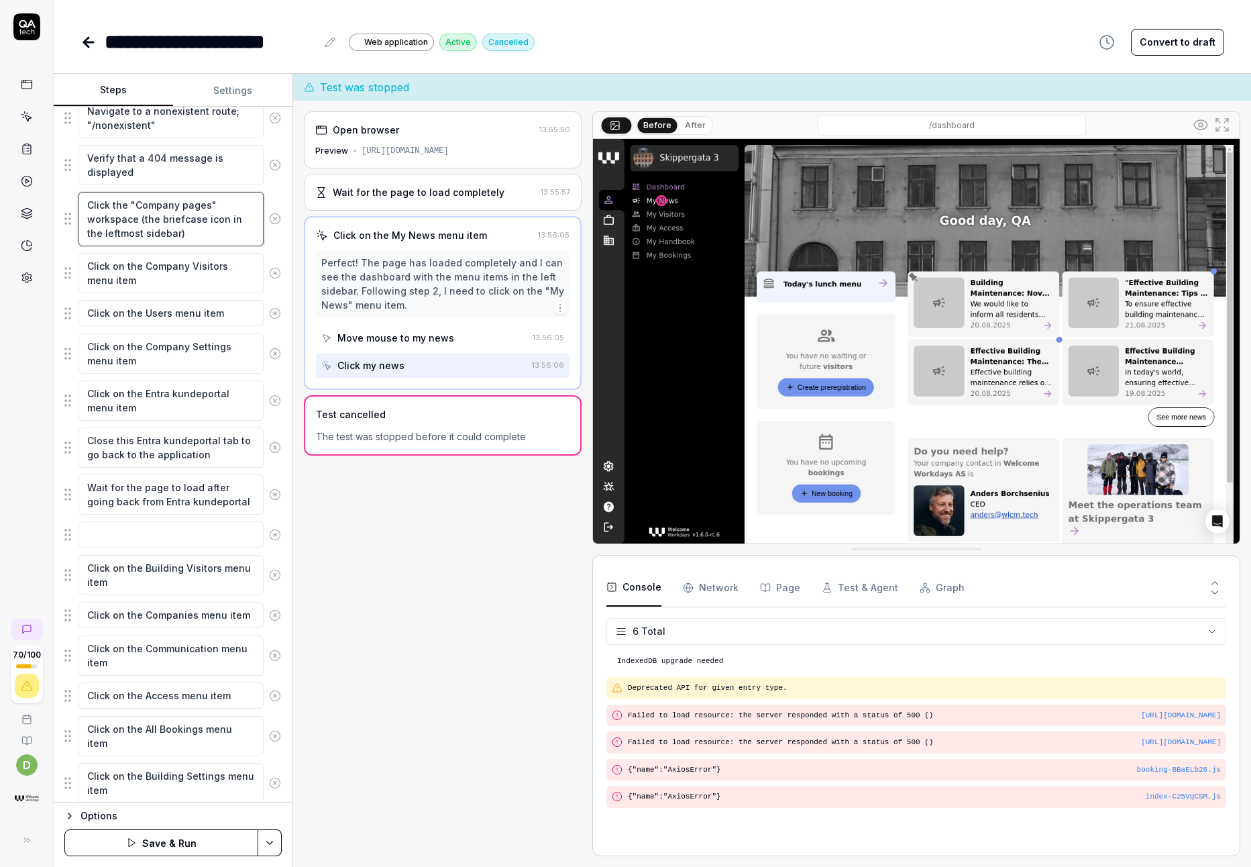
drag, startPoint x: 203, startPoint y: 237, endPoint x: 85, endPoint y: 208, distance: 122.2
click at [85, 208] on textarea "Click the "Company pages" workspace (the briefcase icon in the leftmost sidebar)" at bounding box center [170, 219] width 185 height 54
click at [119, 525] on textarea at bounding box center [170, 534] width 185 height 26
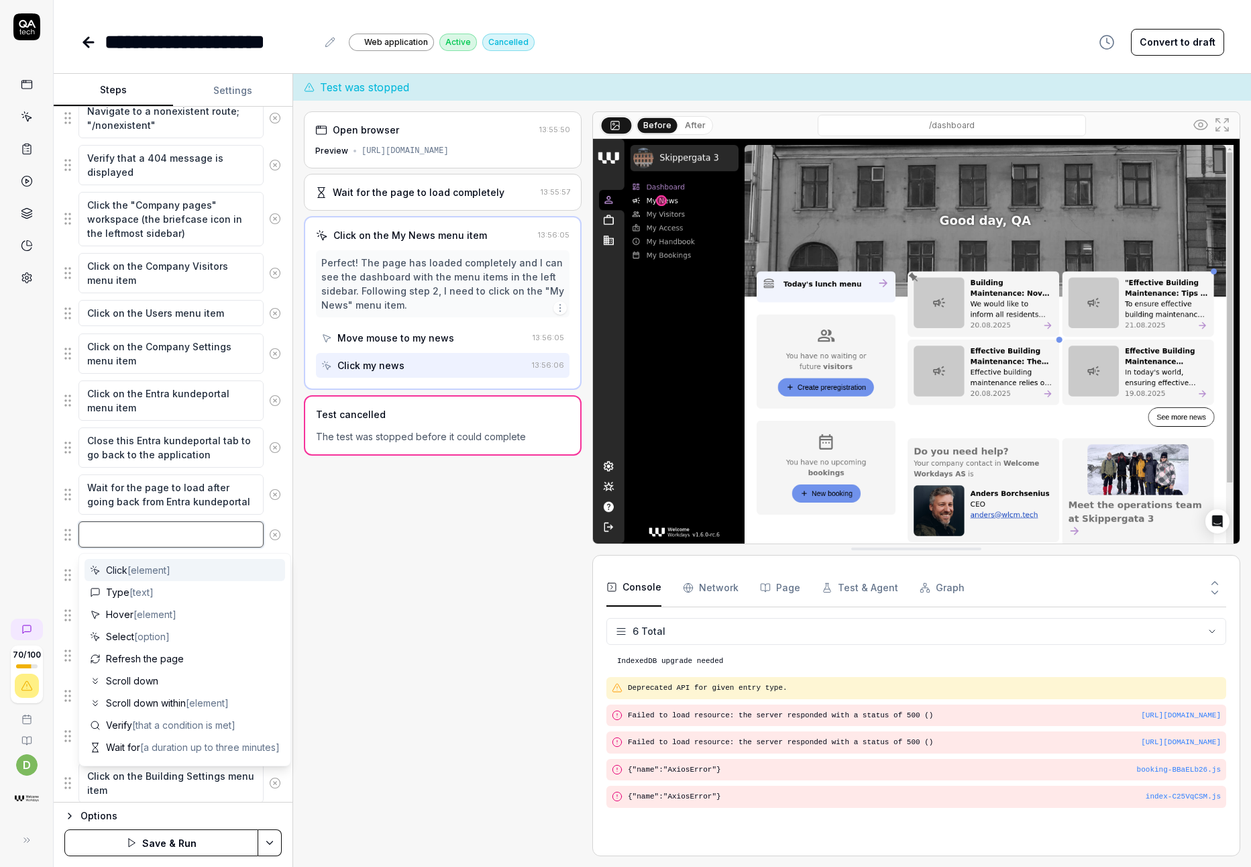
paste textarea "Click the "Company pages" workspace (the briefcase icon in the leftmost sidebar)"
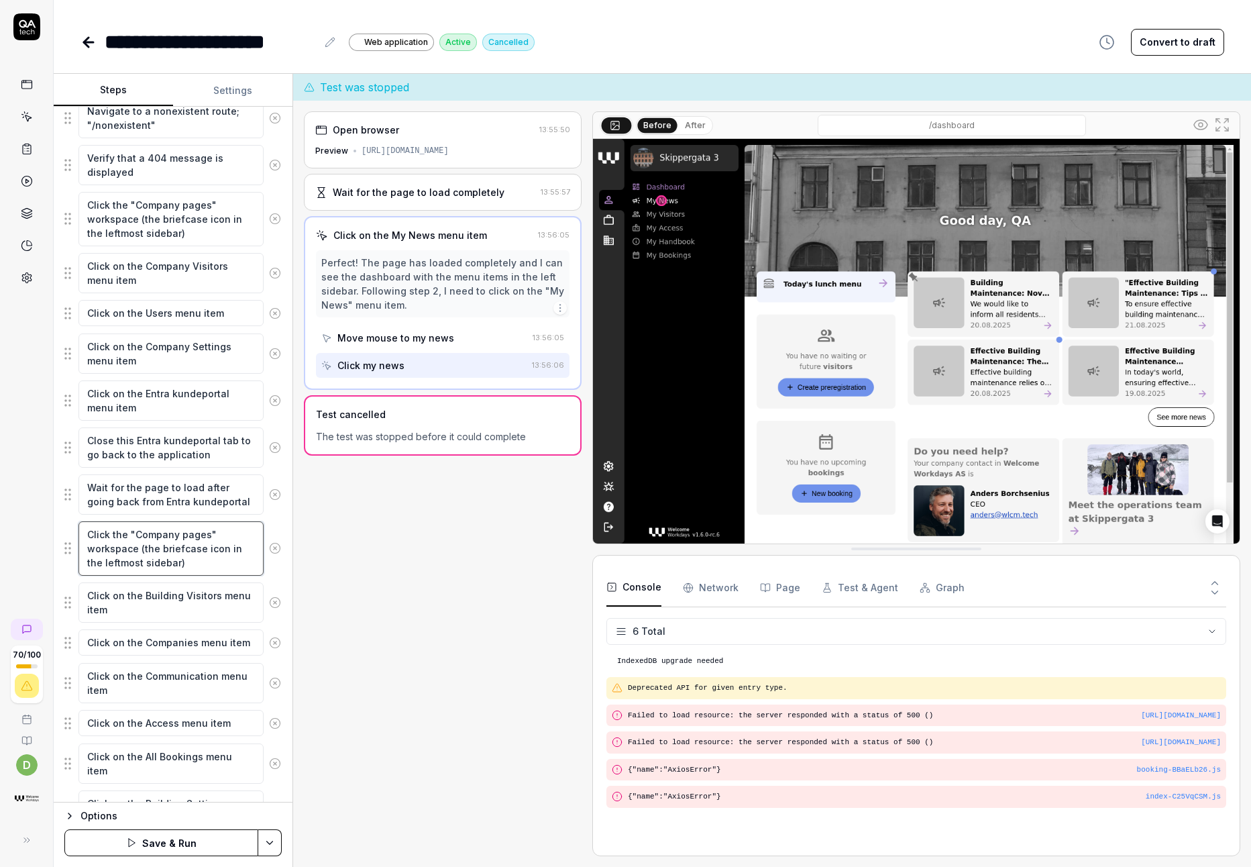
scroll to position [726, 0]
click at [163, 533] on textarea "Click the "Company pages" workspace (the briefcase icon in the leftmost sidebar)" at bounding box center [170, 545] width 185 height 54
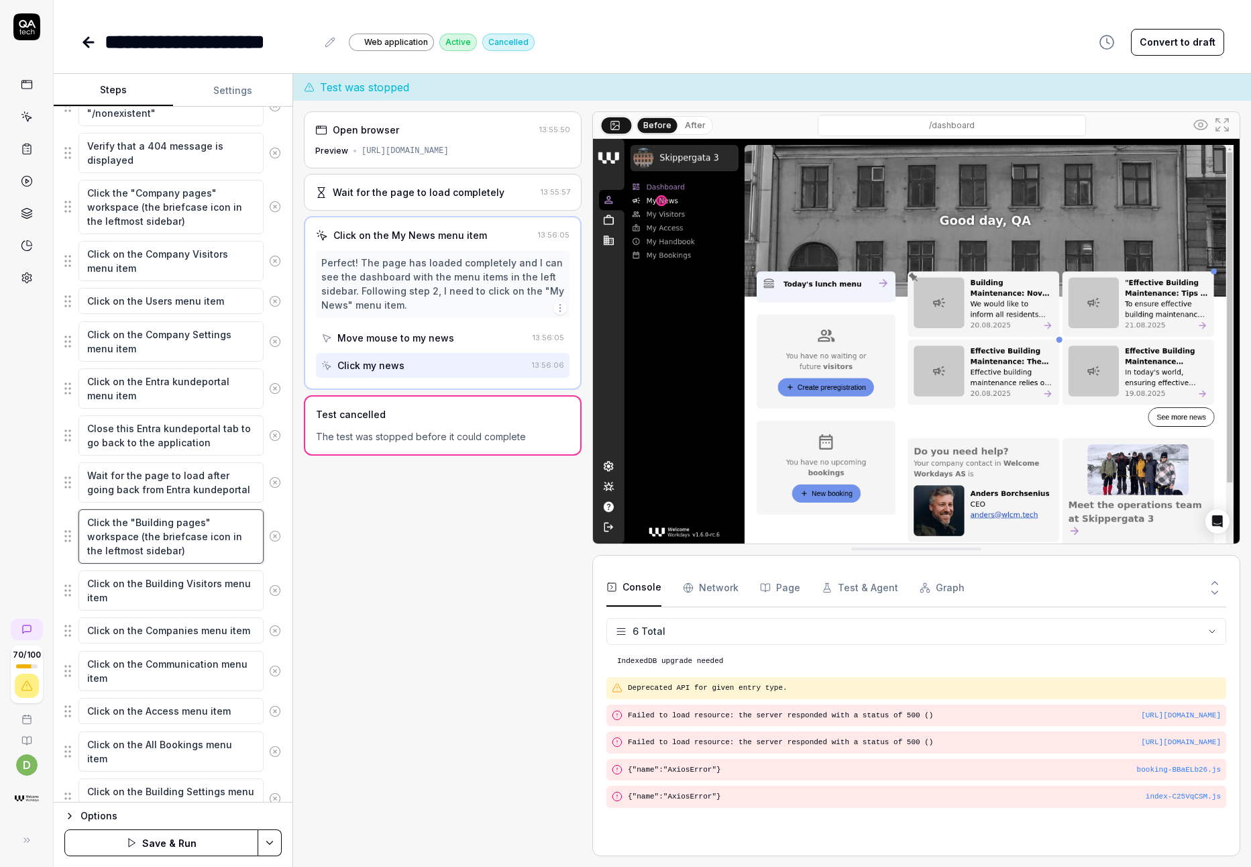
scroll to position [738, 0]
click at [186, 536] on textarea "Click the "Building pages" workspace (the briefcase icon in the leftmost sideba…" at bounding box center [170, 533] width 185 height 54
click at [201, 843] on button "Save & Run" at bounding box center [161, 842] width 194 height 27
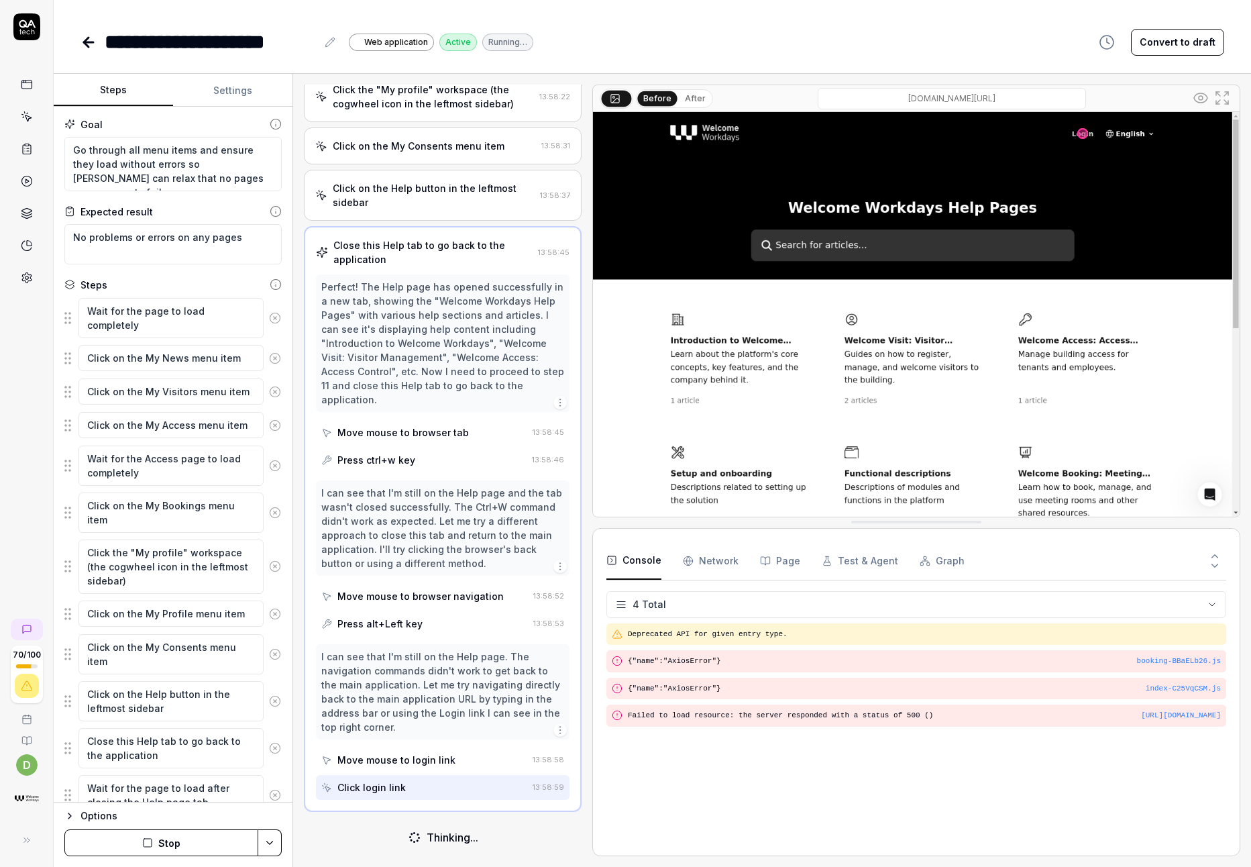
scroll to position [342, 0]
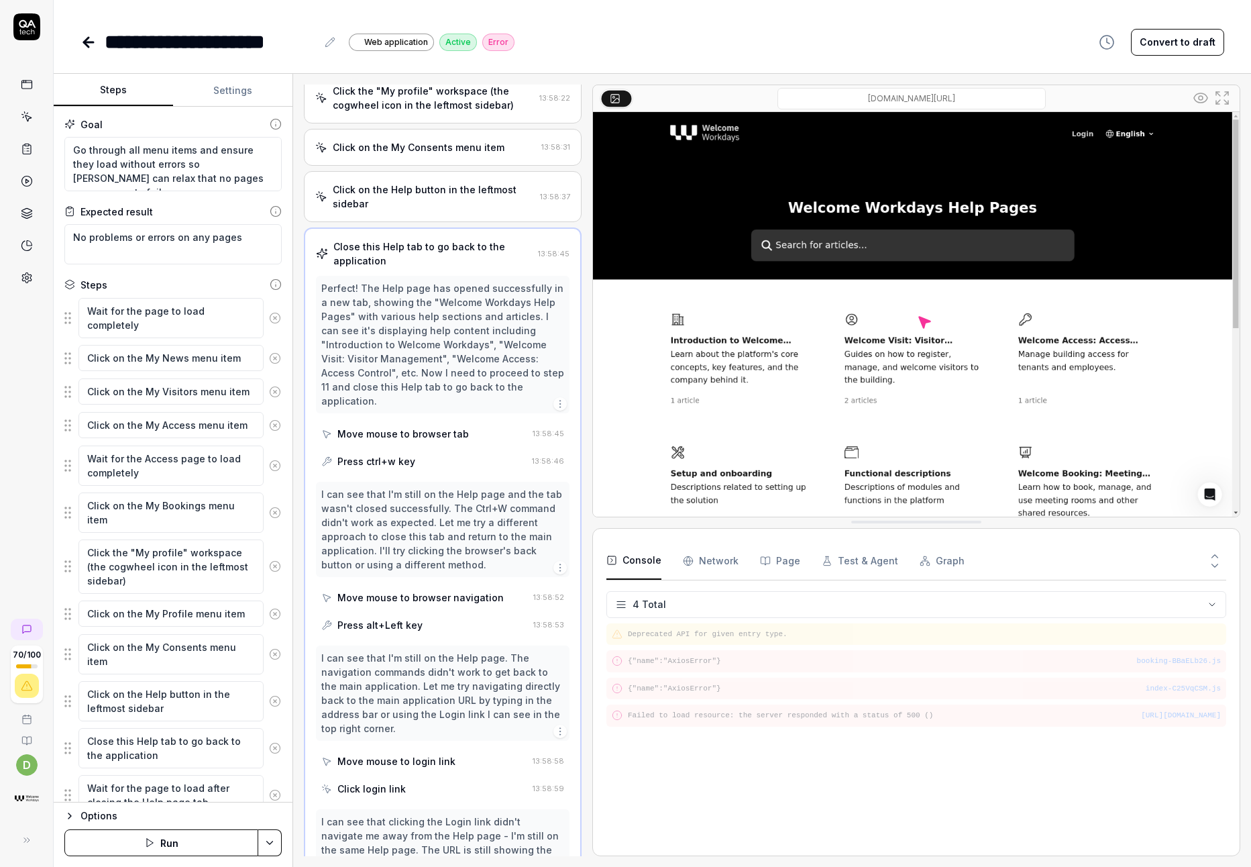
click at [1024, 31] on div "**********" at bounding box center [652, 42] width 1144 height 30
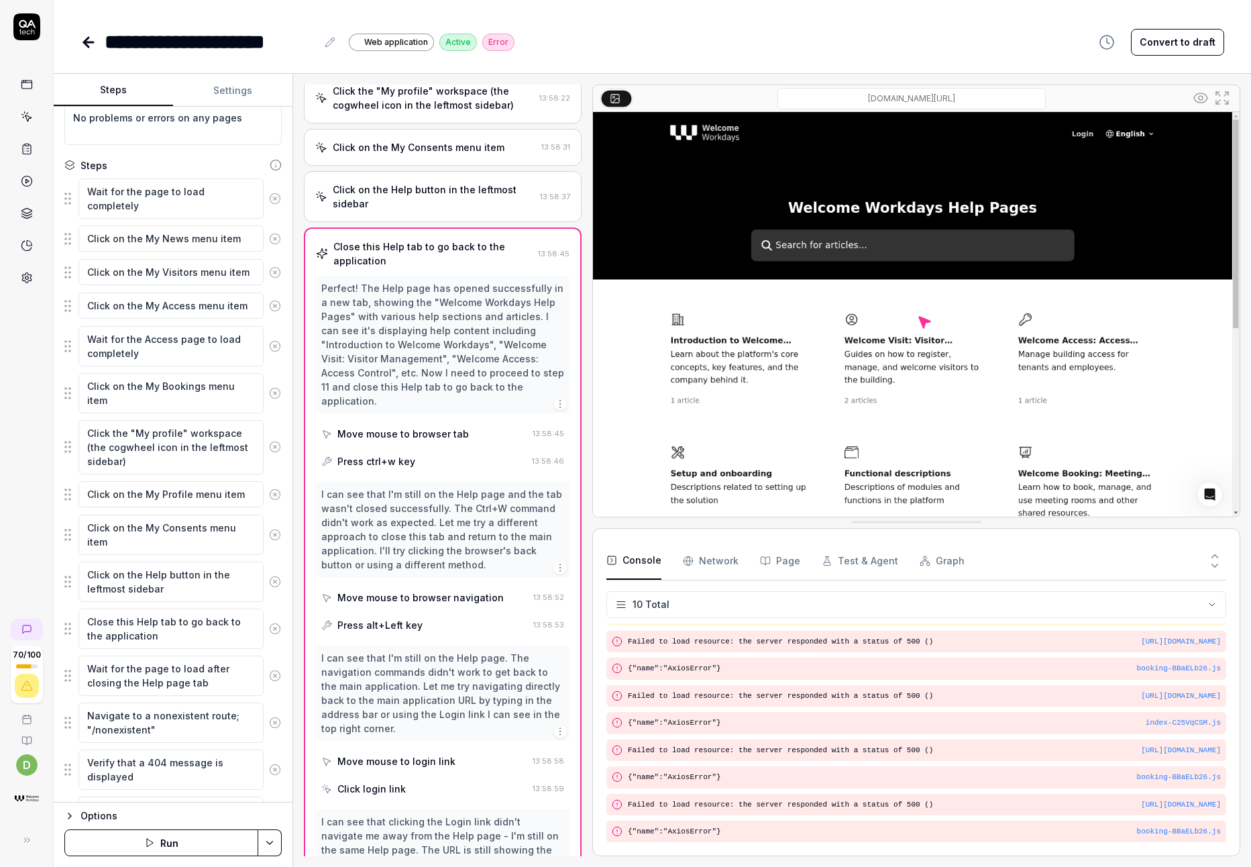
scroll to position [121, 0]
click at [269, 579] on icon at bounding box center [275, 580] width 12 height 12
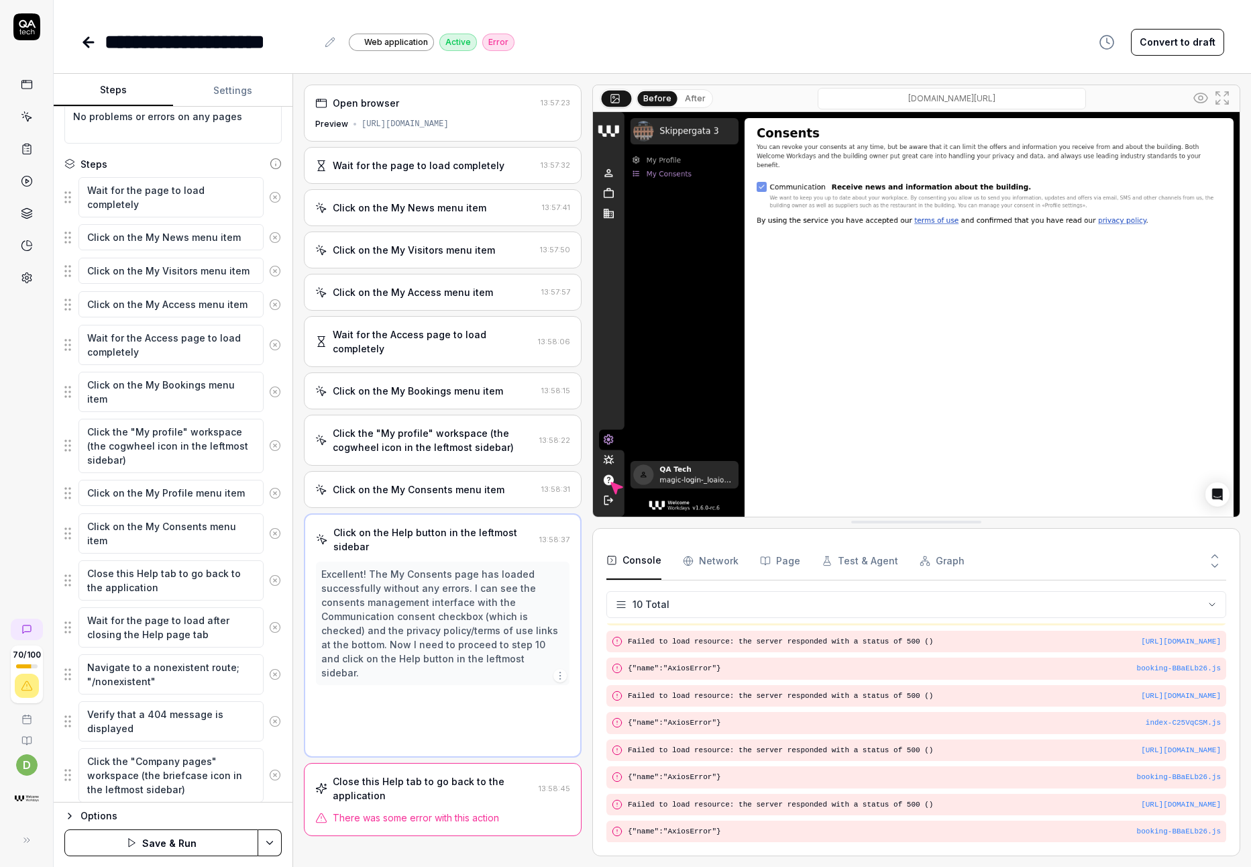
scroll to position [0, 0]
click at [269, 578] on icon at bounding box center [275, 580] width 12 height 12
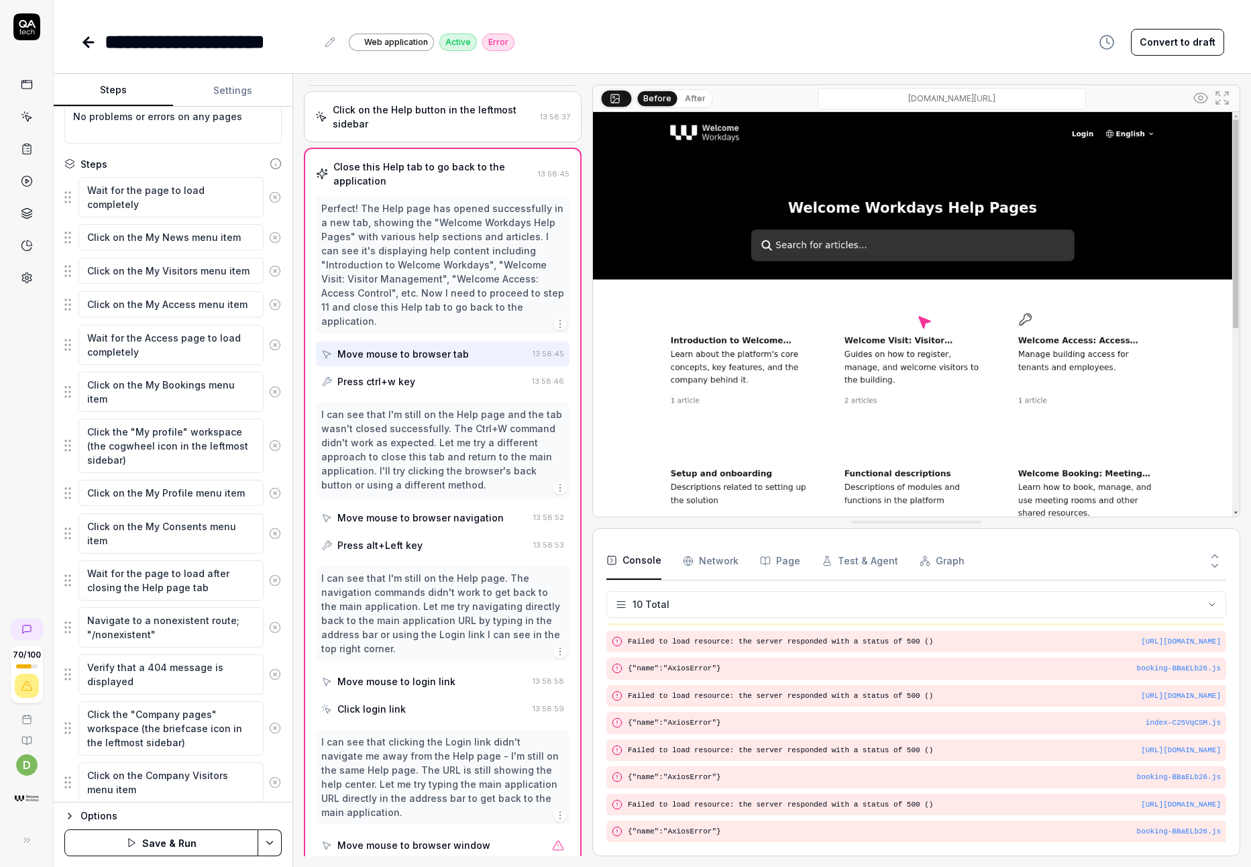
scroll to position [457, 0]
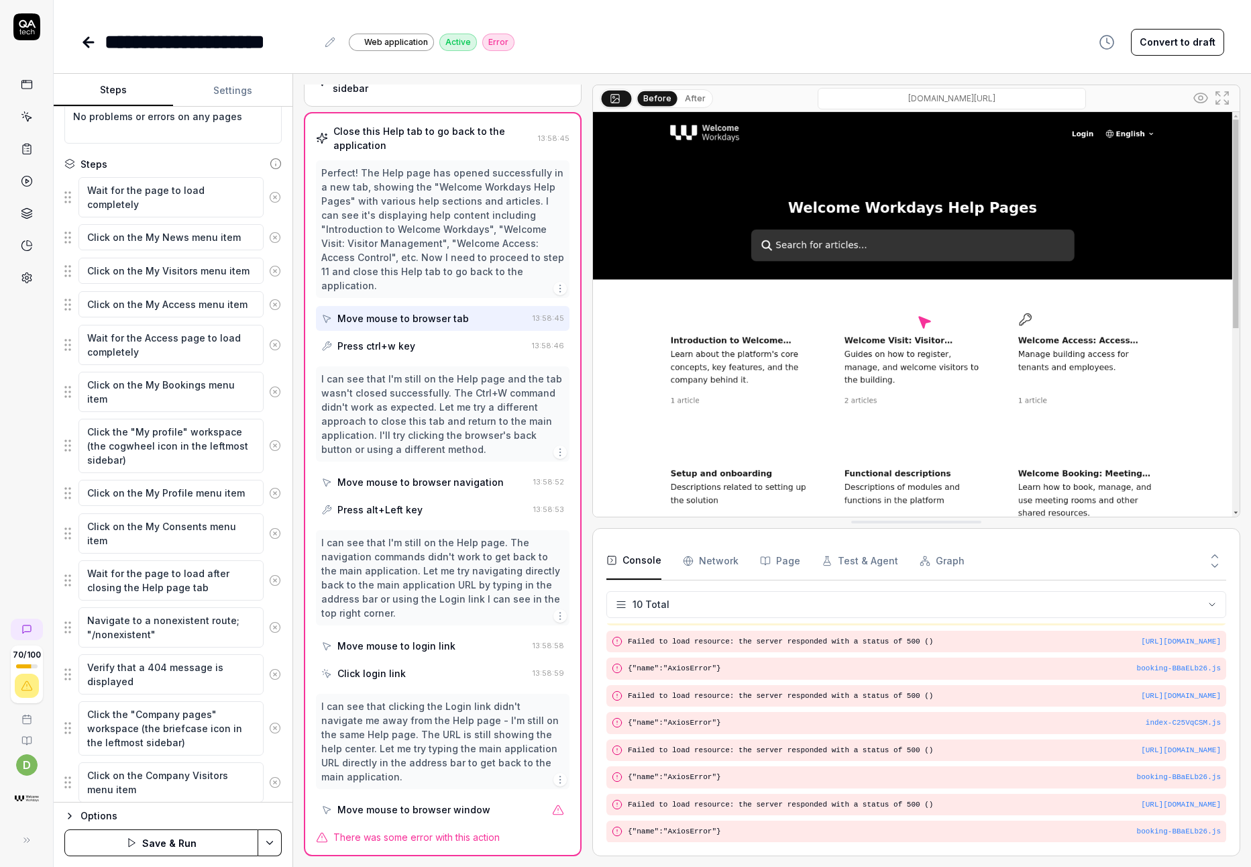
click at [269, 584] on icon at bounding box center [275, 580] width 12 height 12
click at [197, 836] on button "Save & Run" at bounding box center [161, 842] width 194 height 27
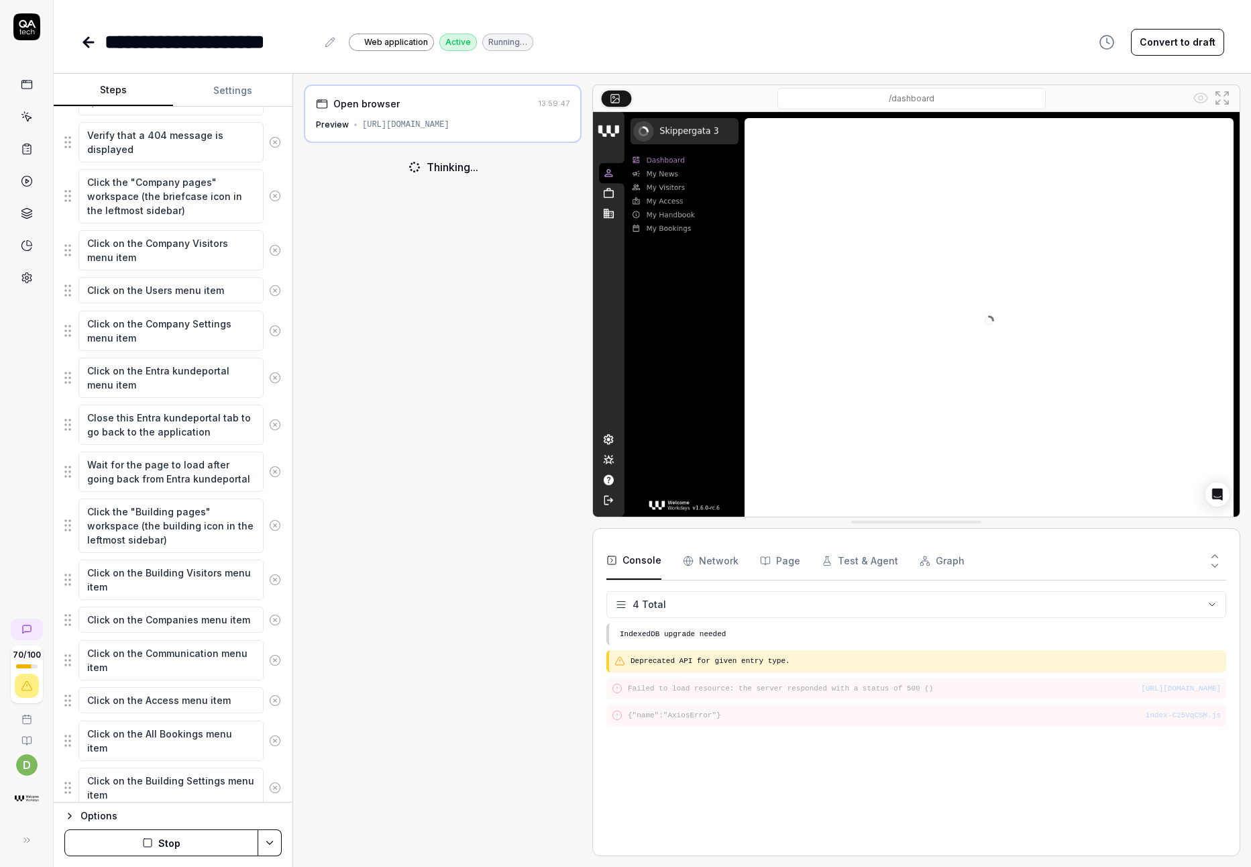
scroll to position [708, 0]
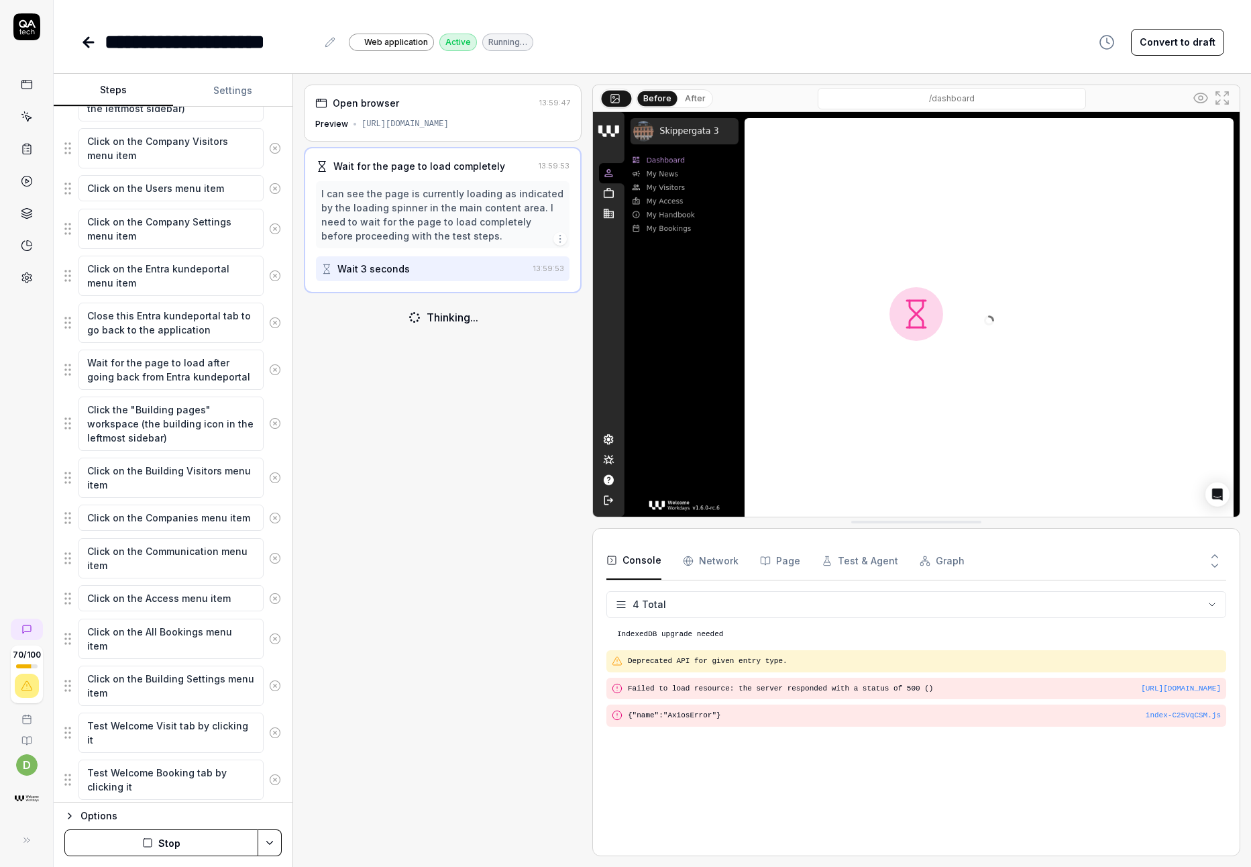
click at [181, 831] on button "Stop" at bounding box center [161, 842] width 194 height 27
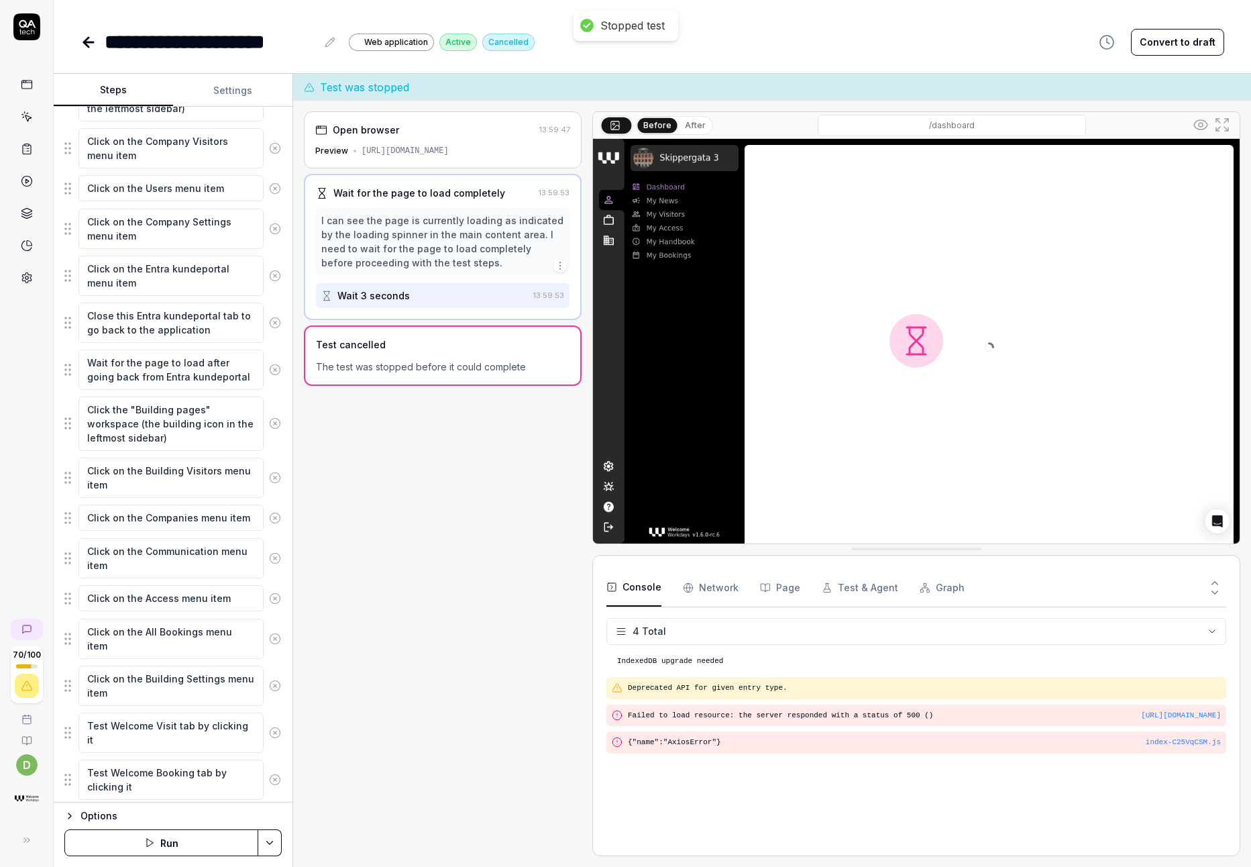
click at [270, 273] on circle at bounding box center [275, 275] width 10 height 10
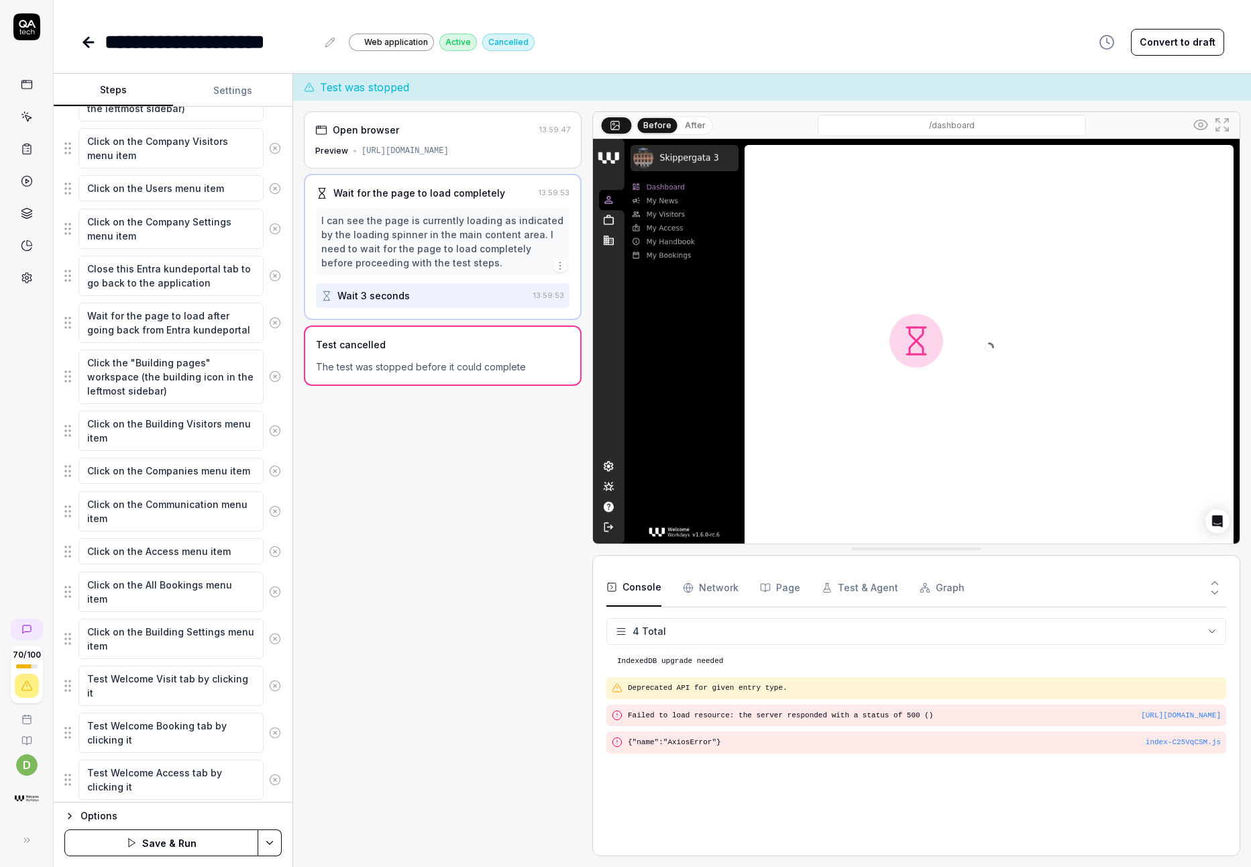
click at [269, 273] on icon at bounding box center [275, 276] width 12 height 12
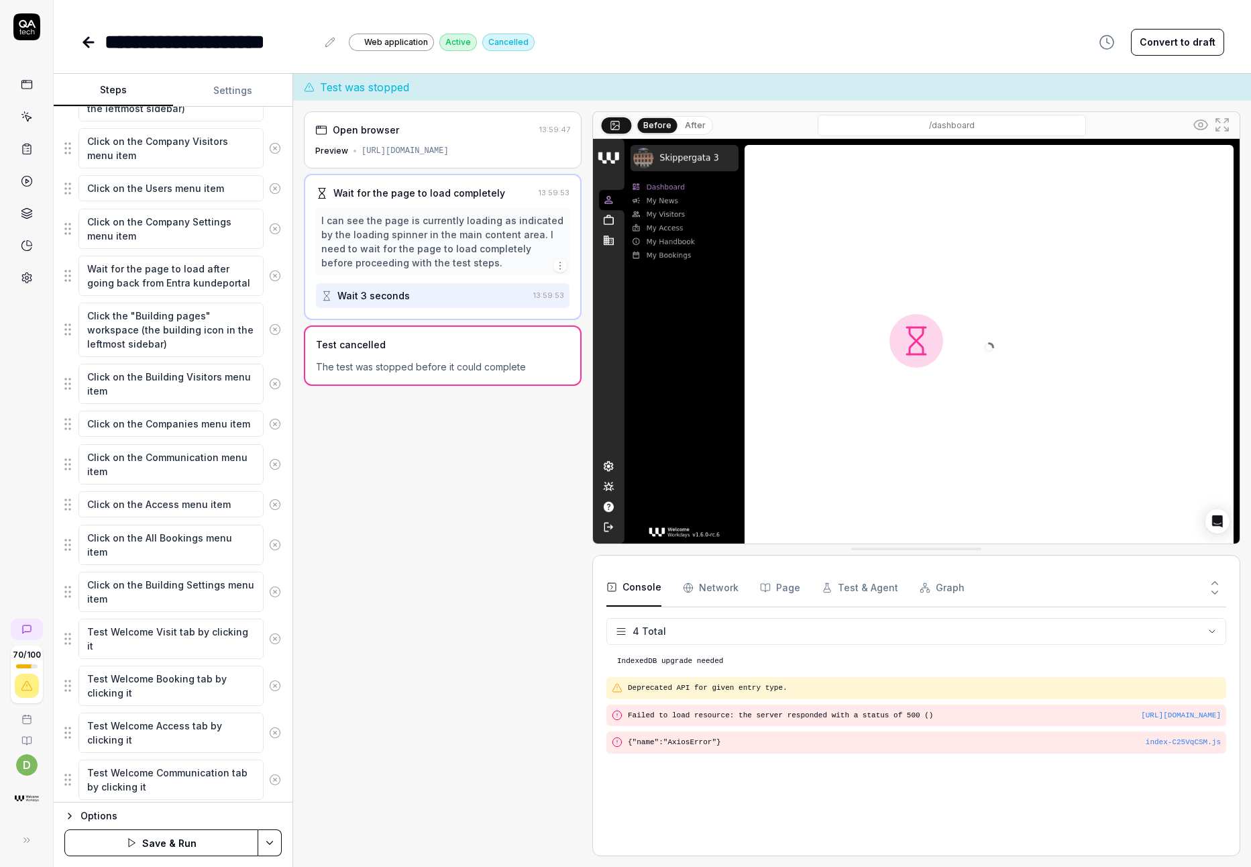
click at [269, 278] on icon at bounding box center [275, 276] width 12 height 12
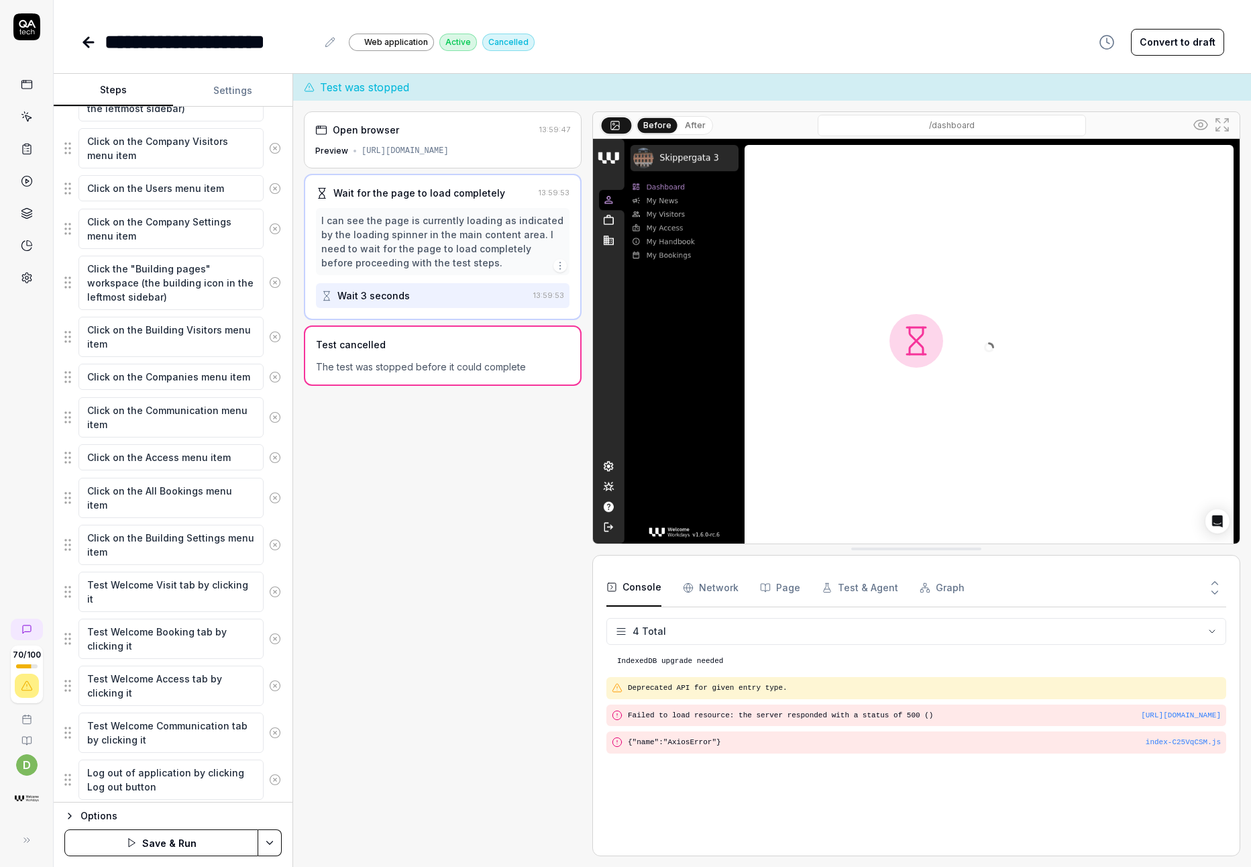
click at [194, 837] on button "Save & Run" at bounding box center [161, 842] width 194 height 27
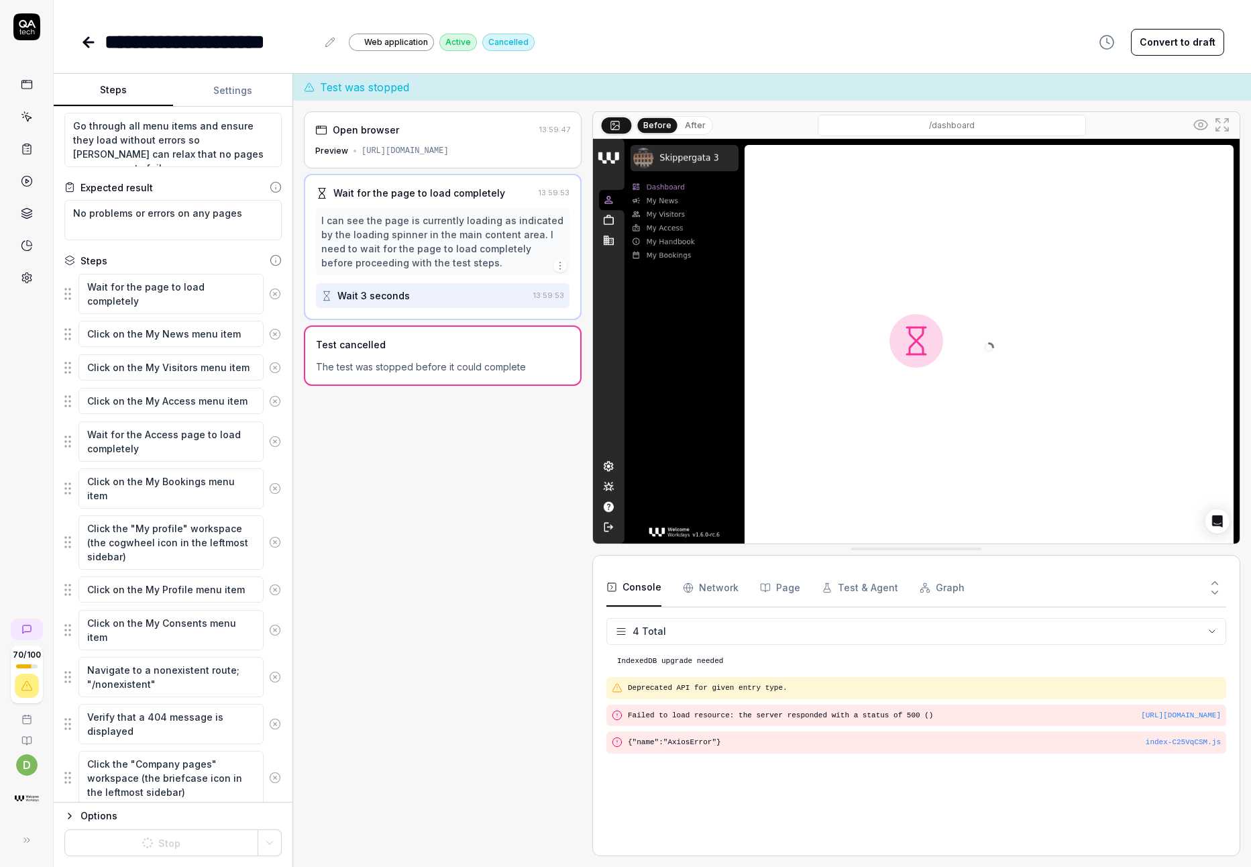
scroll to position [21, 0]
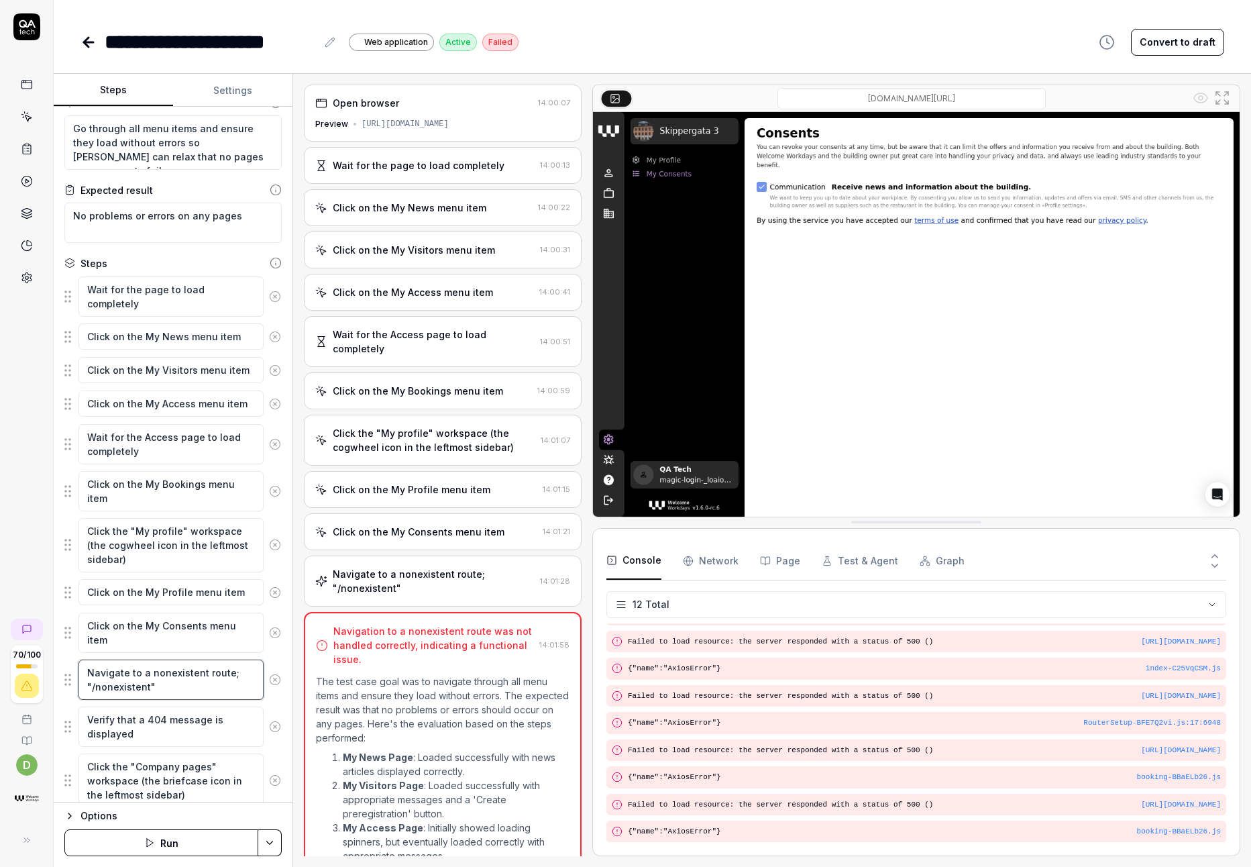
click at [188, 684] on textarea "Navigate to a nonexistent route; "/nonexistent"" at bounding box center [170, 679] width 185 height 40
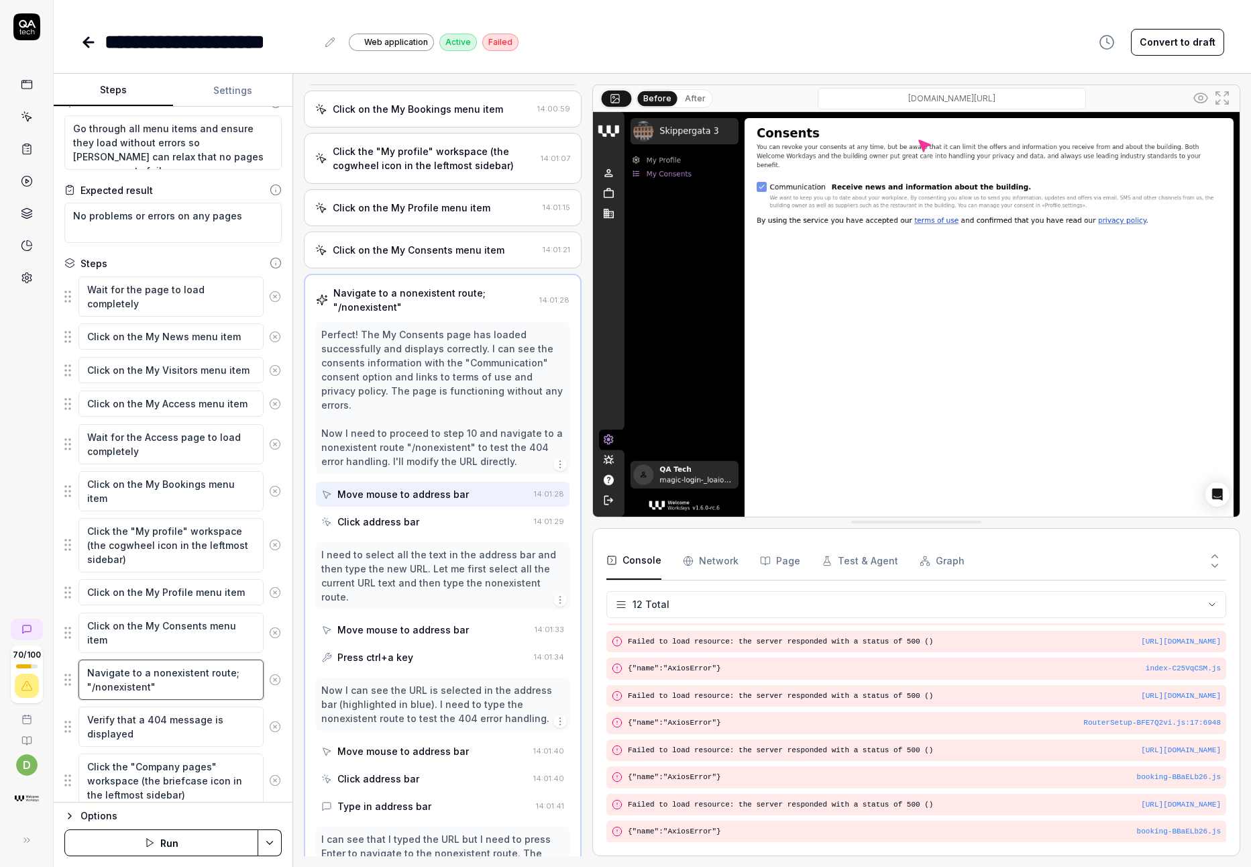
scroll to position [282, 0]
